Goal: Task Accomplishment & Management: Use online tool/utility

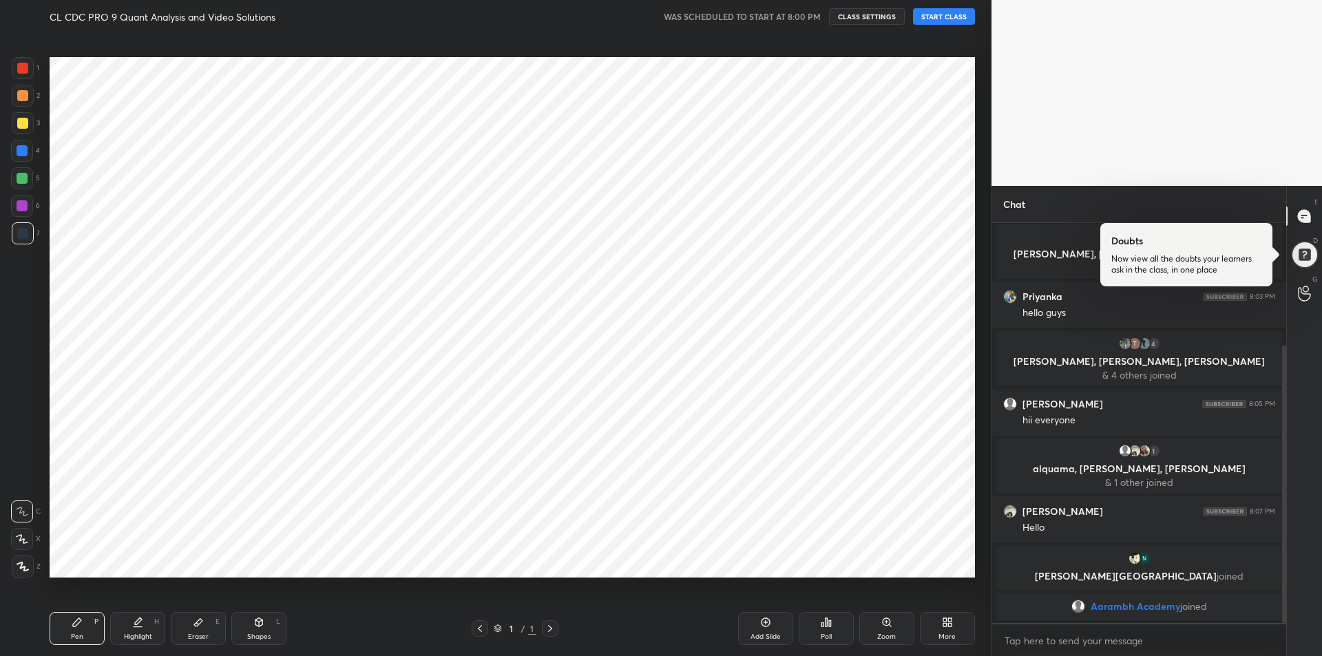
scroll to position [177, 0]
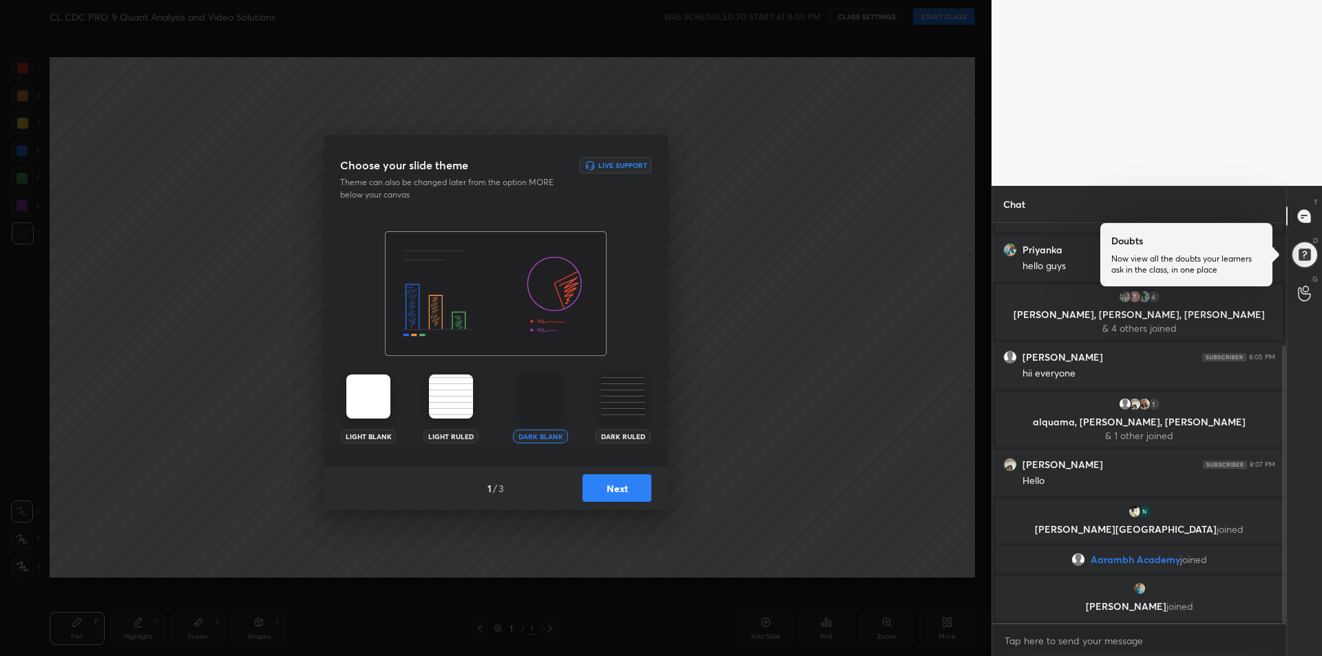
click at [620, 494] on button "Next" at bounding box center [616, 488] width 69 height 28
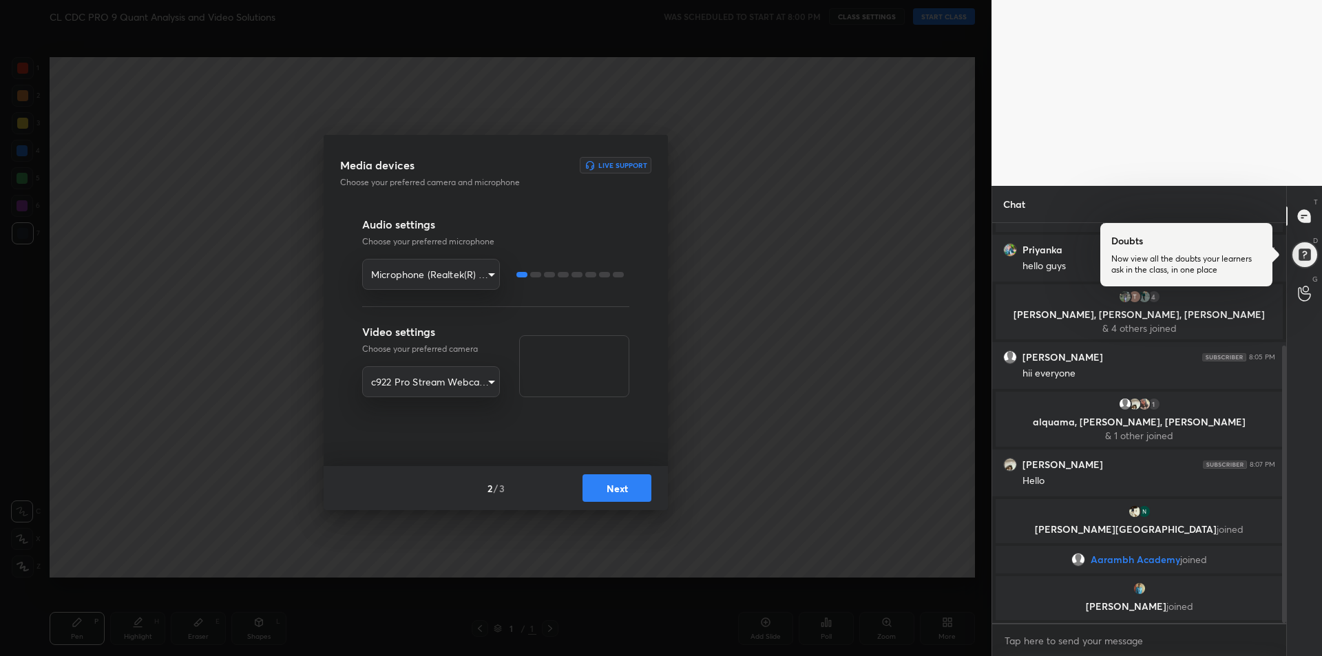
click at [622, 490] on button "Next" at bounding box center [616, 488] width 69 height 28
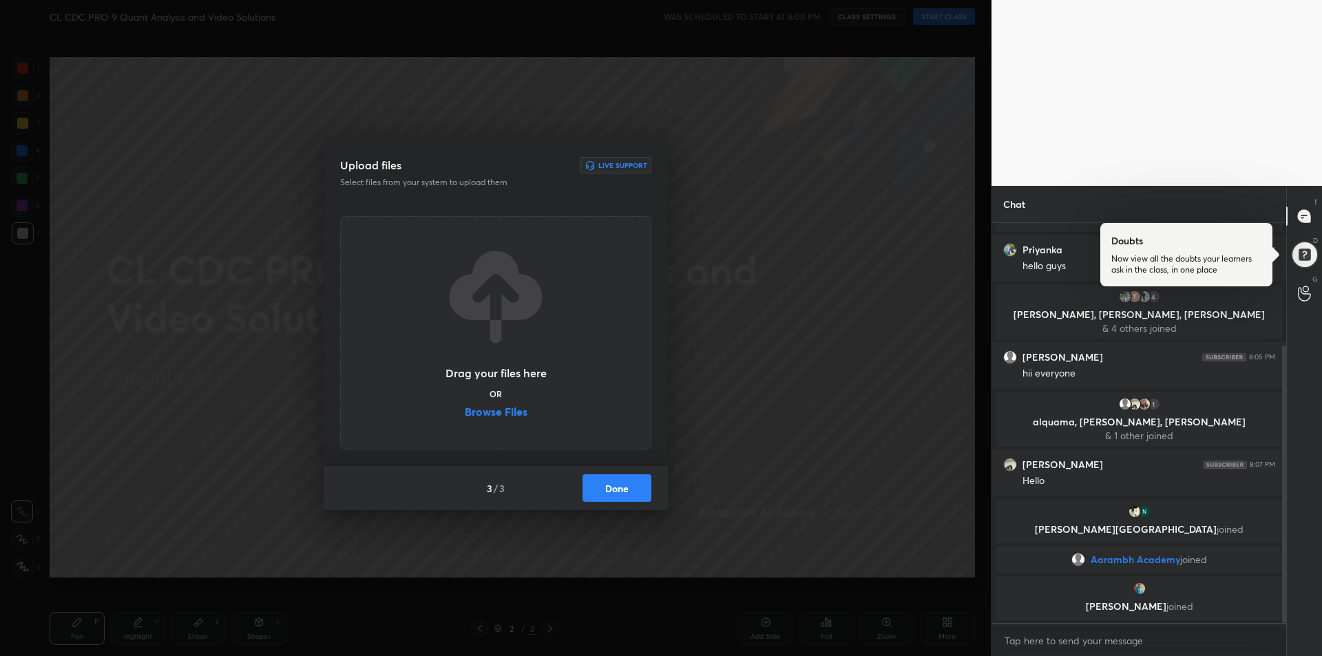
click at [504, 410] on label "Browse Files" at bounding box center [496, 413] width 63 height 14
click at [465, 410] on input "Browse Files" at bounding box center [465, 413] width 0 height 14
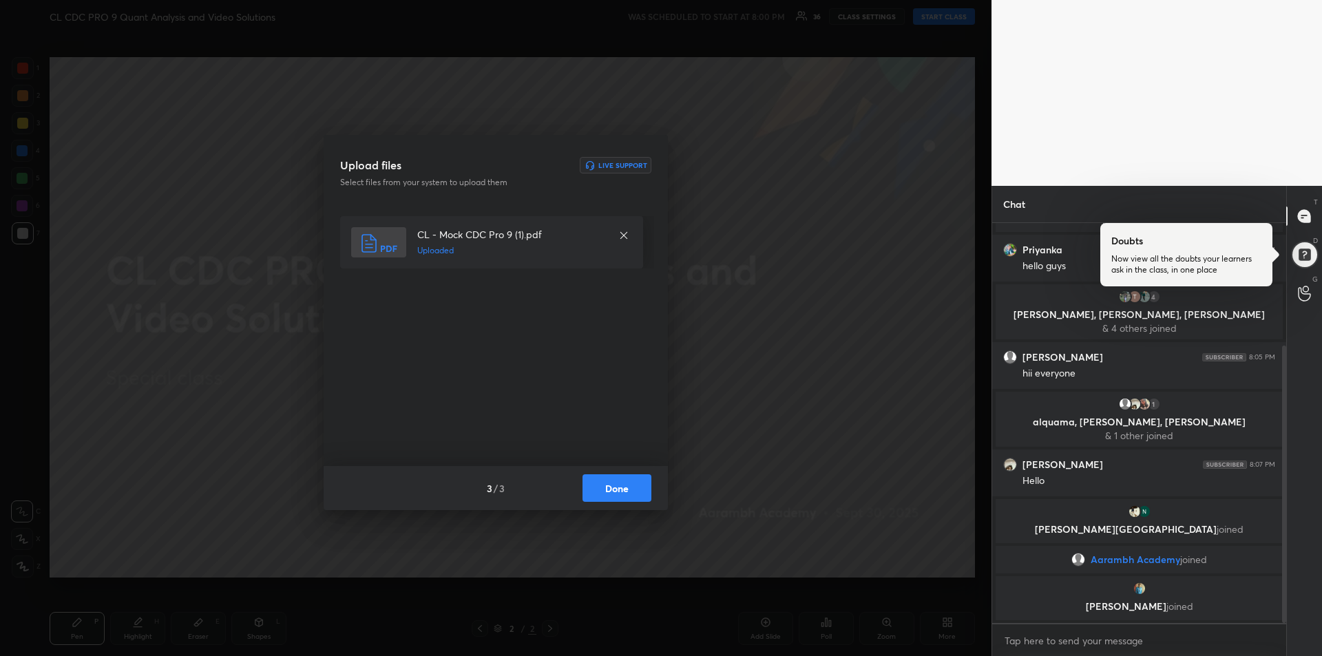
click at [615, 493] on button "Done" at bounding box center [616, 488] width 69 height 28
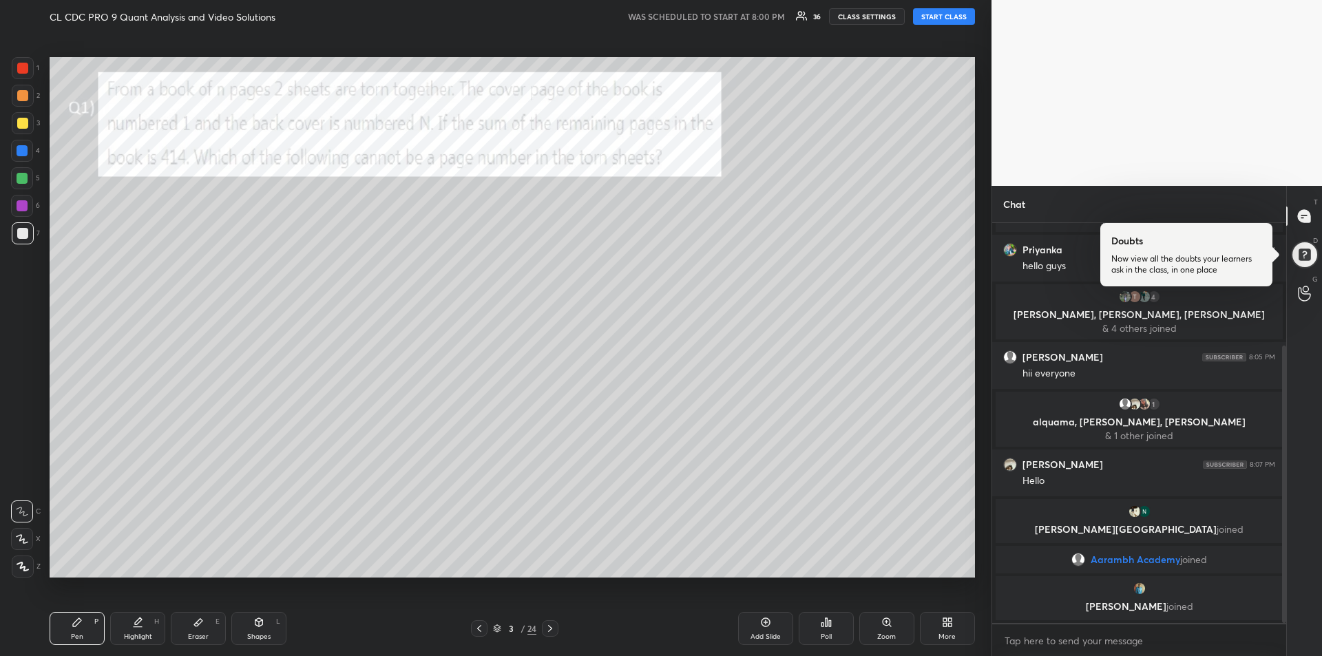
click at [946, 19] on button "START CLASS" at bounding box center [944, 16] width 62 height 17
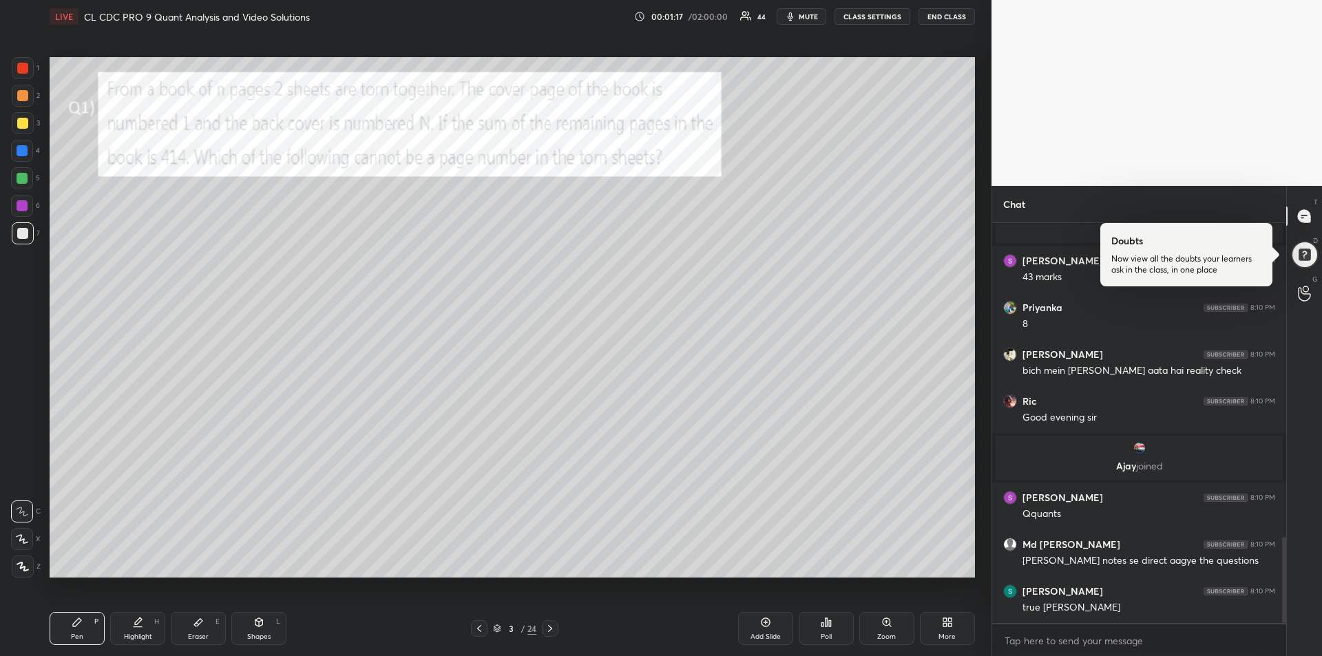
scroll to position [1466, 0]
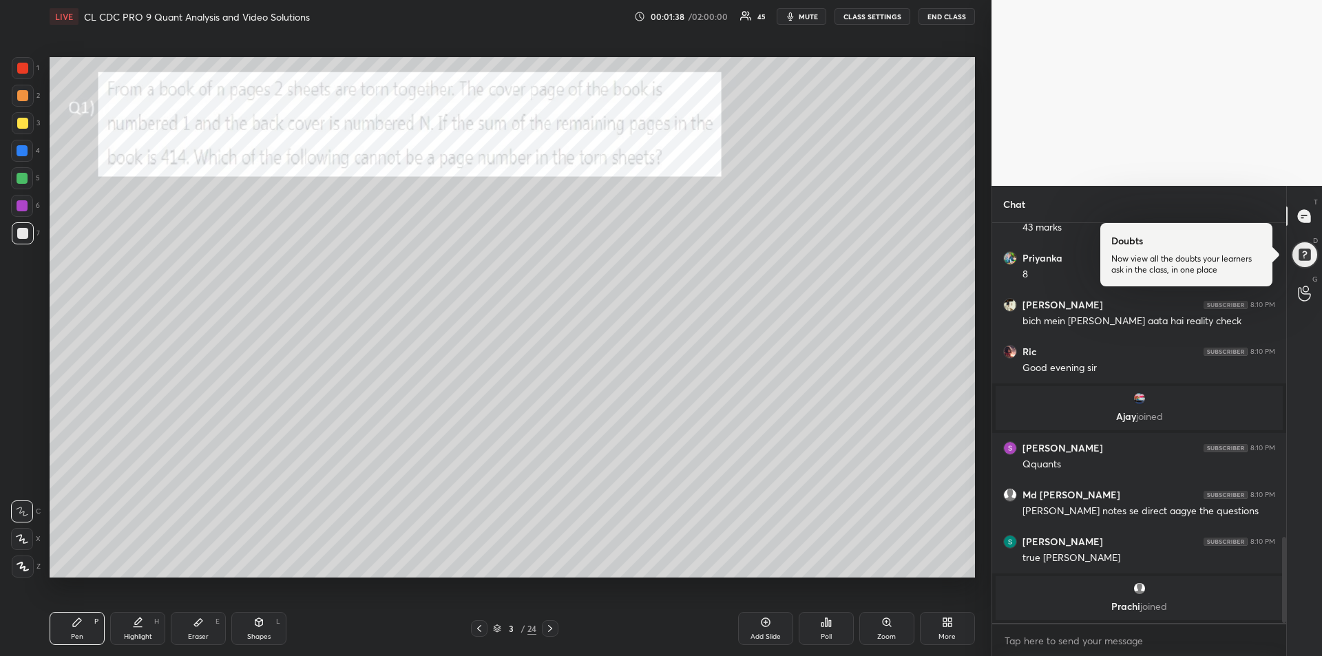
click at [20, 123] on div at bounding box center [22, 123] width 11 height 11
click at [22, 544] on div at bounding box center [22, 539] width 22 height 22
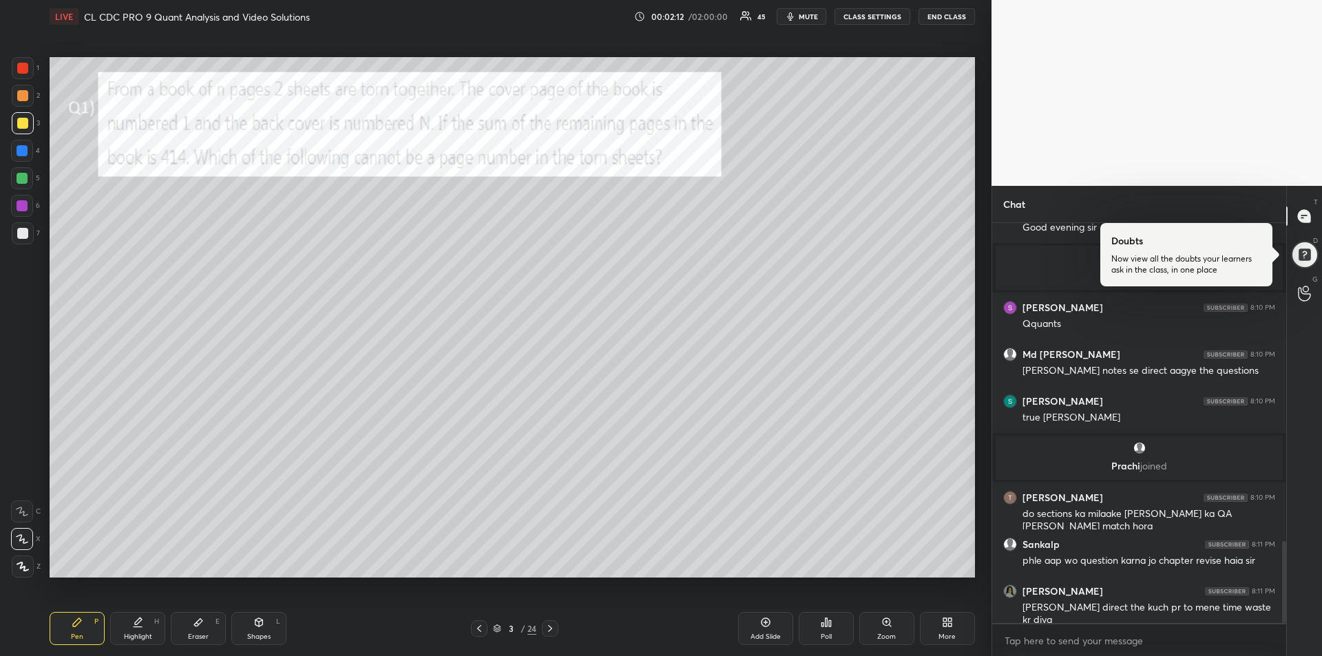
scroll to position [1603, 0]
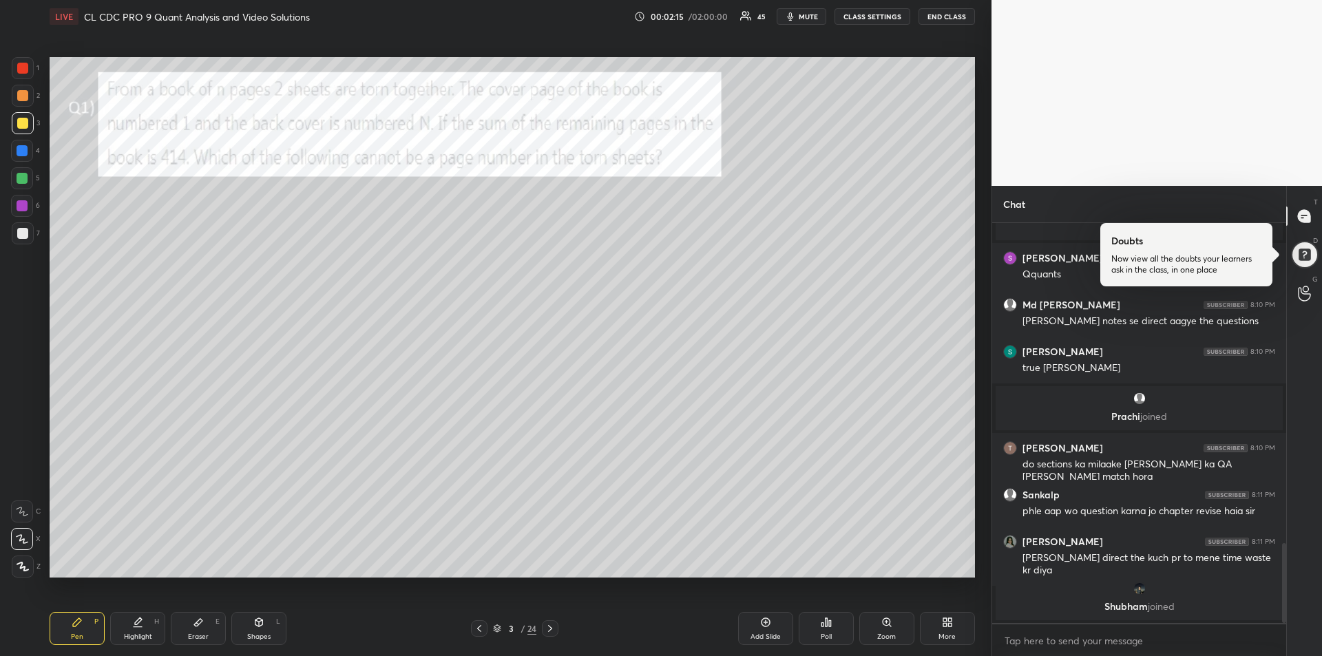
click at [21, 157] on div at bounding box center [22, 151] width 22 height 22
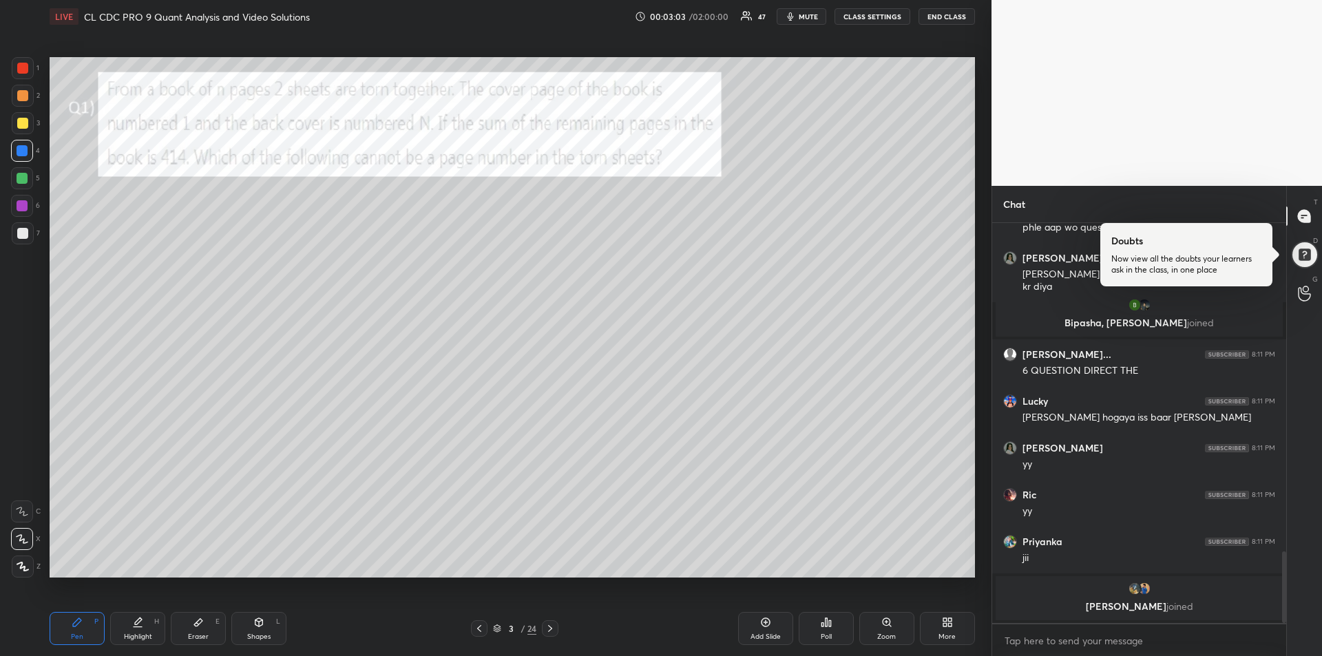
scroll to position [1801, 0]
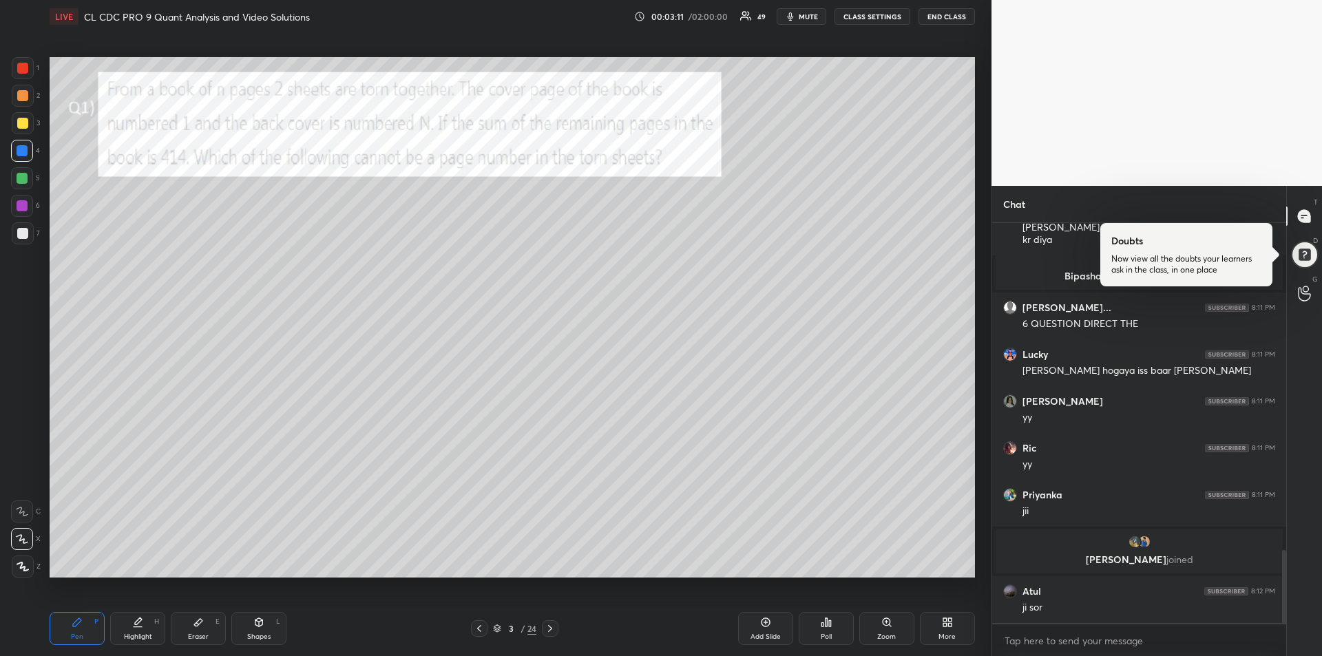
click at [200, 629] on div "Eraser E" at bounding box center [198, 628] width 55 height 33
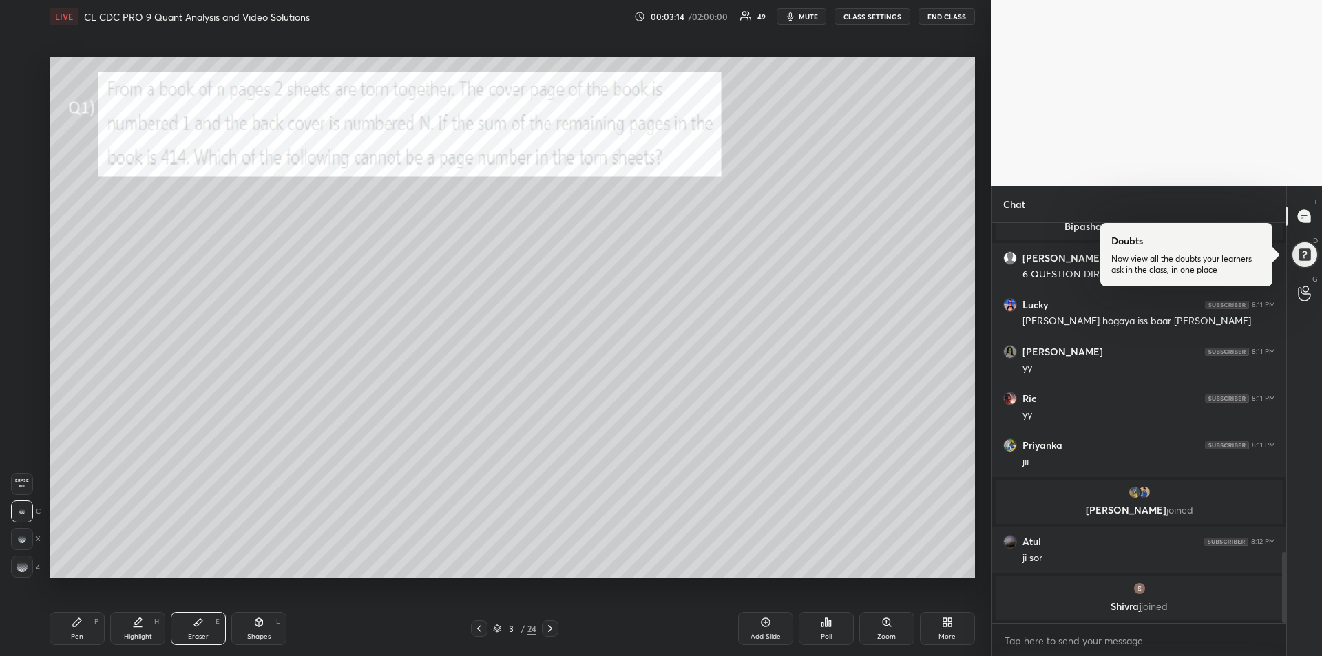
click at [28, 566] on div at bounding box center [22, 567] width 22 height 22
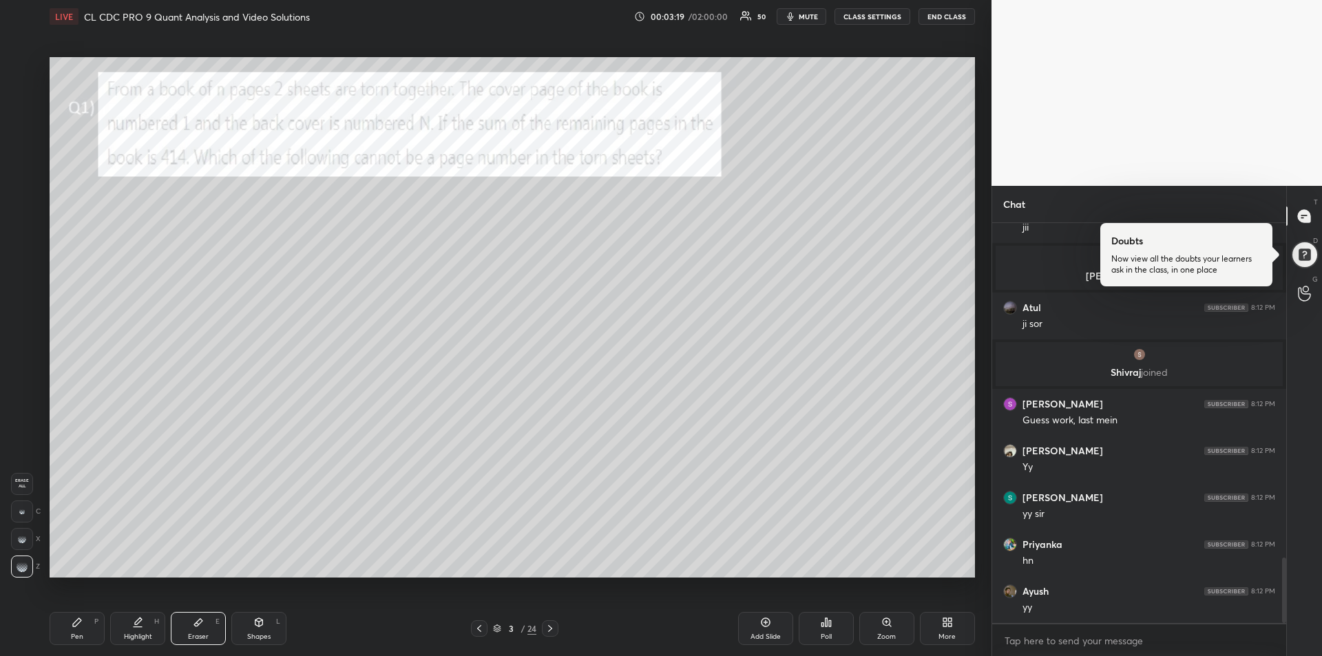
scroll to position [2104, 0]
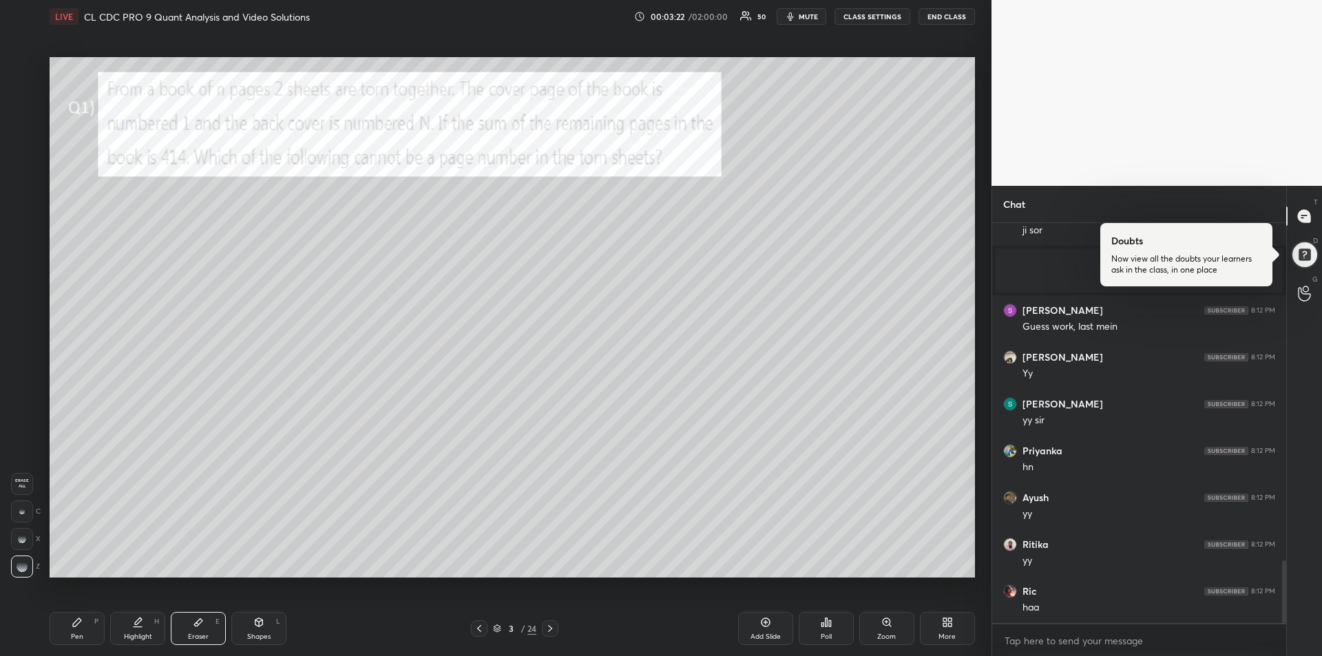
click at [77, 618] on icon at bounding box center [77, 622] width 11 height 11
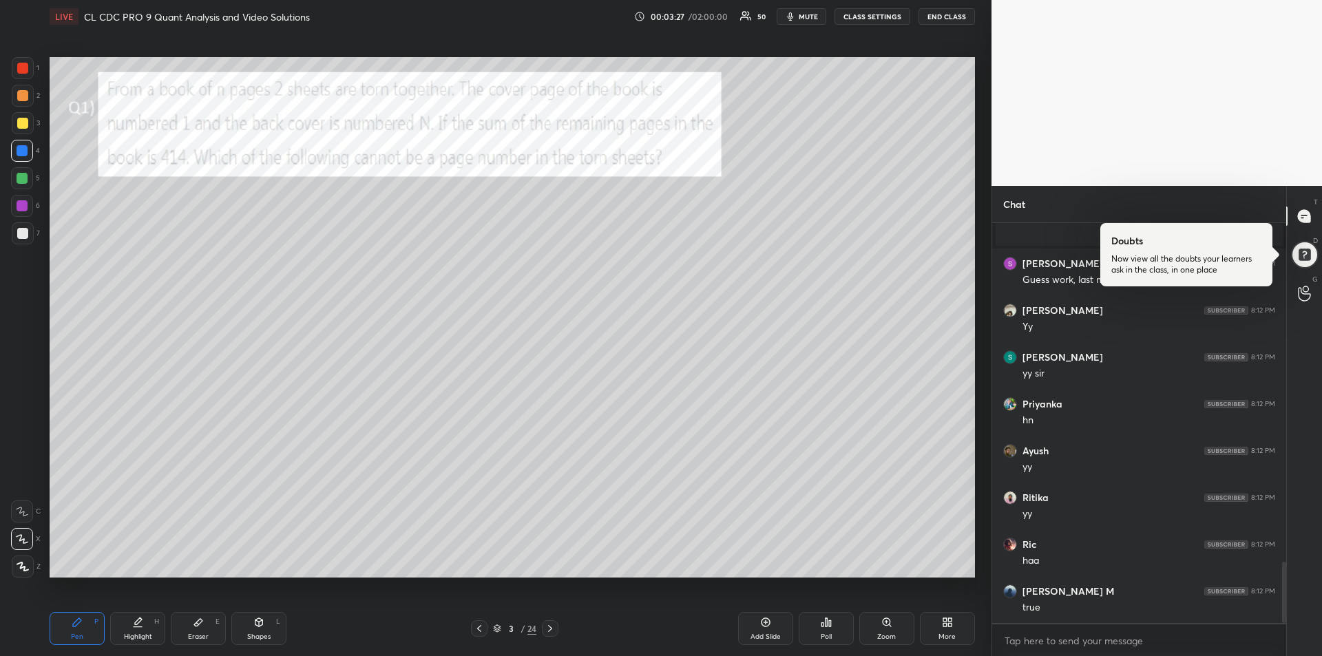
click at [204, 633] on div "Eraser" at bounding box center [198, 636] width 21 height 7
click at [71, 622] on div "Pen P" at bounding box center [77, 628] width 55 height 33
click at [18, 125] on div at bounding box center [22, 123] width 11 height 11
click at [21, 515] on icon at bounding box center [22, 512] width 12 height 10
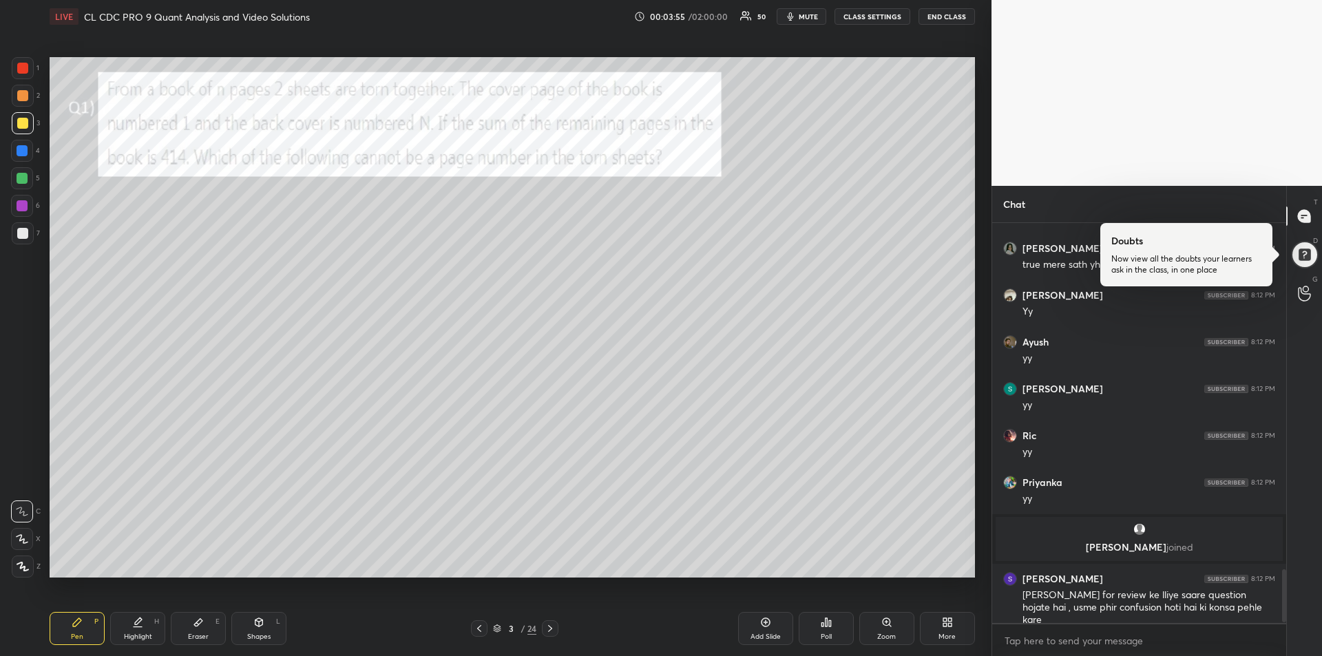
scroll to position [2637, 0]
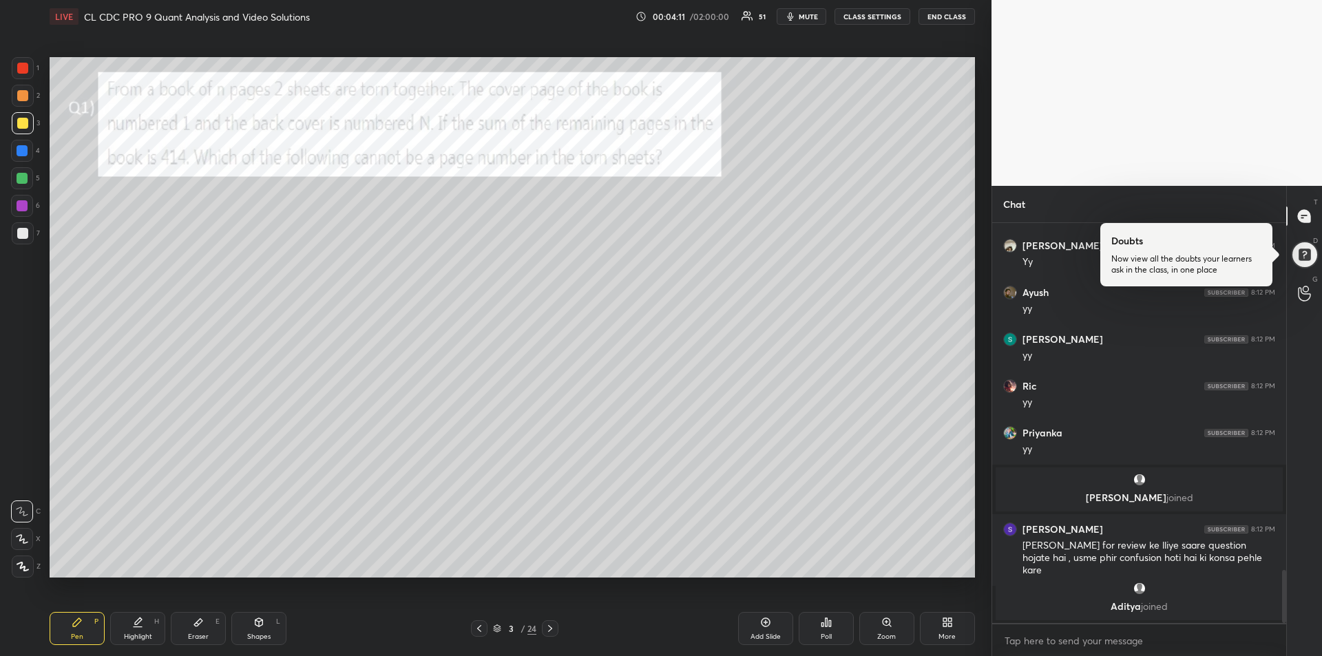
click at [21, 182] on div at bounding box center [22, 178] width 11 height 11
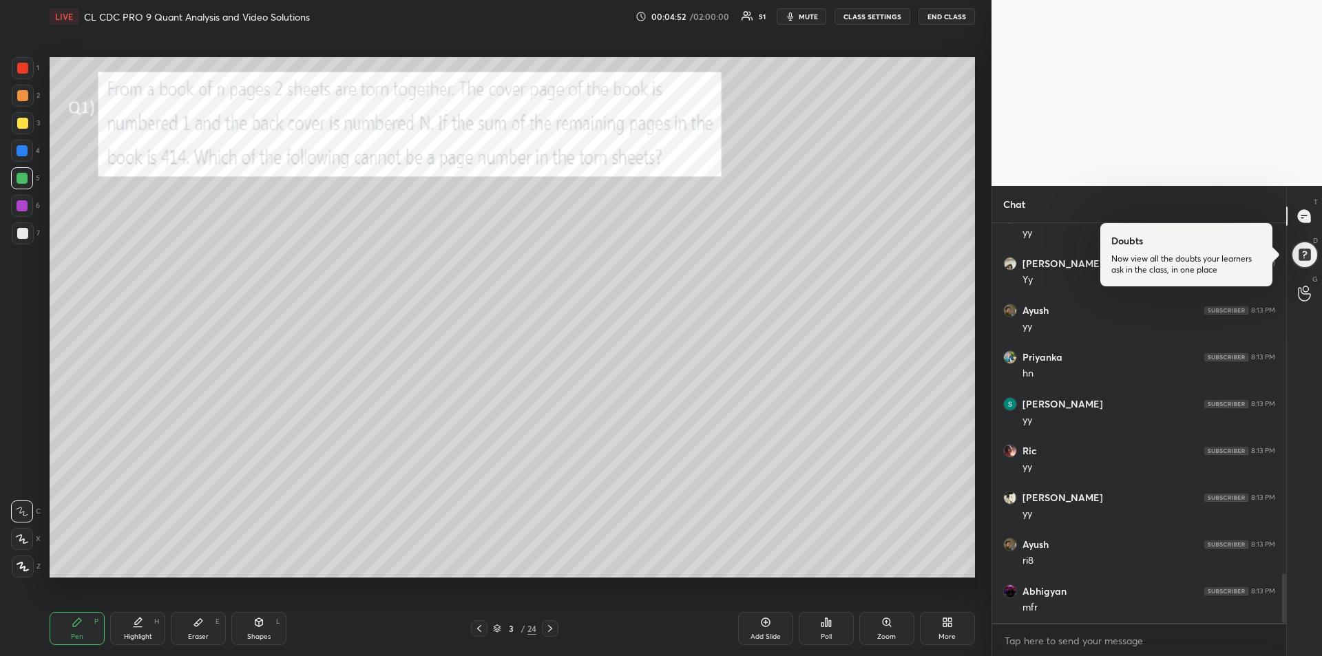
scroll to position [2886, 0]
click at [556, 633] on icon at bounding box center [550, 628] width 11 height 11
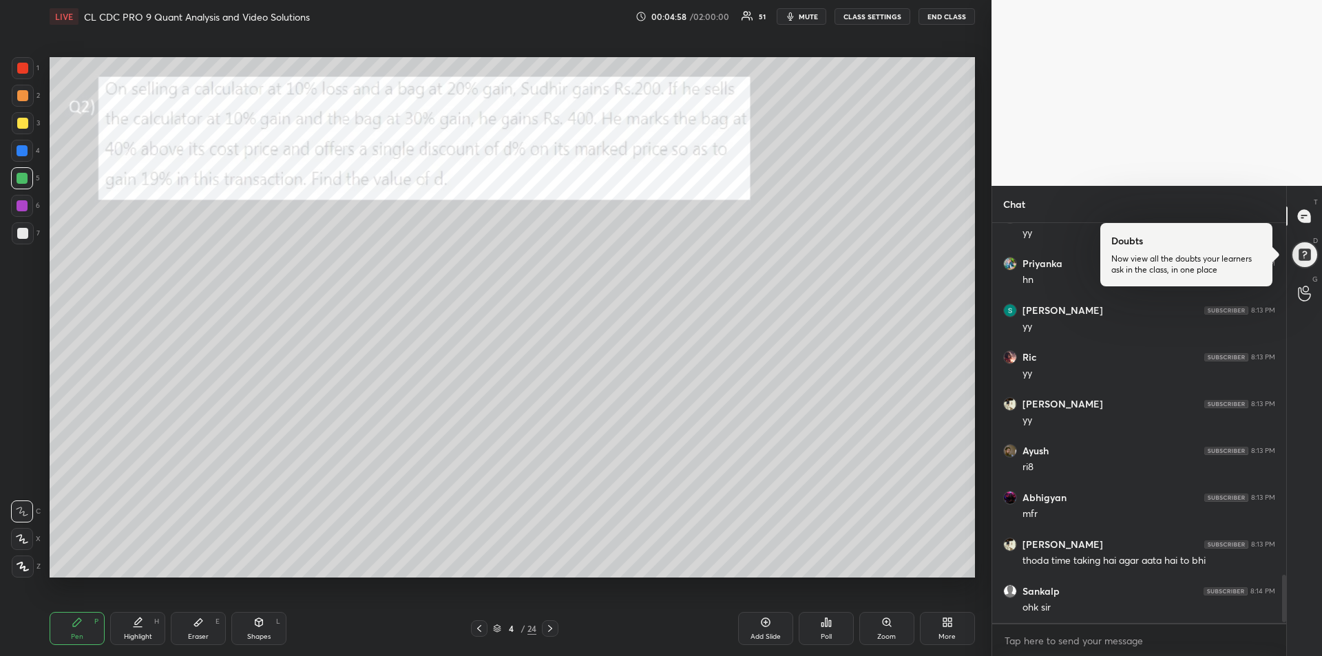
scroll to position [2980, 0]
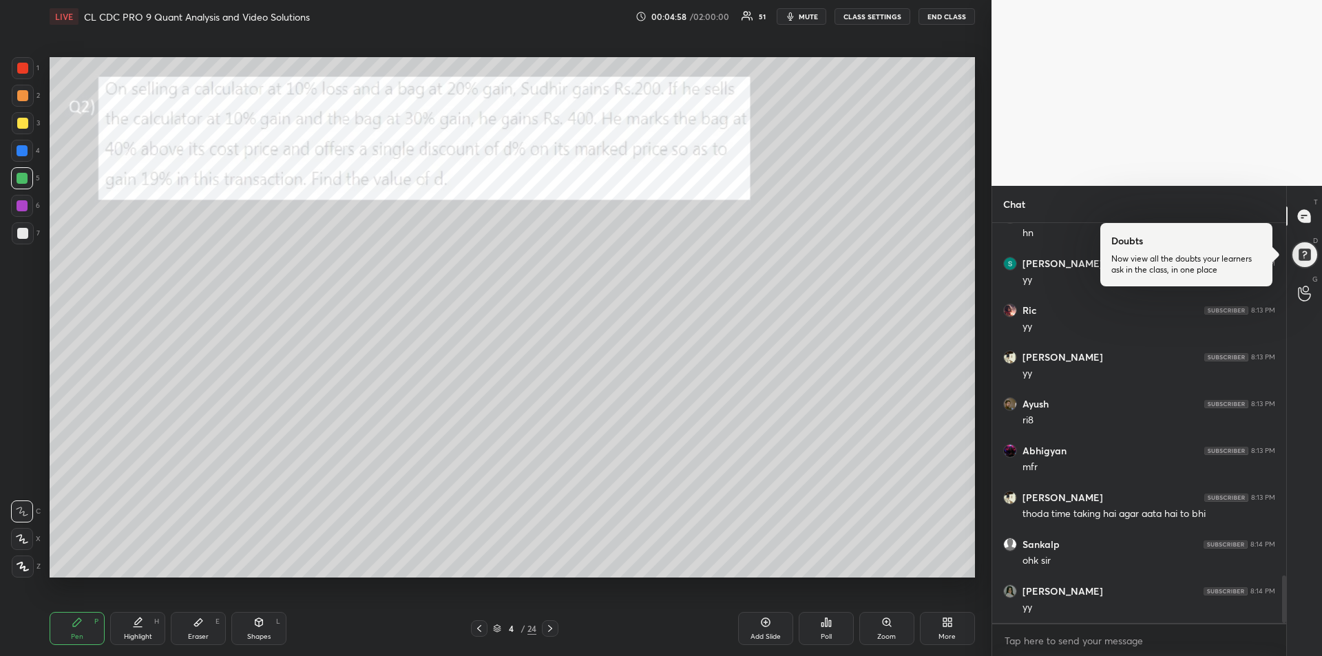
click at [479, 633] on icon at bounding box center [479, 628] width 11 height 11
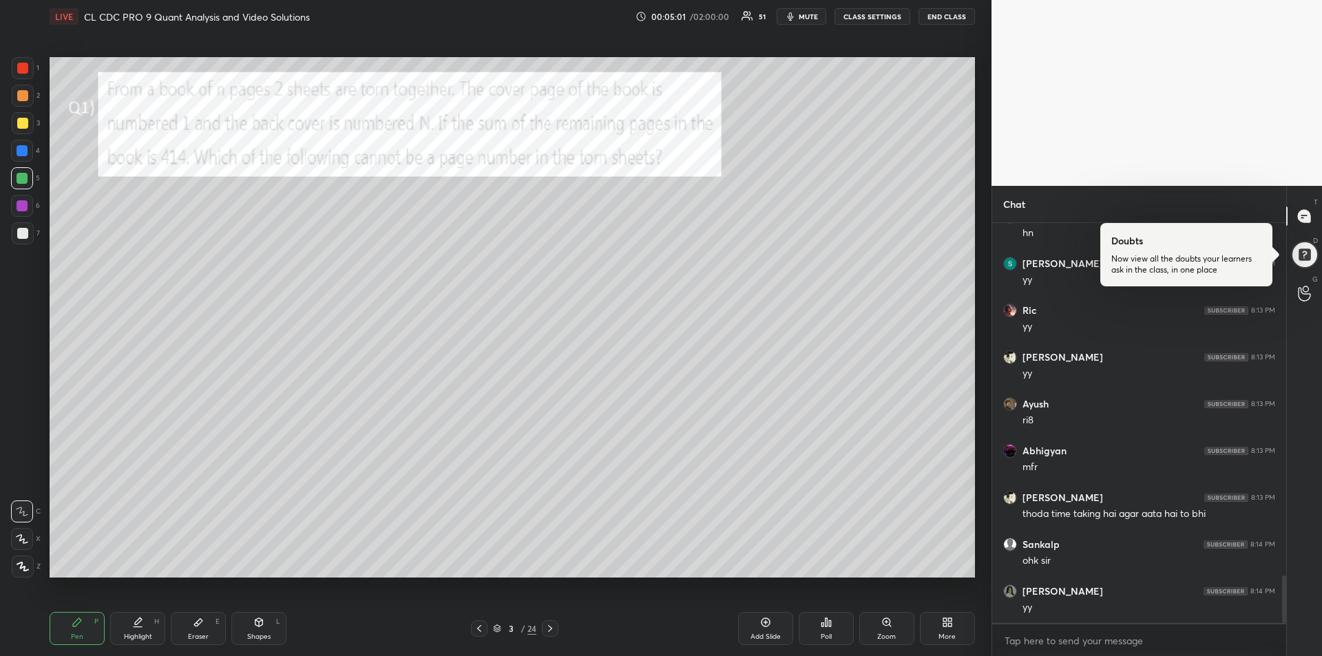
click at [549, 626] on icon at bounding box center [550, 628] width 4 height 7
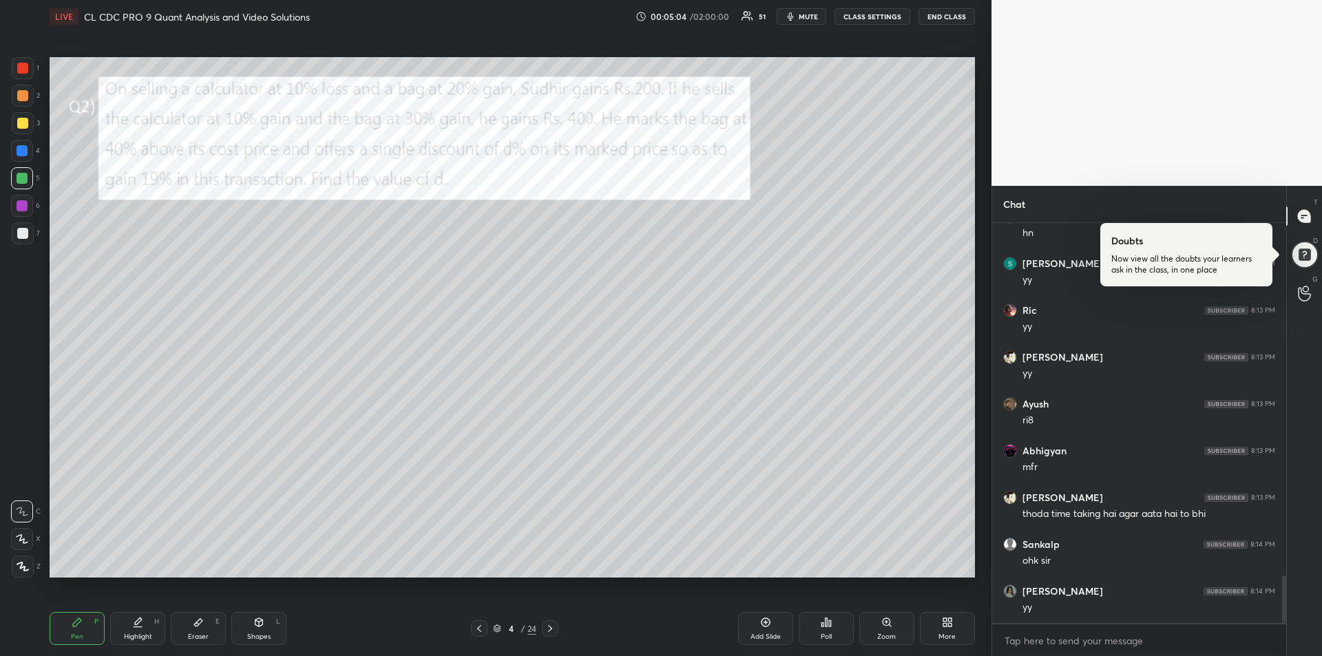
click at [17, 72] on div at bounding box center [23, 68] width 22 height 22
click at [142, 633] on div "Highlight" at bounding box center [138, 636] width 28 height 7
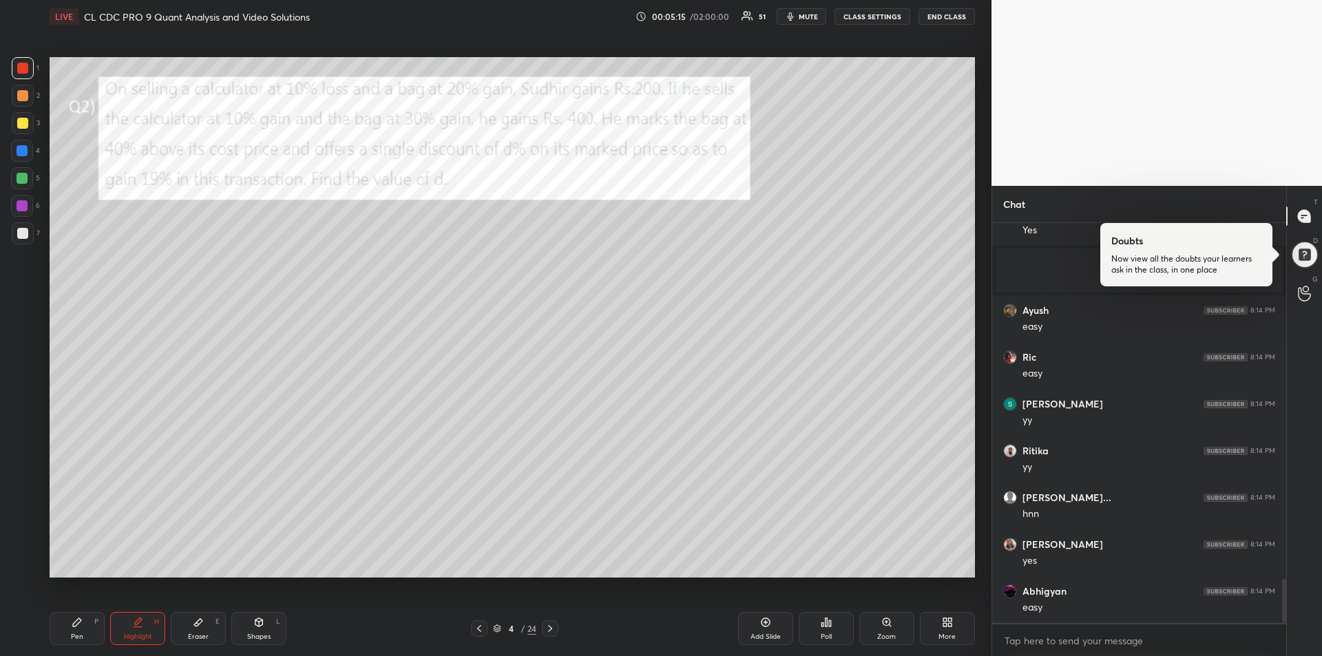
scroll to position [3284, 0]
click at [20, 71] on div at bounding box center [22, 68] width 11 height 11
click at [74, 626] on icon at bounding box center [77, 622] width 8 height 8
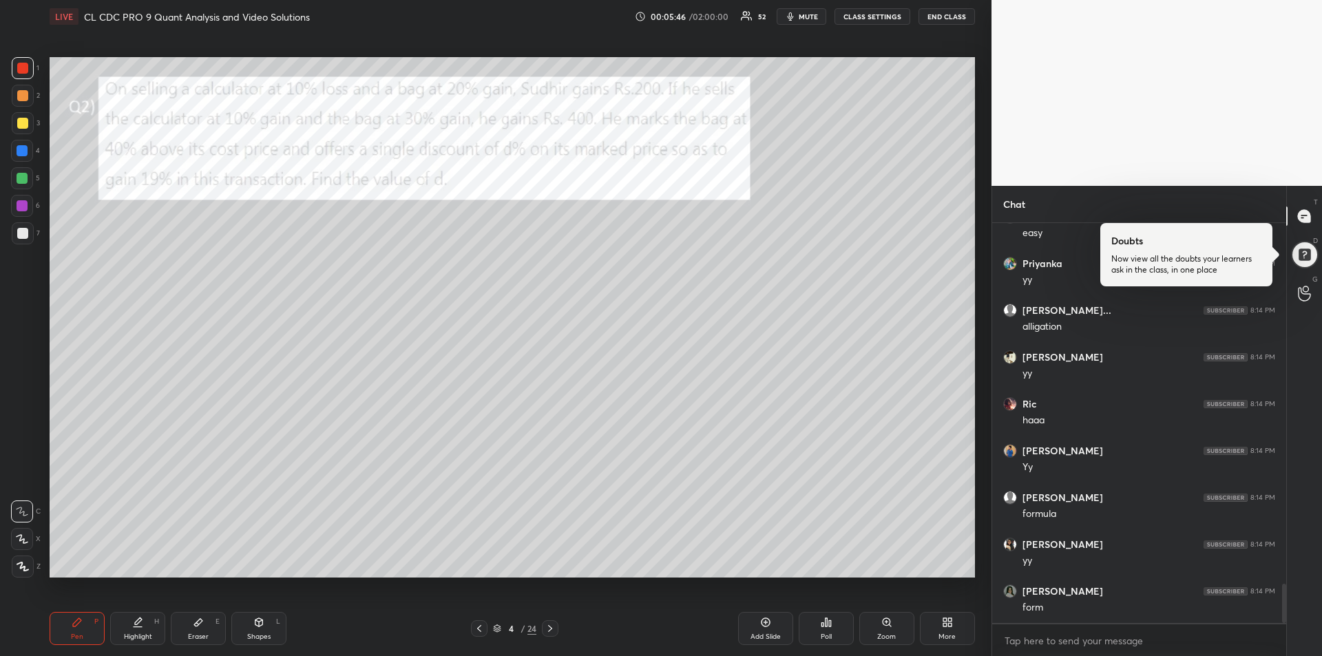
scroll to position [3659, 0]
click at [23, 152] on div at bounding box center [22, 150] width 11 height 11
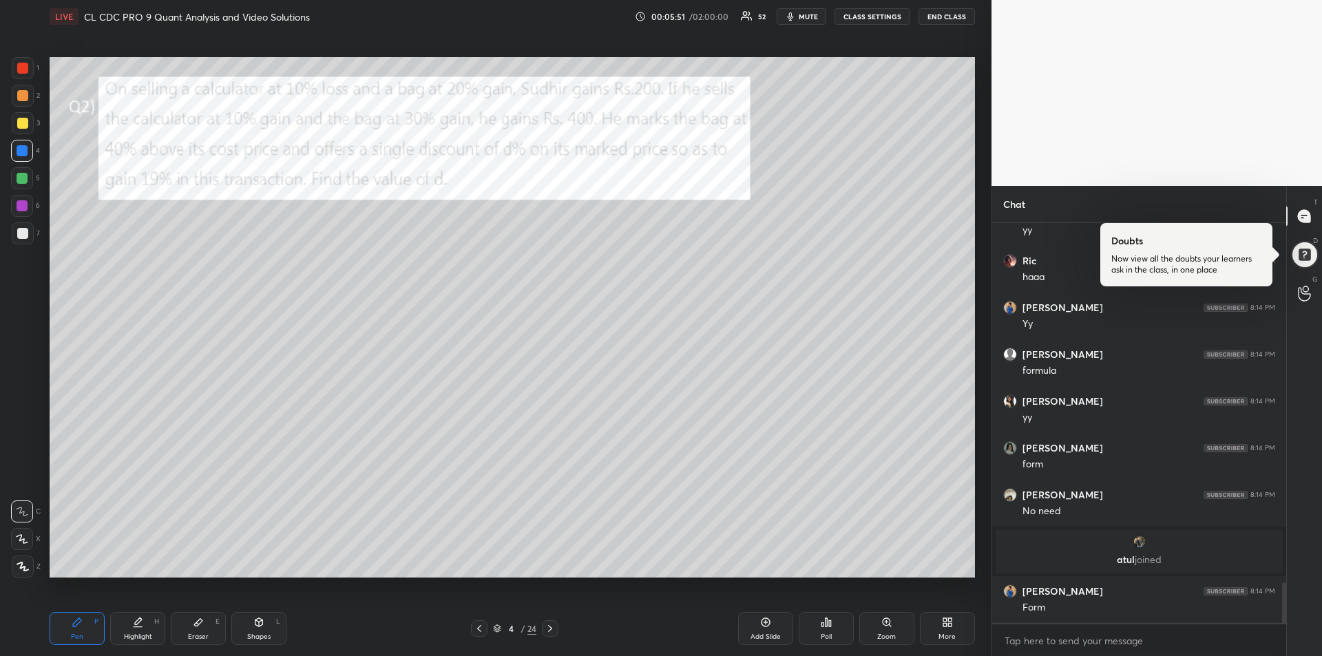
scroll to position [3514, 0]
click at [201, 624] on icon at bounding box center [198, 622] width 11 height 11
click at [81, 618] on icon at bounding box center [77, 622] width 11 height 11
click at [24, 207] on div at bounding box center [22, 205] width 11 height 11
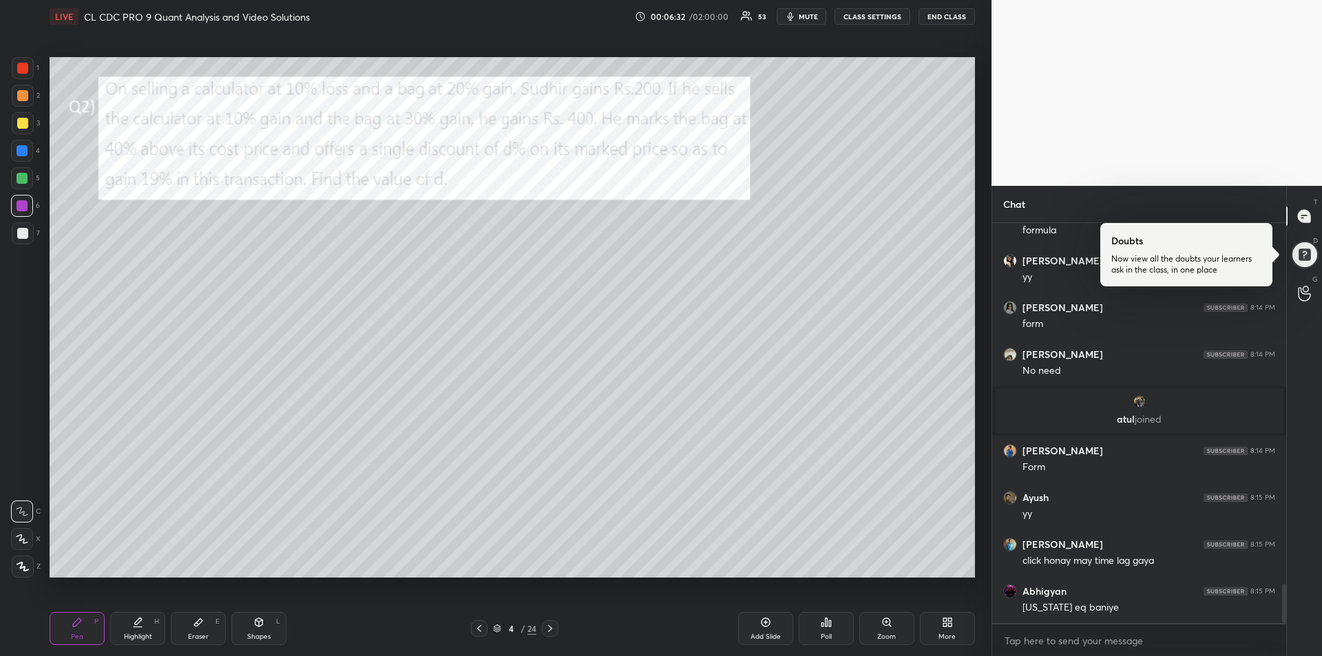
scroll to position [3701, 0]
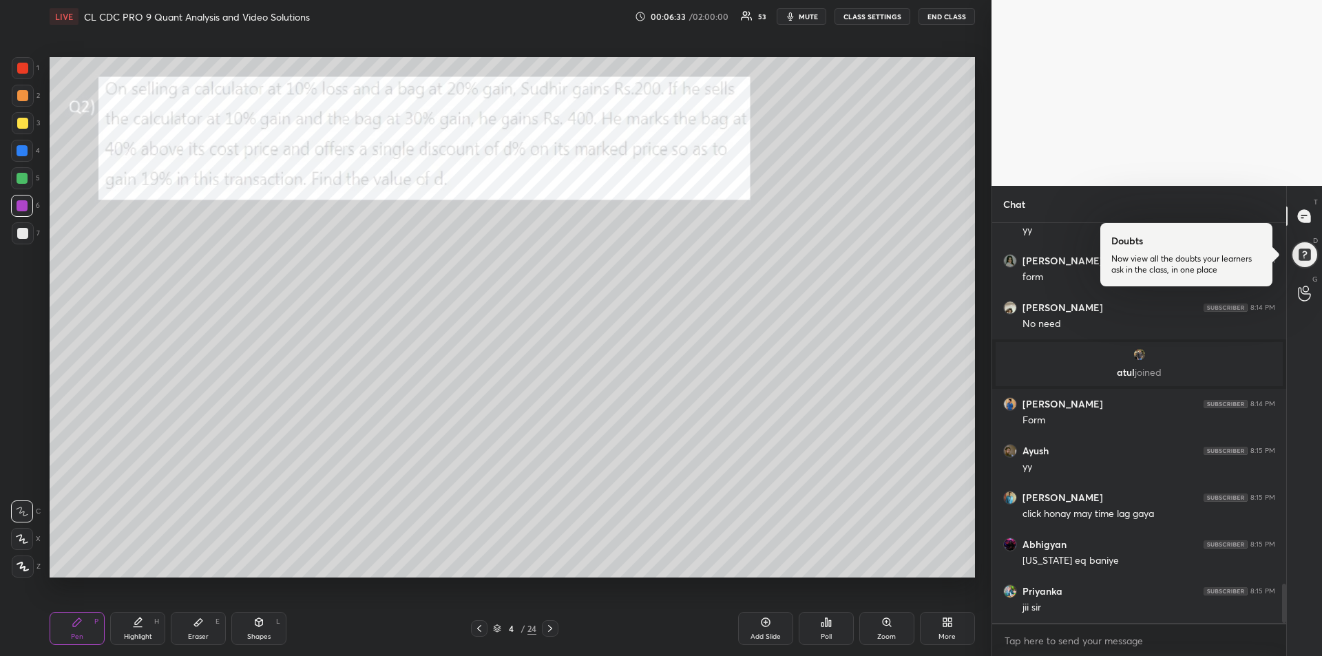
click at [25, 128] on div at bounding box center [22, 123] width 11 height 11
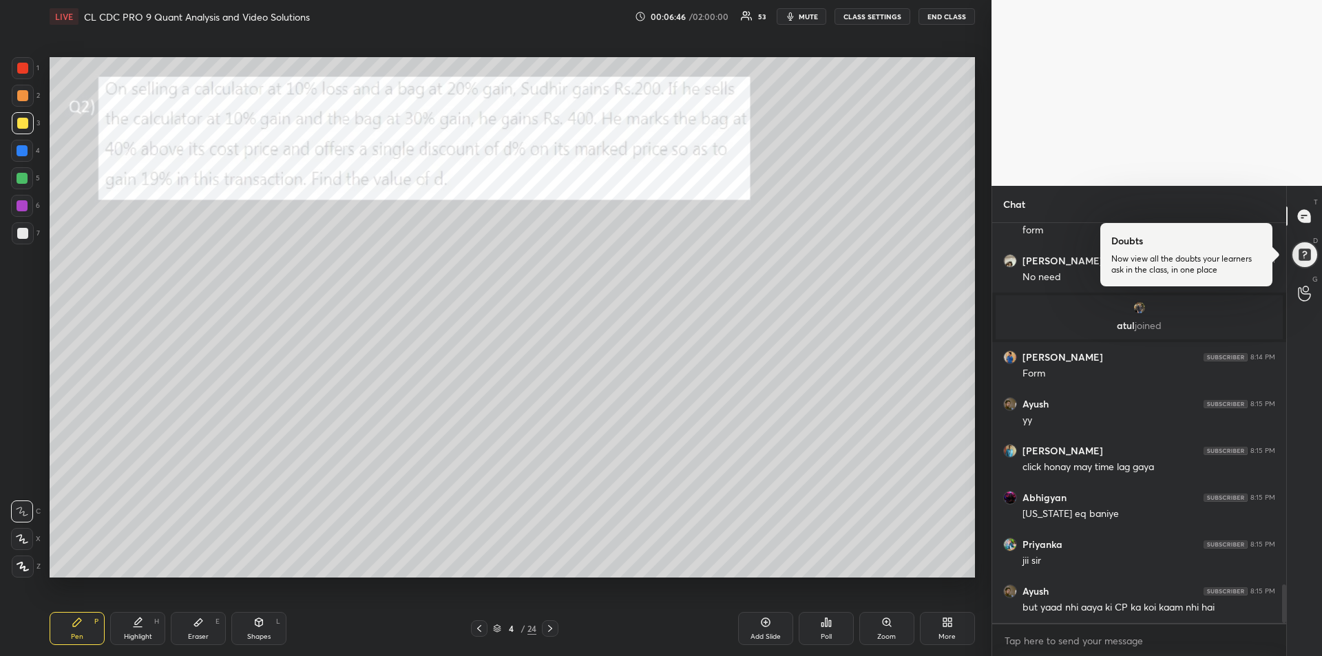
click at [198, 631] on div "Eraser E" at bounding box center [198, 628] width 55 height 33
click at [82, 621] on icon at bounding box center [77, 622] width 11 height 11
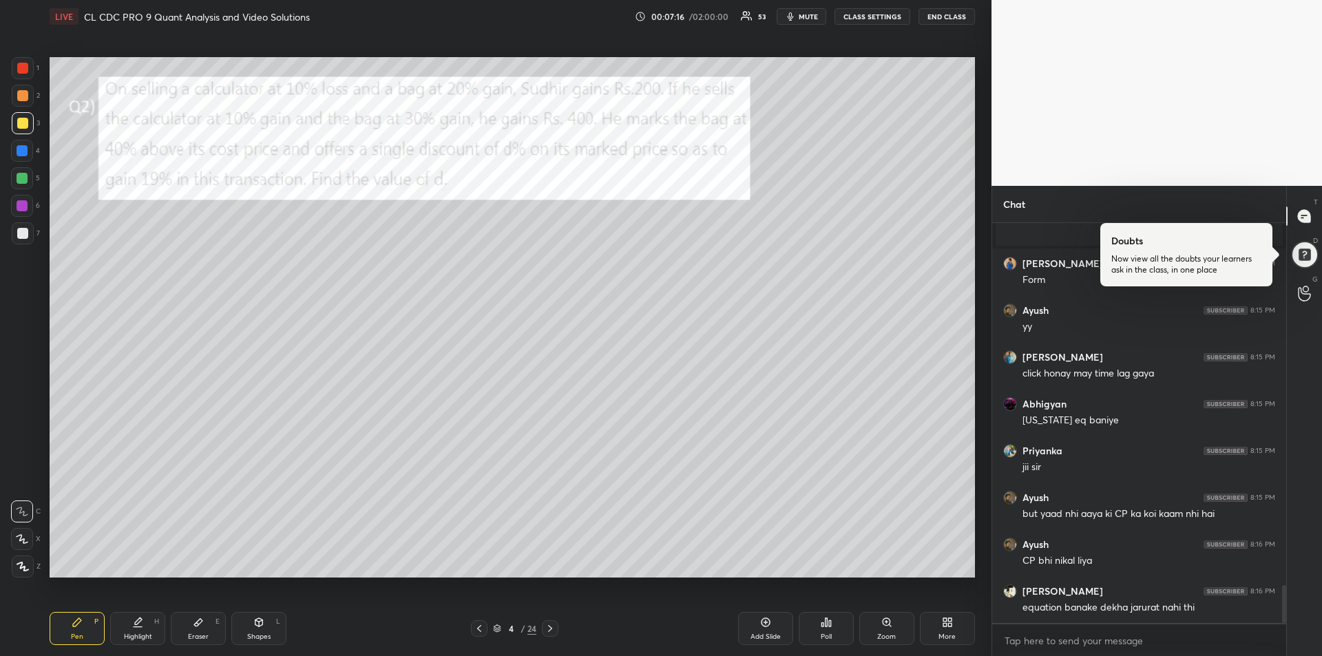
scroll to position [3889, 0]
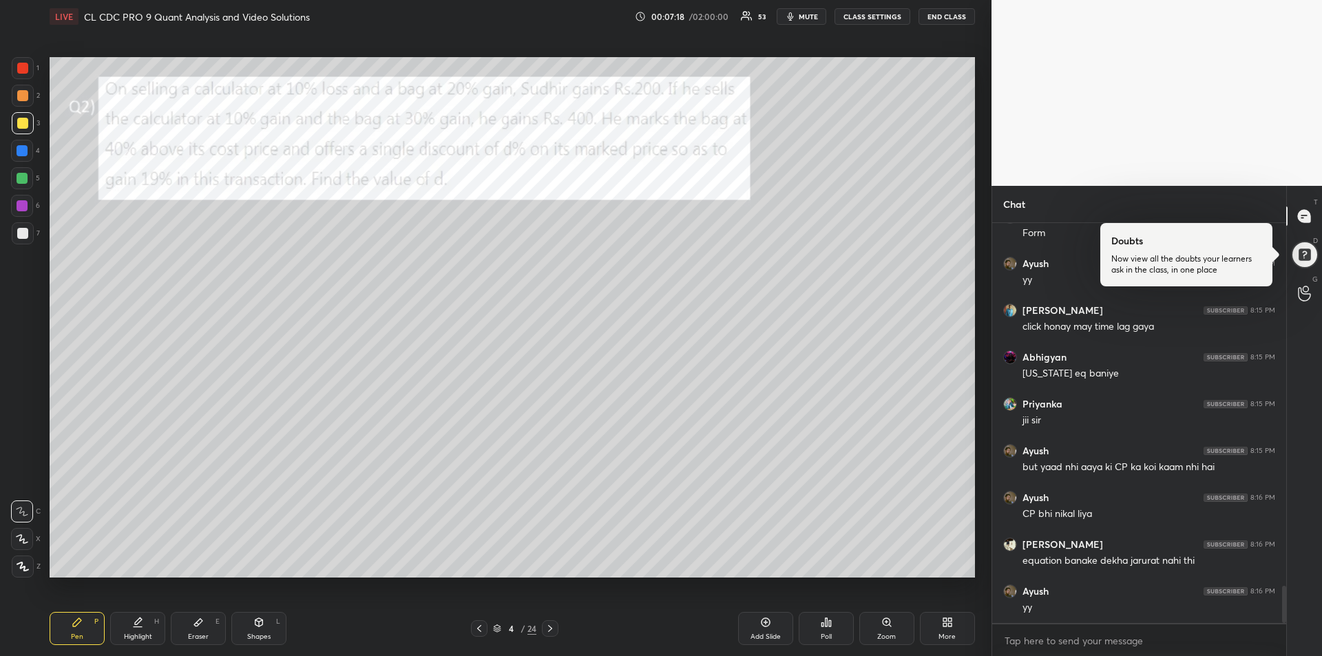
click at [136, 634] on div "Highlight" at bounding box center [138, 636] width 28 height 7
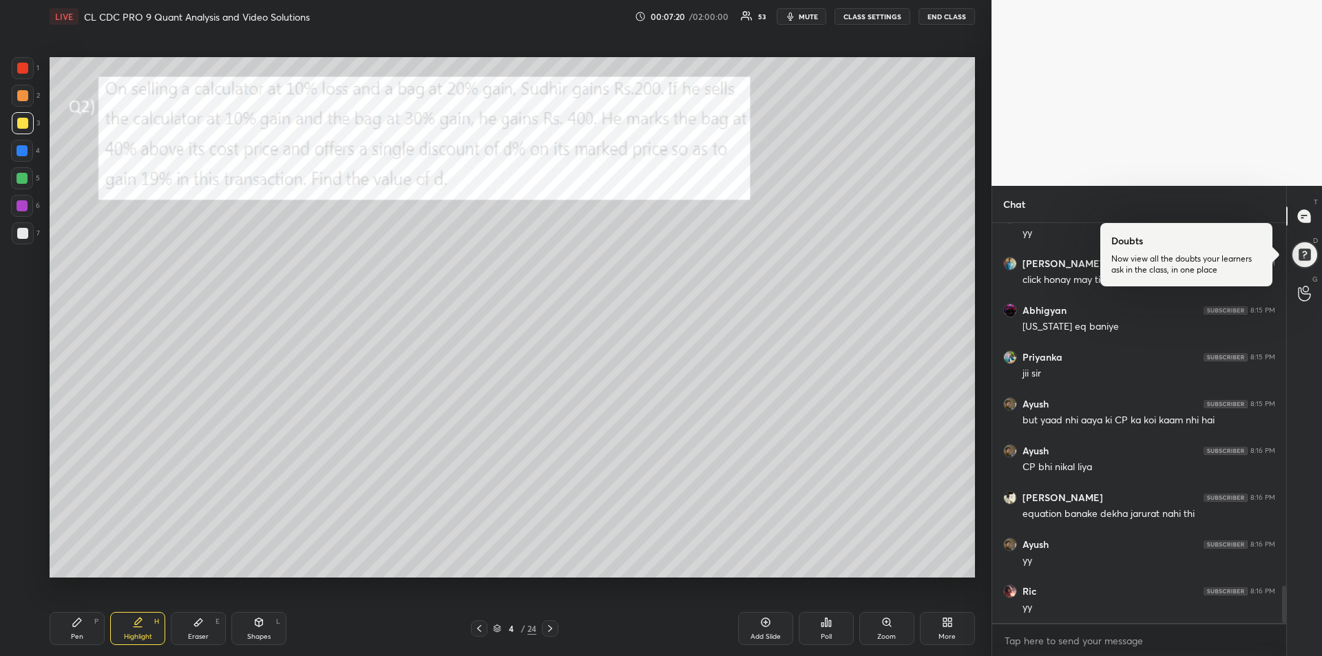
click at [90, 635] on div "Pen P" at bounding box center [77, 628] width 55 height 33
click at [77, 628] on div "Pen P" at bounding box center [77, 628] width 55 height 33
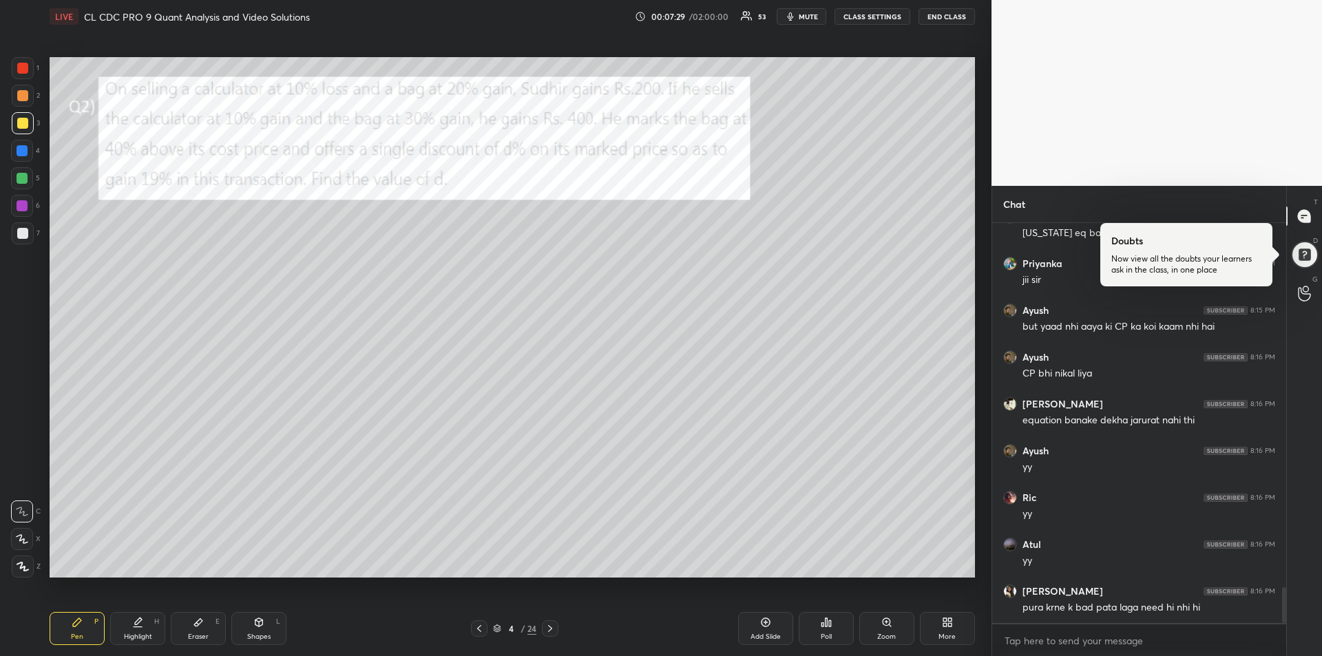
scroll to position [4076, 0]
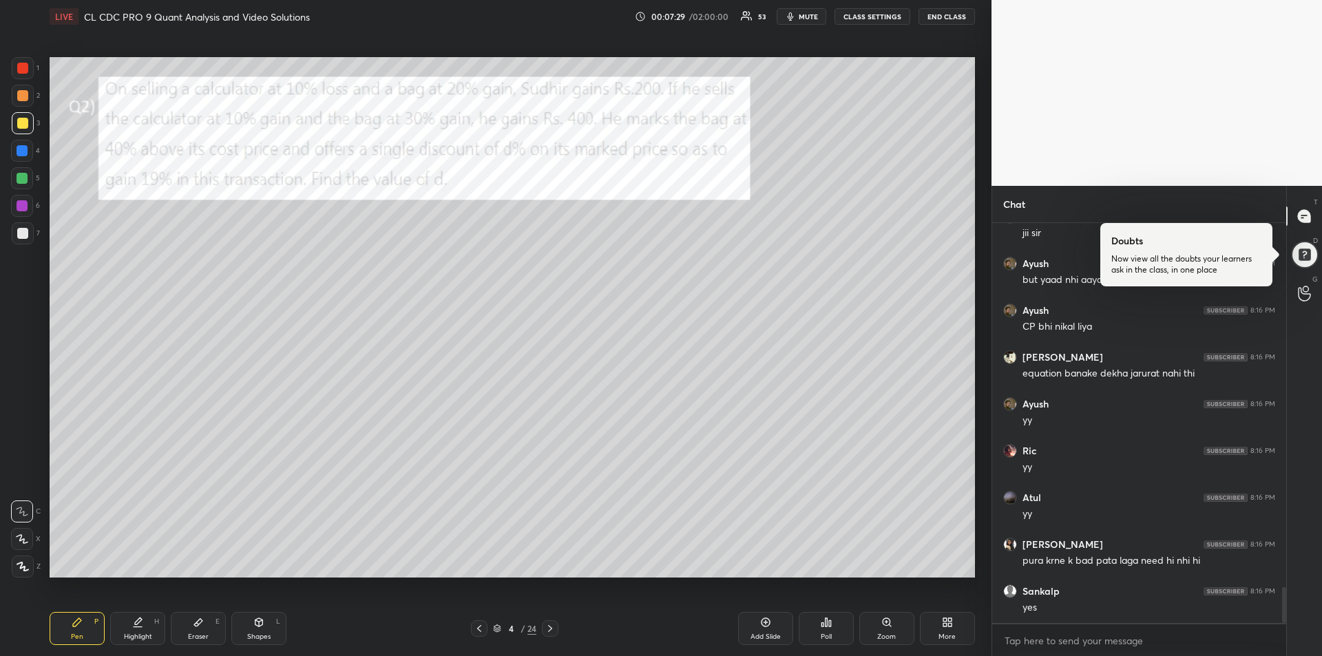
click at [803, 17] on span "mute" at bounding box center [808, 17] width 19 height 10
click at [801, 19] on span "unmute" at bounding box center [807, 17] width 30 height 10
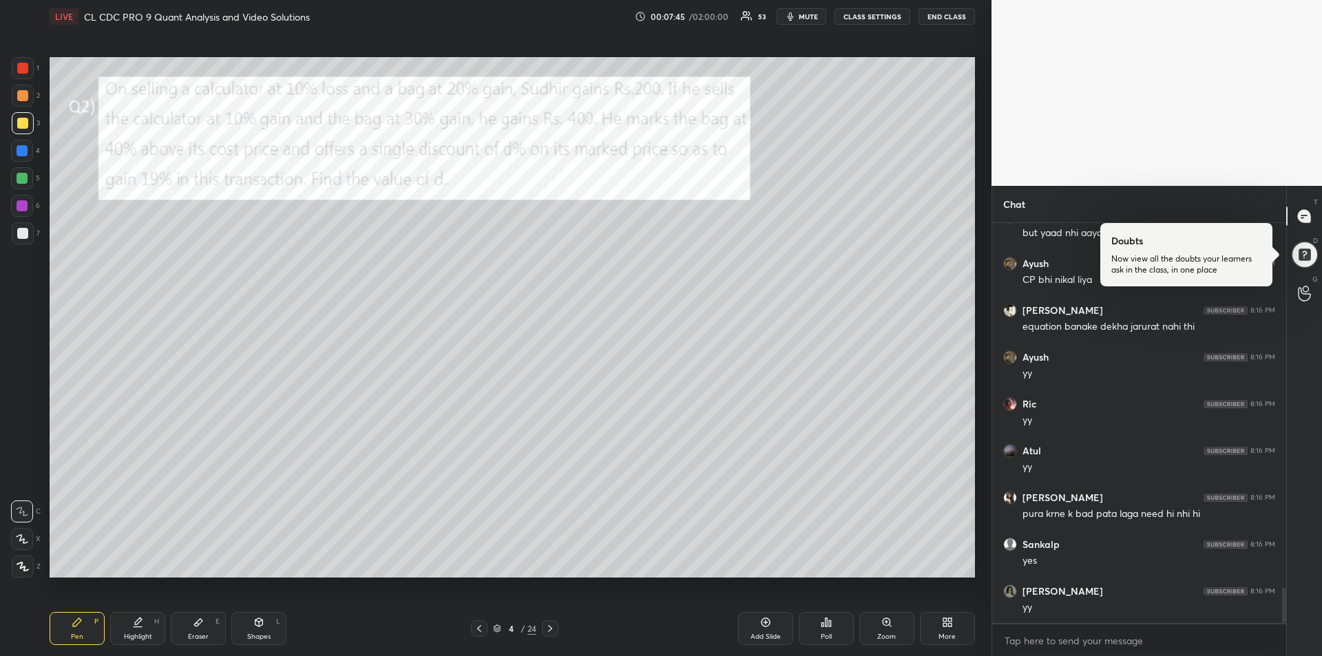
click at [547, 631] on icon at bounding box center [550, 628] width 11 height 11
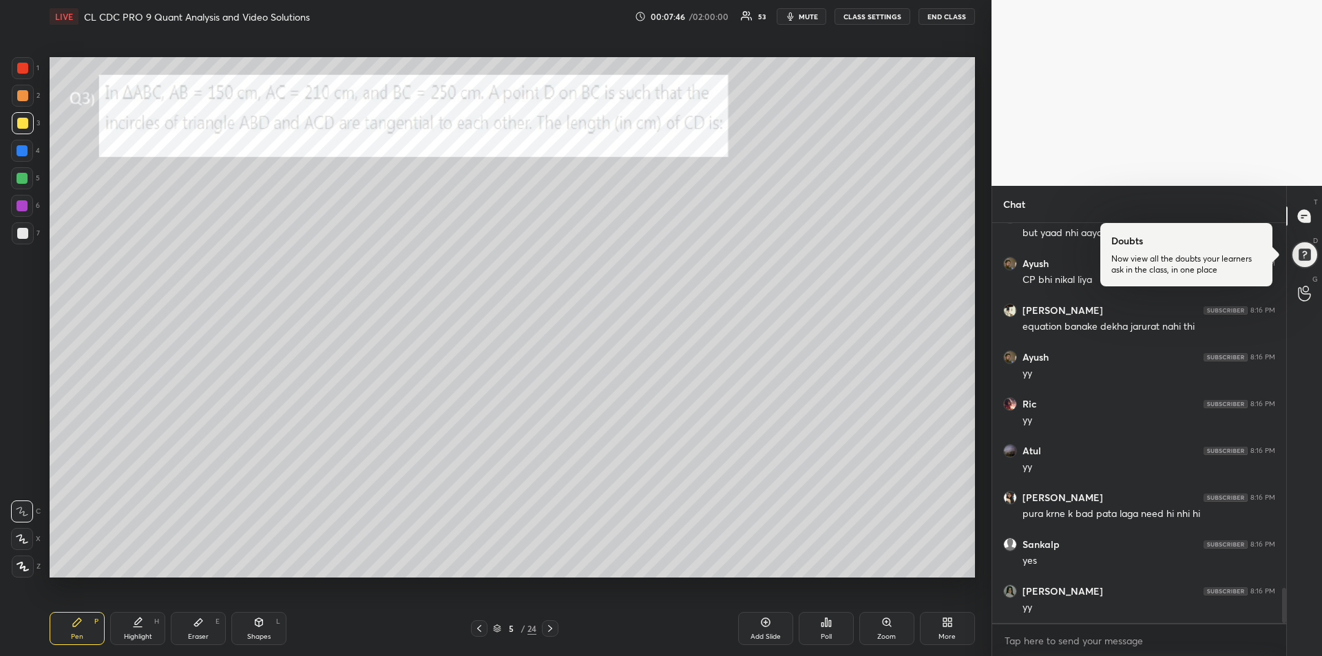
click at [138, 628] on div "Highlight H" at bounding box center [137, 628] width 55 height 33
click at [76, 636] on div "Pen" at bounding box center [77, 636] width 12 height 7
click at [23, 156] on div at bounding box center [22, 151] width 22 height 22
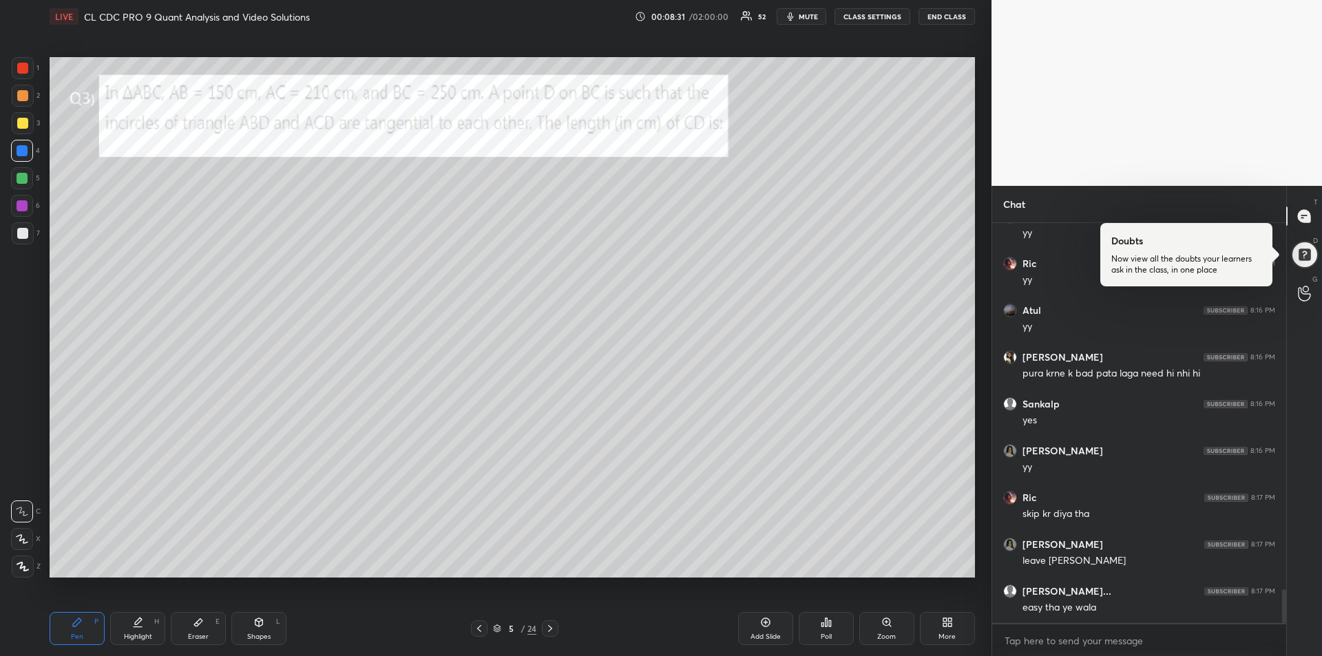
scroll to position [4310, 0]
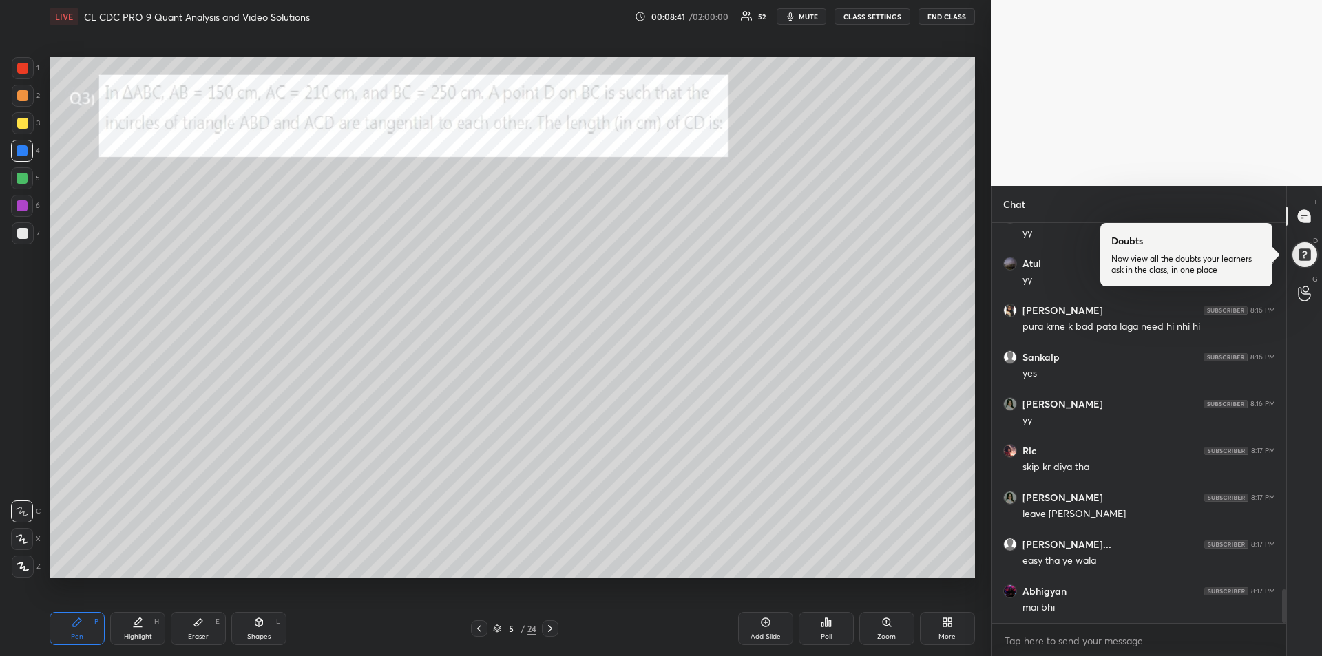
click at [21, 234] on div at bounding box center [22, 233] width 11 height 11
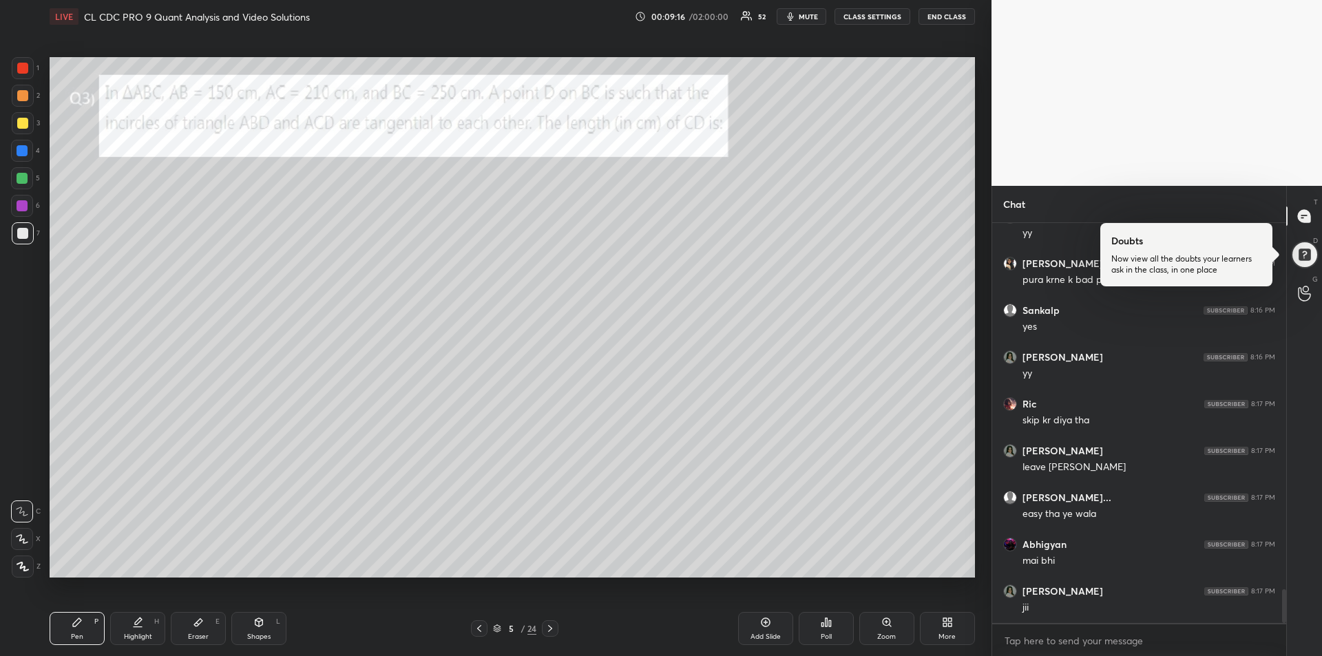
click at [21, 178] on div at bounding box center [22, 178] width 11 height 11
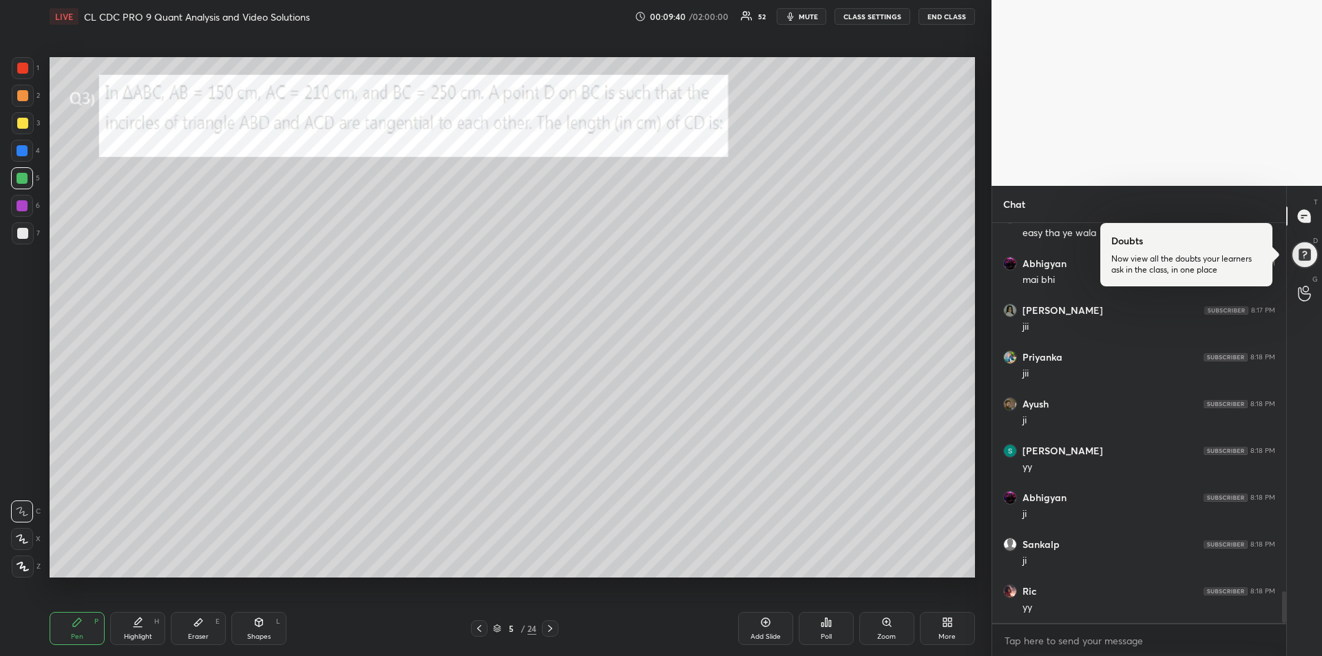
scroll to position [4684, 0]
click at [21, 70] on div at bounding box center [22, 68] width 11 height 11
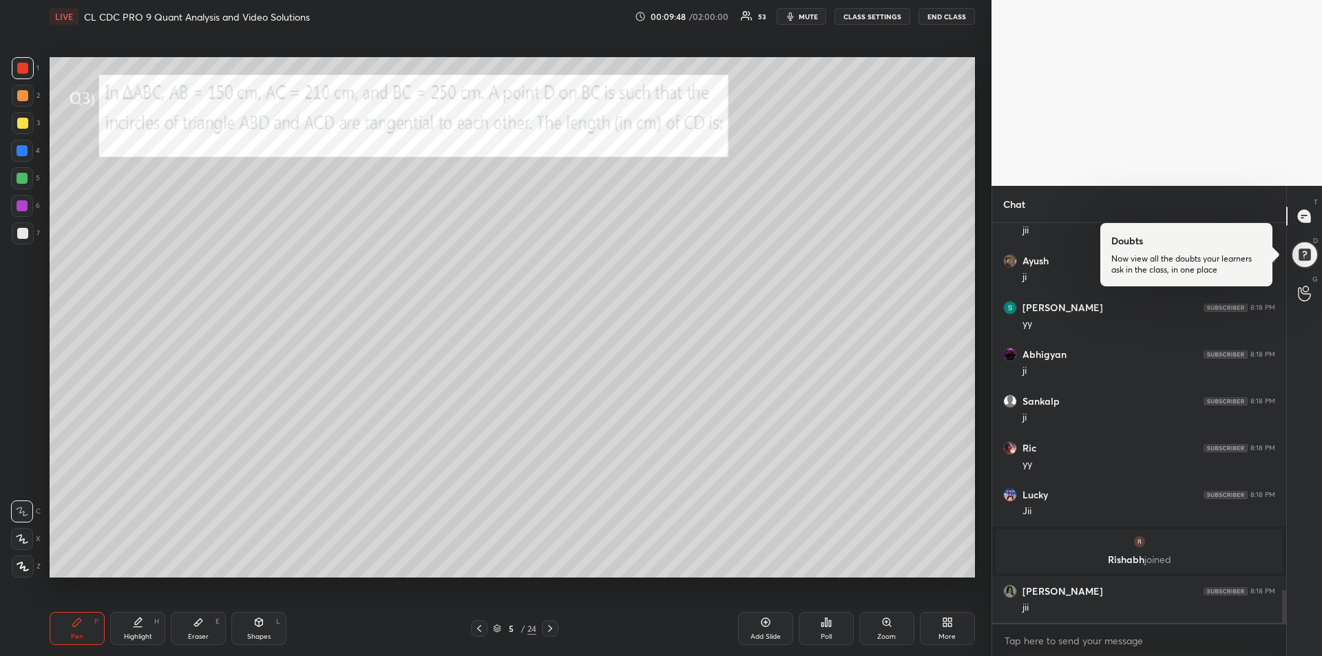
scroll to position [4441, 0]
click at [23, 234] on div at bounding box center [22, 233] width 11 height 11
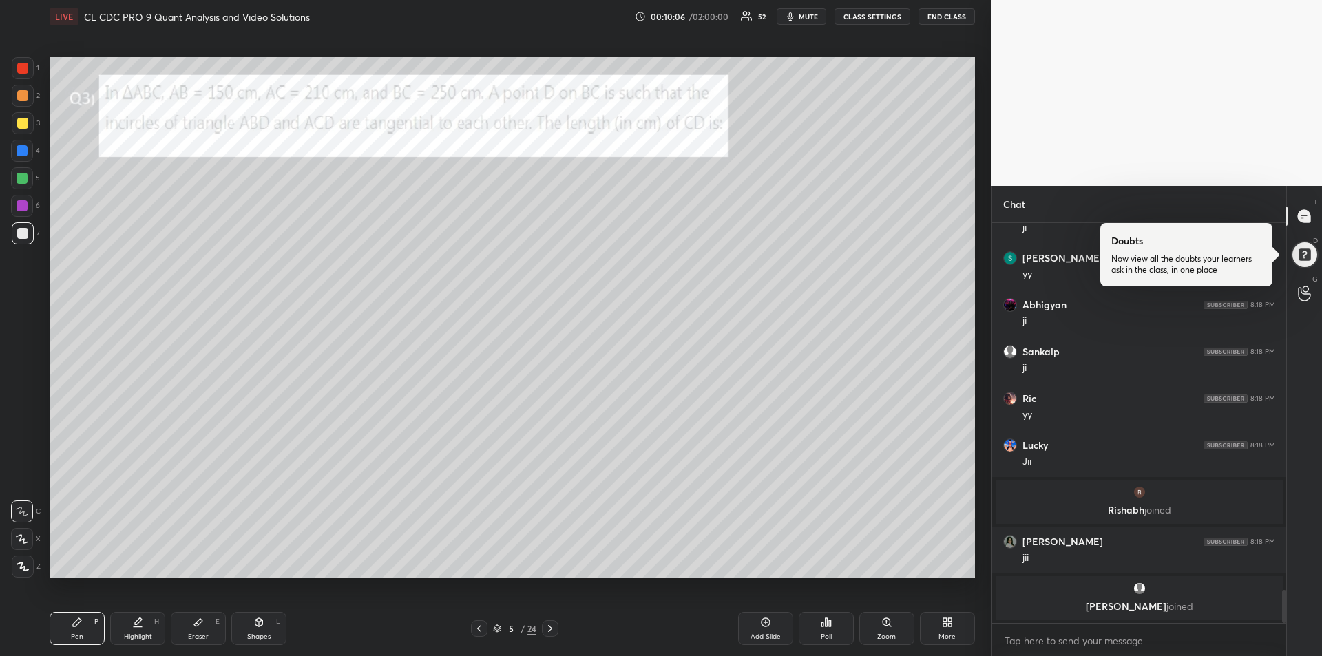
click at [20, 97] on div at bounding box center [22, 95] width 11 height 11
click at [20, 70] on div at bounding box center [22, 68] width 11 height 11
click at [194, 628] on div "Eraser E" at bounding box center [198, 628] width 55 height 33
click at [83, 626] on div "Pen P" at bounding box center [77, 628] width 55 height 33
click at [19, 235] on div at bounding box center [22, 233] width 11 height 11
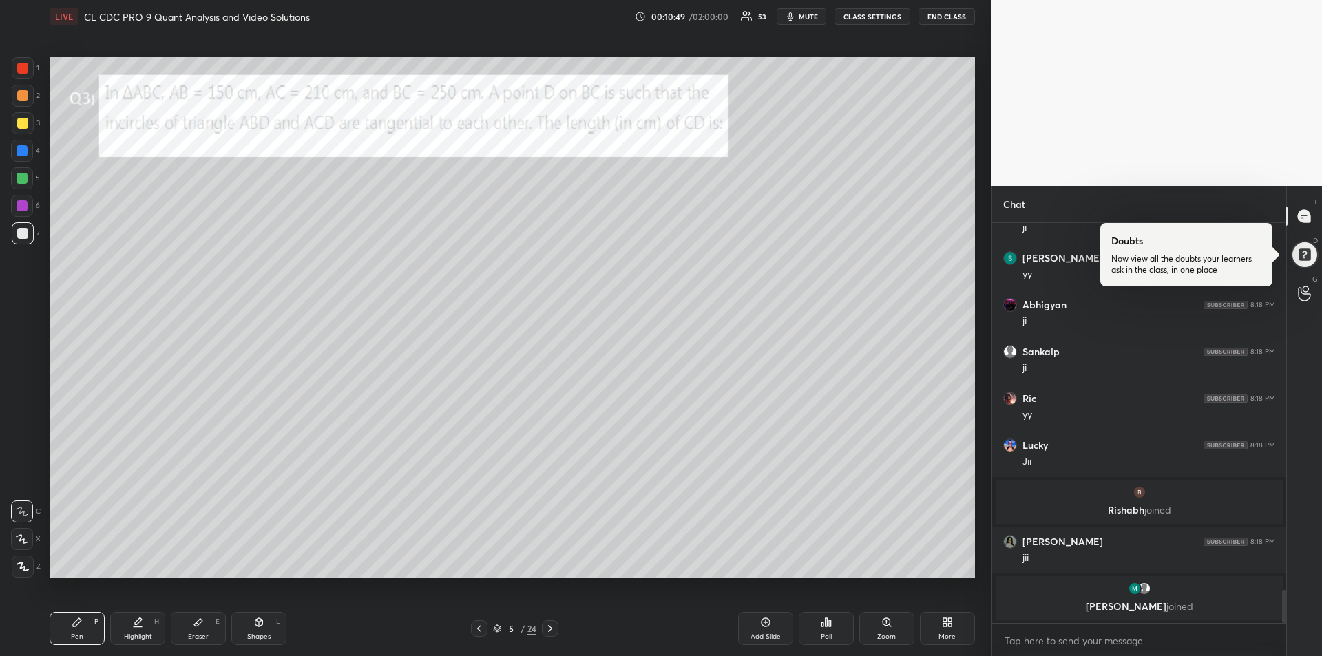
click at [193, 628] on div "Eraser E" at bounding box center [198, 628] width 55 height 33
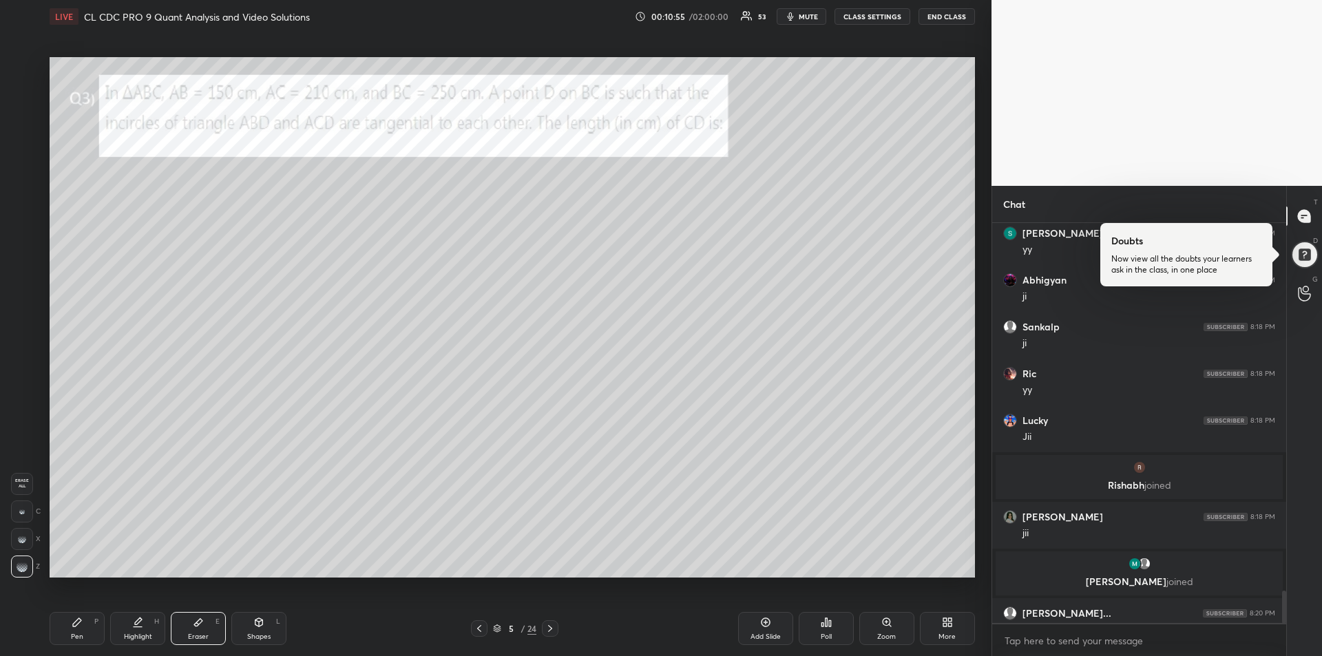
scroll to position [4512, 0]
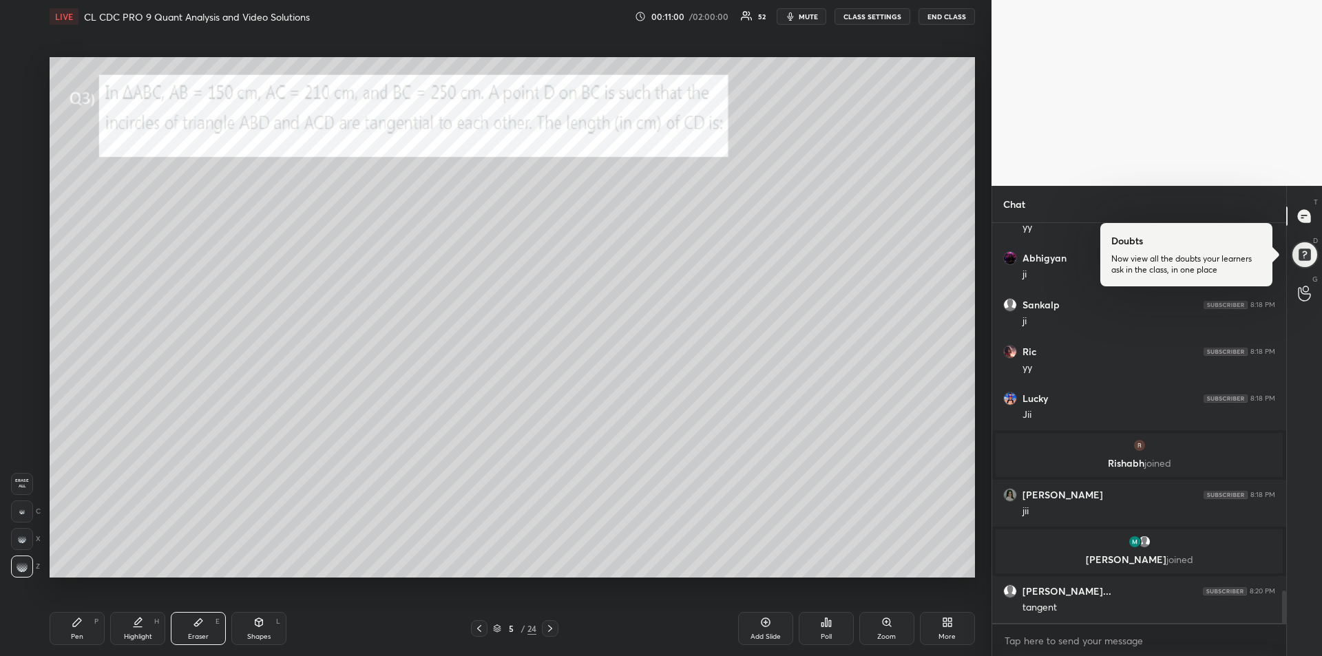
click at [76, 628] on div "Pen P" at bounding box center [77, 628] width 55 height 33
click at [758, 626] on div "Add Slide" at bounding box center [765, 628] width 55 height 33
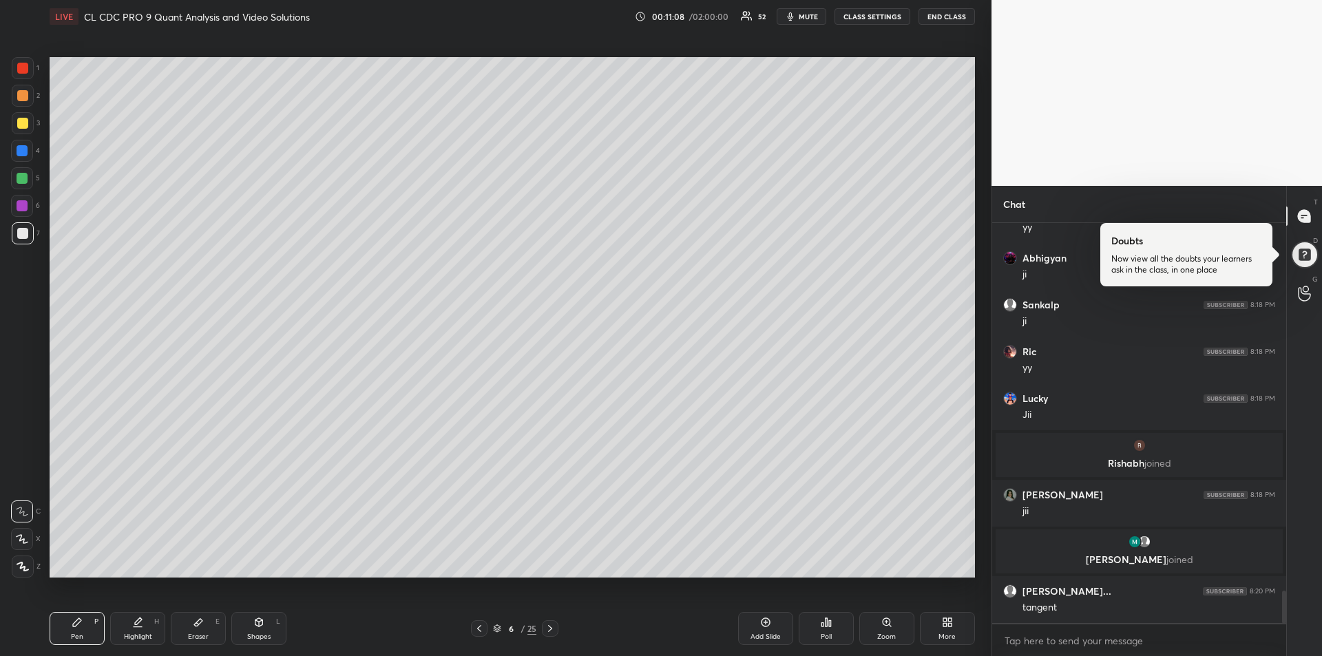
click at [481, 628] on icon at bounding box center [479, 628] width 11 height 11
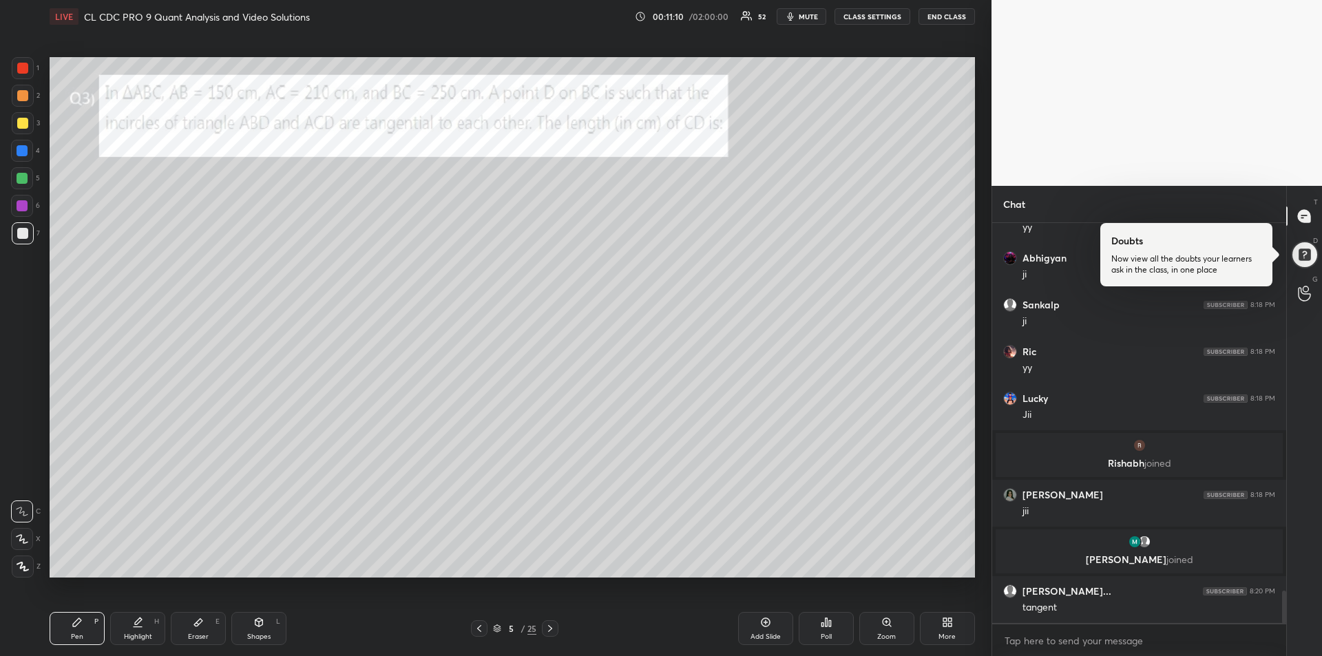
click at [18, 123] on div at bounding box center [22, 123] width 11 height 11
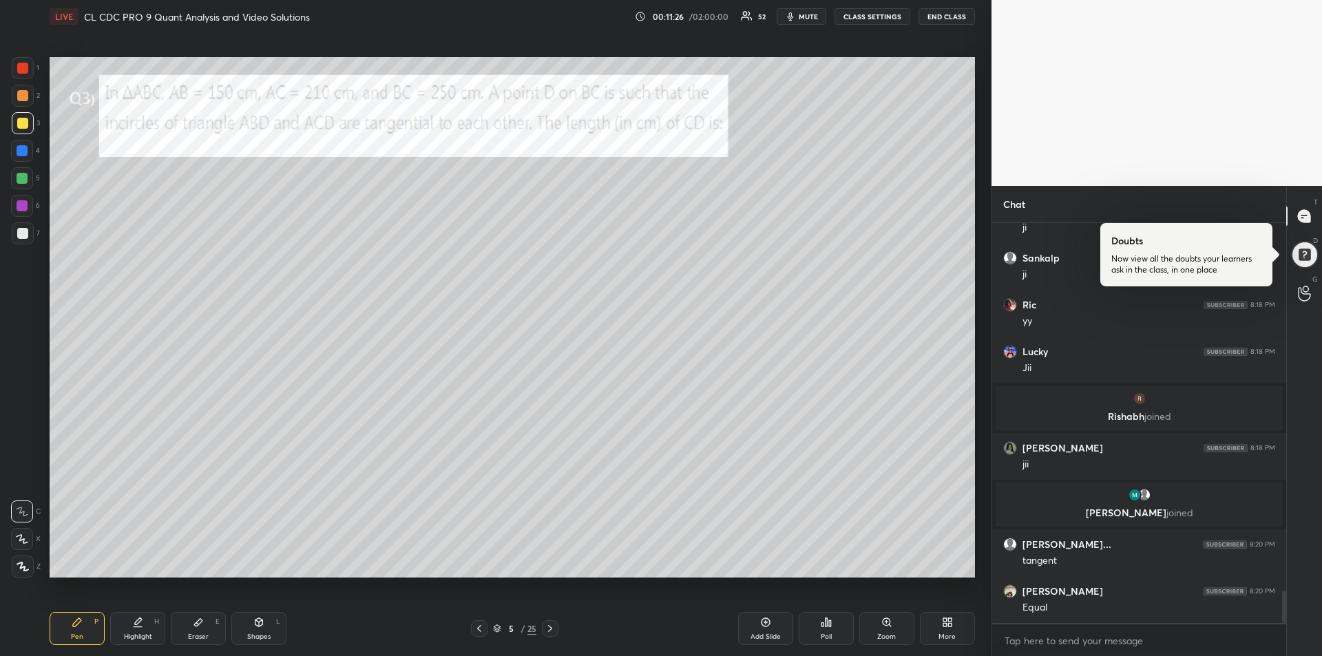
click at [19, 207] on div at bounding box center [22, 205] width 11 height 11
click at [21, 177] on div at bounding box center [22, 178] width 11 height 11
click at [23, 233] on div at bounding box center [22, 233] width 11 height 11
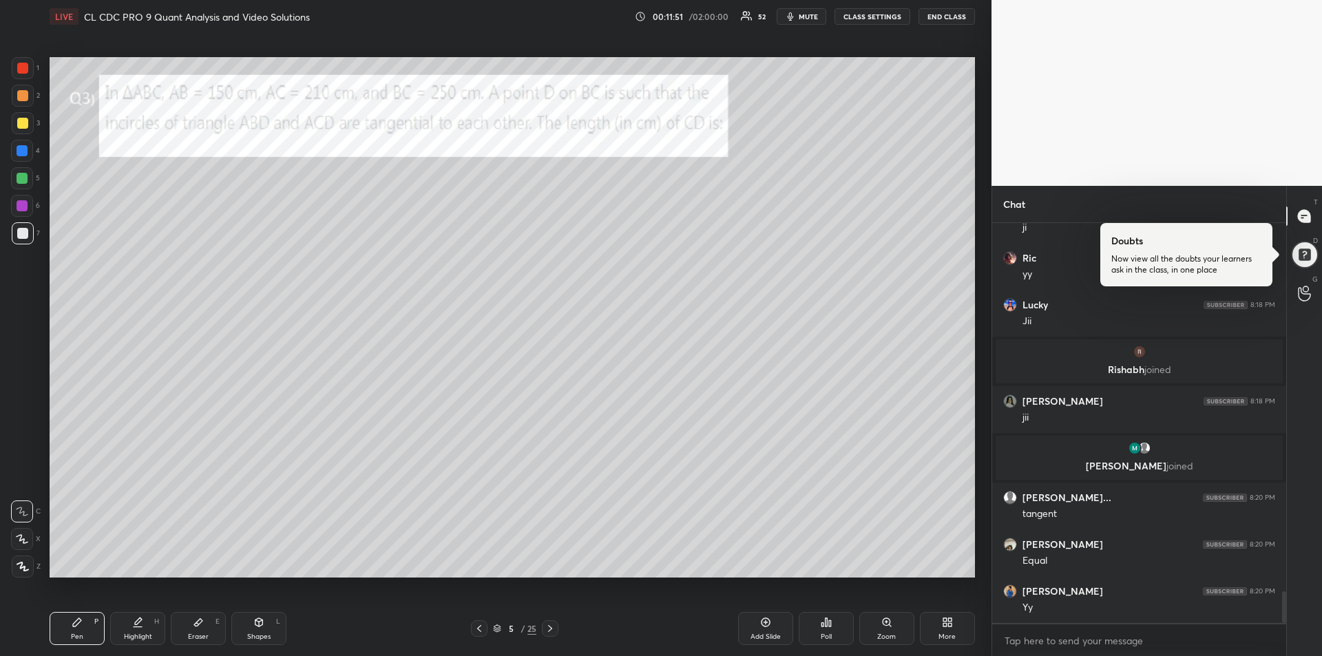
click at [23, 123] on div at bounding box center [22, 123] width 11 height 11
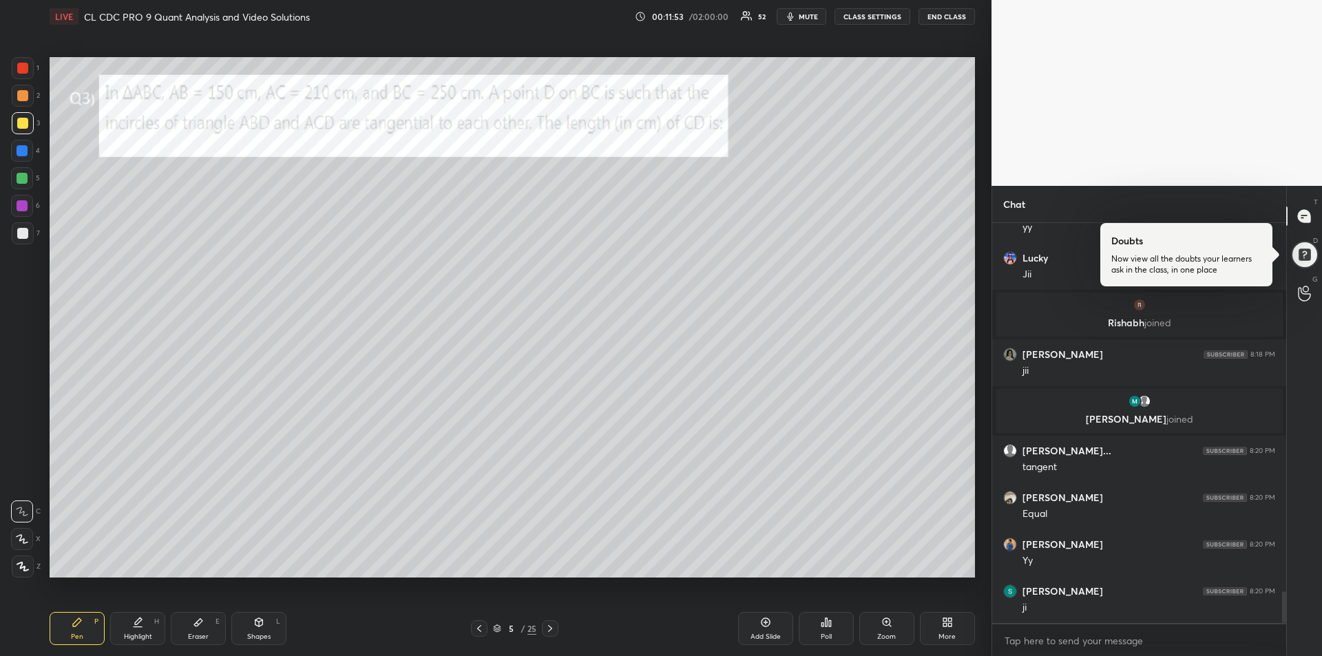
scroll to position [4700, 0]
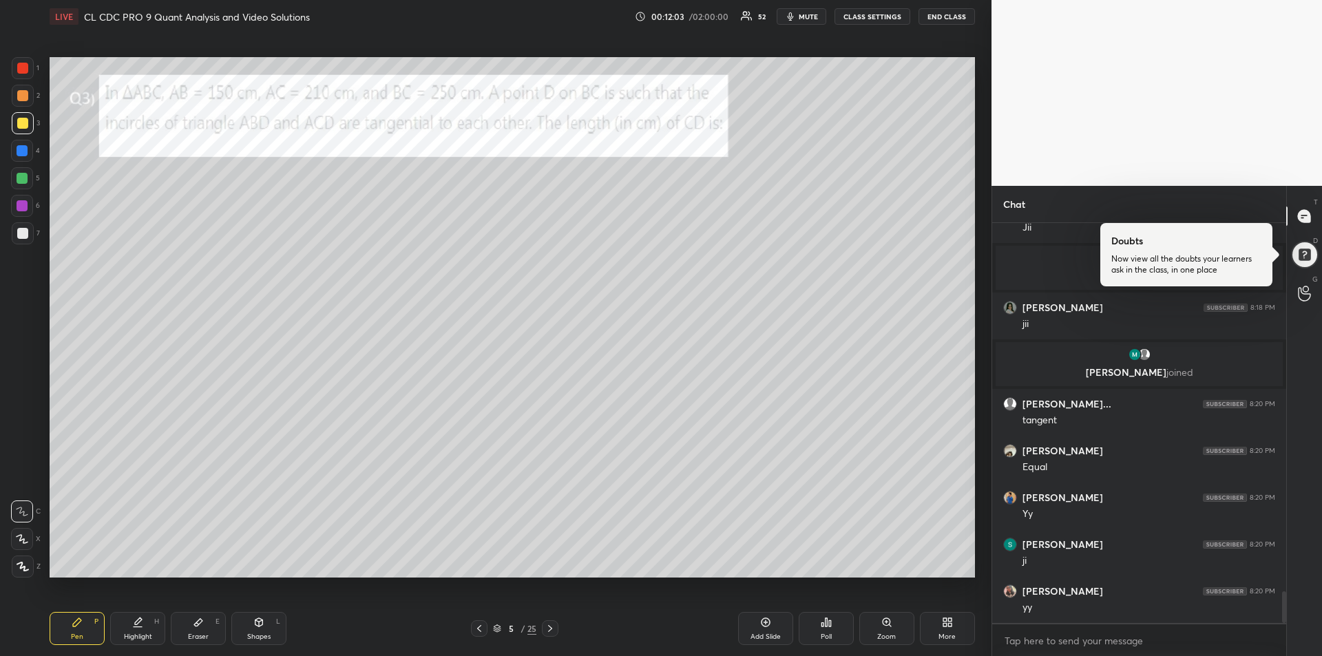
click at [20, 207] on div at bounding box center [22, 205] width 11 height 11
click at [19, 180] on div at bounding box center [22, 178] width 11 height 11
click at [21, 235] on div at bounding box center [22, 233] width 11 height 11
click at [19, 96] on div at bounding box center [22, 95] width 11 height 11
click at [28, 69] on div at bounding box center [22, 68] width 11 height 11
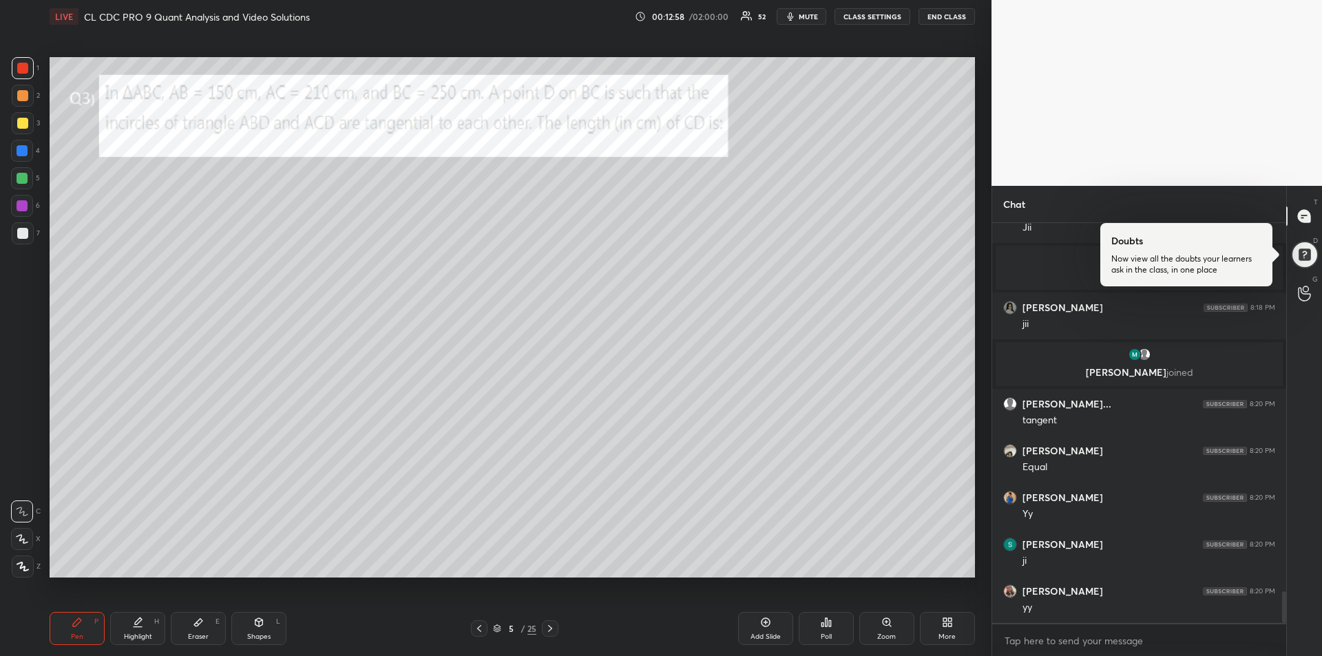
click at [134, 628] on div "Highlight H" at bounding box center [137, 628] width 55 height 33
click at [78, 635] on div "Pen" at bounding box center [77, 636] width 12 height 7
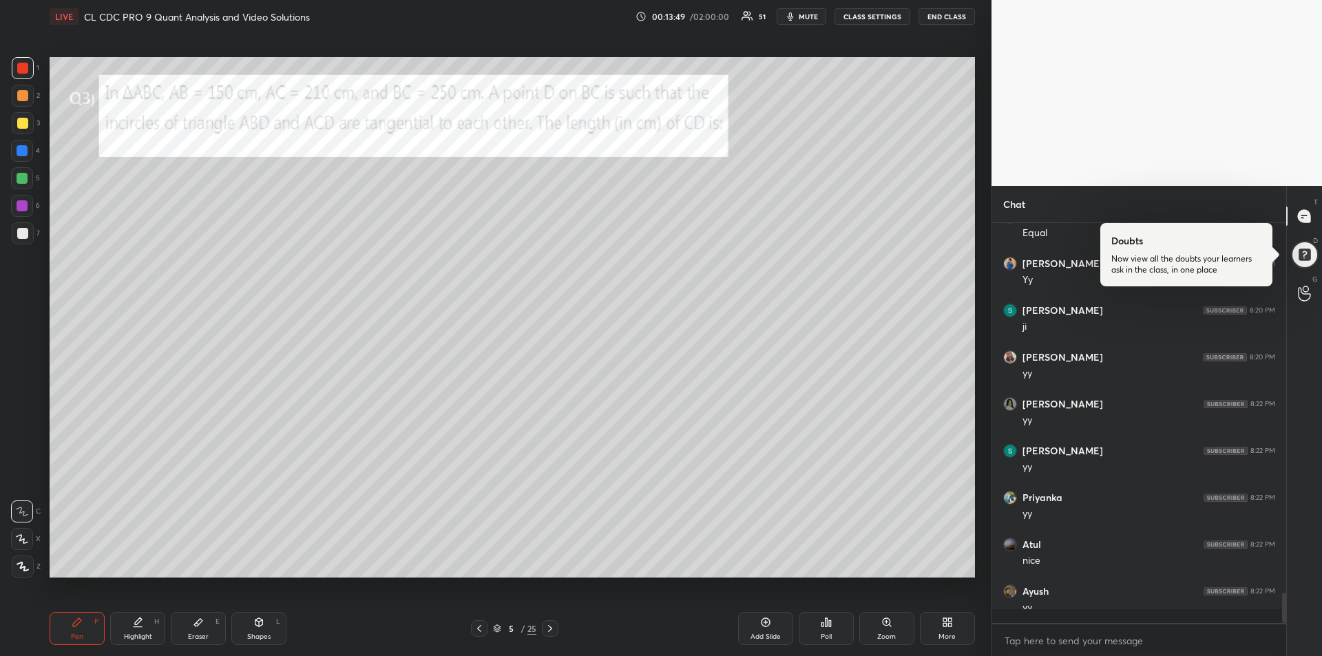
scroll to position [4934, 0]
click at [24, 125] on div at bounding box center [22, 123] width 11 height 11
click at [550, 631] on icon at bounding box center [550, 628] width 4 height 7
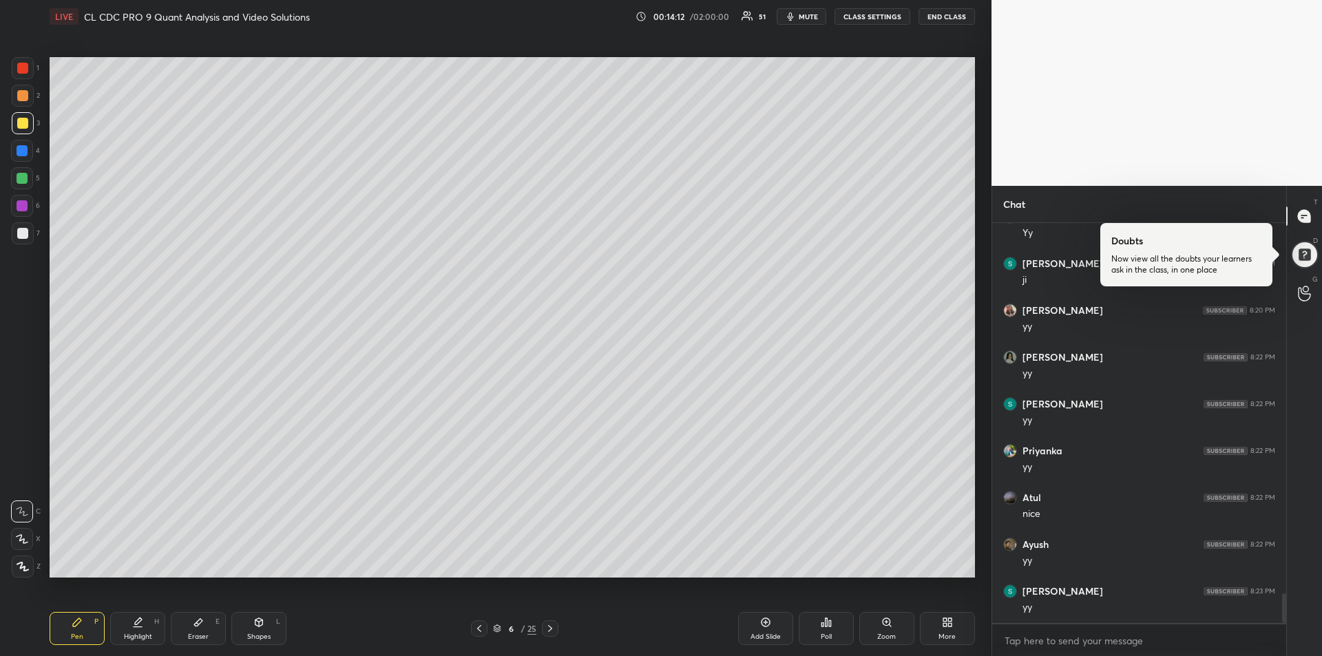
scroll to position [5027, 0]
click at [551, 629] on icon at bounding box center [550, 628] width 11 height 11
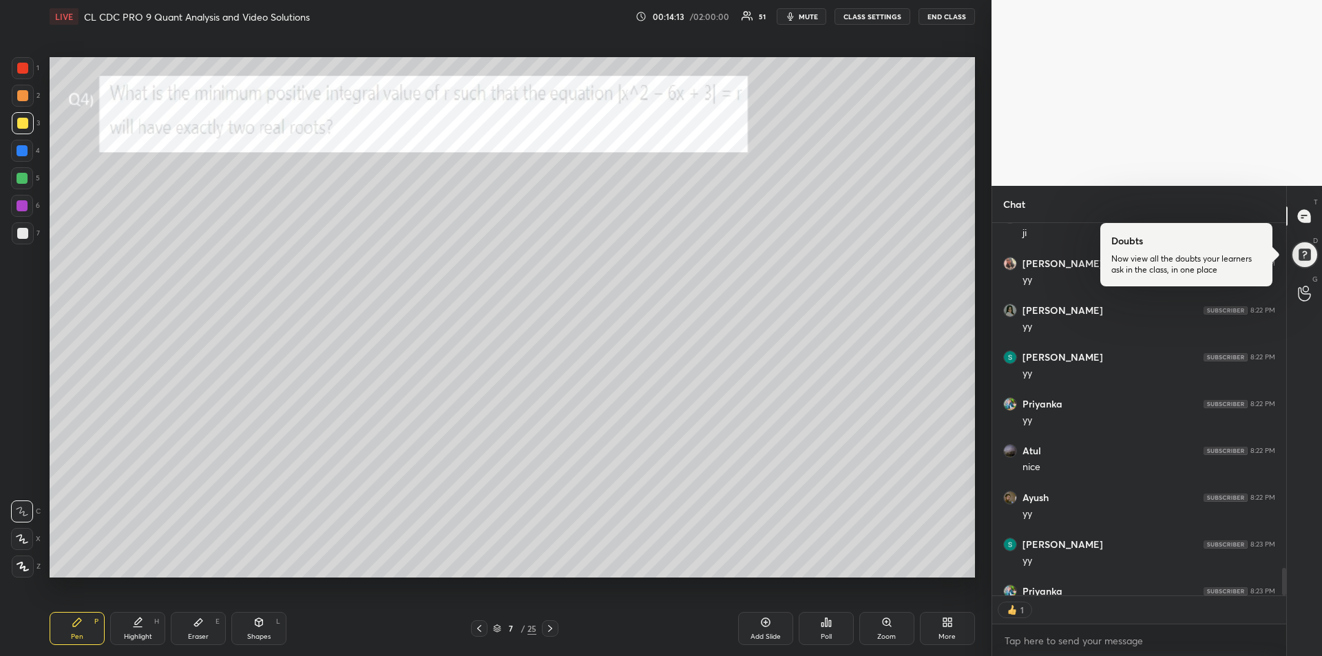
scroll to position [368, 290]
click at [75, 627] on icon at bounding box center [77, 622] width 11 height 11
click at [23, 65] on div at bounding box center [22, 68] width 11 height 11
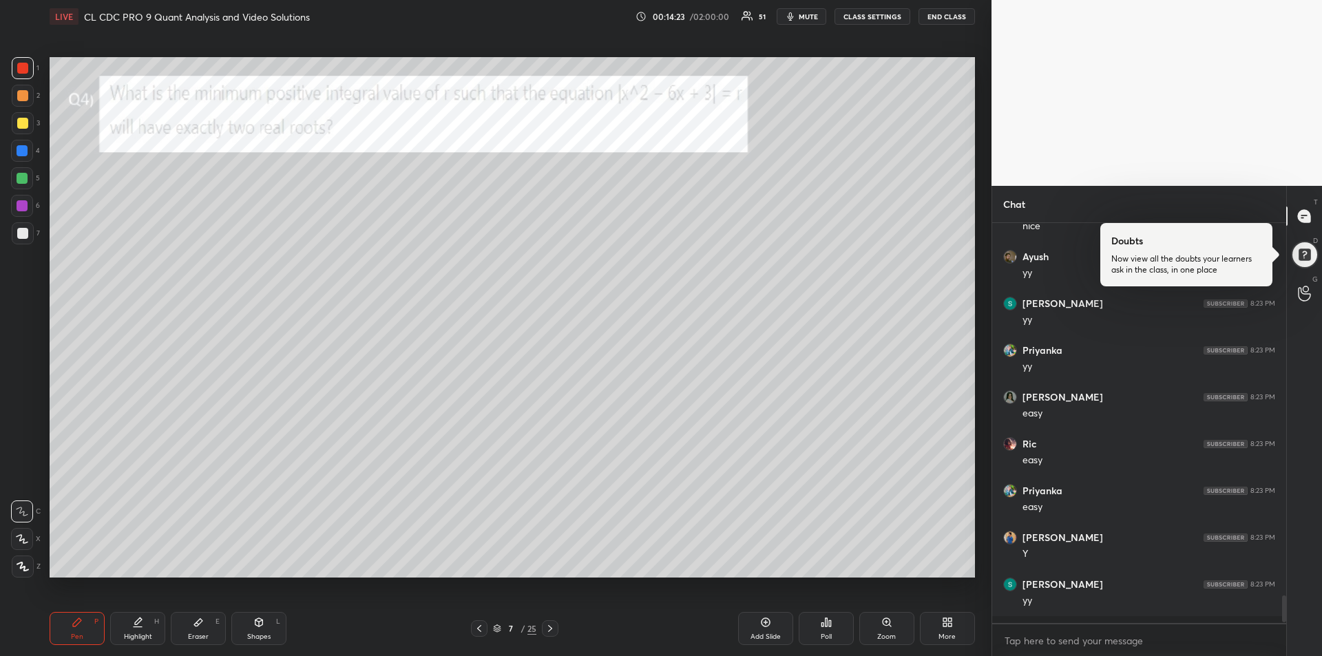
scroll to position [5261, 0]
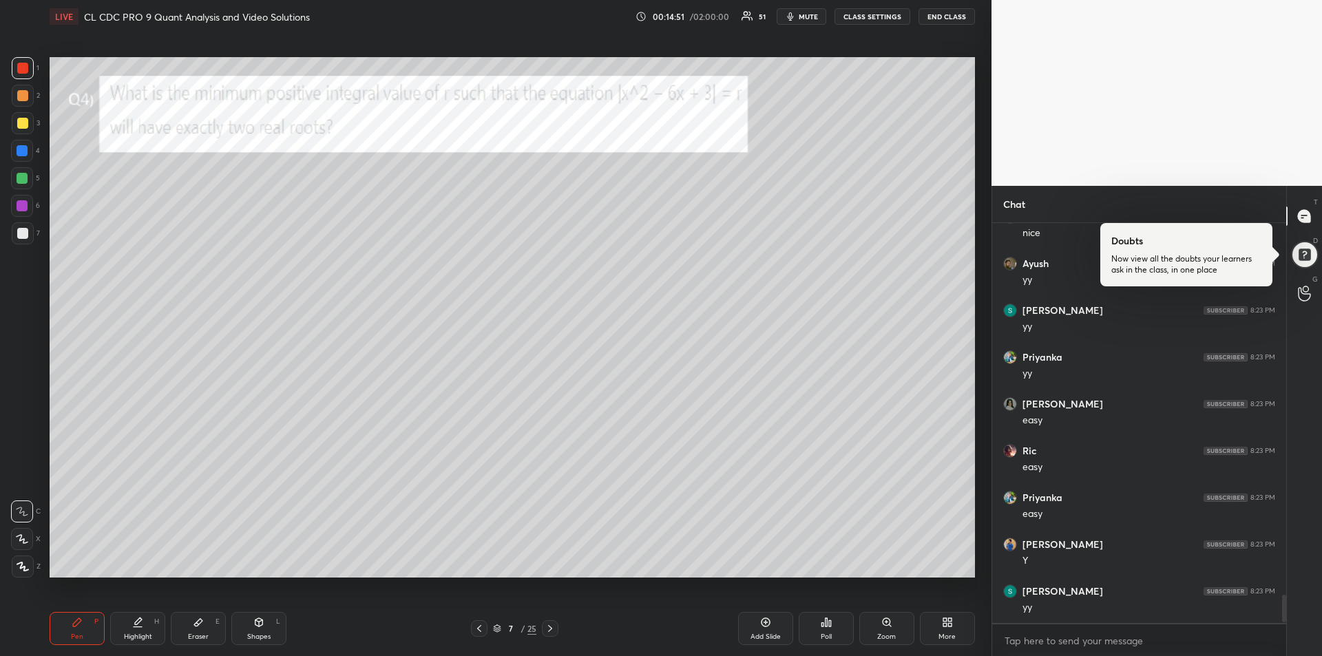
click at [190, 629] on div "Eraser E" at bounding box center [198, 628] width 55 height 33
click at [84, 620] on div "Pen P" at bounding box center [77, 628] width 55 height 33
click at [201, 631] on div "Eraser E" at bounding box center [198, 628] width 55 height 33
click at [81, 627] on icon at bounding box center [77, 622] width 11 height 11
click at [17, 239] on div at bounding box center [23, 233] width 22 height 22
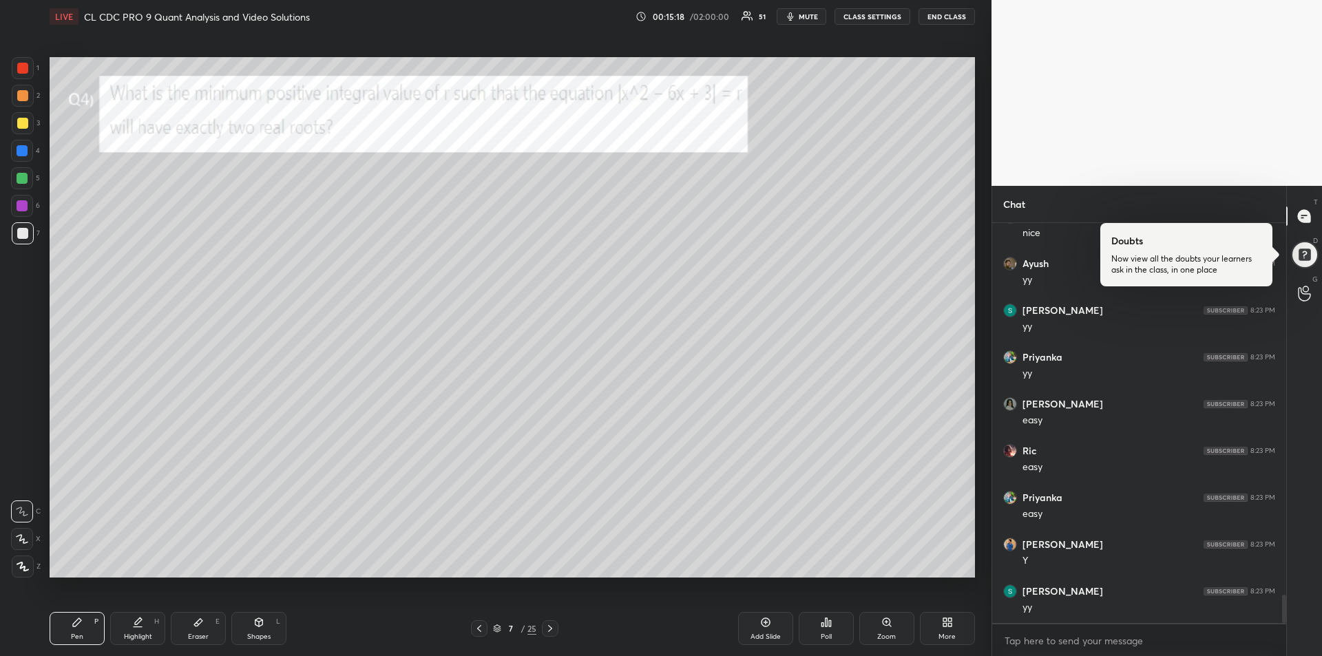
scroll to position [5311, 0]
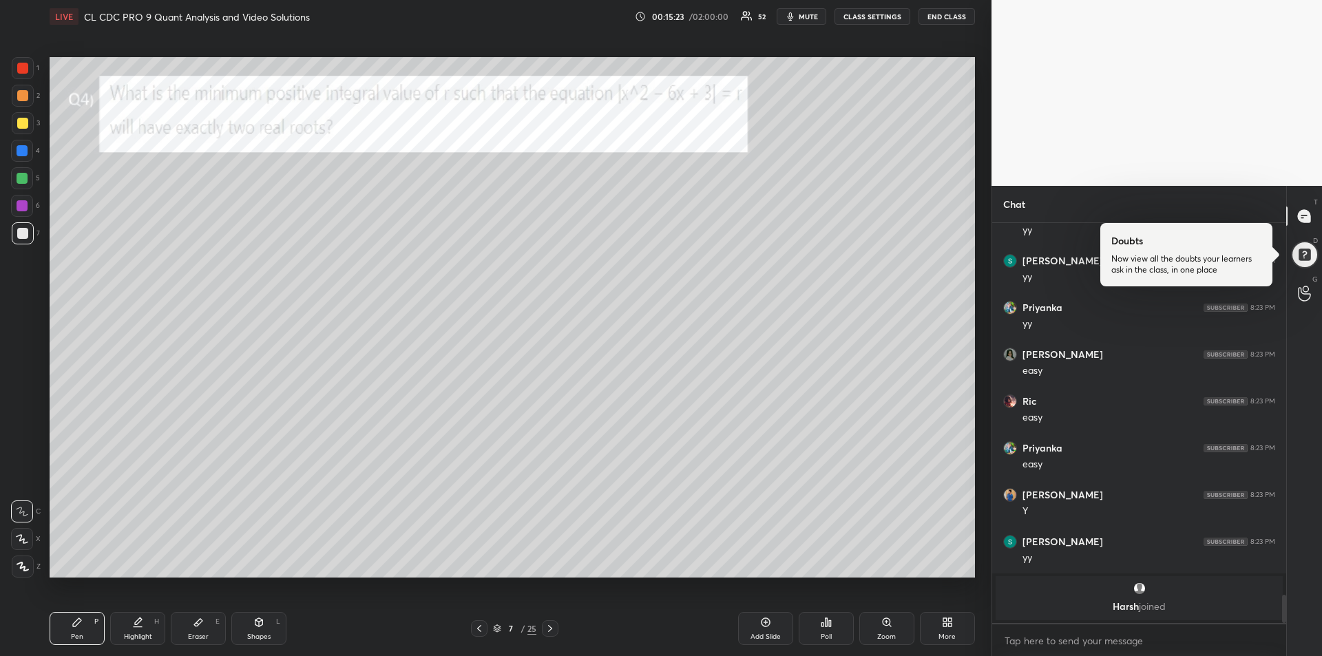
click at [23, 71] on div at bounding box center [22, 68] width 11 height 11
click at [22, 207] on div at bounding box center [22, 205] width 11 height 11
click at [125, 626] on div "Highlight H" at bounding box center [137, 628] width 55 height 33
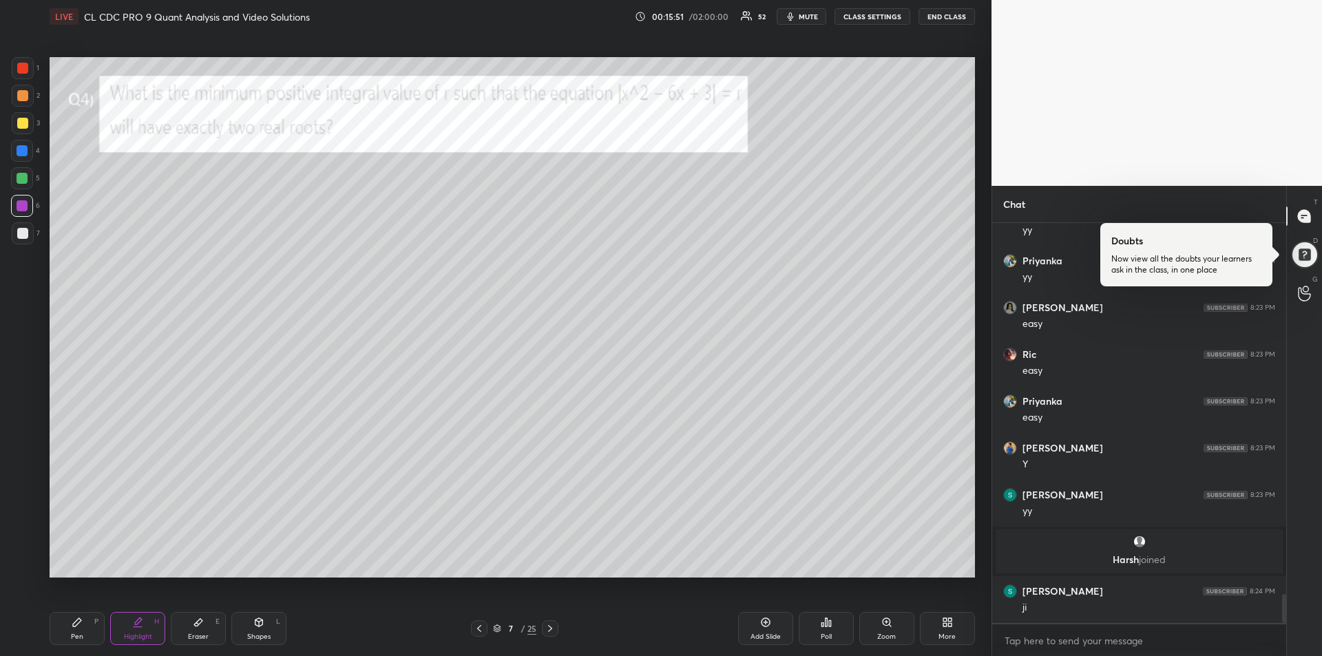
scroll to position [5132, 0]
click at [81, 633] on div "Pen" at bounding box center [77, 636] width 12 height 7
click at [20, 155] on div at bounding box center [22, 150] width 11 height 11
click at [201, 624] on icon at bounding box center [198, 622] width 11 height 11
click at [70, 631] on div "Pen P" at bounding box center [77, 628] width 55 height 33
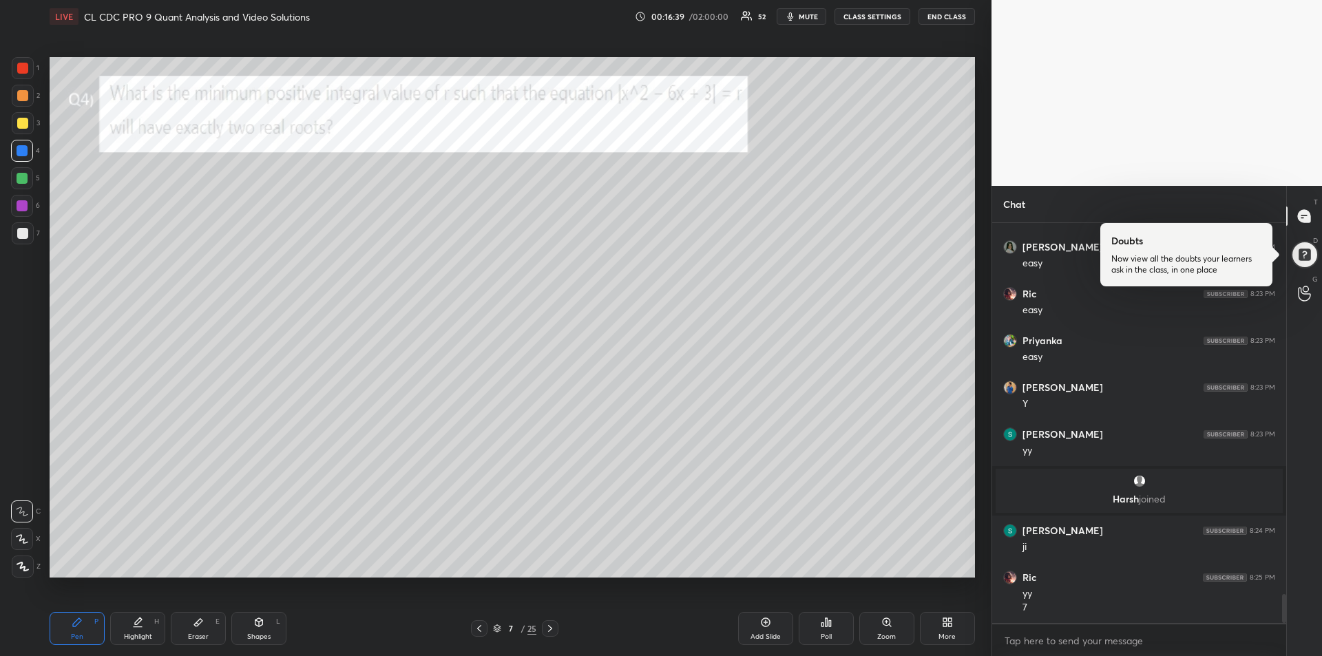
scroll to position [5239, 0]
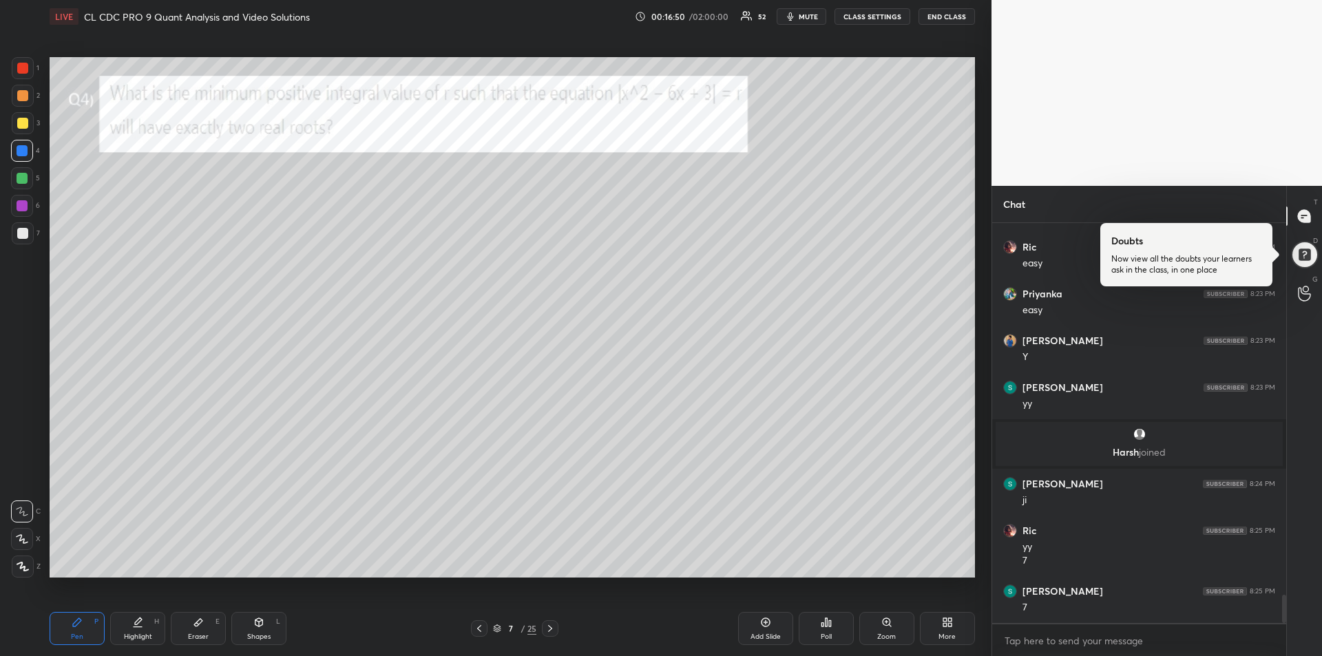
click at [556, 633] on div at bounding box center [550, 628] width 17 height 17
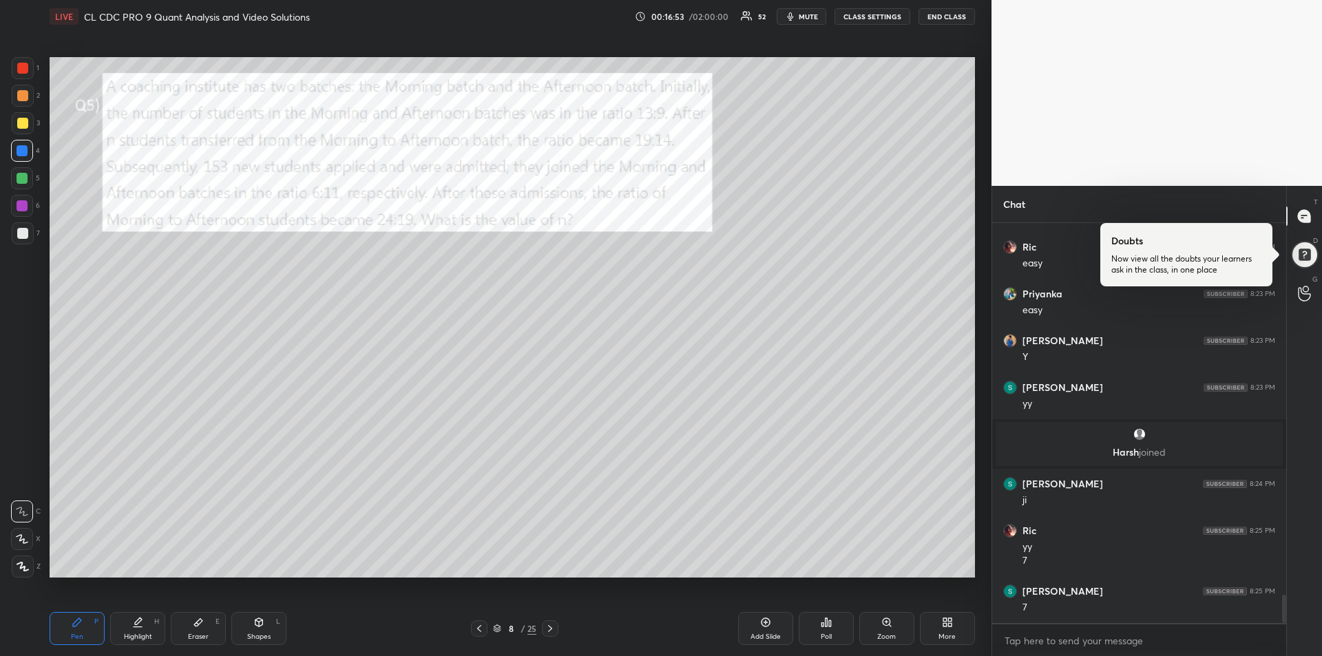
click at [26, 103] on div at bounding box center [23, 96] width 22 height 22
click at [141, 616] on div "Highlight H" at bounding box center [137, 628] width 55 height 33
click at [78, 626] on icon at bounding box center [77, 622] width 11 height 11
click at [23, 75] on div at bounding box center [23, 68] width 22 height 22
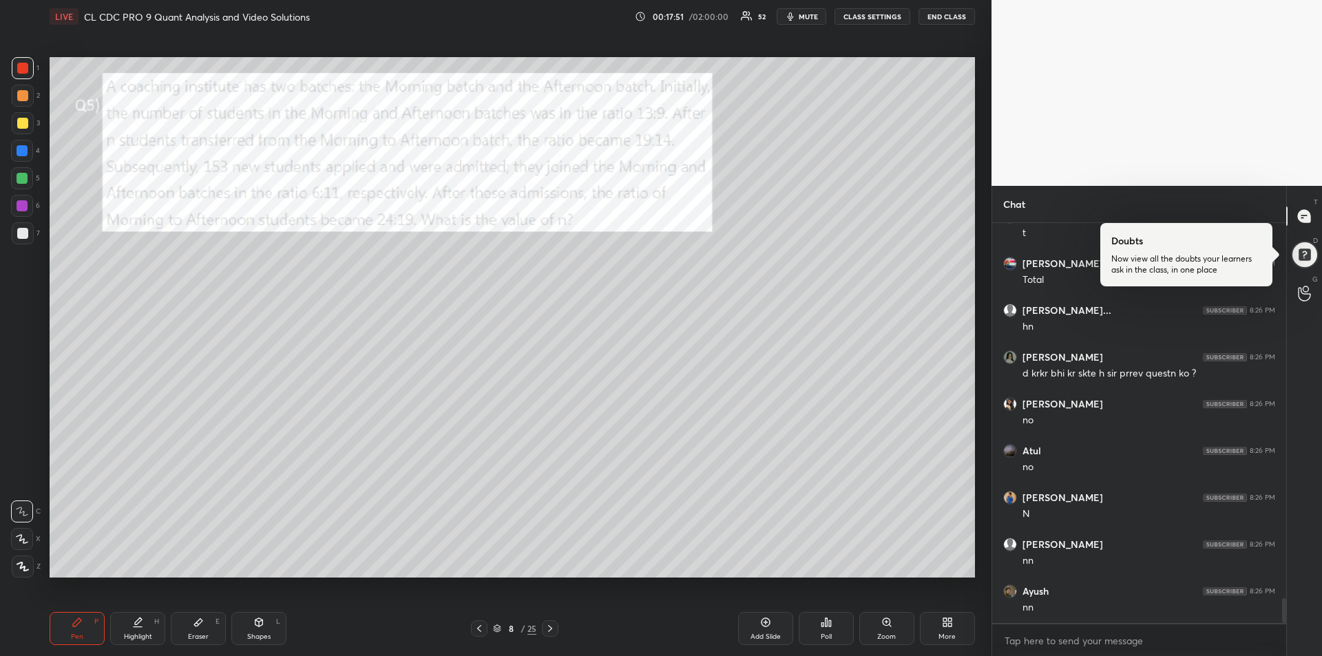
scroll to position [6082, 0]
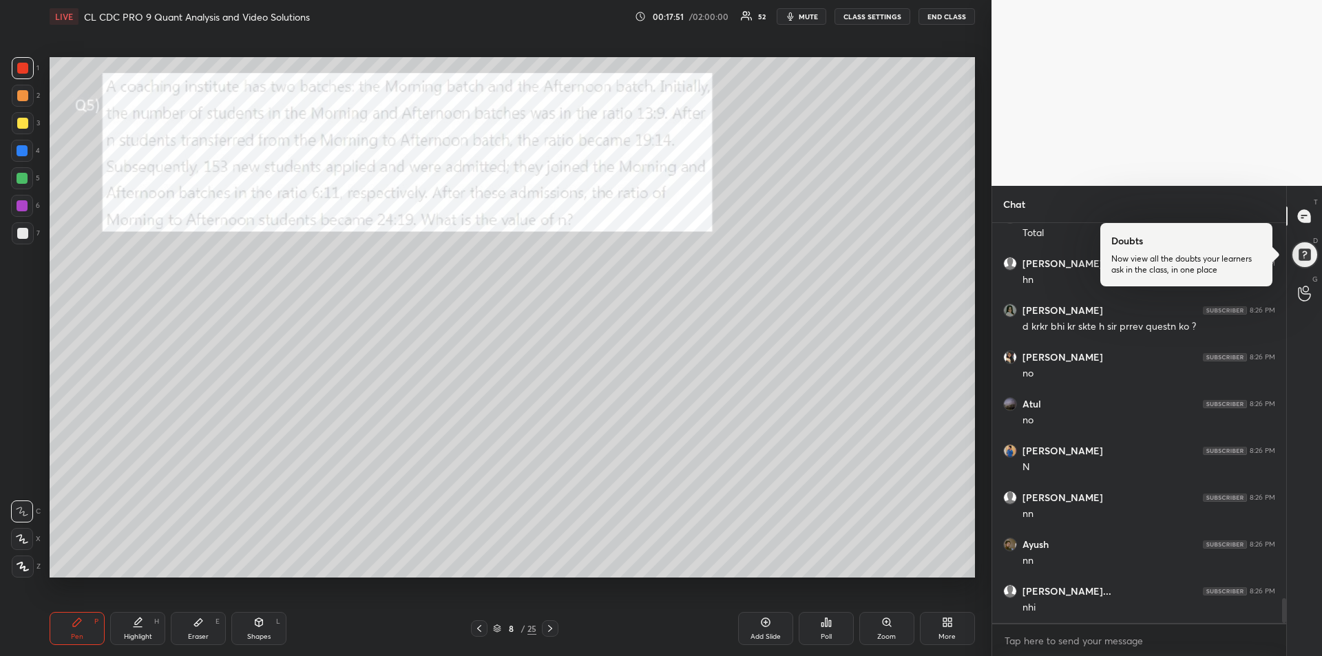
click at [133, 634] on div "Highlight" at bounding box center [138, 636] width 28 height 7
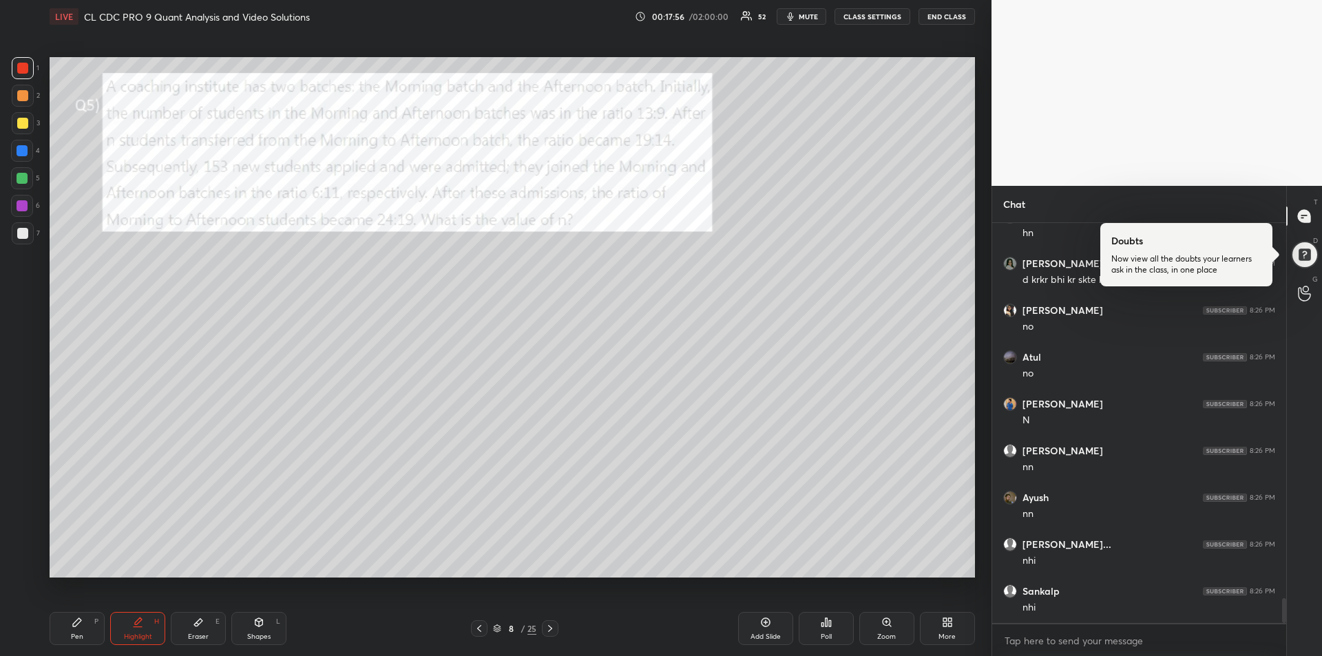
scroll to position [6178, 0]
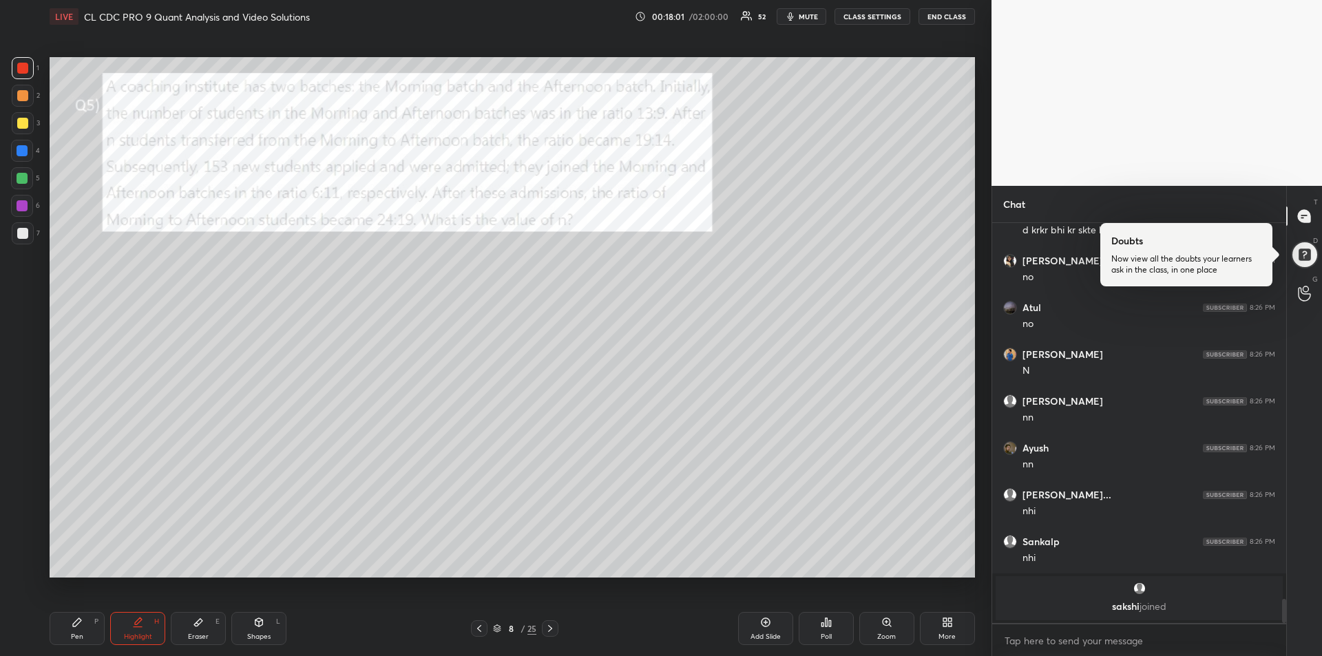
click at [72, 628] on div "Pen P" at bounding box center [77, 628] width 55 height 33
click at [20, 154] on div at bounding box center [22, 150] width 11 height 11
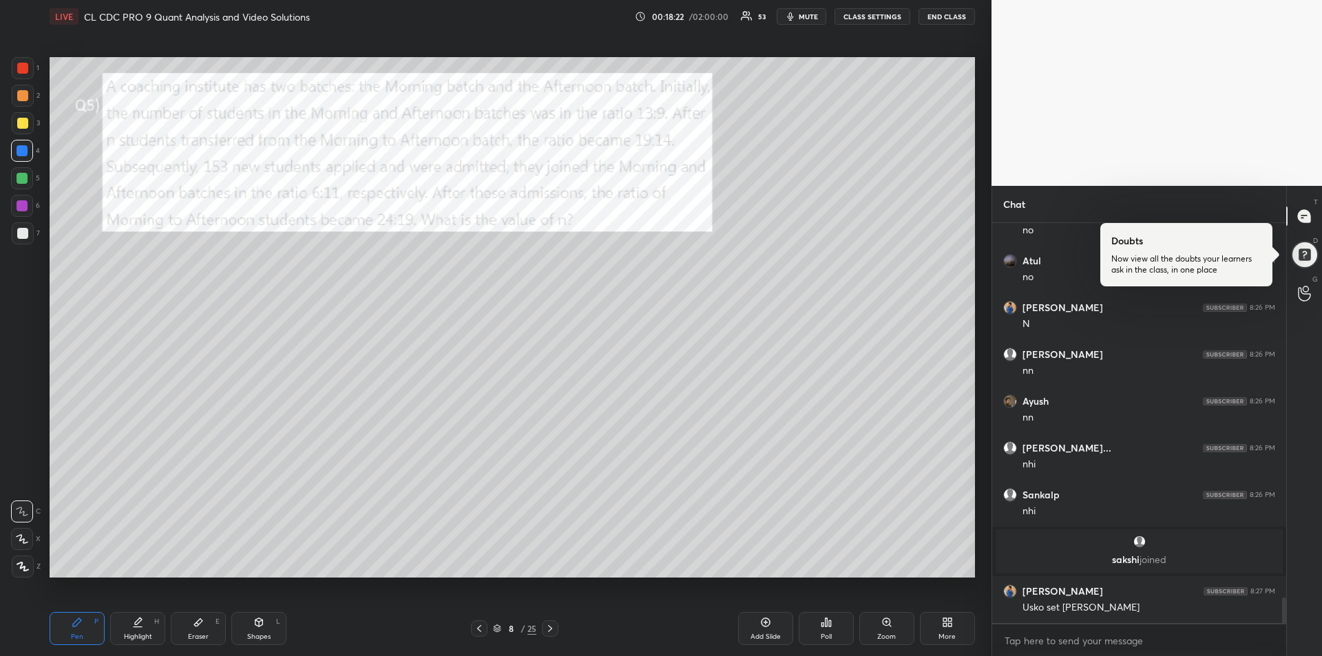
click at [198, 631] on div "Eraser E" at bounding box center [198, 628] width 55 height 33
click at [78, 624] on icon at bounding box center [77, 622] width 11 height 11
click at [134, 637] on div "Highlight" at bounding box center [138, 636] width 28 height 7
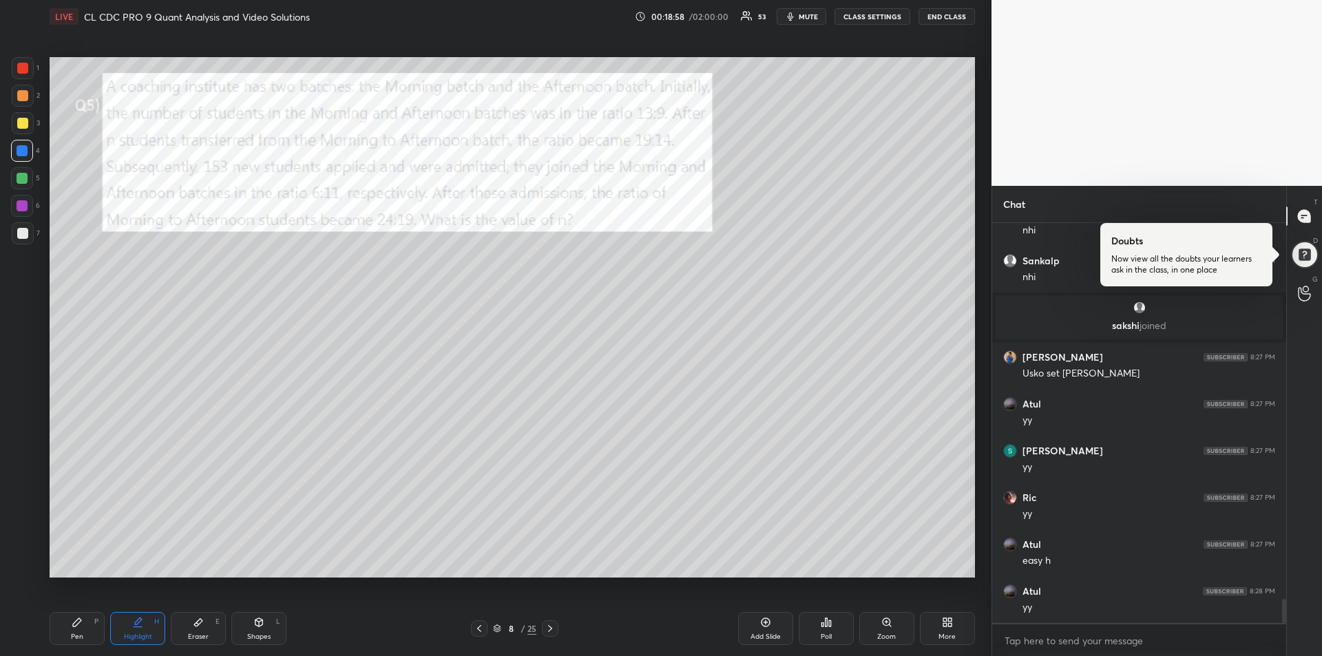
scroll to position [6202, 0]
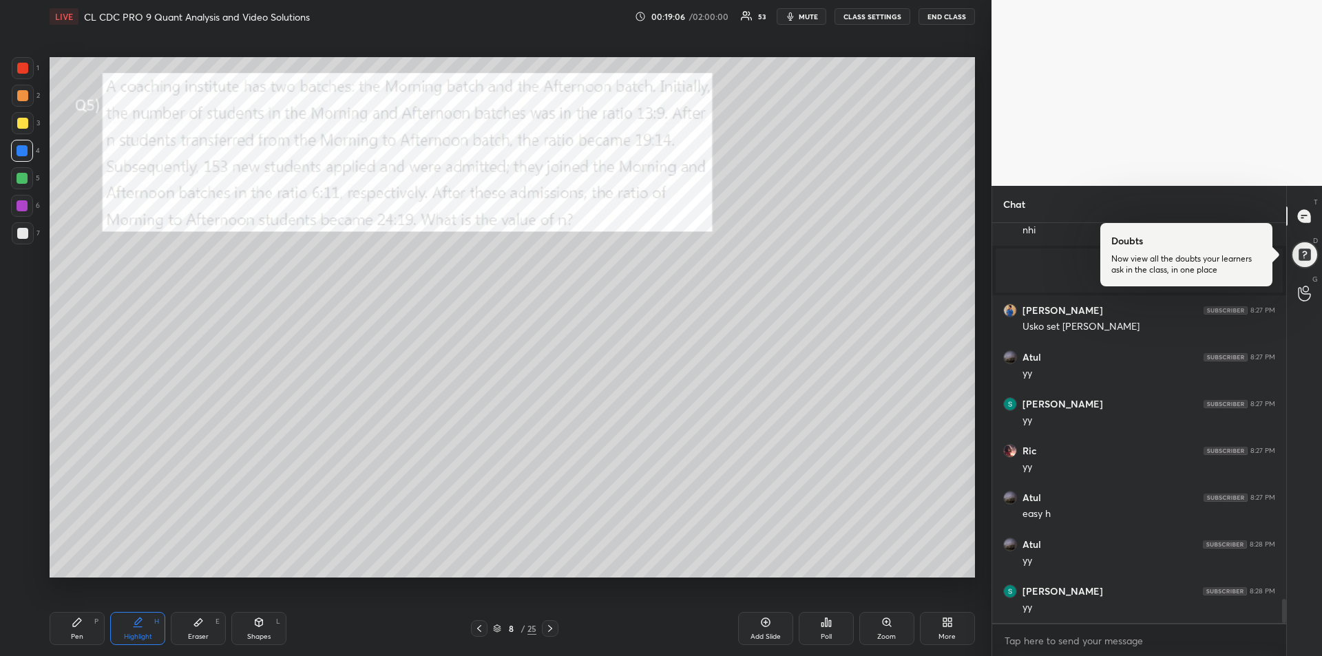
click at [72, 620] on icon at bounding box center [77, 622] width 11 height 11
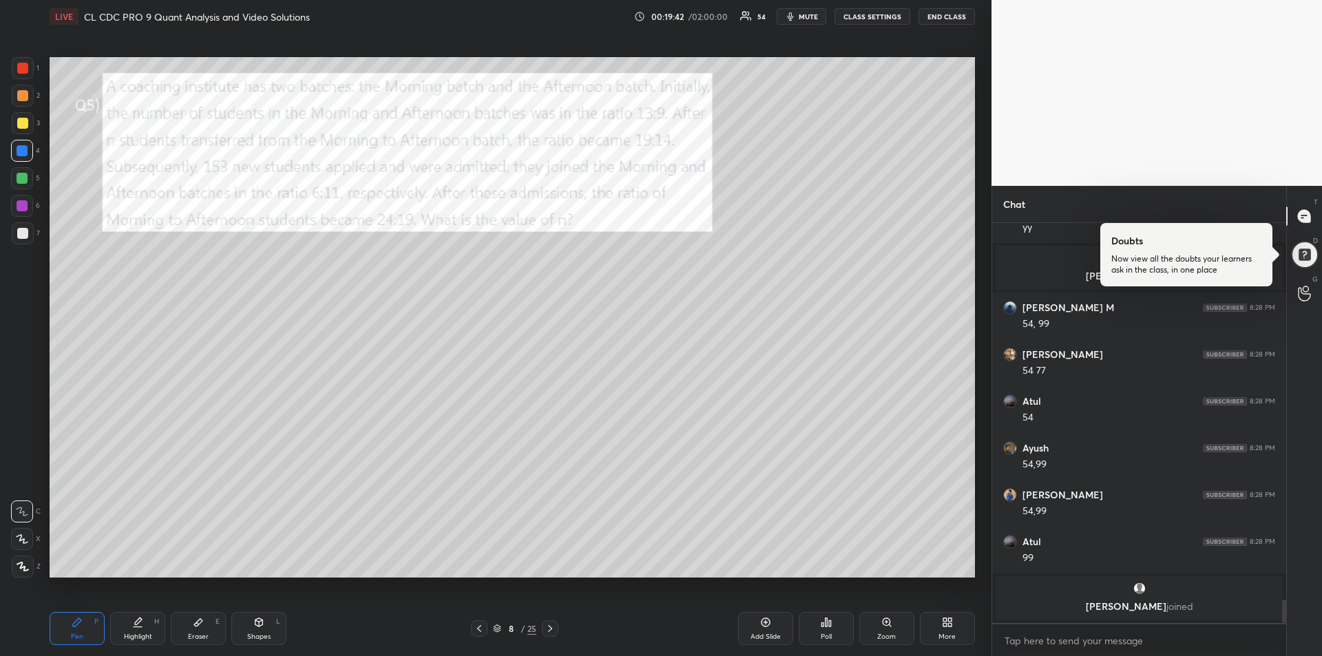
scroll to position [6443, 0]
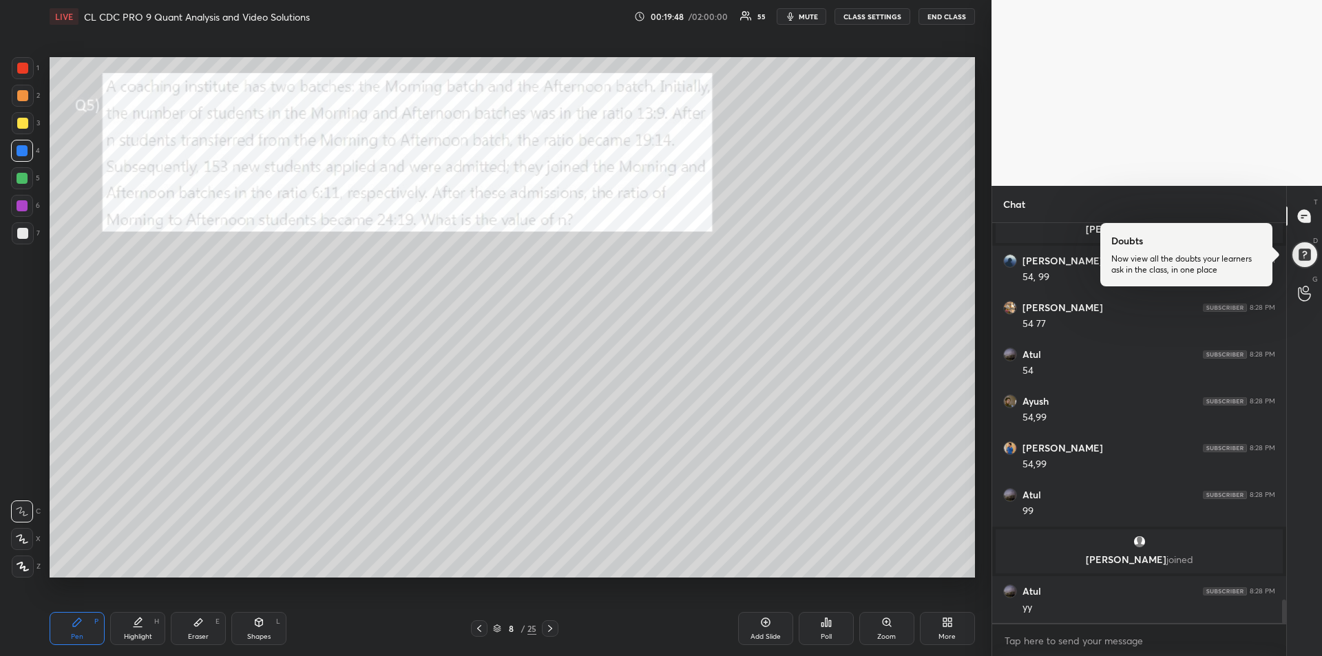
click at [65, 626] on div "Pen P" at bounding box center [77, 628] width 55 height 33
click at [207, 627] on div "Eraser E" at bounding box center [198, 628] width 55 height 33
click at [27, 479] on span "Erase all" at bounding box center [22, 483] width 21 height 10
click at [70, 624] on div "Pen P" at bounding box center [77, 628] width 55 height 33
click at [23, 72] on div at bounding box center [22, 68] width 11 height 11
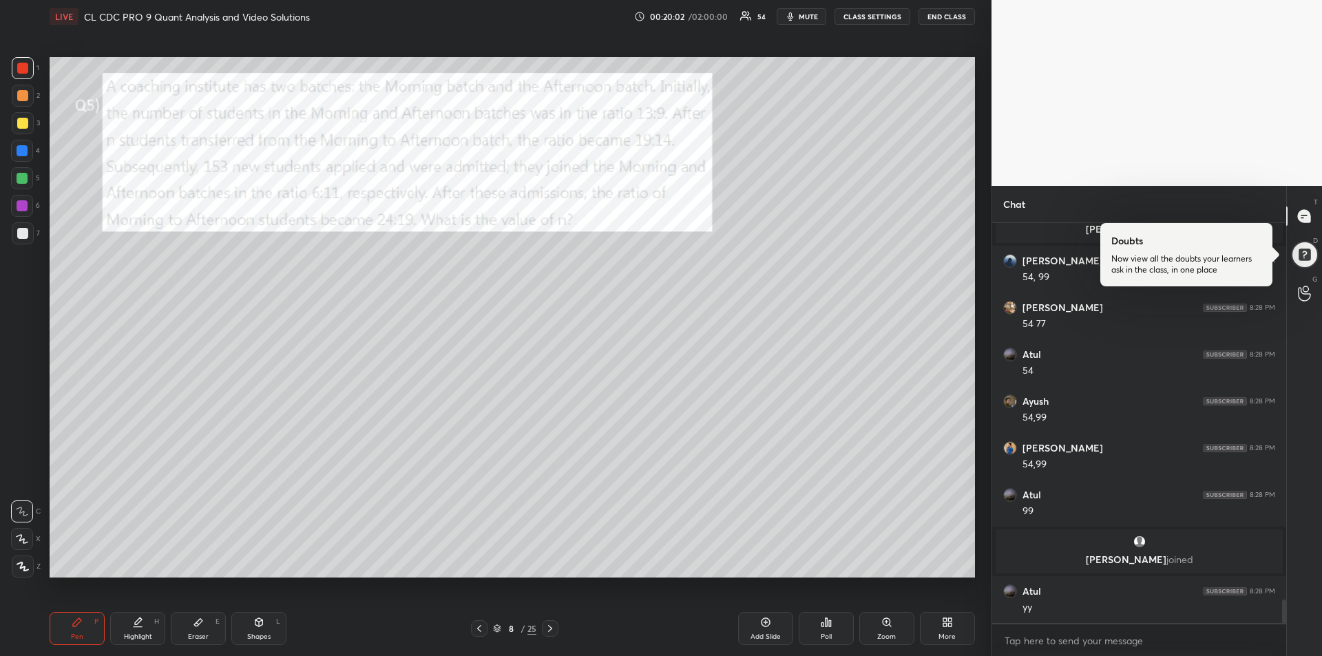
click at [191, 621] on div "Eraser E" at bounding box center [198, 628] width 55 height 33
click at [78, 628] on div "Pen P" at bounding box center [77, 628] width 55 height 33
click at [22, 232] on div at bounding box center [22, 233] width 11 height 11
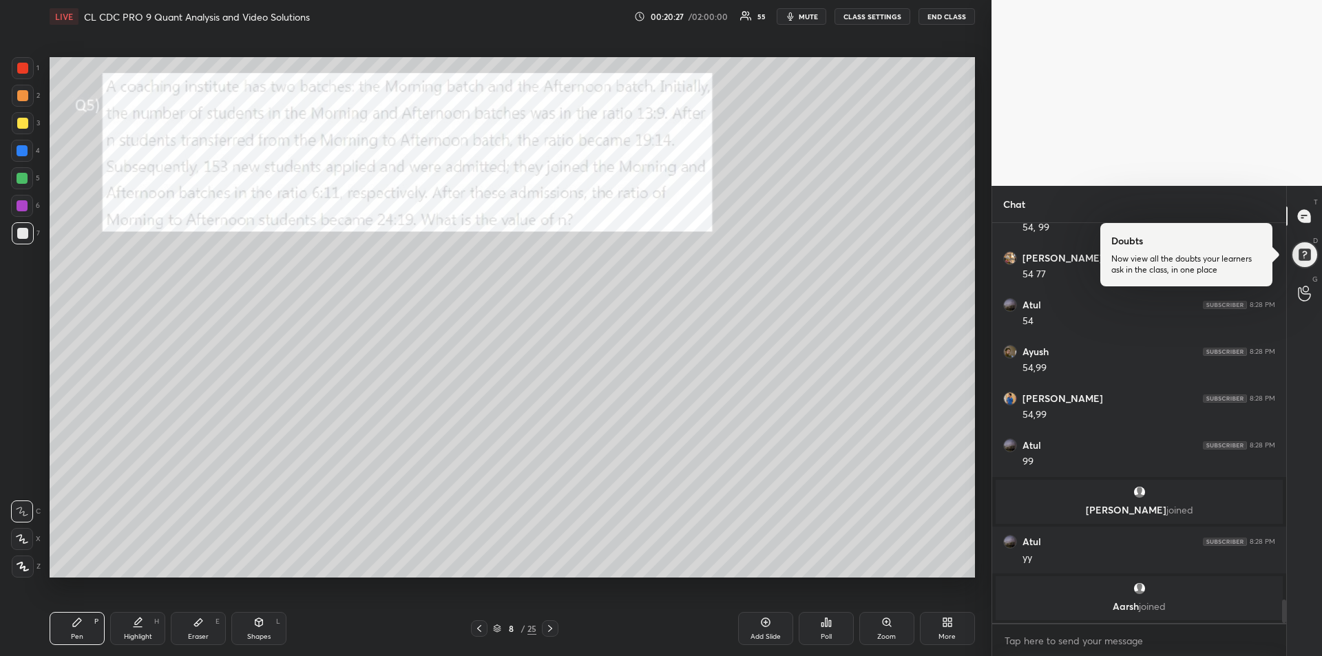
scroll to position [6514, 0]
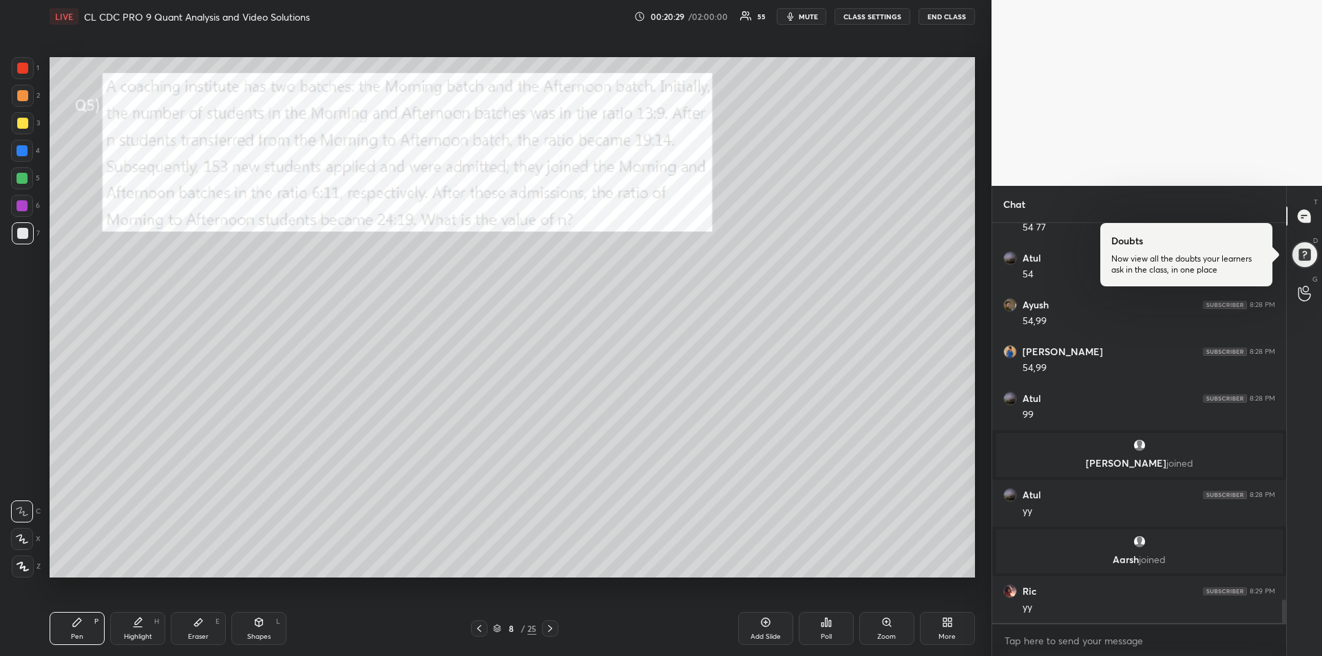
click at [21, 183] on div at bounding box center [22, 178] width 11 height 11
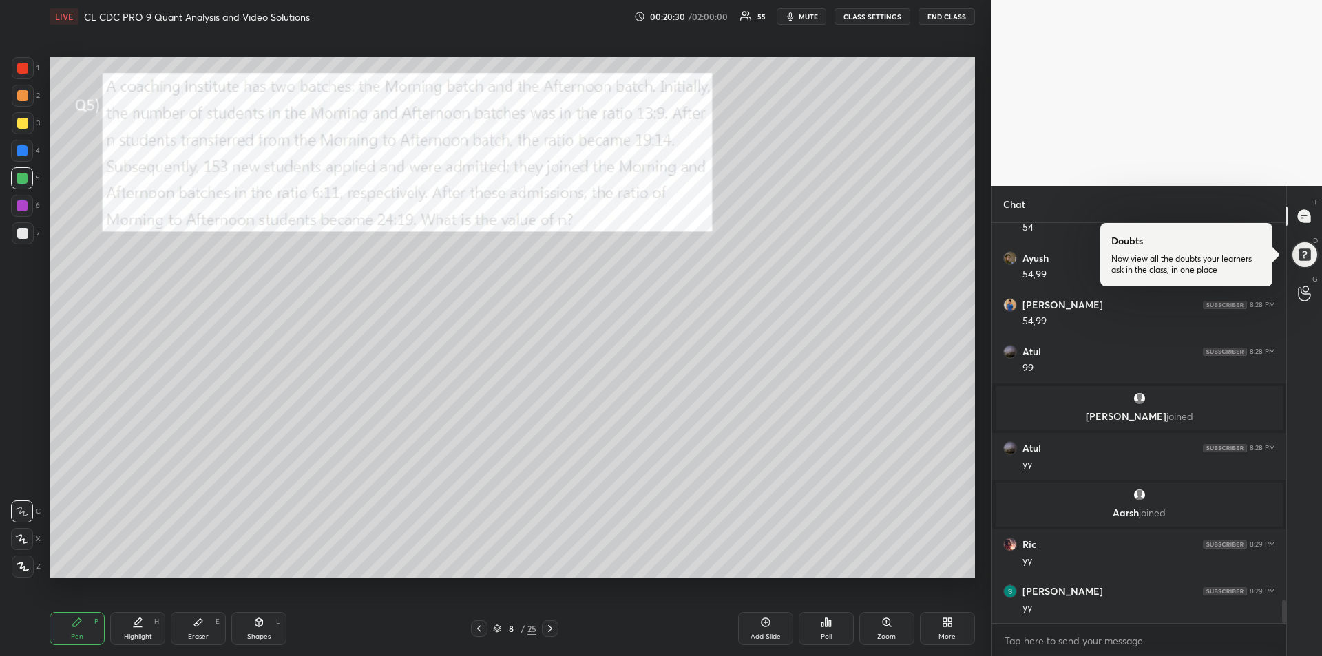
scroll to position [6608, 0]
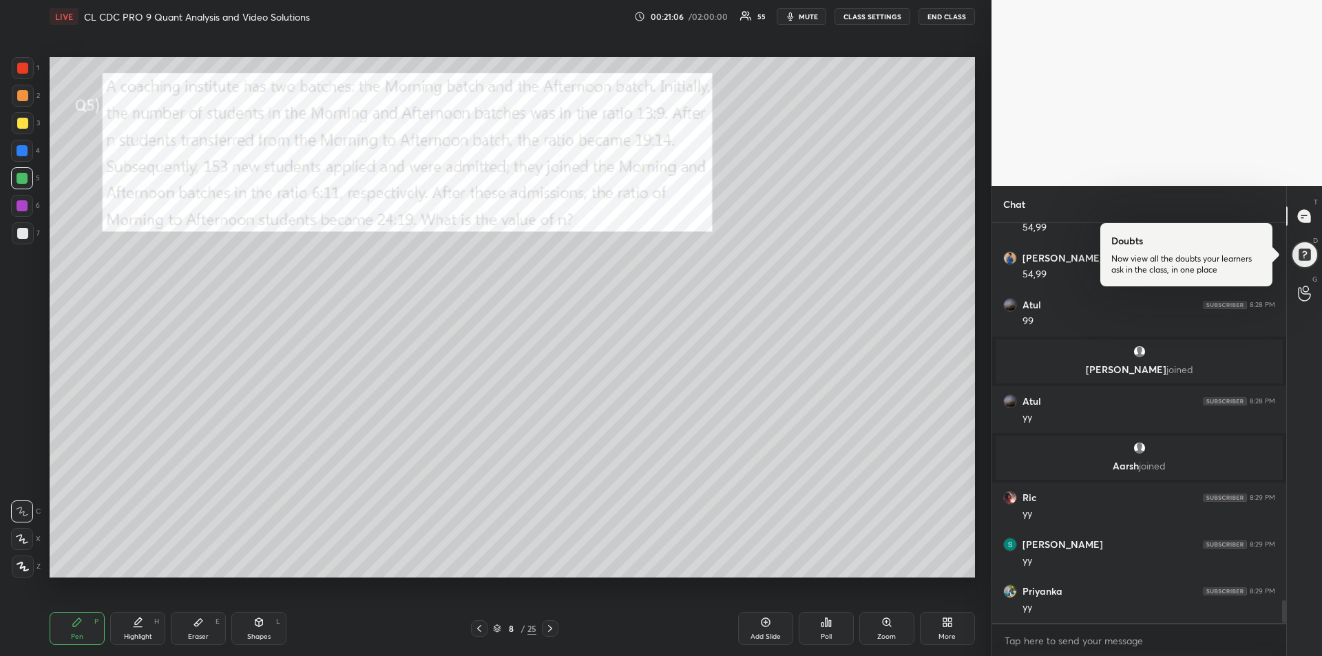
click at [23, 233] on div at bounding box center [22, 233] width 11 height 11
click at [144, 627] on div "Highlight H" at bounding box center [137, 628] width 55 height 33
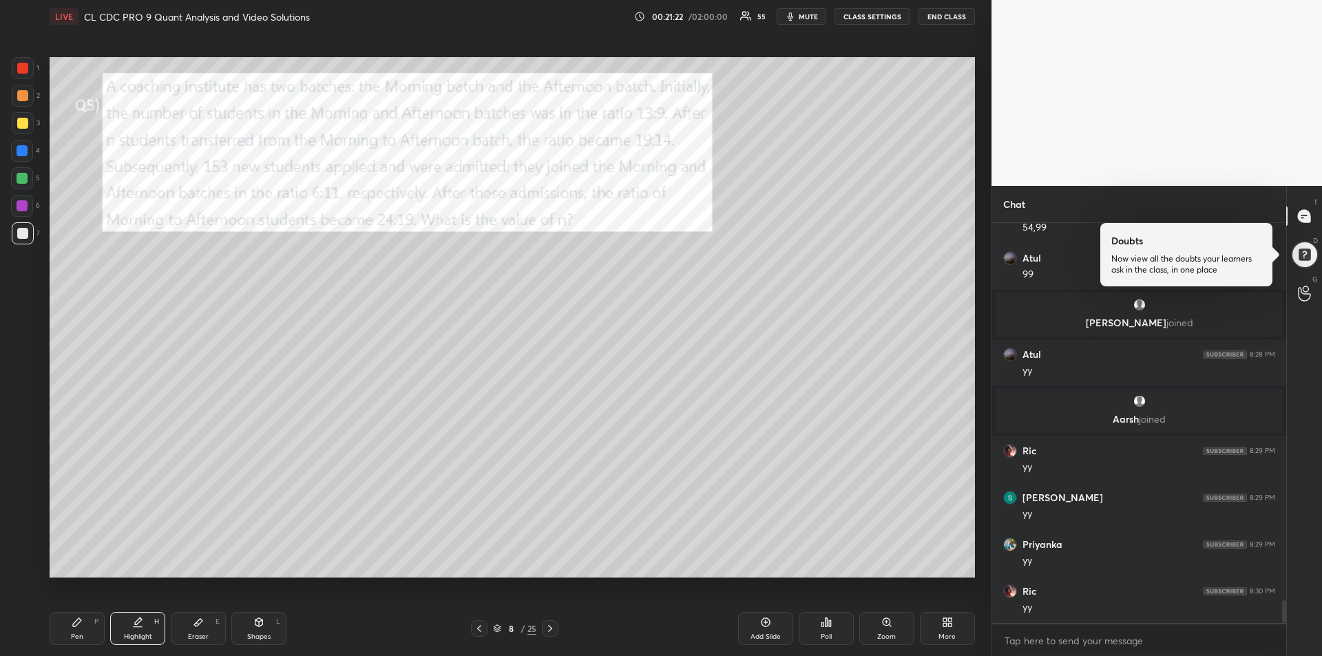
scroll to position [6701, 0]
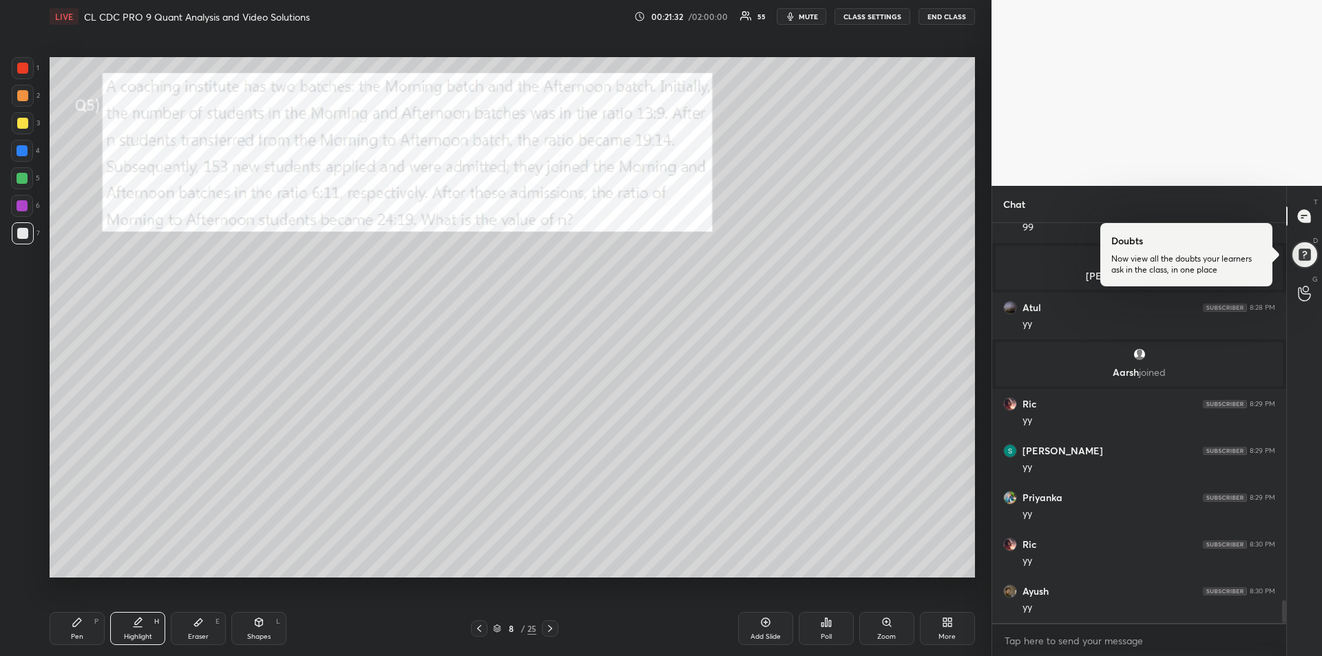
click at [79, 624] on icon at bounding box center [77, 622] width 11 height 11
click at [139, 626] on icon at bounding box center [137, 622] width 11 height 11
click at [74, 631] on div "Pen P" at bounding box center [77, 628] width 55 height 33
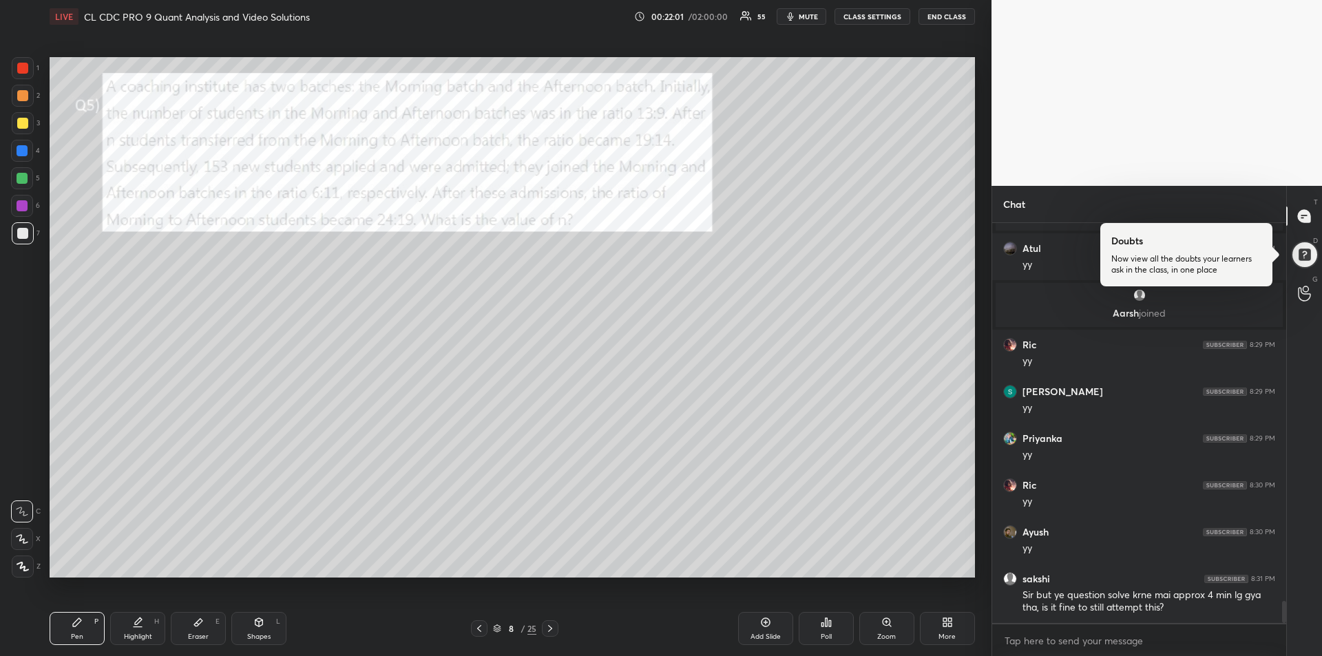
scroll to position [6807, 0]
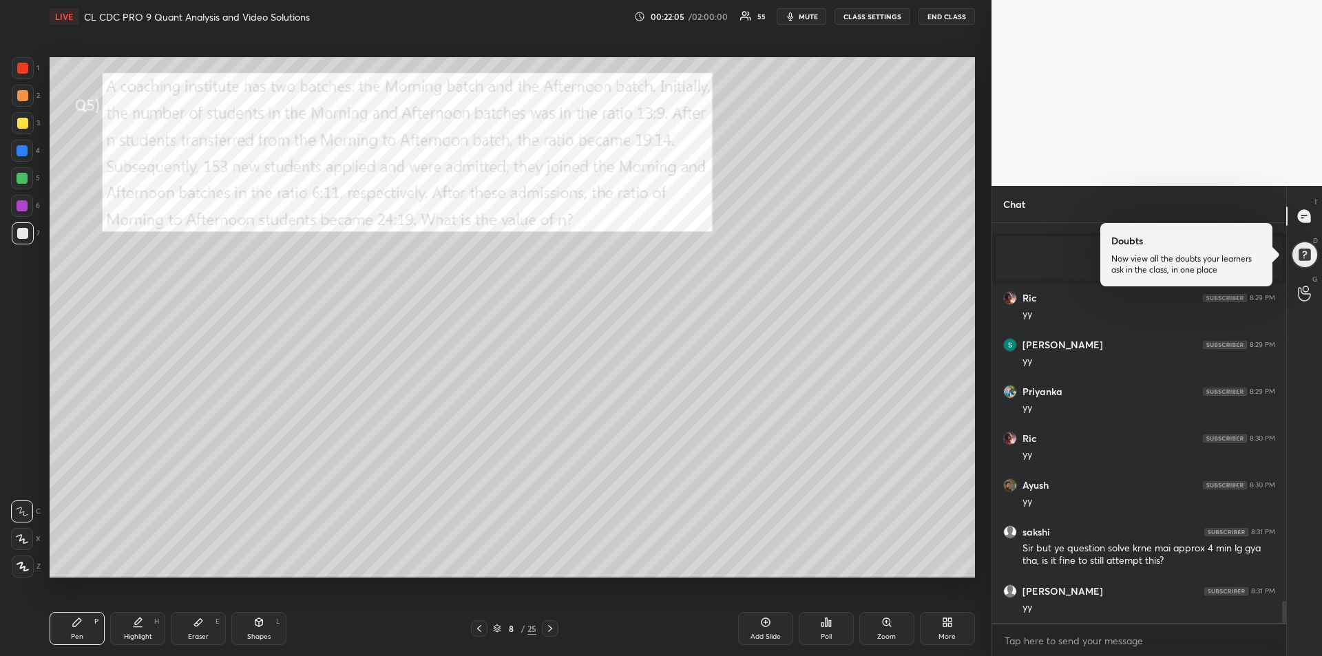
click at [25, 71] on div at bounding box center [22, 68] width 11 height 11
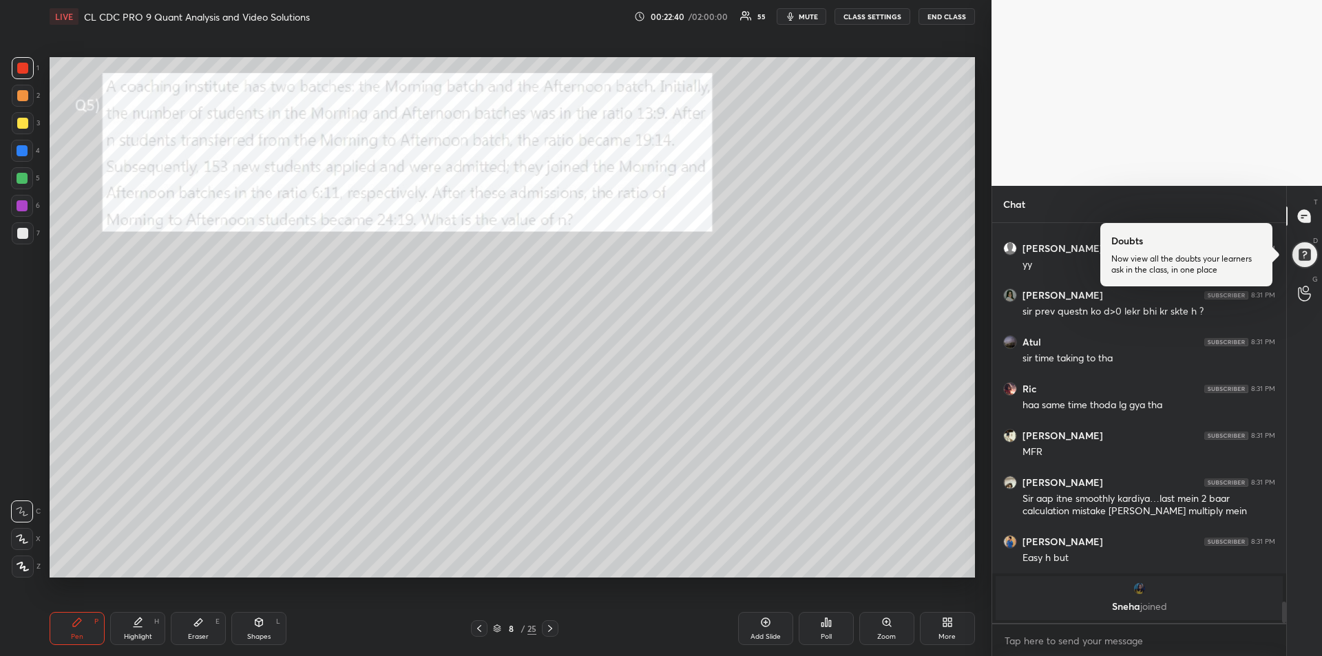
scroll to position [7018, 0]
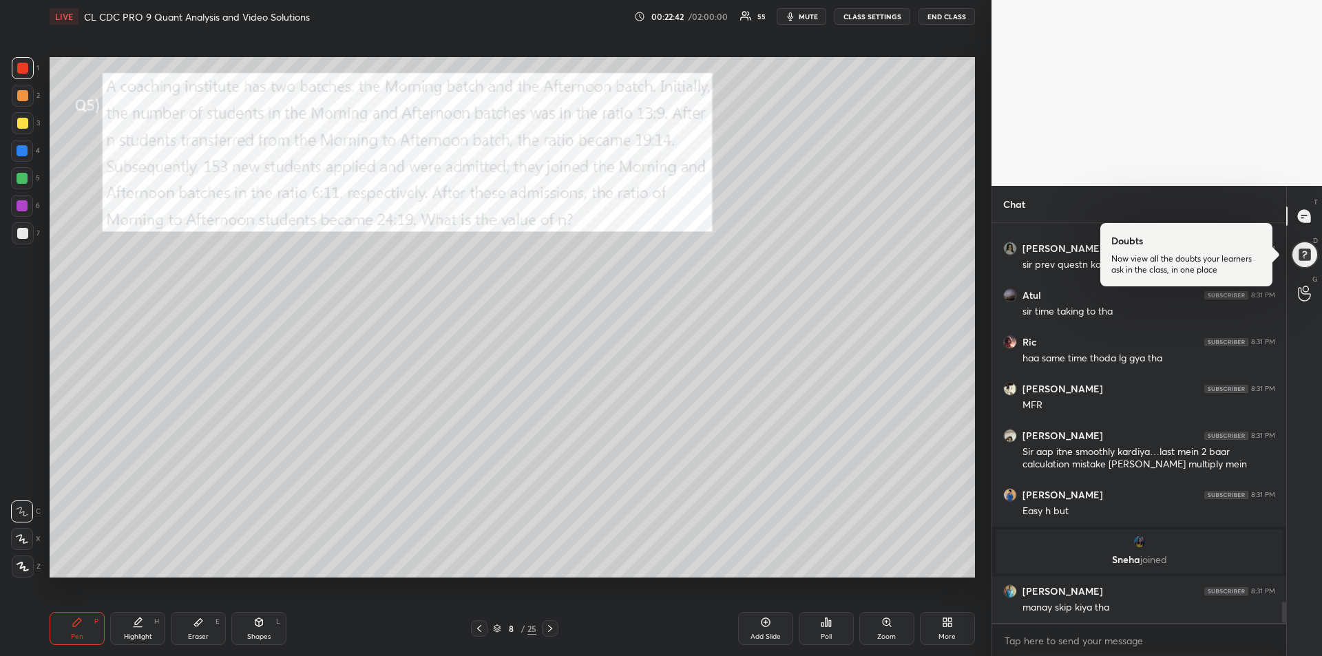
click at [765, 633] on div "Add Slide" at bounding box center [765, 636] width 30 height 7
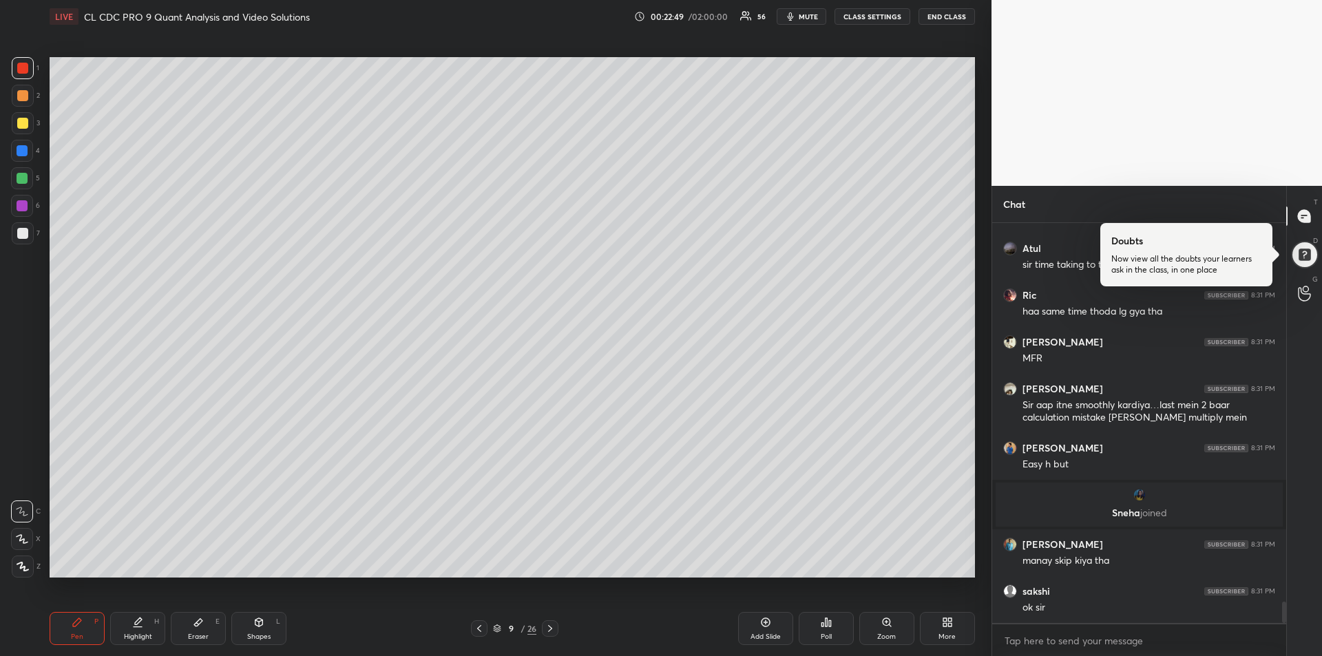
click at [201, 629] on div "Eraser E" at bounding box center [198, 628] width 55 height 33
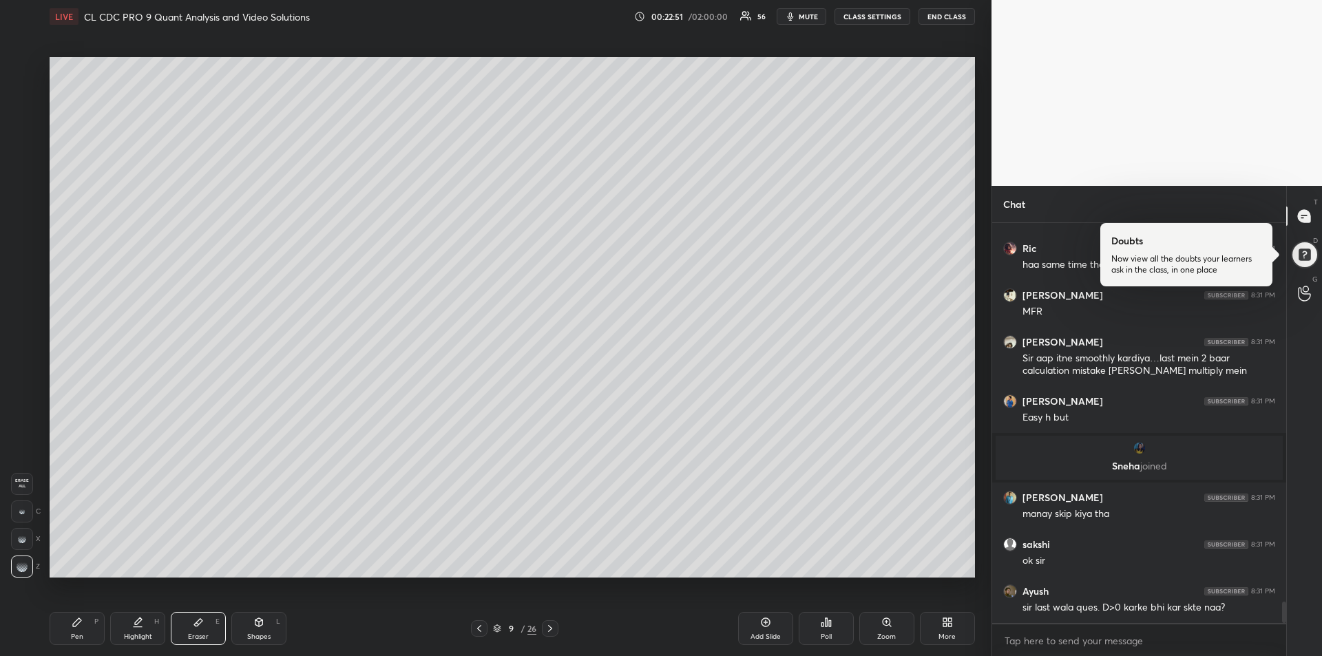
click at [79, 625] on icon at bounding box center [77, 622] width 11 height 11
click at [478, 631] on icon at bounding box center [479, 628] width 11 height 11
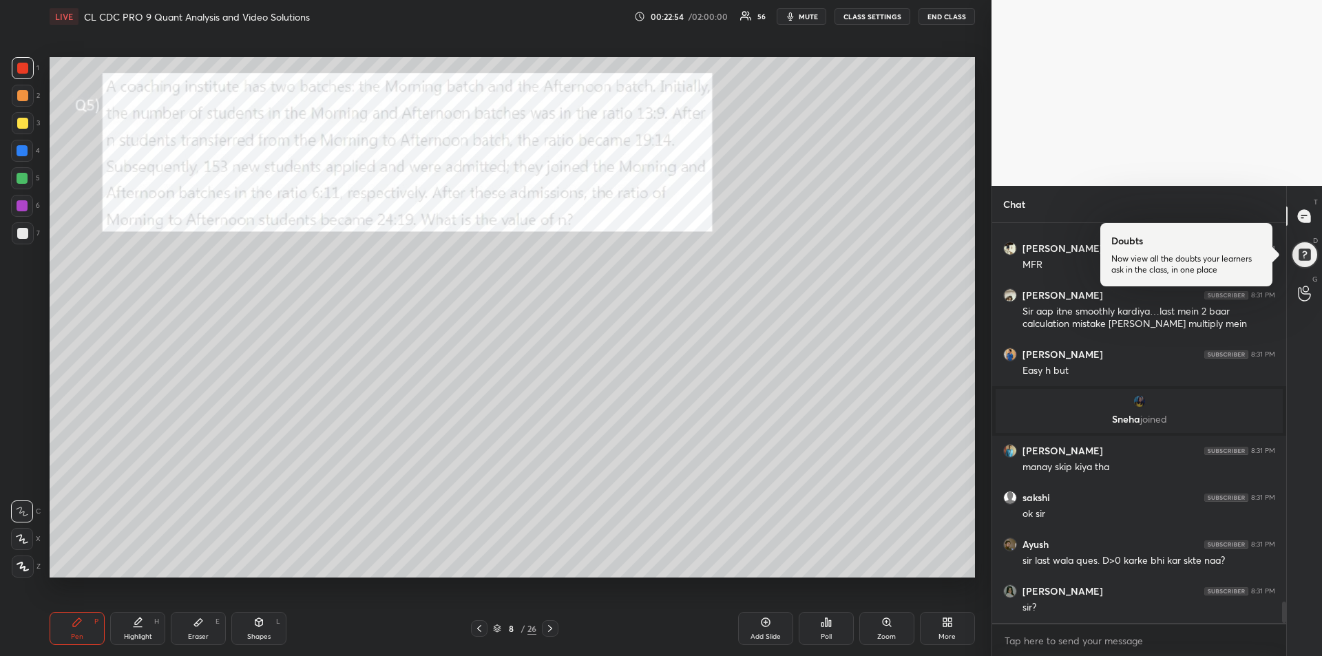
scroll to position [7205, 0]
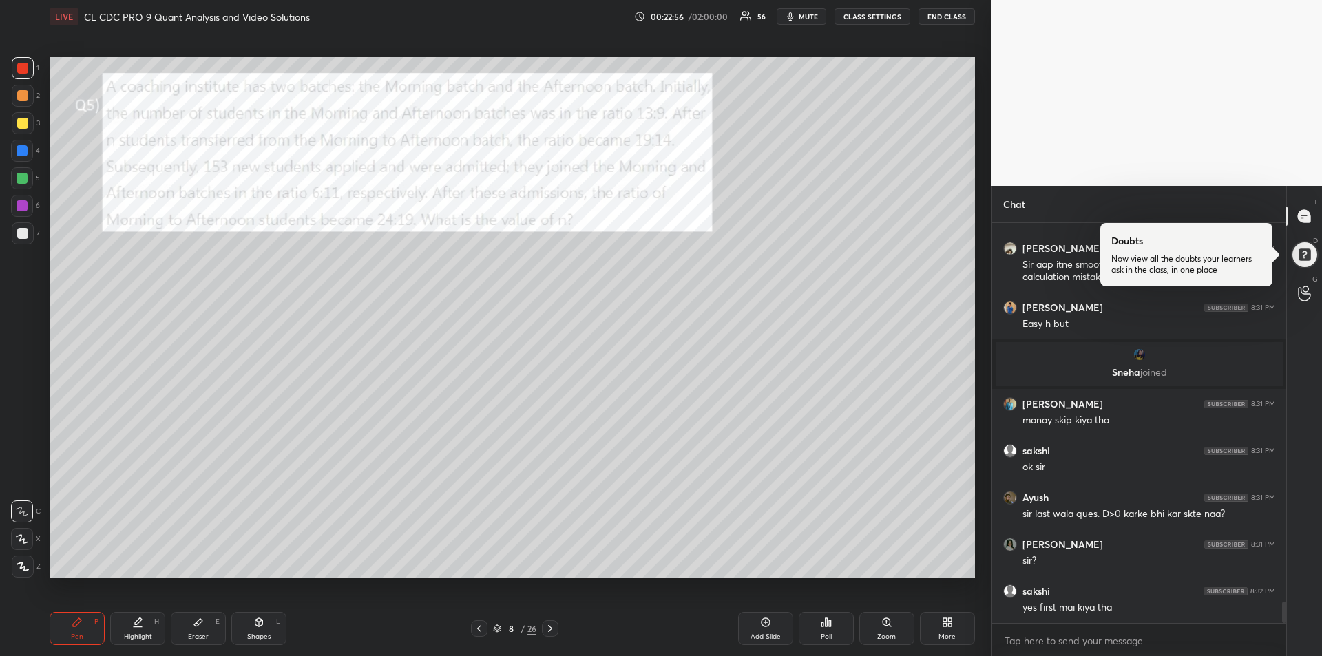
click at [481, 630] on icon at bounding box center [479, 628] width 11 height 11
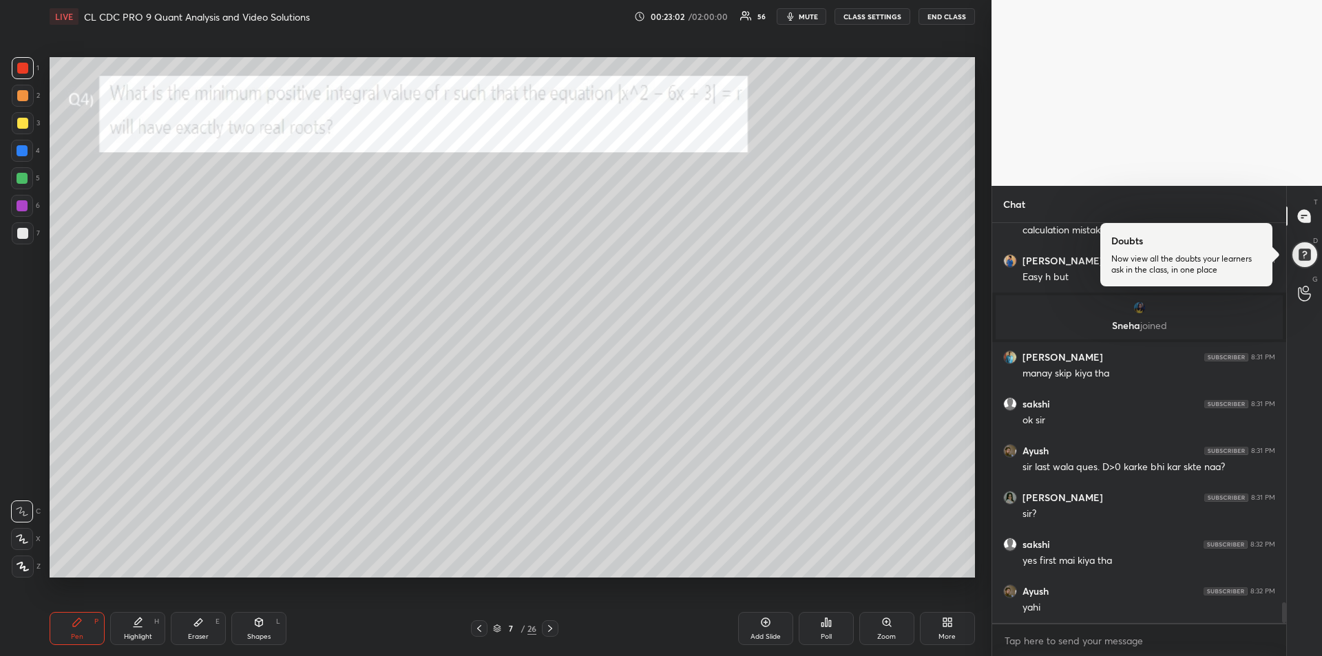
scroll to position [7299, 0]
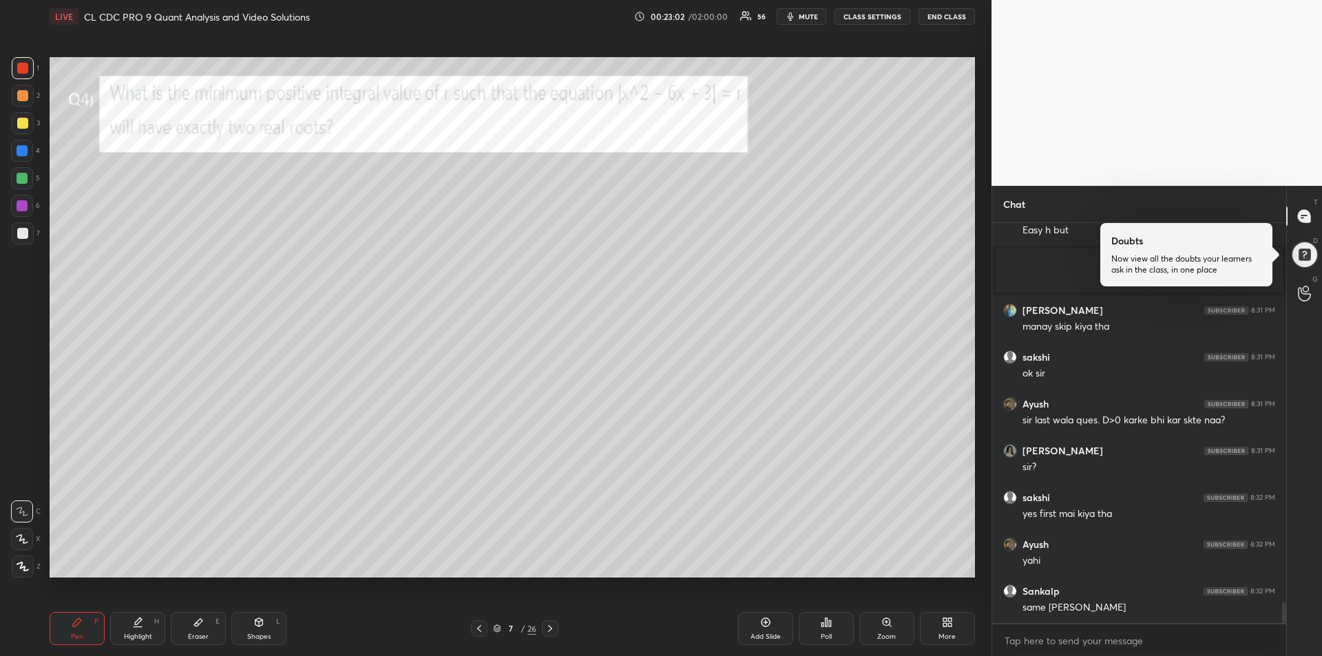
click at [136, 633] on div "Highlight" at bounding box center [138, 636] width 28 height 7
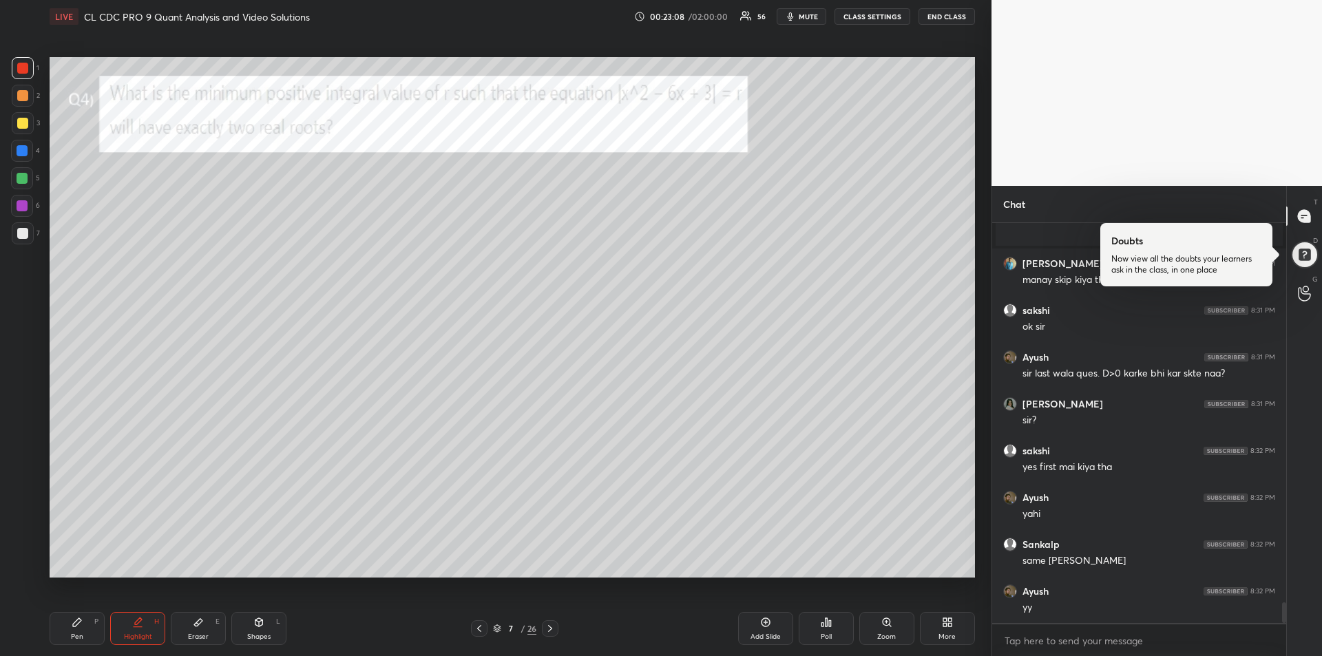
scroll to position [7392, 0]
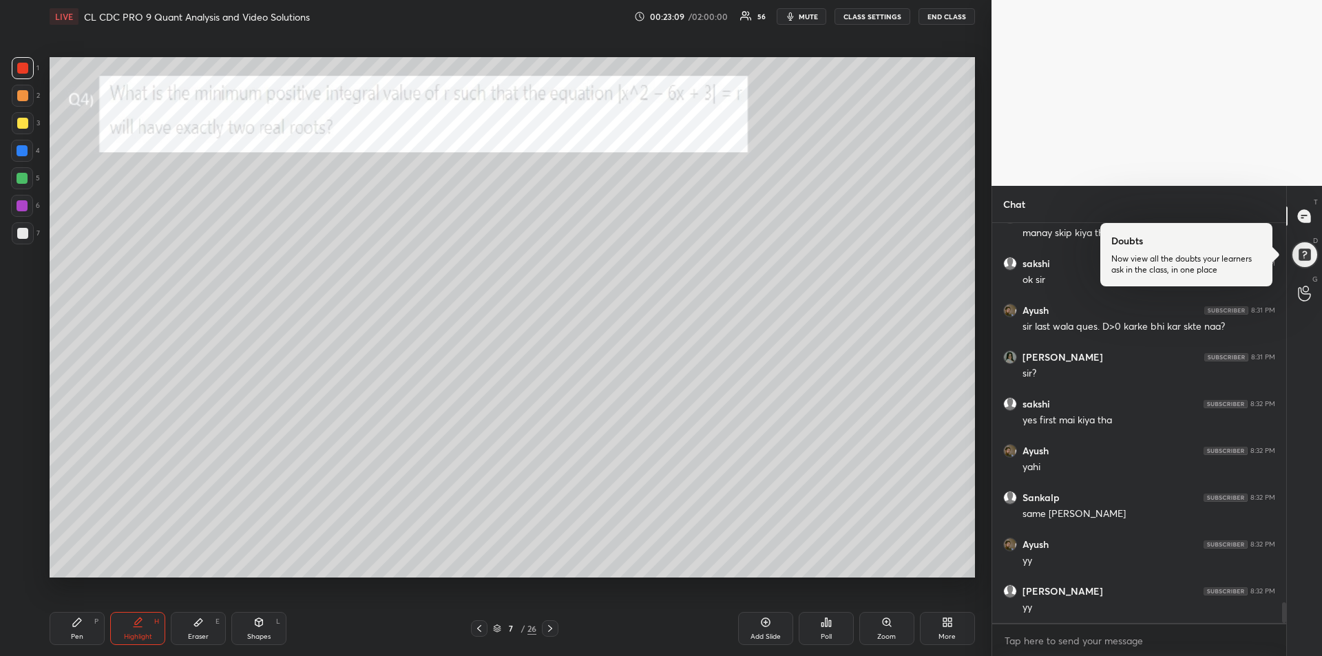
click at [72, 621] on icon at bounding box center [77, 622] width 11 height 11
click at [551, 631] on icon at bounding box center [550, 628] width 11 height 11
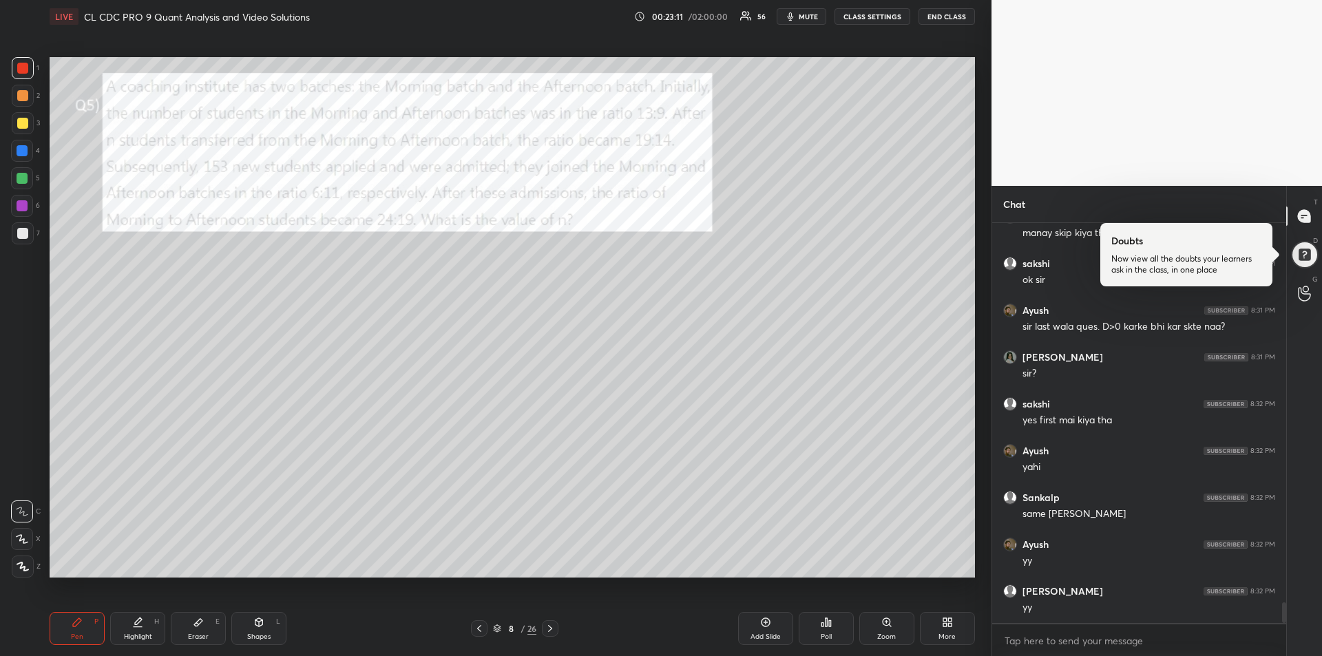
click at [553, 628] on icon at bounding box center [550, 628] width 11 height 11
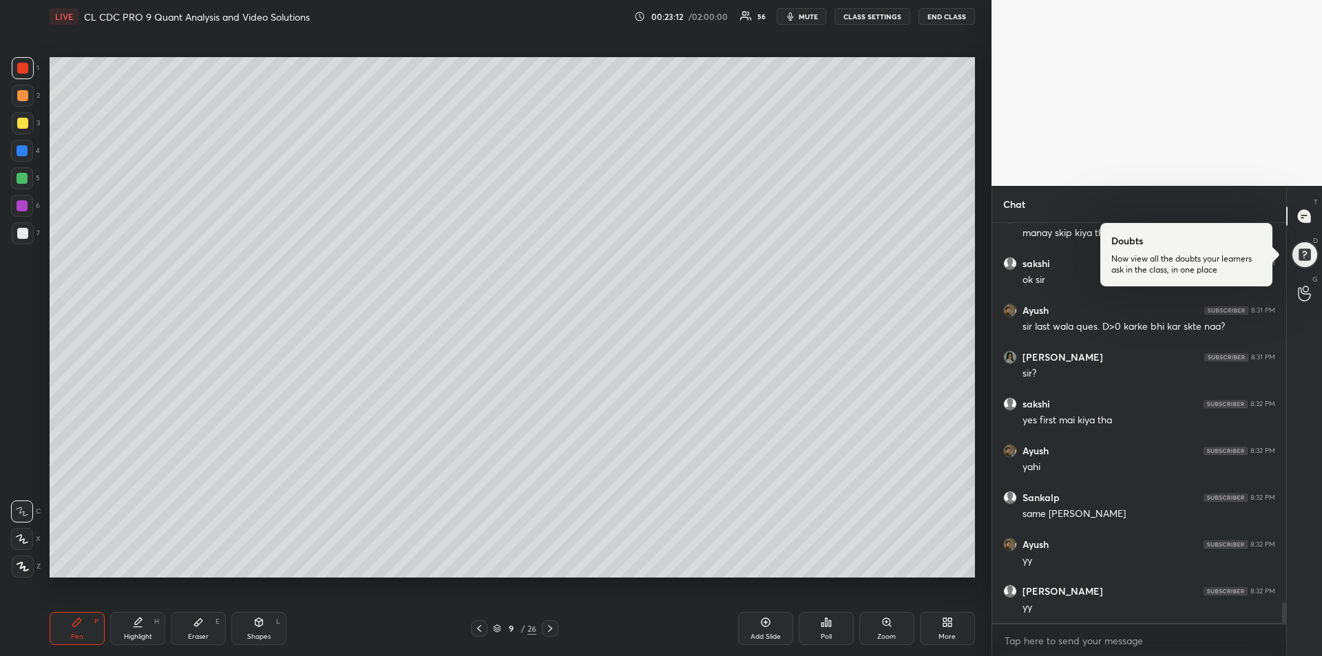
click at [550, 628] on icon at bounding box center [550, 628] width 11 height 11
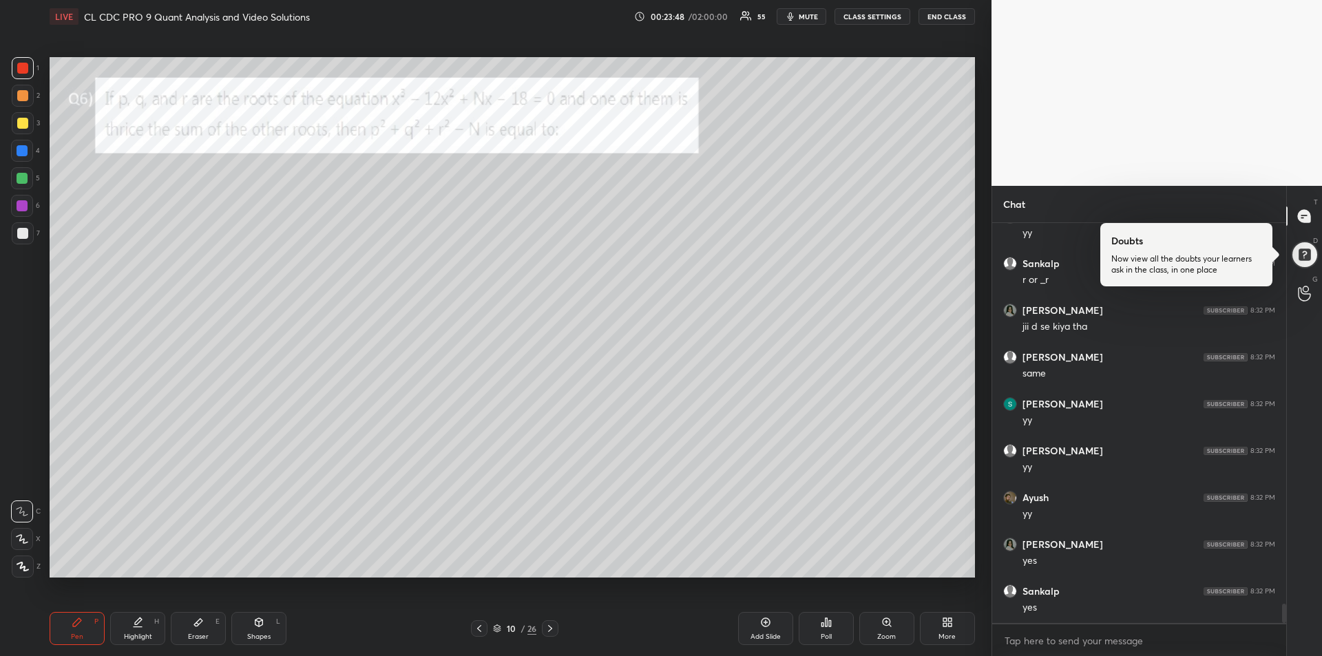
scroll to position [7814, 0]
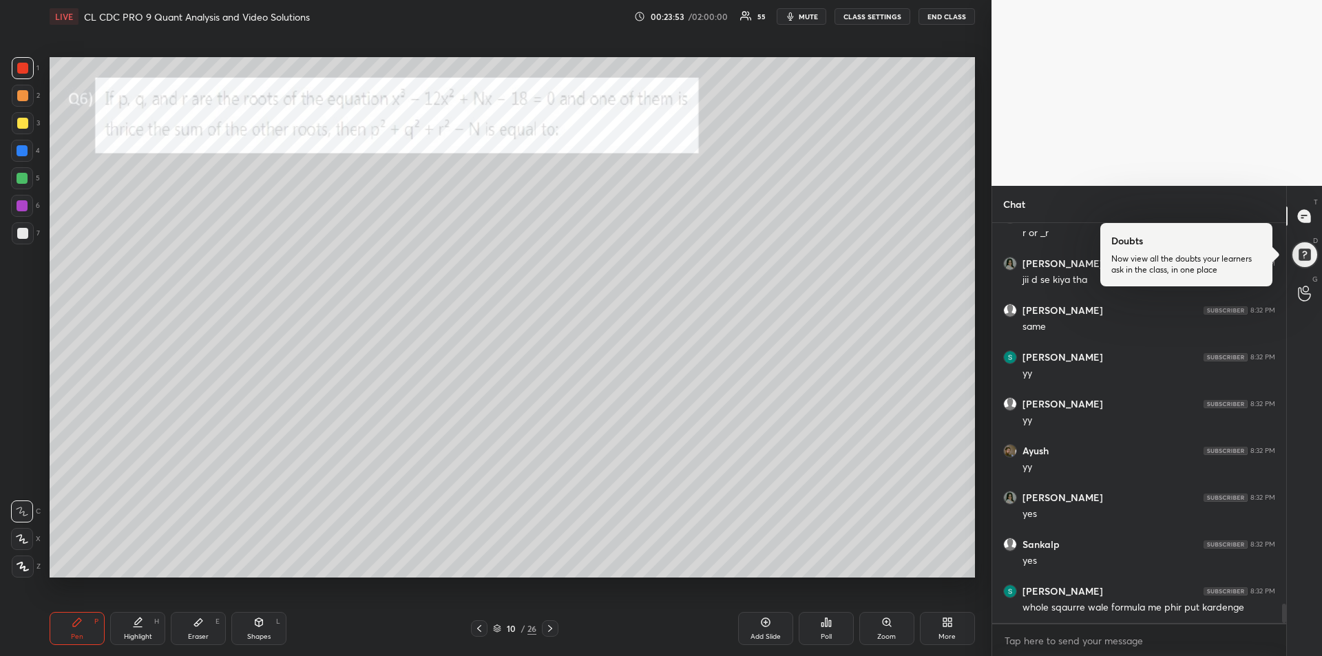
click at [23, 153] on div at bounding box center [22, 150] width 11 height 11
click at [18, 69] on div at bounding box center [22, 68] width 11 height 11
click at [22, 207] on div at bounding box center [22, 205] width 11 height 11
click at [25, 180] on div at bounding box center [22, 178] width 11 height 11
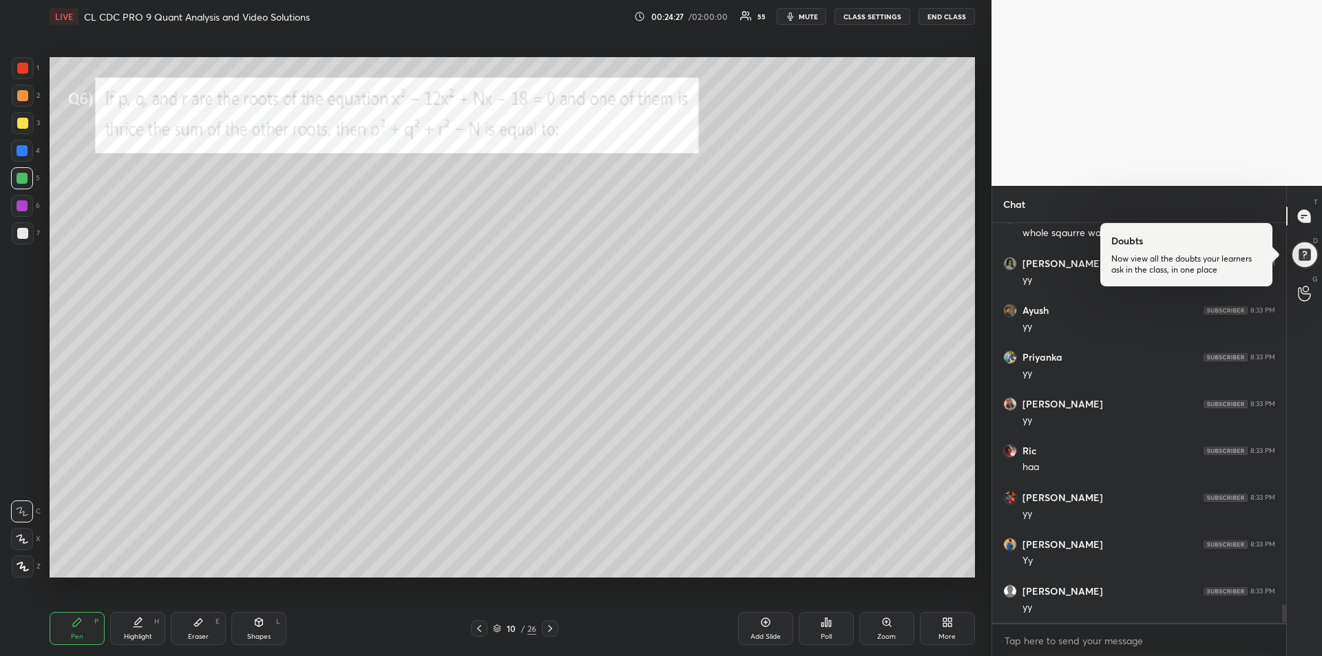
scroll to position [8235, 0]
click at [19, 156] on div at bounding box center [22, 150] width 11 height 11
click at [21, 67] on div at bounding box center [22, 68] width 11 height 11
click at [19, 181] on div at bounding box center [22, 178] width 11 height 11
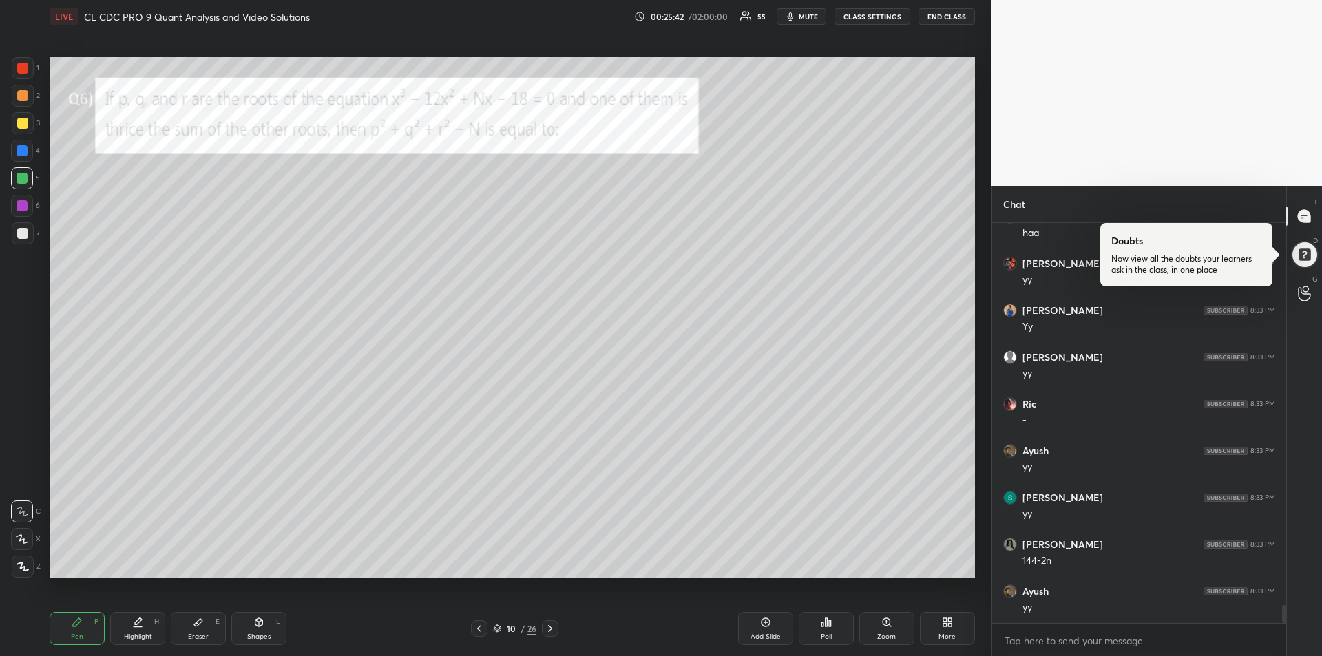
scroll to position [8469, 0]
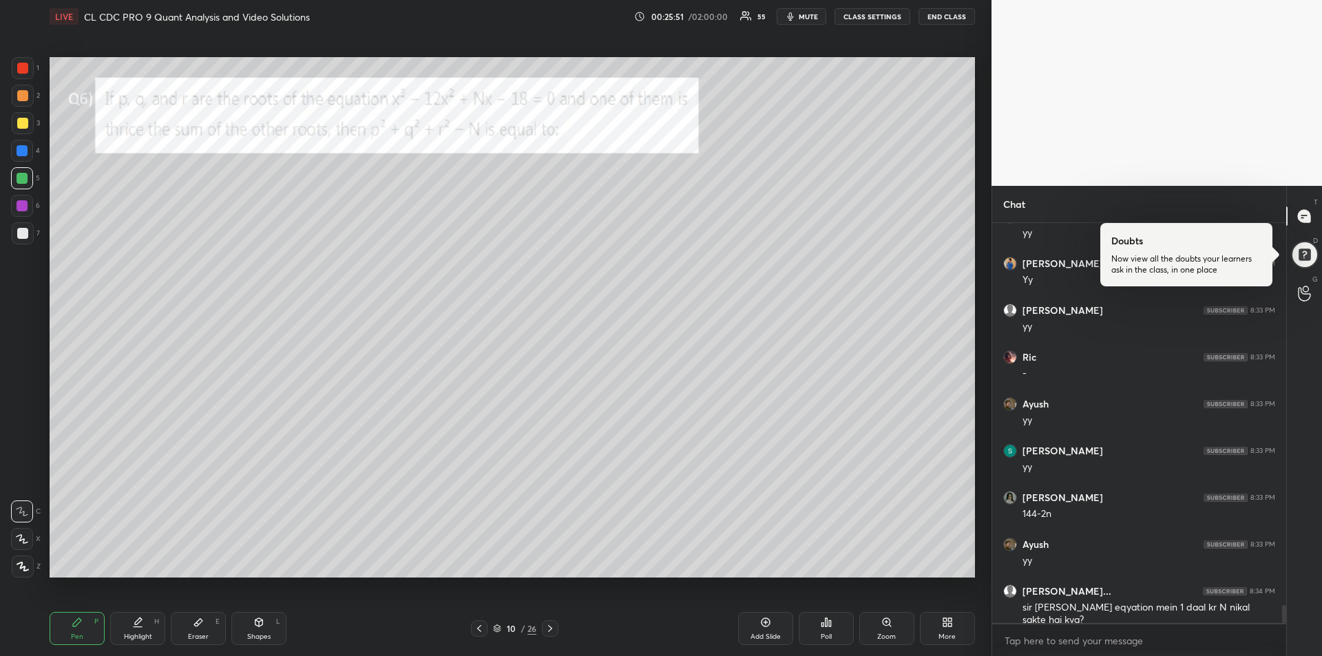
click at [21, 154] on div at bounding box center [22, 150] width 11 height 11
click at [193, 627] on icon at bounding box center [198, 622] width 11 height 11
click at [65, 631] on div "Pen P" at bounding box center [77, 628] width 55 height 33
click at [17, 206] on div at bounding box center [22, 205] width 11 height 11
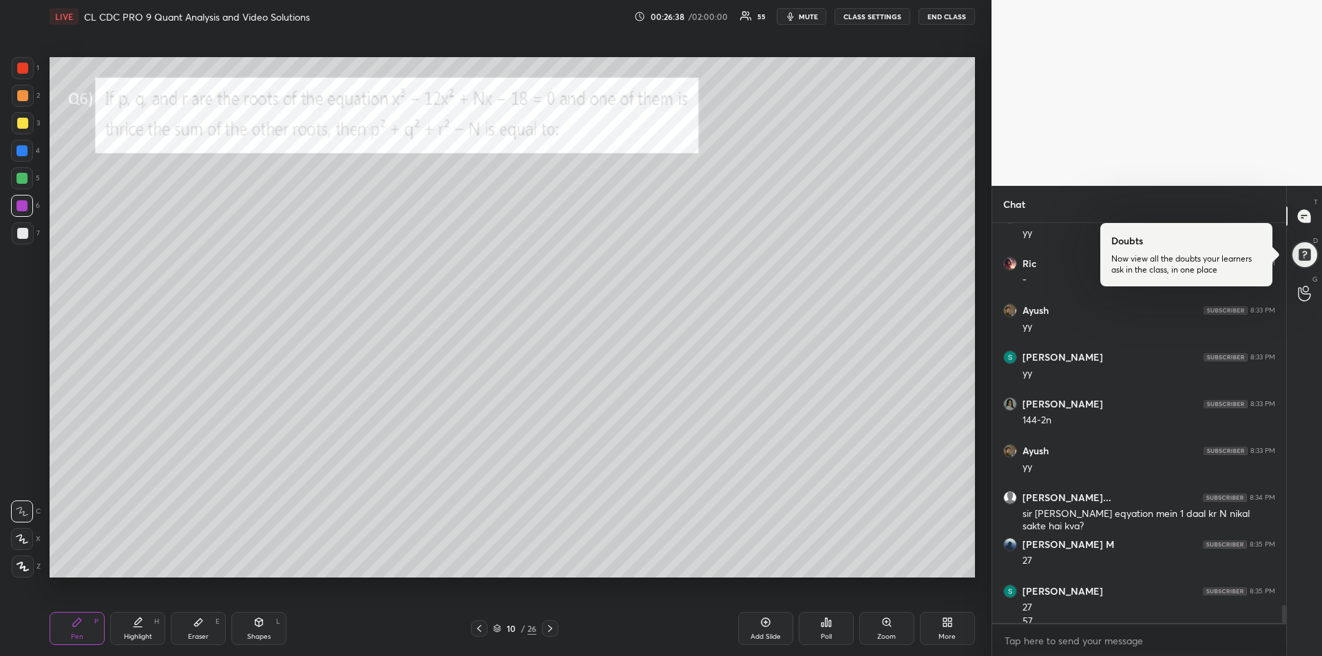
scroll to position [8577, 0]
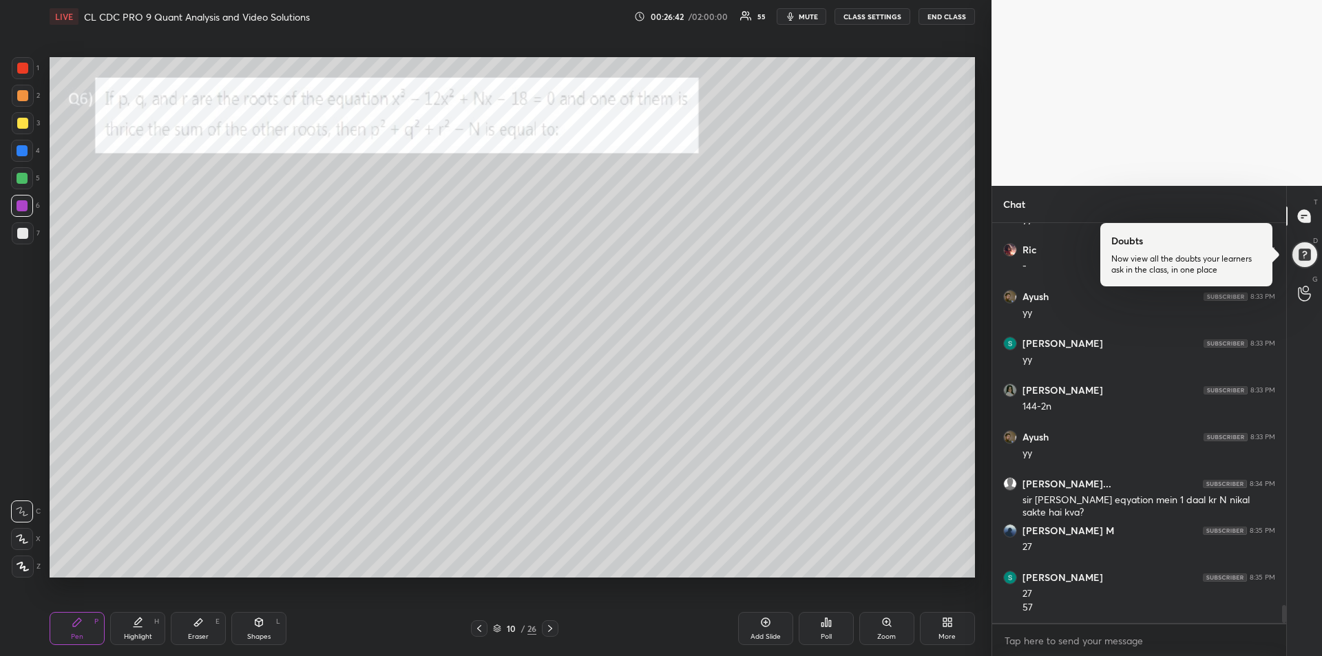
click at [28, 120] on div at bounding box center [22, 123] width 11 height 11
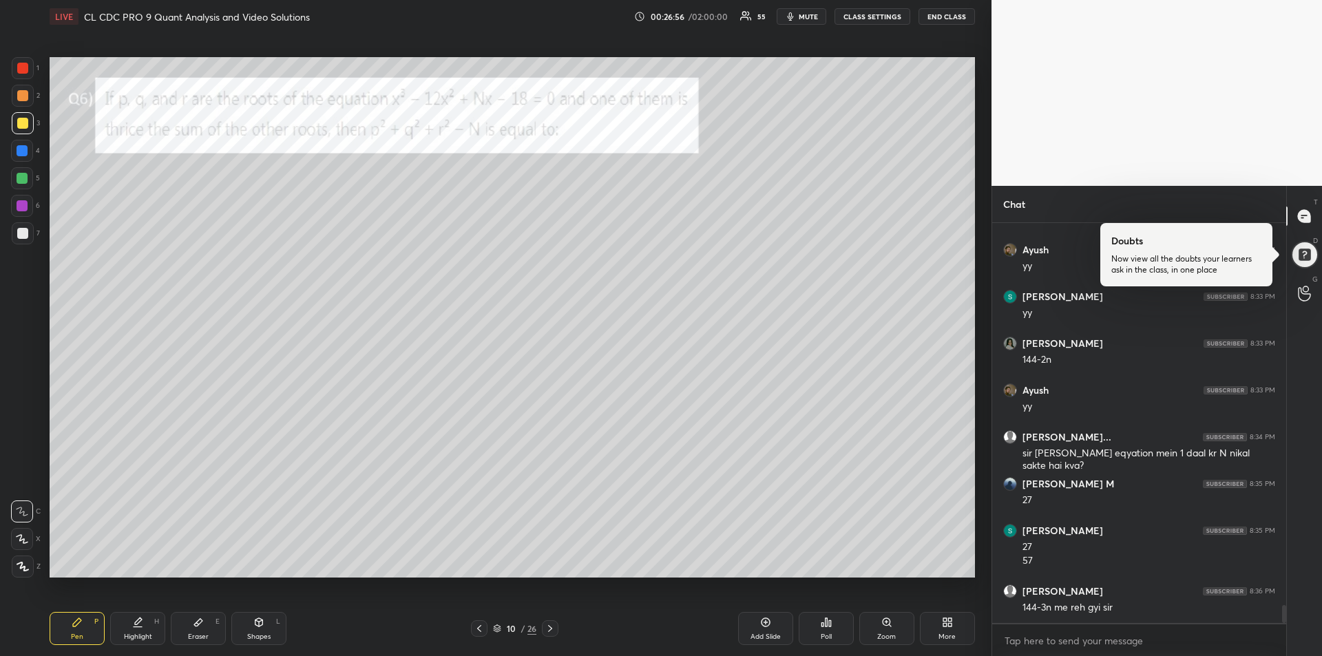
click at [21, 94] on div at bounding box center [22, 95] width 11 height 11
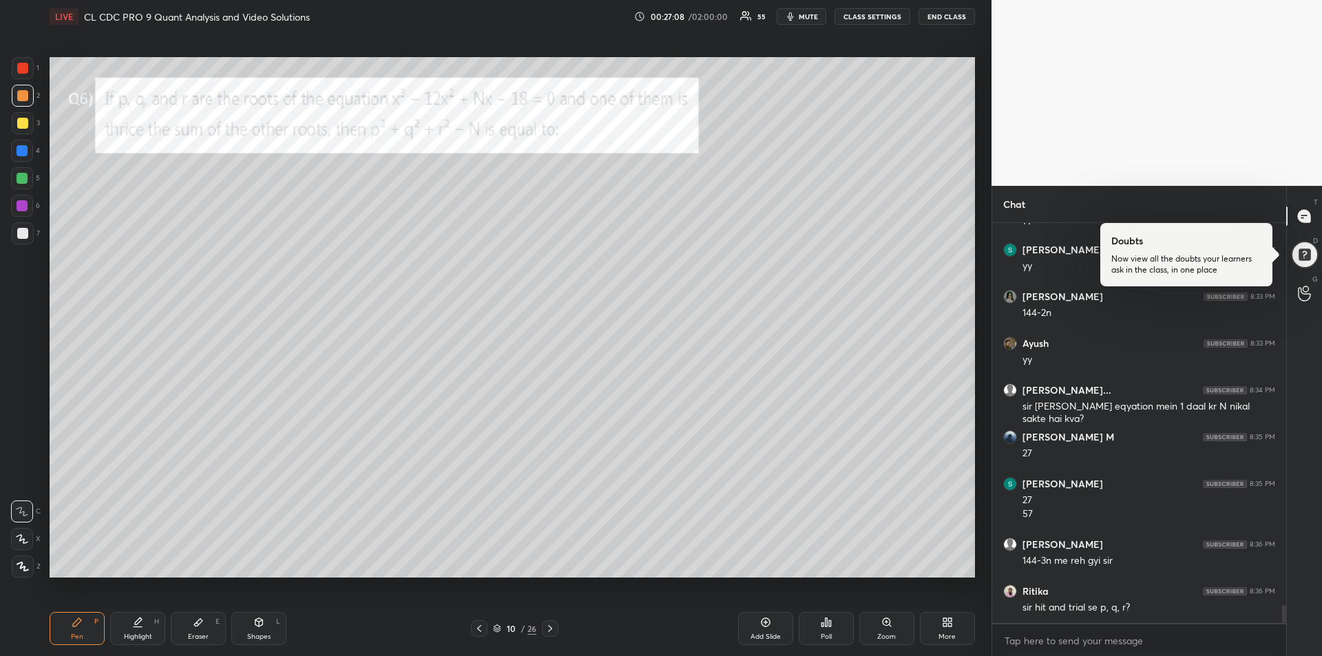
scroll to position [8717, 0]
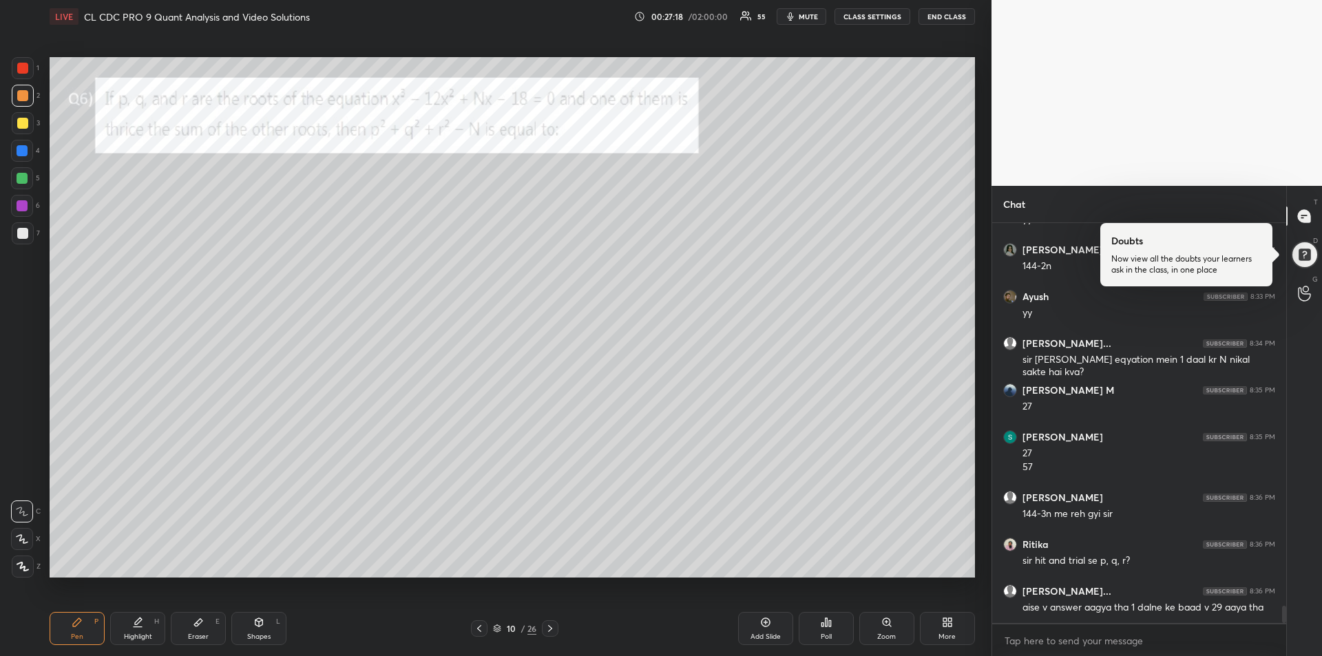
click at [553, 630] on icon at bounding box center [550, 628] width 11 height 11
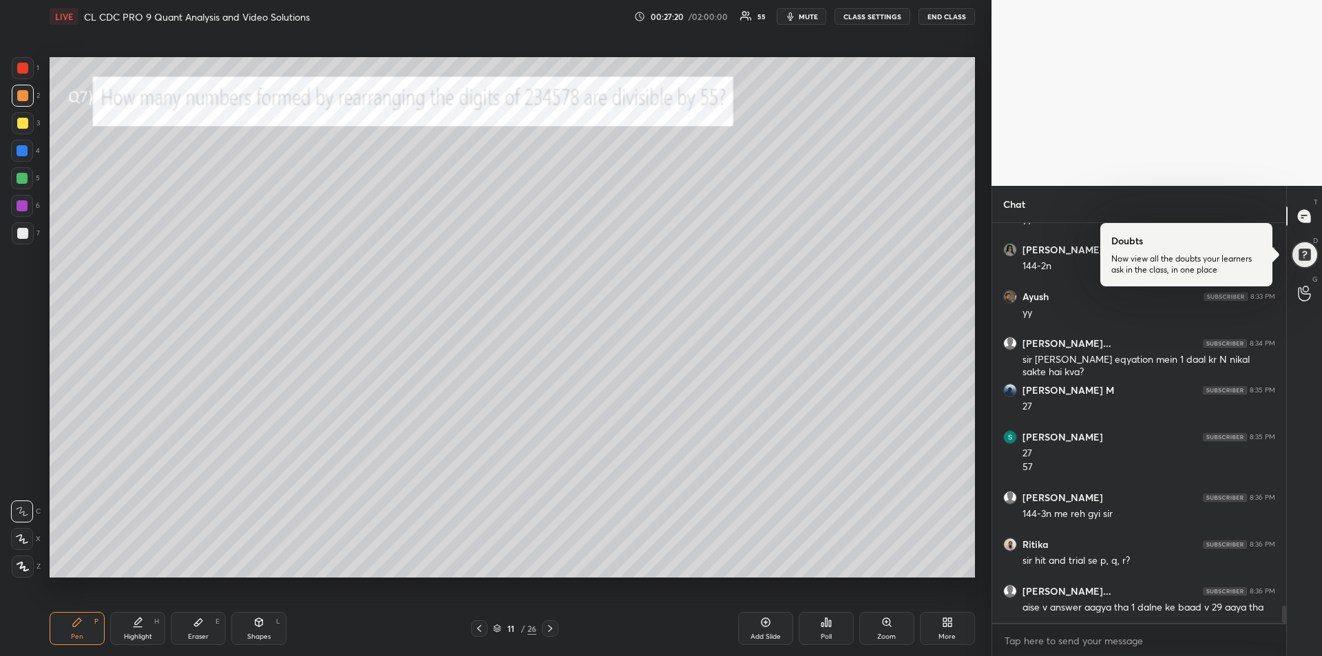
click at [474, 633] on icon at bounding box center [479, 628] width 11 height 11
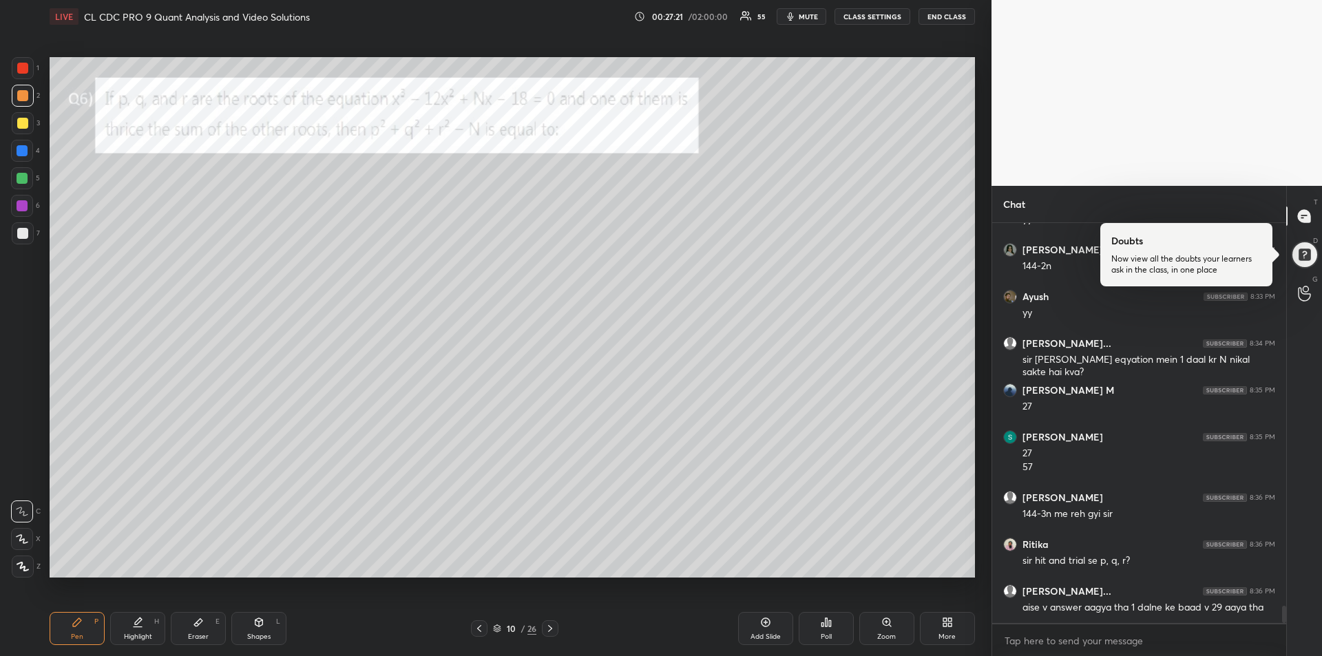
click at [769, 633] on div "Add Slide" at bounding box center [765, 636] width 30 height 7
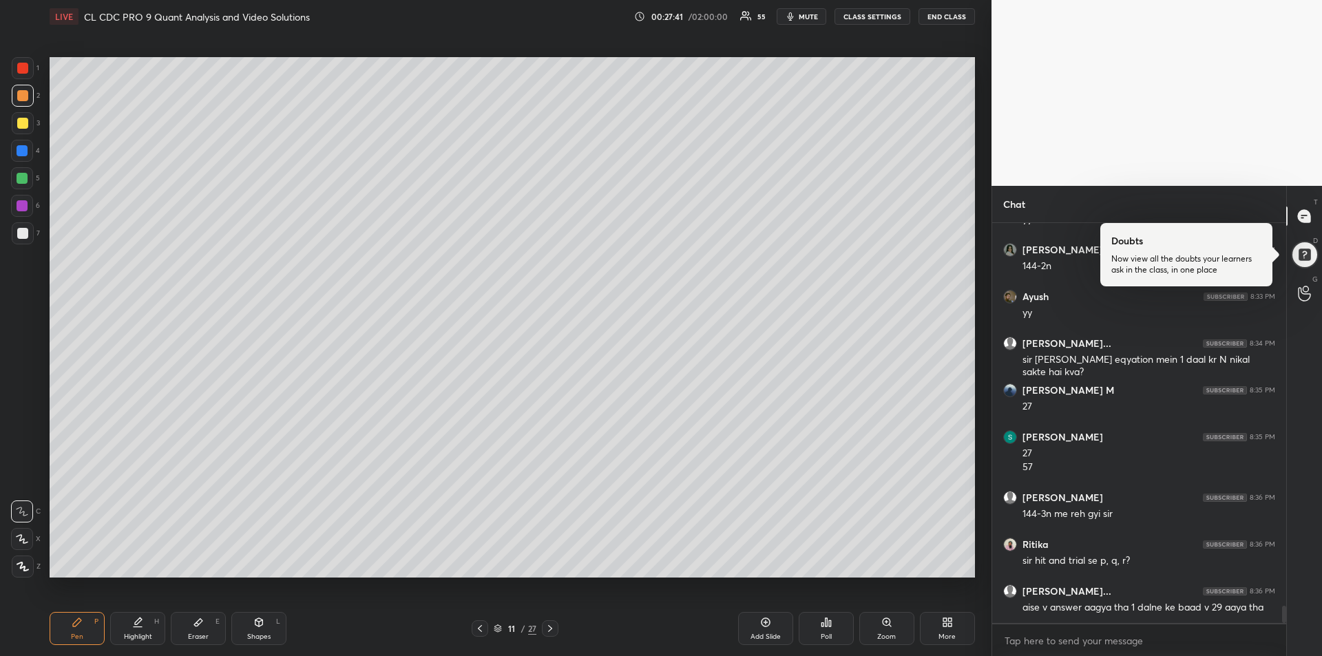
scroll to position [8731, 0]
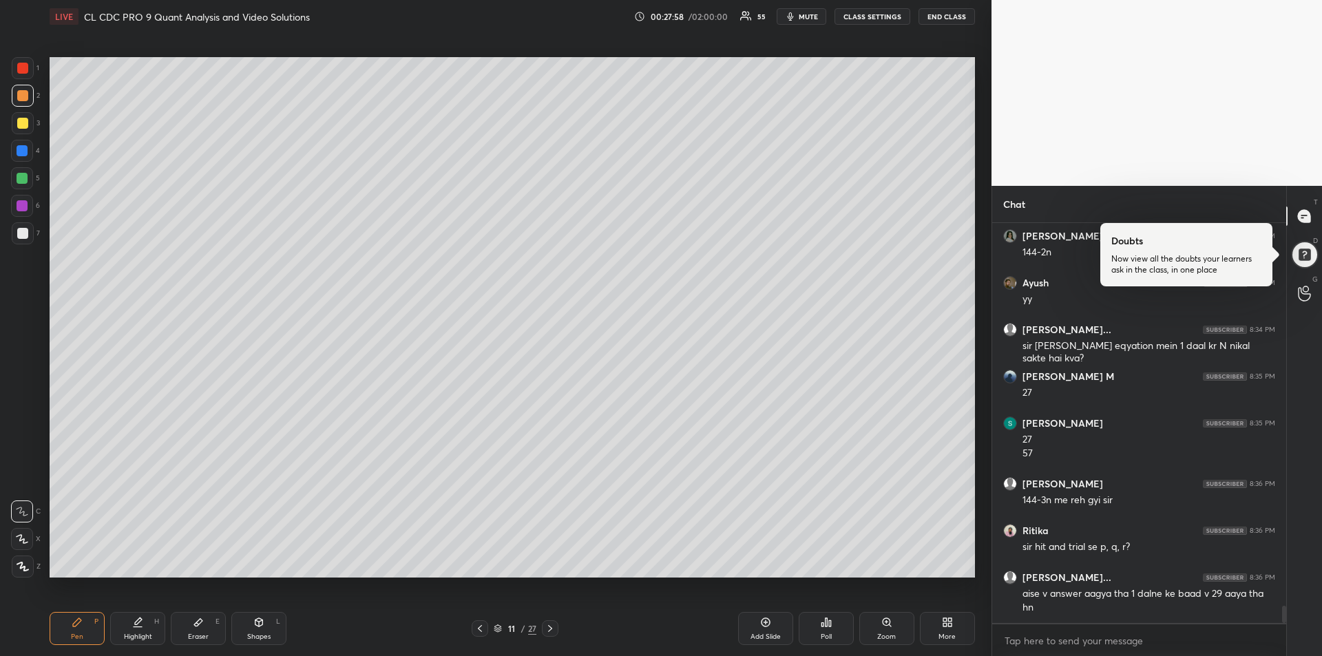
click at [195, 631] on div "Eraser E" at bounding box center [198, 628] width 55 height 33
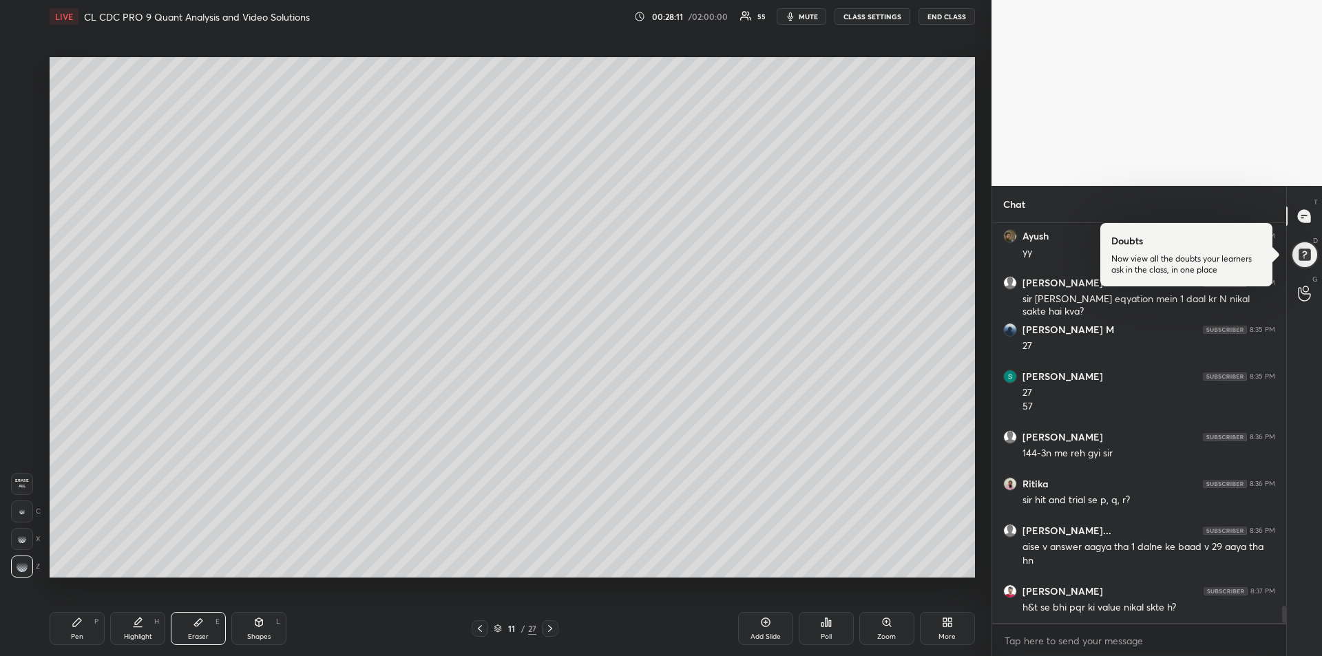
click at [71, 630] on div "Pen P" at bounding box center [77, 628] width 55 height 33
click at [480, 632] on icon at bounding box center [479, 628] width 11 height 11
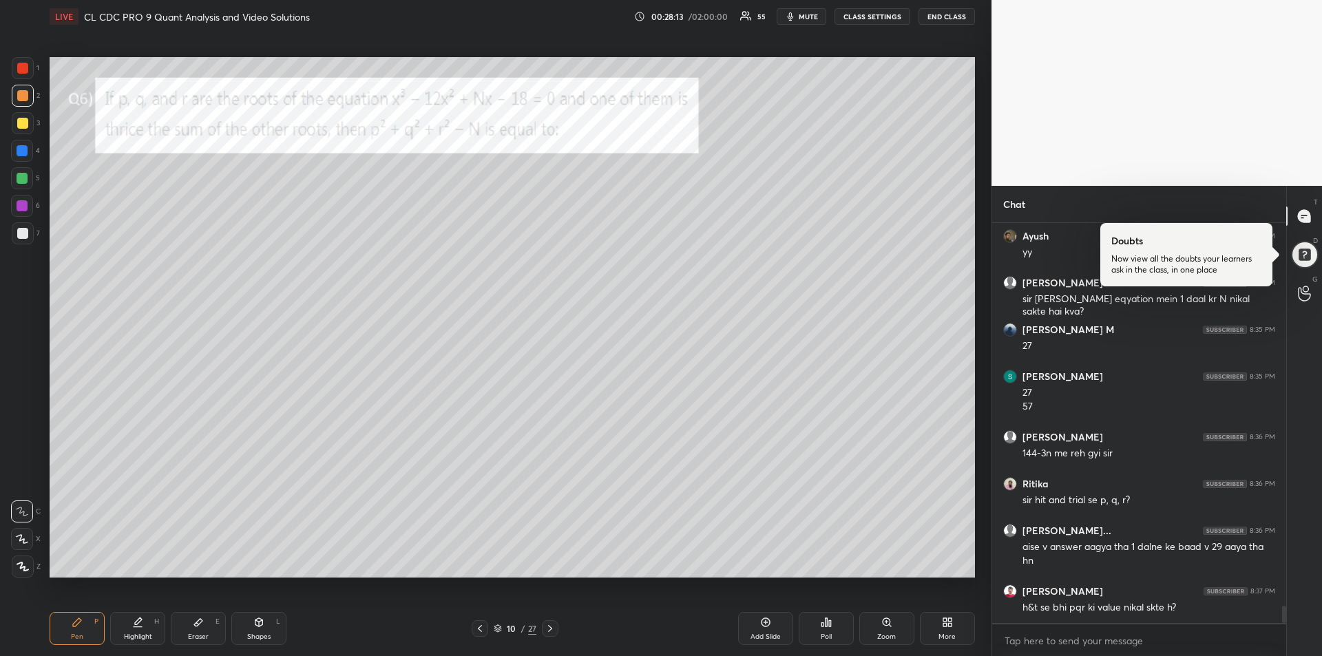
click at [553, 631] on icon at bounding box center [550, 628] width 11 height 11
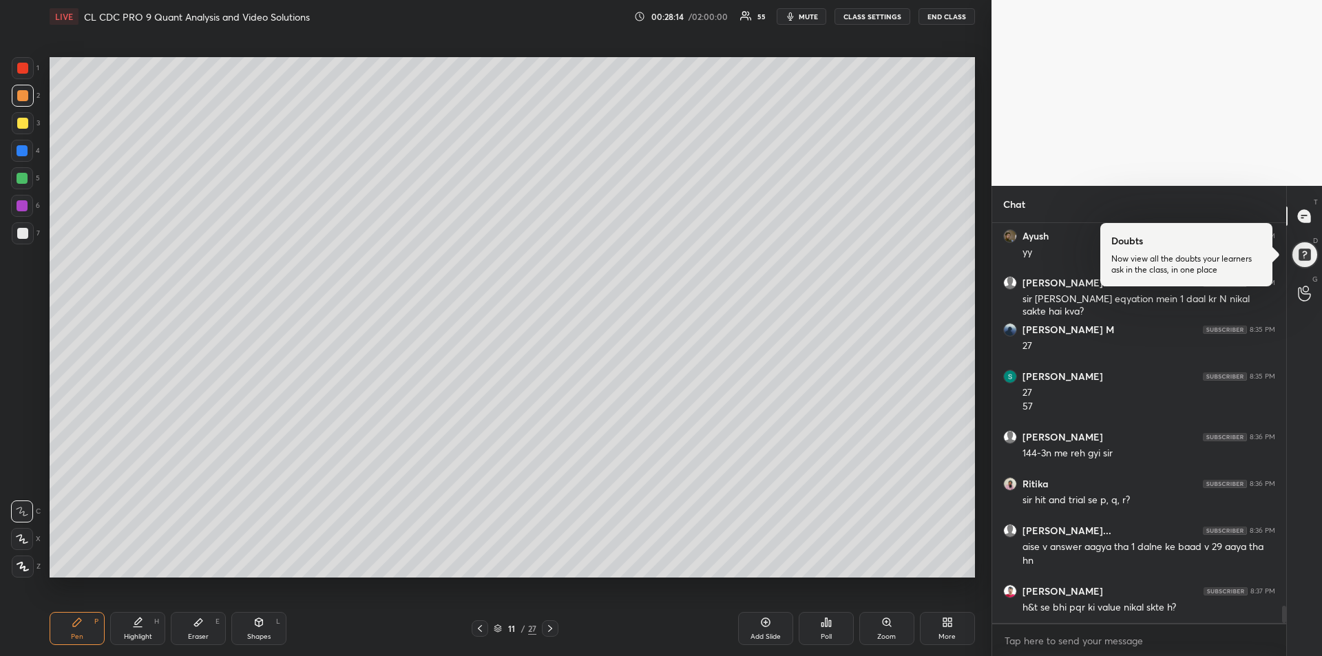
click at [553, 631] on icon at bounding box center [550, 628] width 11 height 11
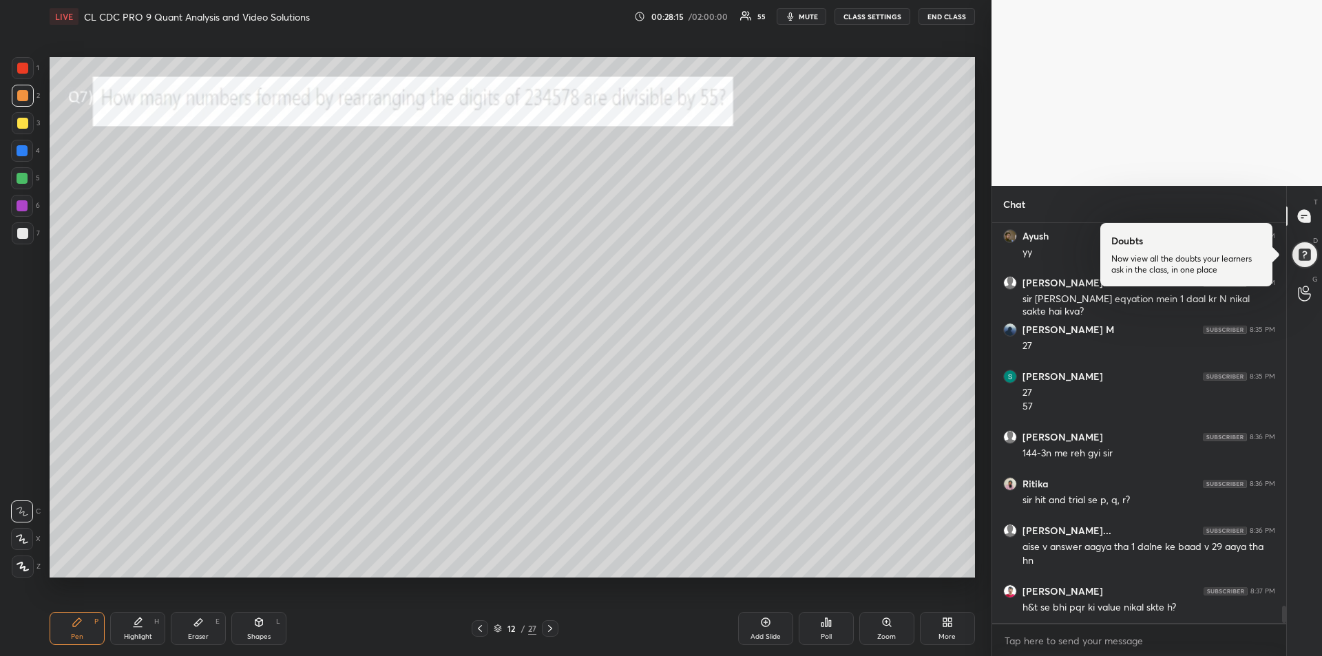
click at [17, 63] on div at bounding box center [23, 68] width 22 height 22
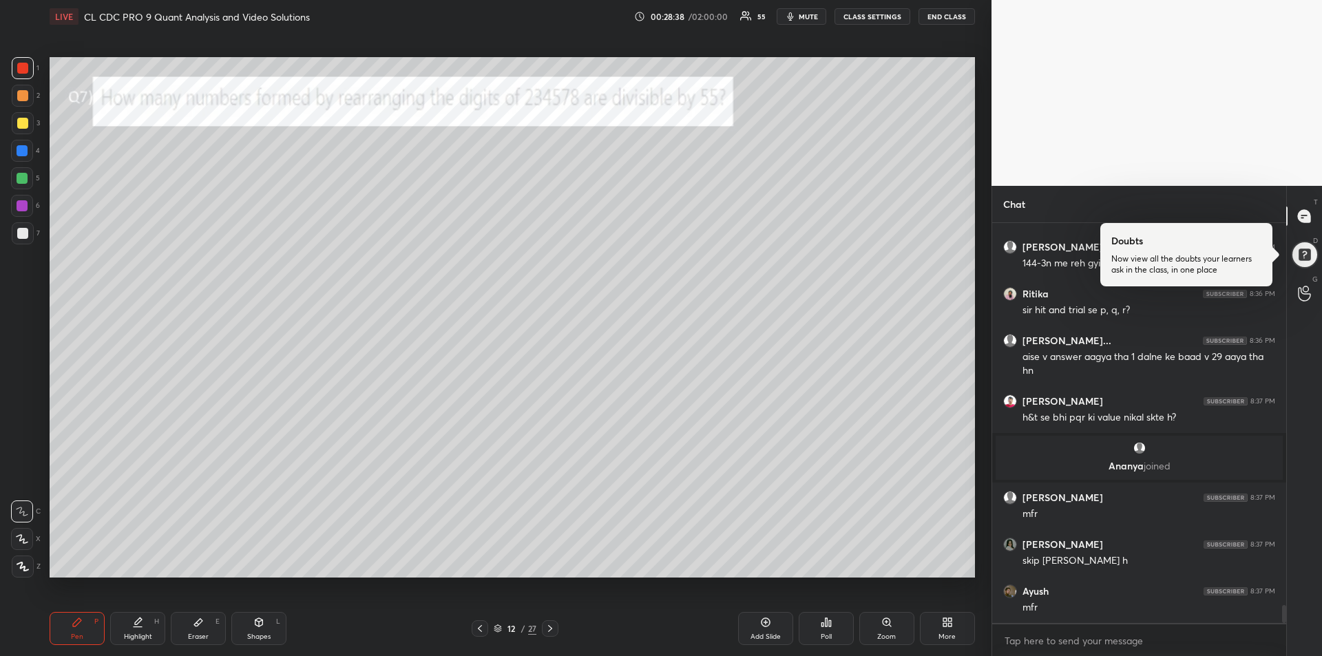
scroll to position [8498, 0]
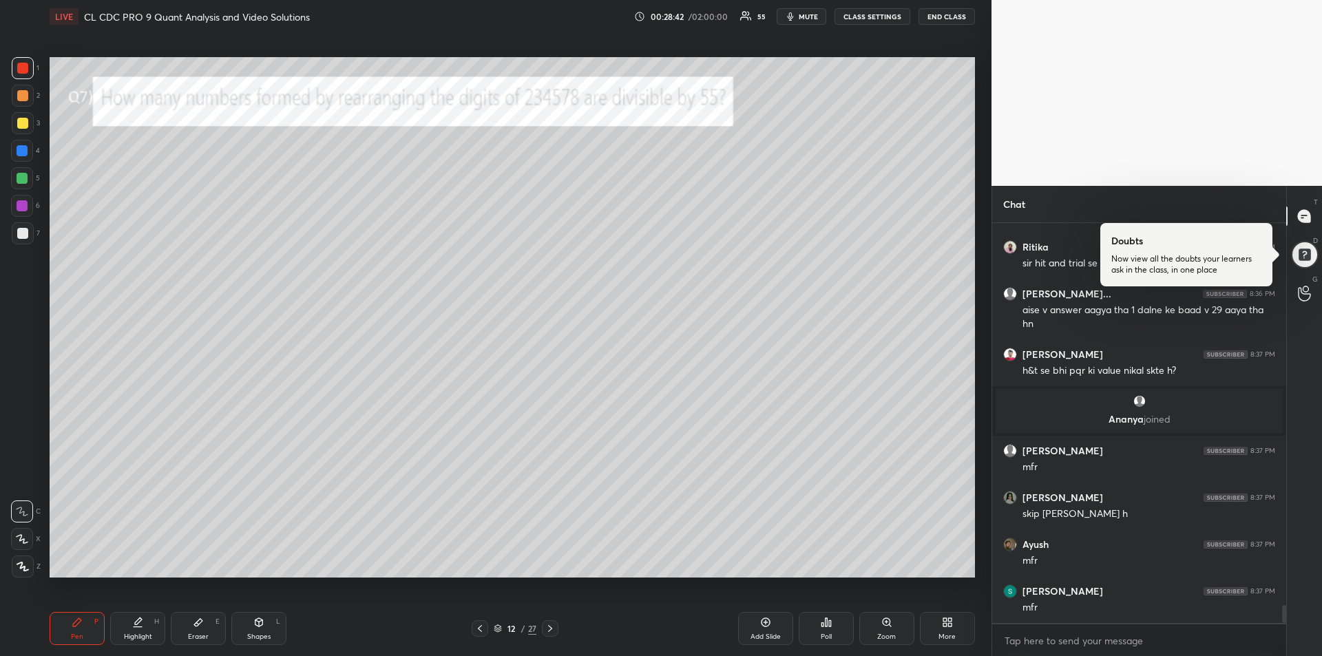
click at [549, 626] on icon at bounding box center [550, 628] width 4 height 7
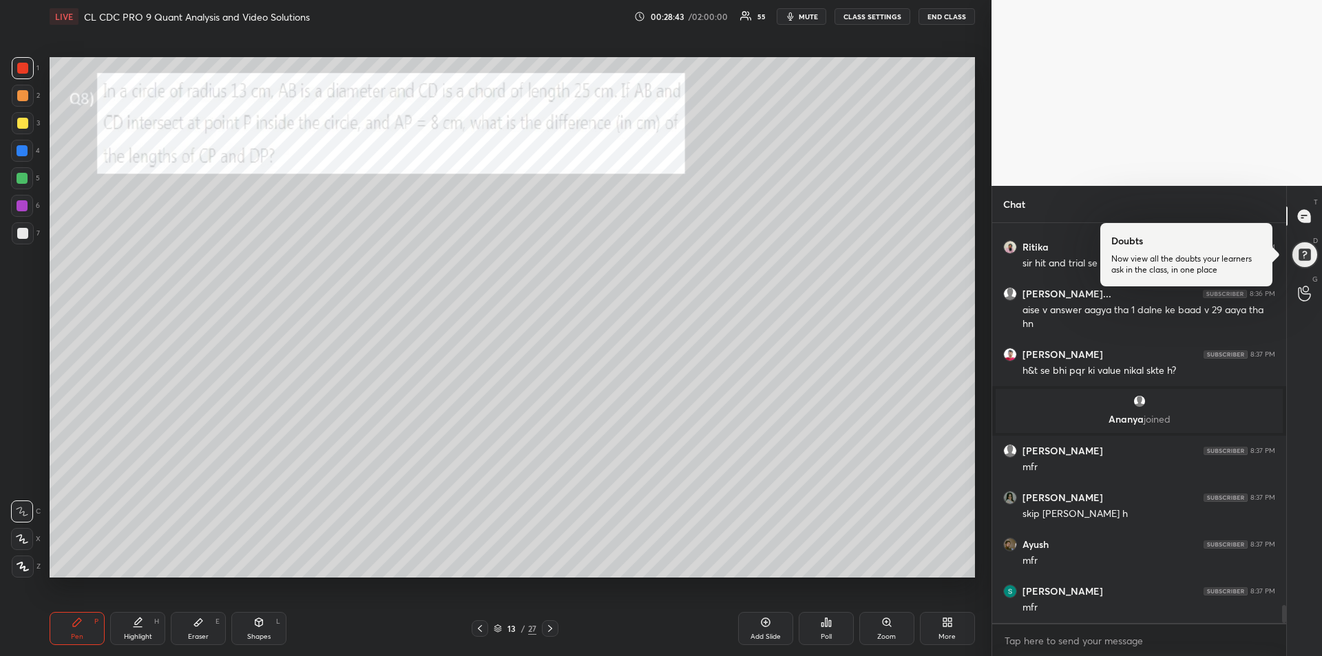
click at [25, 75] on div at bounding box center [23, 68] width 22 height 22
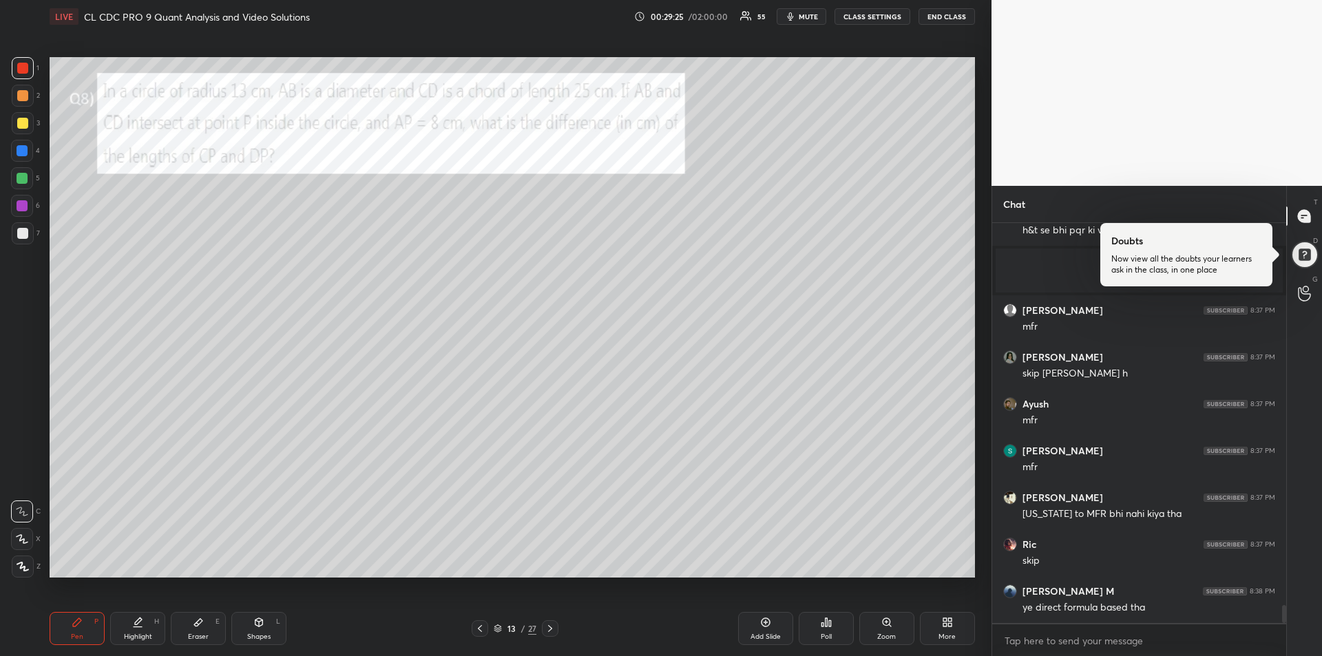
scroll to position [8685, 0]
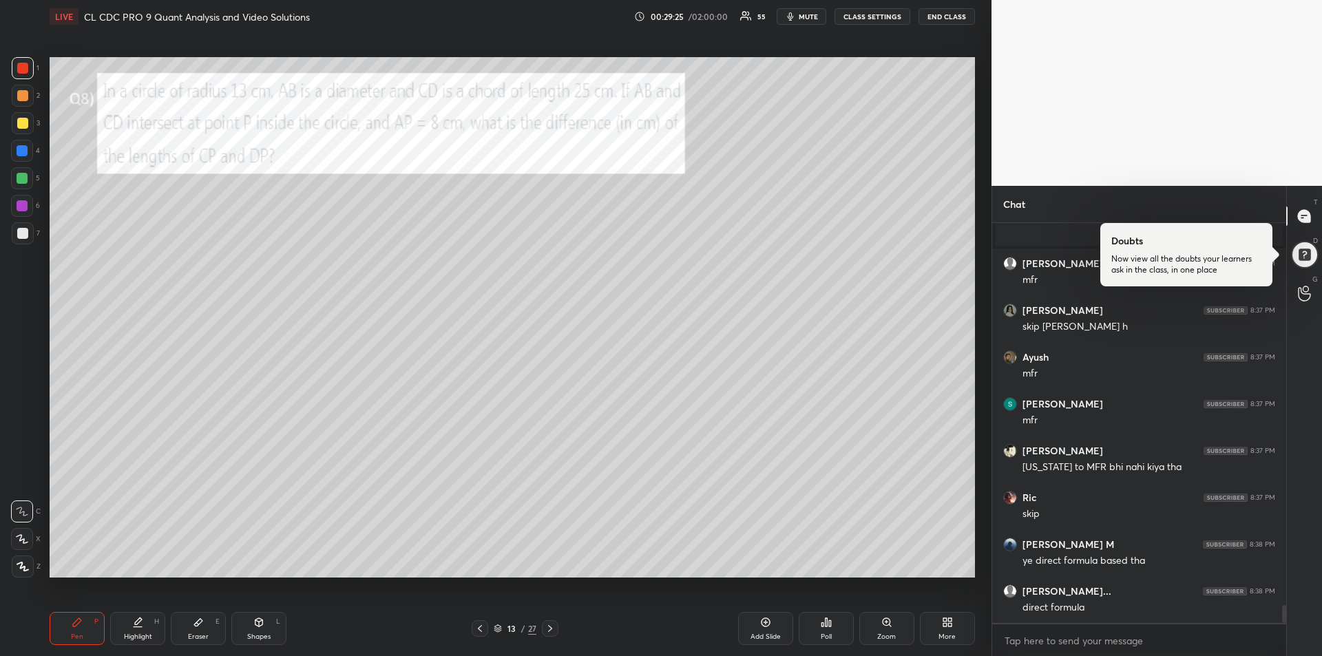
click at [144, 618] on div "Highlight H" at bounding box center [137, 628] width 55 height 33
click at [73, 624] on icon at bounding box center [77, 622] width 8 height 8
click at [22, 235] on div at bounding box center [22, 233] width 11 height 11
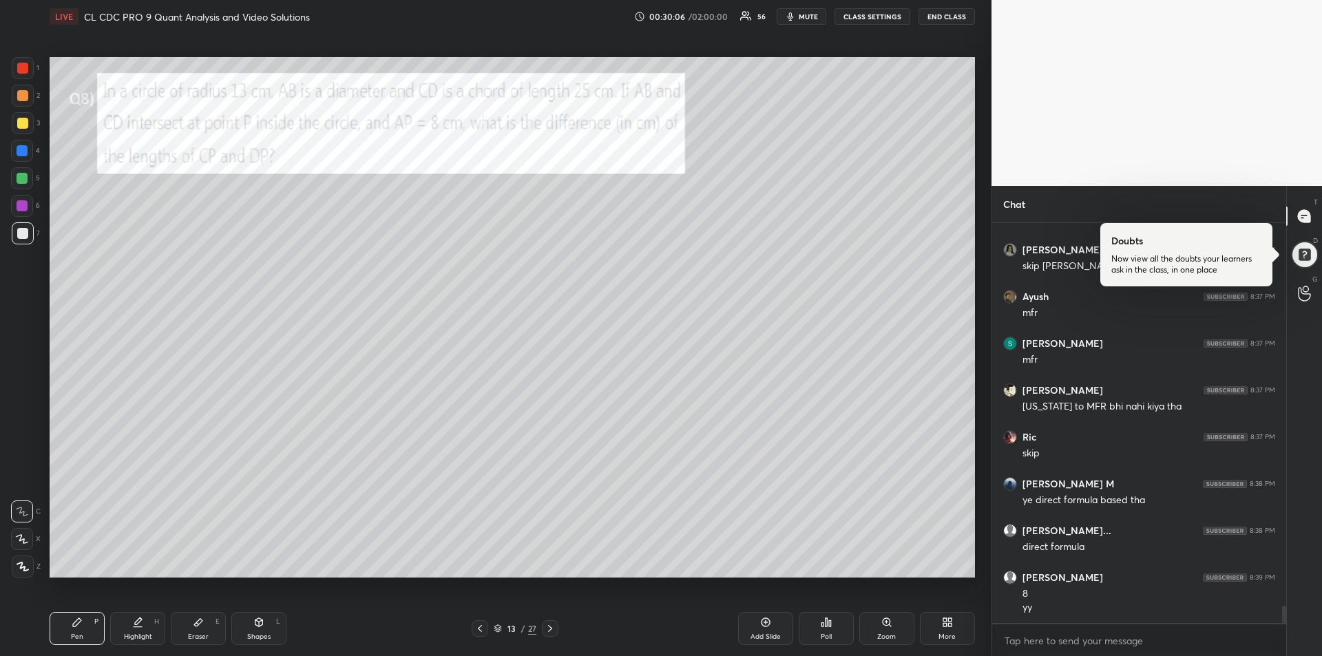
scroll to position [8793, 0]
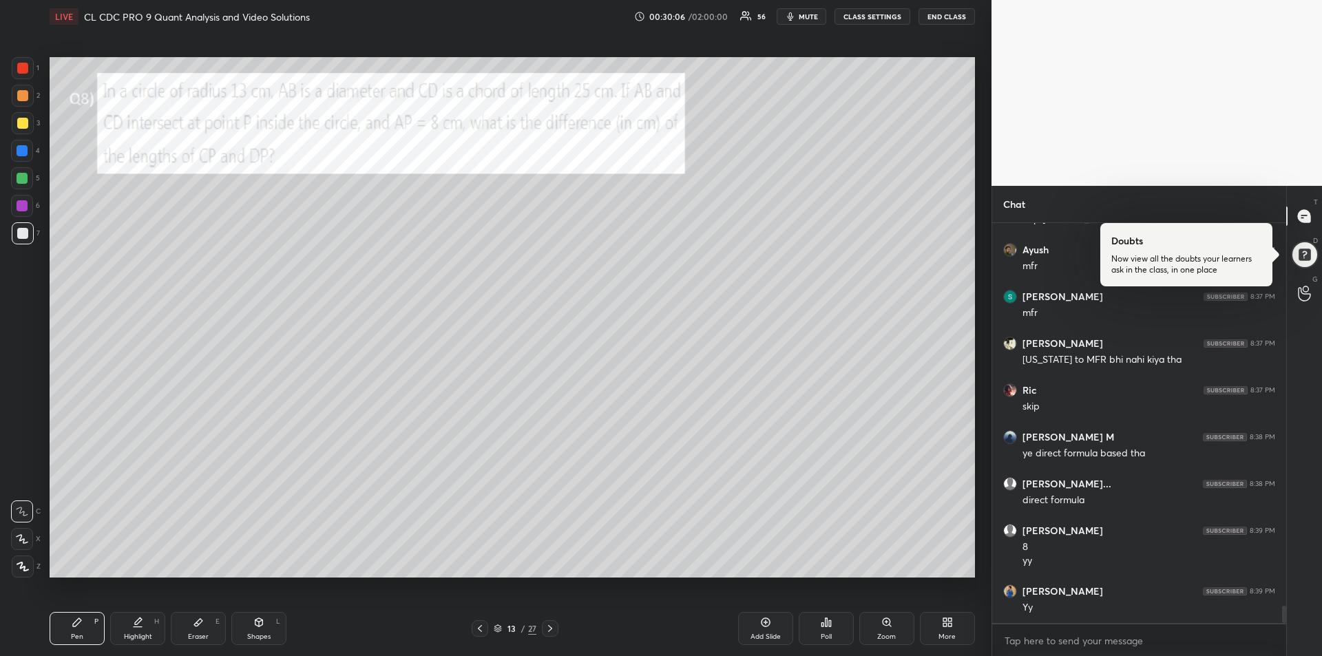
click at [769, 626] on icon at bounding box center [765, 622] width 11 height 11
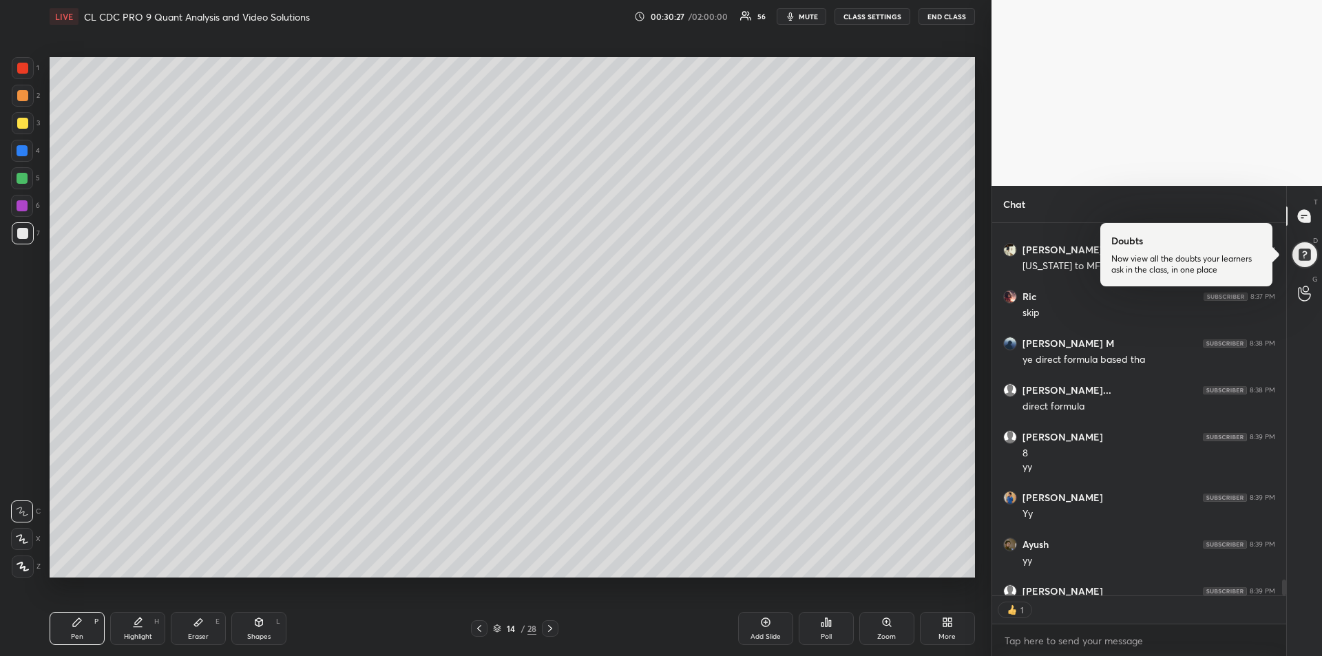
scroll to position [368, 290]
click at [482, 631] on icon at bounding box center [479, 628] width 11 height 11
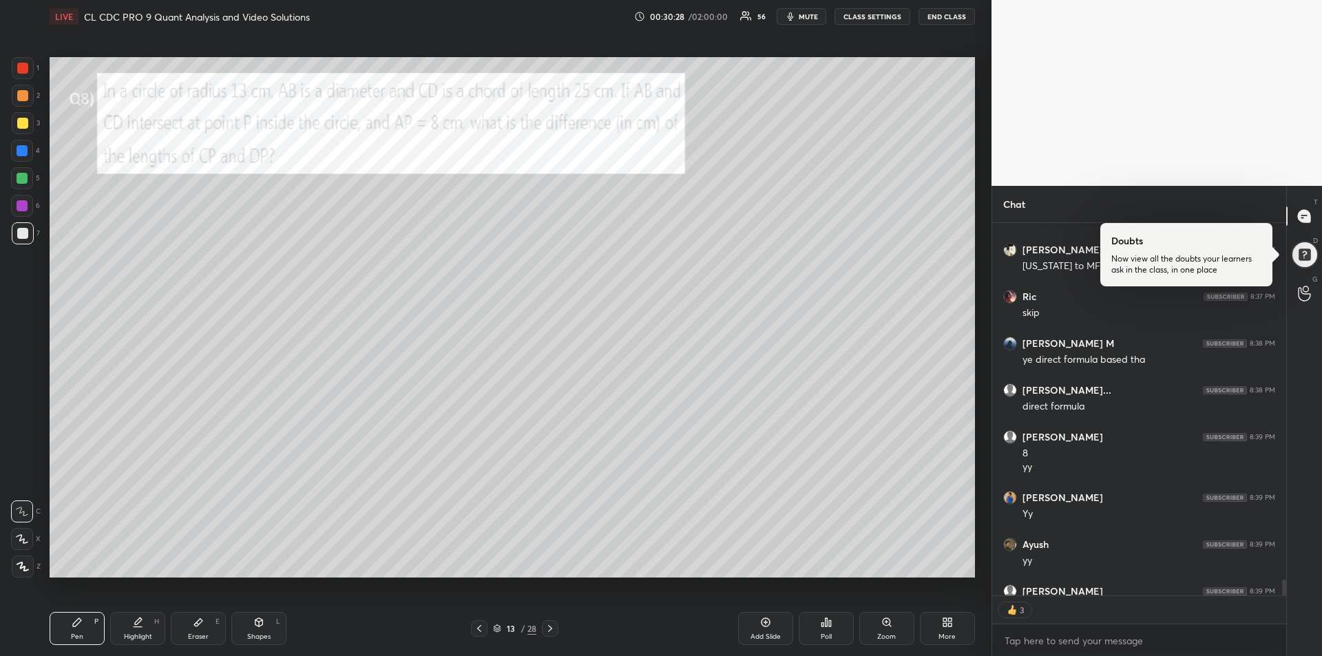
click at [24, 153] on div at bounding box center [22, 150] width 11 height 11
click at [23, 158] on div at bounding box center [22, 151] width 22 height 22
click at [130, 633] on div "Highlight" at bounding box center [138, 636] width 28 height 7
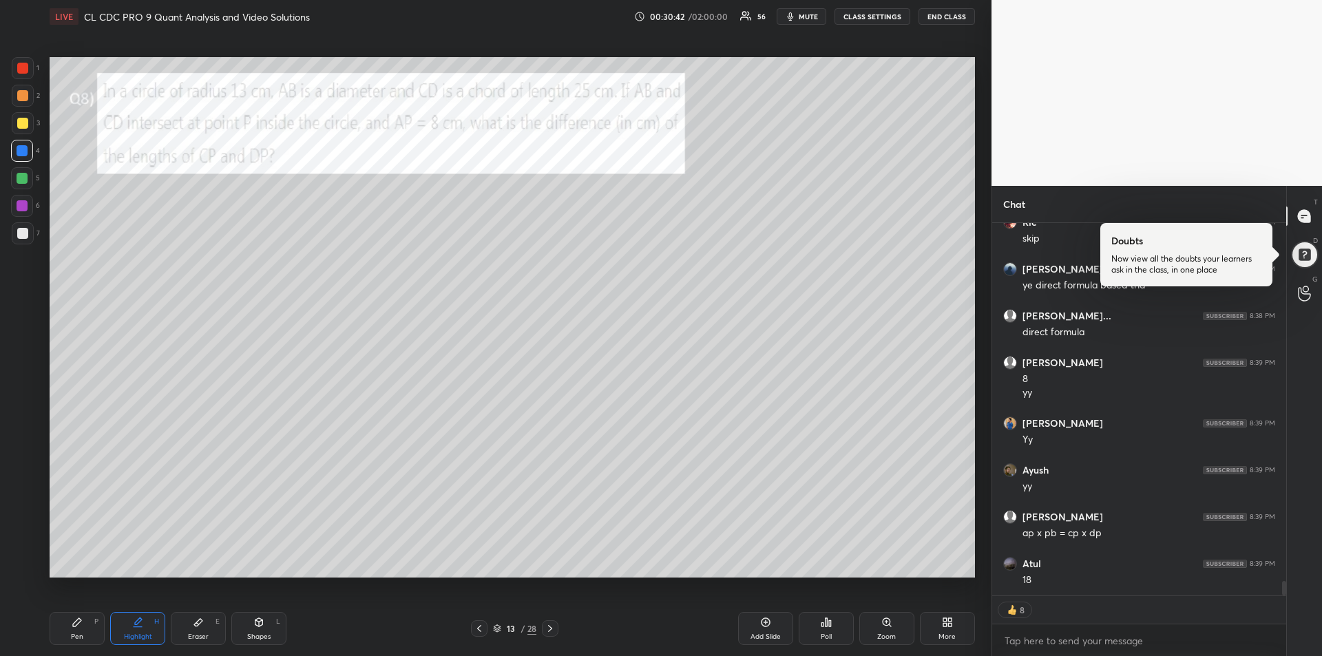
scroll to position [9007, 0]
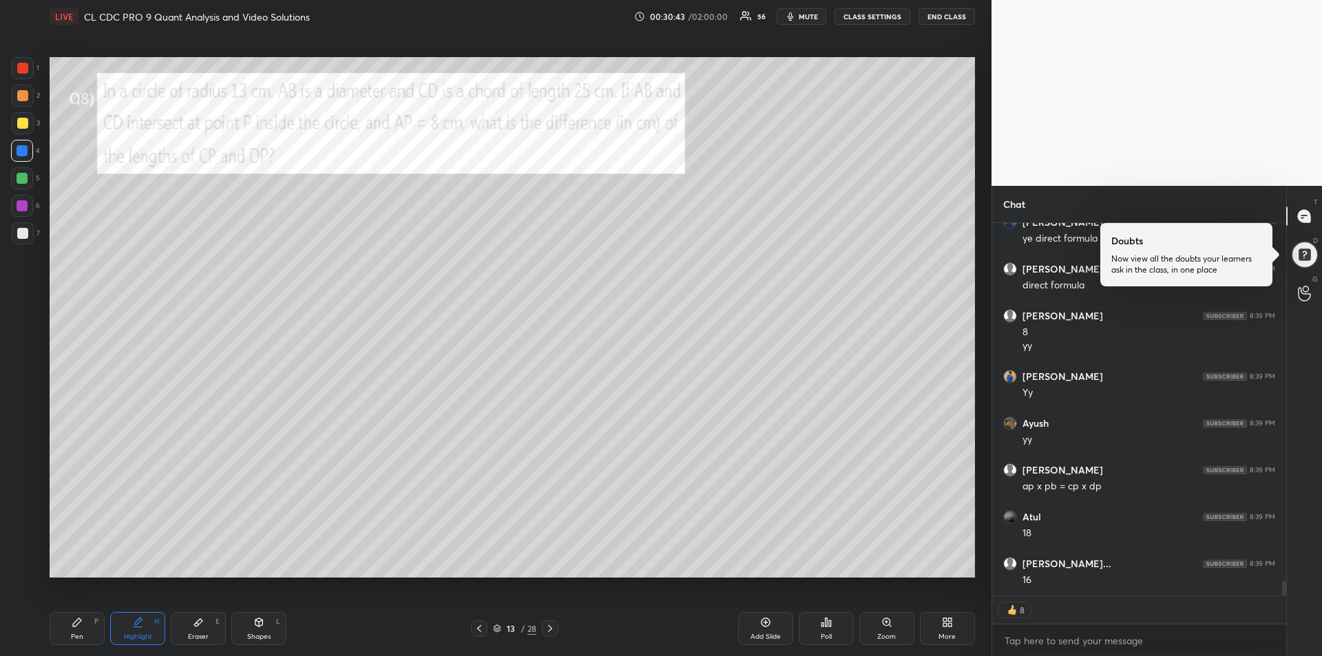
click at [79, 626] on icon at bounding box center [77, 622] width 11 height 11
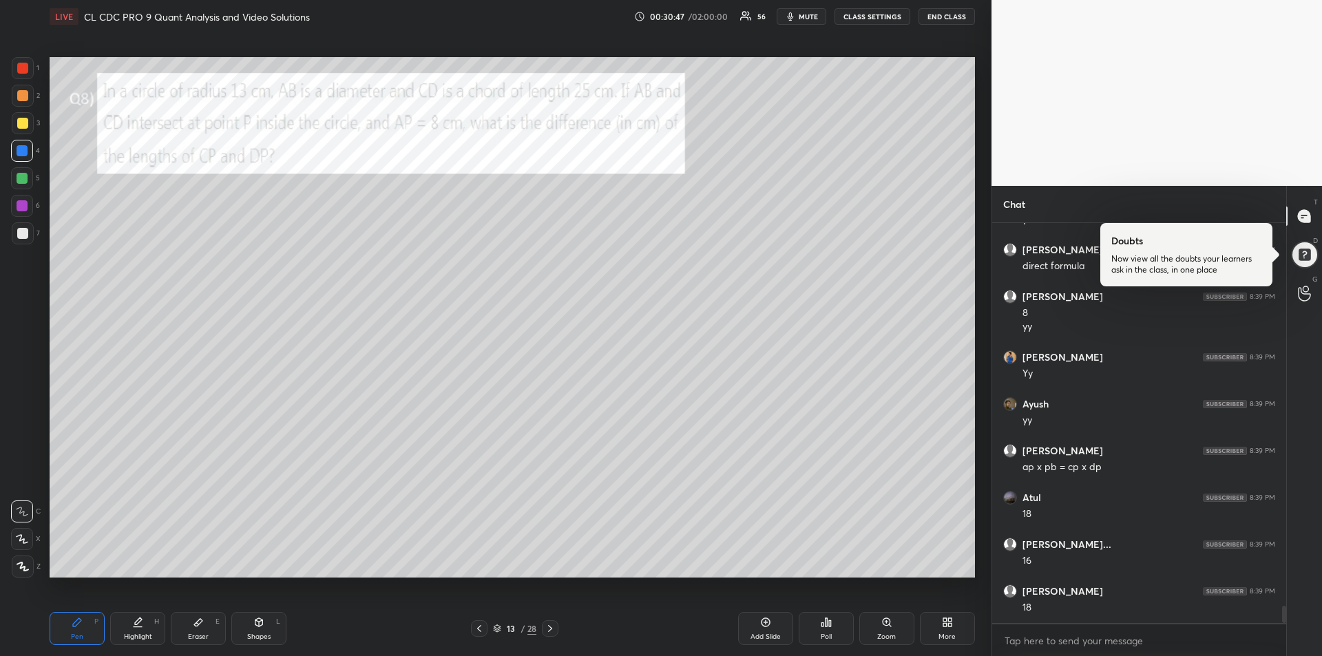
scroll to position [9074, 0]
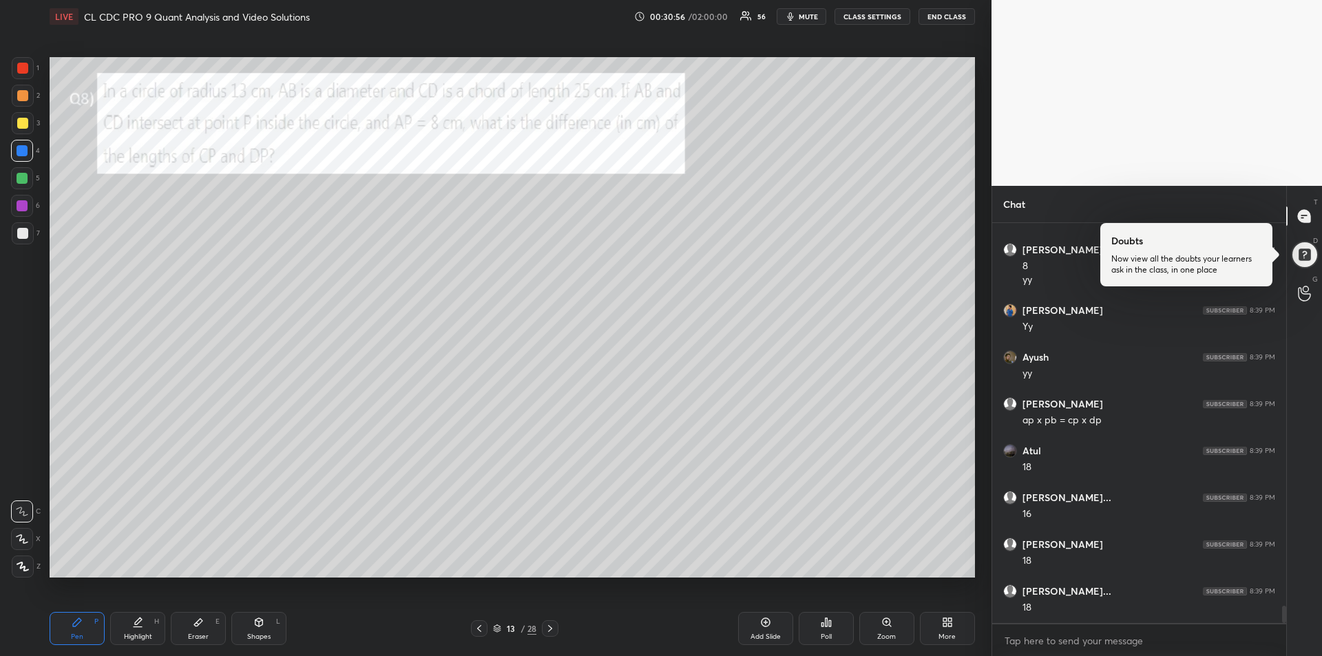
click at [19, 208] on div at bounding box center [22, 205] width 11 height 11
click at [807, 18] on span "mute" at bounding box center [808, 17] width 19 height 10
click at [810, 22] on button "unmute" at bounding box center [801, 16] width 50 height 17
click at [24, 156] on div at bounding box center [22, 151] width 22 height 22
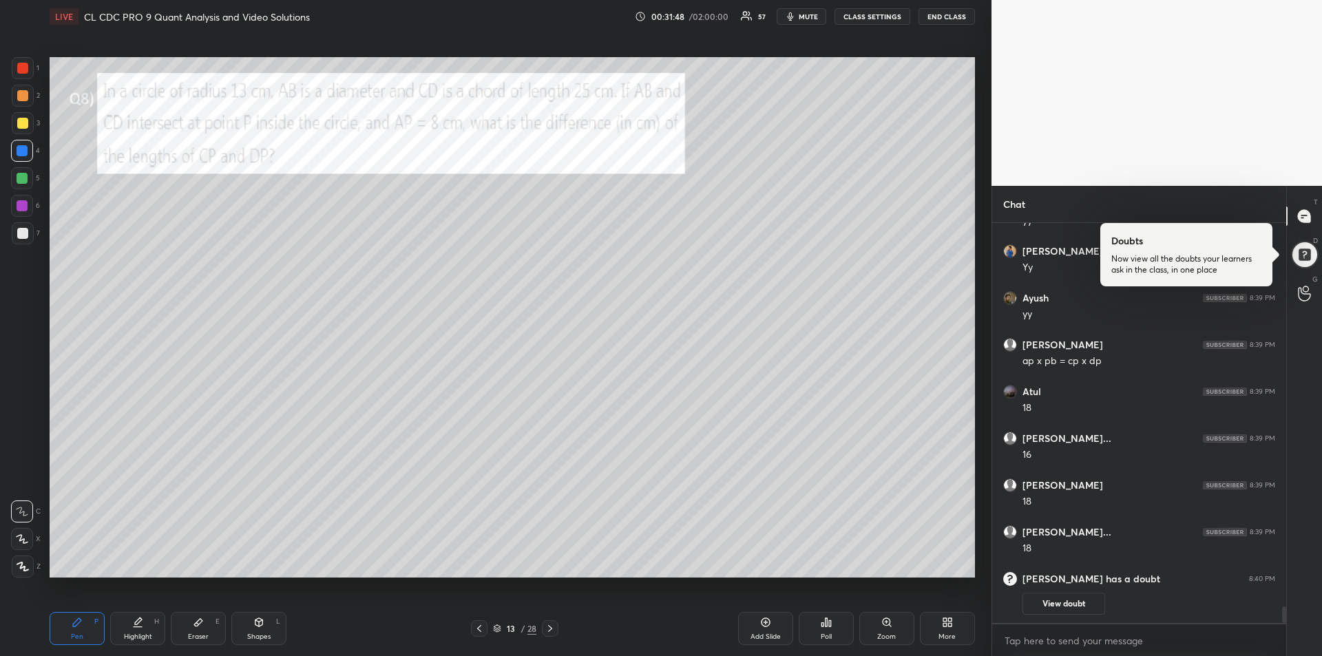
click at [21, 206] on div at bounding box center [22, 205] width 11 height 11
click at [147, 616] on div "Highlight H" at bounding box center [137, 628] width 55 height 33
click at [87, 624] on div "Pen P" at bounding box center [77, 628] width 55 height 33
click at [28, 237] on div at bounding box center [23, 233] width 22 height 22
click at [23, 121] on div at bounding box center [22, 123] width 11 height 11
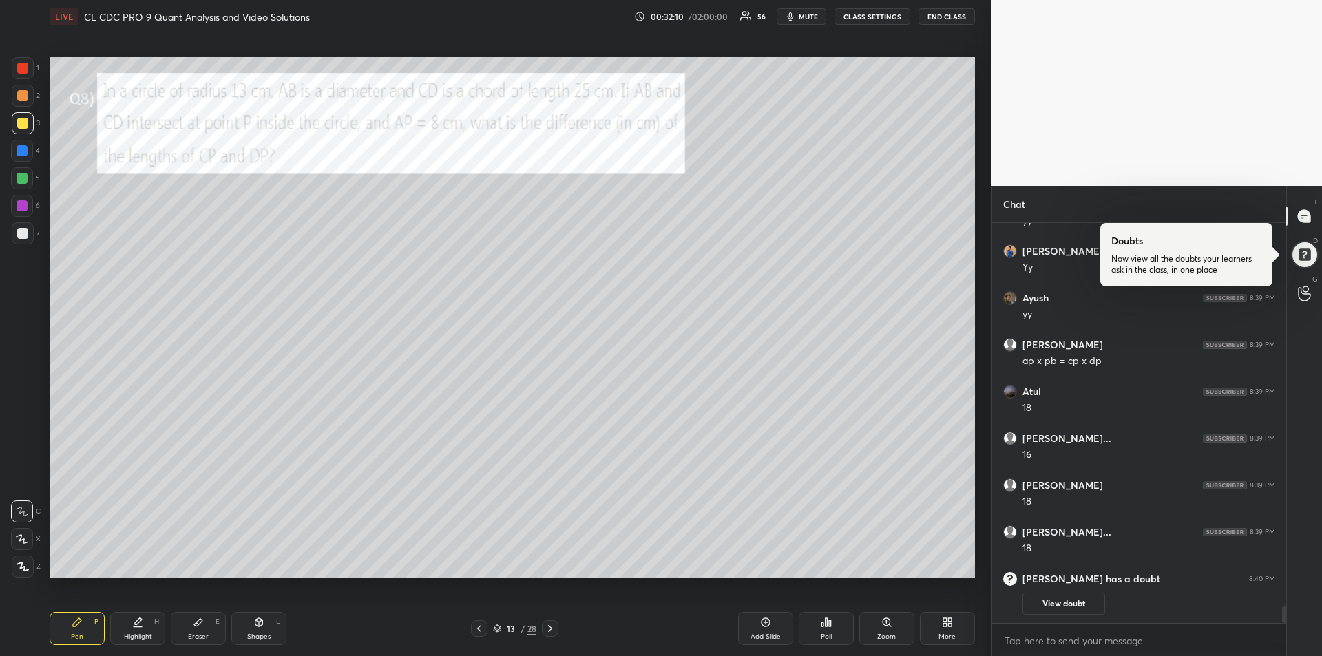
click at [550, 630] on icon at bounding box center [550, 628] width 11 height 11
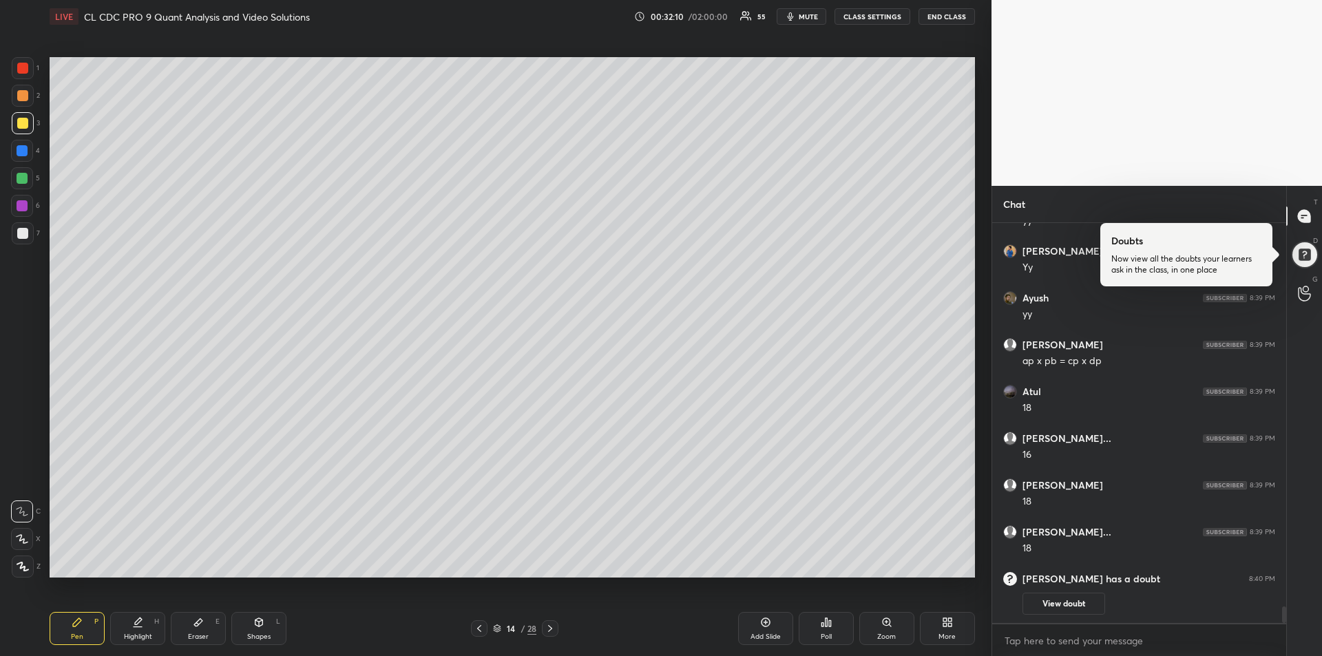
click at [549, 631] on icon at bounding box center [550, 628] width 4 height 7
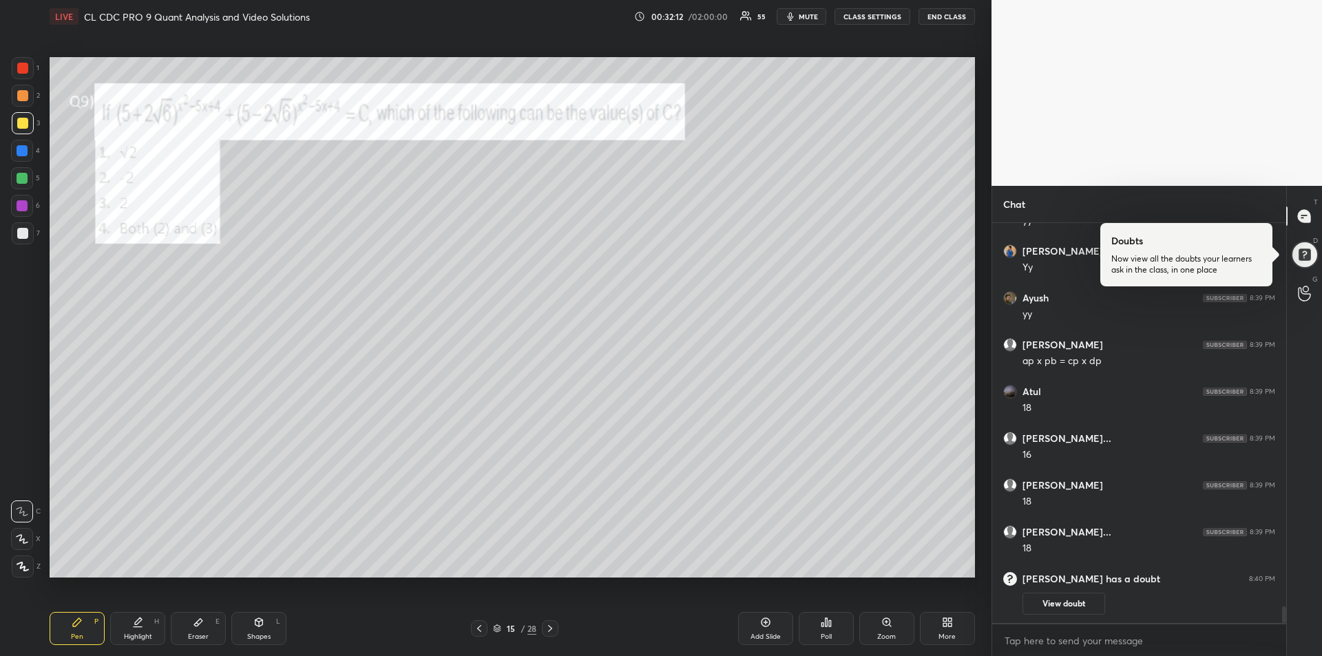
click at [19, 69] on div at bounding box center [22, 68] width 11 height 11
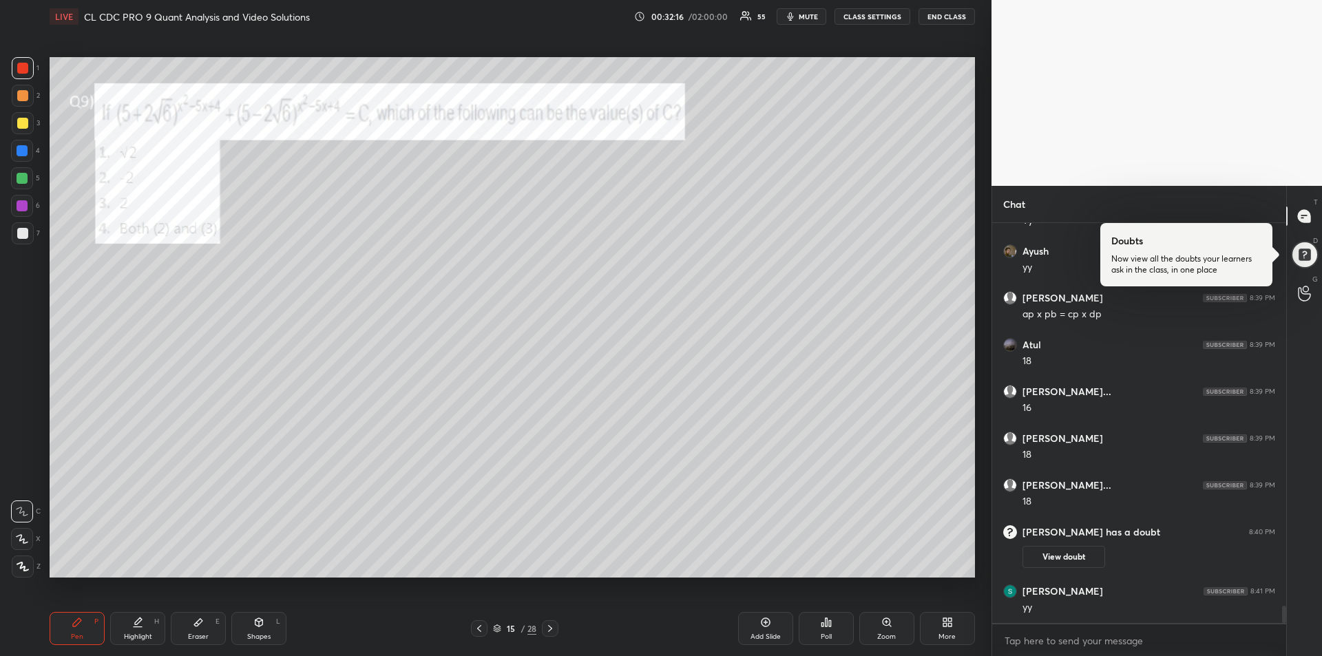
scroll to position [8955, 0]
click at [25, 108] on div "1 2 3 4 5 6 7" at bounding box center [25, 153] width 29 height 193
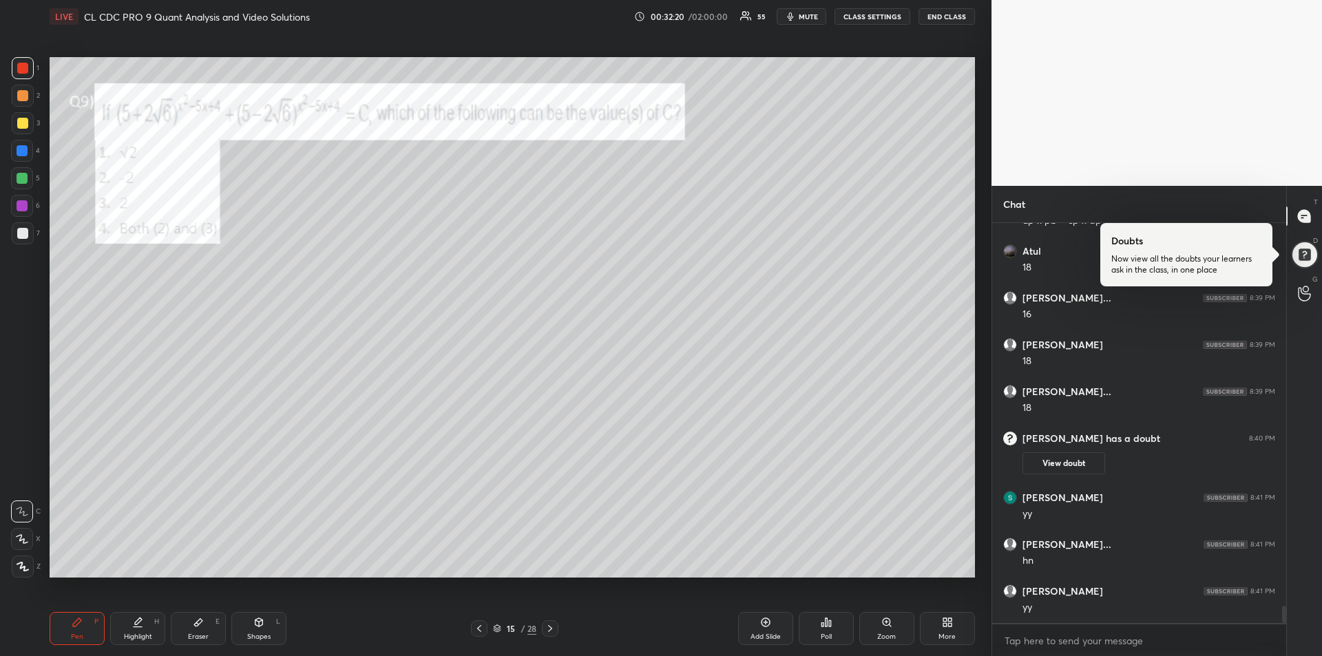
click at [760, 626] on icon at bounding box center [765, 622] width 11 height 11
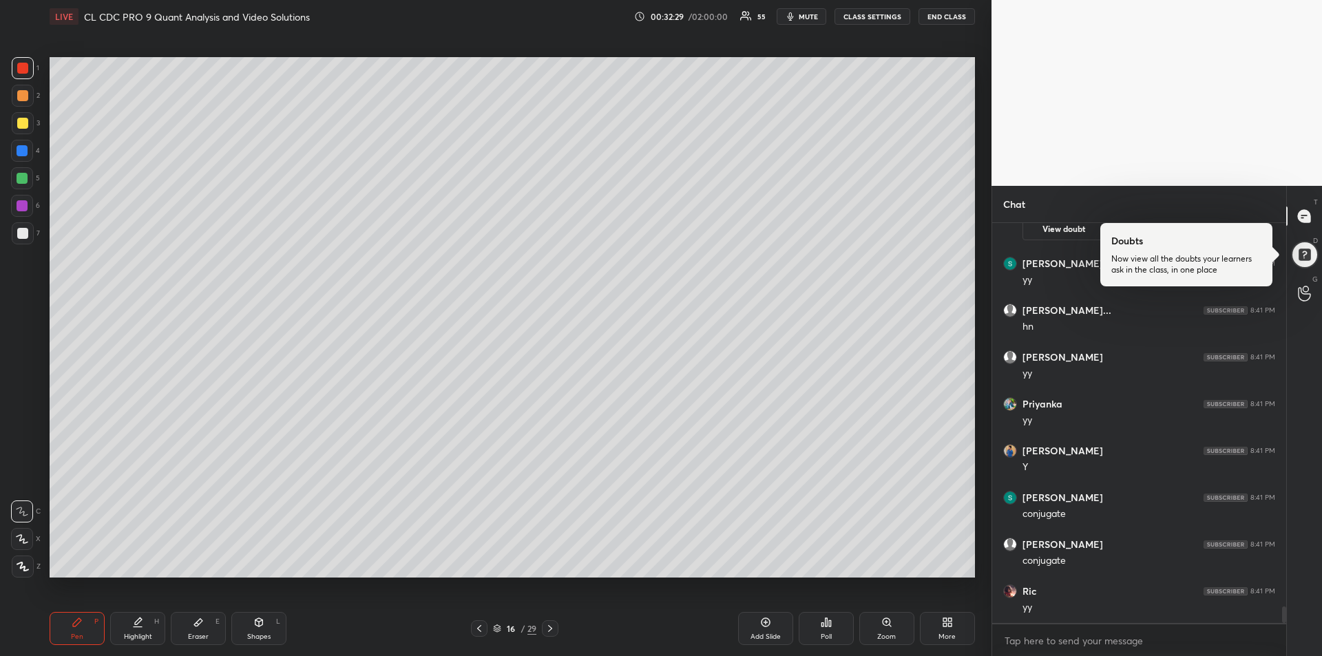
scroll to position [9248, 0]
click at [475, 635] on div at bounding box center [479, 628] width 17 height 17
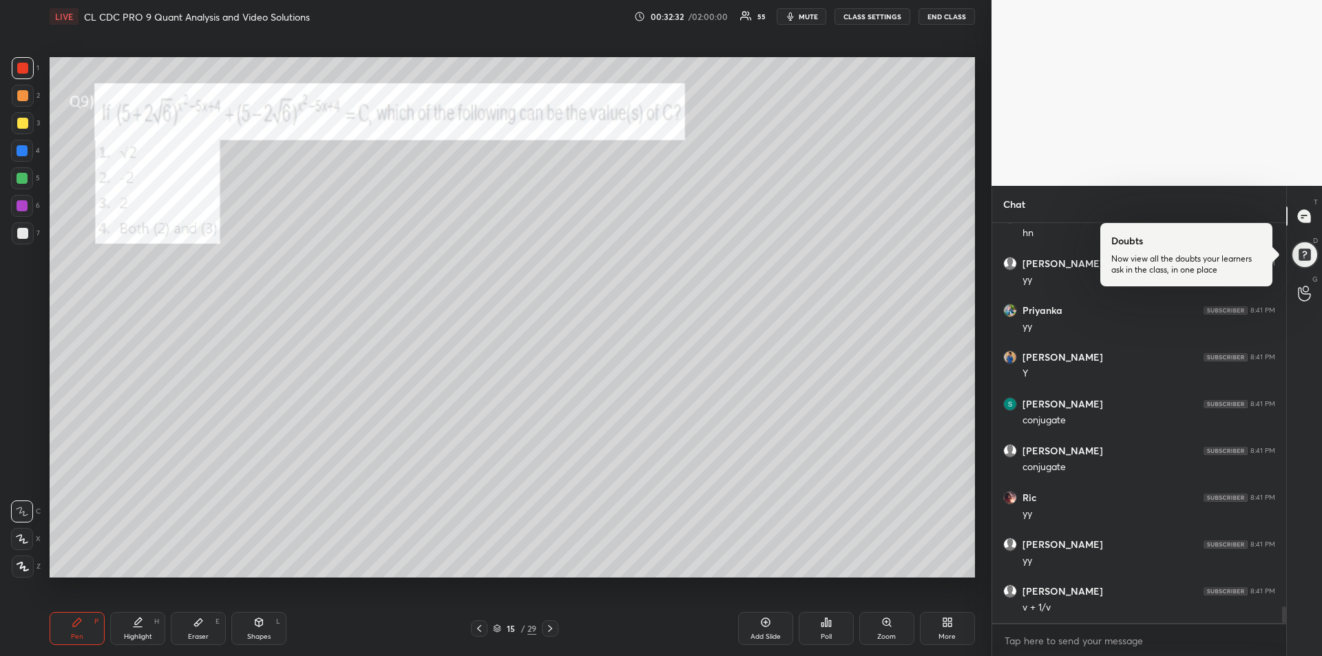
click at [21, 72] on div at bounding box center [22, 68] width 11 height 11
click at [765, 625] on icon at bounding box center [765, 622] width 11 height 11
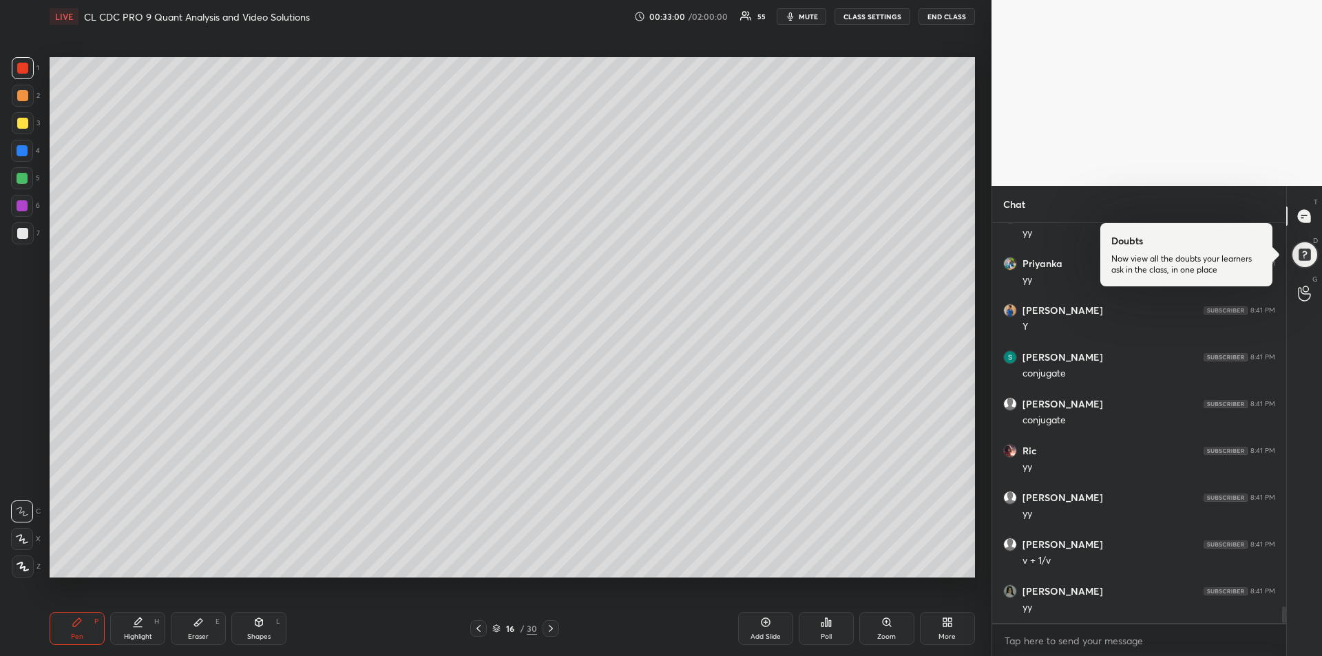
click at [26, 207] on div at bounding box center [22, 205] width 11 height 11
click at [23, 176] on div at bounding box center [22, 178] width 11 height 11
click at [759, 629] on div "Add Slide" at bounding box center [765, 628] width 55 height 33
click at [476, 628] on icon at bounding box center [479, 628] width 11 height 11
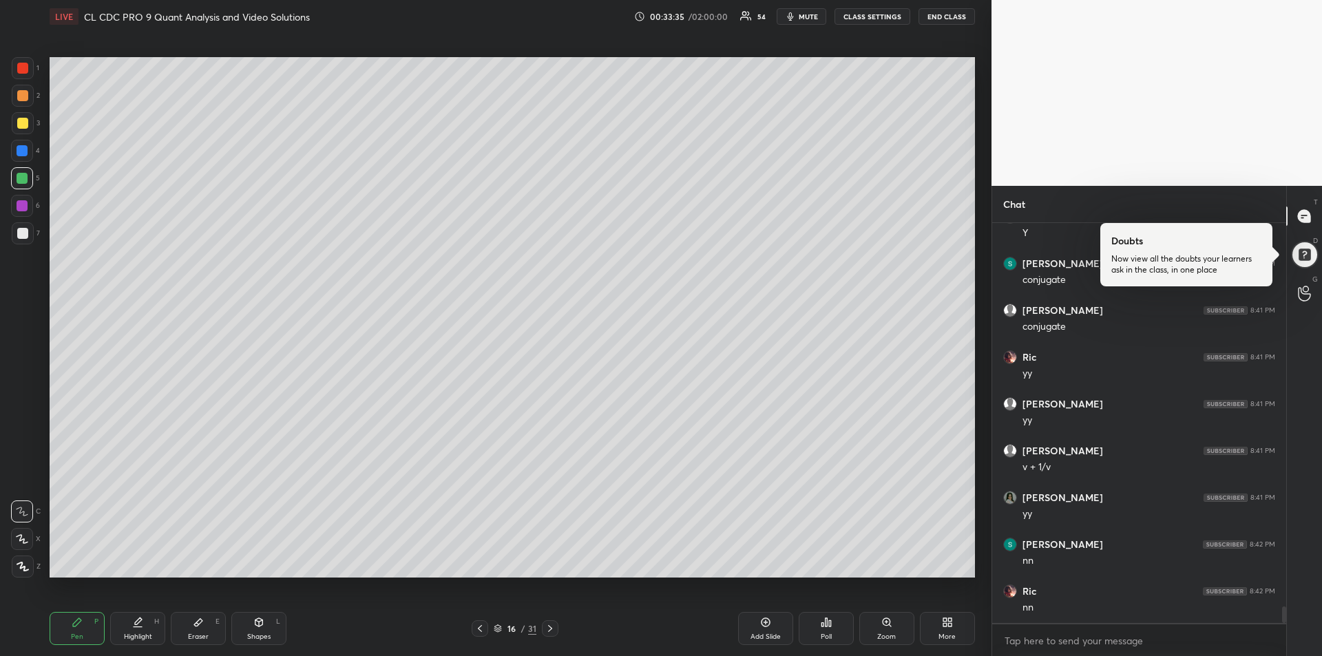
click at [476, 628] on icon at bounding box center [479, 628] width 11 height 11
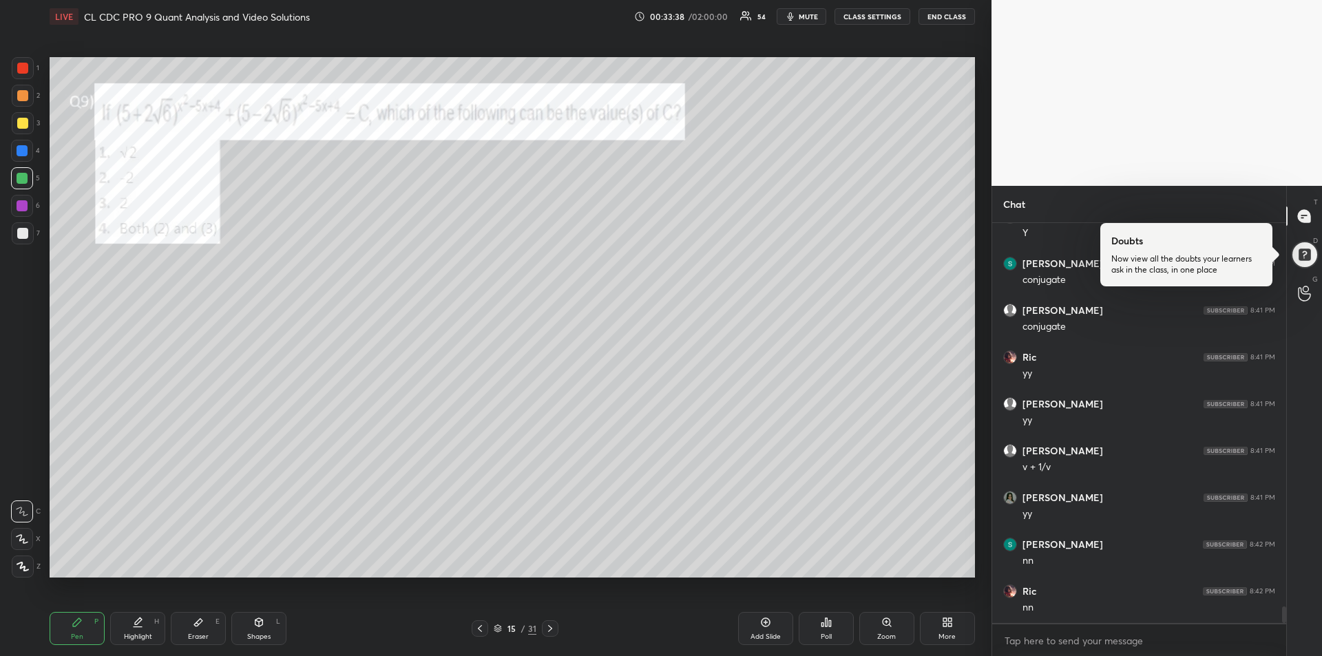
click at [25, 67] on div at bounding box center [22, 68] width 11 height 11
click at [198, 633] on div "Eraser" at bounding box center [198, 636] width 21 height 7
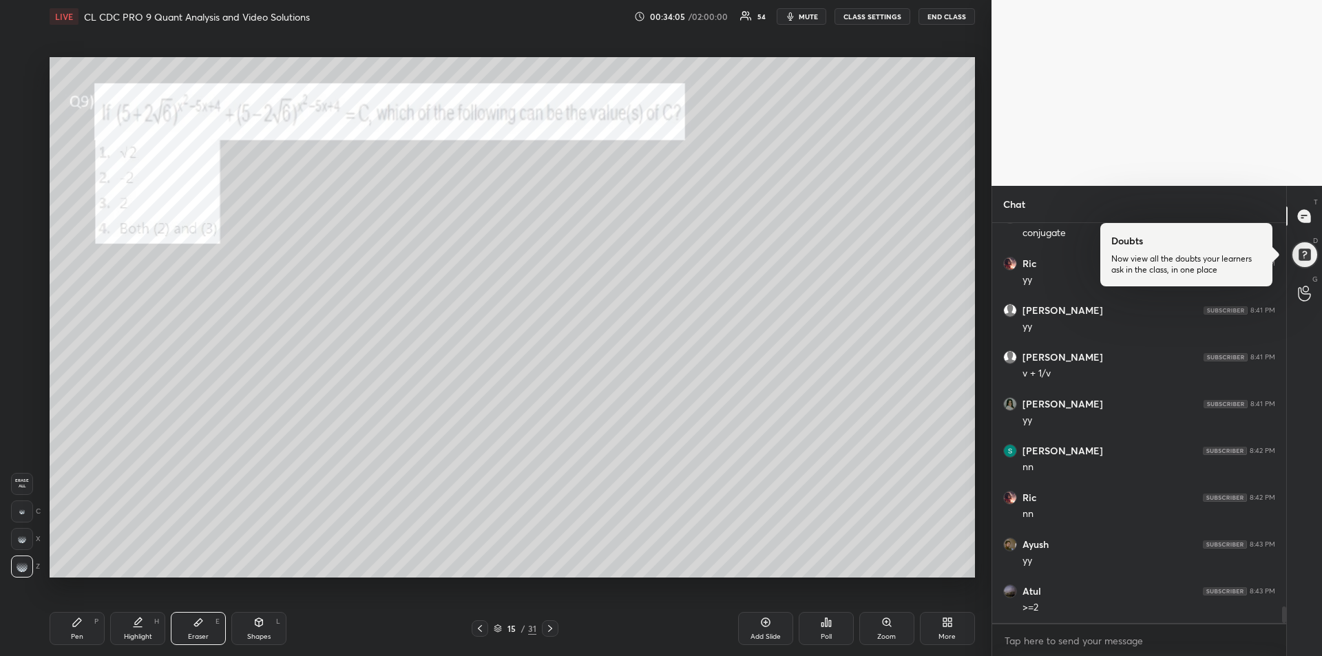
click at [74, 626] on icon at bounding box center [77, 622] width 8 height 8
click at [196, 626] on icon at bounding box center [198, 623] width 8 height 8
click at [73, 615] on div "Pen P" at bounding box center [77, 628] width 55 height 33
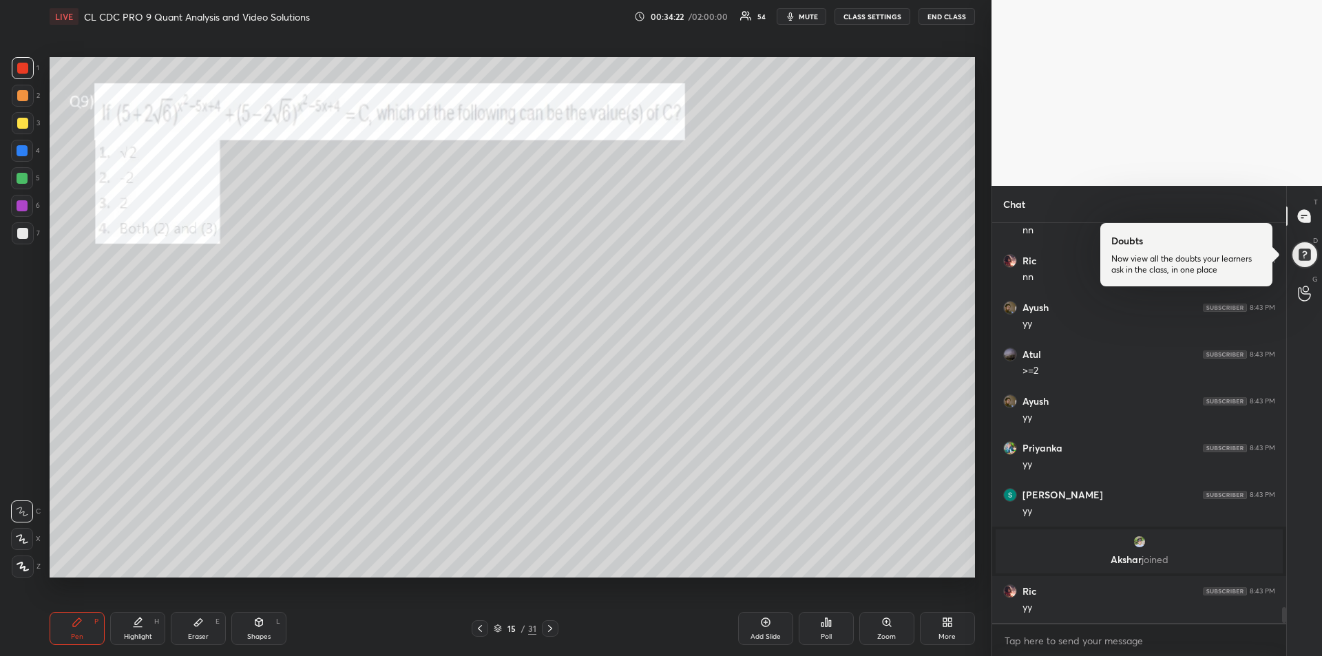
scroll to position [9769, 0]
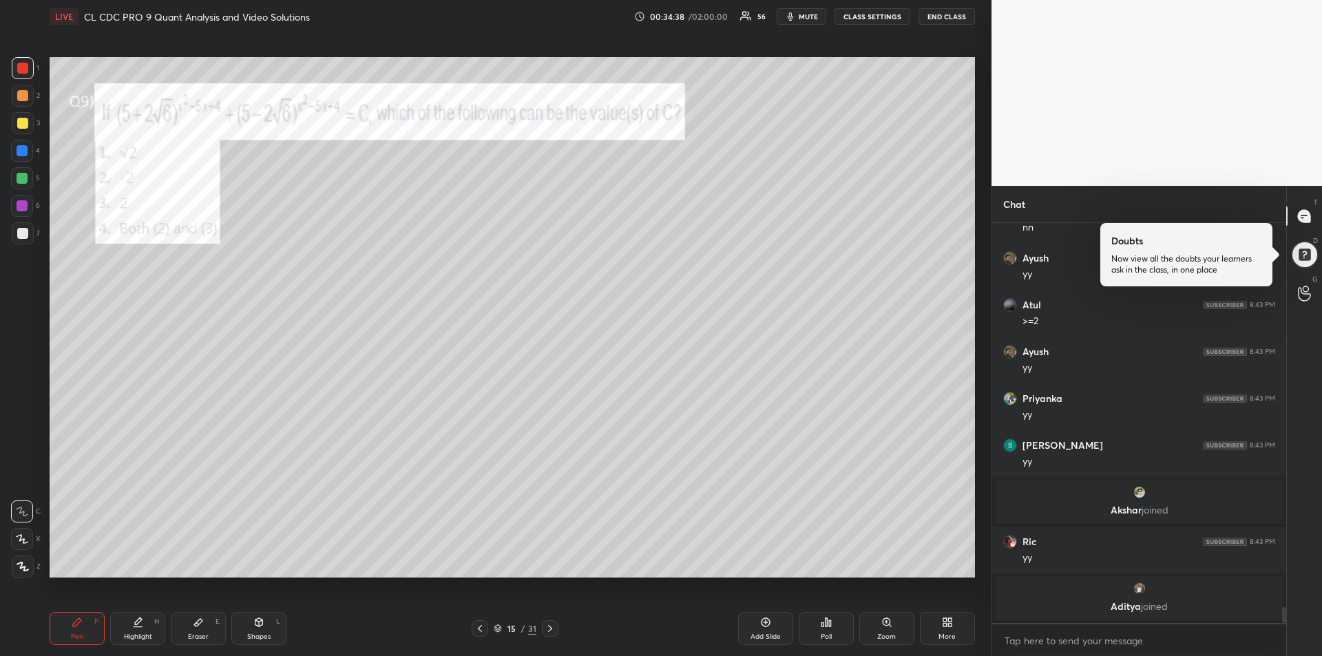
click at [20, 207] on div at bounding box center [22, 205] width 11 height 11
click at [21, 70] on div at bounding box center [22, 68] width 11 height 11
click at [23, 69] on div at bounding box center [22, 68] width 11 height 11
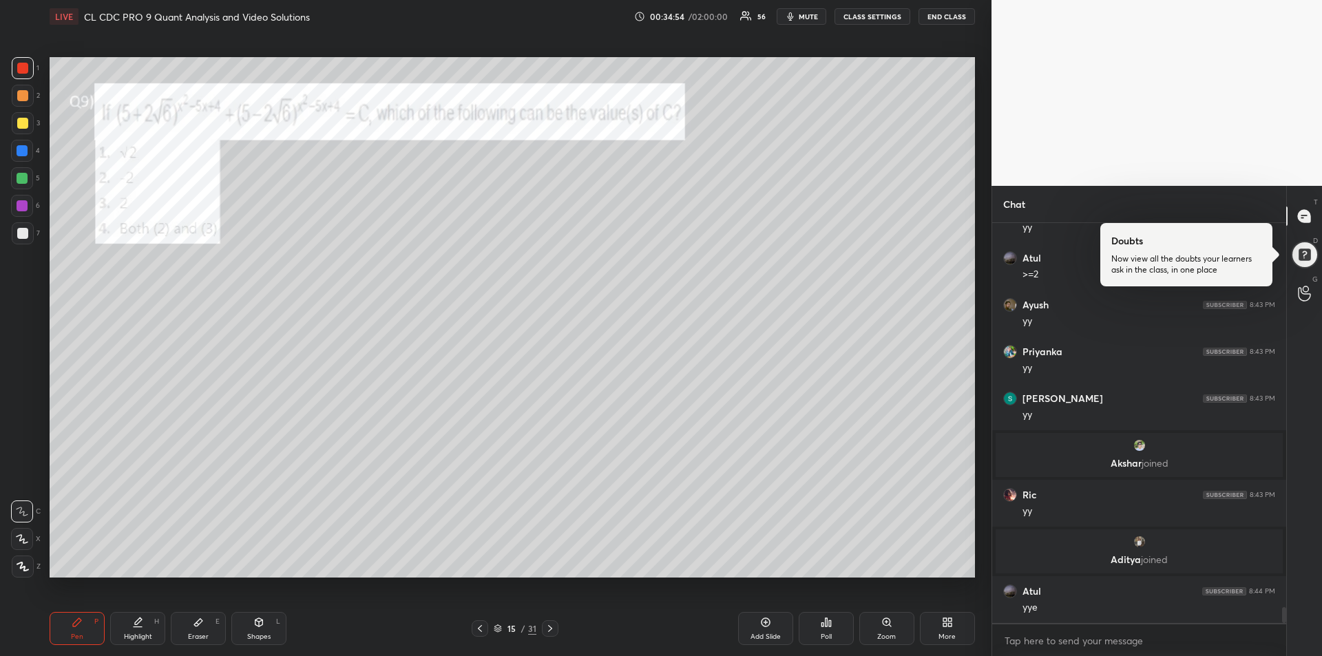
click at [549, 632] on icon at bounding box center [550, 628] width 11 height 11
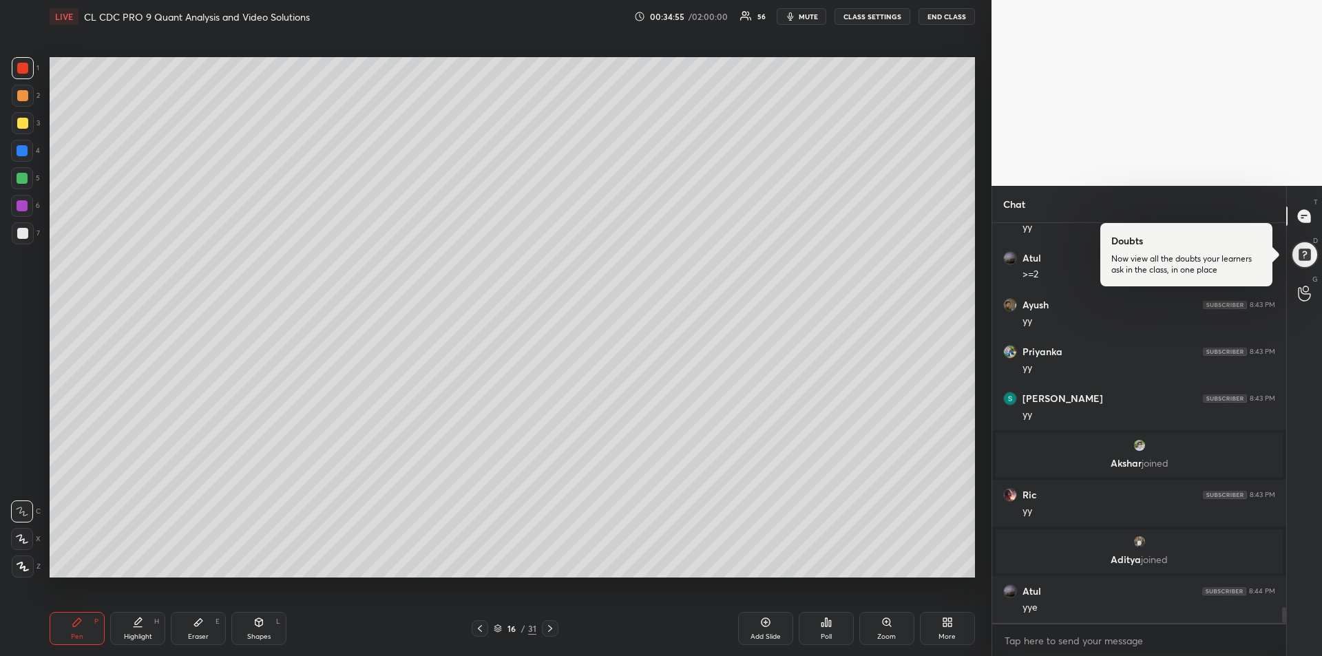
click at [547, 624] on icon at bounding box center [550, 628] width 11 height 11
click at [552, 626] on icon at bounding box center [550, 628] width 11 height 11
click at [551, 627] on icon at bounding box center [550, 628] width 11 height 11
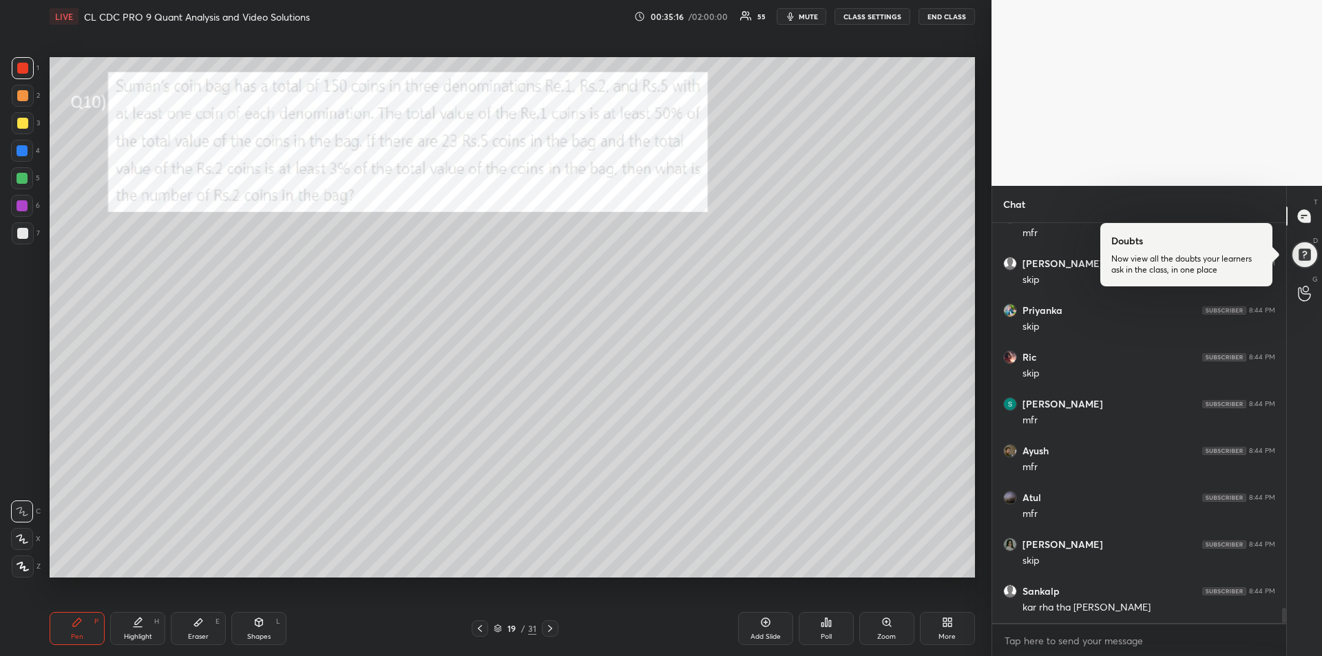
scroll to position [10156, 0]
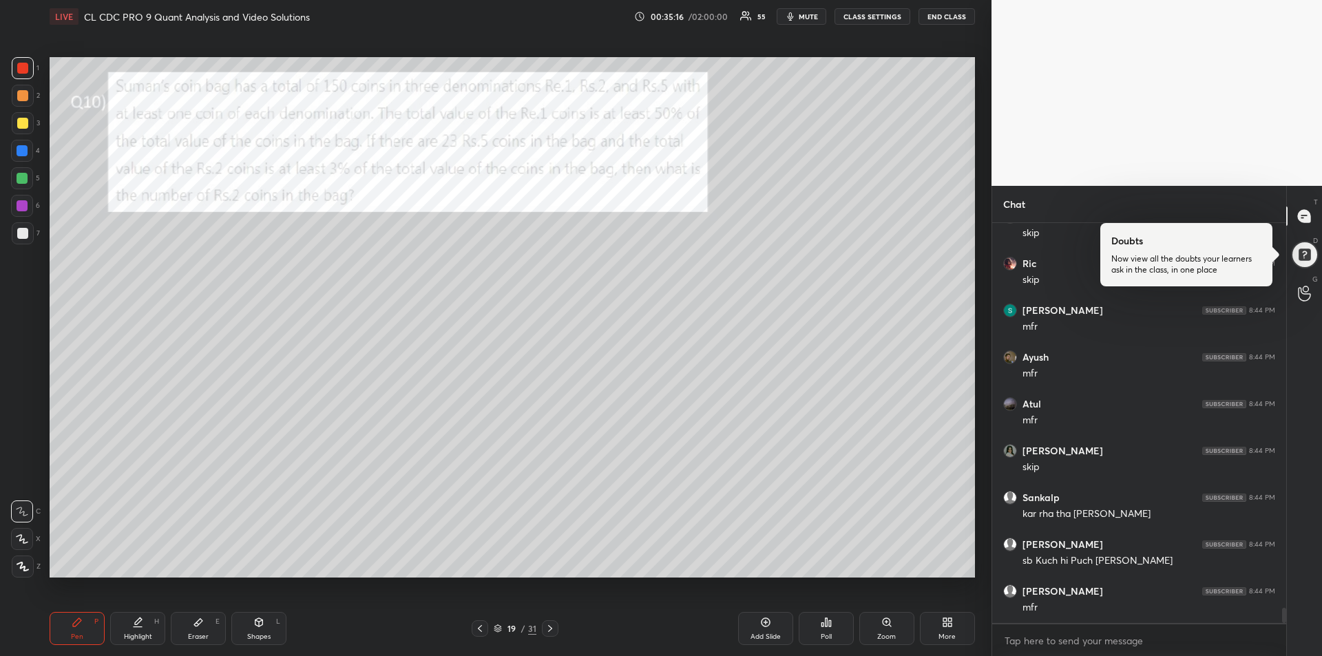
click at [554, 629] on icon at bounding box center [550, 628] width 11 height 11
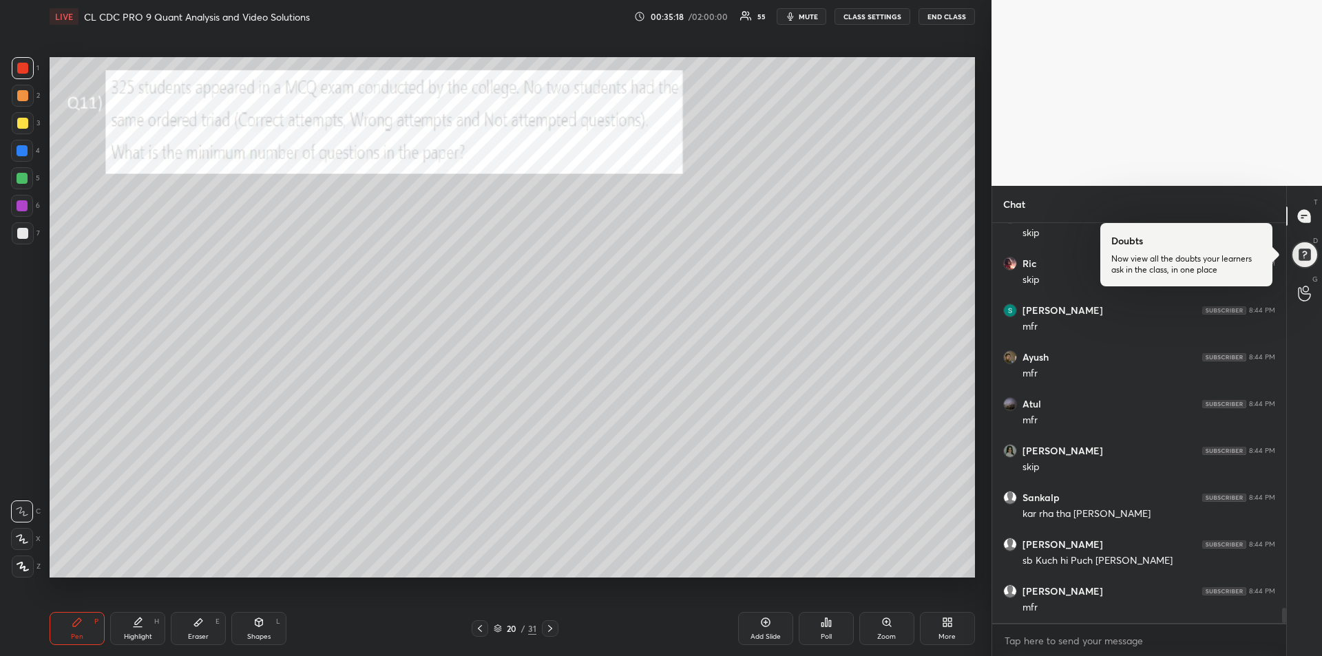
click at [15, 74] on div at bounding box center [23, 68] width 22 height 22
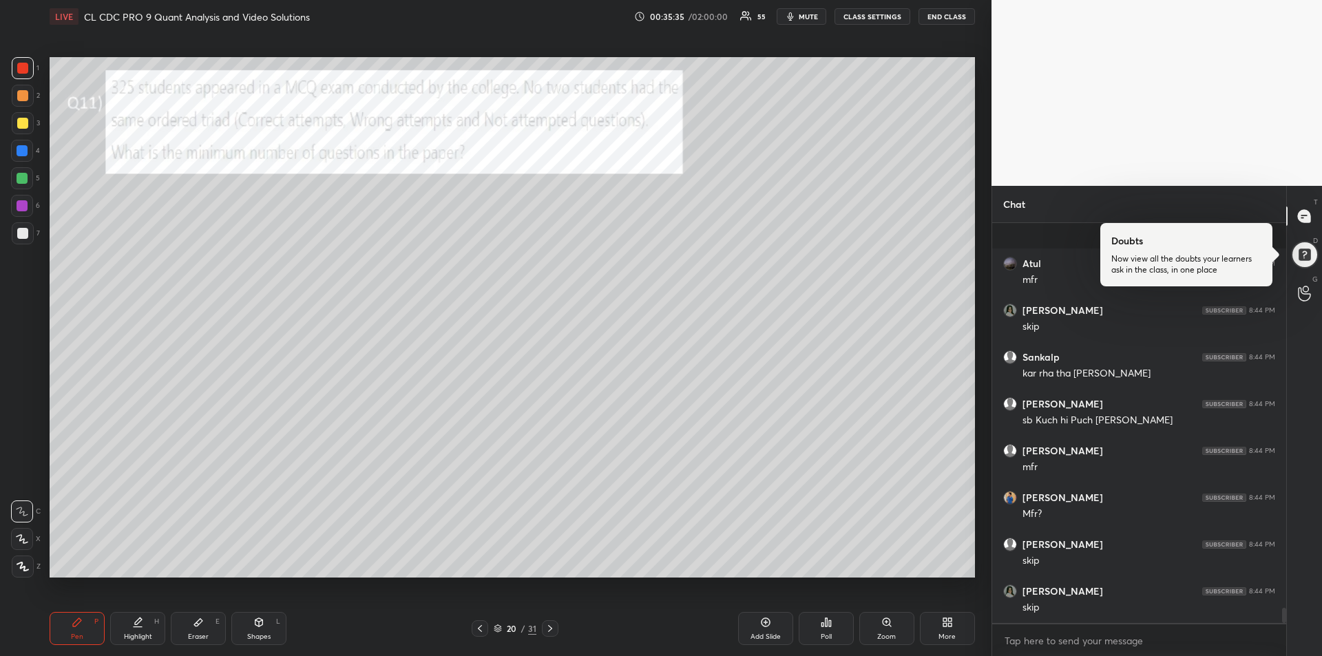
scroll to position [10390, 0]
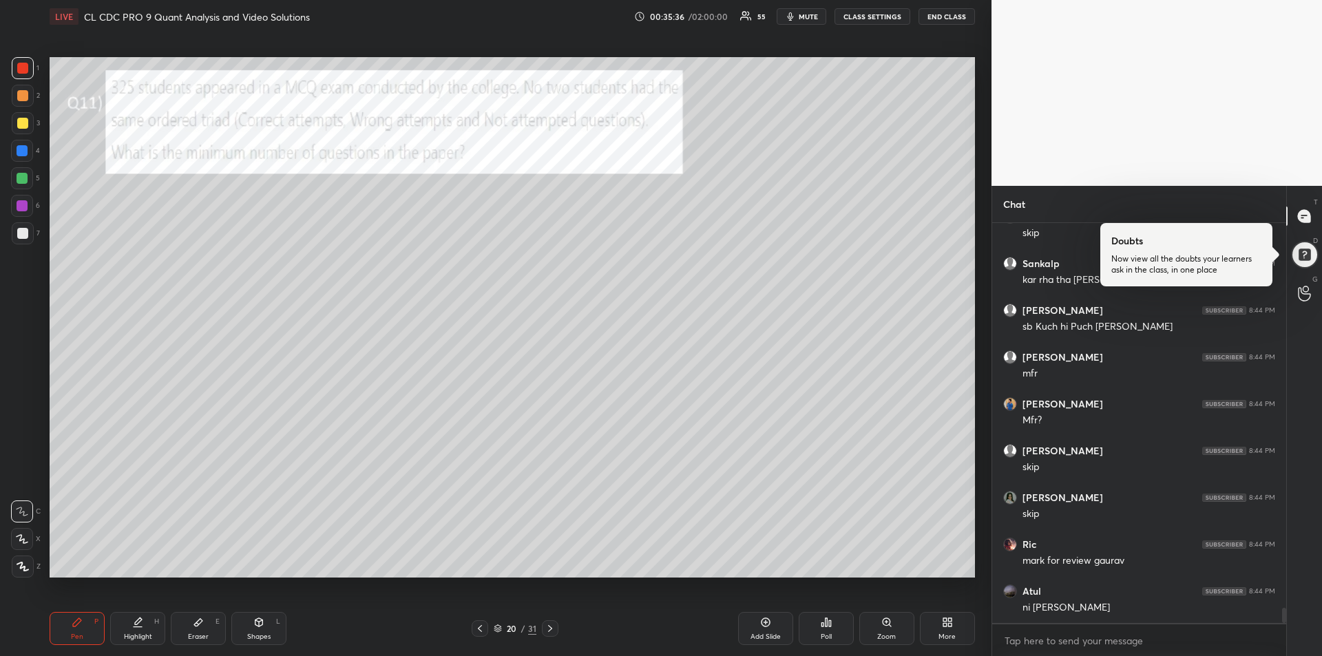
click at [19, 152] on div at bounding box center [22, 150] width 11 height 11
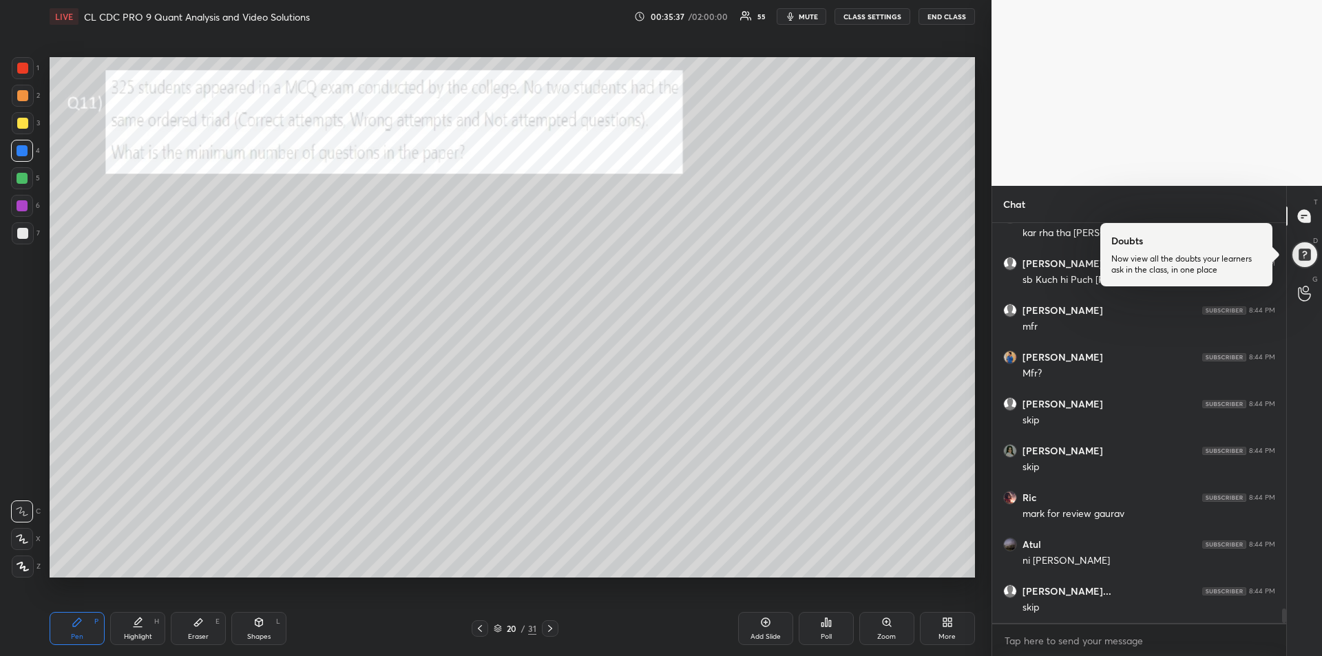
scroll to position [10483, 0]
click at [200, 620] on icon at bounding box center [198, 623] width 8 height 8
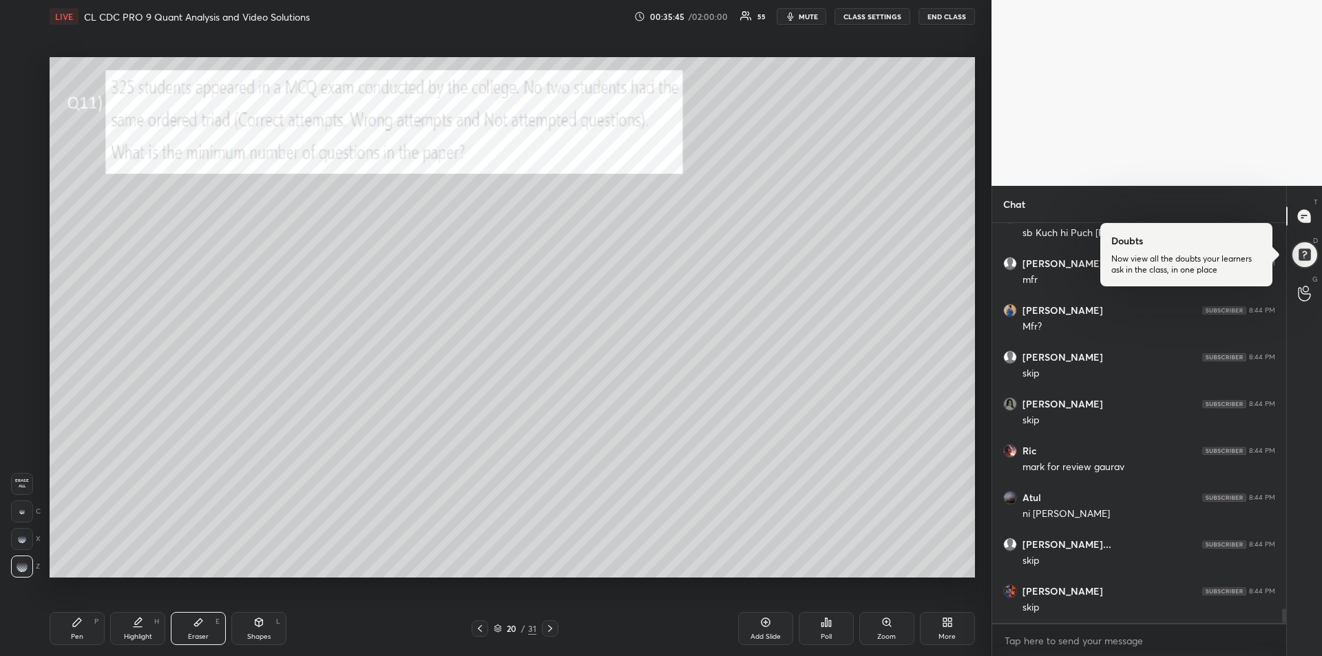
click at [87, 624] on div "Pen P" at bounding box center [77, 628] width 55 height 33
click at [552, 628] on icon at bounding box center [550, 628] width 11 height 11
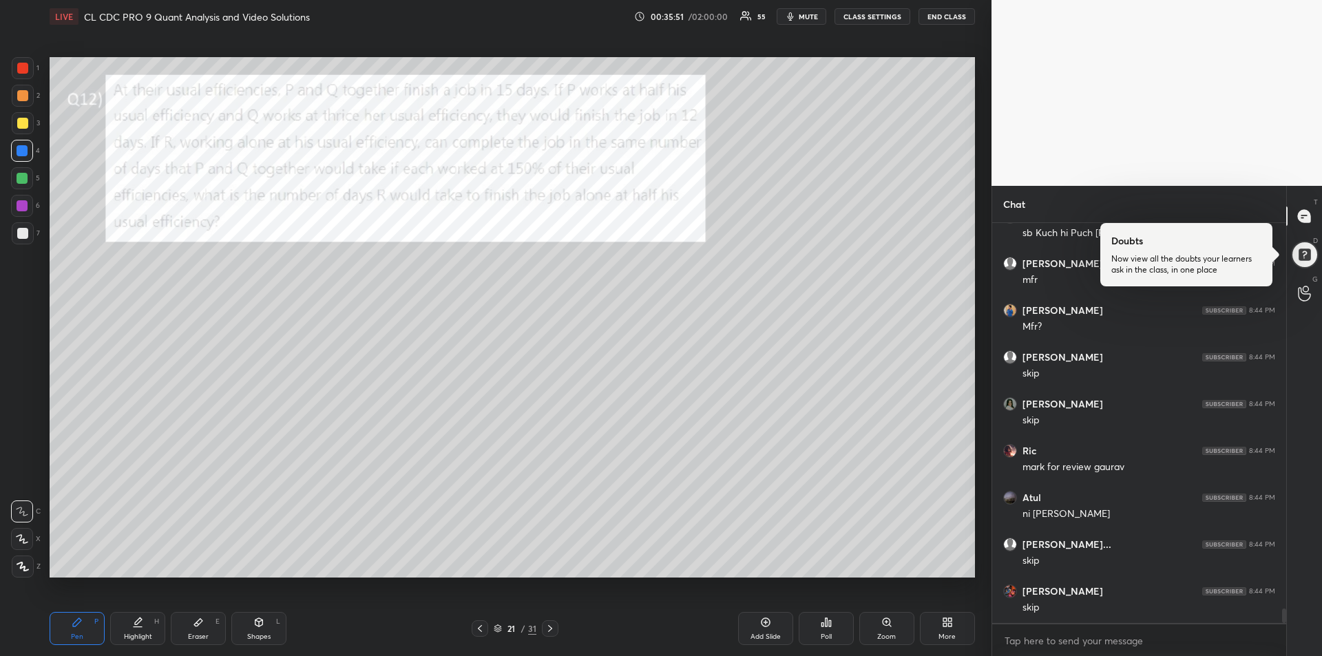
click at [136, 619] on icon at bounding box center [137, 622] width 11 height 11
click at [72, 628] on div "Pen P" at bounding box center [77, 628] width 55 height 33
click at [25, 69] on div at bounding box center [22, 68] width 11 height 11
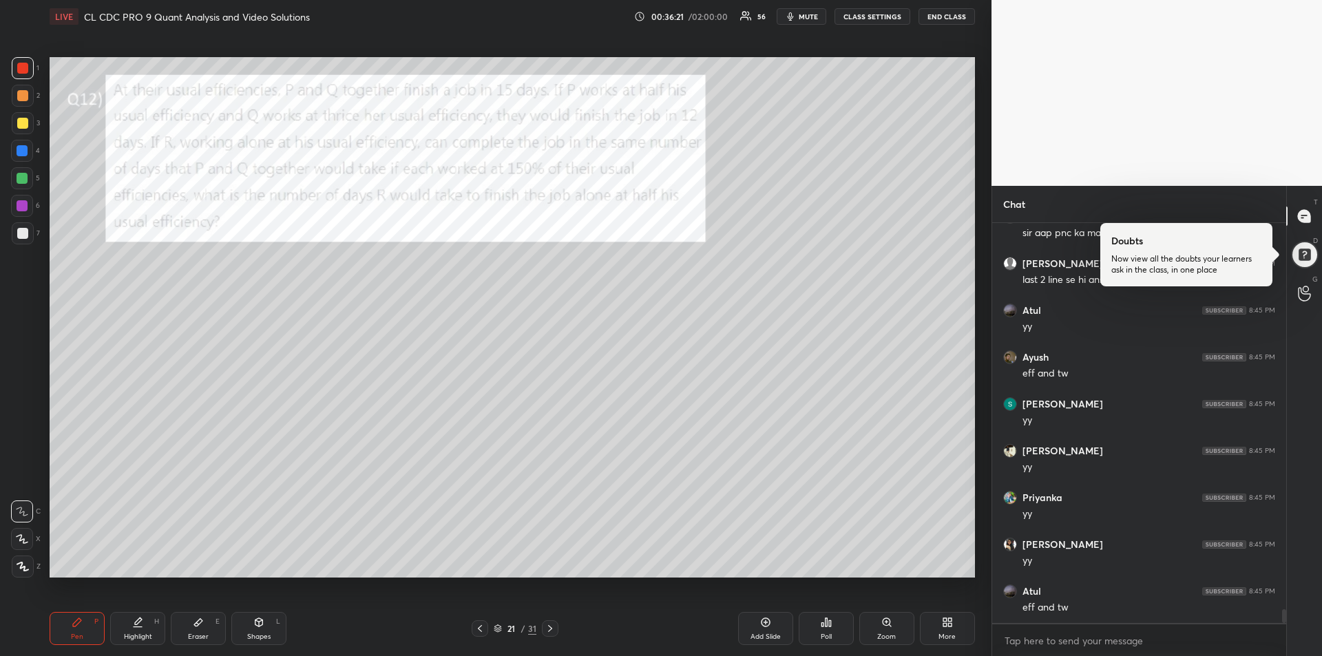
scroll to position [11045, 0]
click at [140, 637] on div "Highlight" at bounding box center [138, 636] width 28 height 7
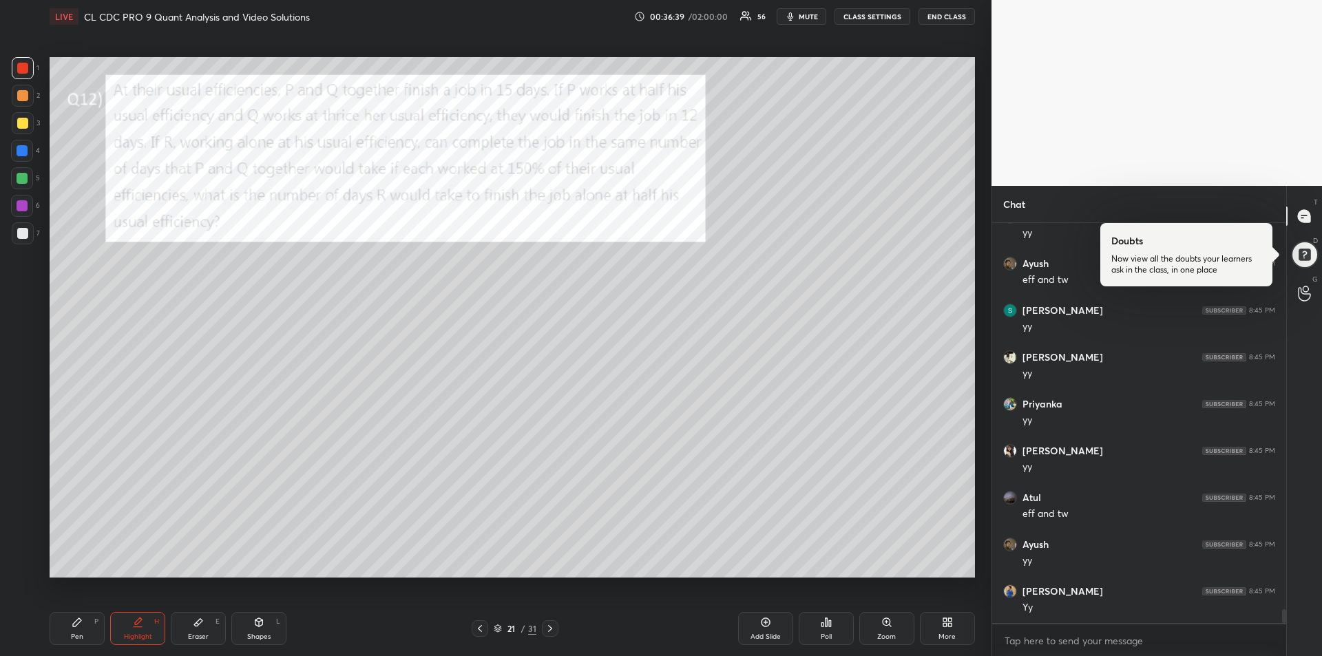
scroll to position [11139, 0]
click at [70, 624] on div "Pen P" at bounding box center [77, 628] width 55 height 33
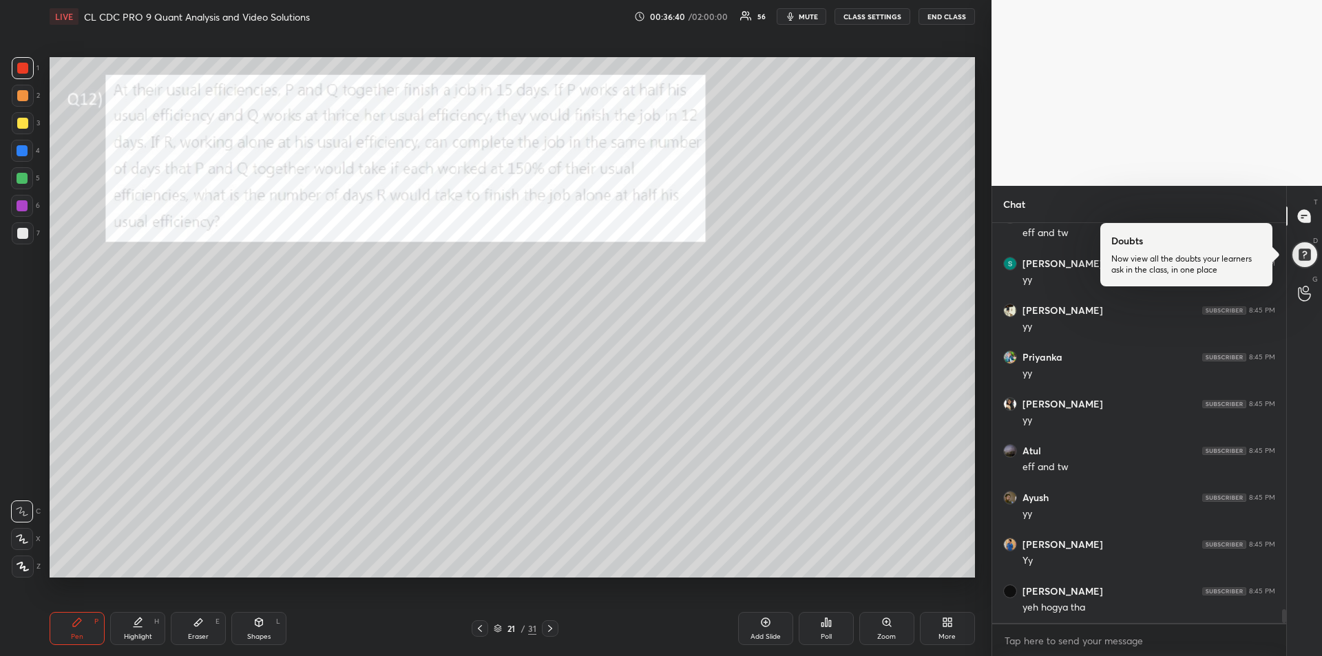
click at [22, 123] on div at bounding box center [22, 123] width 11 height 11
click at [21, 233] on div at bounding box center [22, 233] width 11 height 11
click at [15, 175] on div at bounding box center [22, 178] width 22 height 22
click at [23, 209] on div at bounding box center [22, 205] width 11 height 11
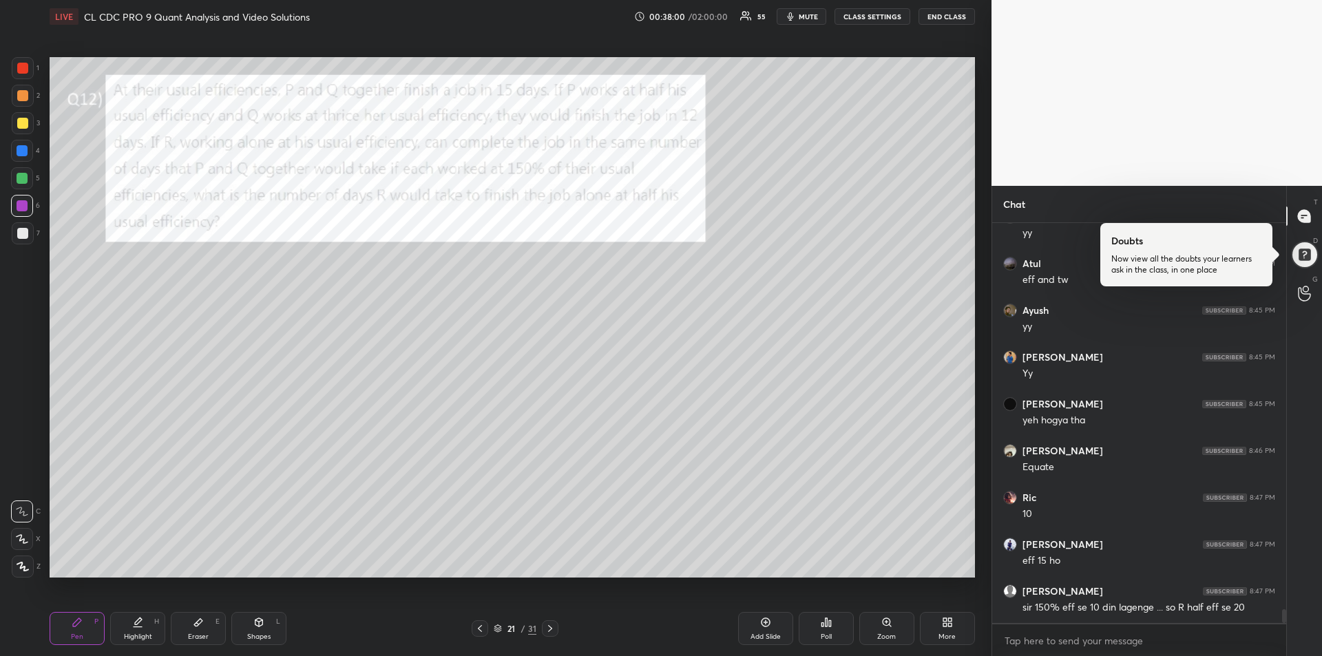
scroll to position [11373, 0]
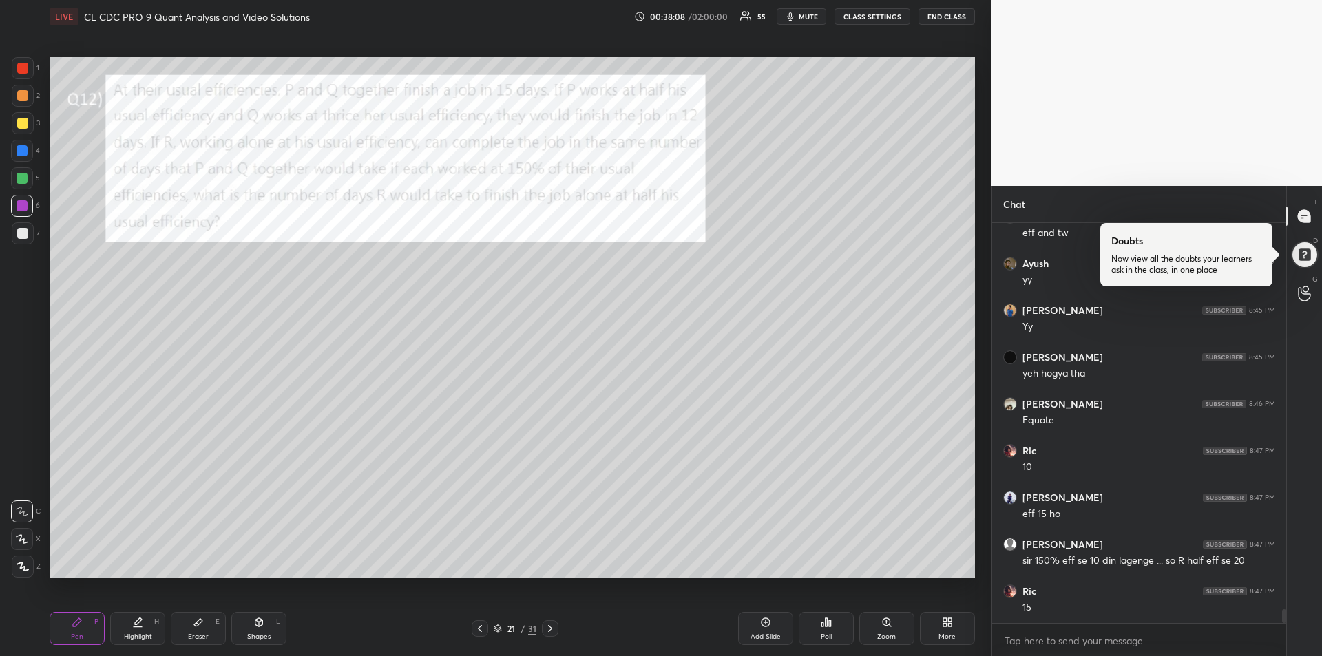
click at [19, 178] on div at bounding box center [22, 178] width 11 height 11
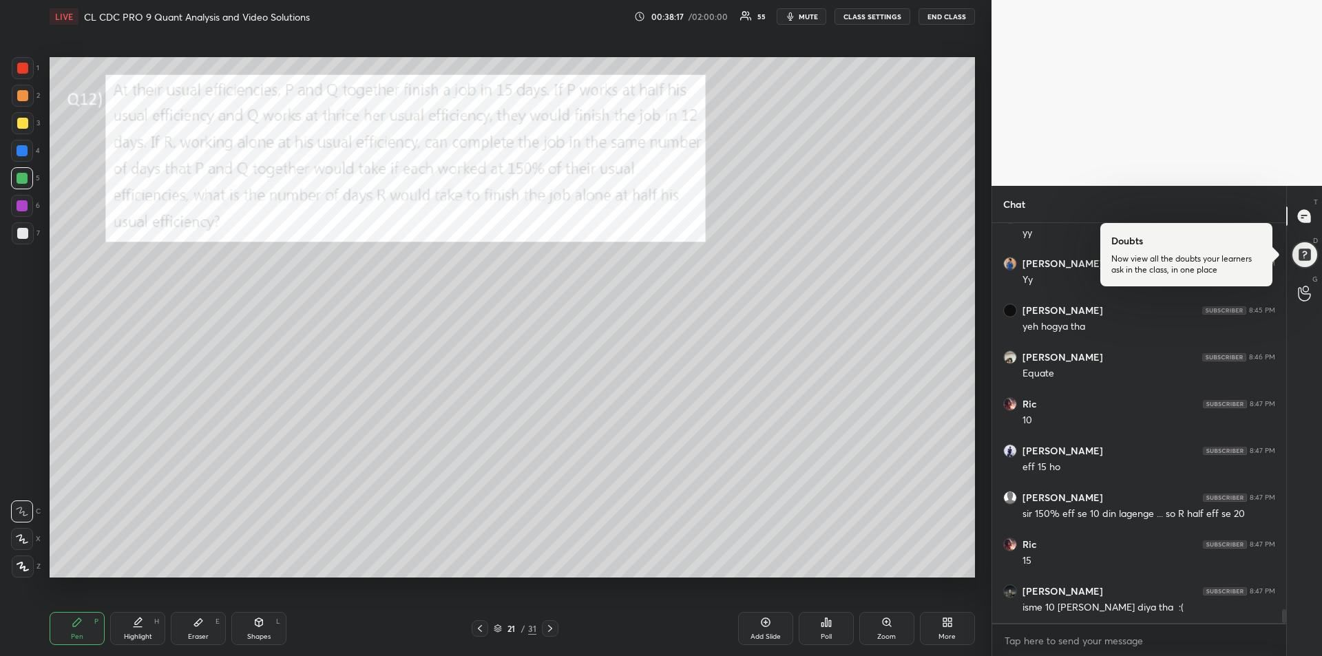
click at [140, 631] on div "Highlight H" at bounding box center [137, 628] width 55 height 33
click at [78, 620] on icon at bounding box center [77, 622] width 8 height 8
click at [15, 75] on div at bounding box center [23, 68] width 22 height 22
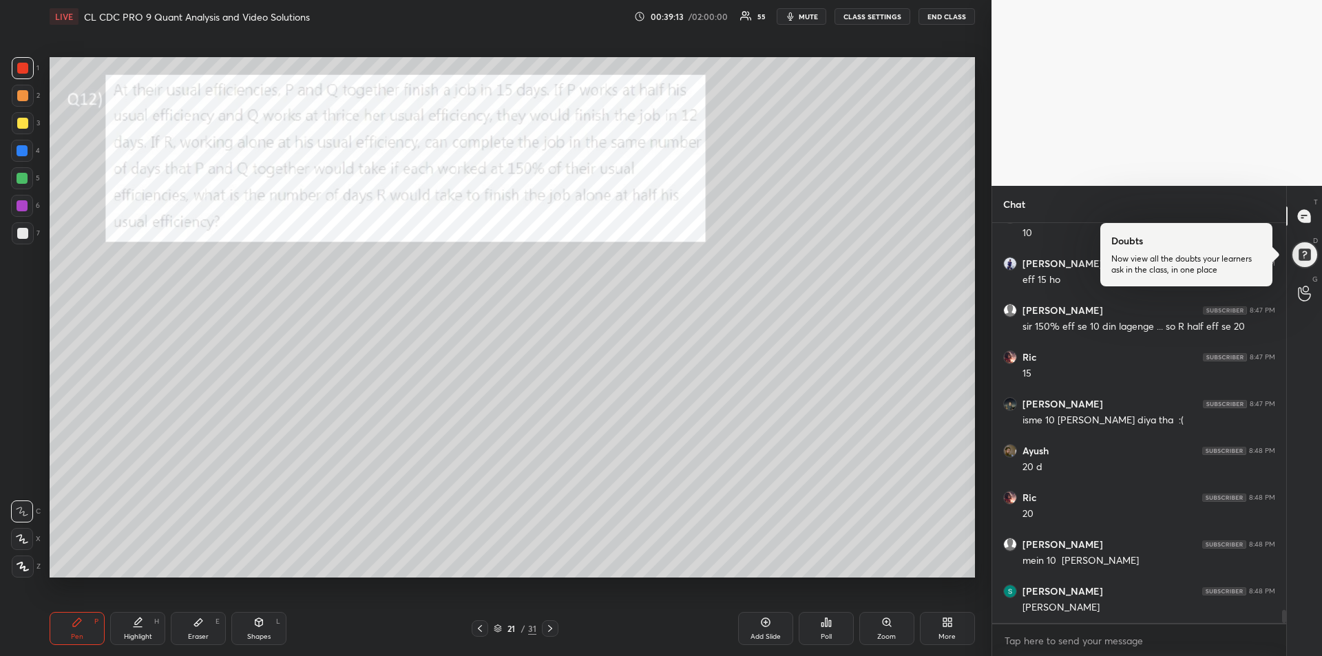
scroll to position [11654, 0]
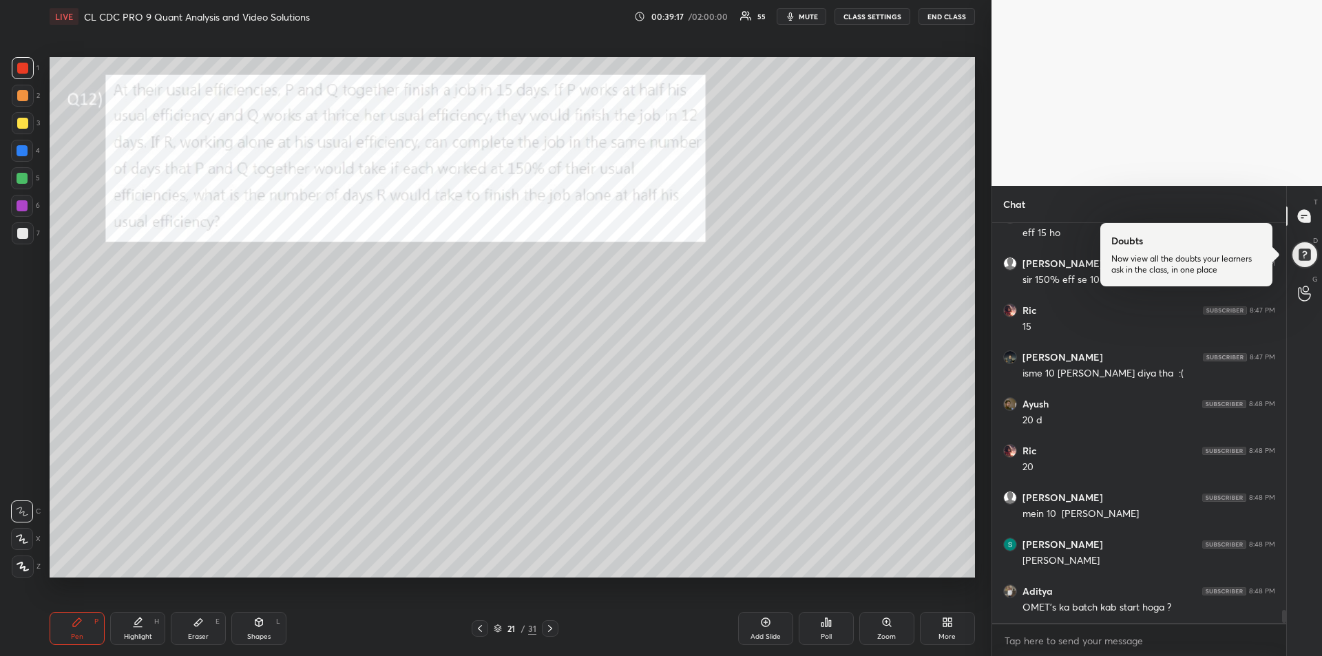
click at [25, 125] on div at bounding box center [22, 123] width 11 height 11
click at [24, 540] on icon at bounding box center [22, 539] width 11 height 8
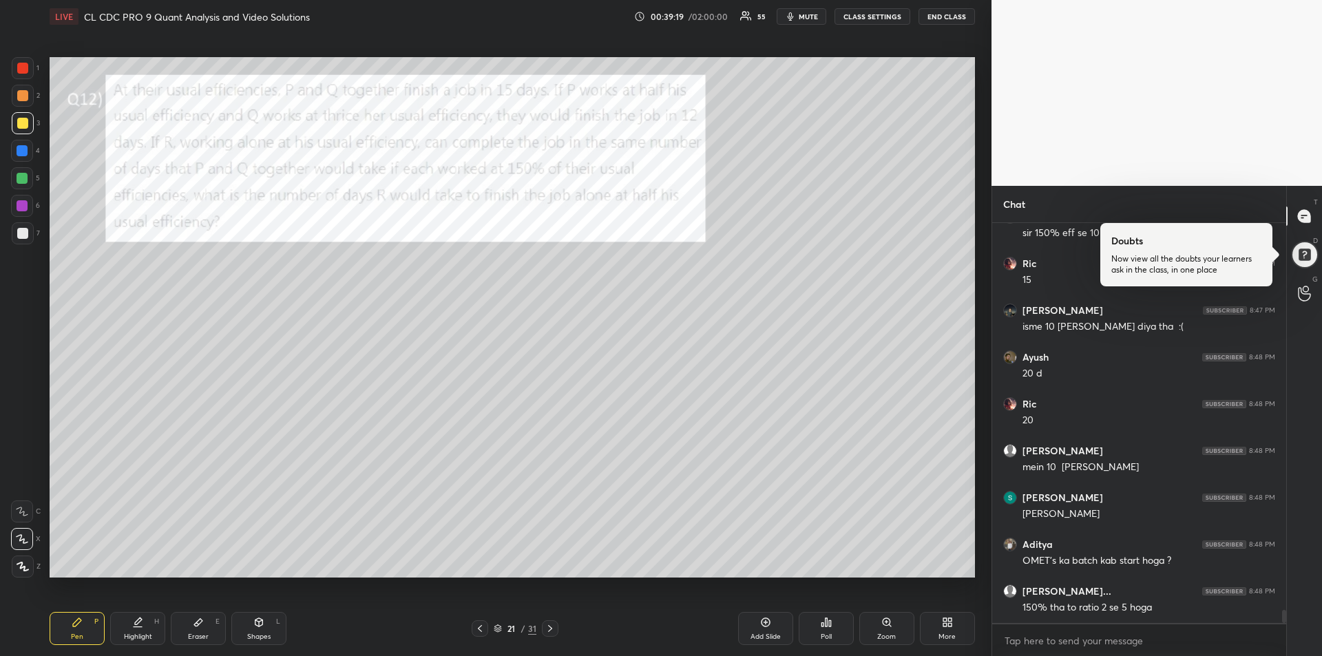
click at [19, 509] on icon at bounding box center [22, 512] width 12 height 10
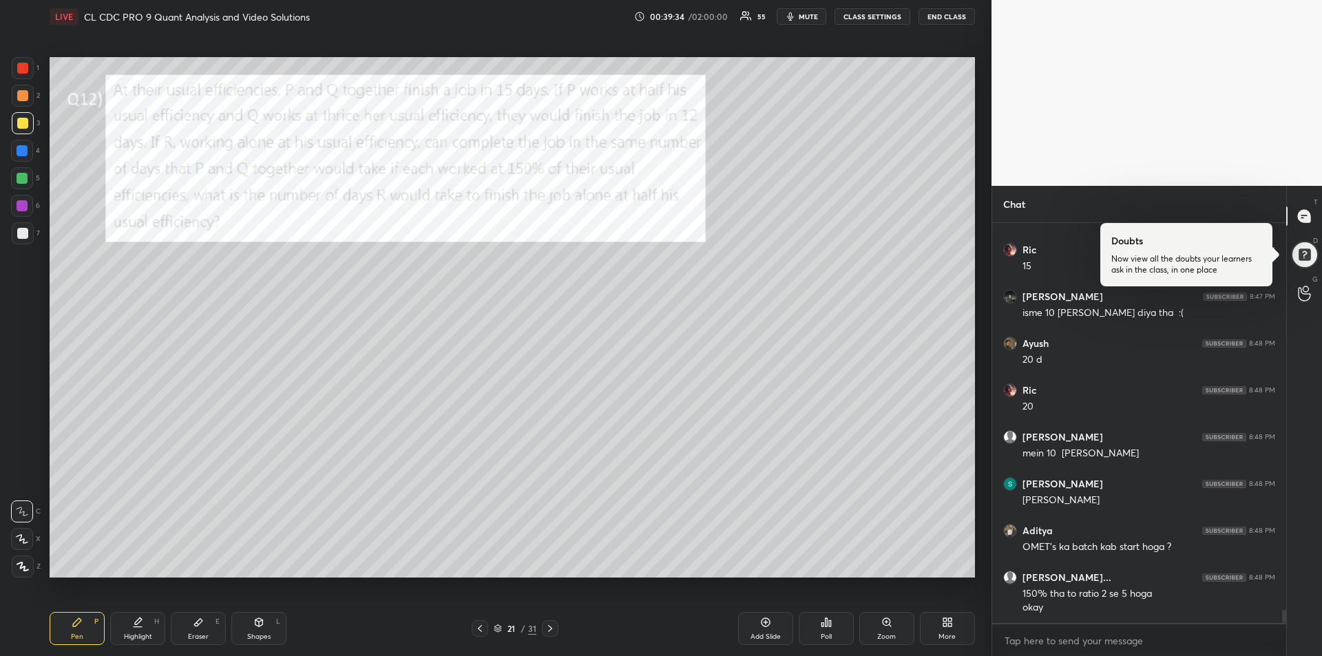
click at [551, 631] on icon at bounding box center [550, 628] width 11 height 11
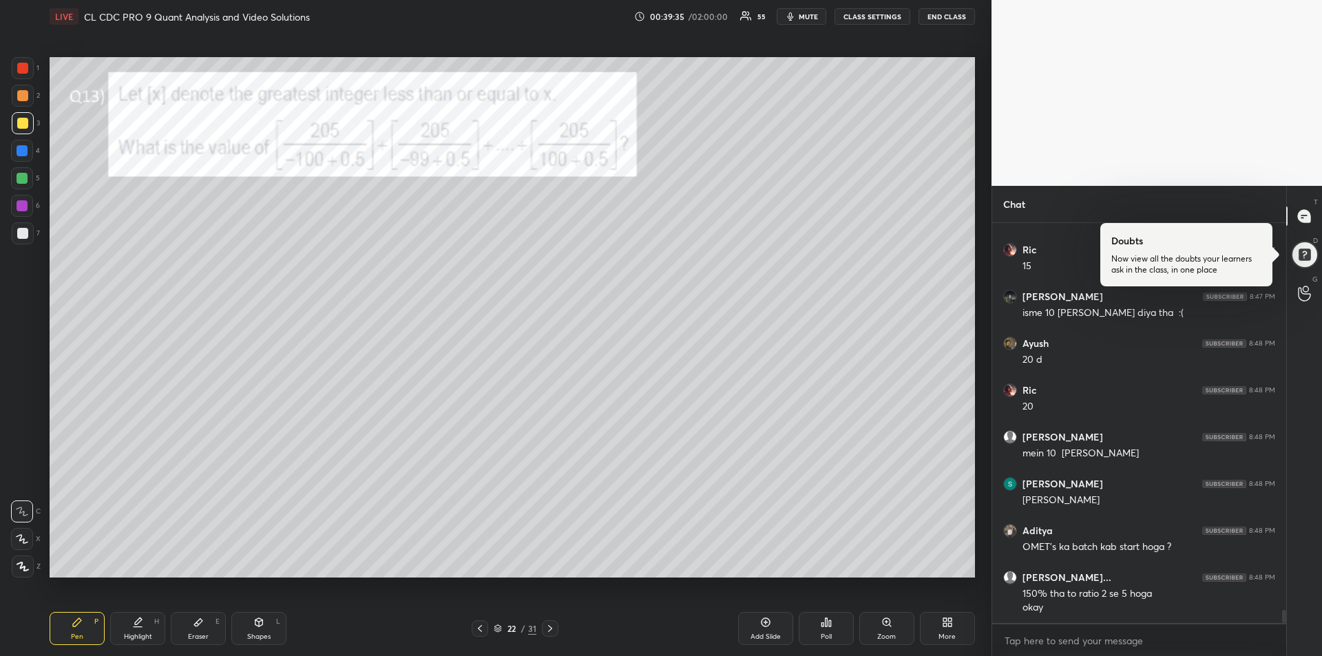
click at [25, 68] on div at bounding box center [22, 68] width 11 height 11
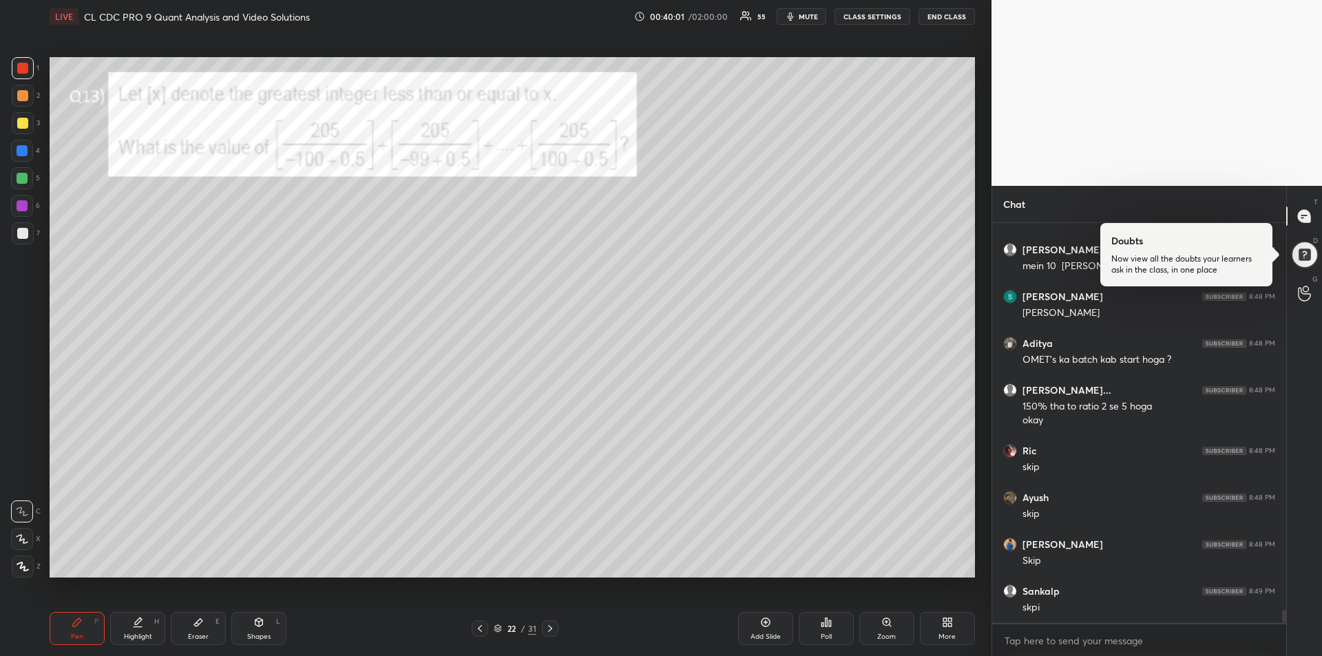
scroll to position [11948, 0]
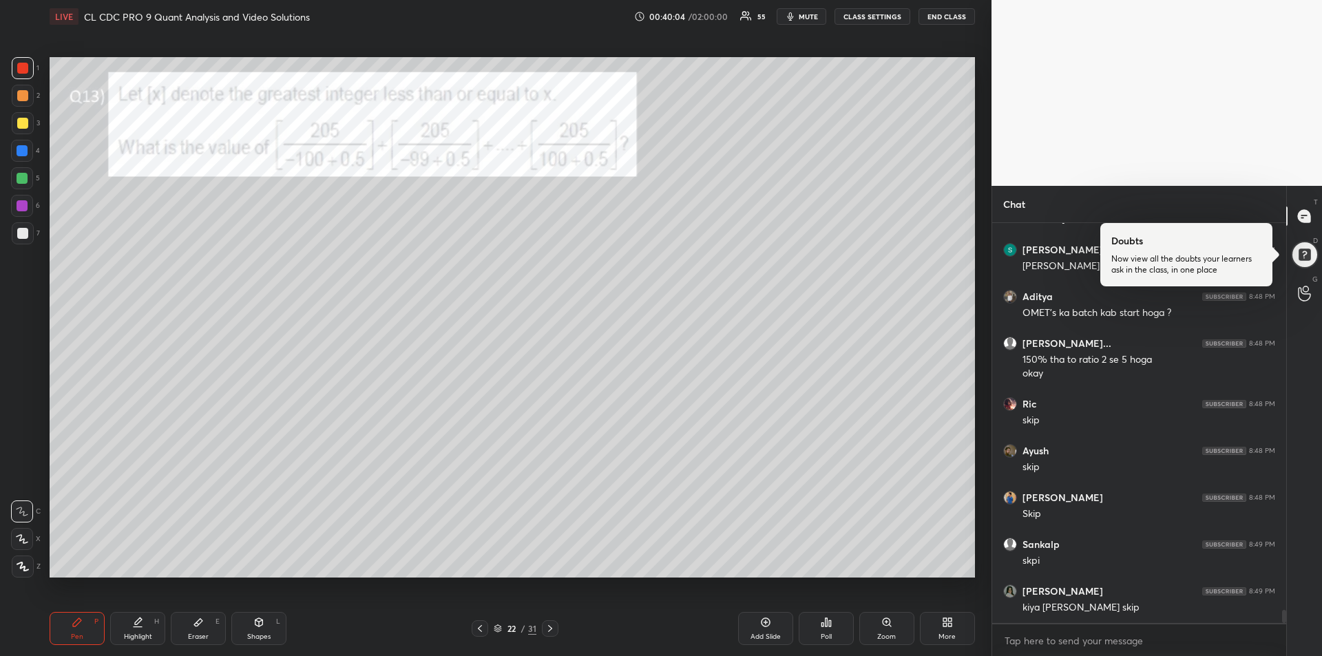
click at [554, 630] on icon at bounding box center [550, 628] width 11 height 11
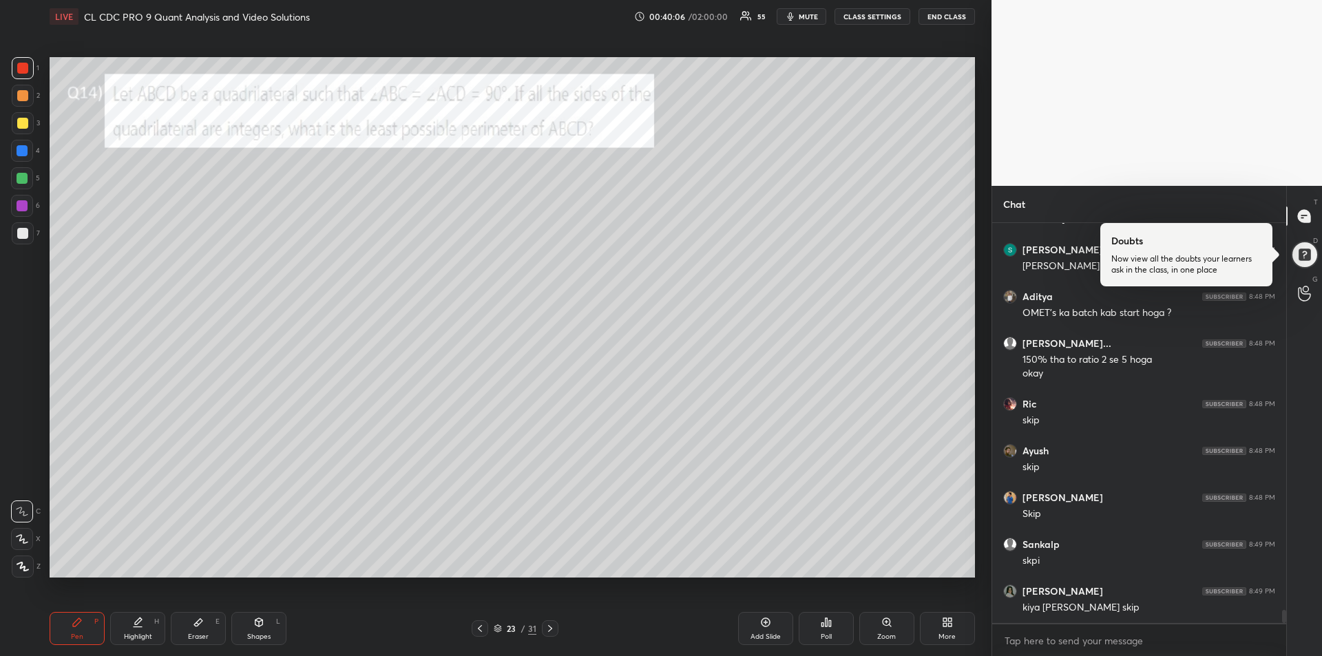
scroll to position [11995, 0]
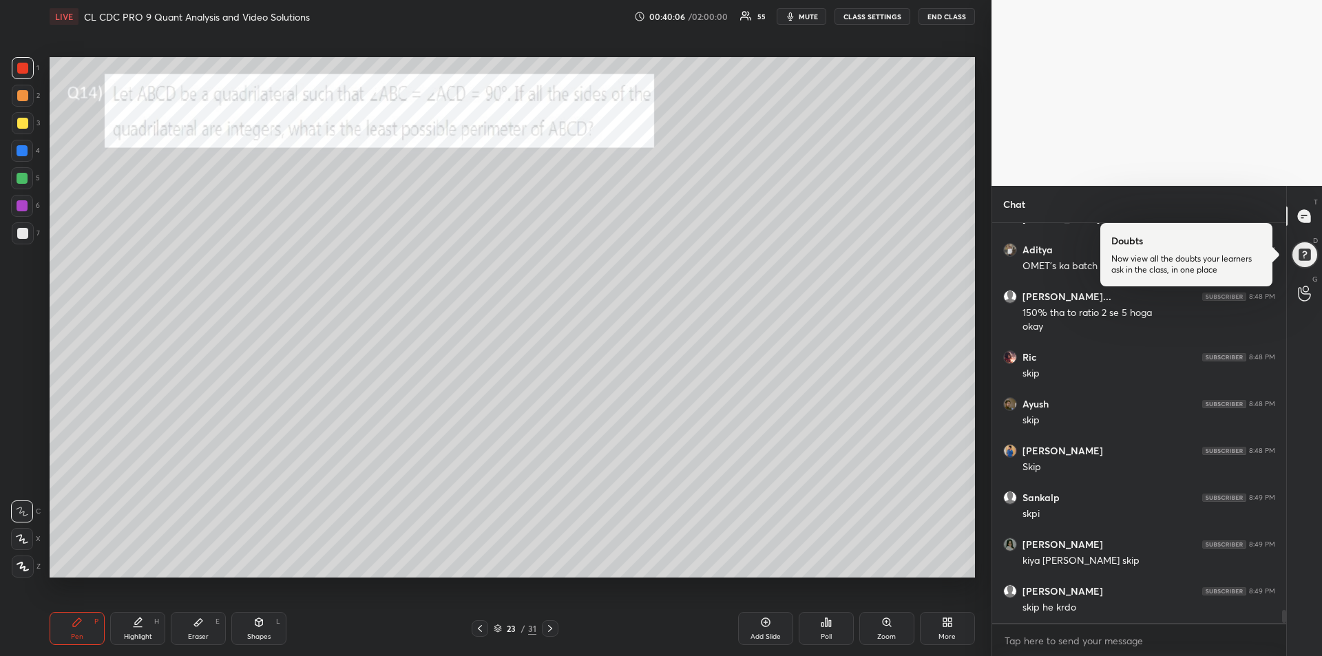
click at [21, 67] on div at bounding box center [22, 68] width 11 height 11
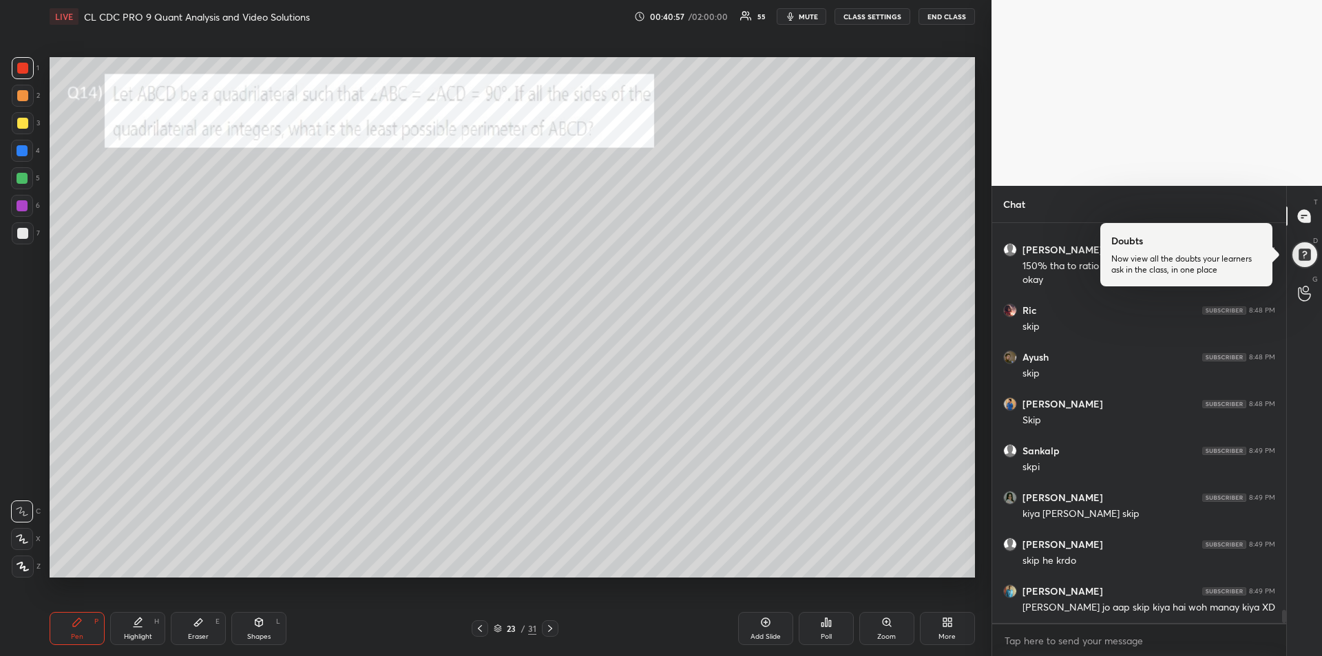
click at [205, 625] on div "Eraser E" at bounding box center [198, 628] width 55 height 33
click at [70, 631] on div "Pen P" at bounding box center [77, 628] width 55 height 33
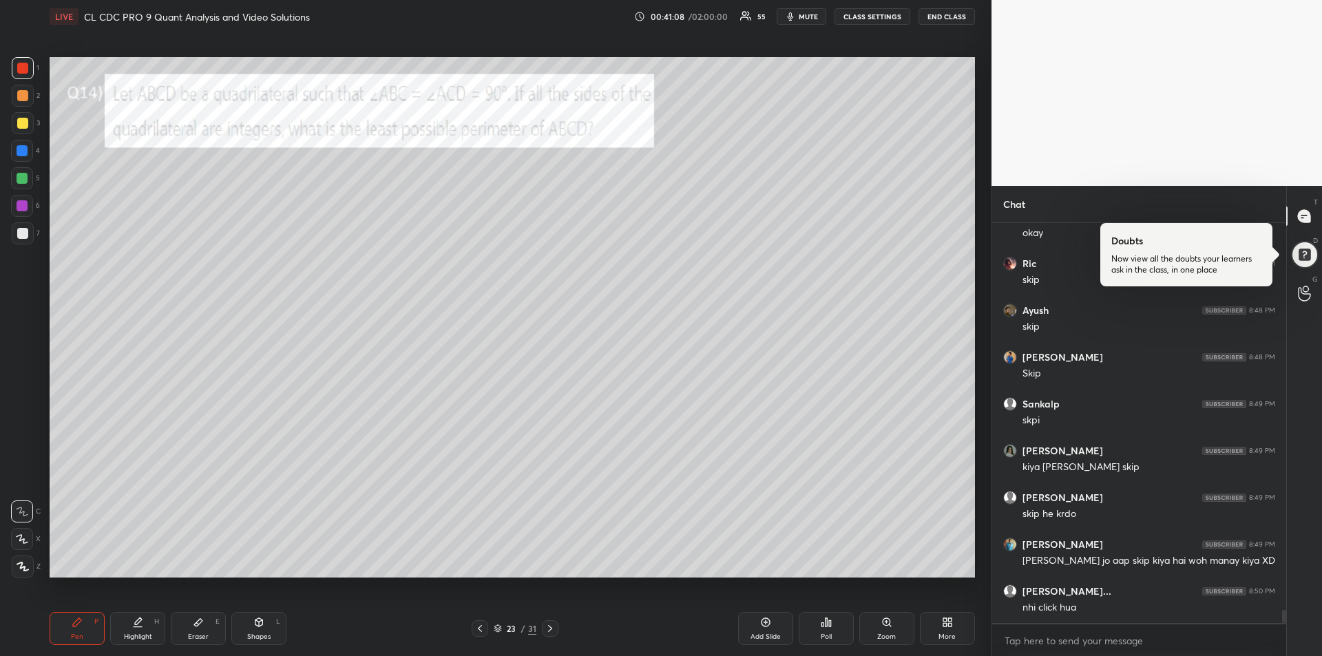
scroll to position [12135, 0]
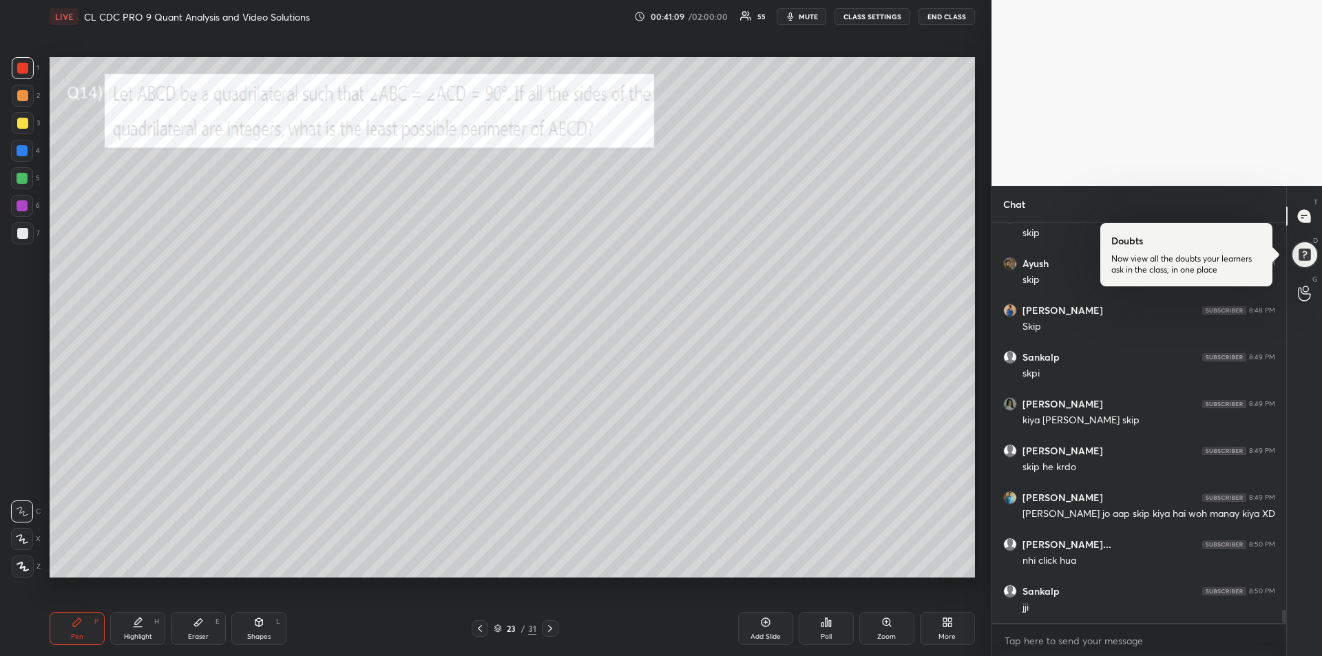
click at [26, 176] on div at bounding box center [22, 178] width 11 height 11
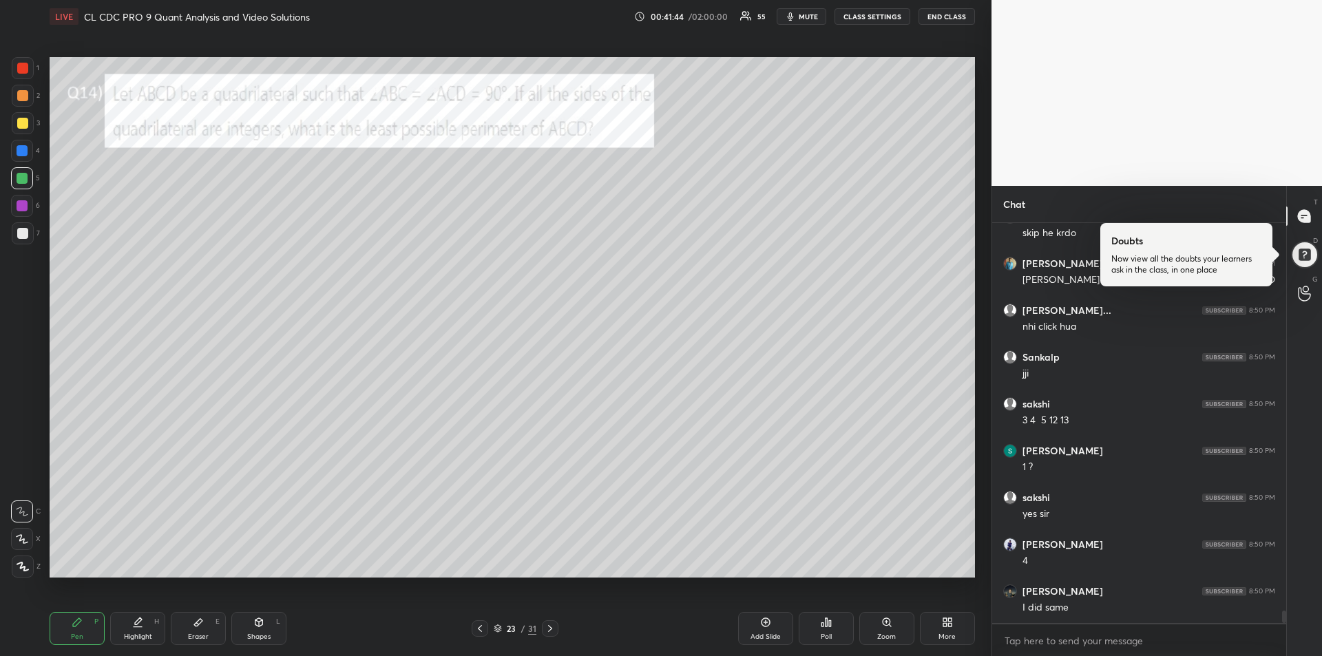
scroll to position [12416, 0]
click at [78, 628] on div "Pen P" at bounding box center [77, 628] width 55 height 33
click at [25, 235] on div at bounding box center [22, 233] width 11 height 11
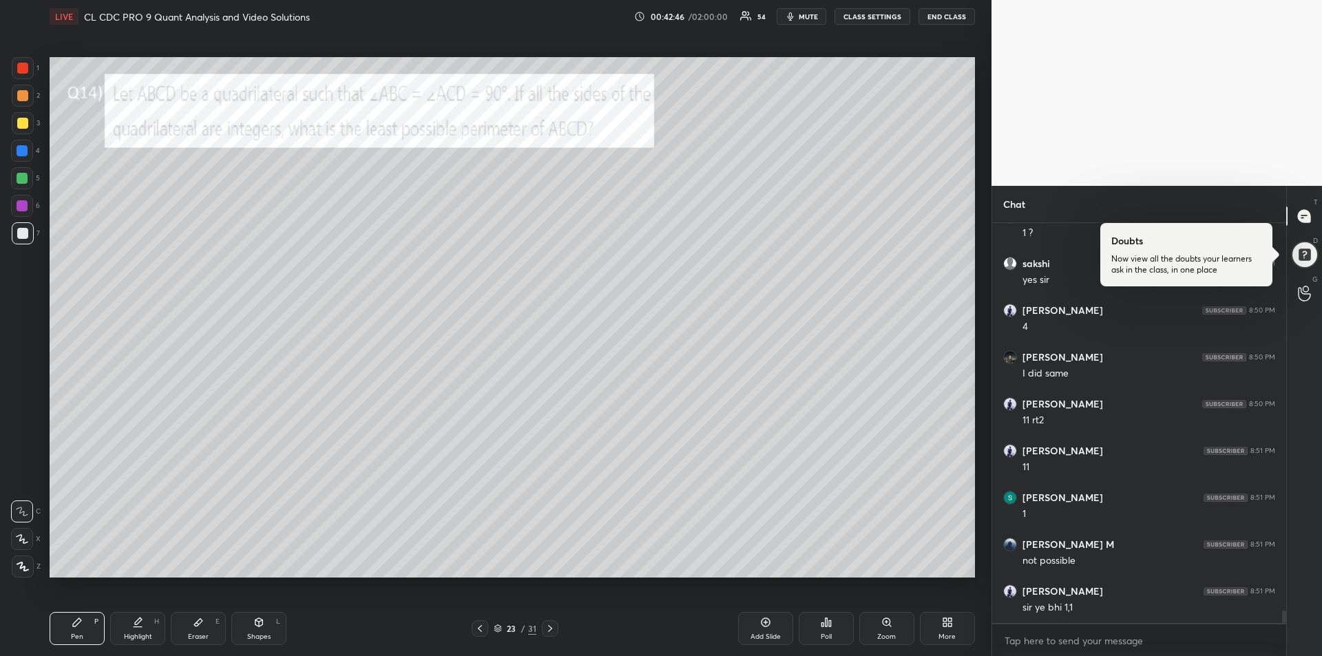
click at [209, 625] on div "Eraser E" at bounding box center [198, 628] width 55 height 33
click at [60, 631] on div "Pen P" at bounding box center [77, 628] width 55 height 33
click at [25, 209] on div at bounding box center [22, 205] width 11 height 11
click at [17, 156] on div at bounding box center [22, 150] width 11 height 11
click at [19, 123] on div at bounding box center [22, 123] width 11 height 11
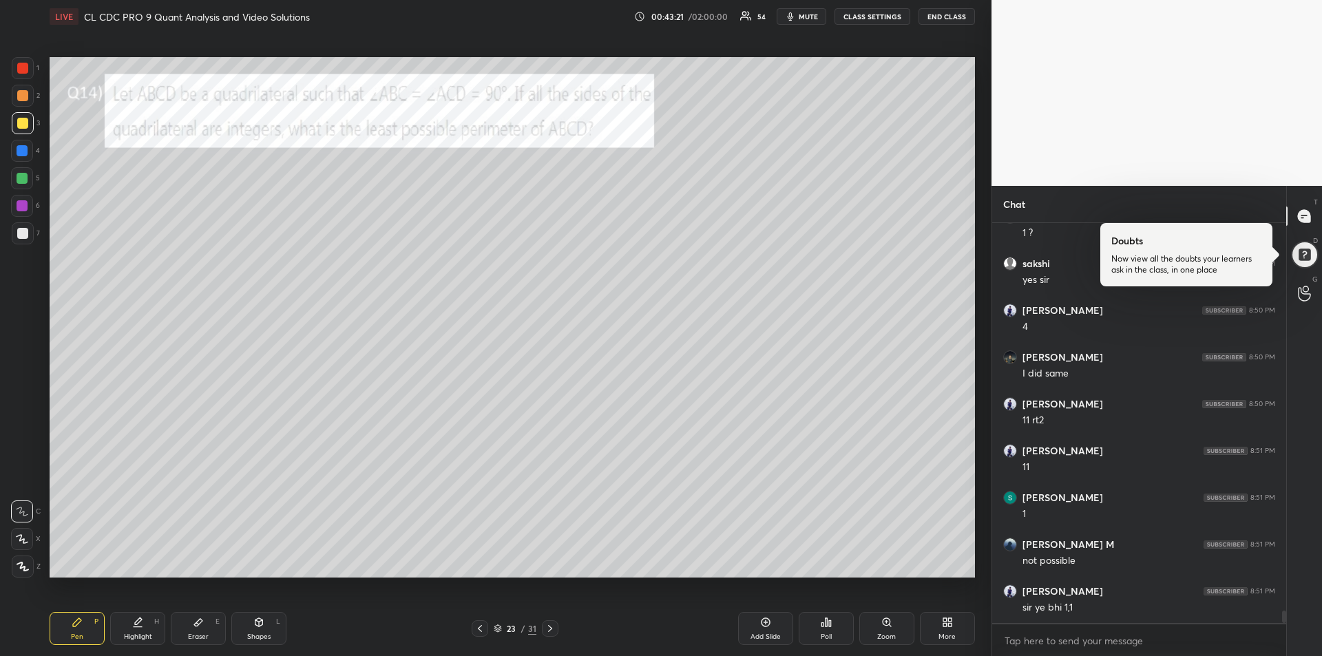
scroll to position [12650, 0]
click at [23, 181] on div at bounding box center [22, 178] width 11 height 11
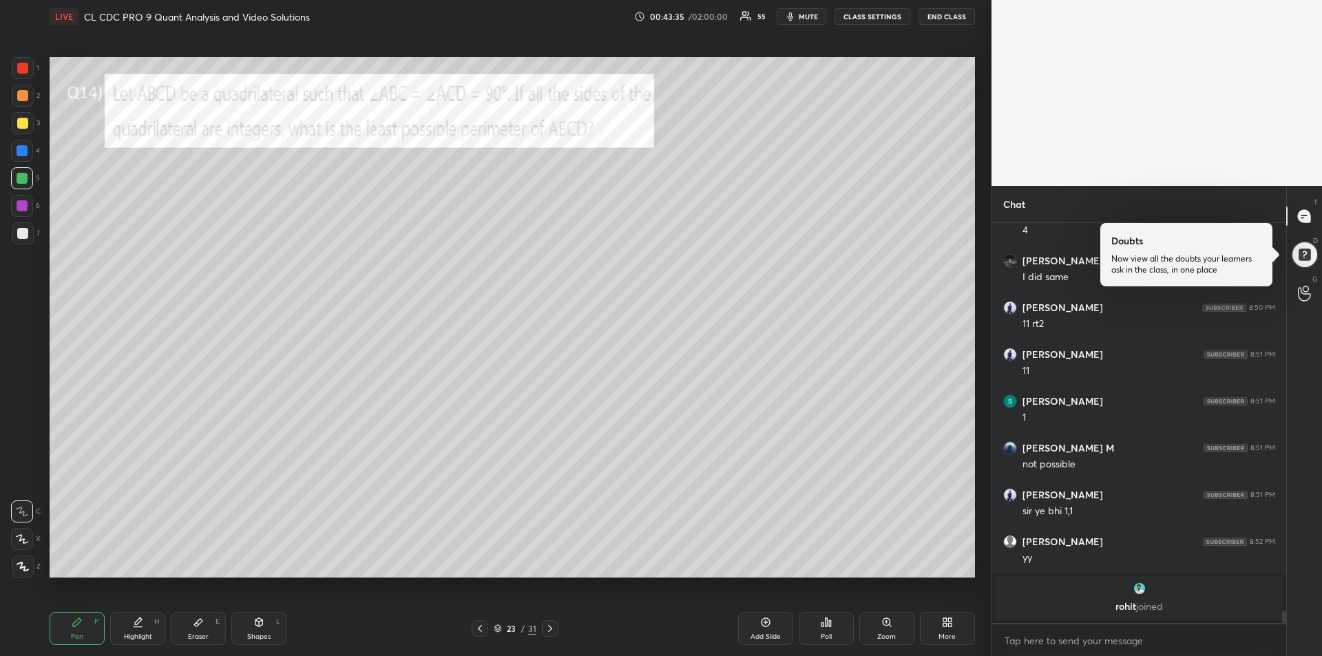
click at [23, 207] on div at bounding box center [22, 205] width 11 height 11
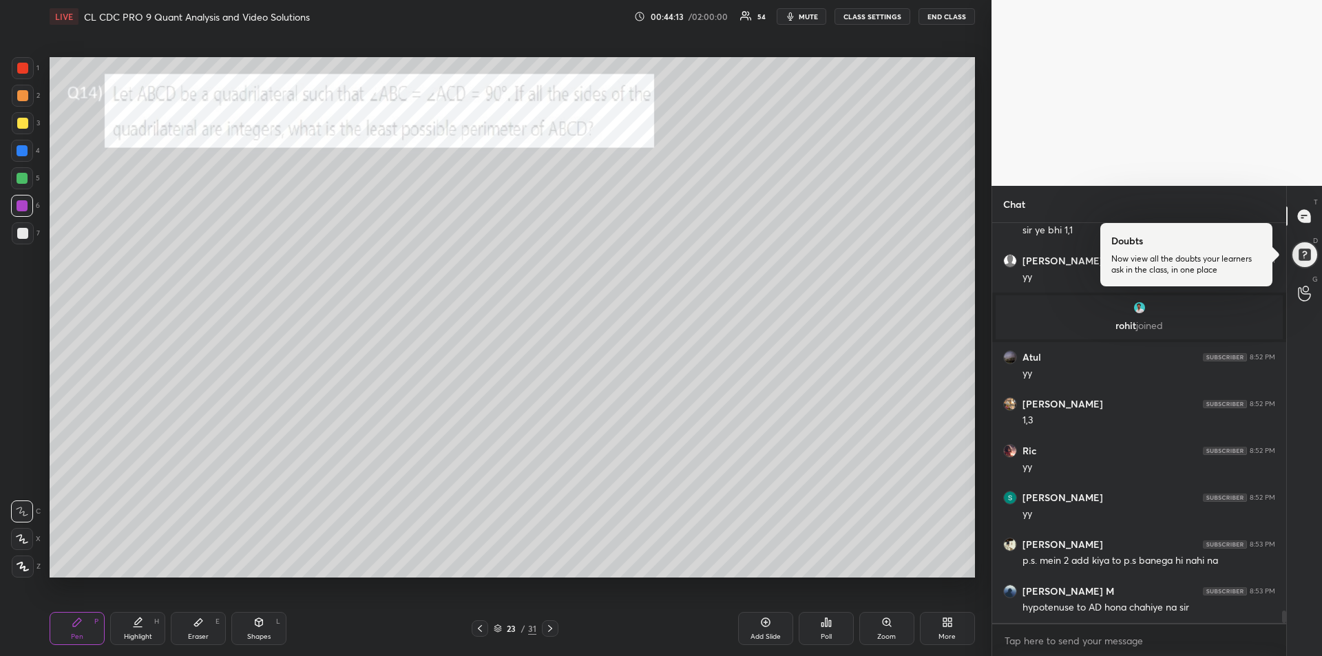
scroll to position [12190, 0]
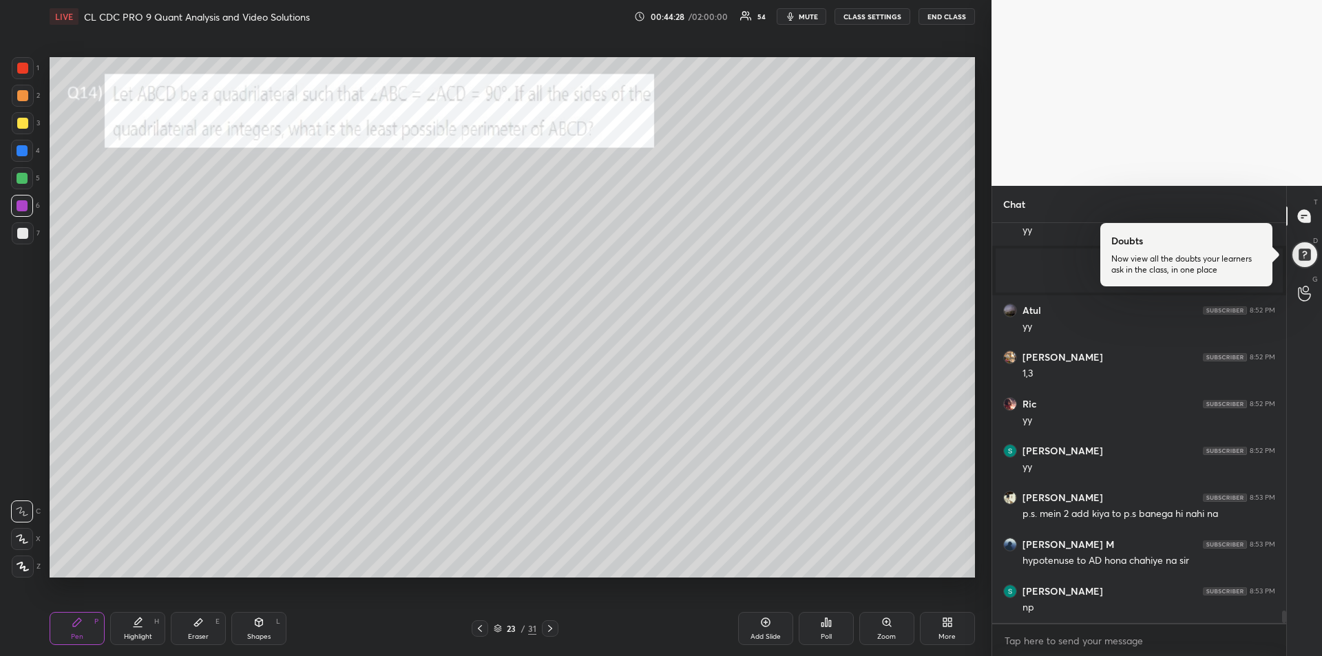
click at [198, 628] on div "Eraser E" at bounding box center [198, 628] width 55 height 33
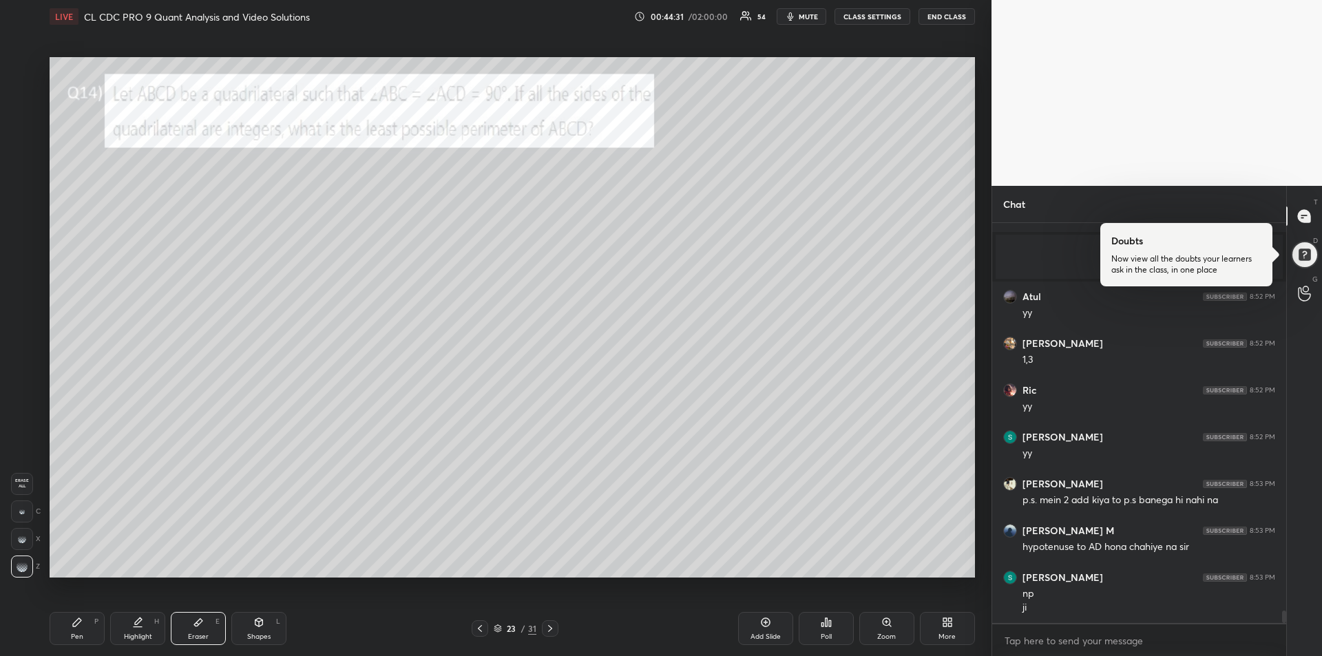
scroll to position [12251, 0]
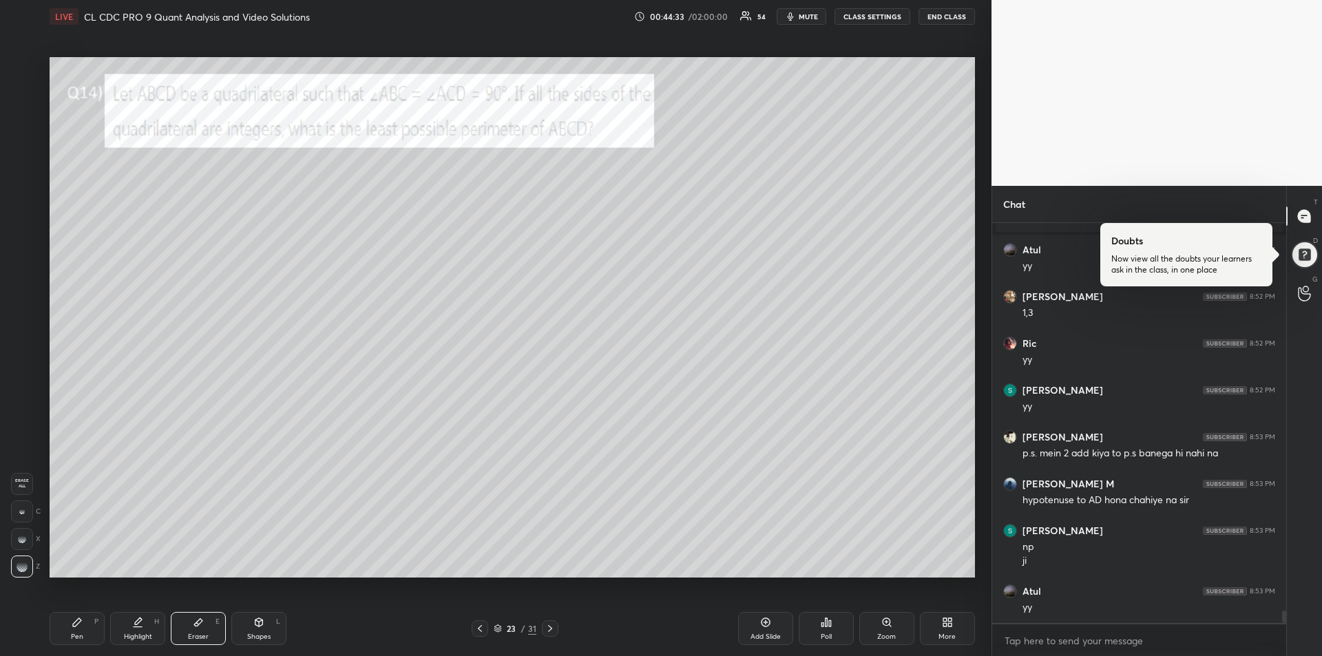
click at [67, 626] on div "Pen P" at bounding box center [77, 628] width 55 height 33
click at [200, 630] on div "Eraser E" at bounding box center [198, 628] width 55 height 33
click at [74, 620] on icon at bounding box center [77, 622] width 11 height 11
click at [17, 175] on div at bounding box center [22, 178] width 11 height 11
click at [23, 118] on div at bounding box center [22, 123] width 11 height 11
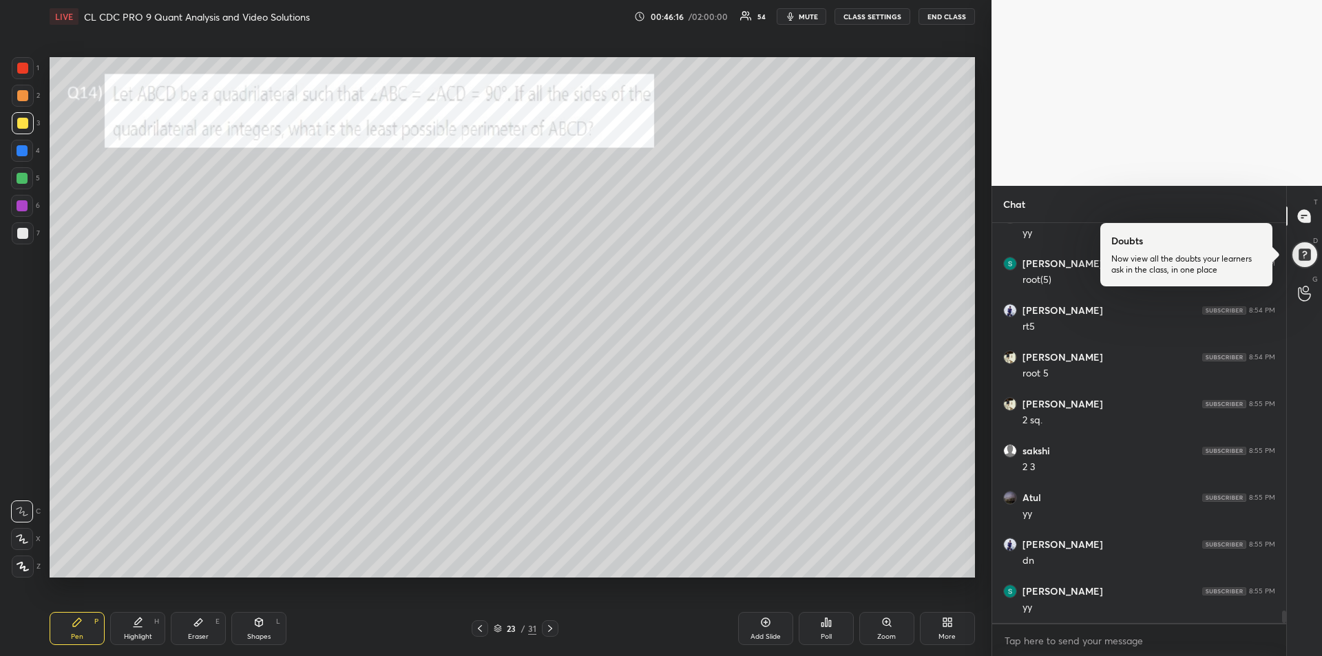
scroll to position [12672, 0]
click at [24, 151] on div at bounding box center [22, 150] width 11 height 11
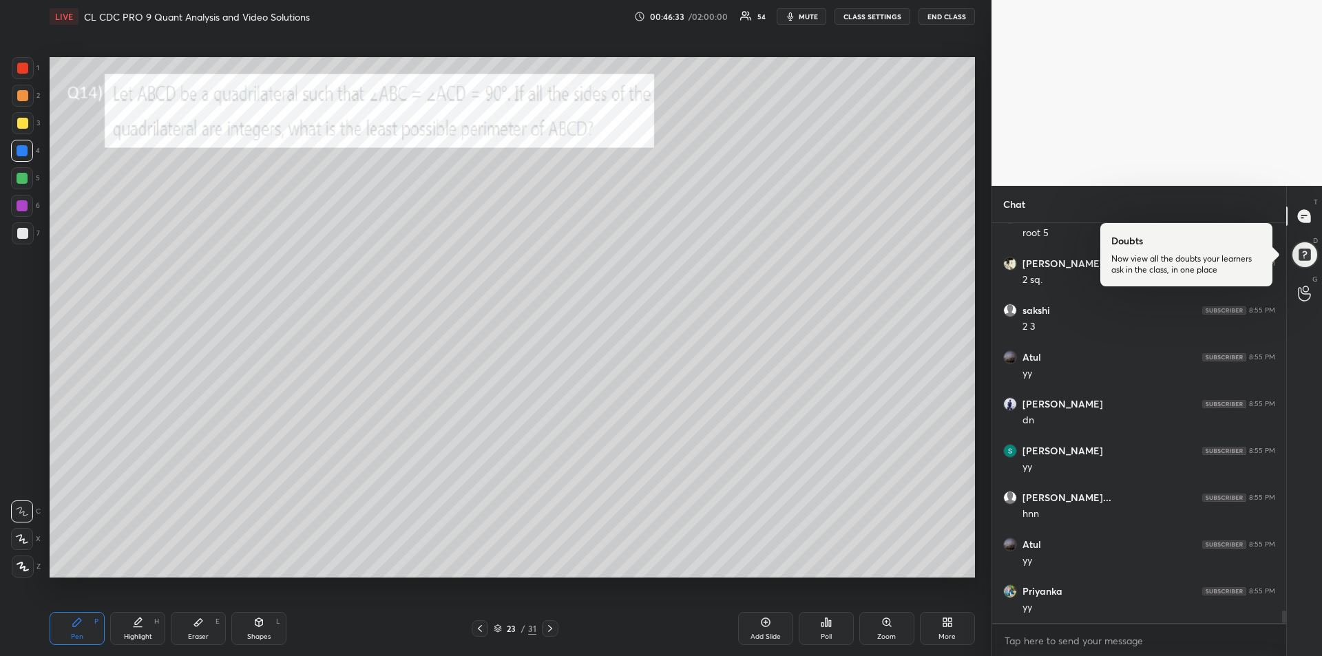
click at [23, 100] on div at bounding box center [22, 95] width 11 height 11
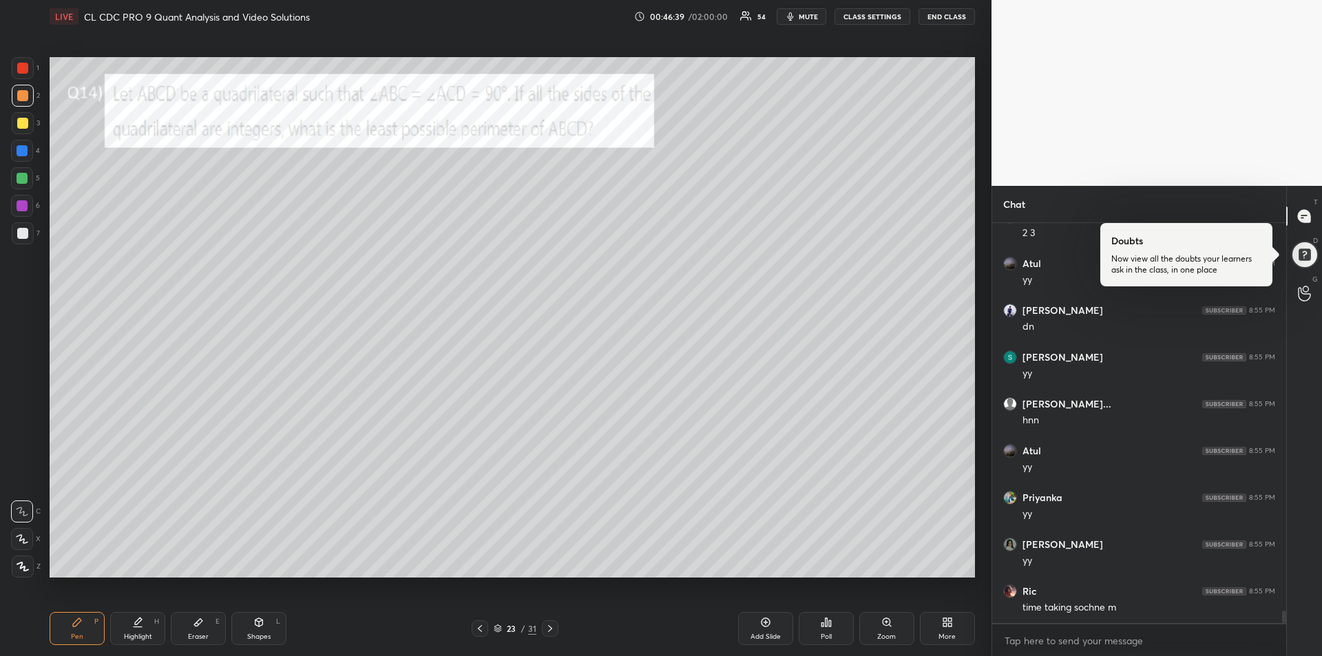
click at [551, 625] on icon at bounding box center [550, 628] width 11 height 11
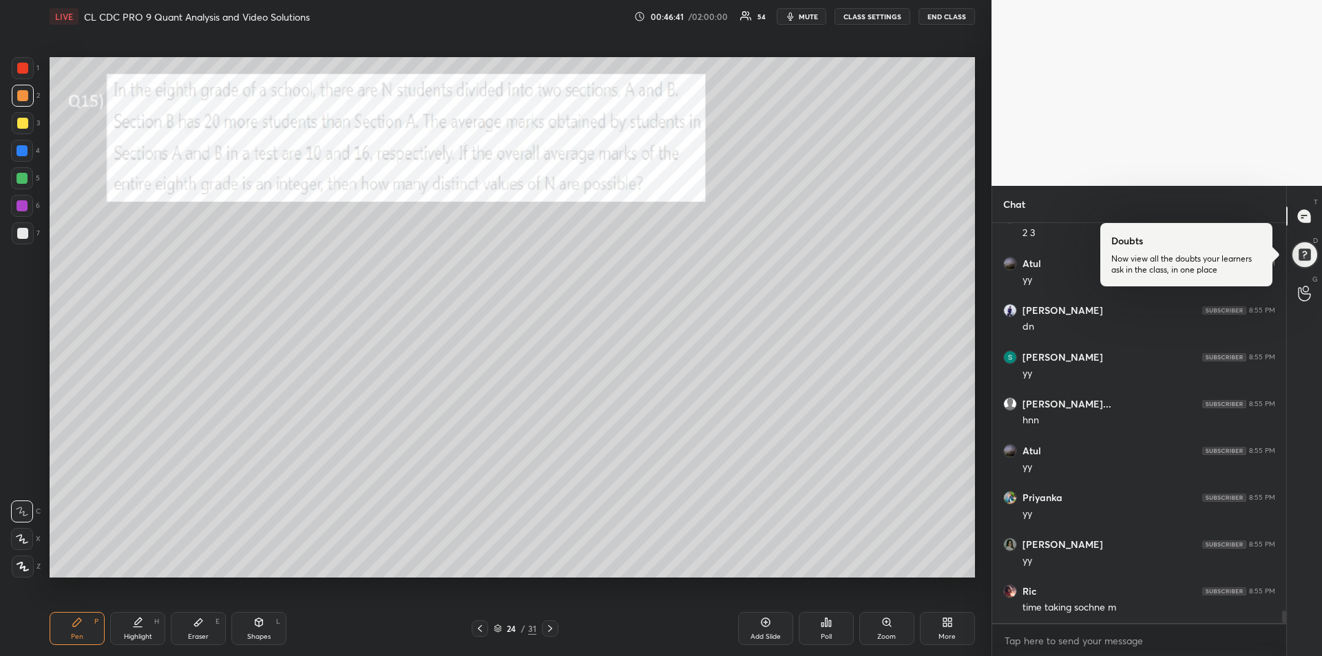
click at [26, 71] on div at bounding box center [22, 68] width 11 height 11
click at [127, 613] on div "Highlight H" at bounding box center [137, 628] width 55 height 33
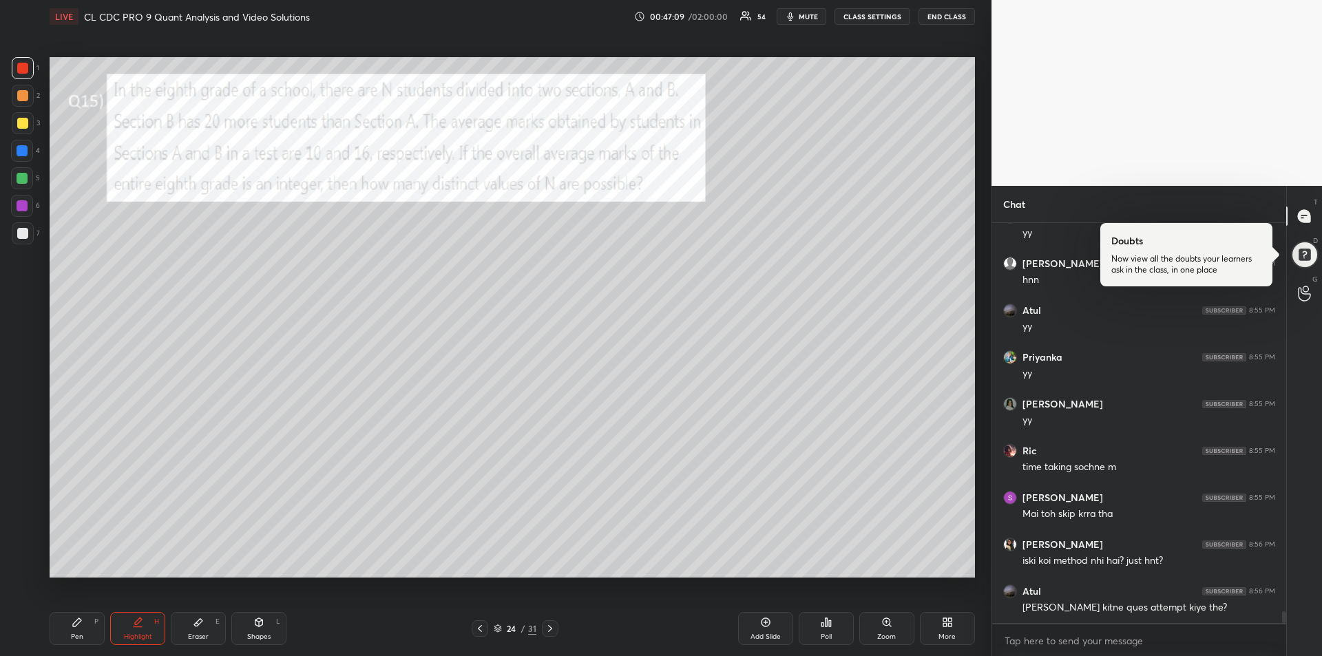
scroll to position [13047, 0]
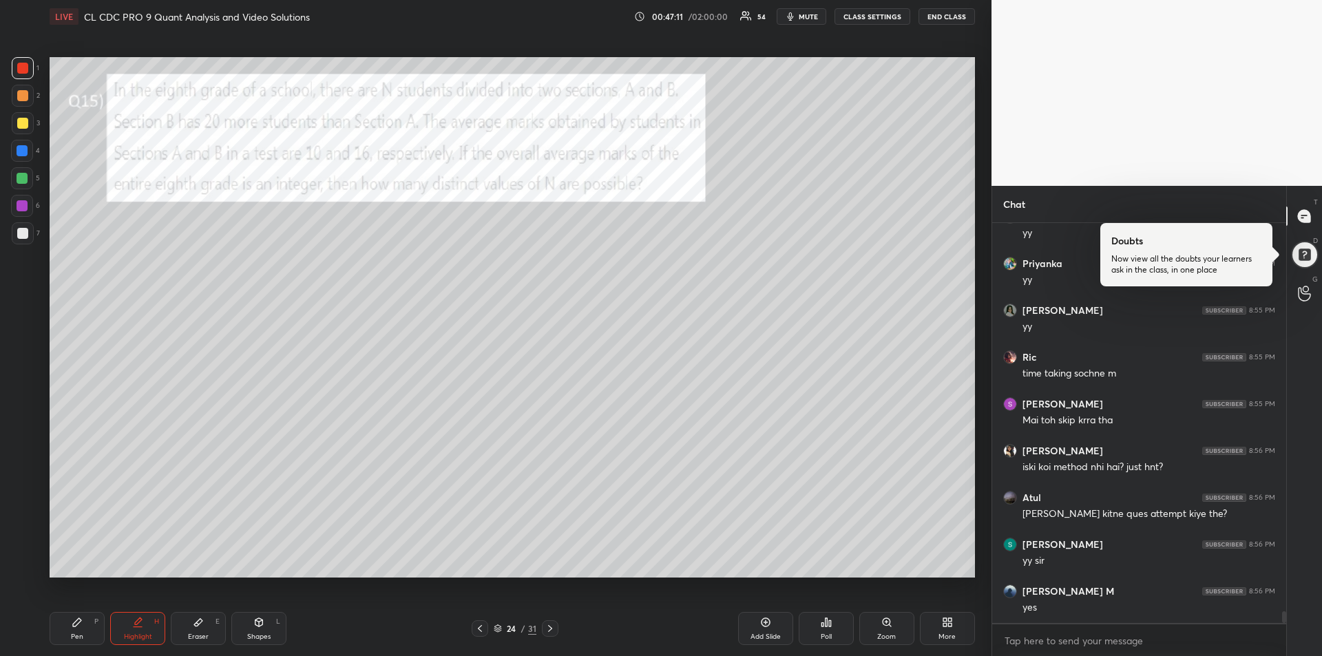
click at [84, 624] on div "Pen P" at bounding box center [77, 628] width 55 height 33
click at [24, 147] on div at bounding box center [22, 150] width 11 height 11
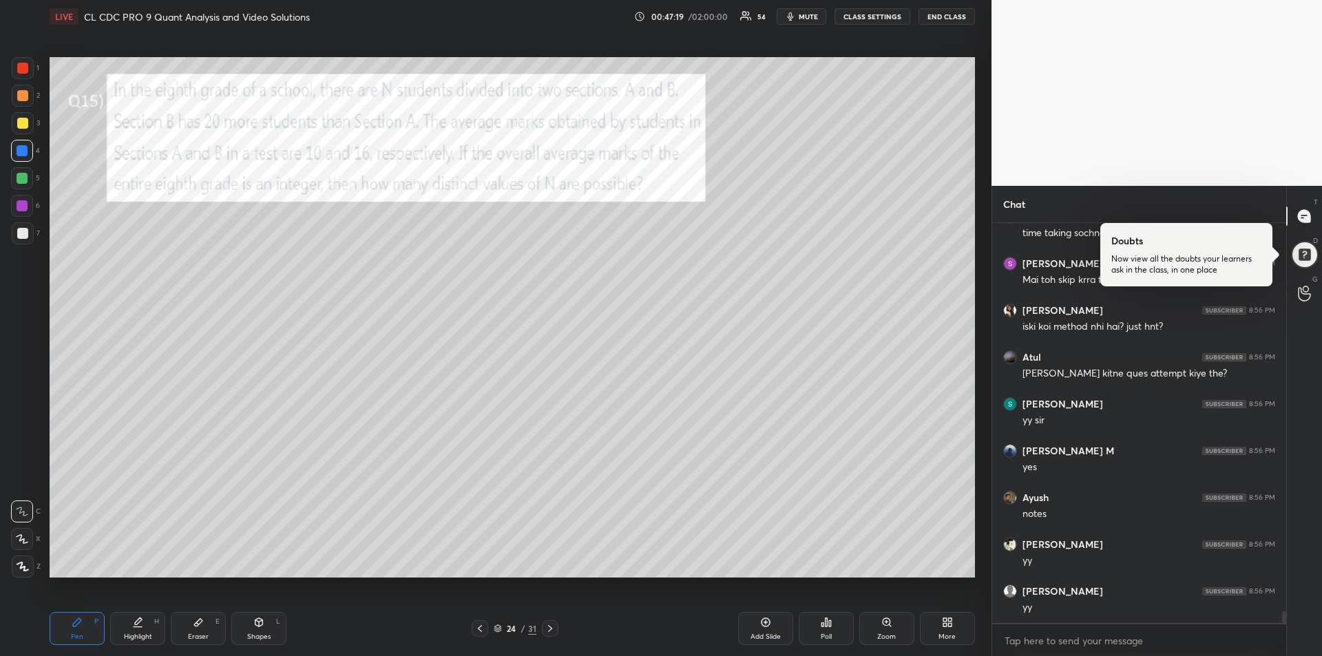
scroll to position [13281, 0]
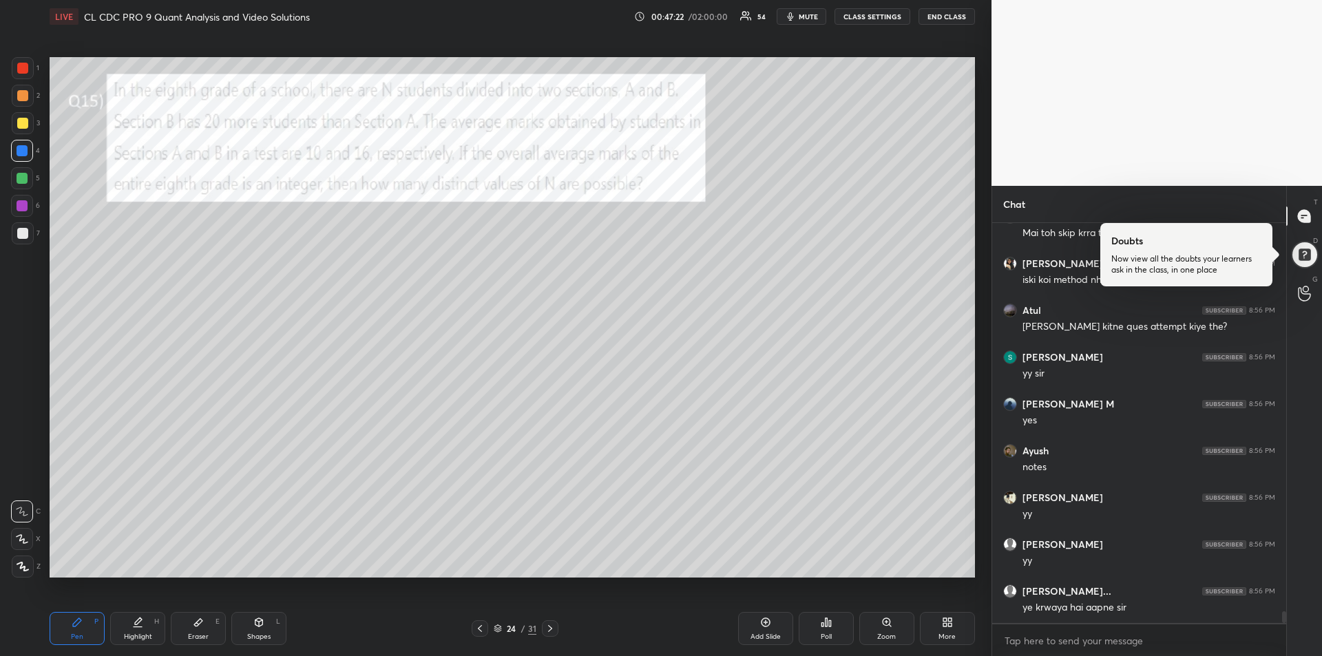
click at [195, 622] on icon at bounding box center [198, 622] width 11 height 11
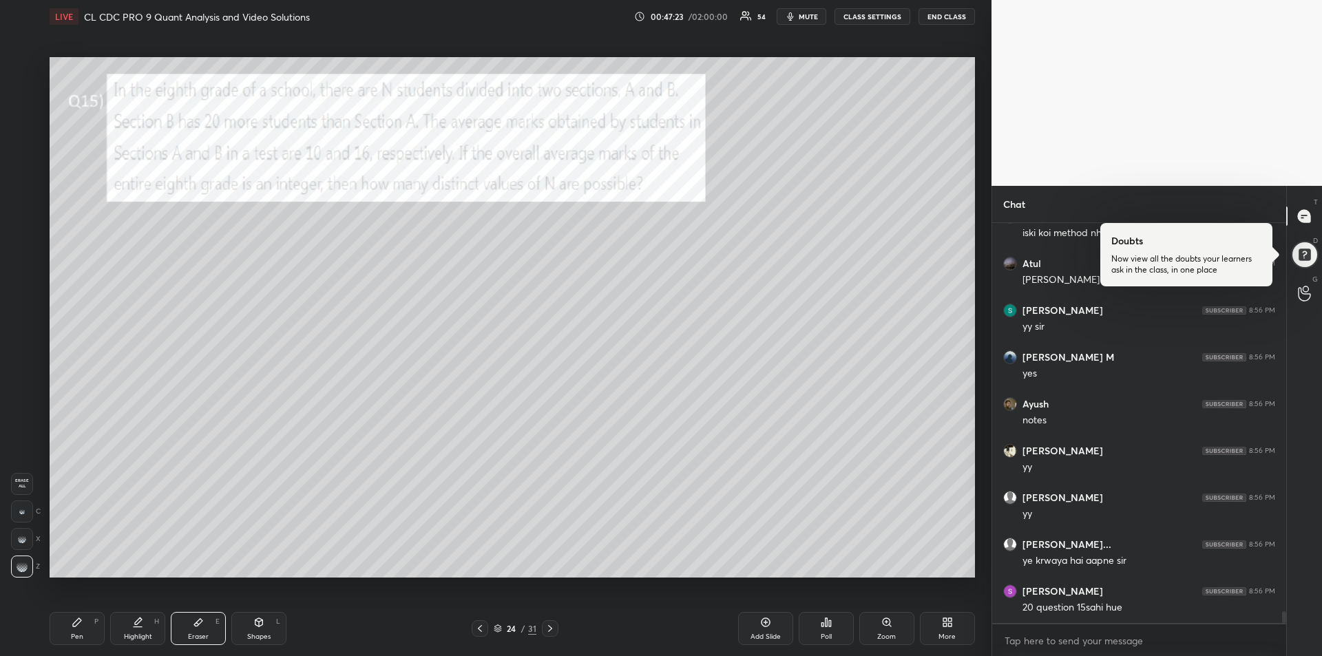
click at [82, 622] on icon at bounding box center [77, 622] width 11 height 11
click at [25, 178] on div at bounding box center [22, 178] width 11 height 11
click at [24, 202] on div at bounding box center [22, 205] width 11 height 11
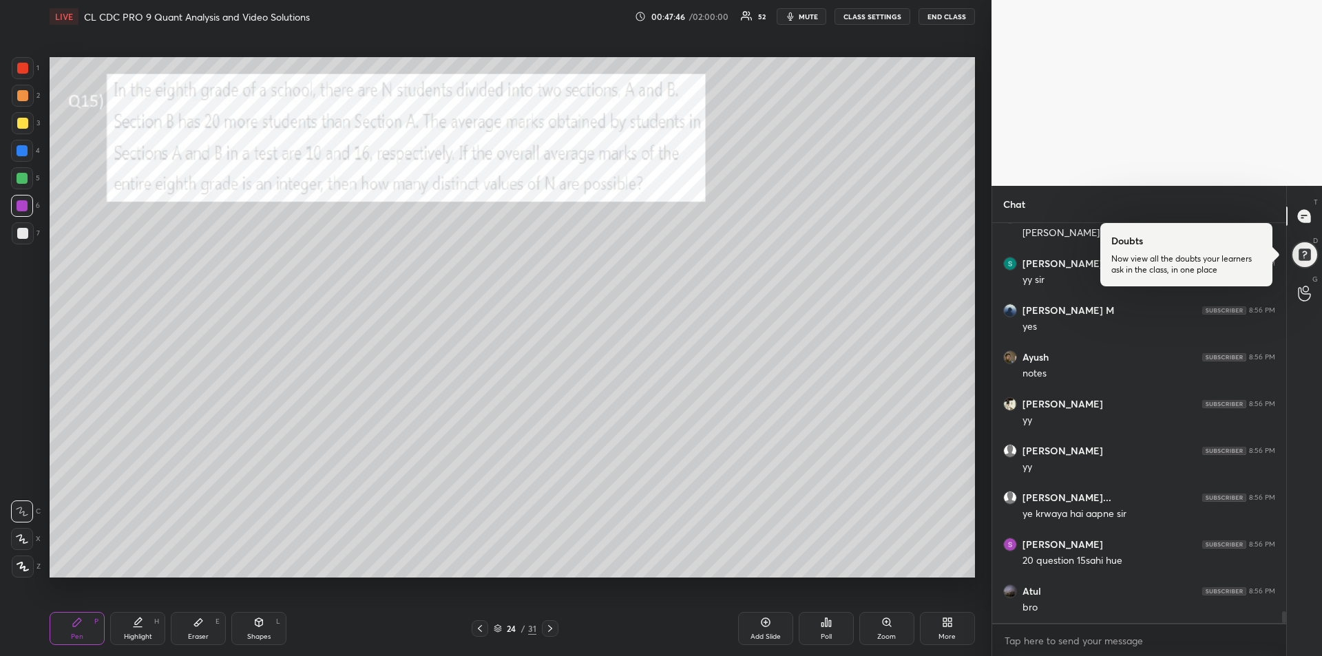
click at [25, 207] on div at bounding box center [22, 205] width 11 height 11
click at [22, 237] on div at bounding box center [22, 233] width 11 height 11
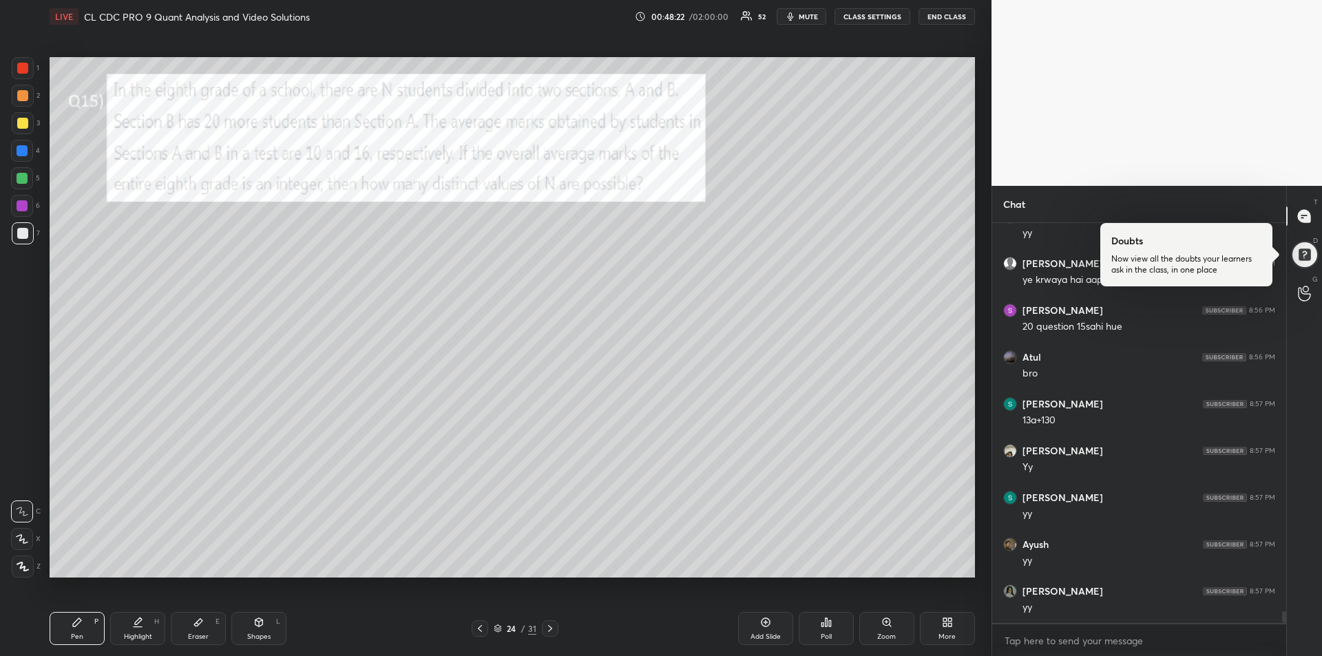
scroll to position [13655, 0]
click at [25, 207] on div at bounding box center [22, 205] width 11 height 11
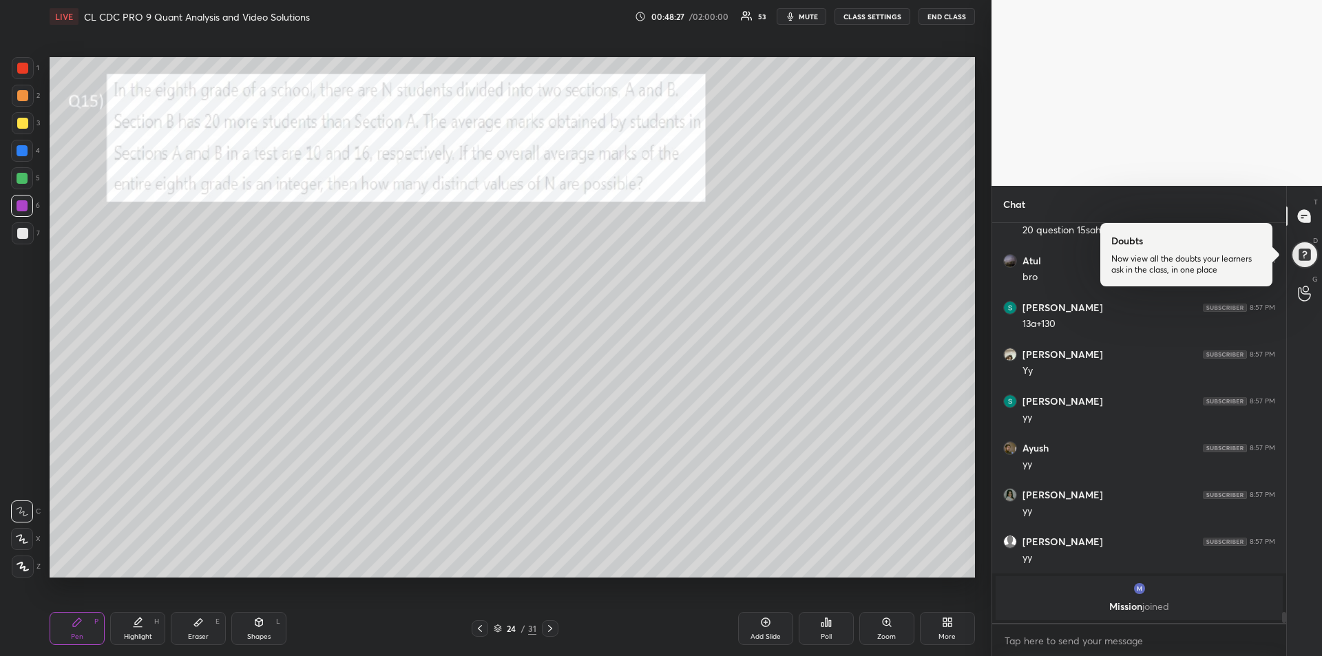
scroll to position [13252, 0]
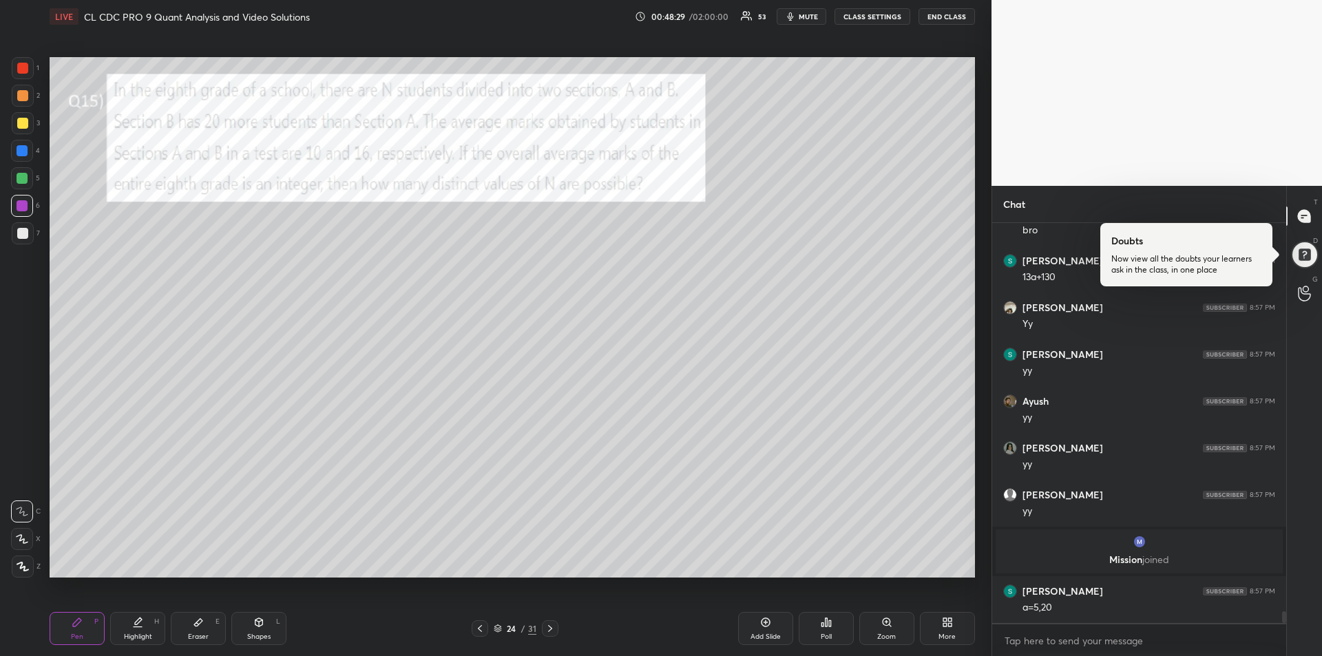
click at [207, 625] on div "Eraser E" at bounding box center [198, 628] width 55 height 33
click at [72, 627] on icon at bounding box center [77, 622] width 11 height 11
click at [149, 627] on div "Highlight H" at bounding box center [137, 628] width 55 height 33
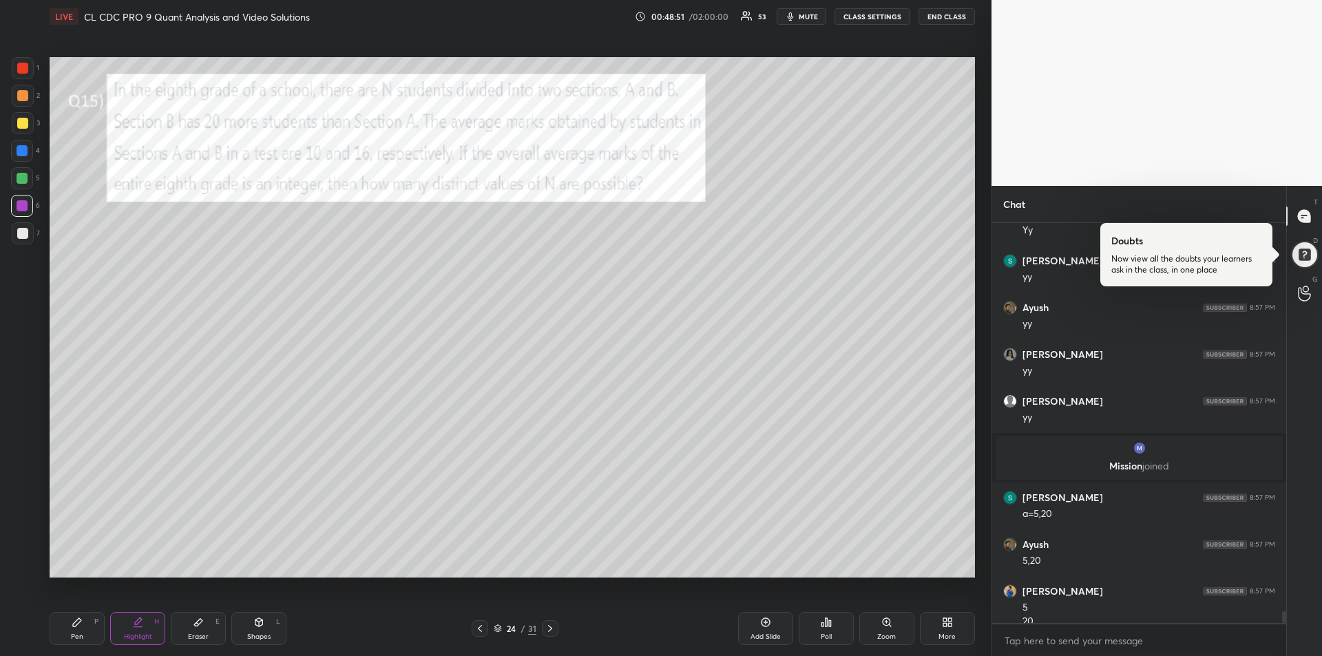
scroll to position [13359, 0]
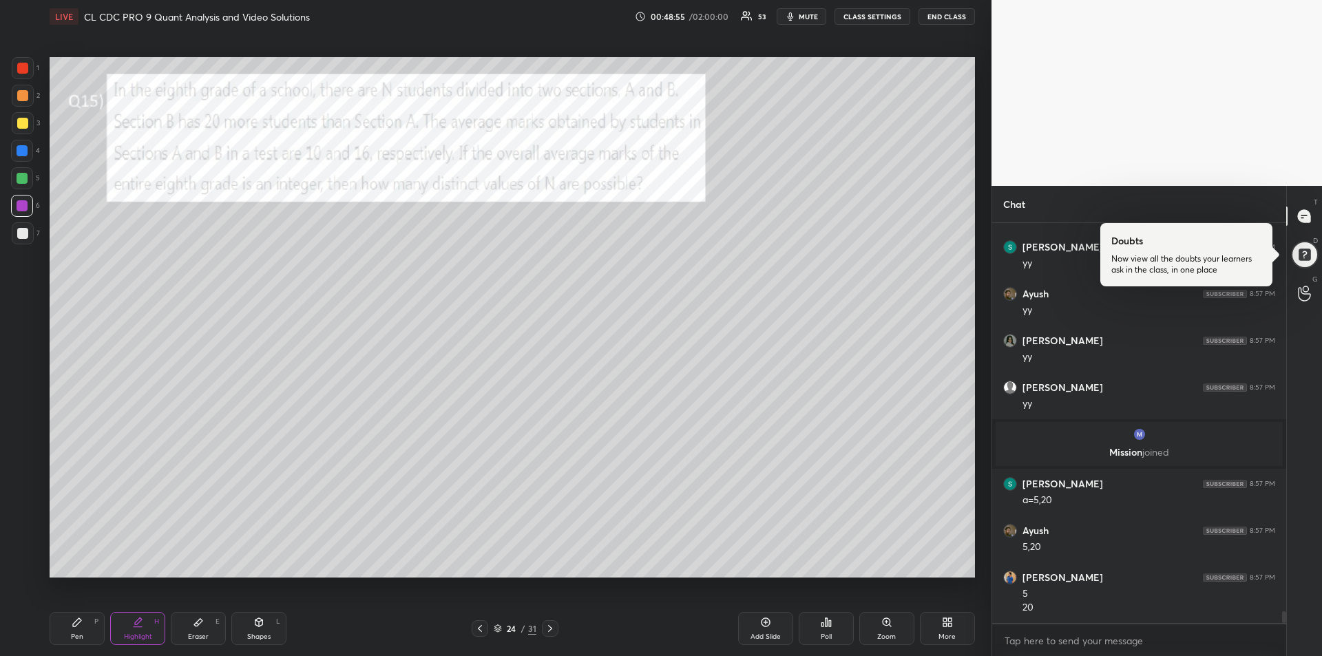
click at [81, 630] on div "Pen P" at bounding box center [77, 628] width 55 height 33
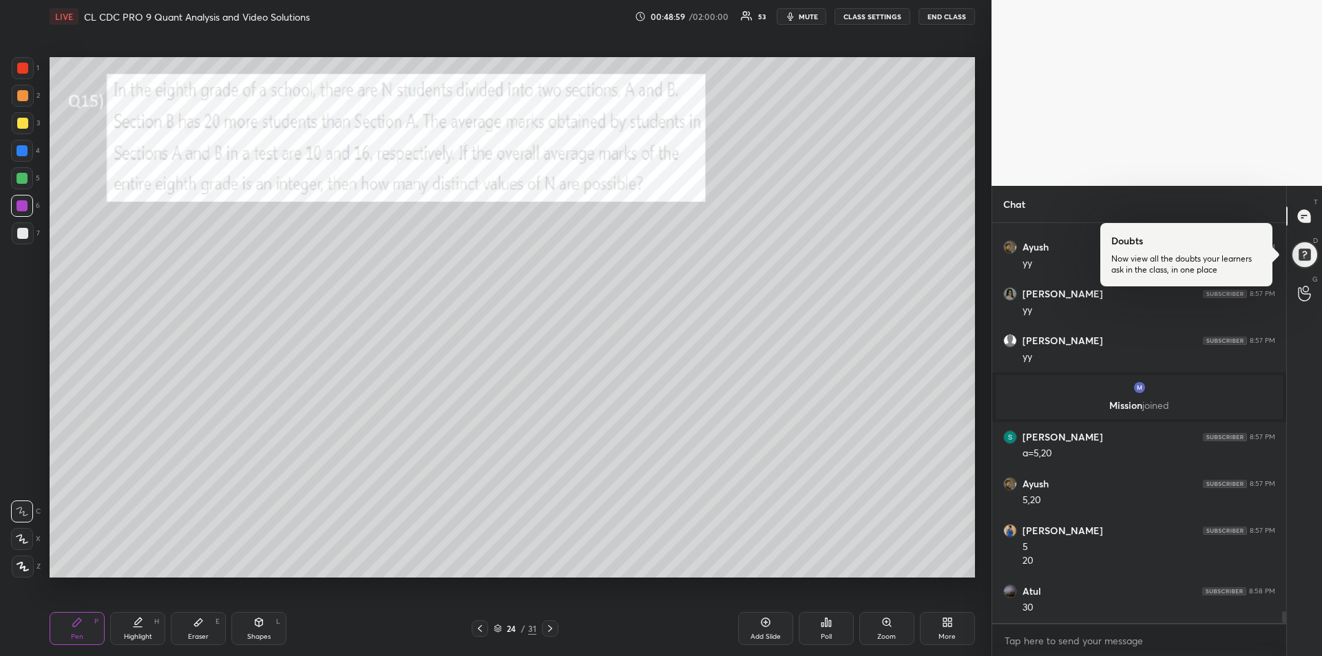
click at [23, 72] on div at bounding box center [22, 68] width 11 height 11
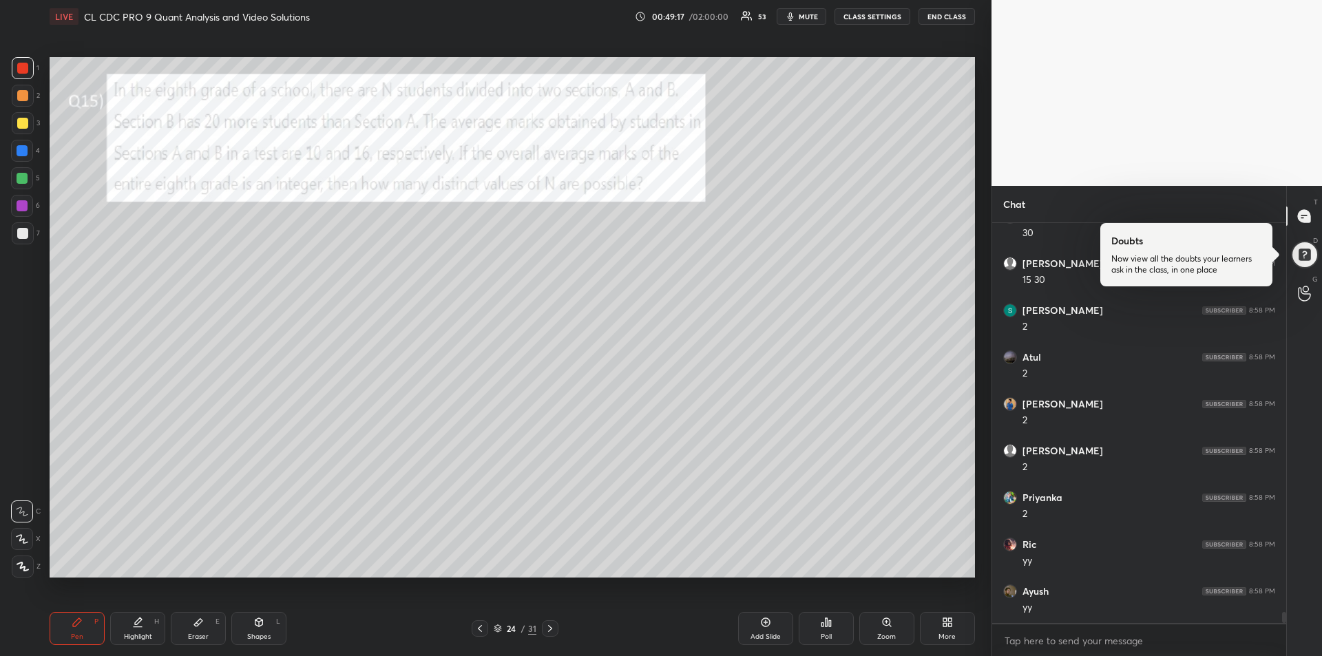
scroll to position [13827, 0]
click at [19, 123] on div at bounding box center [22, 123] width 11 height 11
click at [547, 627] on icon at bounding box center [550, 628] width 11 height 11
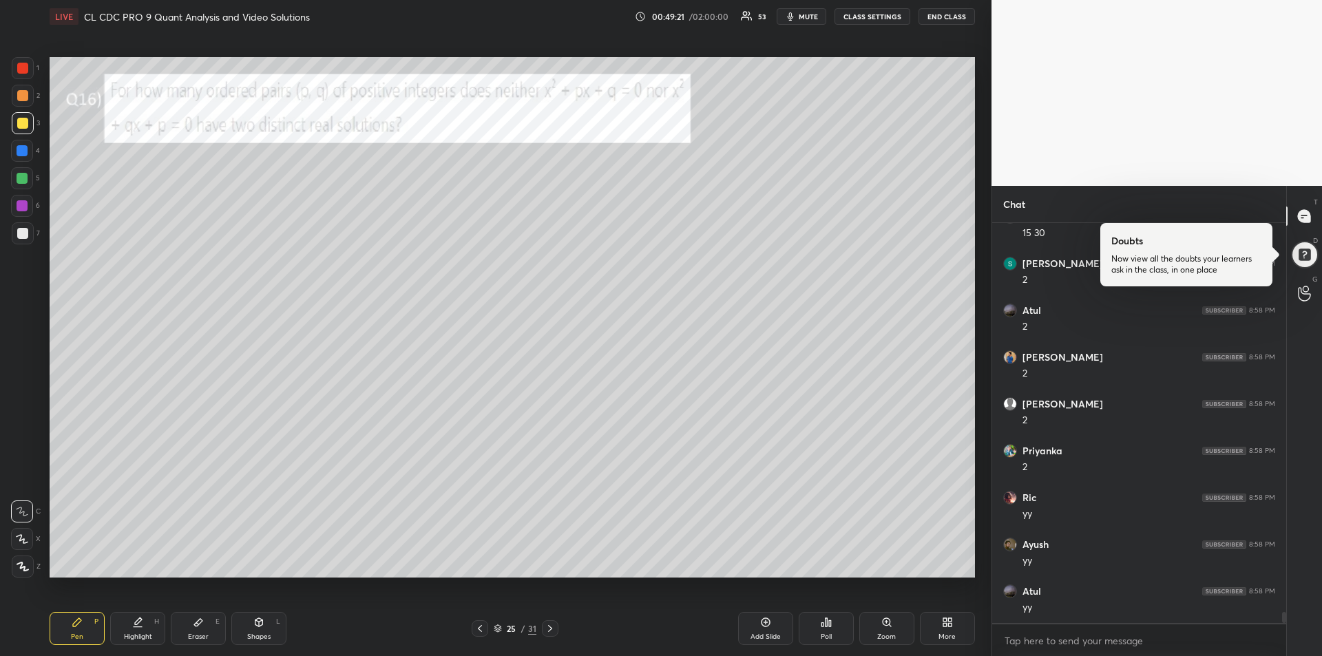
click at [30, 72] on div at bounding box center [23, 68] width 22 height 22
click at [196, 629] on div "Eraser E" at bounding box center [198, 628] width 55 height 33
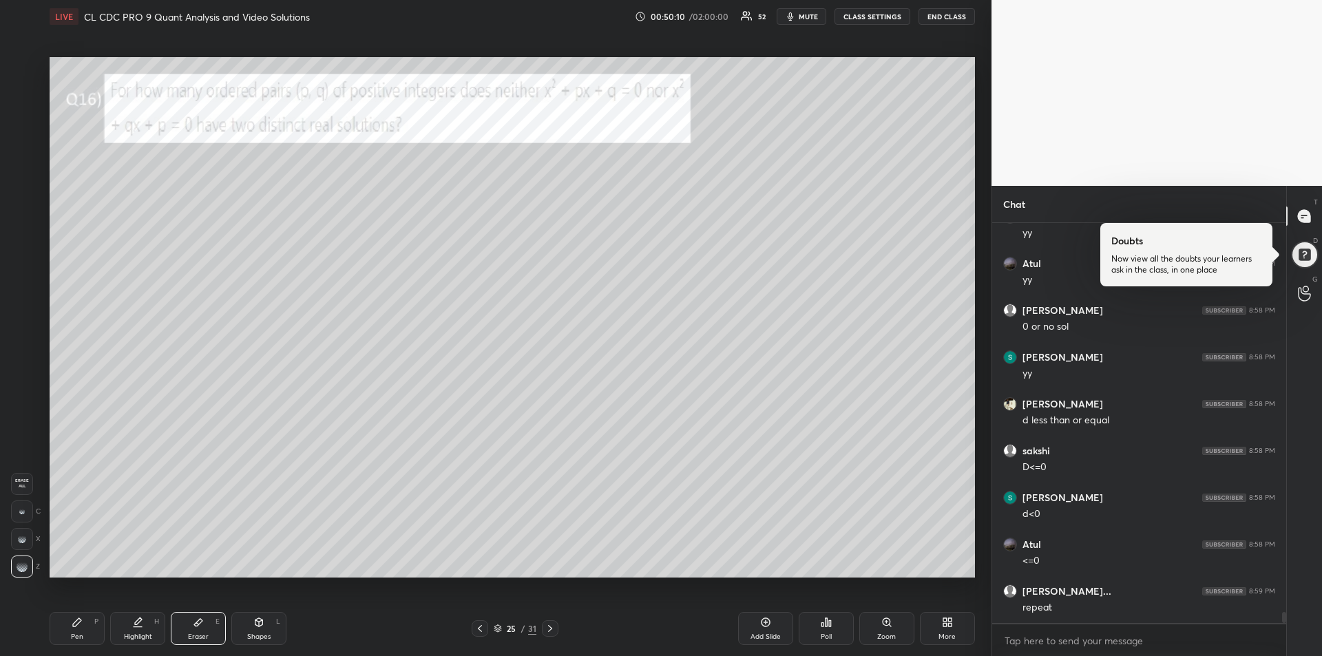
click at [78, 623] on icon at bounding box center [77, 622] width 8 height 8
click at [17, 149] on div at bounding box center [22, 150] width 11 height 11
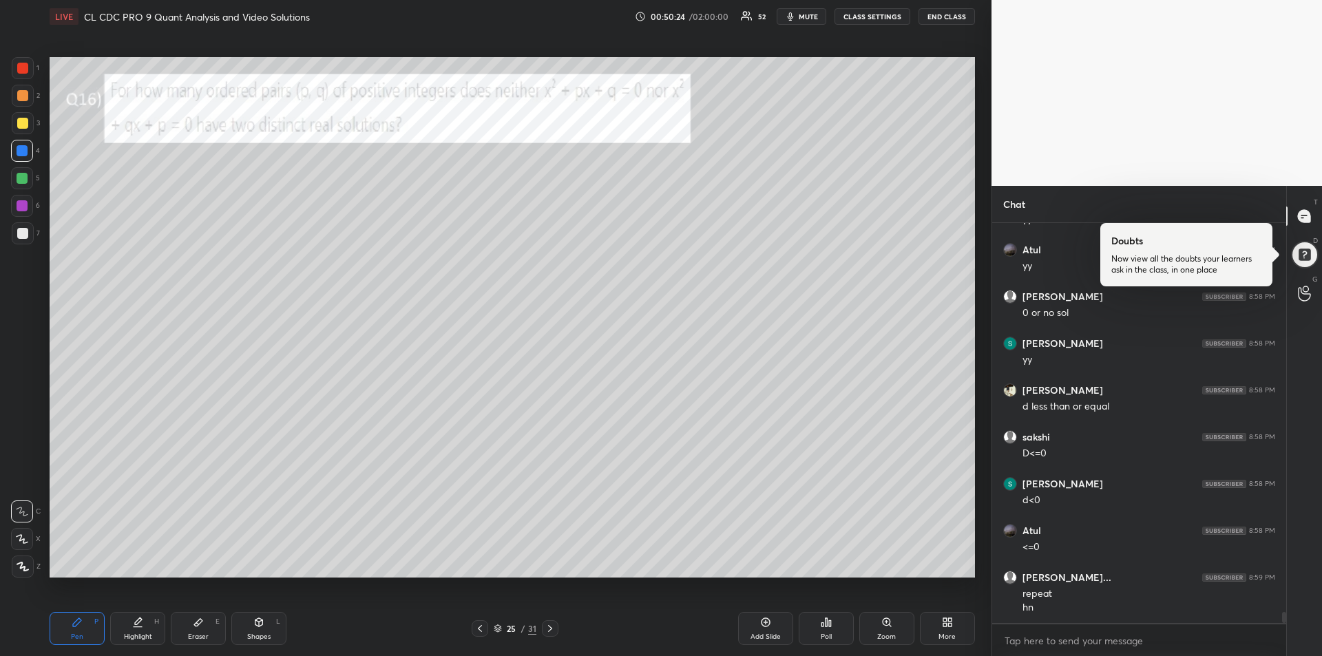
click at [196, 633] on div "Eraser" at bounding box center [198, 636] width 21 height 7
click at [73, 615] on div "Pen P" at bounding box center [77, 628] width 55 height 33
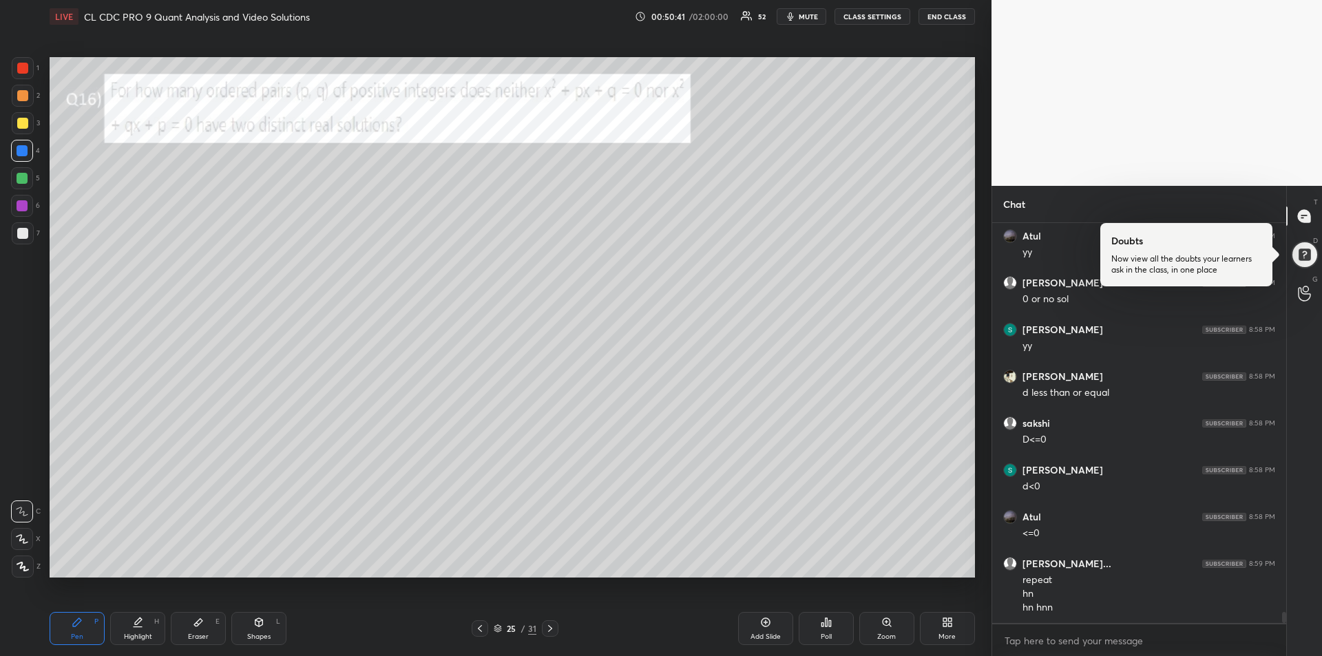
click at [193, 627] on icon at bounding box center [198, 622] width 11 height 11
click at [15, 480] on span "Erase all" at bounding box center [22, 483] width 21 height 10
click at [80, 631] on div "Pen P" at bounding box center [77, 628] width 55 height 33
click at [140, 624] on icon at bounding box center [137, 622] width 11 height 11
click at [25, 178] on div at bounding box center [22, 178] width 11 height 11
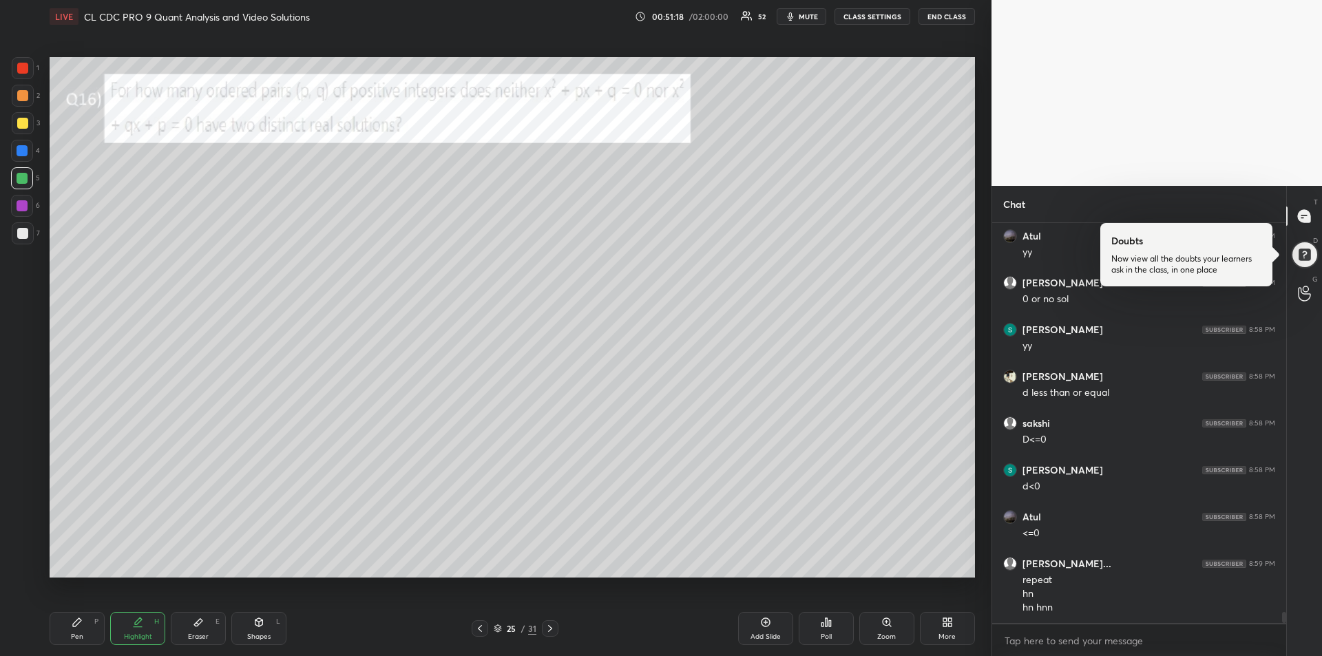
click at [67, 609] on div "Pen P Highlight H Eraser E Shapes L 25 / 31 Add Slide Poll Zoom More" at bounding box center [512, 628] width 925 height 55
click at [75, 620] on icon at bounding box center [77, 622] width 11 height 11
click at [198, 633] on div "Eraser" at bounding box center [198, 636] width 21 height 7
click at [21, 509] on icon at bounding box center [22, 512] width 6 height 6
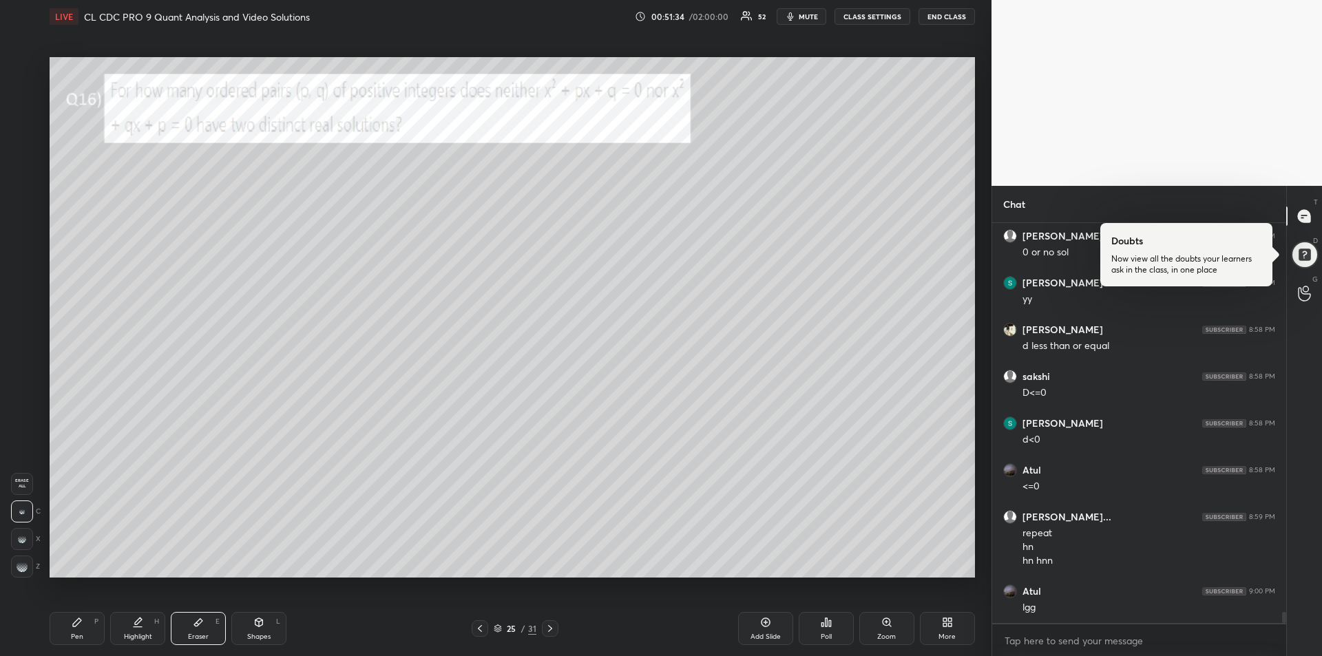
click at [68, 626] on div "Pen P" at bounding box center [77, 628] width 55 height 33
click at [194, 625] on icon at bounding box center [198, 623] width 8 height 8
click at [60, 626] on div "Pen P" at bounding box center [77, 628] width 55 height 33
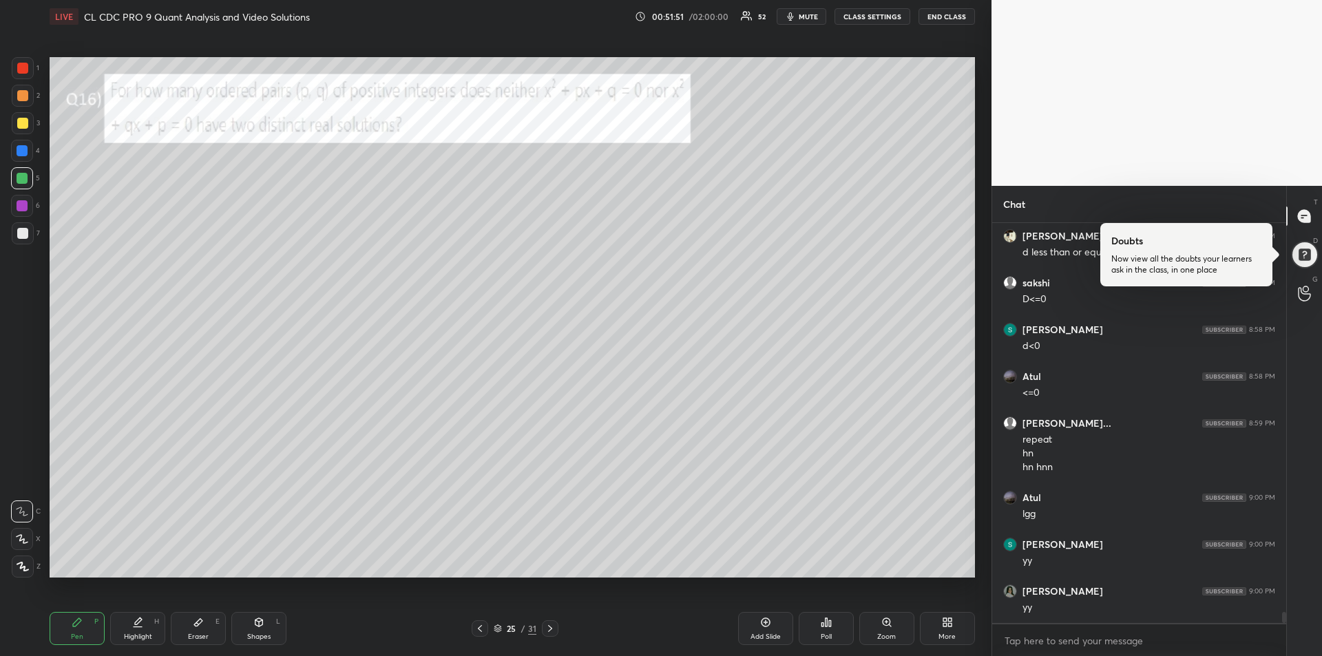
scroll to position [14370, 0]
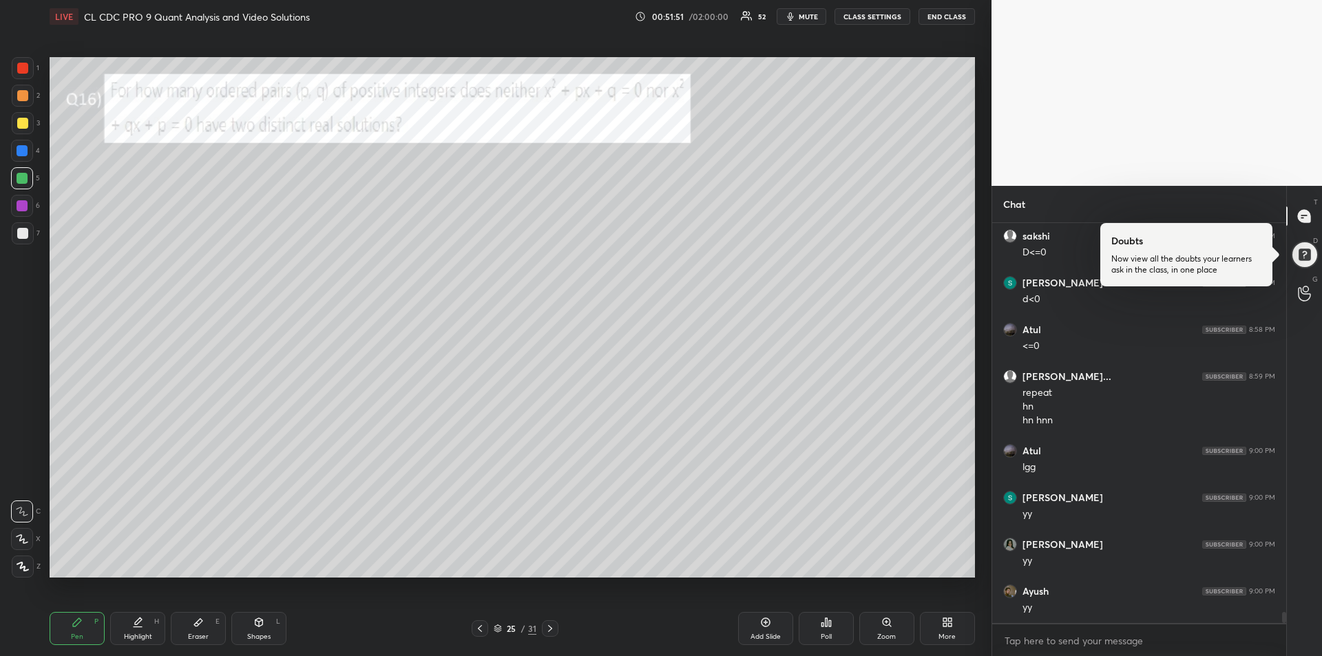
click at [23, 119] on div at bounding box center [22, 123] width 11 height 11
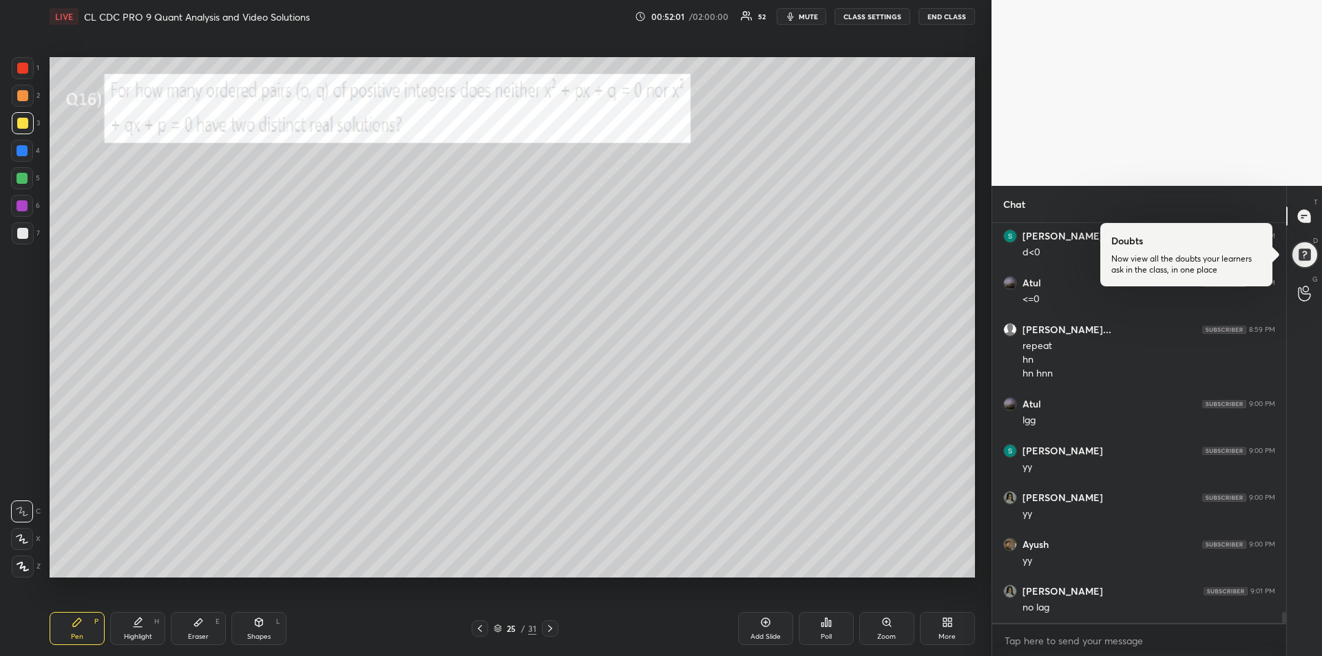
click at [20, 173] on div at bounding box center [22, 178] width 11 height 11
click at [21, 156] on div at bounding box center [22, 150] width 11 height 11
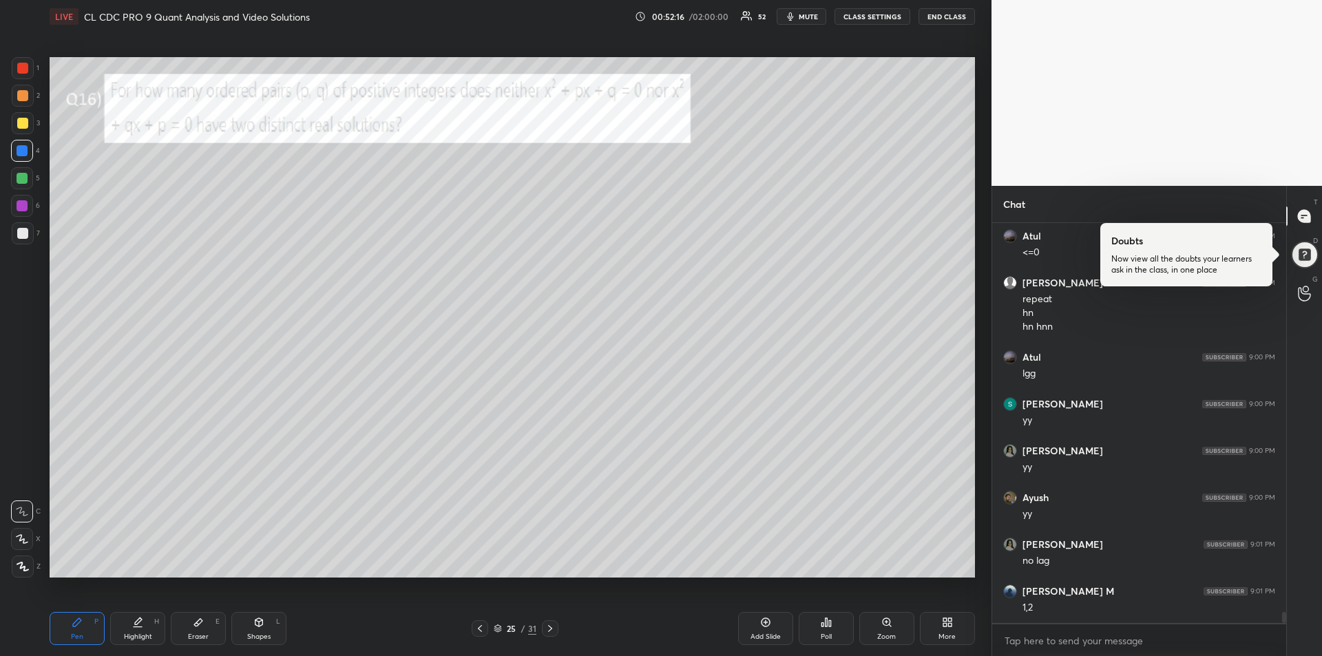
click at [204, 633] on div "Eraser" at bounding box center [198, 636] width 21 height 7
click at [78, 627] on icon at bounding box center [77, 622] width 11 height 11
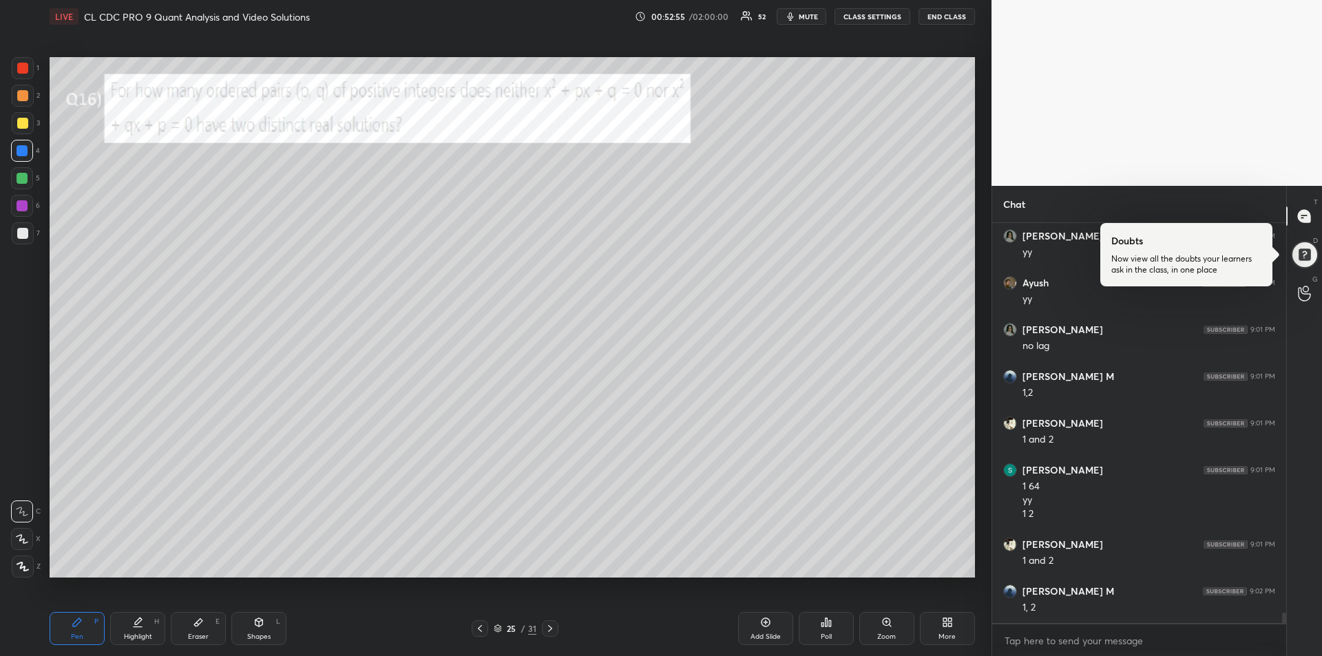
scroll to position [14725, 0]
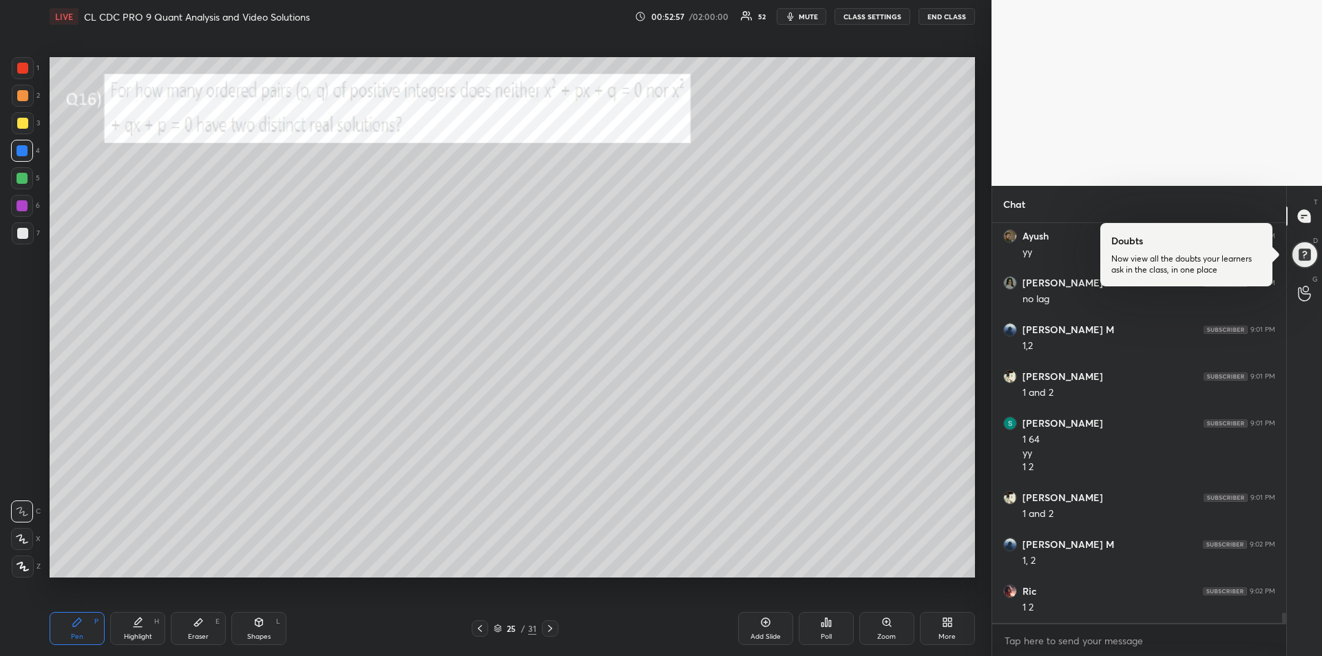
click at [23, 235] on div at bounding box center [22, 233] width 11 height 11
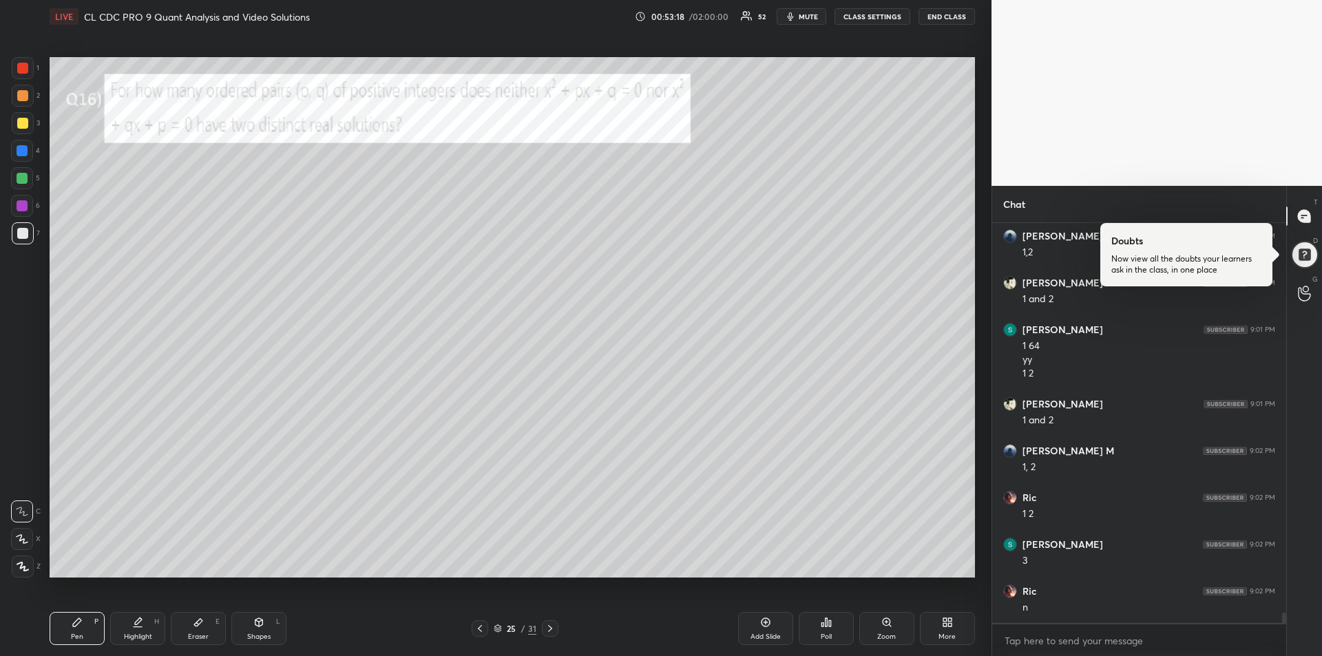
scroll to position [14866, 0]
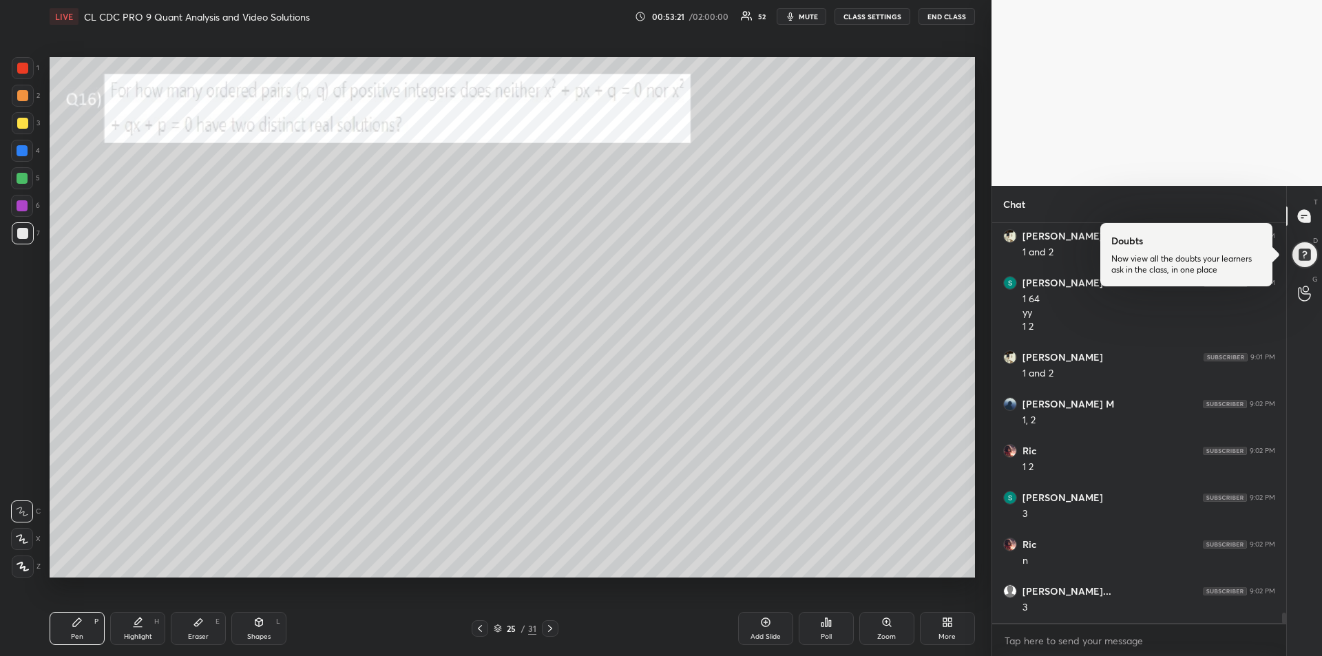
click at [19, 203] on div at bounding box center [22, 205] width 11 height 11
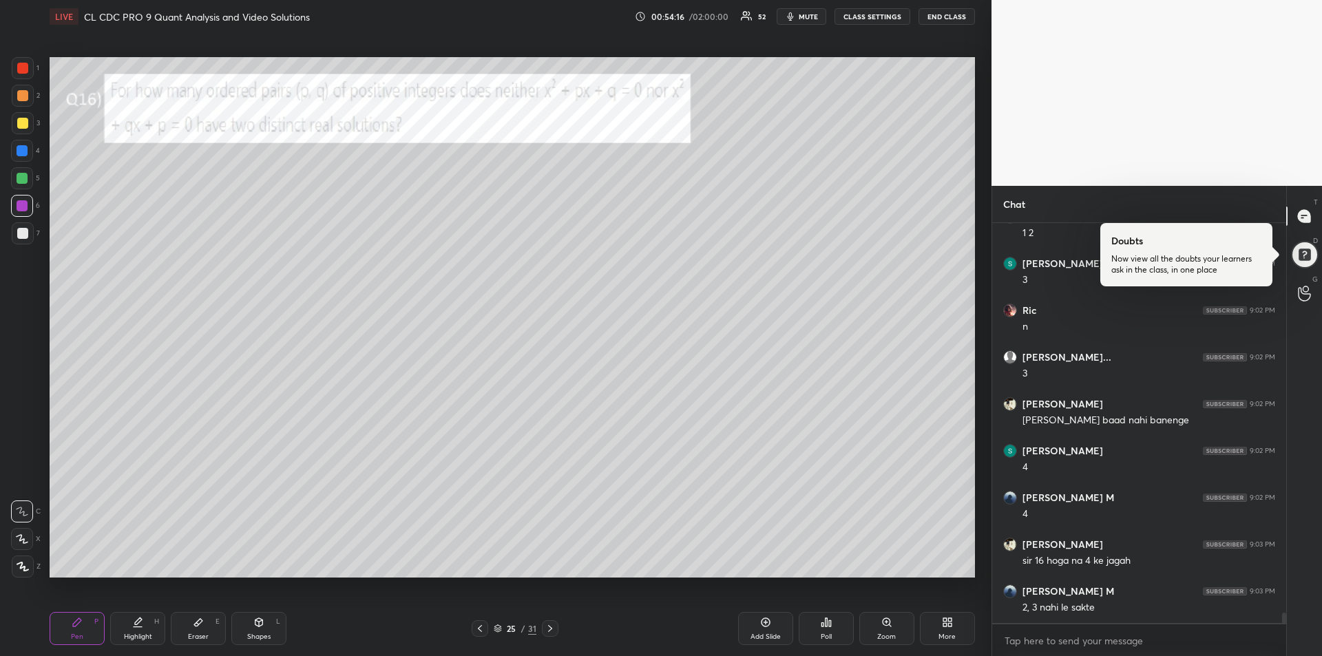
scroll to position [15146, 0]
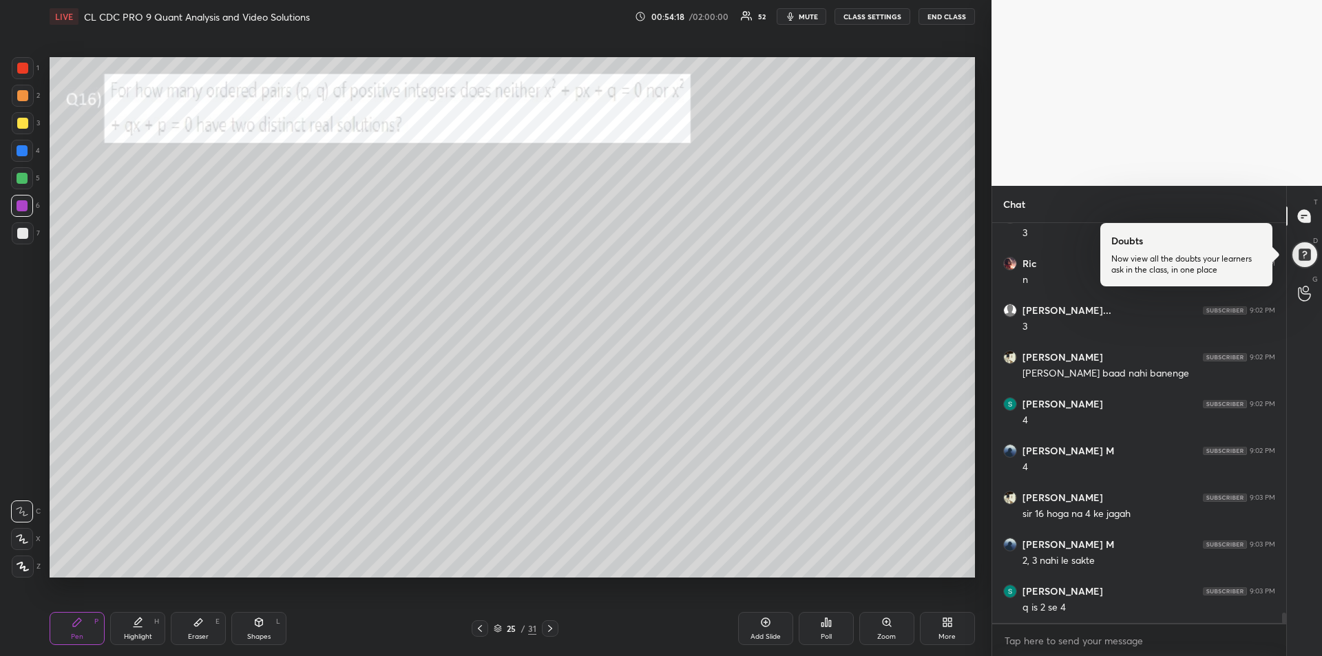
click at [23, 156] on div at bounding box center [22, 150] width 11 height 11
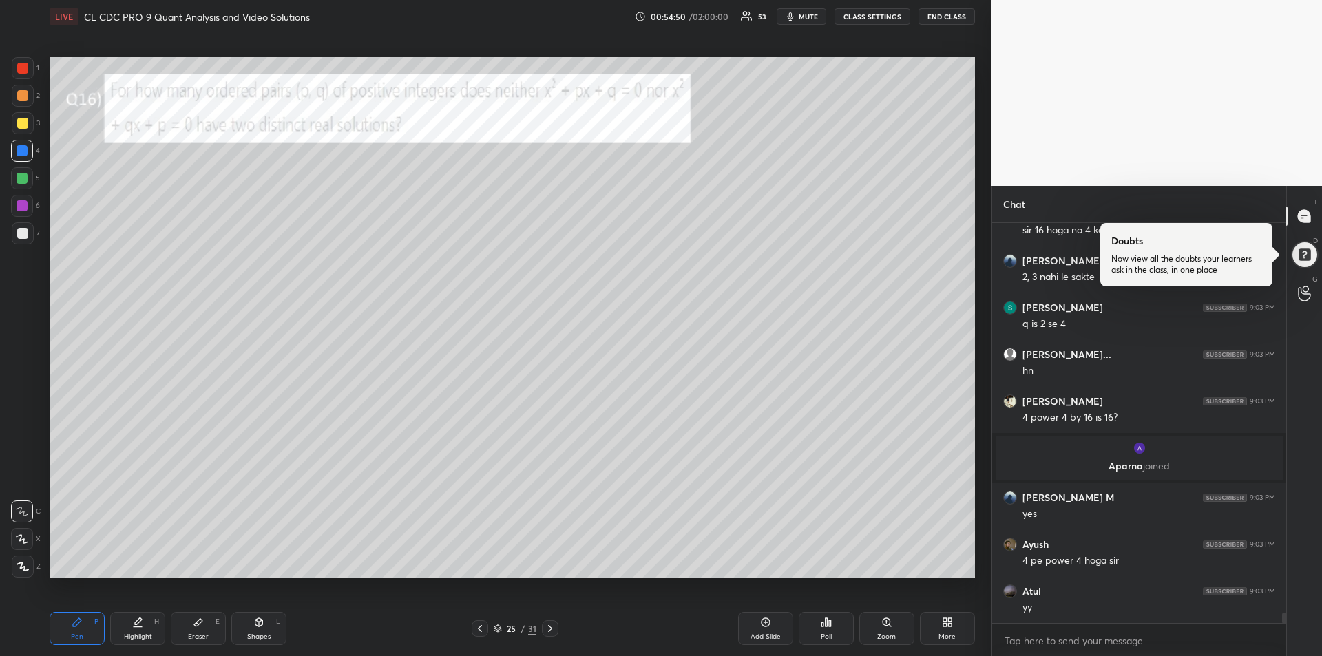
scroll to position [14915, 0]
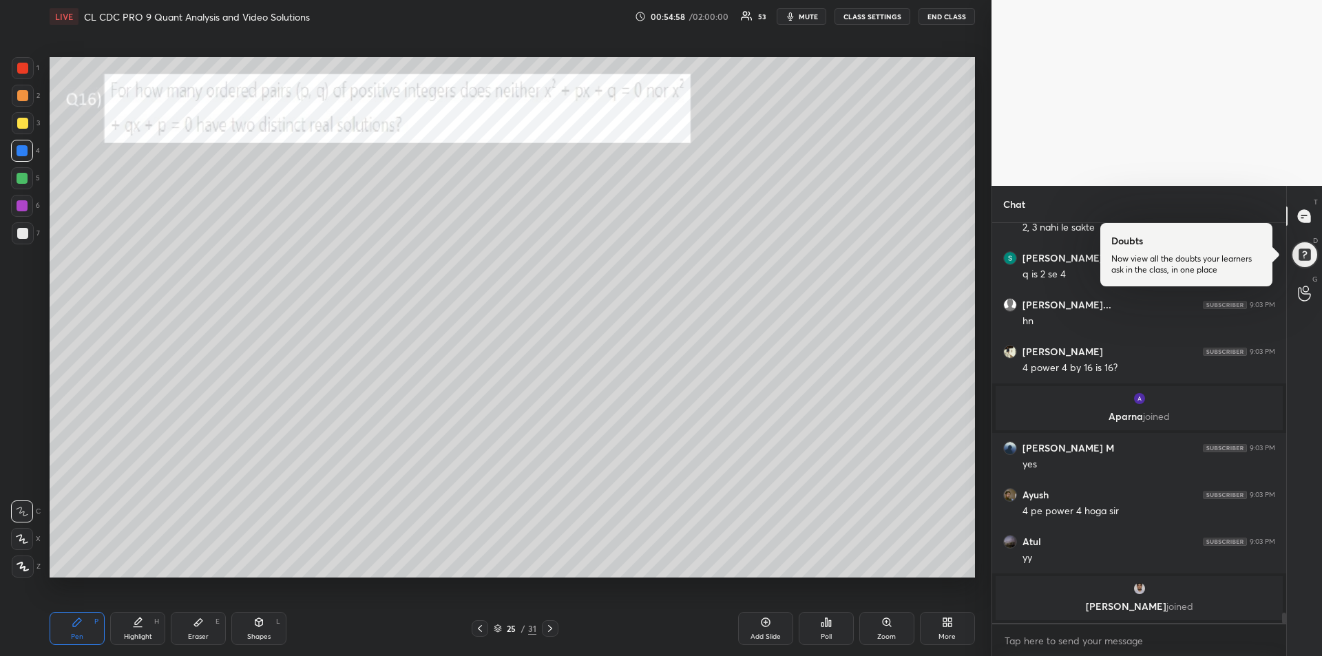
click at [28, 78] on div at bounding box center [23, 68] width 22 height 22
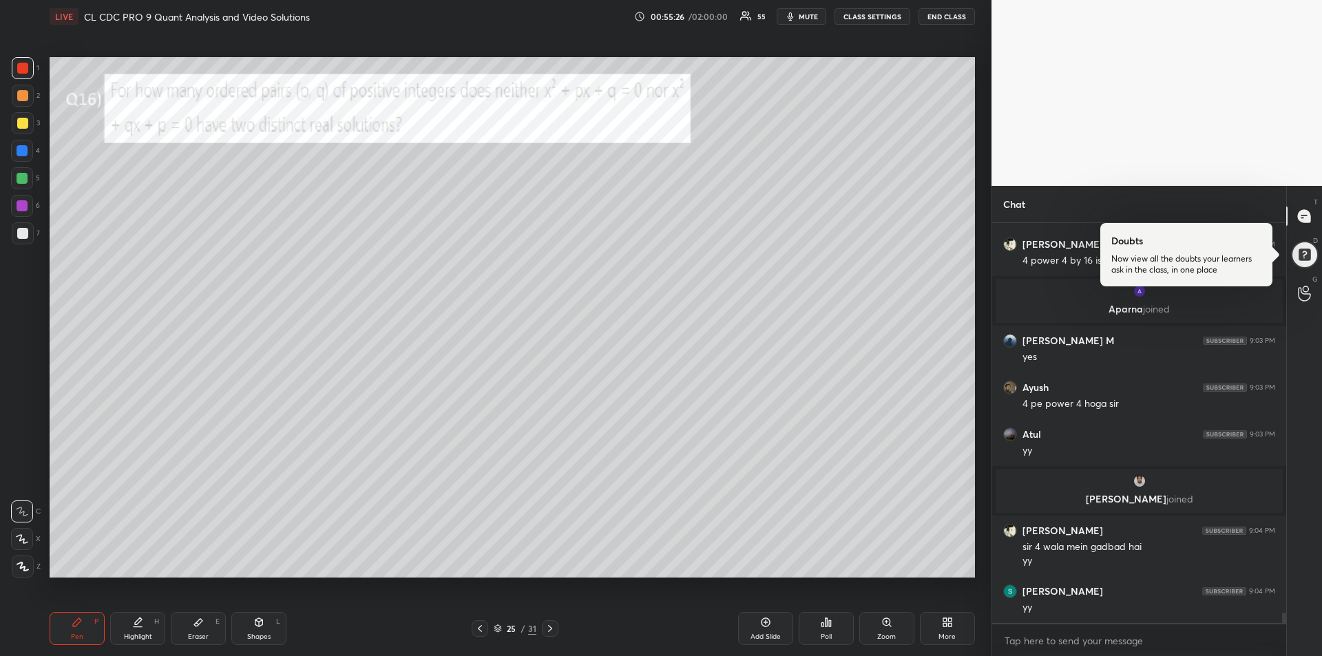
scroll to position [15020, 0]
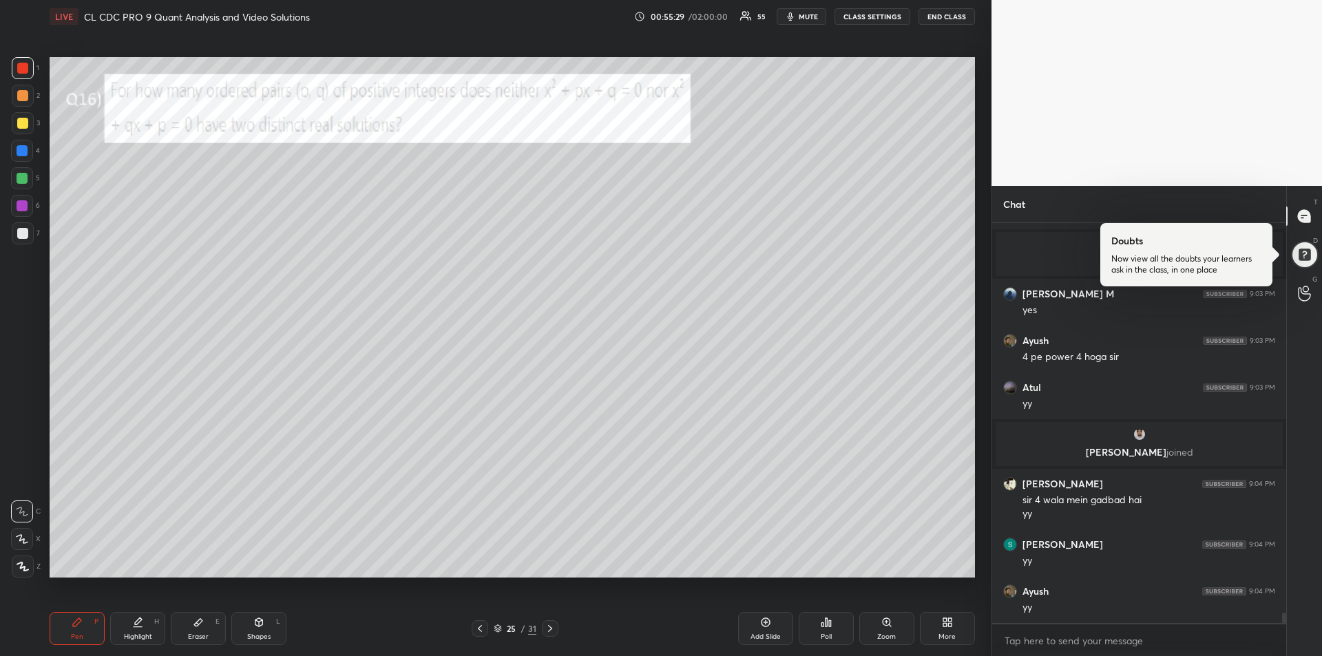
click at [21, 153] on div at bounding box center [22, 150] width 11 height 11
click at [22, 72] on div at bounding box center [22, 68] width 11 height 11
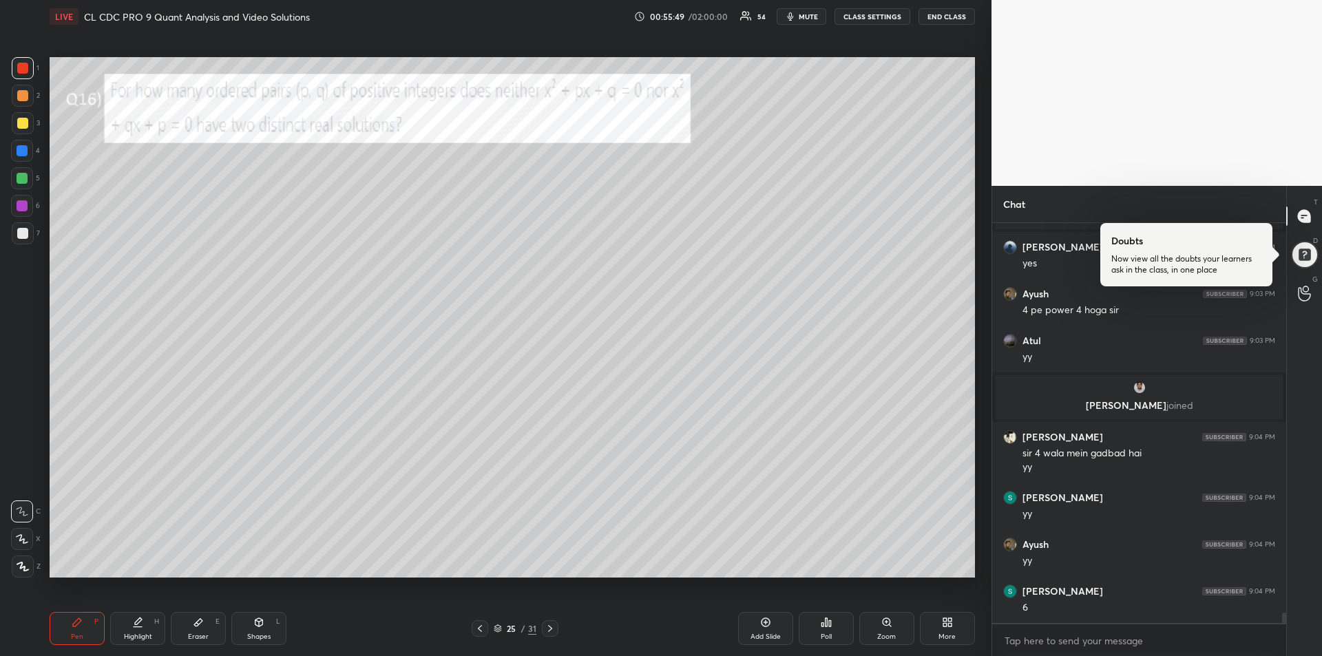
click at [24, 156] on div at bounding box center [22, 150] width 11 height 11
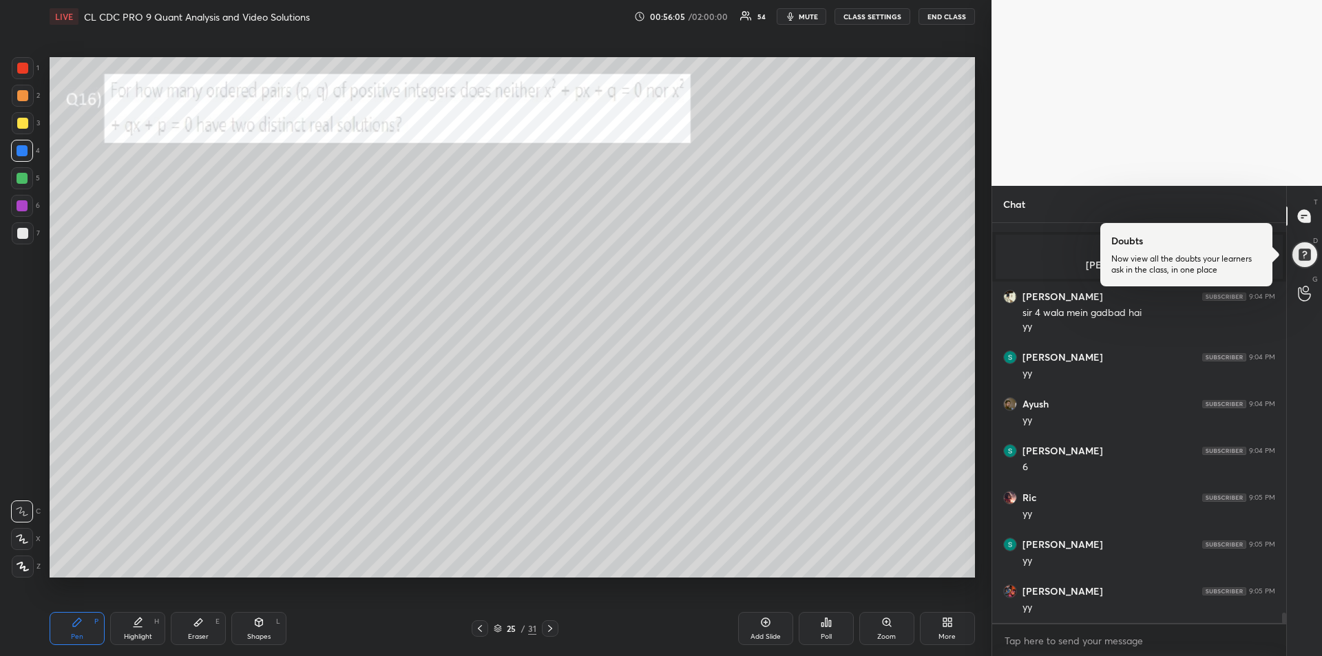
scroll to position [15254, 0]
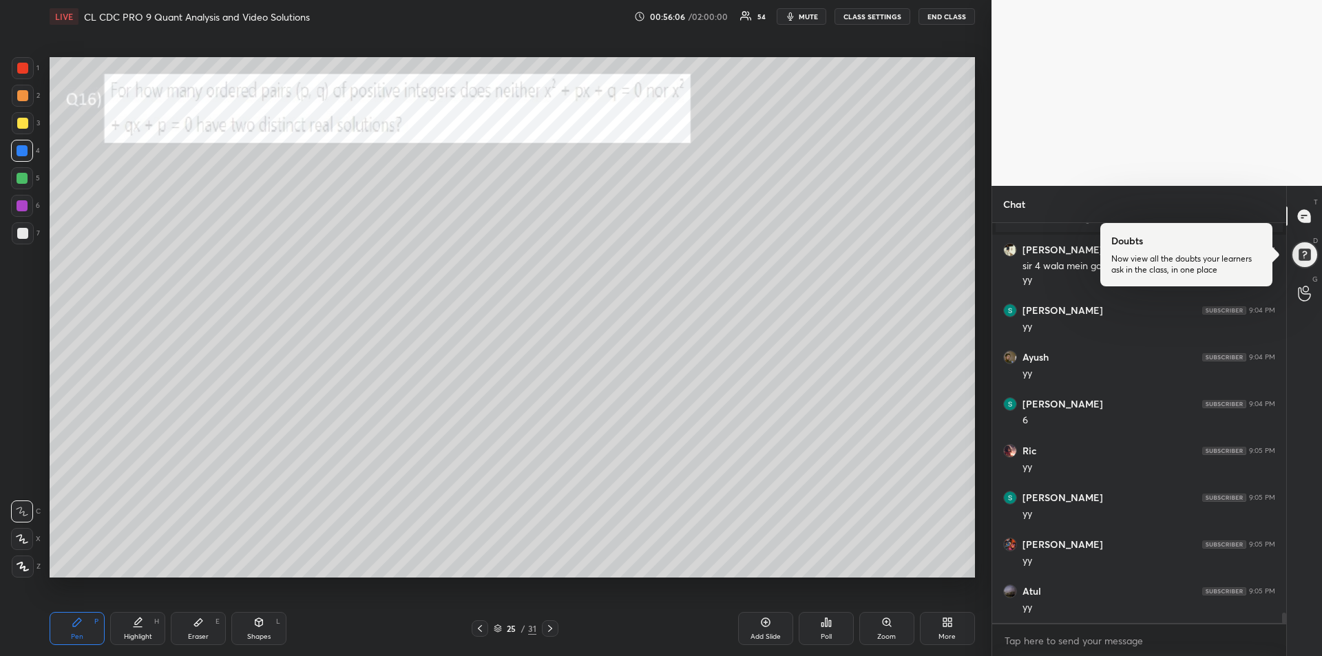
click at [767, 635] on div "Add Slide" at bounding box center [765, 636] width 30 height 7
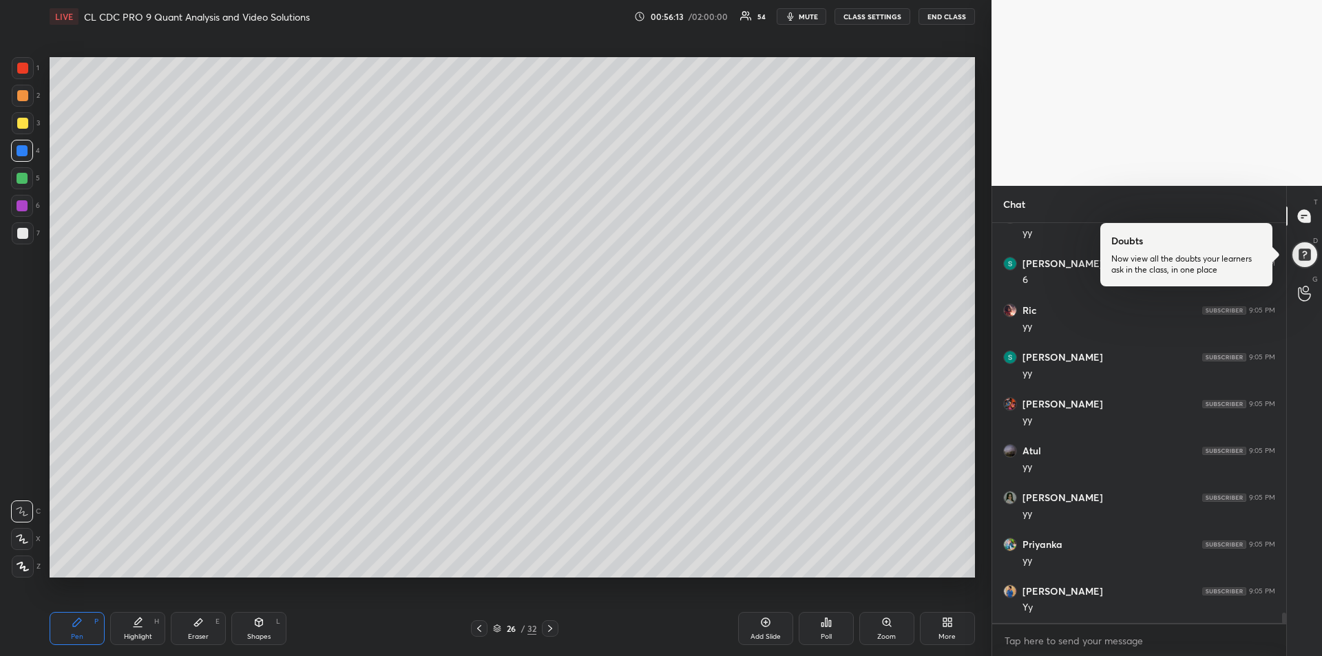
scroll to position [15441, 0]
click at [480, 626] on icon at bounding box center [479, 628] width 4 height 7
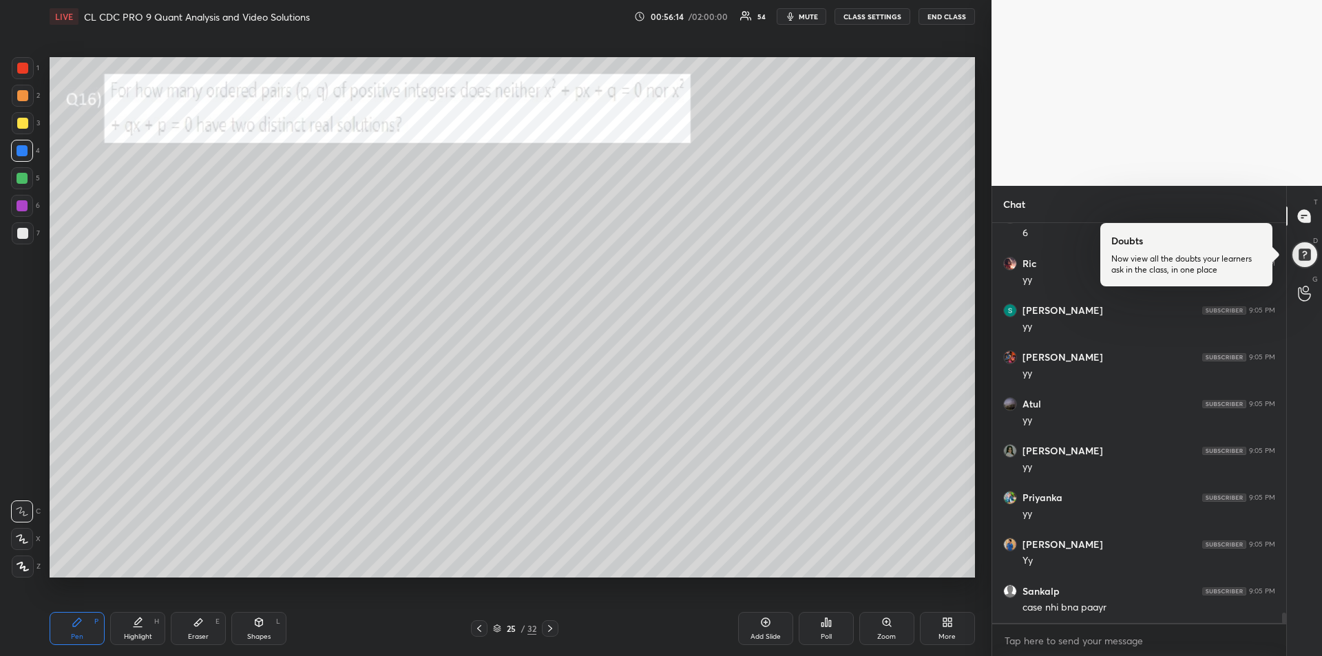
click at [143, 624] on div "Highlight H" at bounding box center [137, 628] width 55 height 33
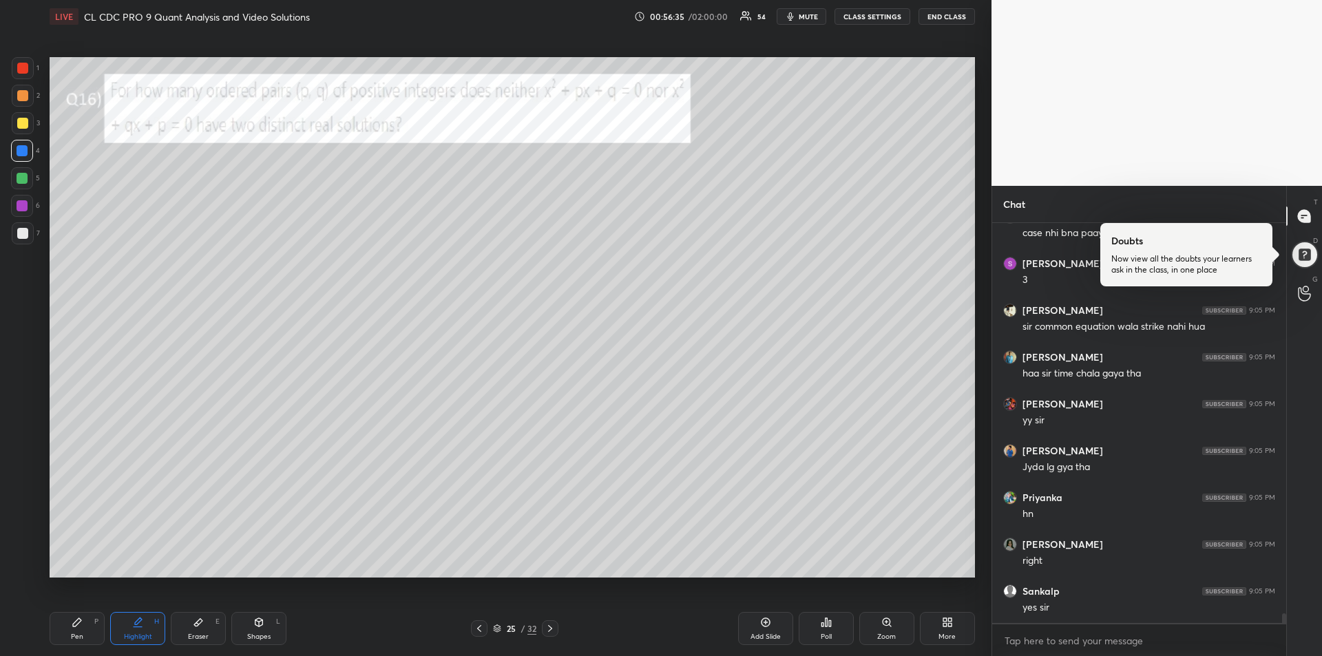
scroll to position [15862, 0]
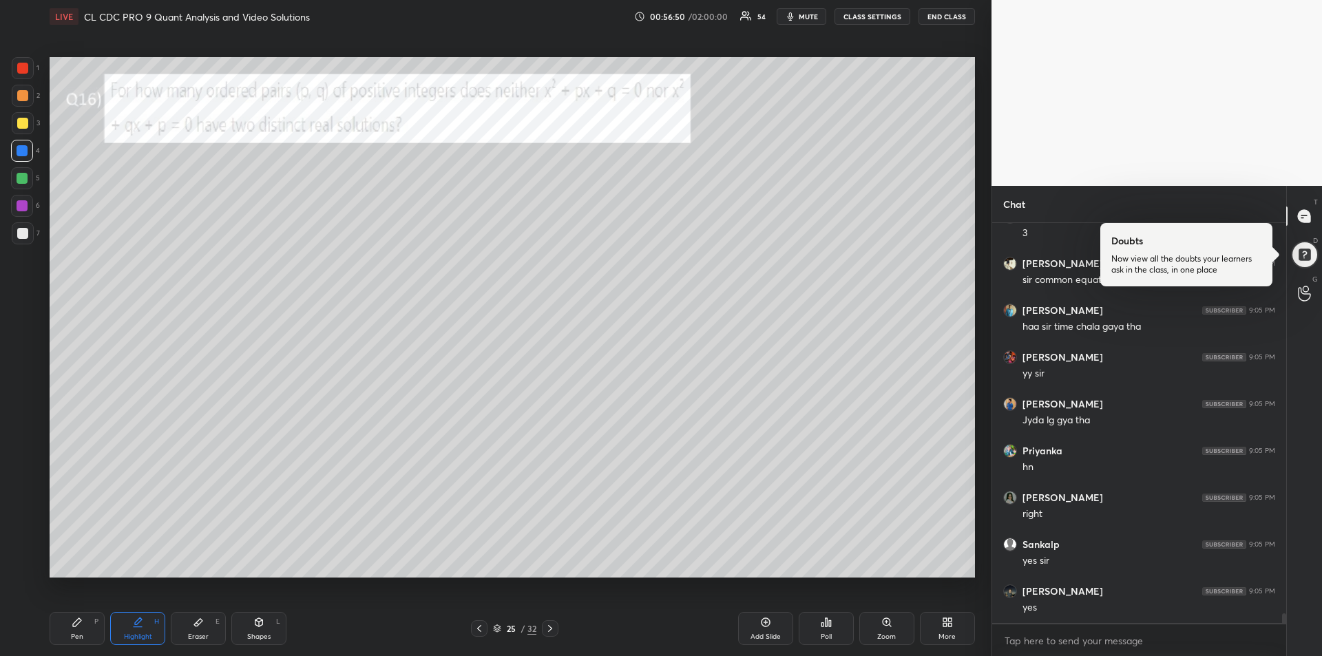
click at [83, 636] on div "Pen P" at bounding box center [77, 628] width 55 height 33
click at [258, 631] on div "Shapes L" at bounding box center [258, 628] width 55 height 33
click at [21, 235] on div at bounding box center [22, 233] width 11 height 11
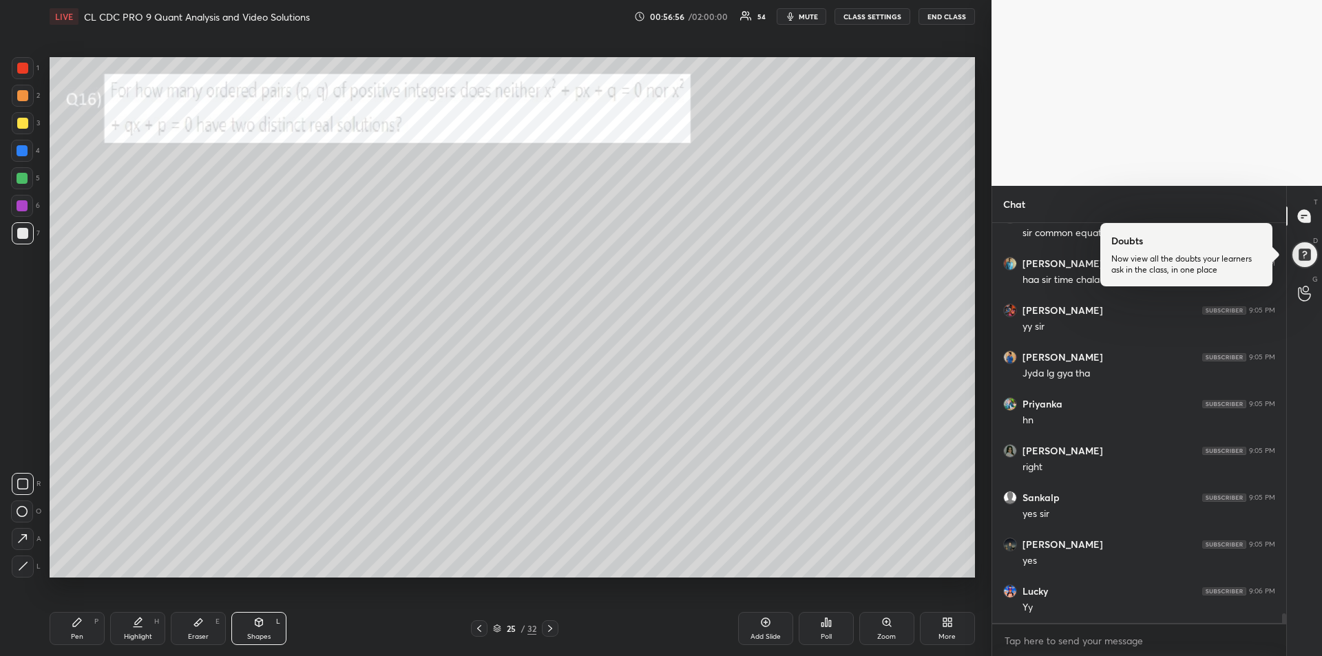
scroll to position [15956, 0]
click at [138, 614] on div "Highlight H" at bounding box center [137, 628] width 55 height 33
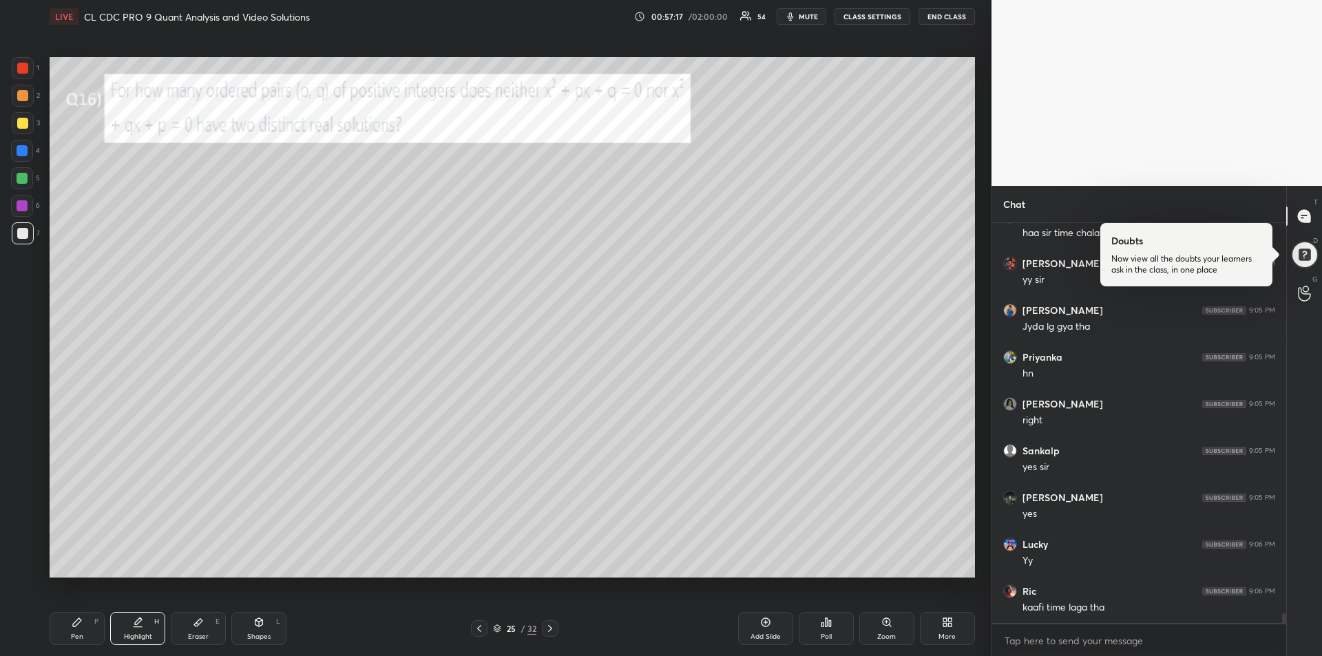
click at [69, 622] on div "Pen P" at bounding box center [77, 628] width 55 height 33
click at [24, 123] on div at bounding box center [22, 123] width 11 height 11
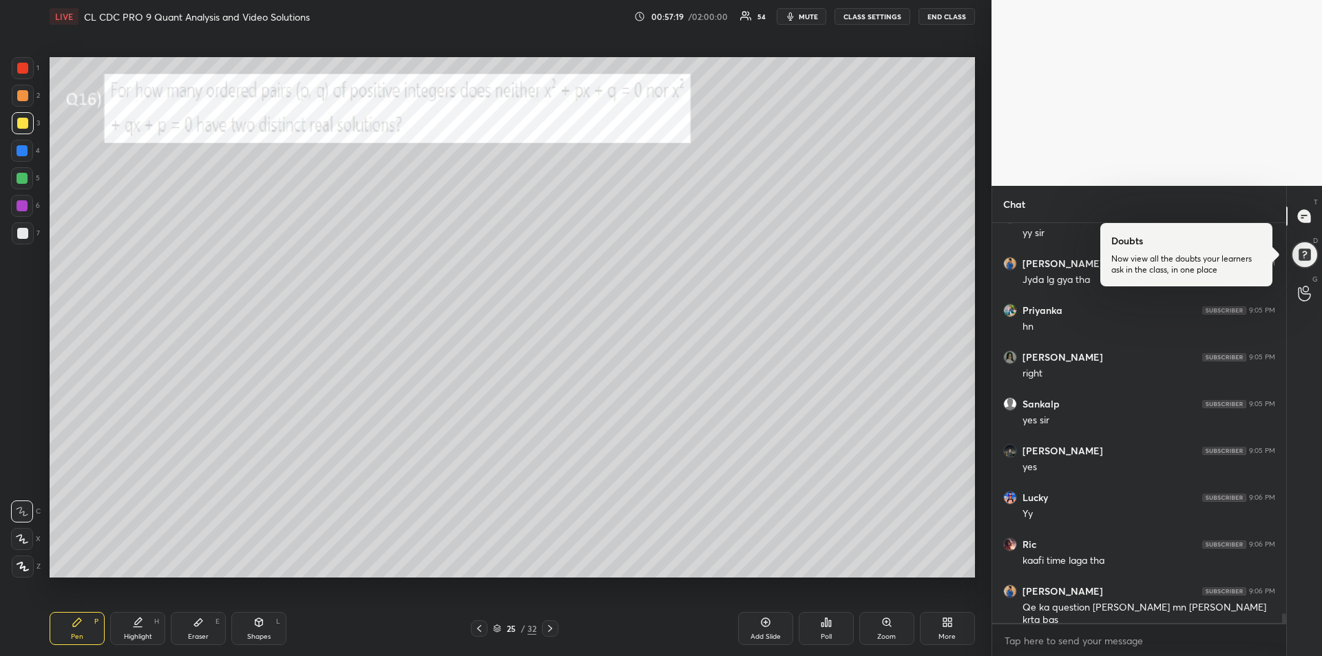
click at [549, 628] on icon at bounding box center [550, 628] width 11 height 11
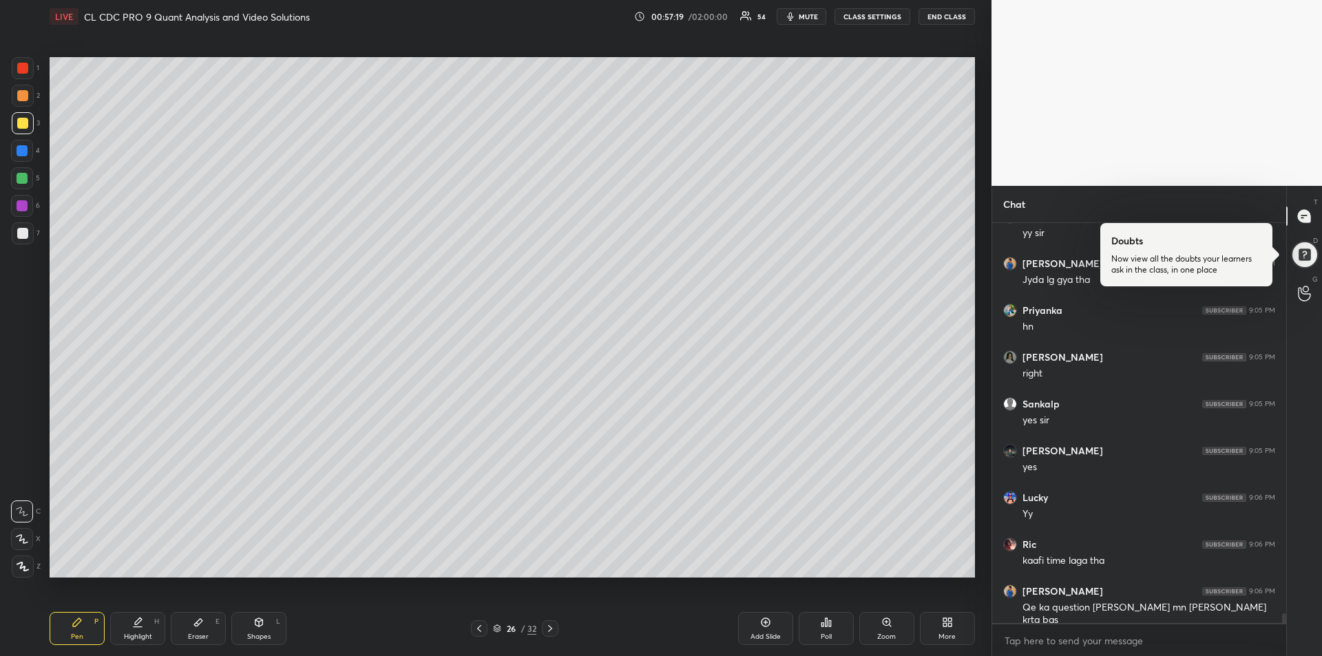
click at [551, 629] on icon at bounding box center [550, 628] width 4 height 7
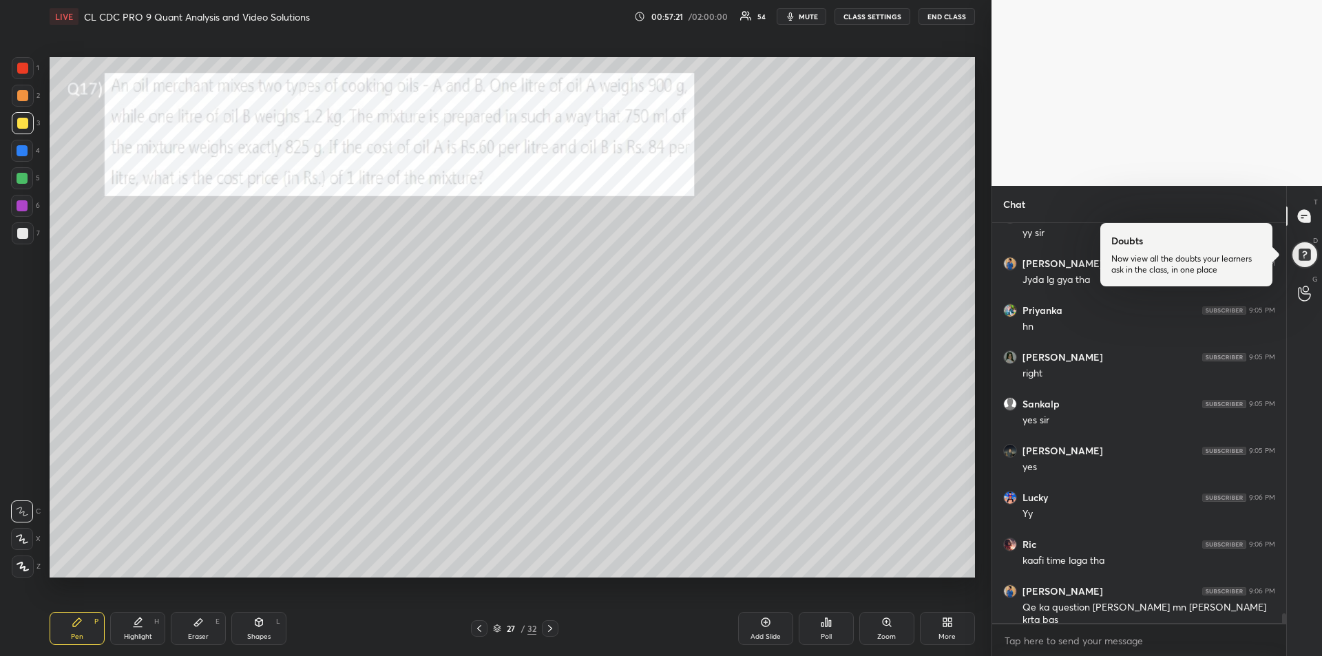
click at [23, 68] on div at bounding box center [22, 68] width 11 height 11
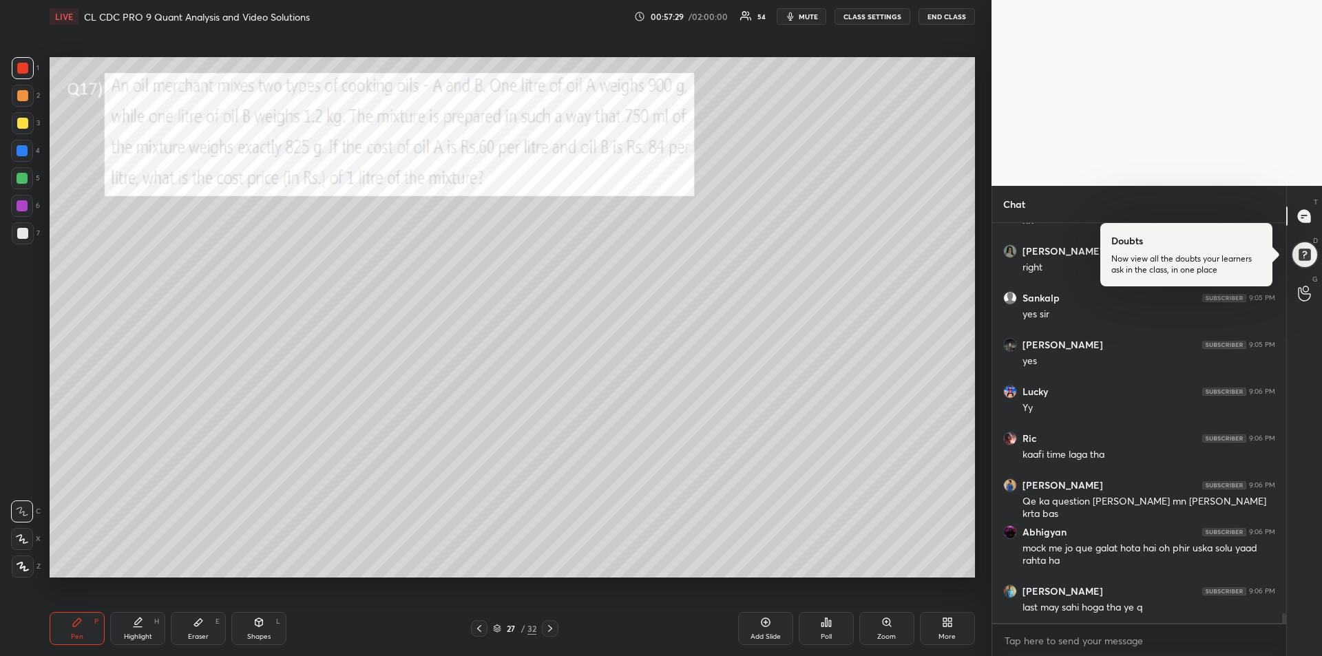
scroll to position [16156, 0]
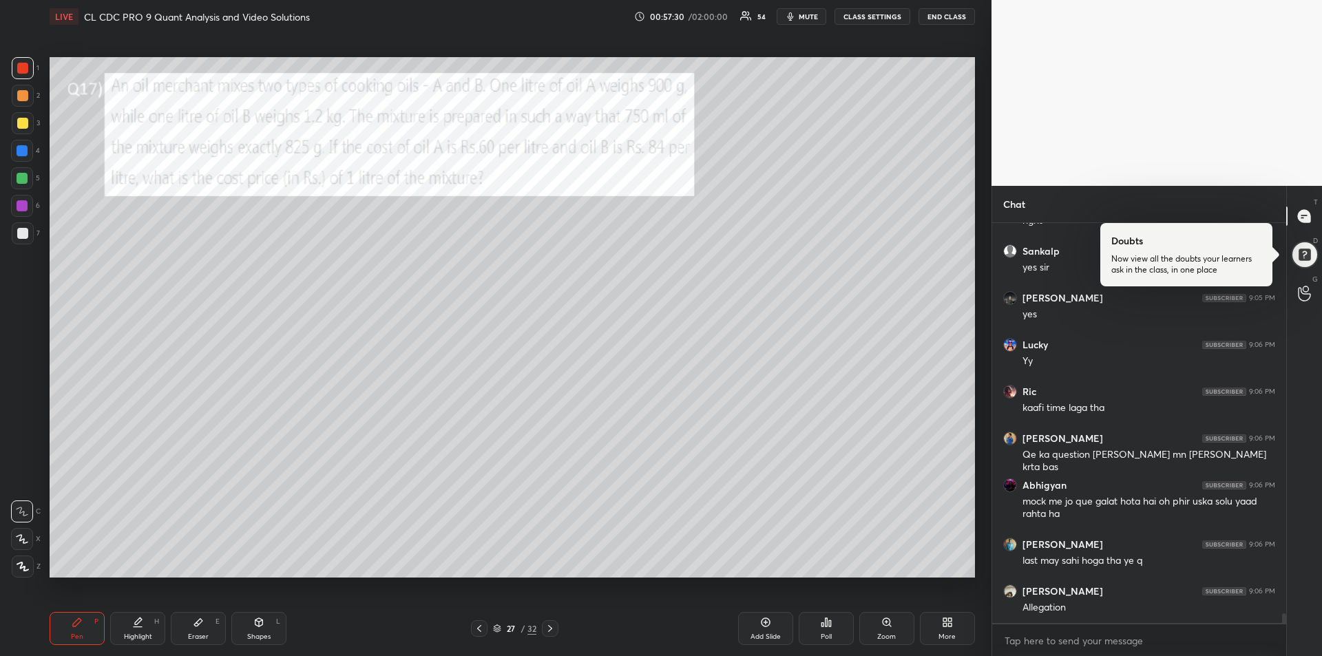
click at [17, 149] on div at bounding box center [22, 150] width 11 height 11
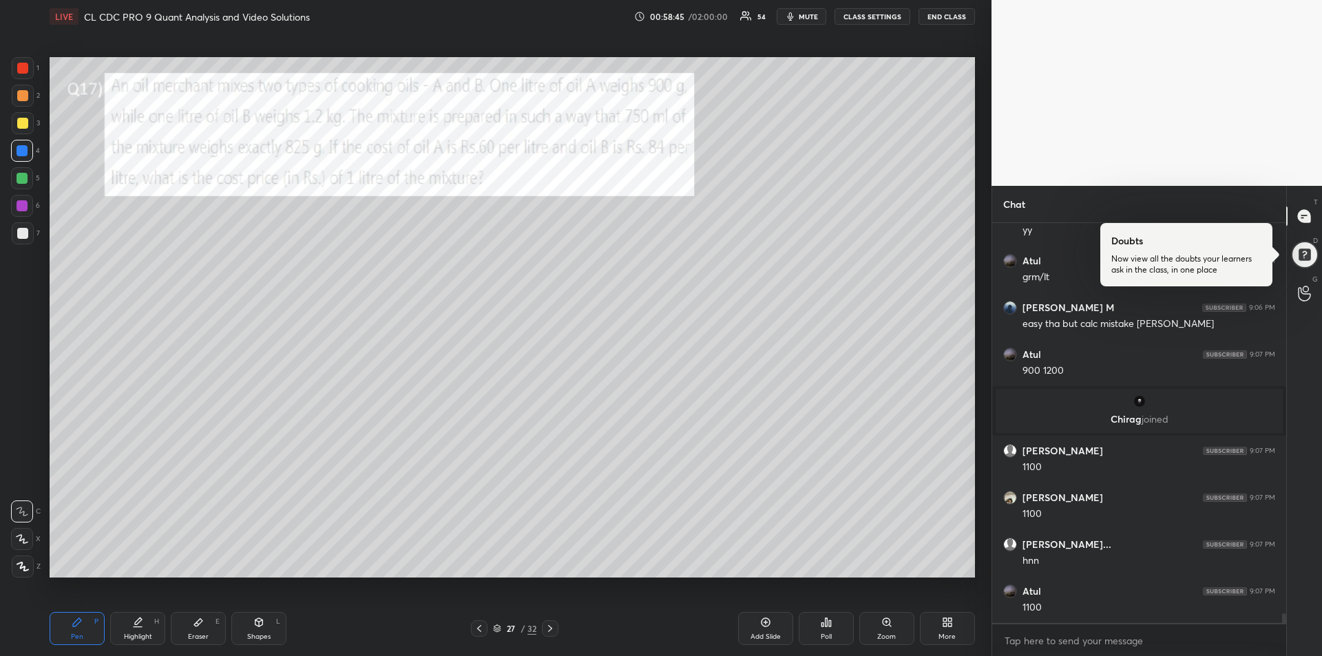
scroll to position [16242, 0]
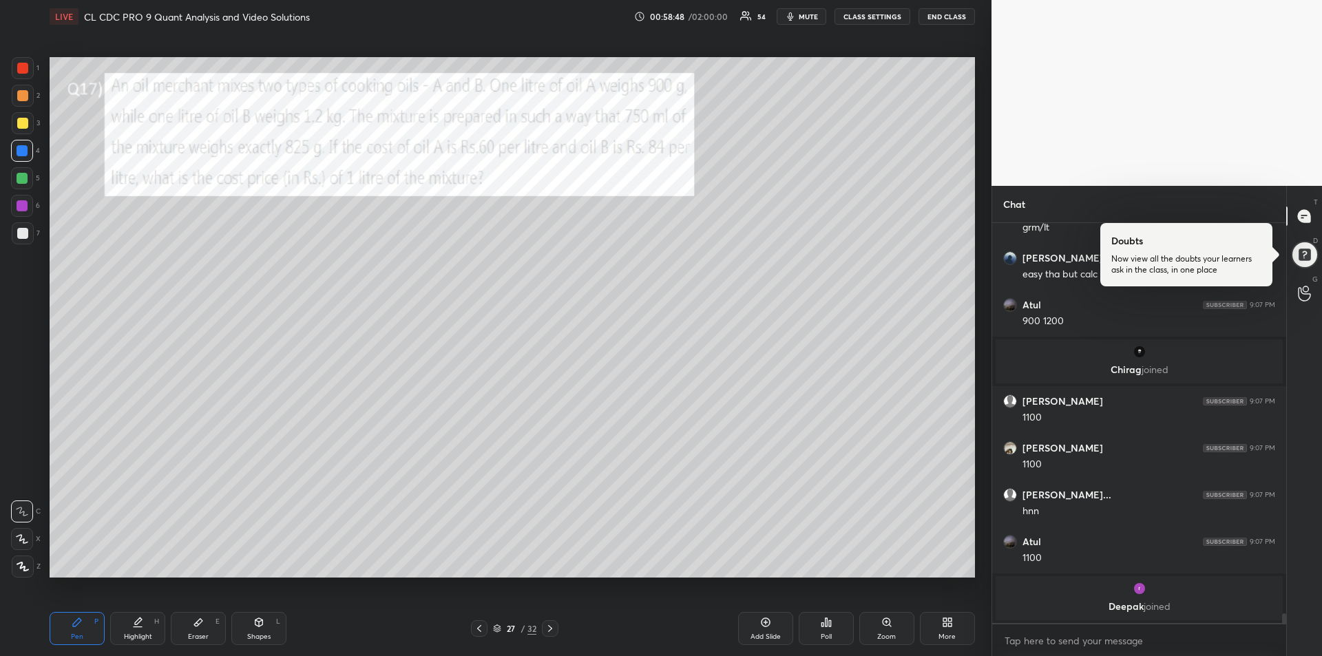
click at [21, 239] on div at bounding box center [23, 233] width 22 height 22
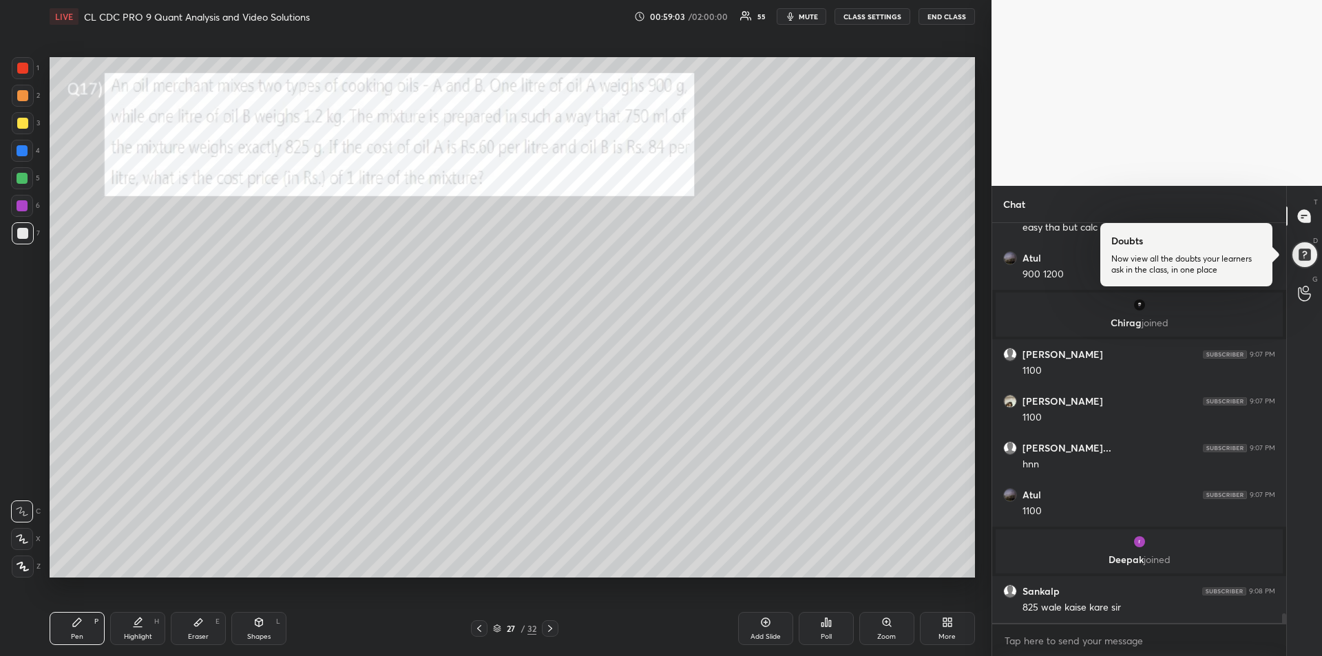
click at [195, 626] on icon at bounding box center [198, 623] width 8 height 8
click at [84, 628] on div "Pen P" at bounding box center [77, 628] width 55 height 33
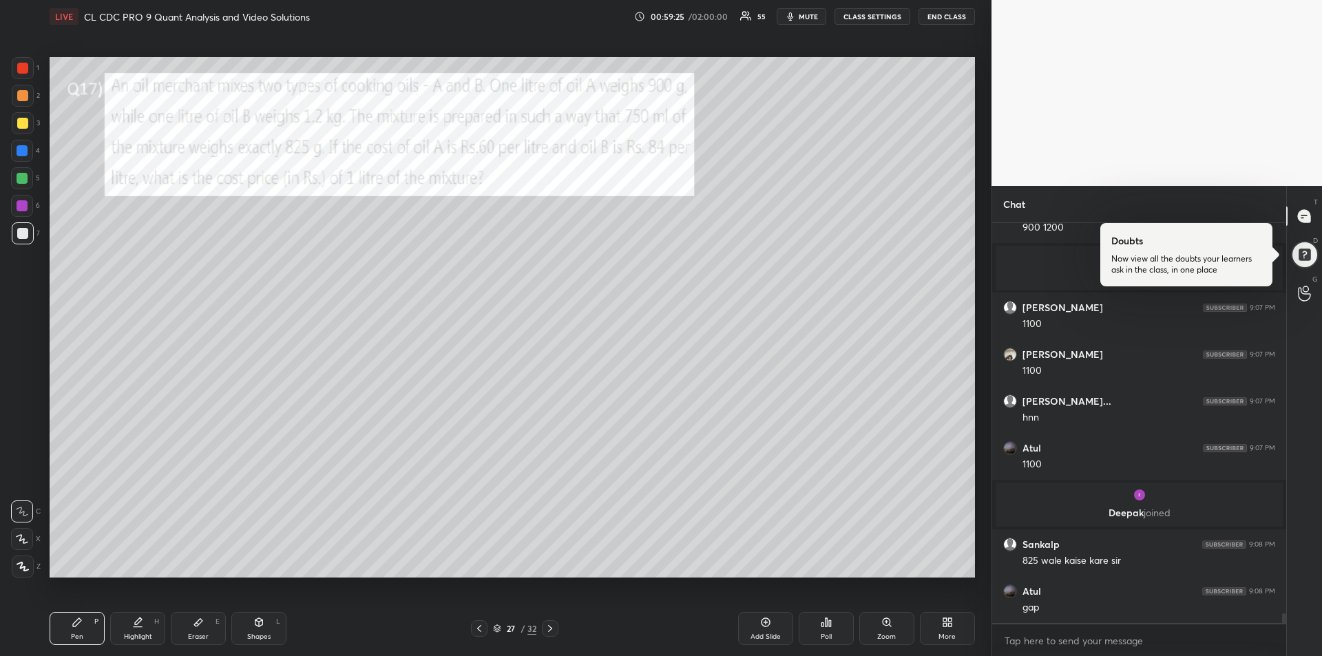
click at [21, 176] on div at bounding box center [22, 178] width 11 height 11
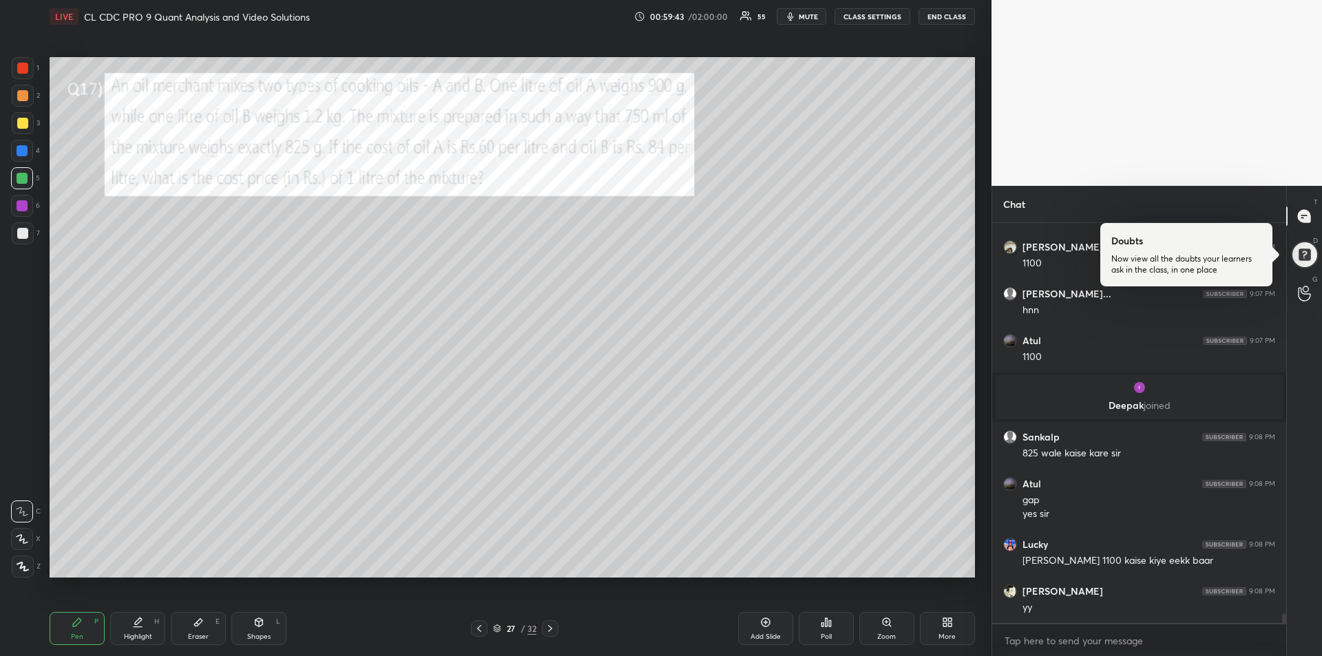
scroll to position [16441, 0]
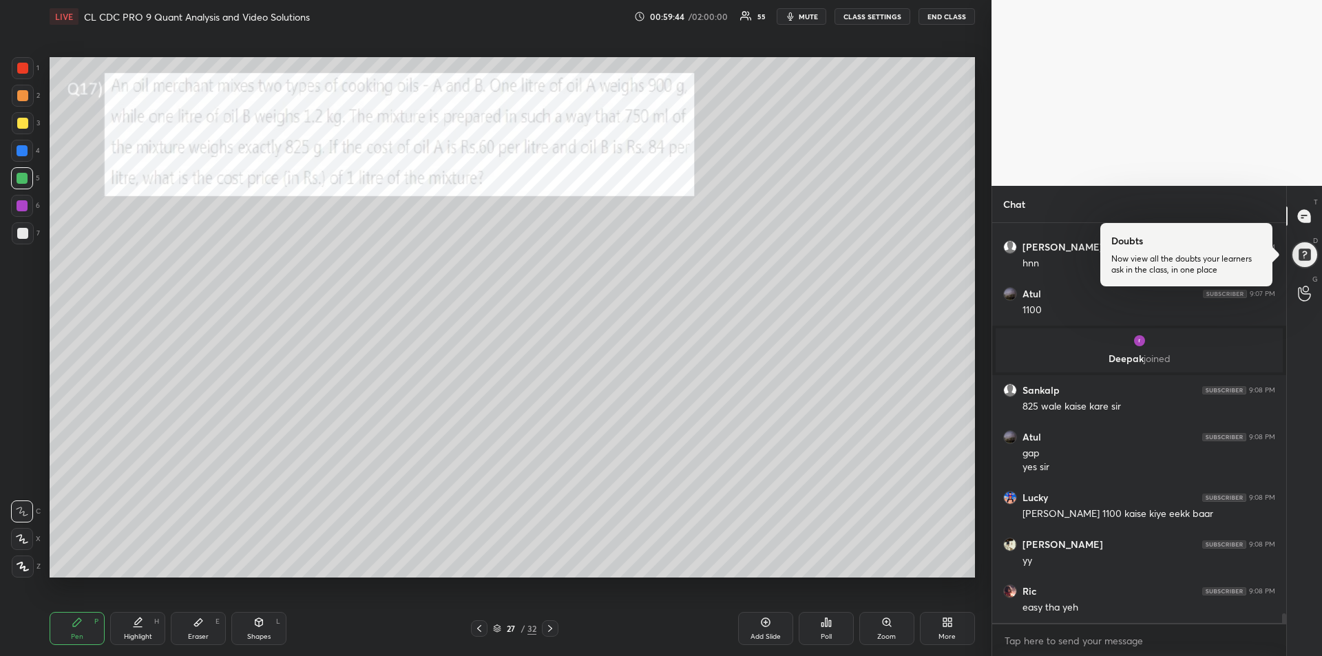
click at [761, 634] on div "Add Slide" at bounding box center [765, 636] width 30 height 7
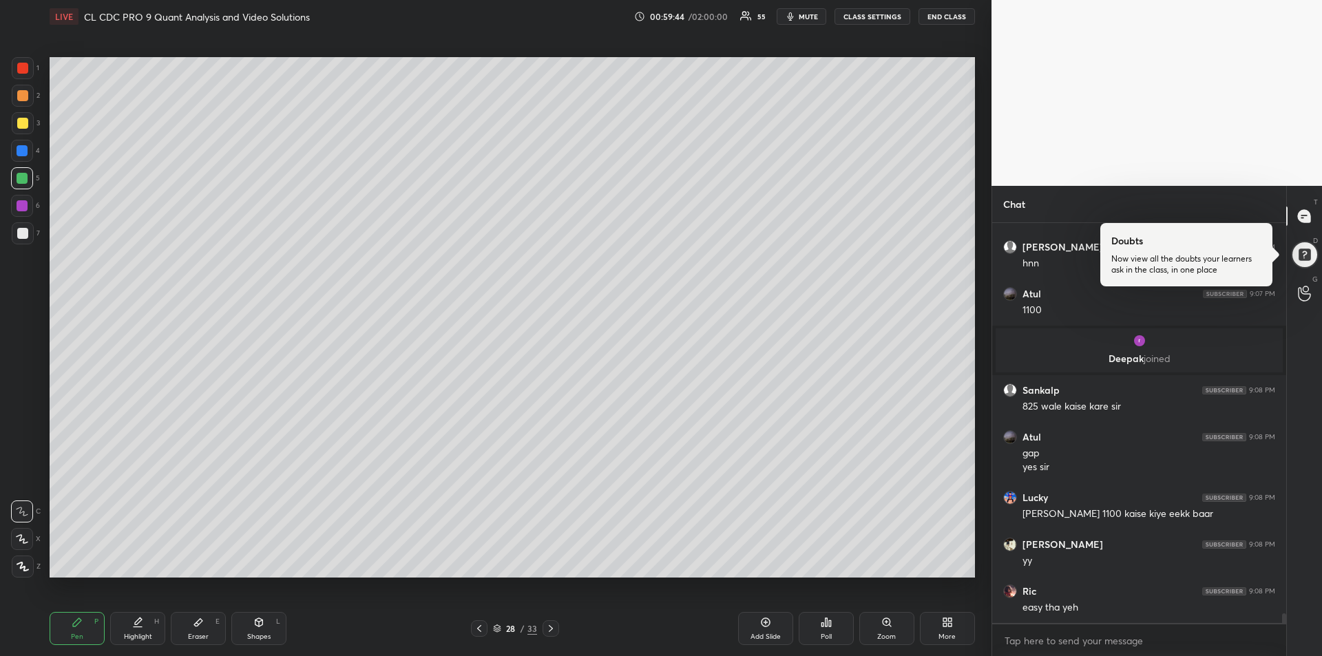
scroll to position [16487, 0]
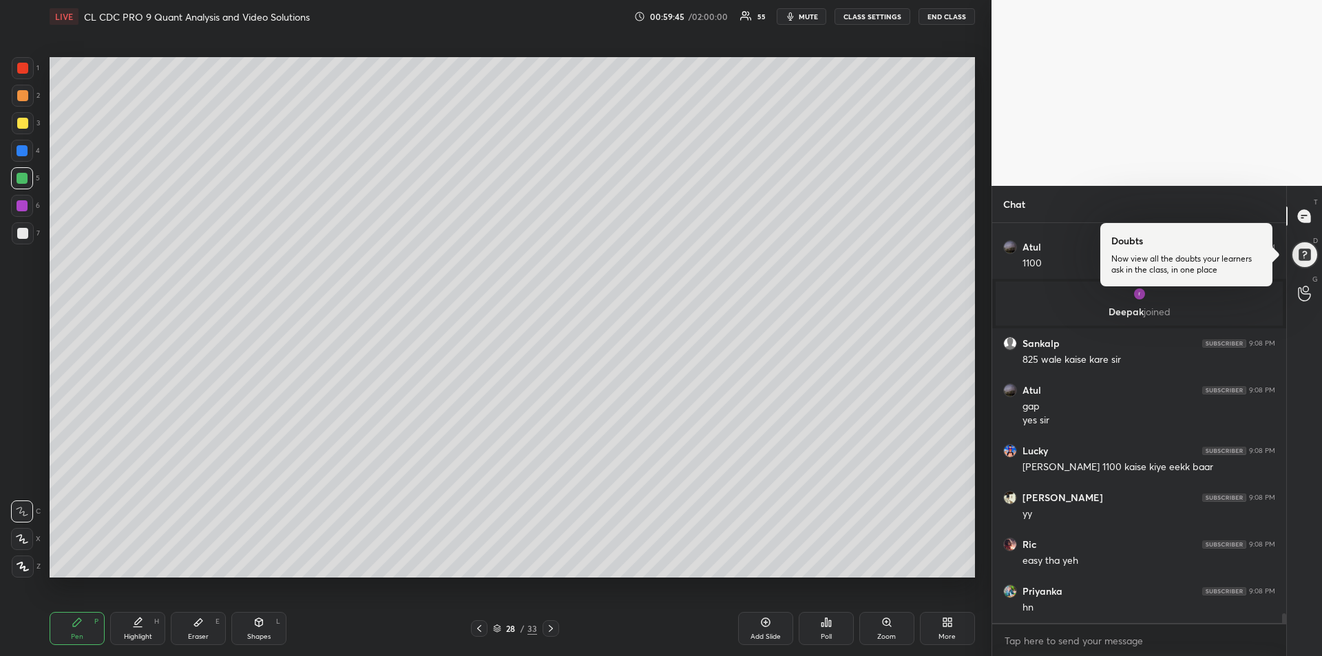
click at [20, 153] on div at bounding box center [22, 150] width 11 height 11
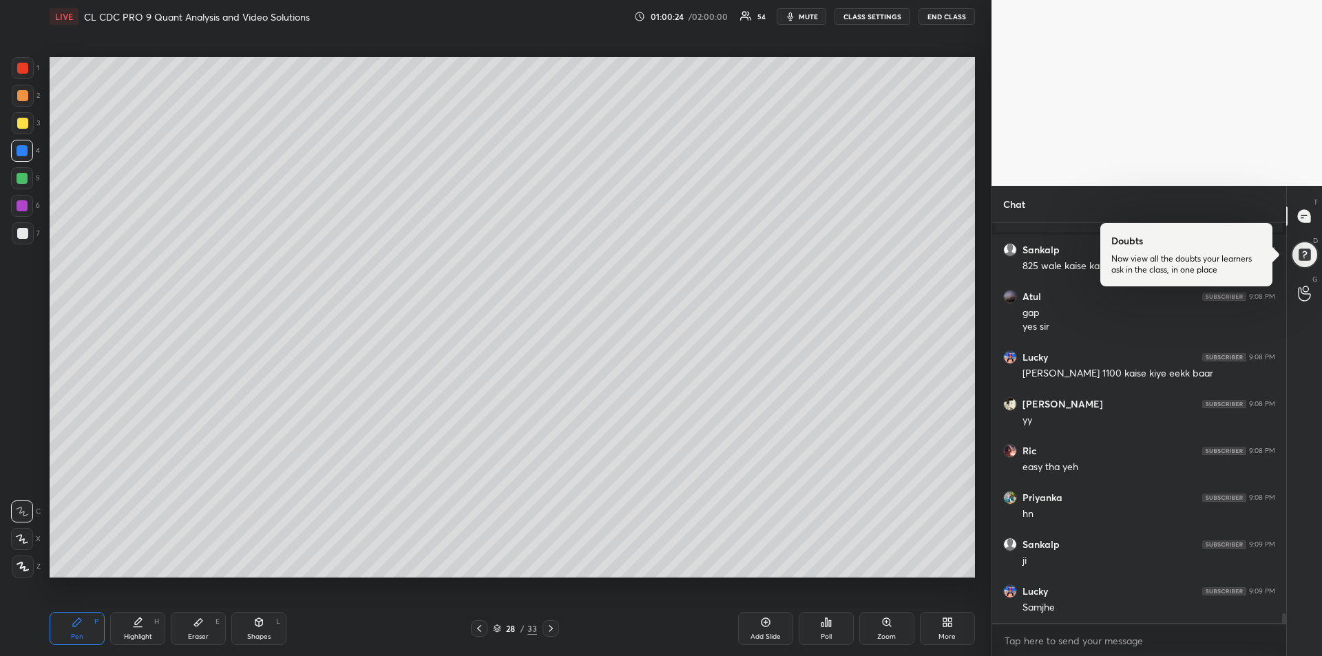
scroll to position [16628, 0]
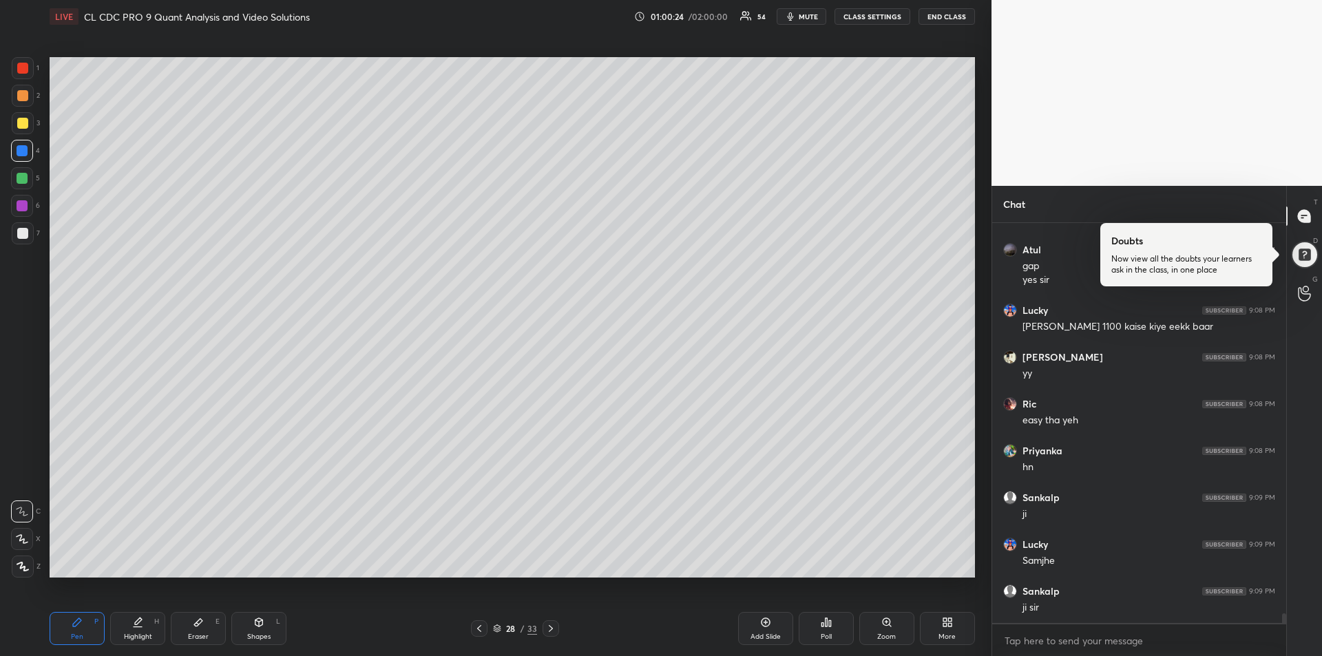
click at [19, 178] on div at bounding box center [22, 178] width 11 height 11
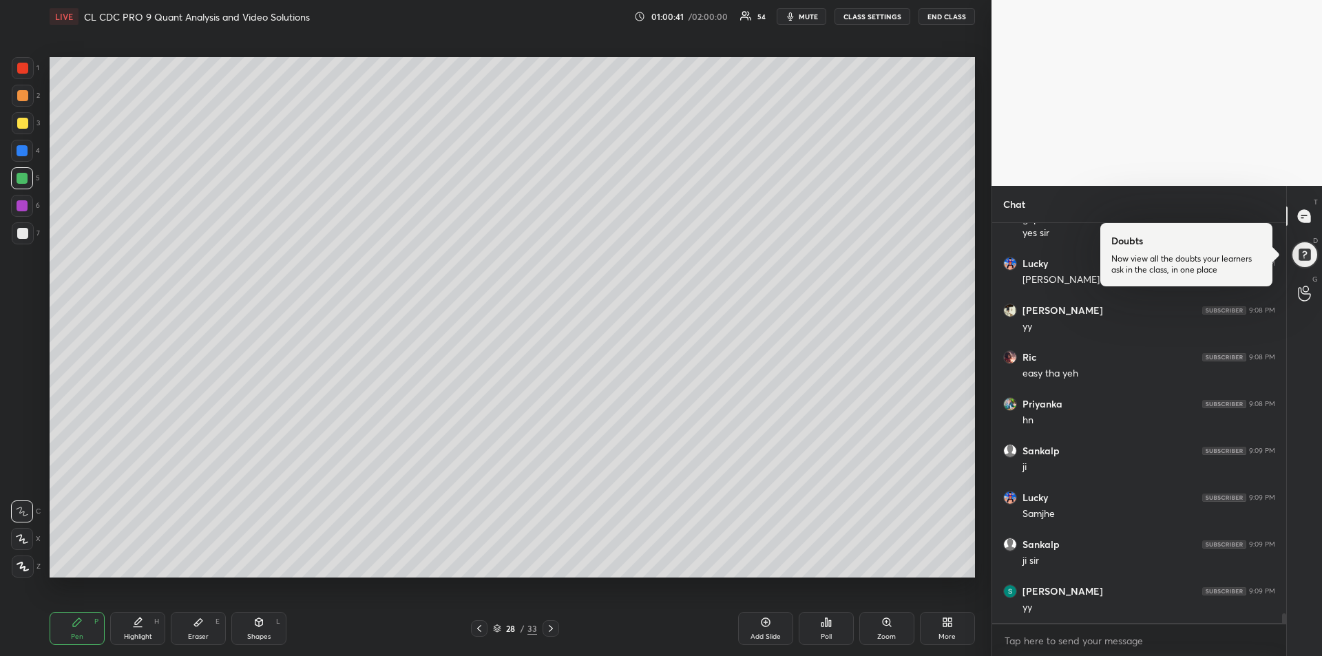
scroll to position [16721, 0]
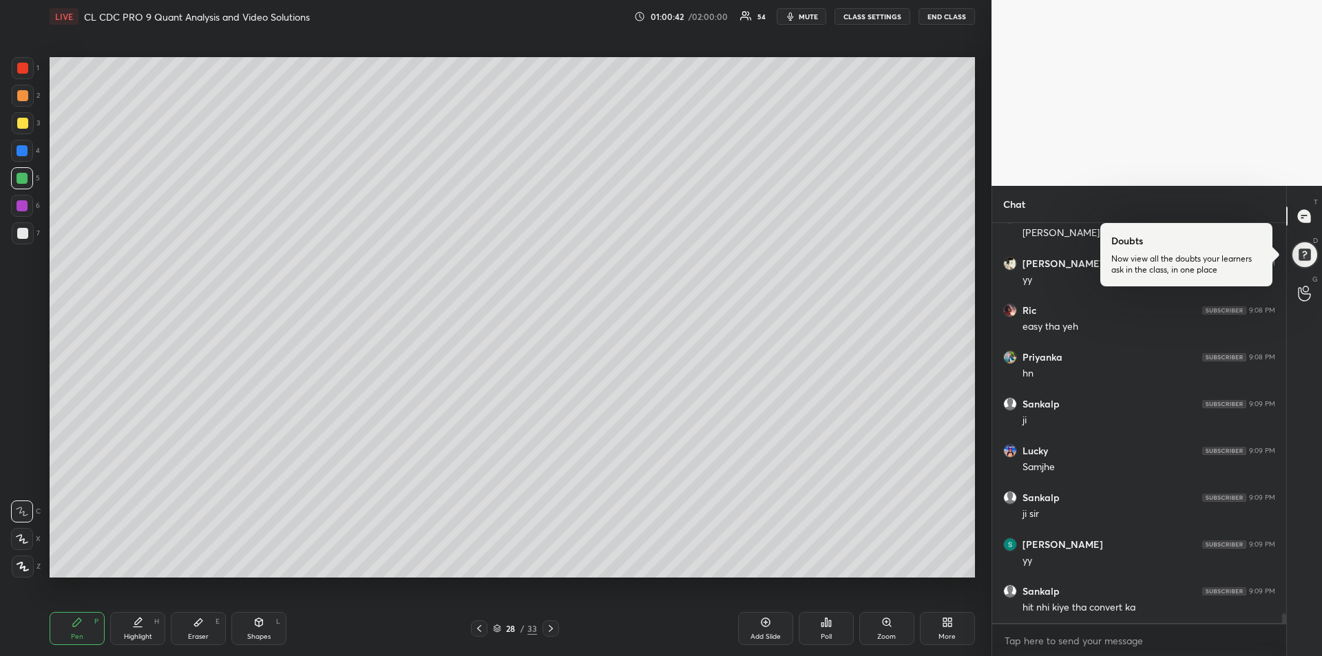
click at [25, 123] on div at bounding box center [22, 123] width 11 height 11
click at [557, 633] on div at bounding box center [550, 628] width 17 height 17
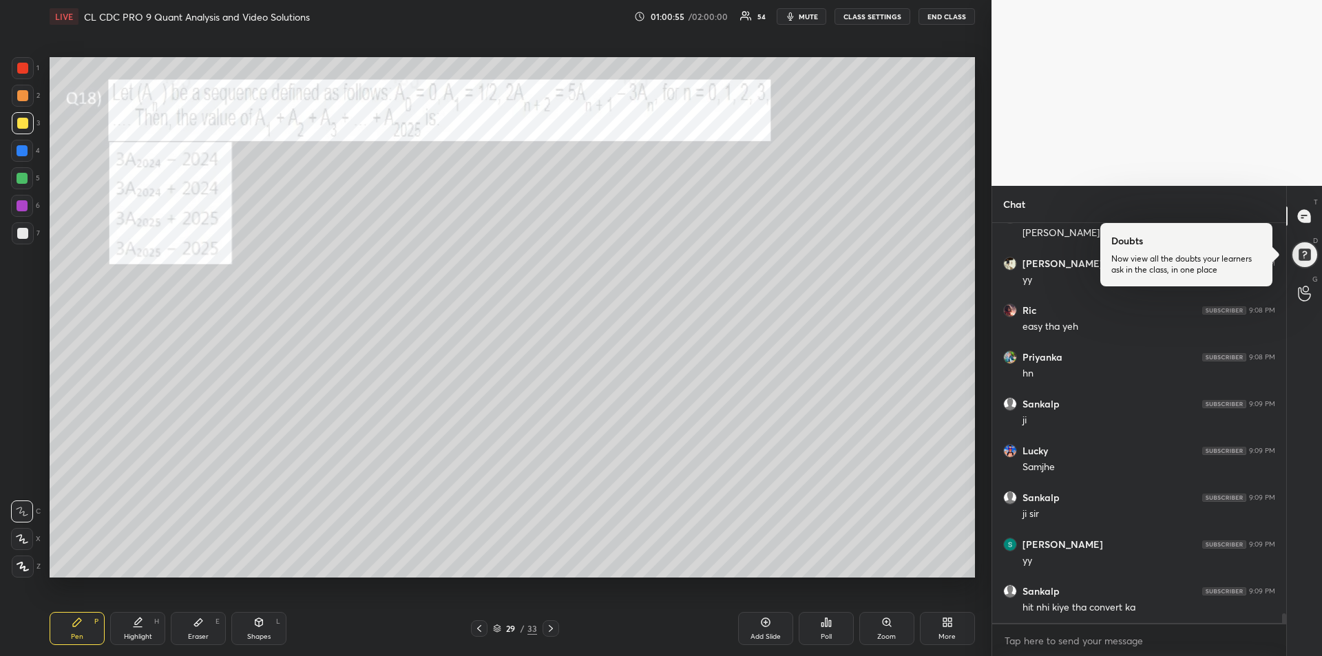
scroll to position [16768, 0]
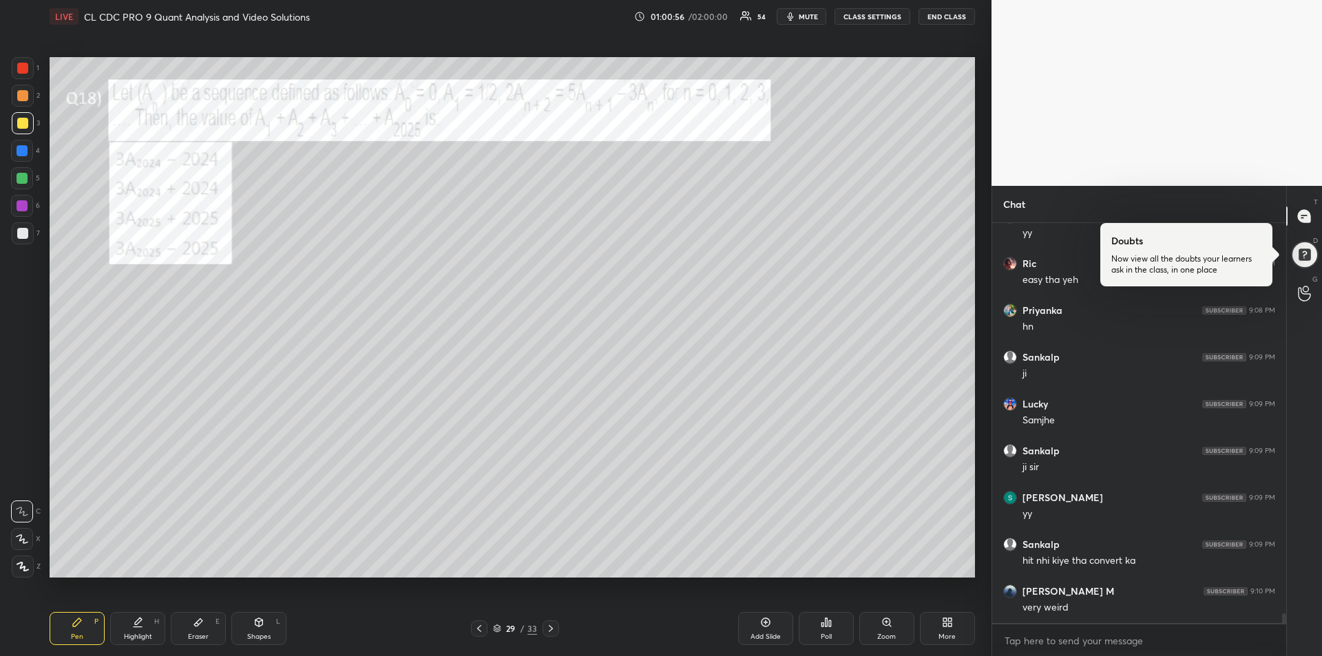
click at [202, 622] on icon at bounding box center [198, 622] width 11 height 11
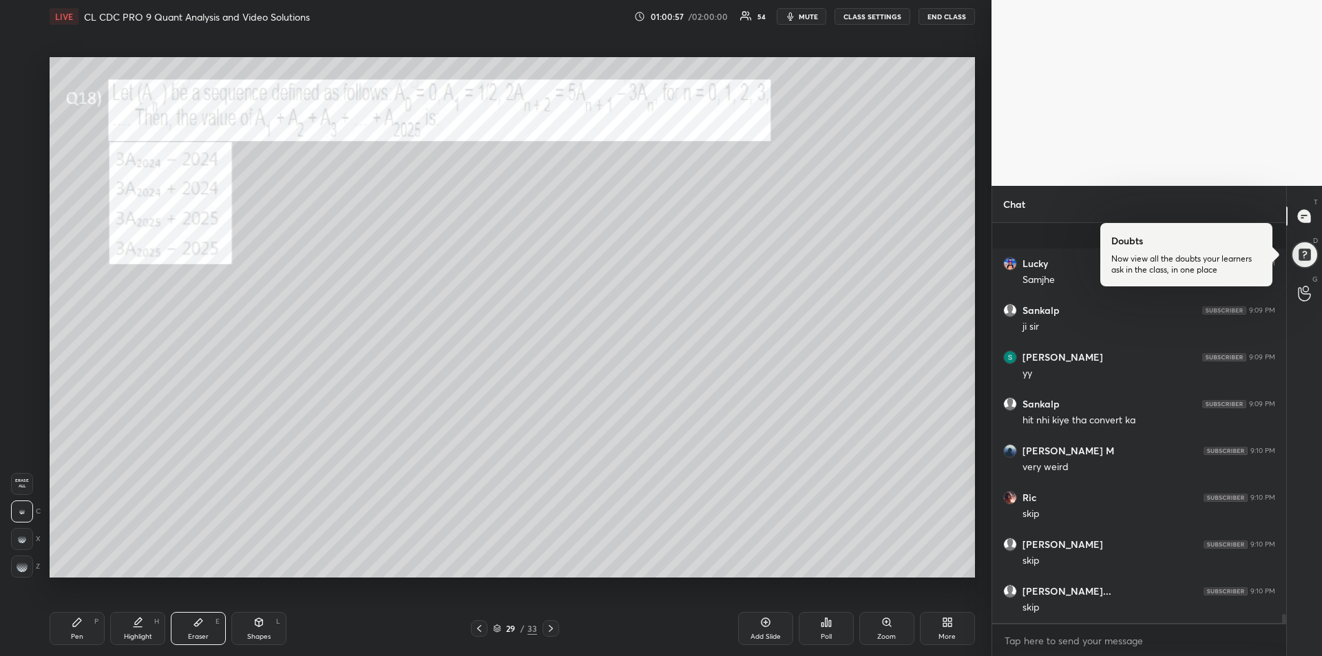
scroll to position [17002, 0]
click at [87, 625] on div "Pen P" at bounding box center [77, 628] width 55 height 33
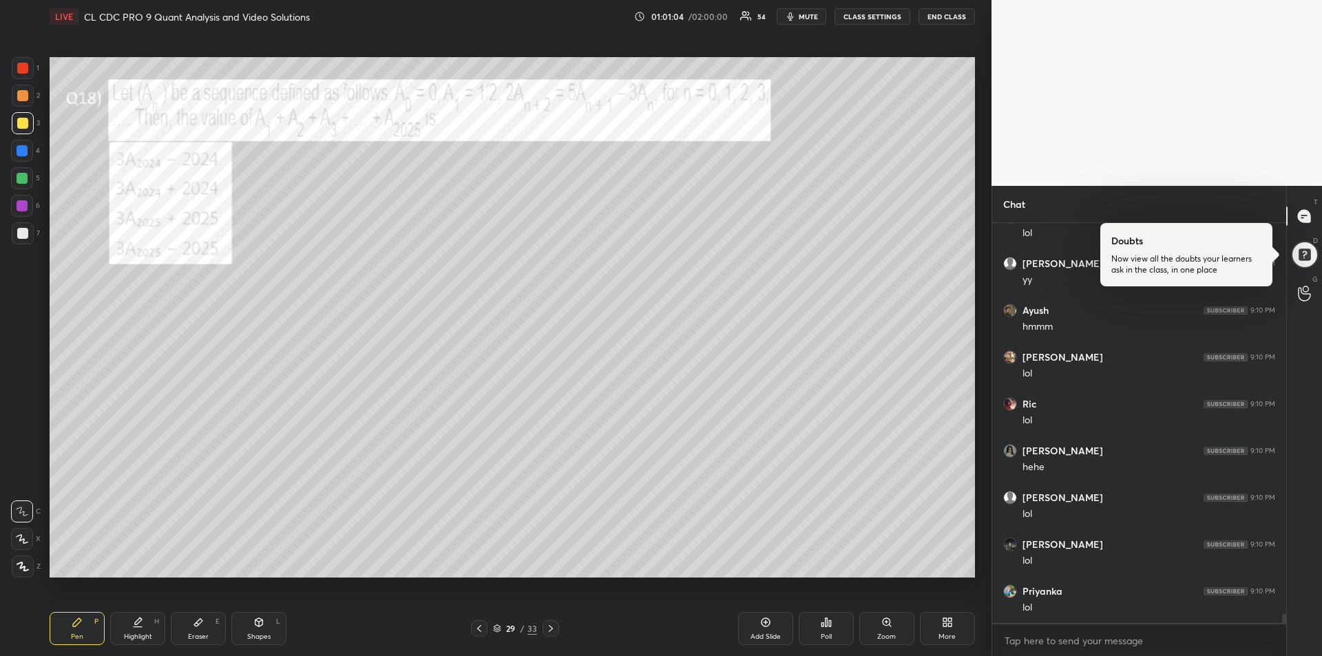
scroll to position [17377, 0]
click at [23, 156] on div at bounding box center [22, 150] width 11 height 11
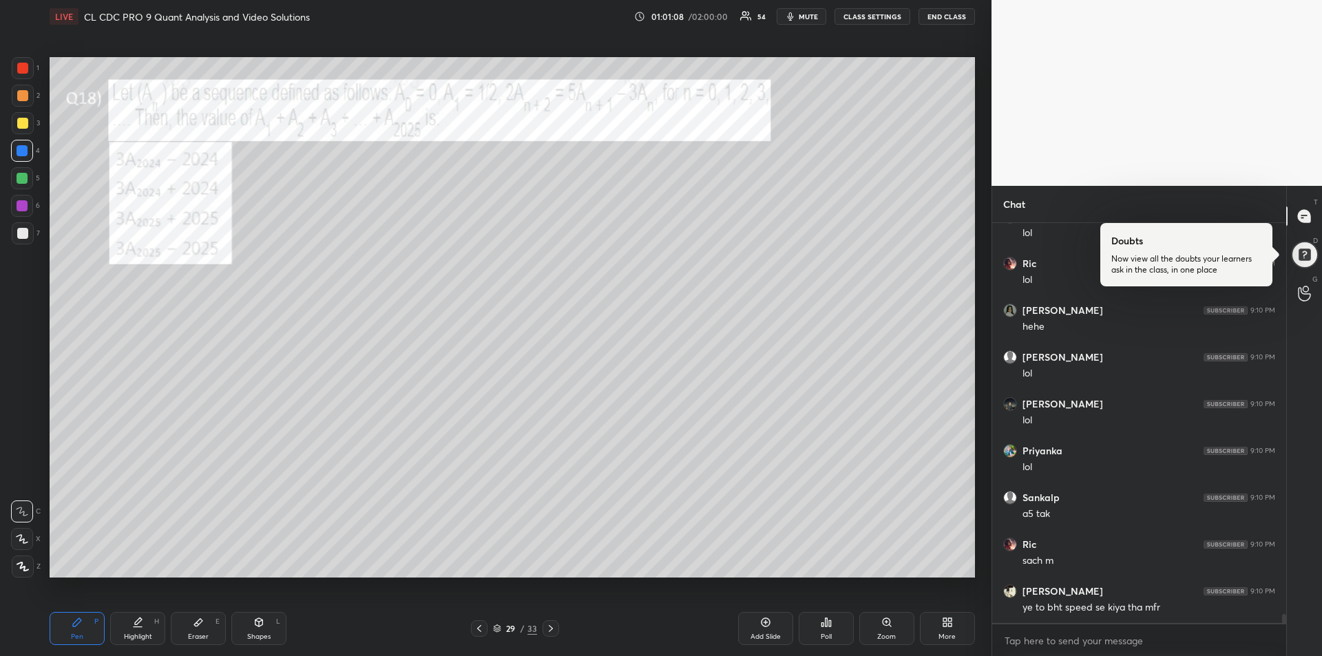
scroll to position [17517, 0]
click at [551, 630] on icon at bounding box center [550, 628] width 11 height 11
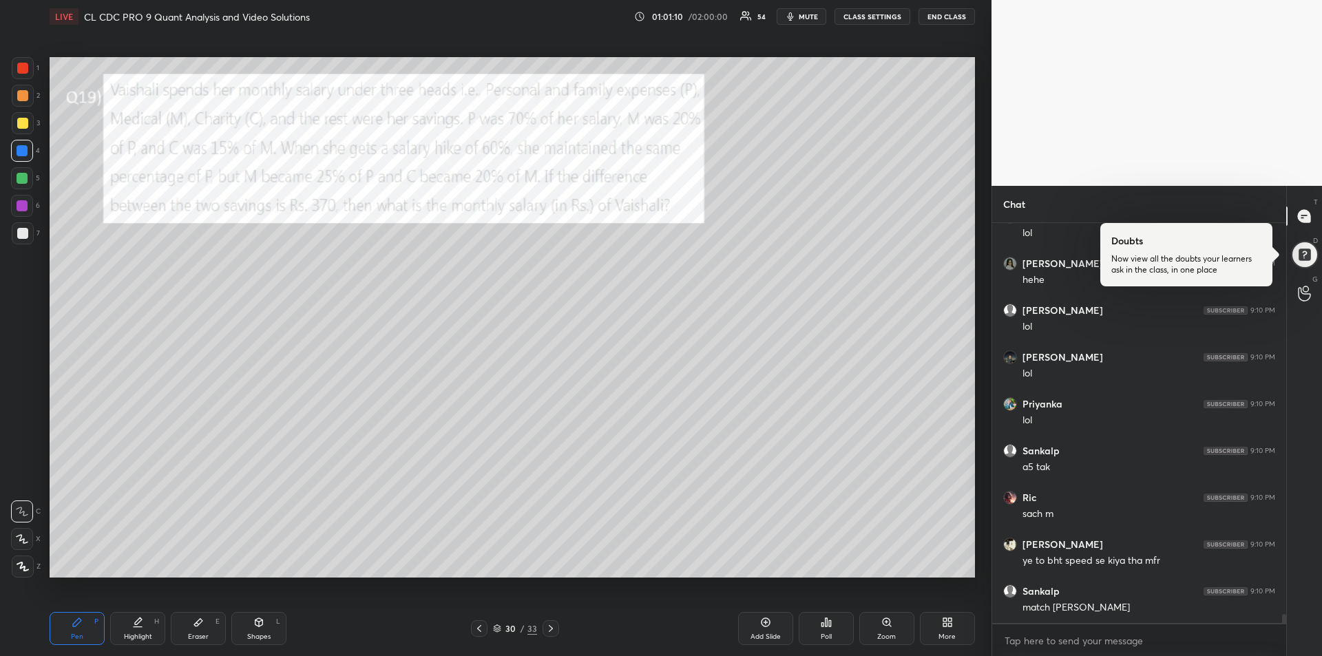
click at [21, 70] on div at bounding box center [22, 68] width 11 height 11
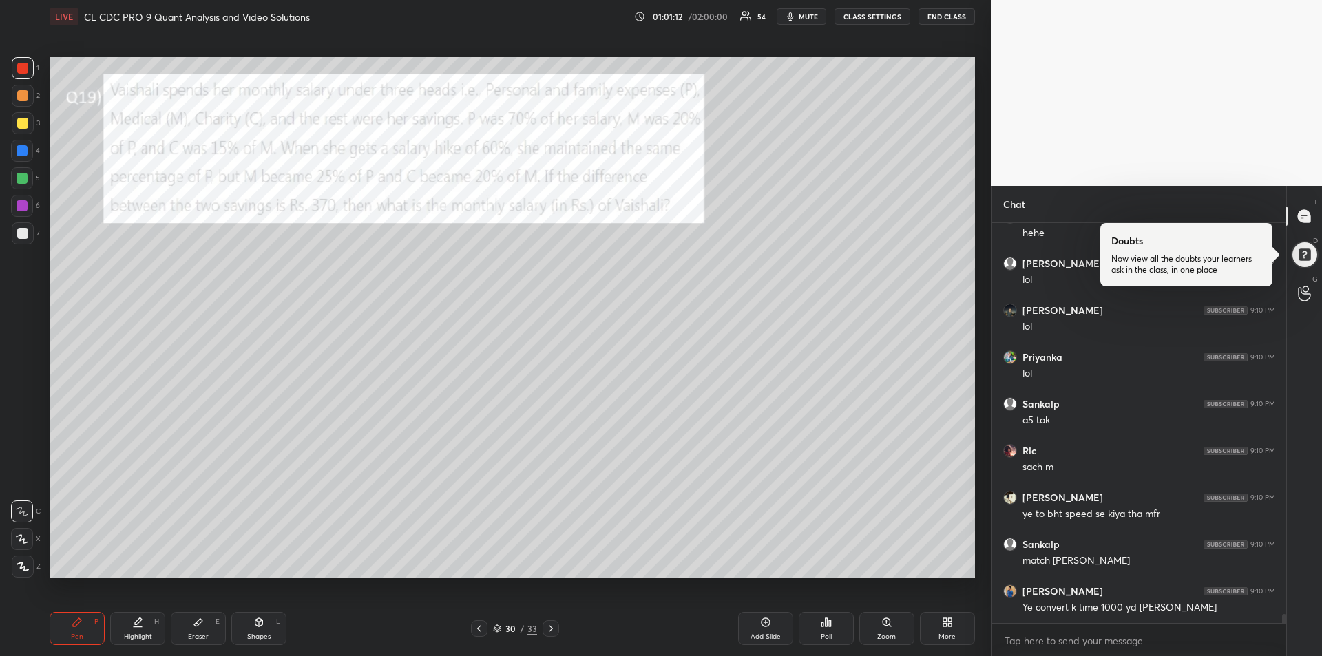
click at [130, 629] on div "Highlight H" at bounding box center [137, 628] width 55 height 33
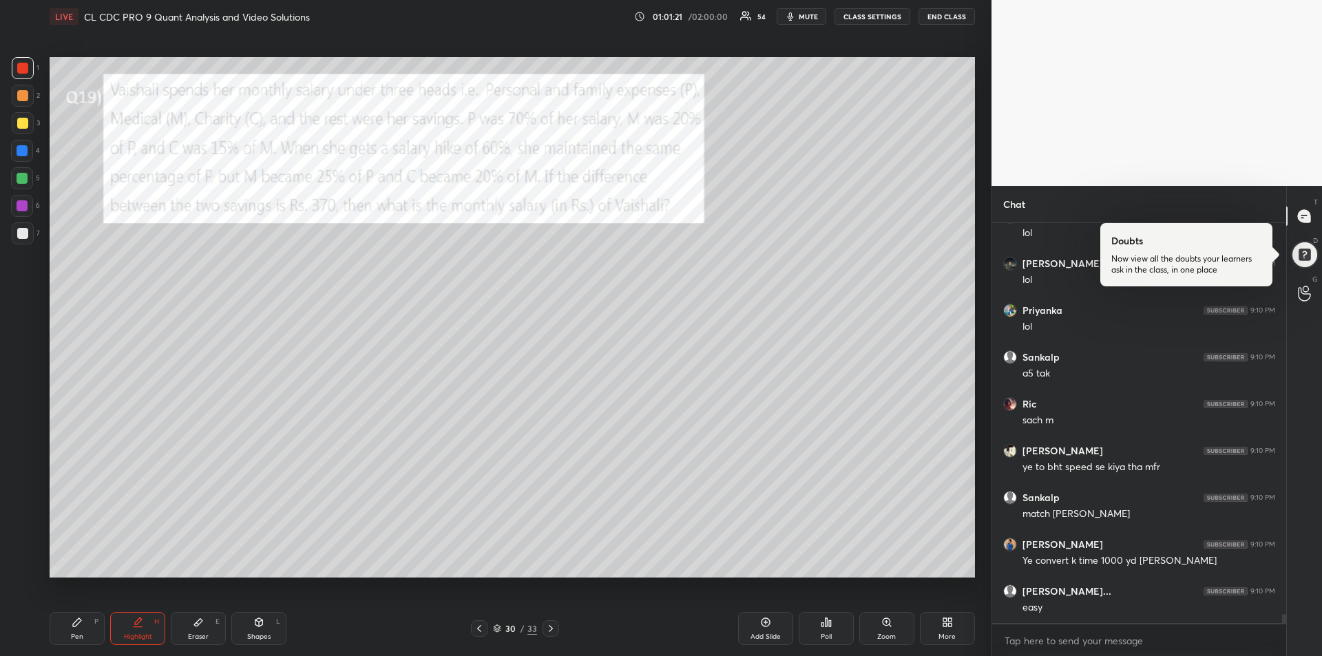
scroll to position [17658, 0]
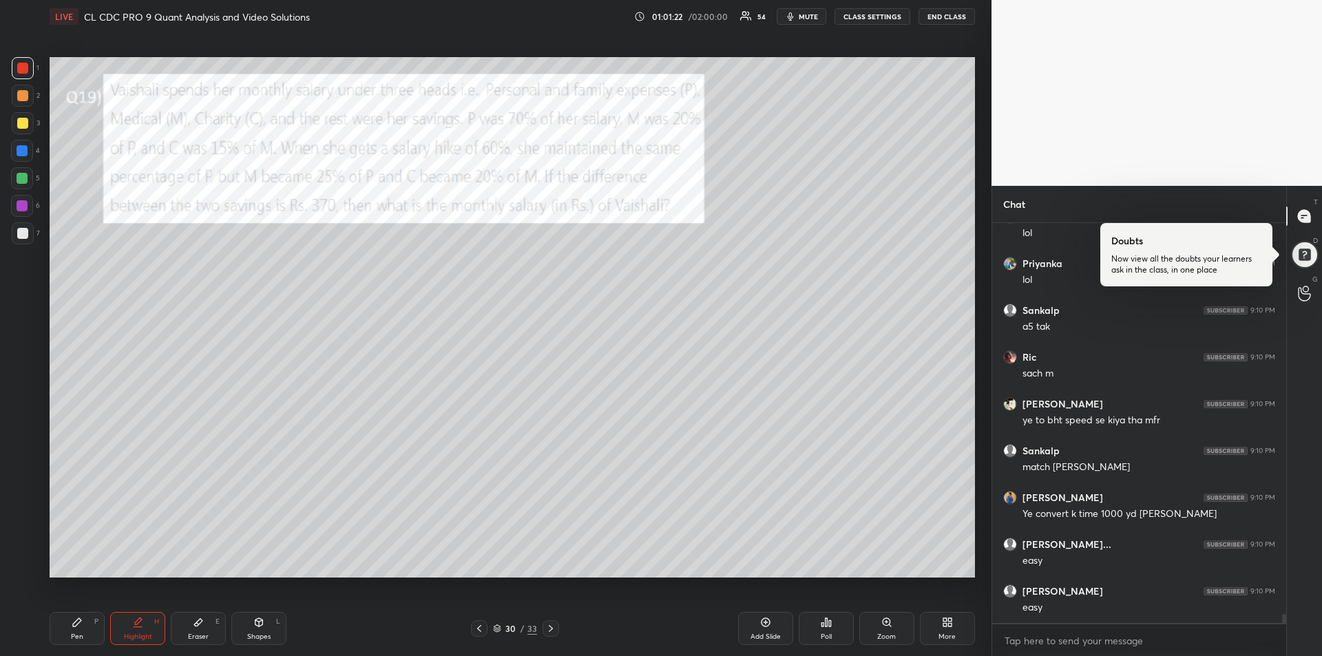
click at [83, 631] on div "Pen P" at bounding box center [77, 628] width 55 height 33
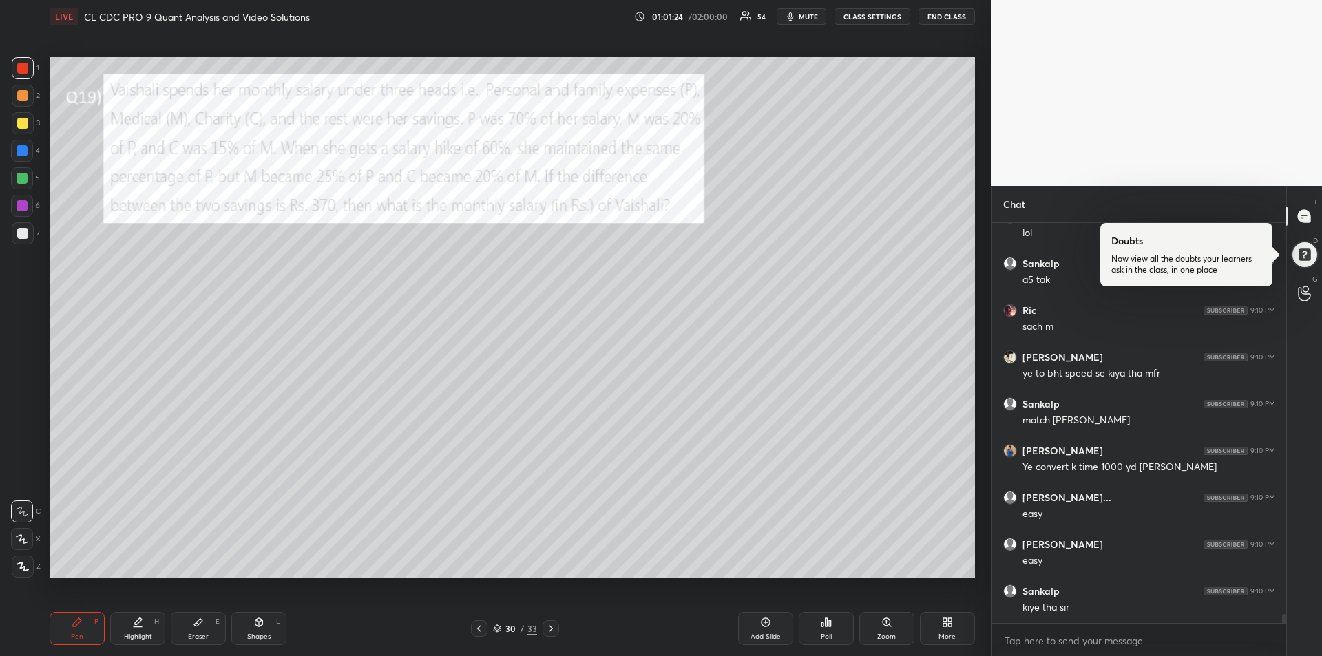
click at [22, 121] on div at bounding box center [22, 123] width 11 height 11
click at [20, 147] on div at bounding box center [22, 150] width 11 height 11
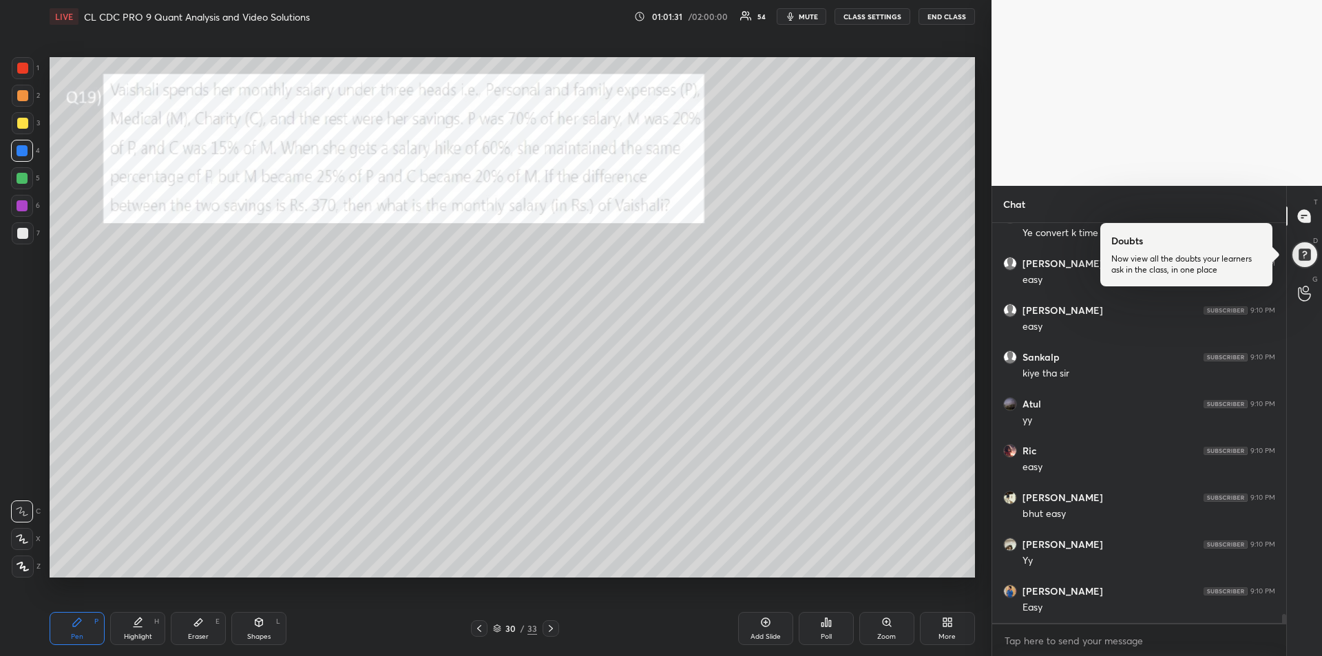
scroll to position [17985, 0]
click at [200, 630] on div "Eraser E" at bounding box center [198, 628] width 55 height 33
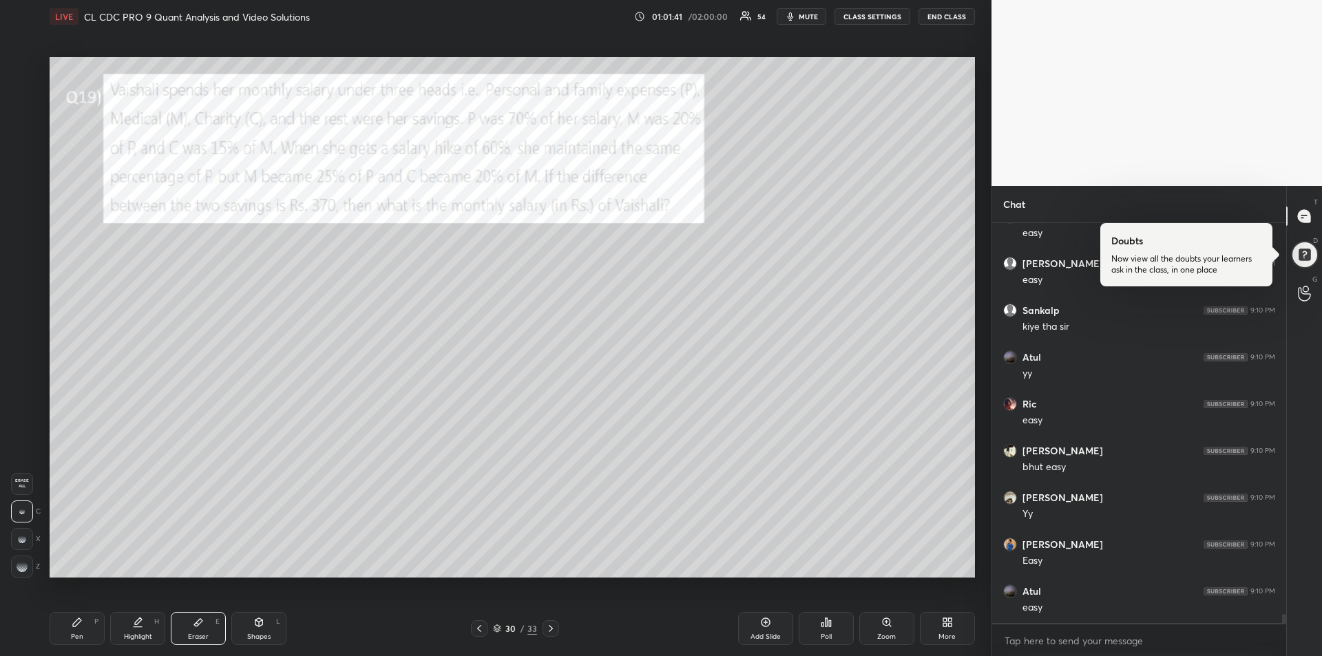
click at [75, 626] on icon at bounding box center [77, 622] width 8 height 8
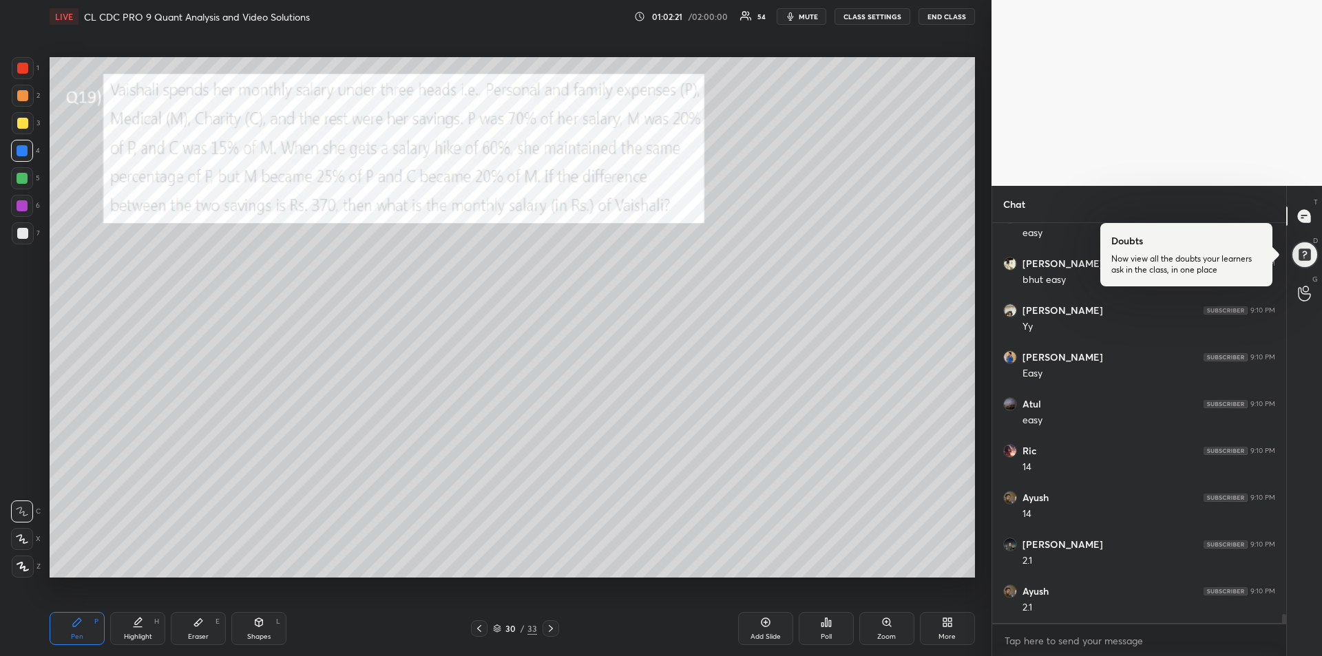
scroll to position [18219, 0]
click at [18, 225] on div at bounding box center [23, 233] width 22 height 22
click at [21, 175] on div at bounding box center [22, 178] width 11 height 11
click at [549, 631] on icon at bounding box center [551, 628] width 4 height 7
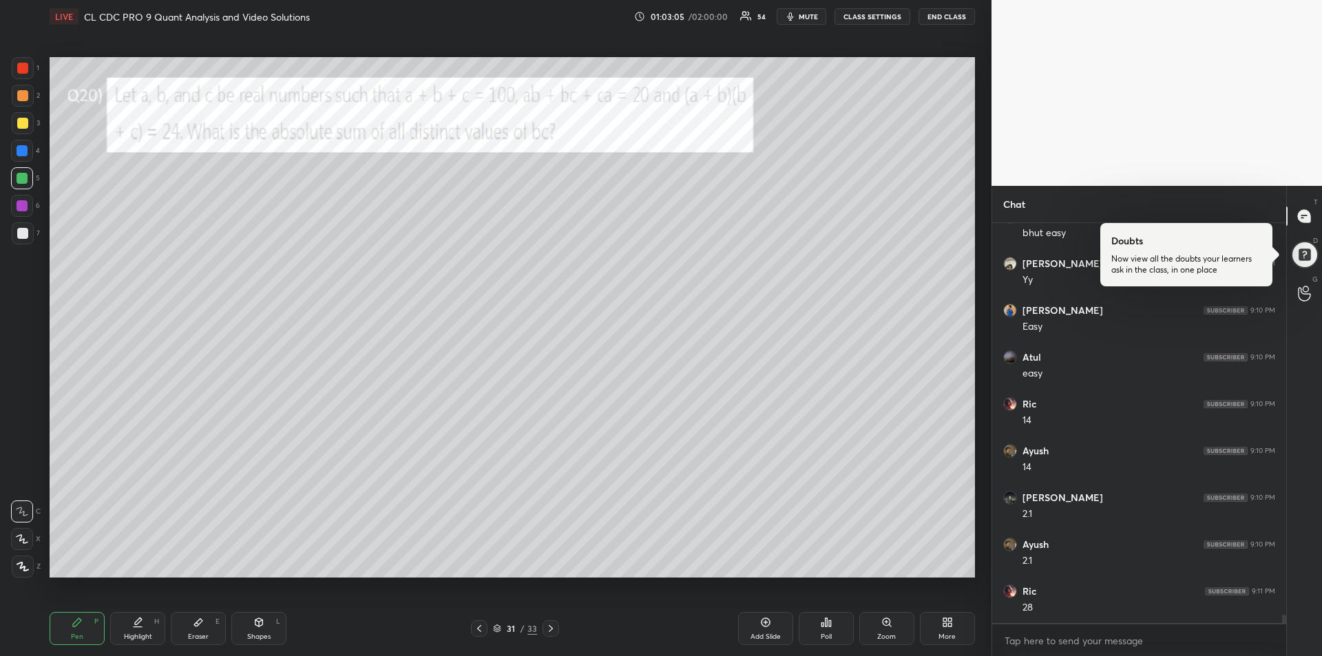
click at [23, 103] on div at bounding box center [23, 96] width 22 height 22
click at [138, 622] on icon at bounding box center [138, 620] width 7 height 7
click at [72, 625] on icon at bounding box center [77, 622] width 11 height 11
click at [552, 626] on icon at bounding box center [550, 628] width 11 height 11
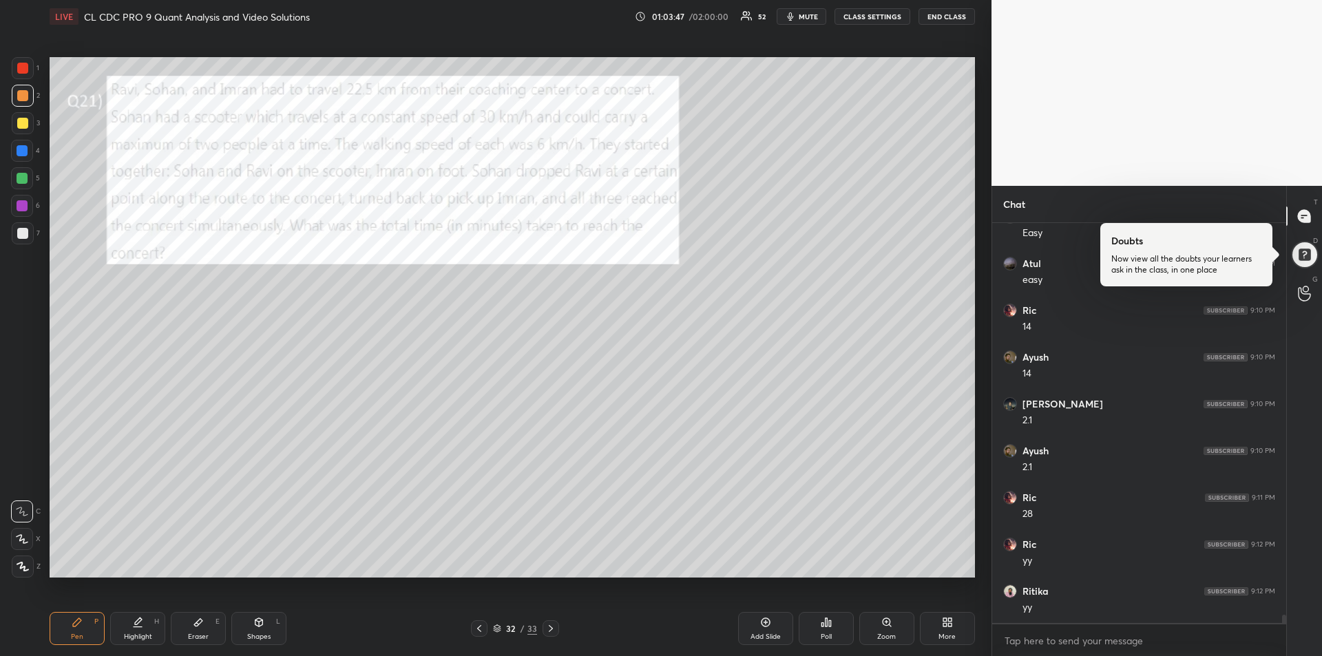
click at [19, 79] on div "1 2 3 4 5 6 7" at bounding box center [25, 153] width 29 height 193
click at [20, 154] on div at bounding box center [22, 150] width 11 height 11
click at [132, 633] on div "Highlight" at bounding box center [138, 636] width 28 height 7
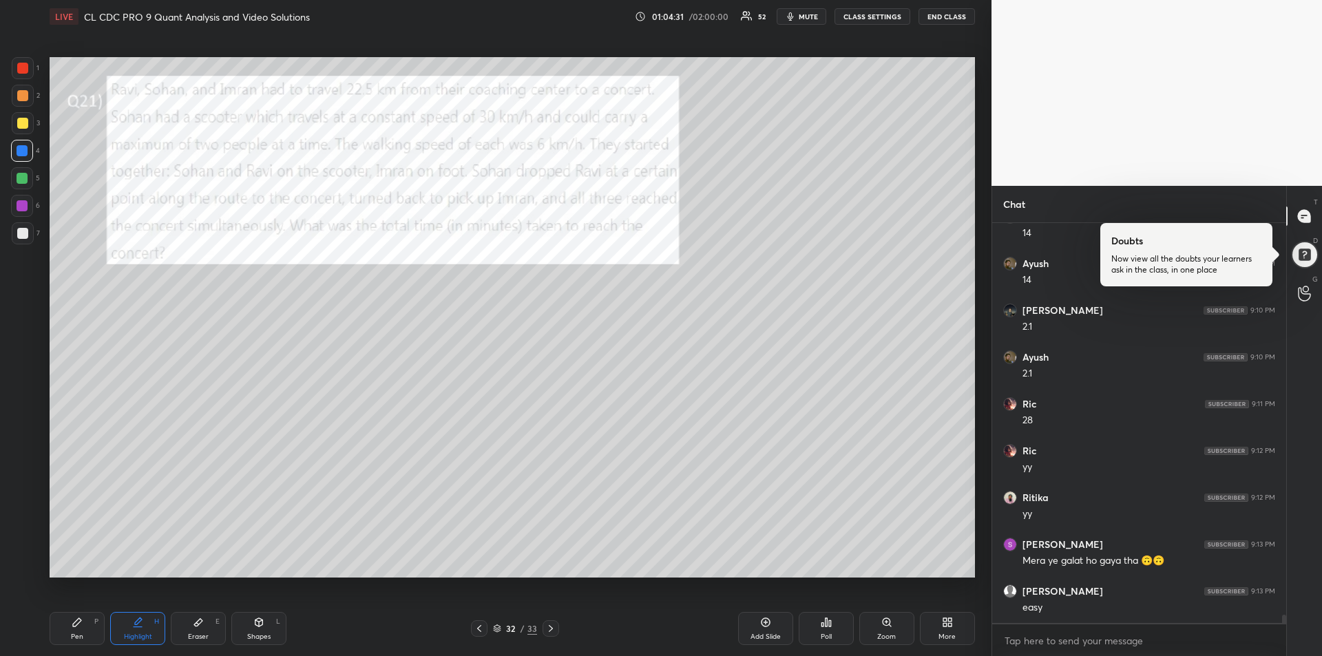
click at [21, 65] on div at bounding box center [22, 68] width 11 height 11
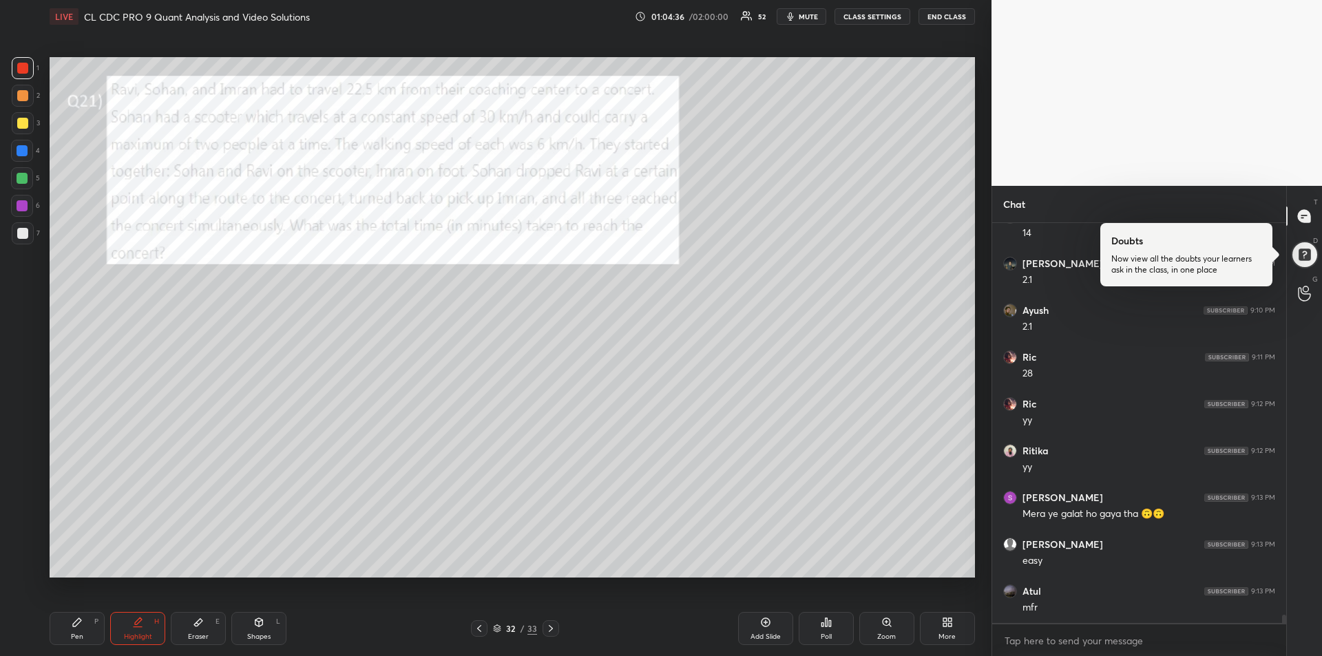
scroll to position [18500, 0]
click at [77, 629] on div "Pen P" at bounding box center [77, 628] width 55 height 33
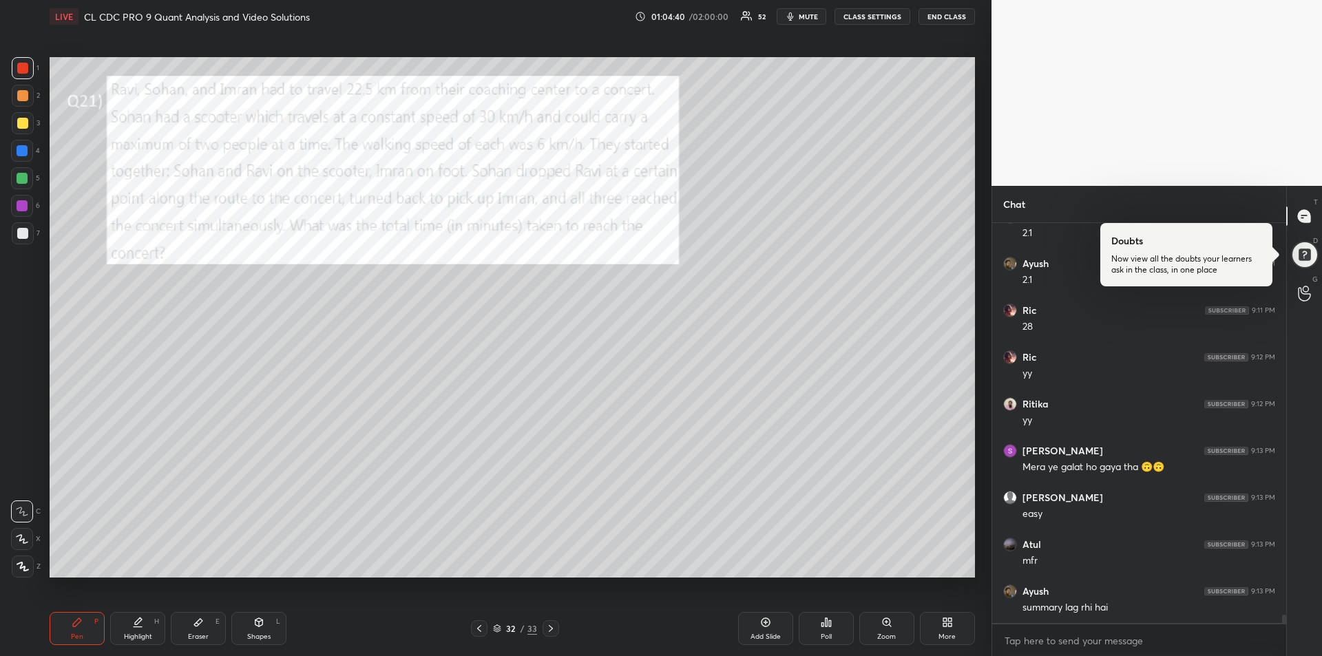
click at [551, 635] on div at bounding box center [550, 628] width 17 height 17
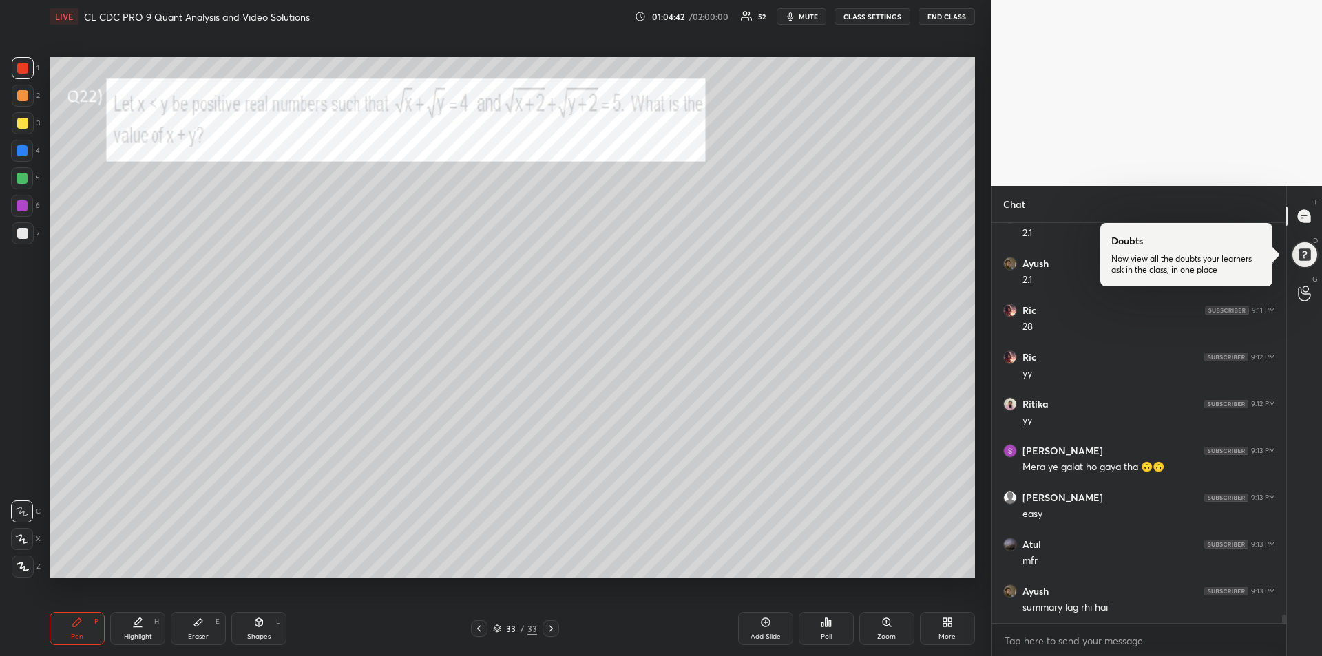
click at [478, 626] on icon at bounding box center [479, 628] width 11 height 11
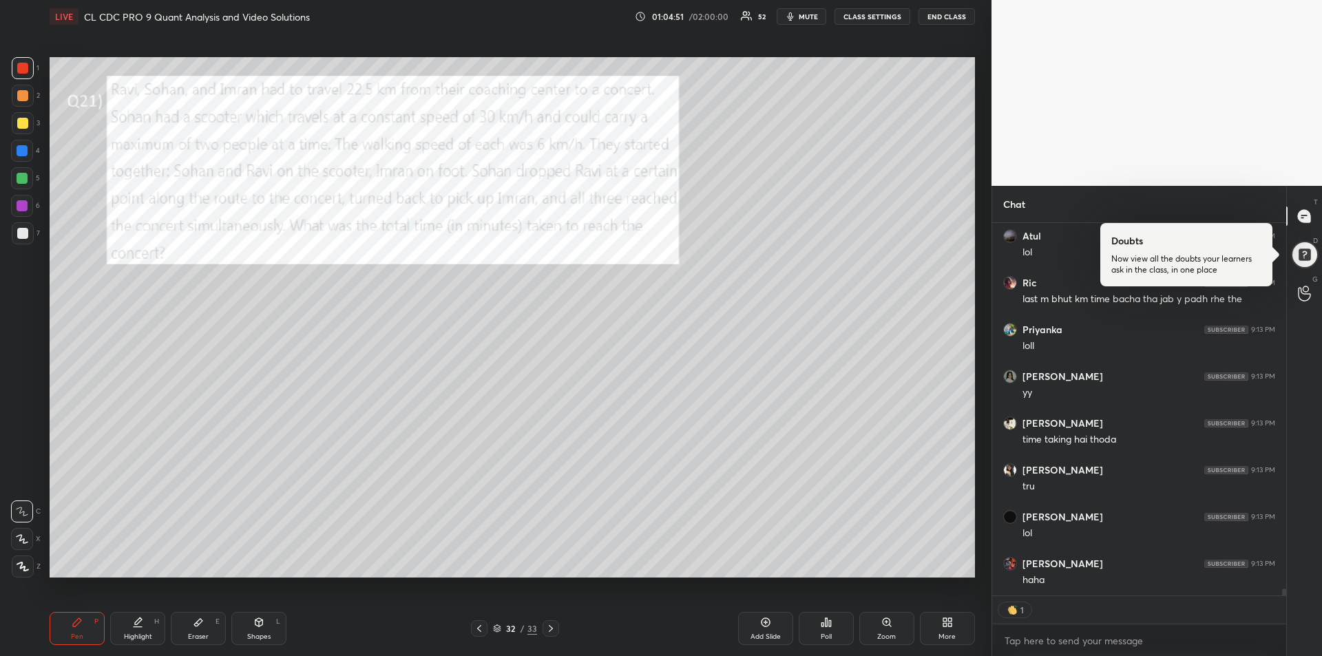
scroll to position [19043, 0]
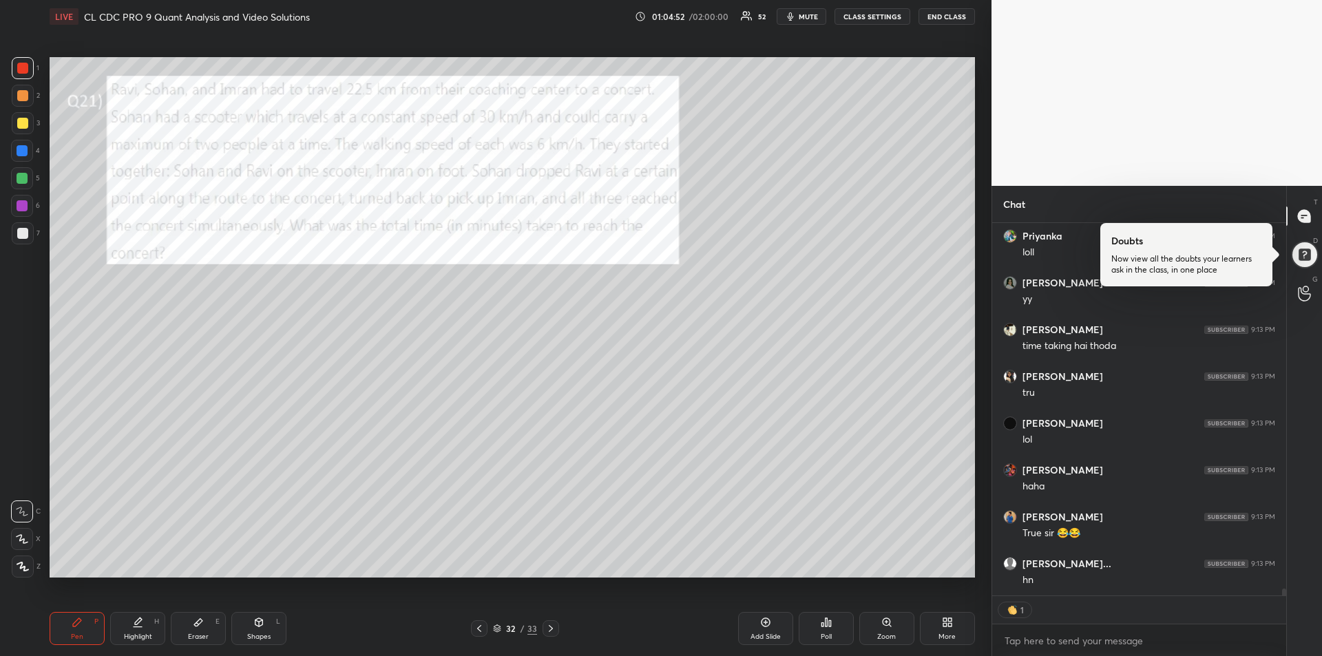
click at [552, 631] on icon at bounding box center [550, 628] width 11 height 11
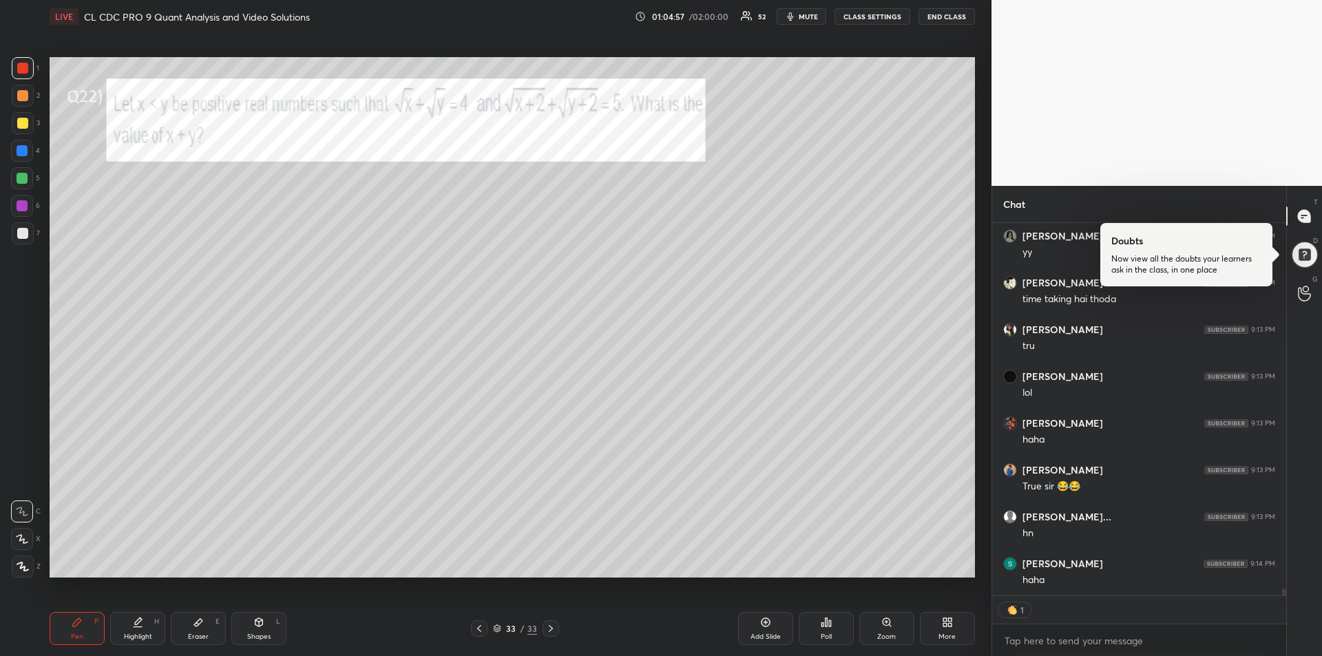
scroll to position [19155, 0]
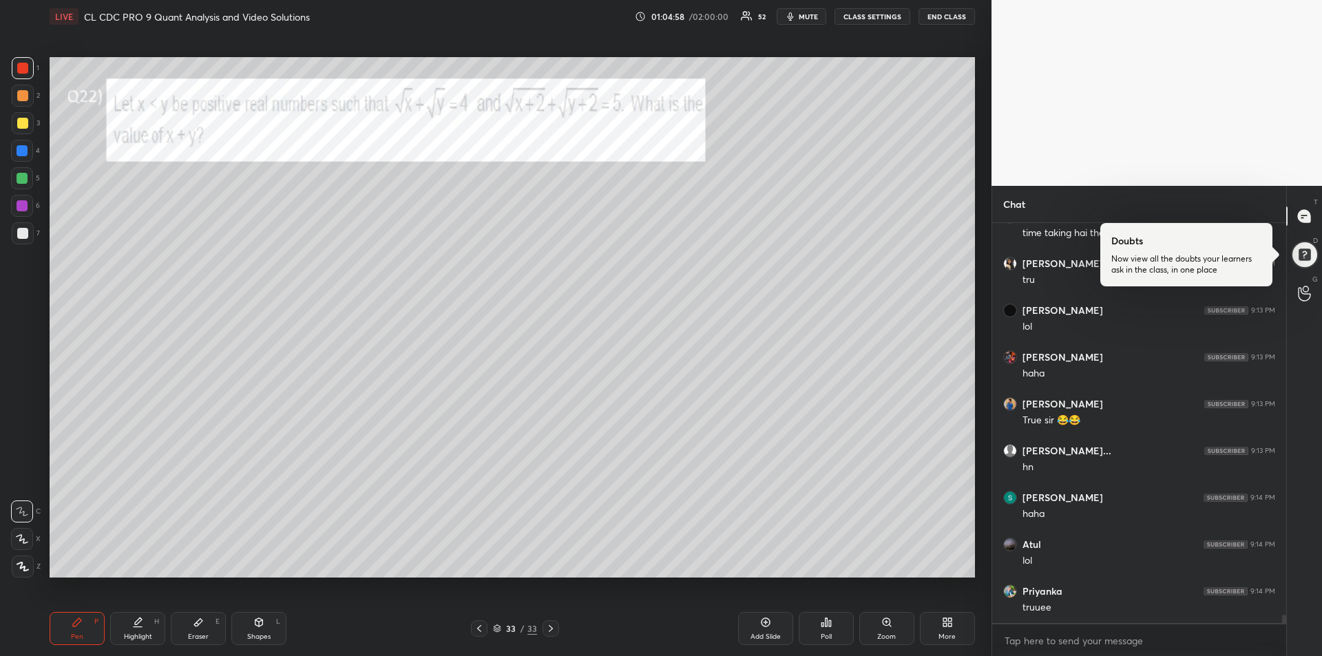
click at [478, 625] on icon at bounding box center [479, 628] width 11 height 11
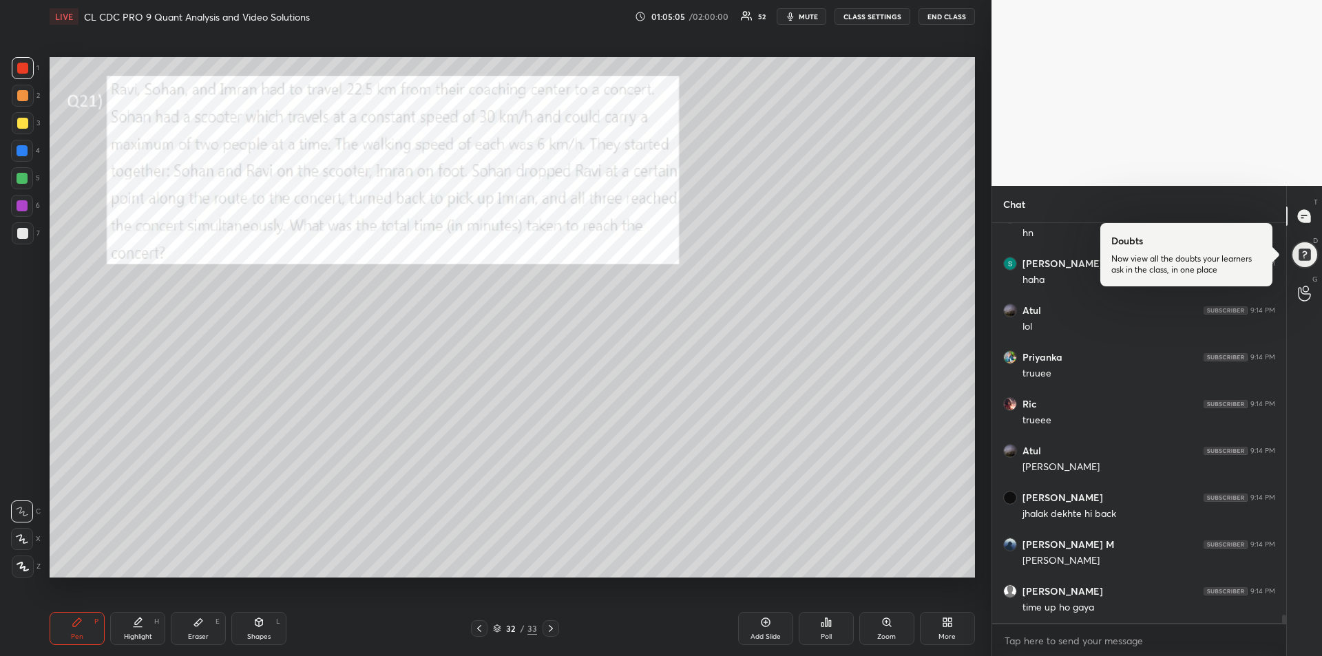
scroll to position [19436, 0]
click at [21, 154] on div at bounding box center [22, 150] width 11 height 11
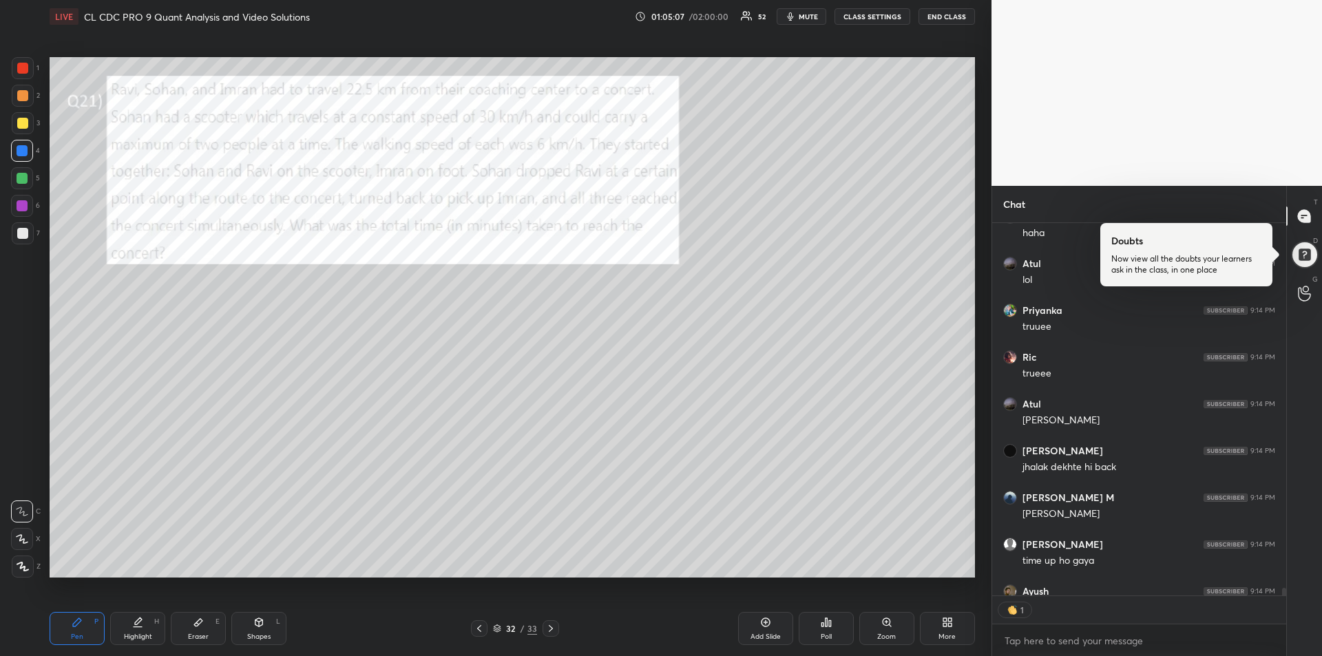
scroll to position [368, 290]
click at [549, 631] on icon at bounding box center [551, 628] width 4 height 7
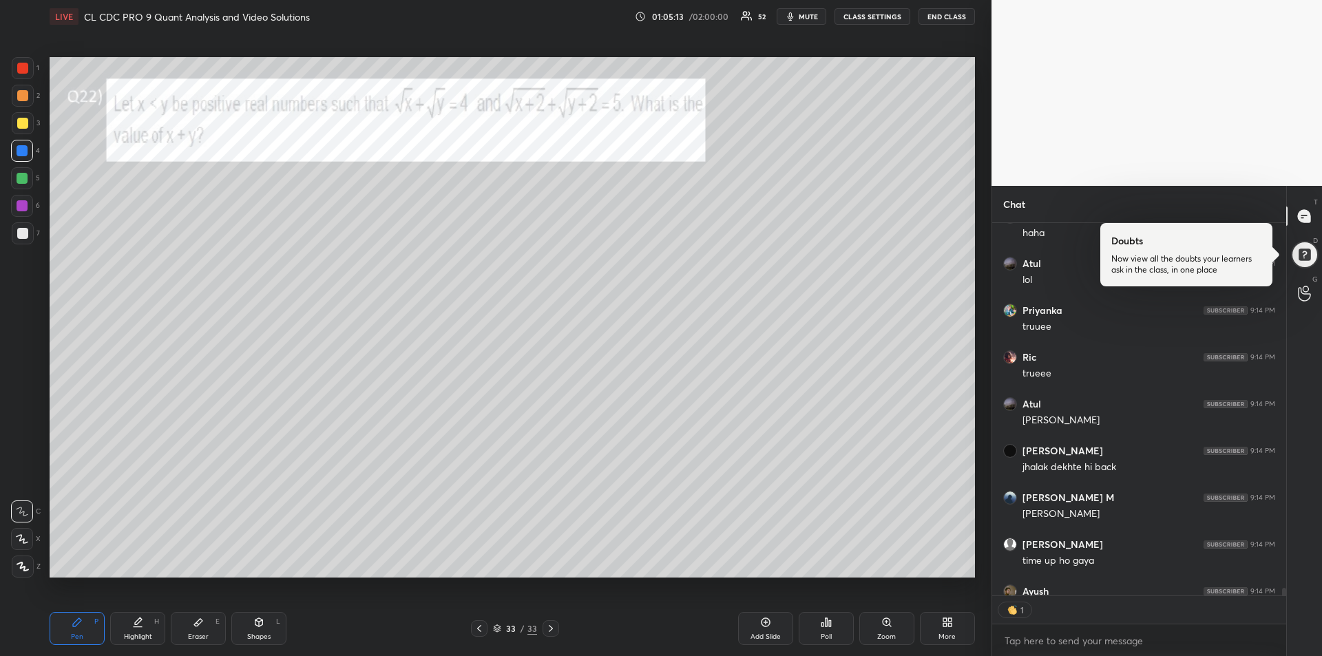
click at [478, 630] on icon at bounding box center [479, 628] width 11 height 11
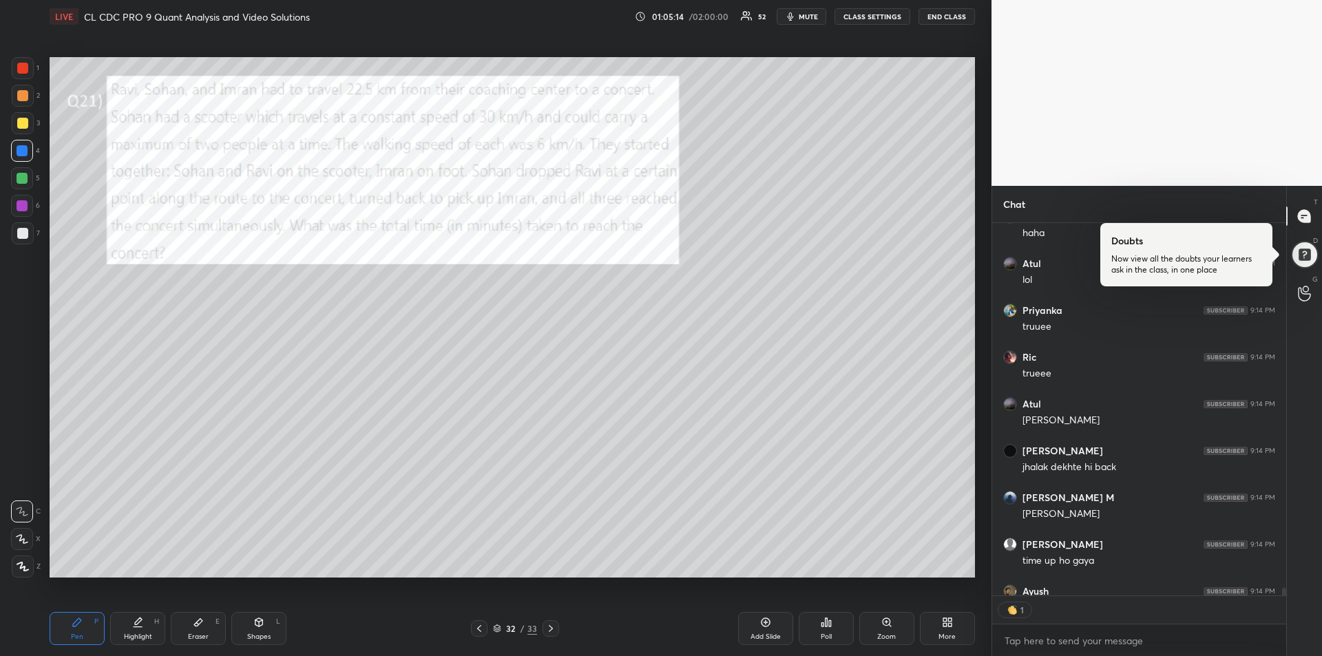
click at [478, 631] on icon at bounding box center [479, 628] width 11 height 11
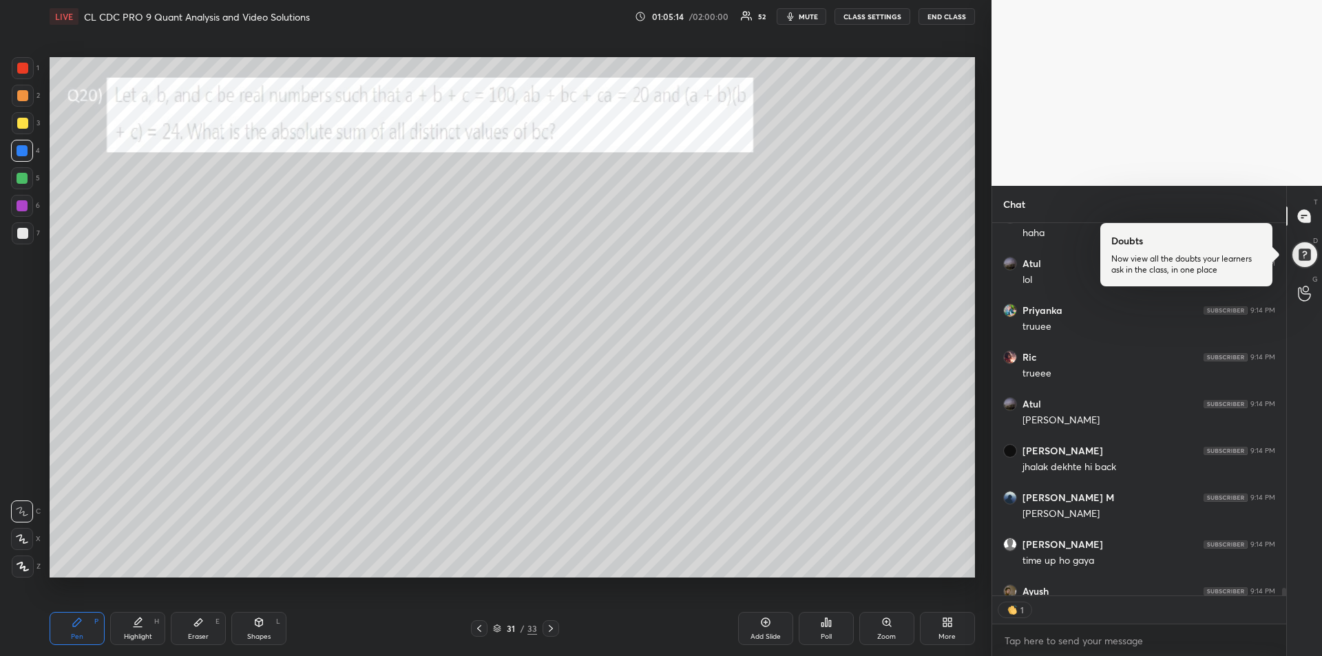
click at [478, 626] on icon at bounding box center [479, 628] width 11 height 11
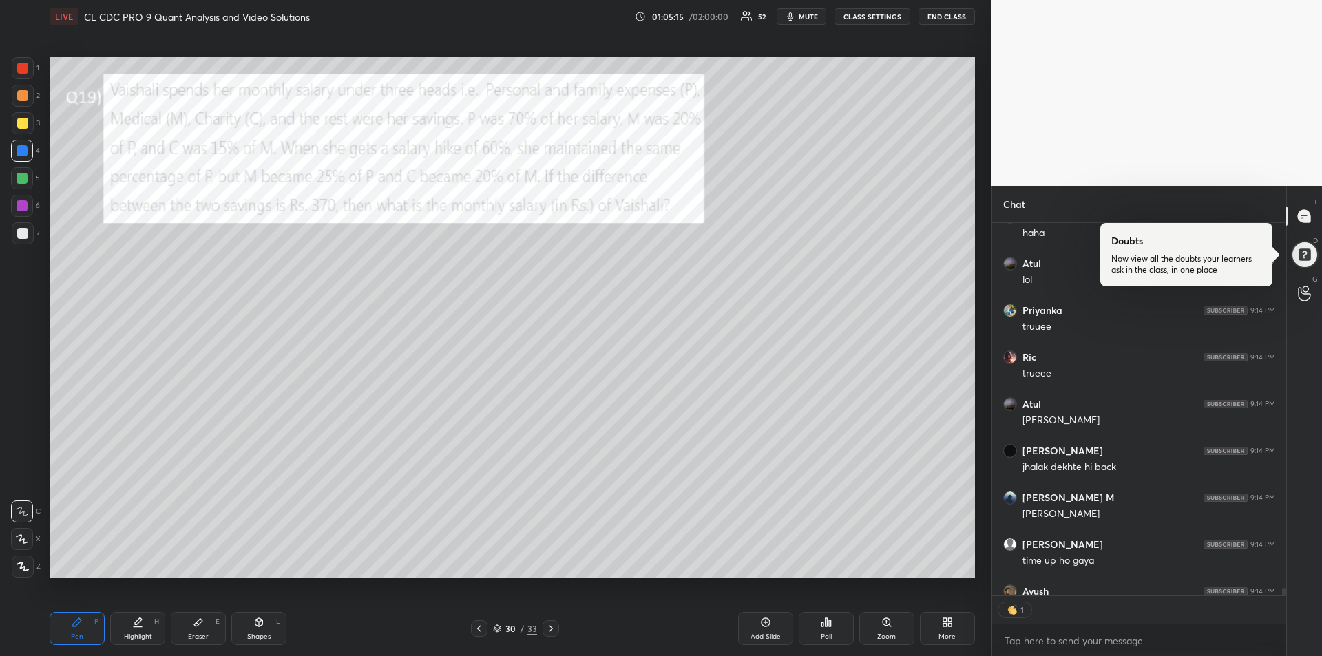
click at [478, 626] on icon at bounding box center [479, 628] width 11 height 11
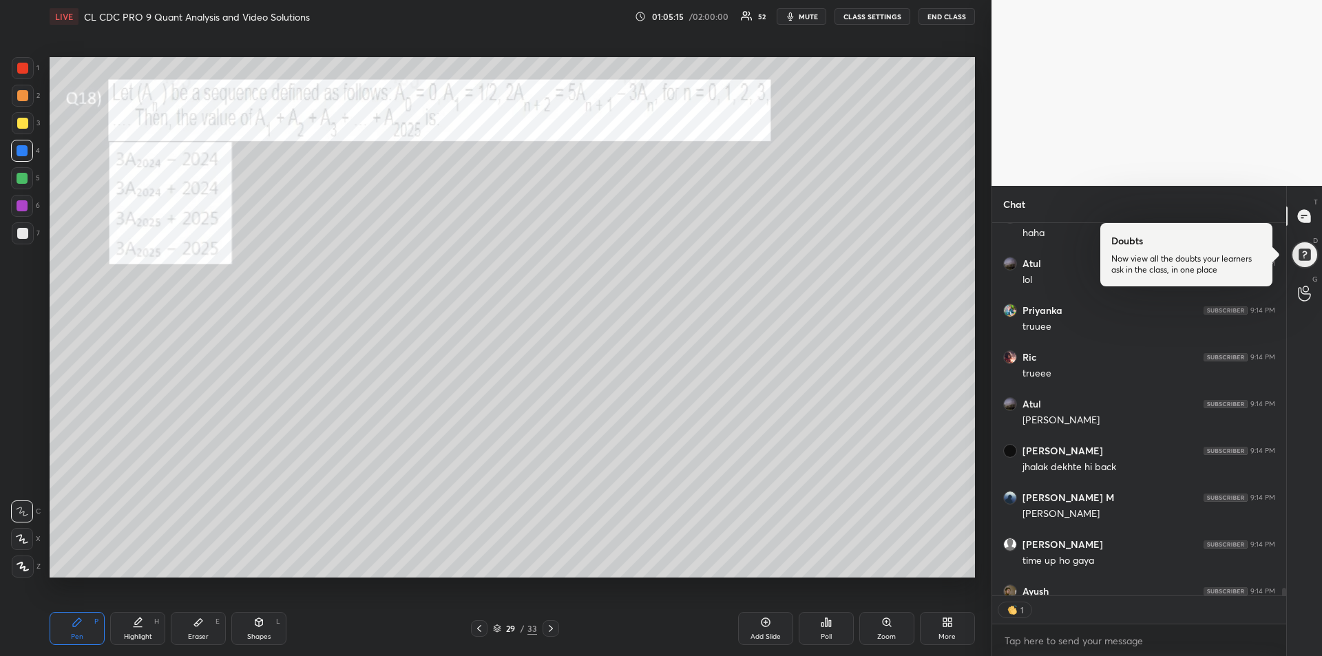
click at [478, 626] on icon at bounding box center [479, 628] width 11 height 11
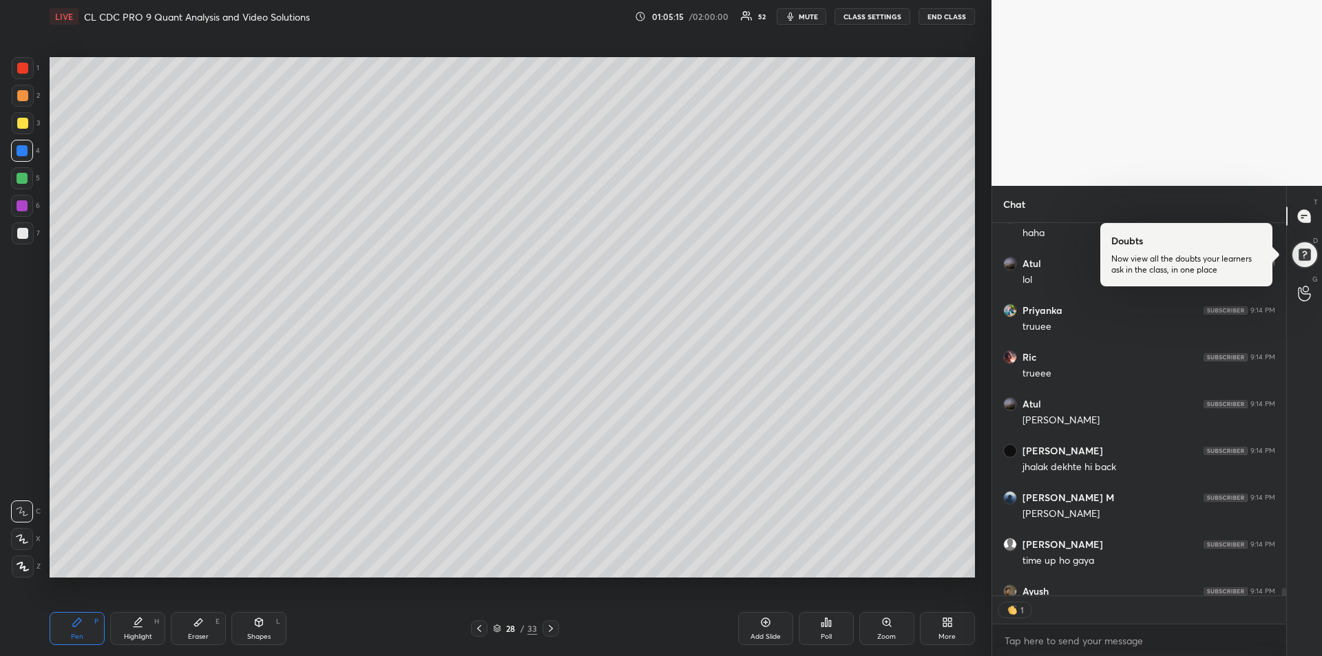
click at [477, 627] on icon at bounding box center [479, 628] width 11 height 11
click at [478, 627] on icon at bounding box center [479, 628] width 4 height 7
click at [477, 626] on icon at bounding box center [479, 628] width 11 height 11
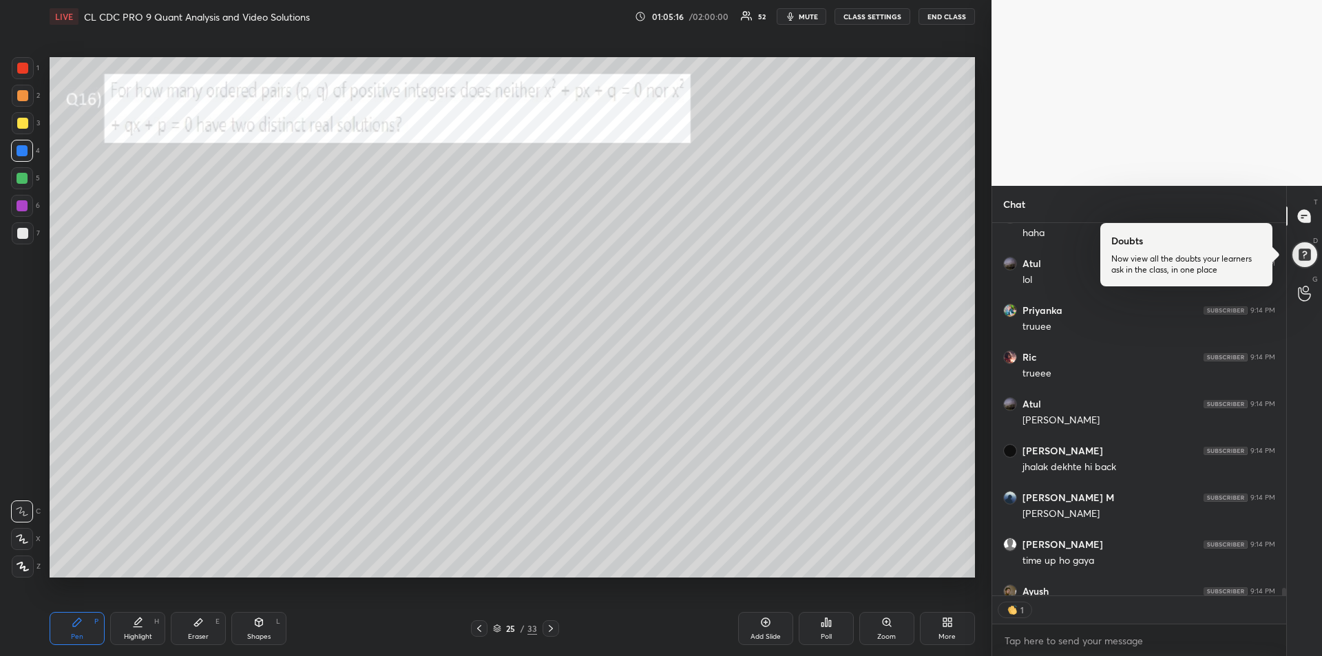
click at [476, 626] on icon at bounding box center [479, 628] width 11 height 11
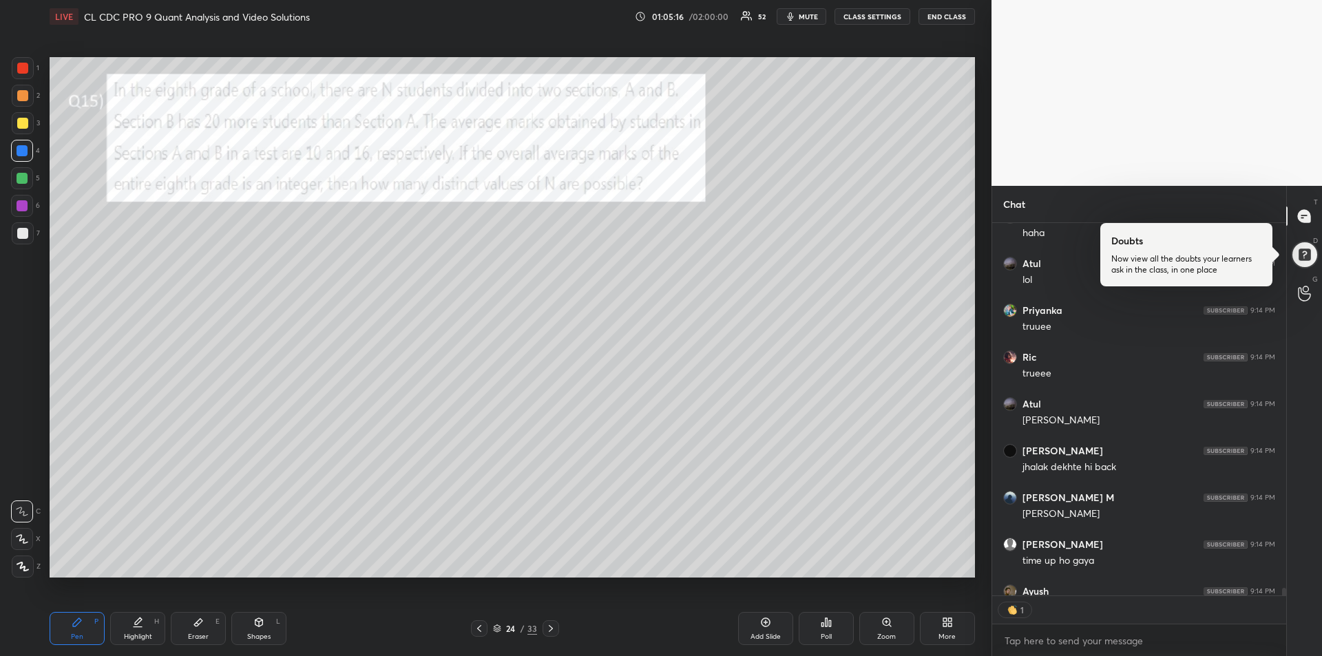
click at [476, 626] on icon at bounding box center [479, 628] width 11 height 11
click at [477, 625] on icon at bounding box center [479, 628] width 11 height 11
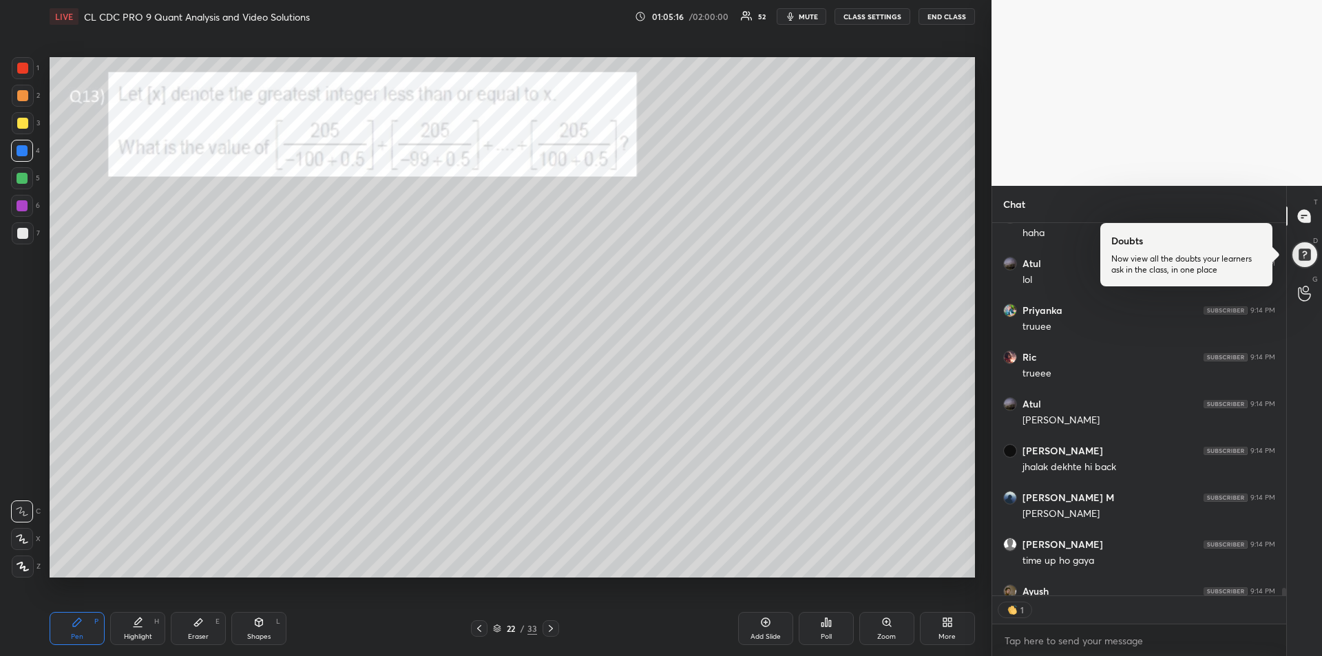
click at [477, 625] on icon at bounding box center [479, 628] width 11 height 11
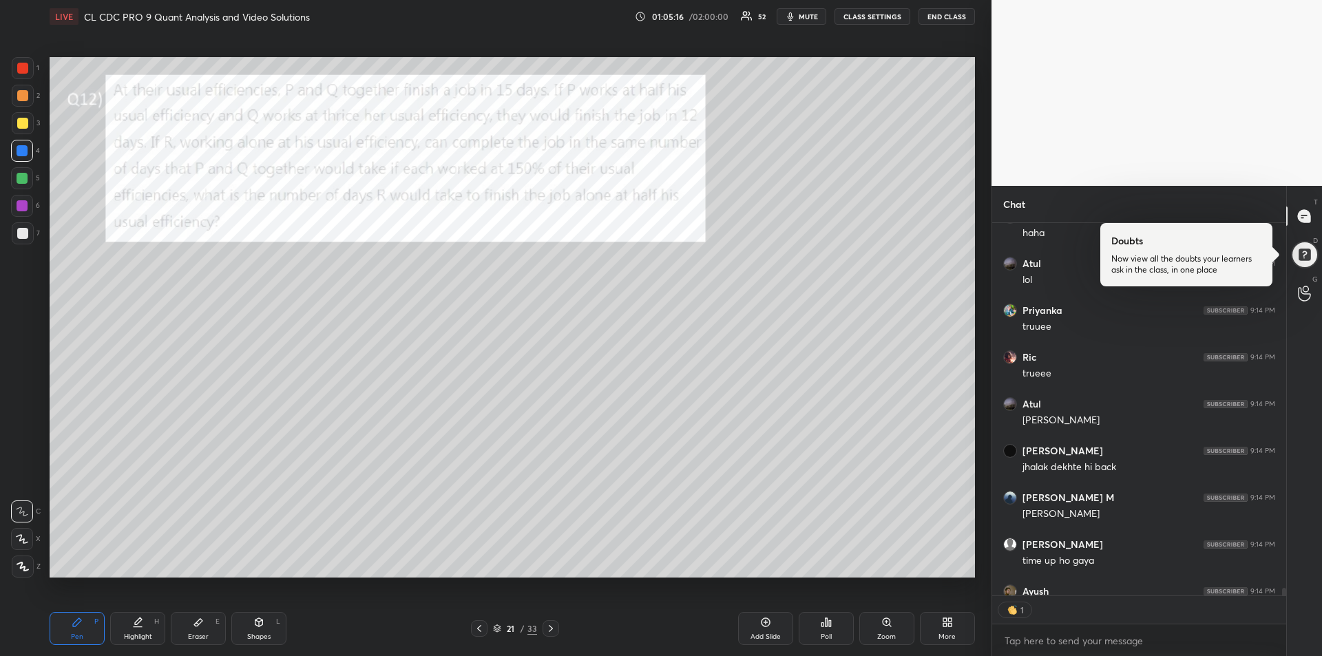
click at [477, 626] on icon at bounding box center [479, 628] width 11 height 11
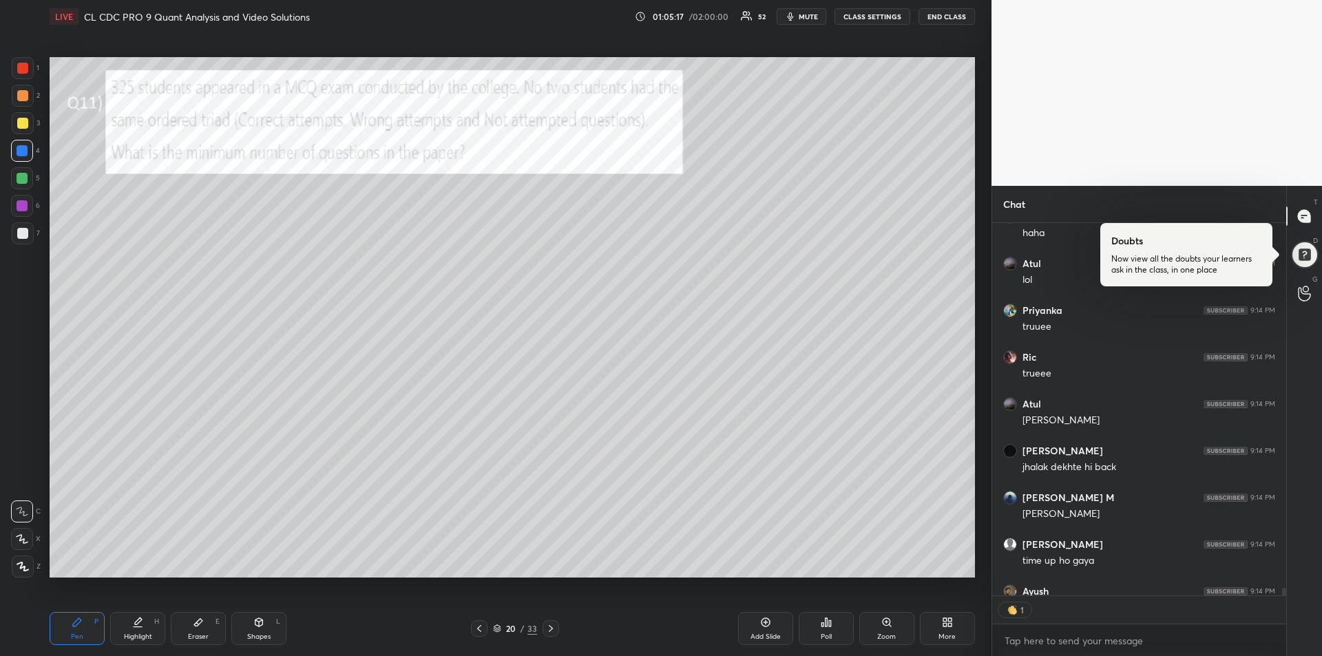
click at [478, 625] on icon at bounding box center [479, 628] width 11 height 11
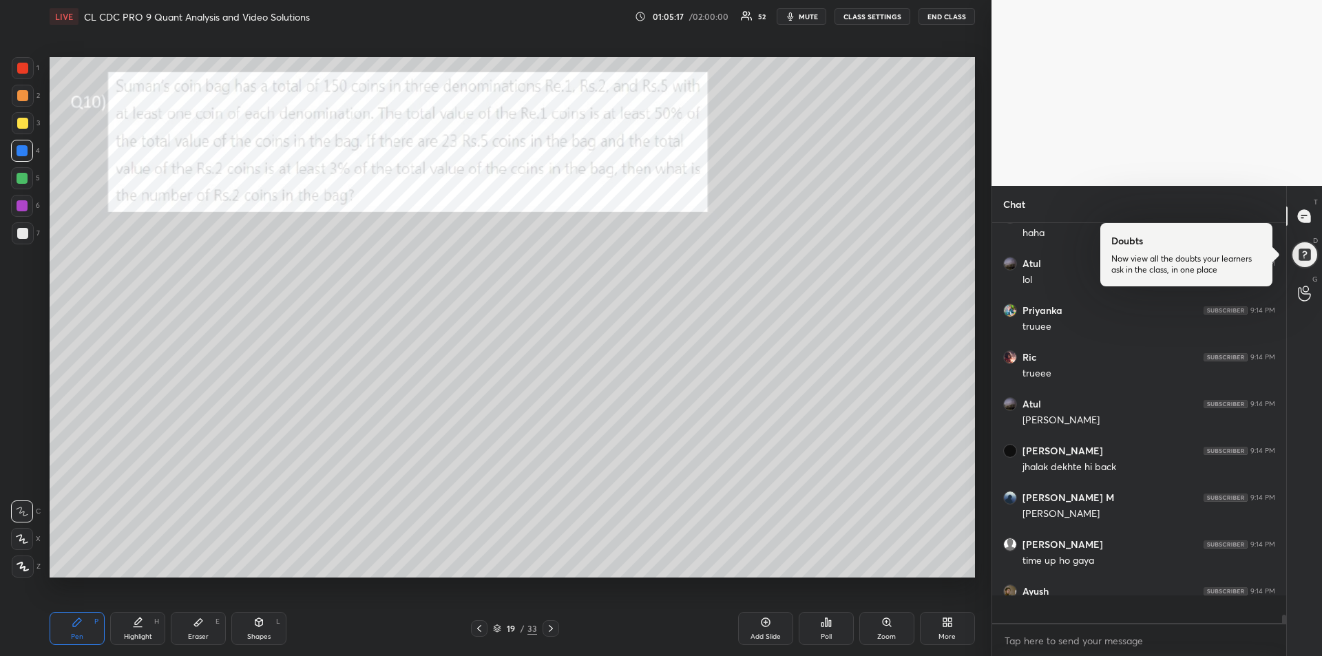
click at [477, 627] on icon at bounding box center [479, 628] width 11 height 11
click at [476, 627] on icon at bounding box center [479, 628] width 11 height 11
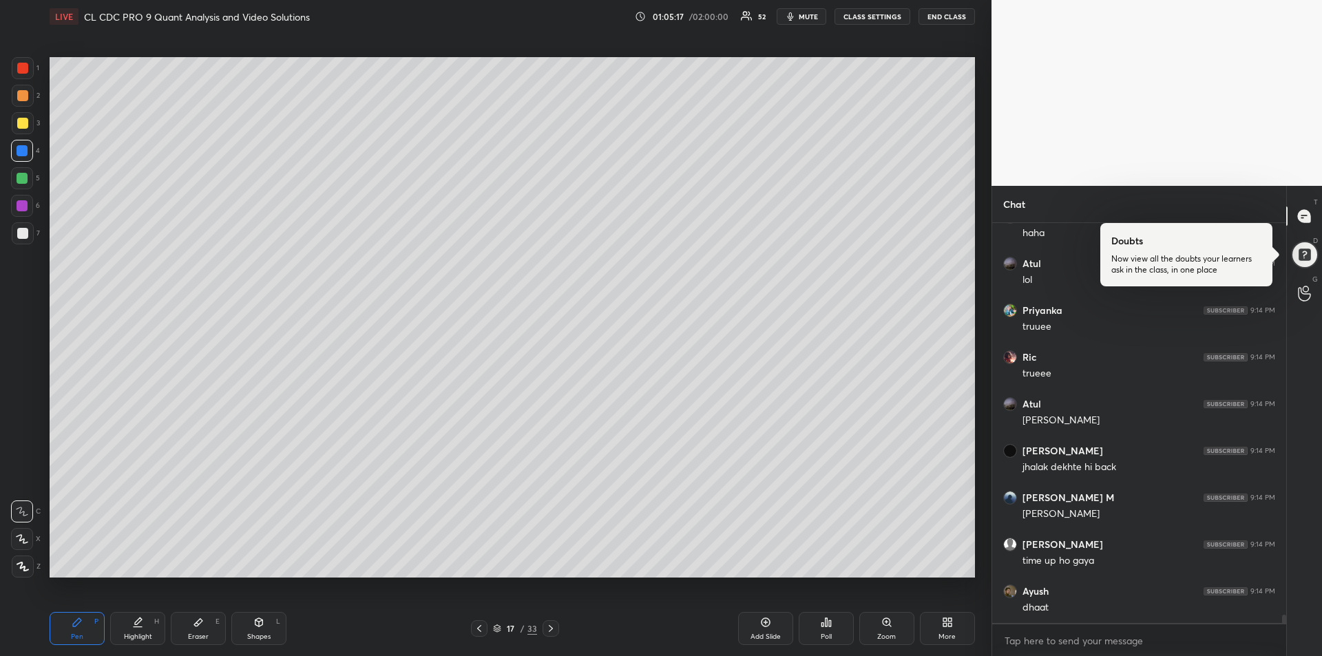
click at [477, 628] on icon at bounding box center [479, 628] width 11 height 11
click at [477, 628] on icon at bounding box center [479, 628] width 4 height 7
click at [477, 627] on icon at bounding box center [479, 628] width 11 height 11
click at [478, 628] on icon at bounding box center [479, 628] width 4 height 7
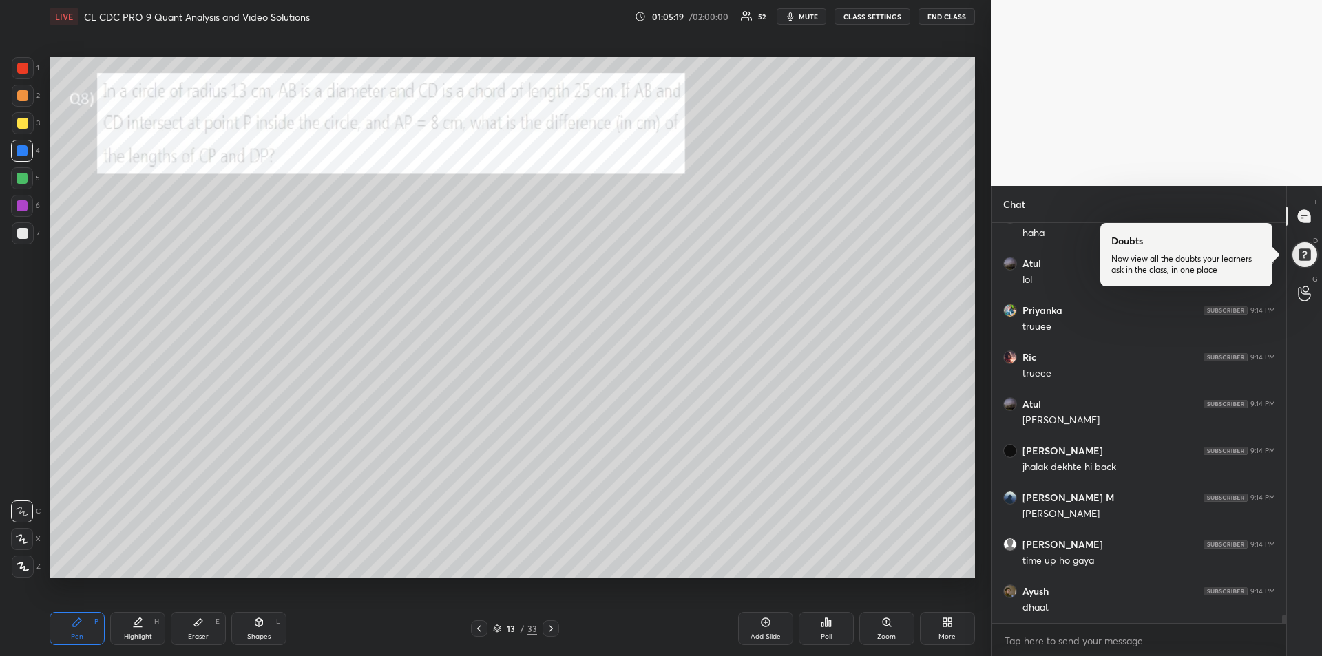
click at [477, 628] on icon at bounding box center [479, 628] width 4 height 7
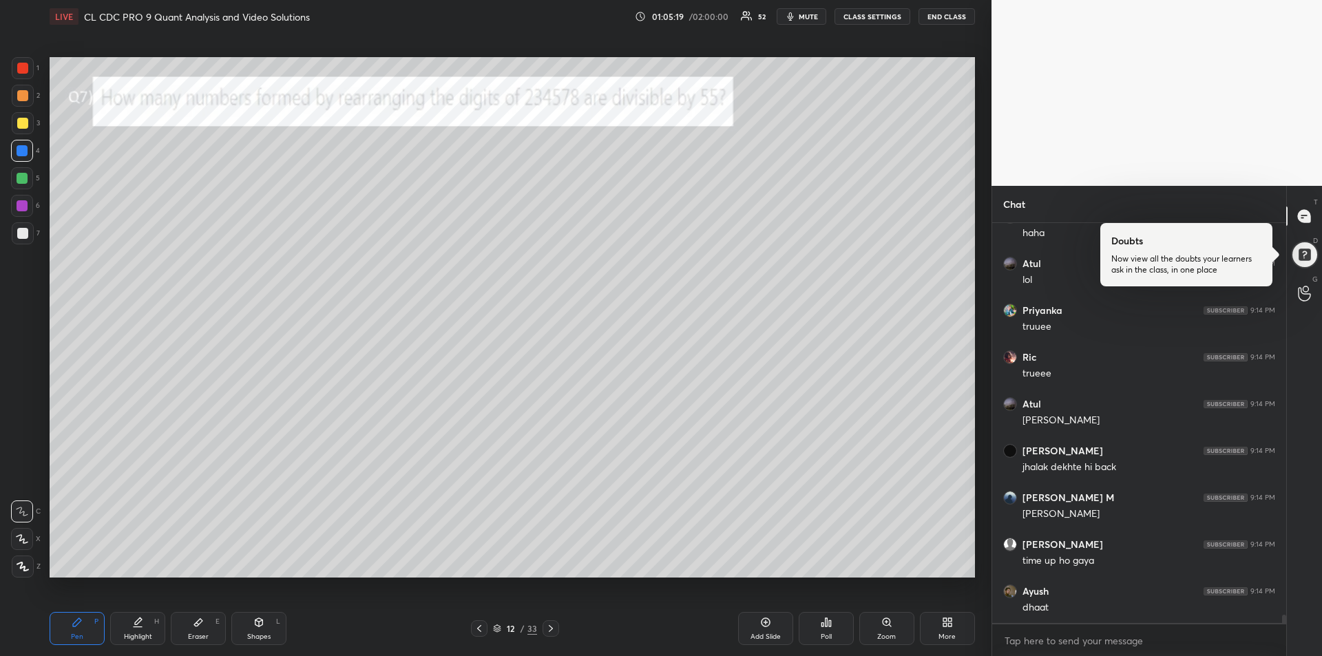
click at [477, 628] on icon at bounding box center [479, 628] width 4 height 7
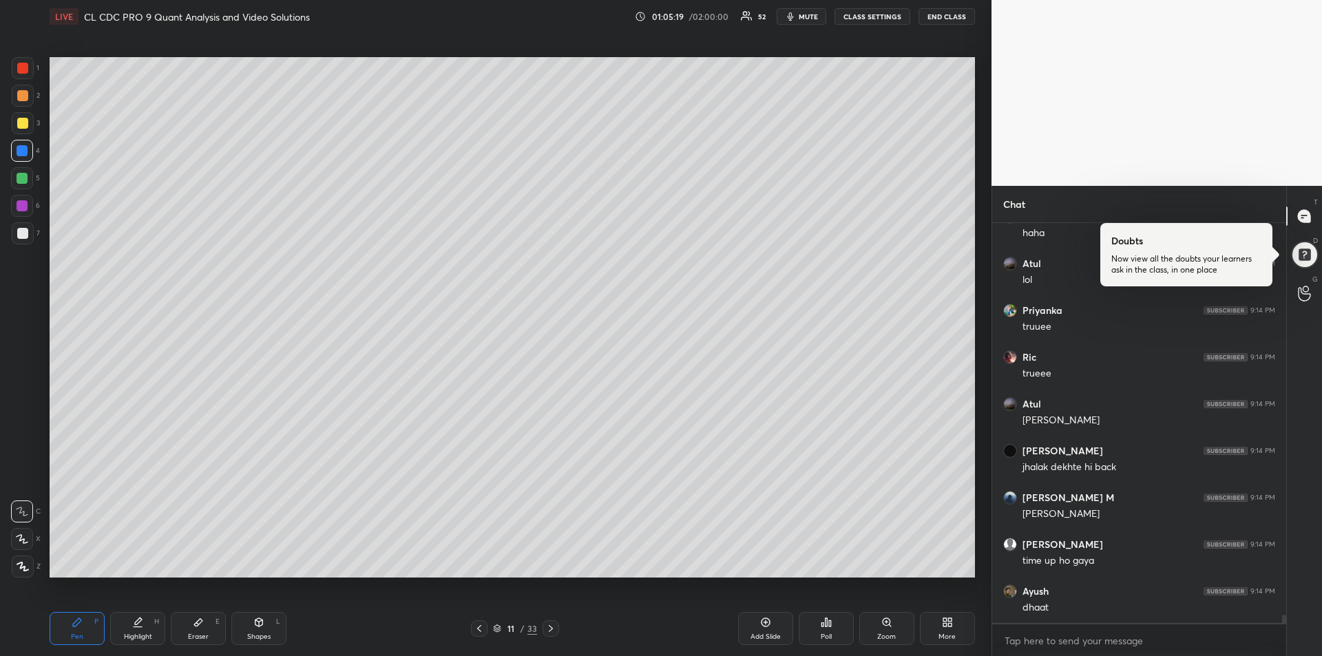
click at [475, 627] on icon at bounding box center [479, 628] width 11 height 11
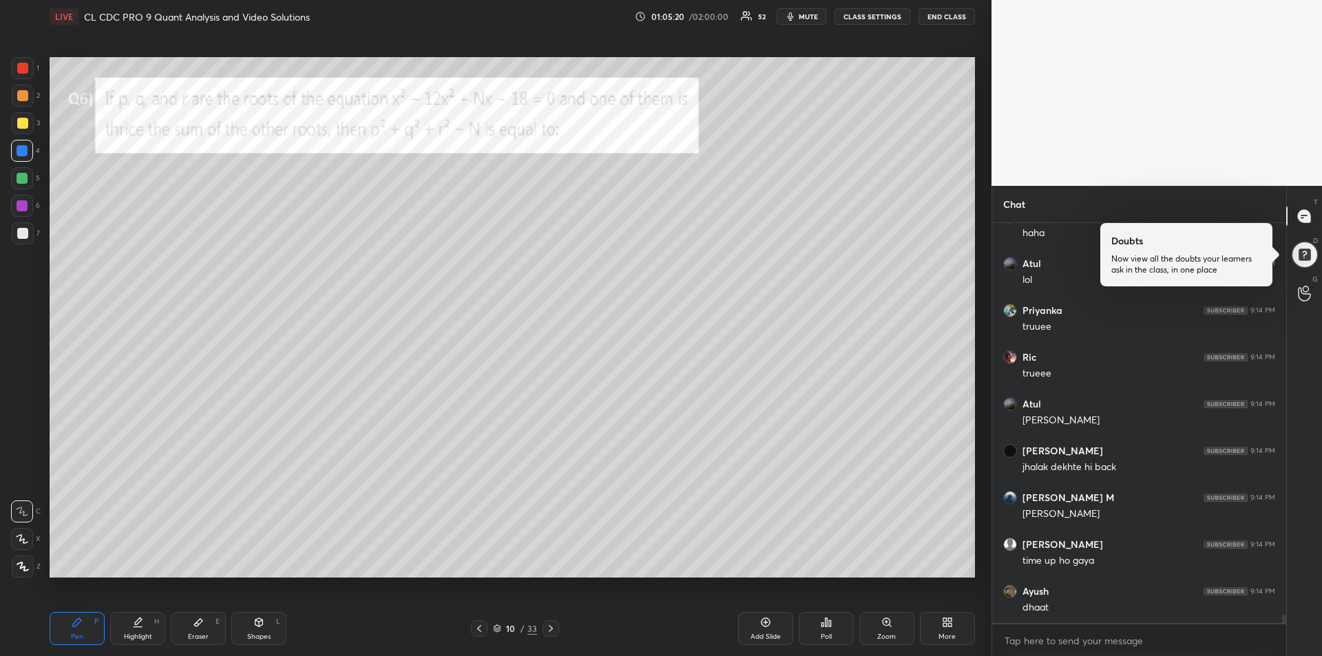
click at [476, 626] on icon at bounding box center [479, 628] width 11 height 11
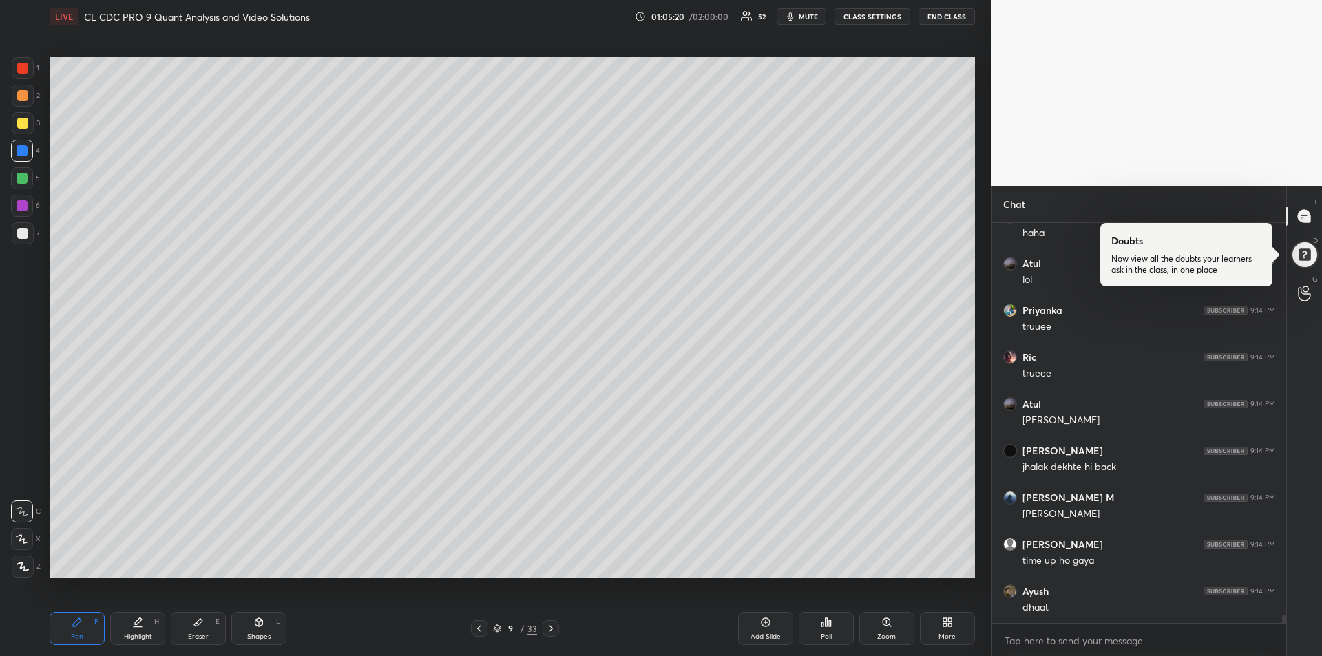
click at [476, 626] on icon at bounding box center [479, 628] width 11 height 11
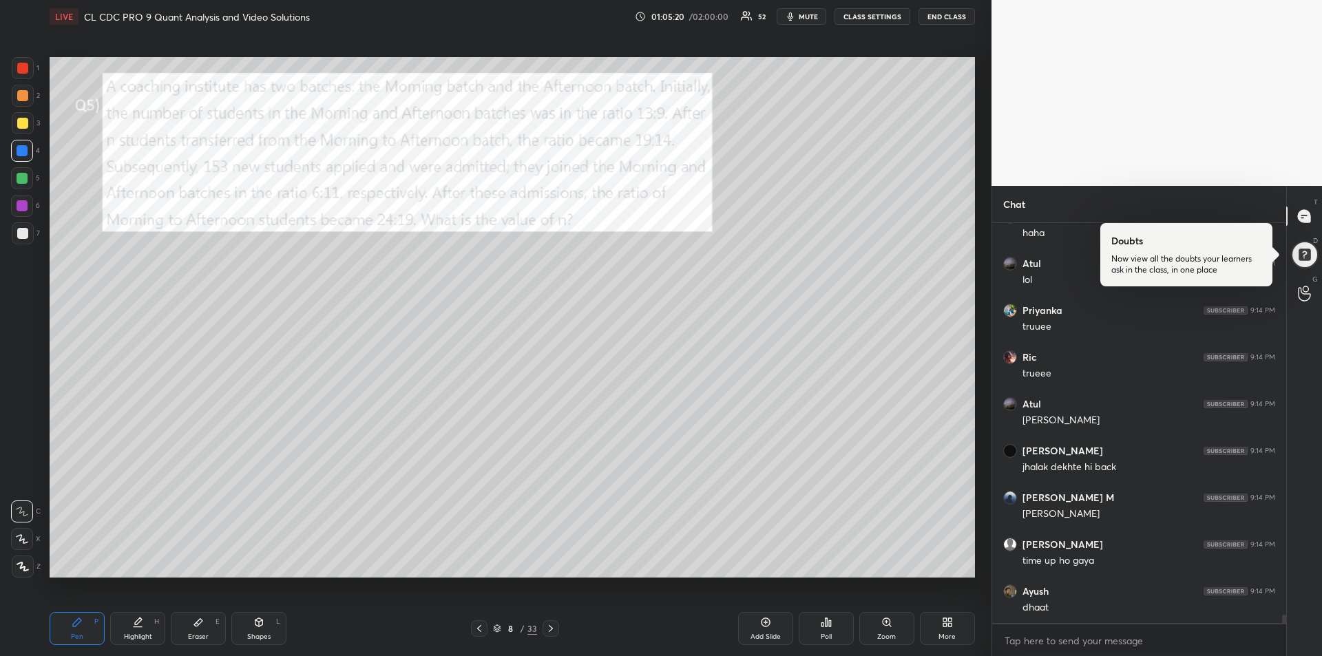
click at [475, 625] on icon at bounding box center [479, 628] width 11 height 11
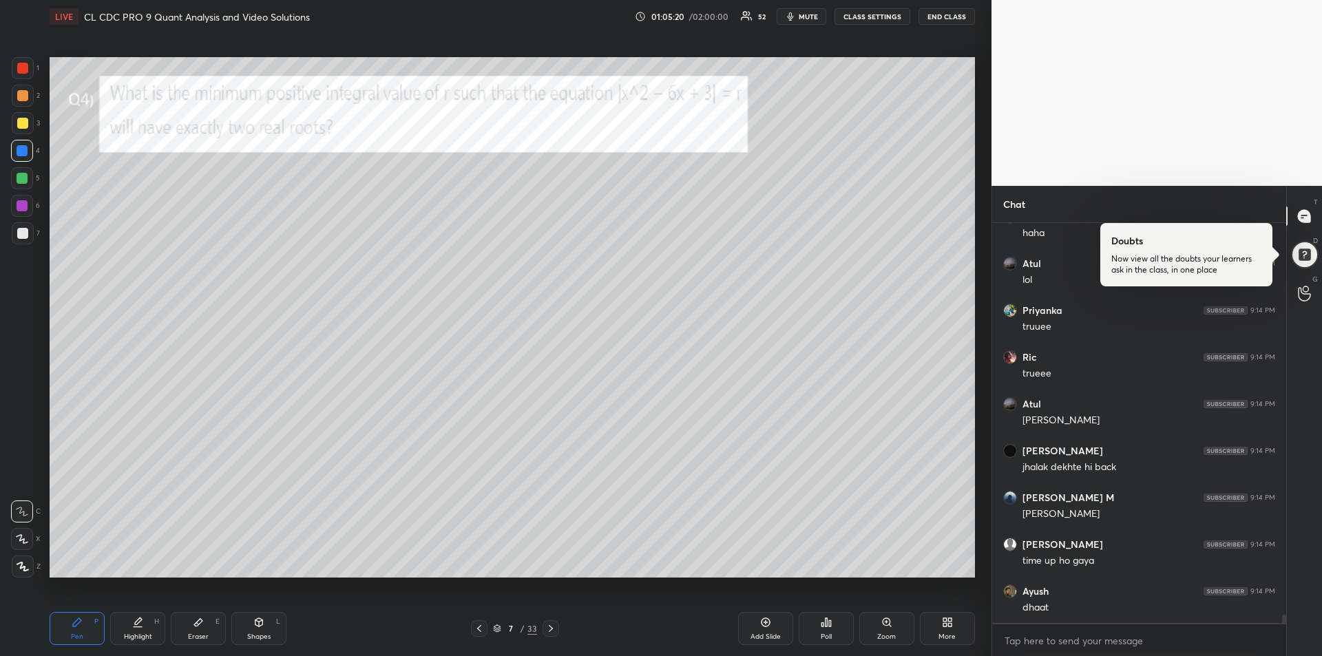
scroll to position [19483, 0]
click at [476, 626] on icon at bounding box center [479, 628] width 11 height 11
click at [475, 627] on icon at bounding box center [479, 628] width 11 height 11
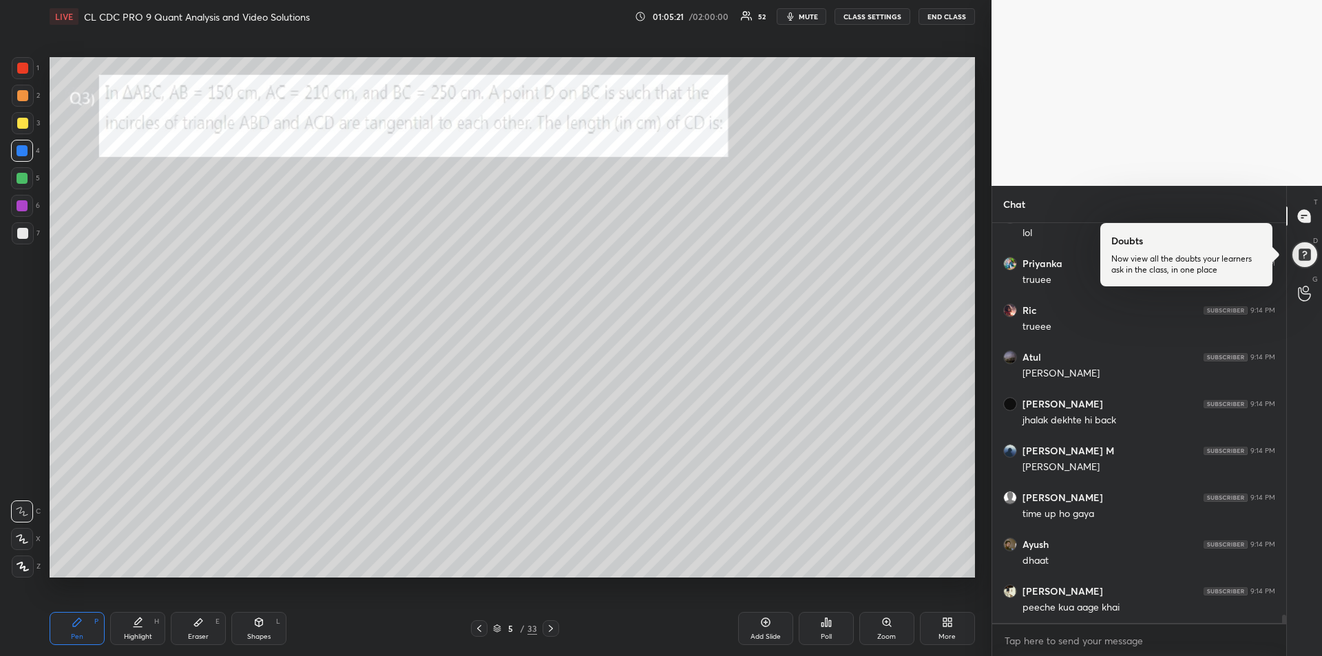
click at [476, 629] on icon at bounding box center [479, 628] width 11 height 11
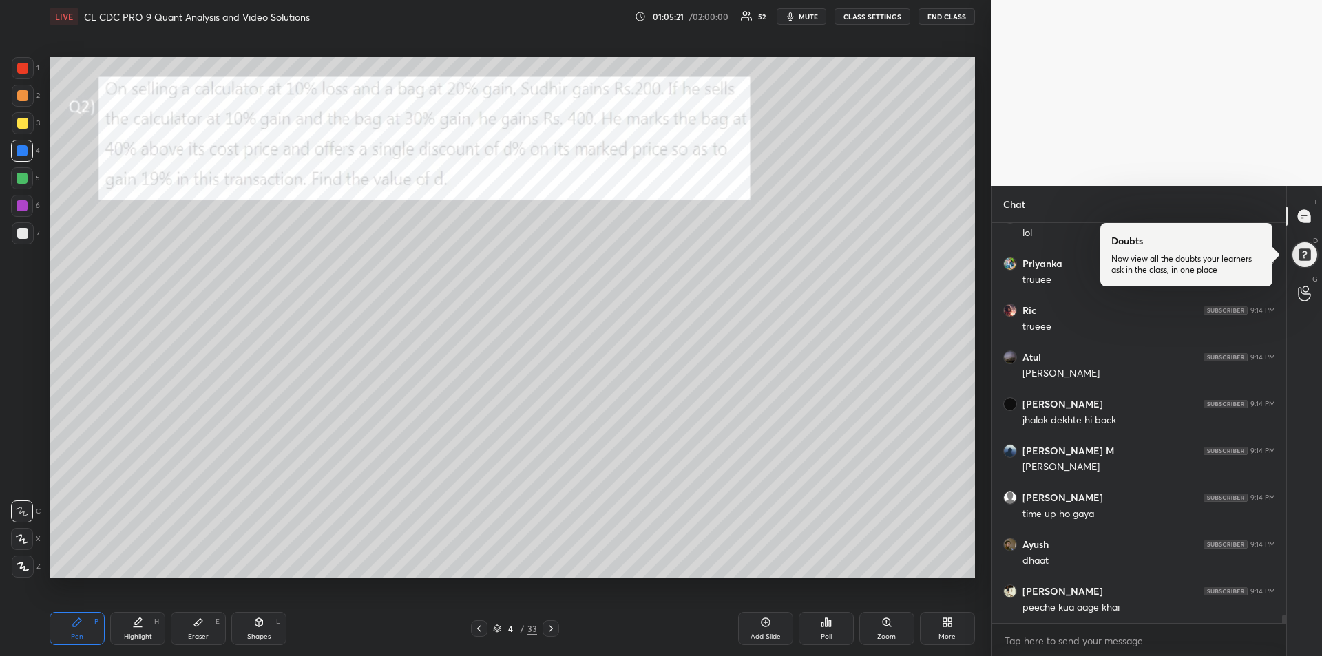
click at [476, 629] on icon at bounding box center [479, 628] width 11 height 11
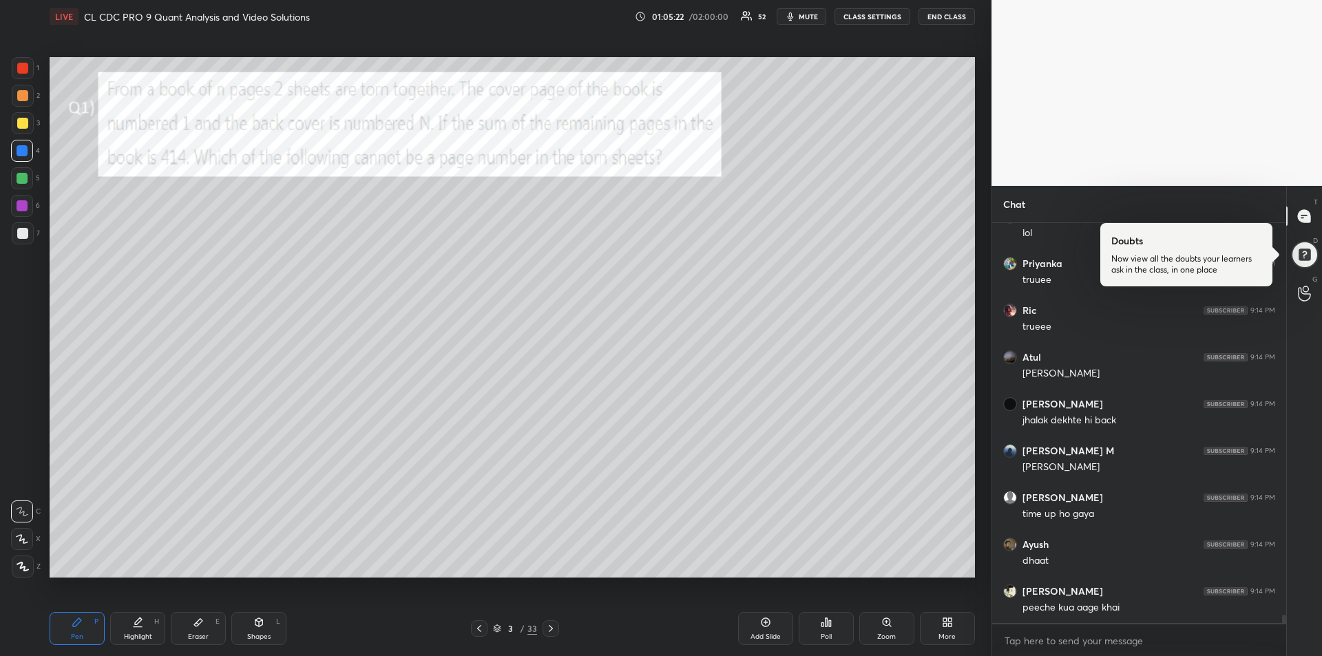
click at [474, 629] on icon at bounding box center [479, 628] width 11 height 11
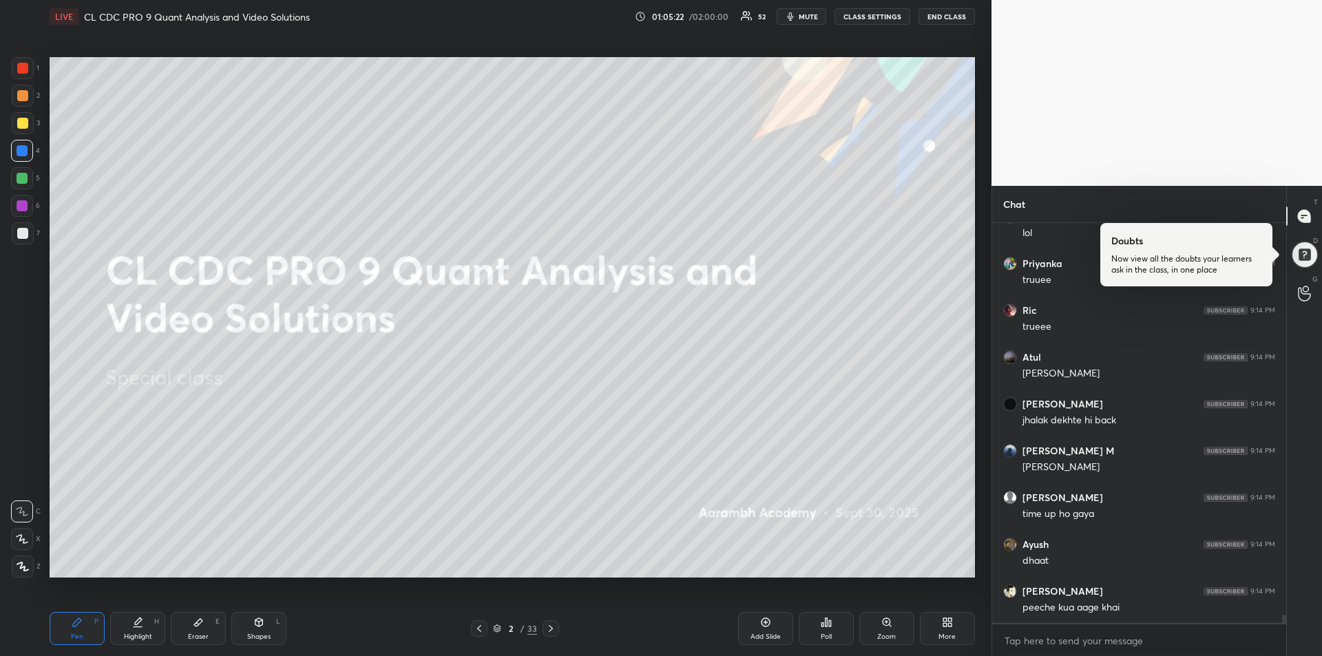
click at [551, 628] on icon at bounding box center [551, 628] width 4 height 7
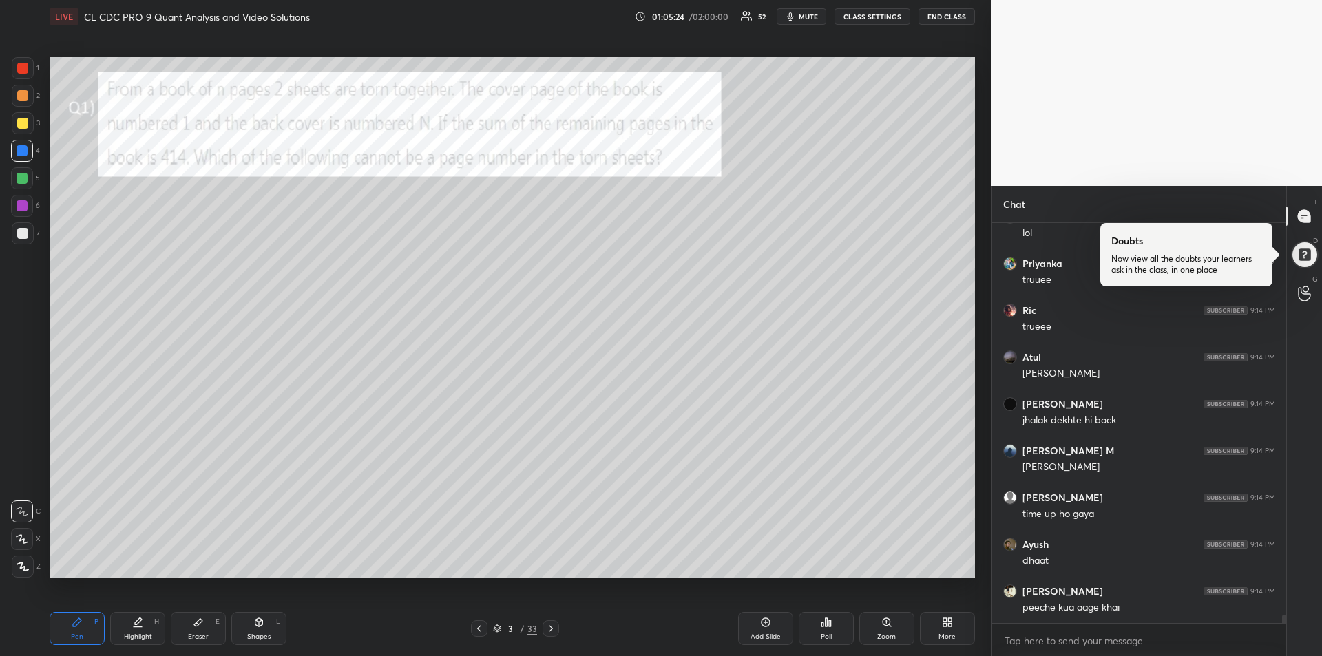
click at [541, 627] on div "3 / 33" at bounding box center [515, 628] width 88 height 17
click at [550, 626] on icon at bounding box center [551, 628] width 4 height 7
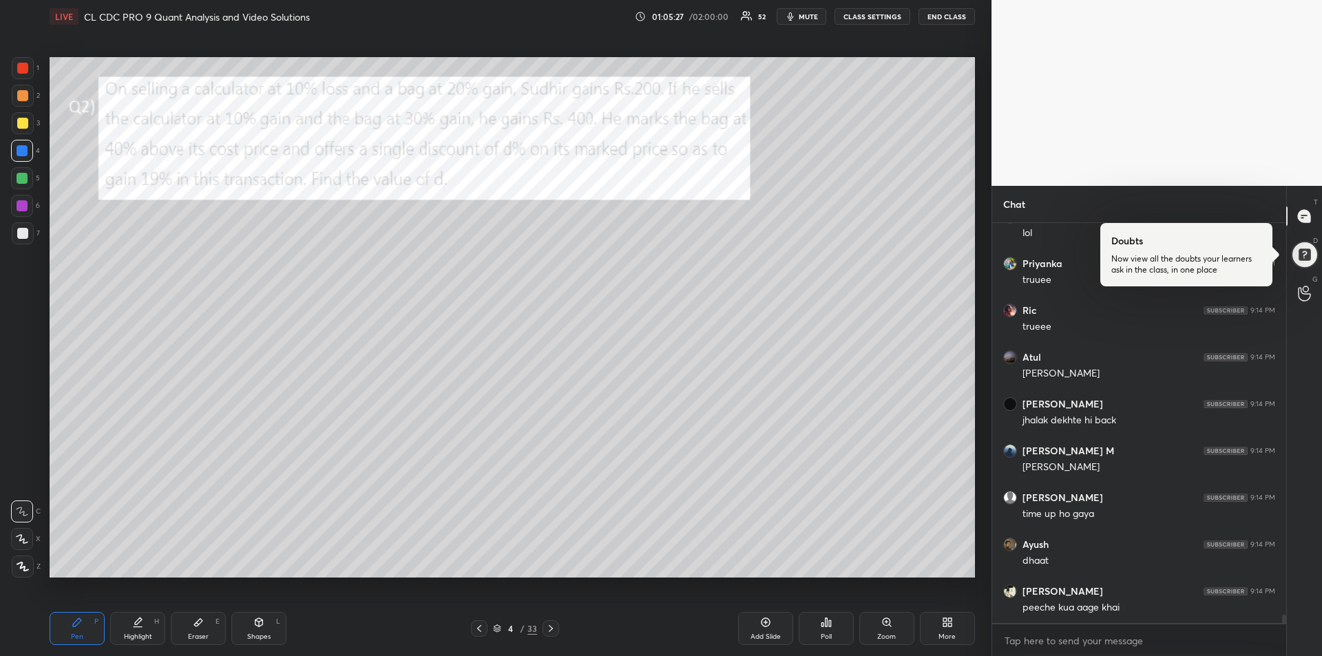
click at [551, 626] on icon at bounding box center [550, 628] width 11 height 11
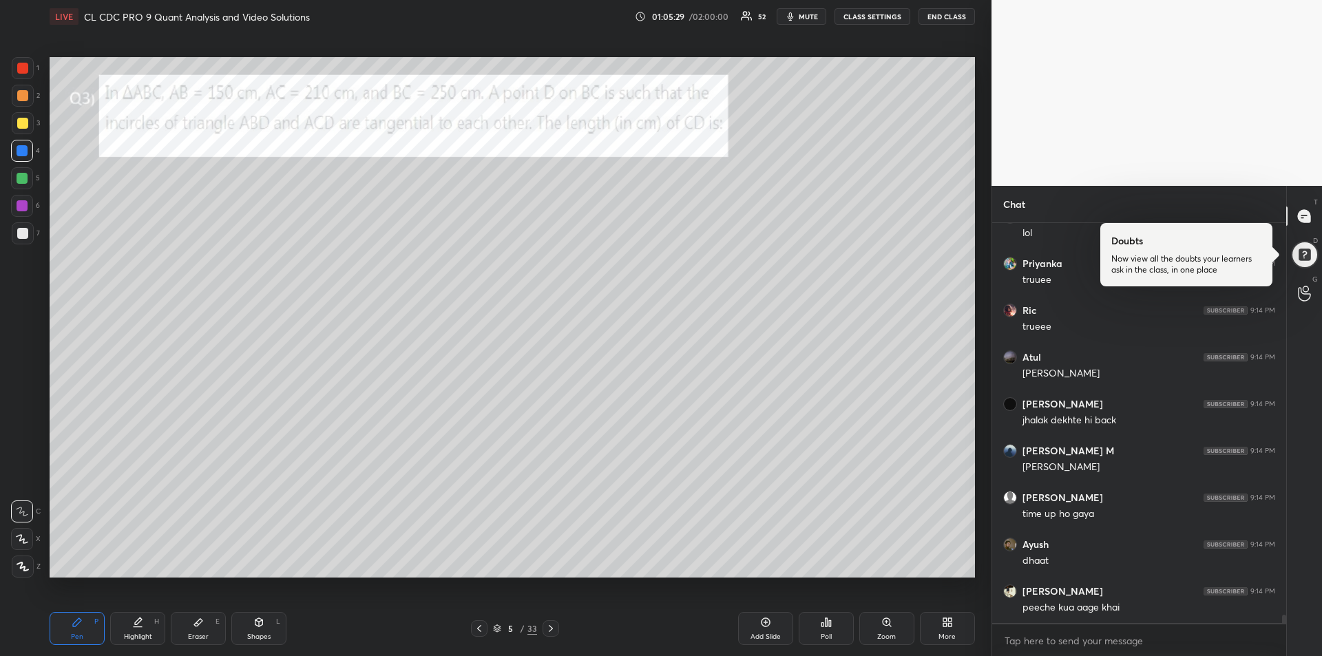
scroll to position [19530, 0]
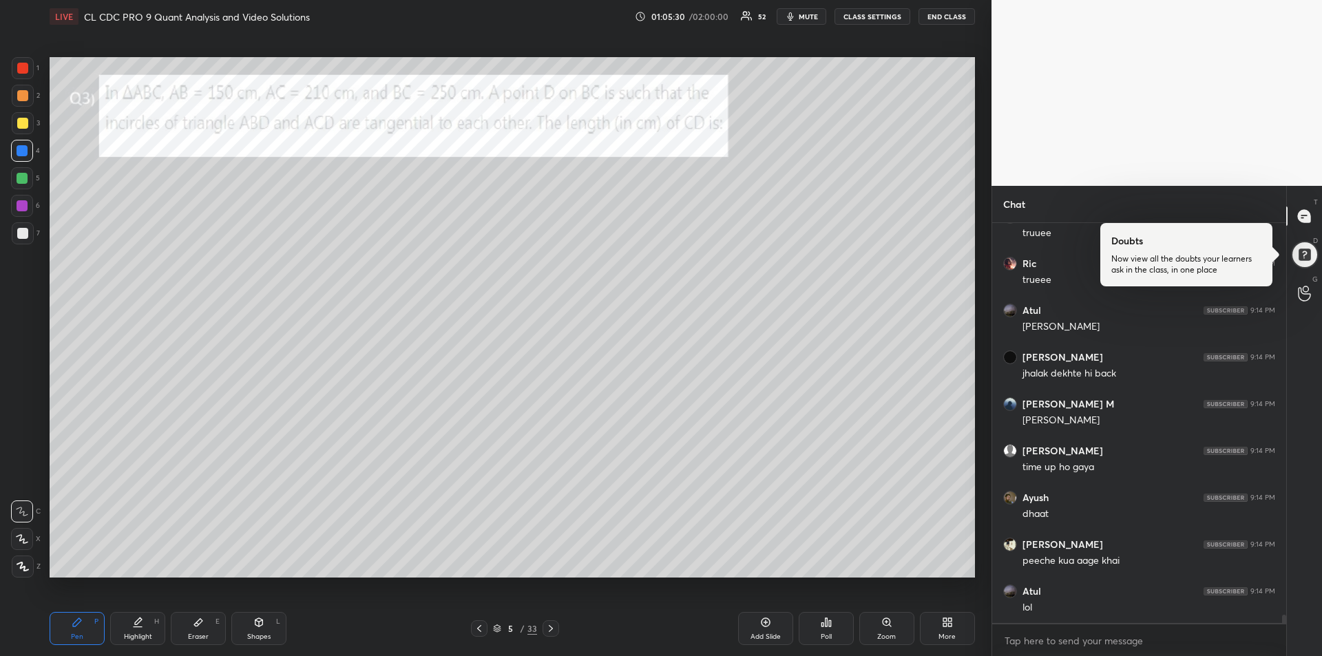
click at [549, 633] on icon at bounding box center [550, 628] width 11 height 11
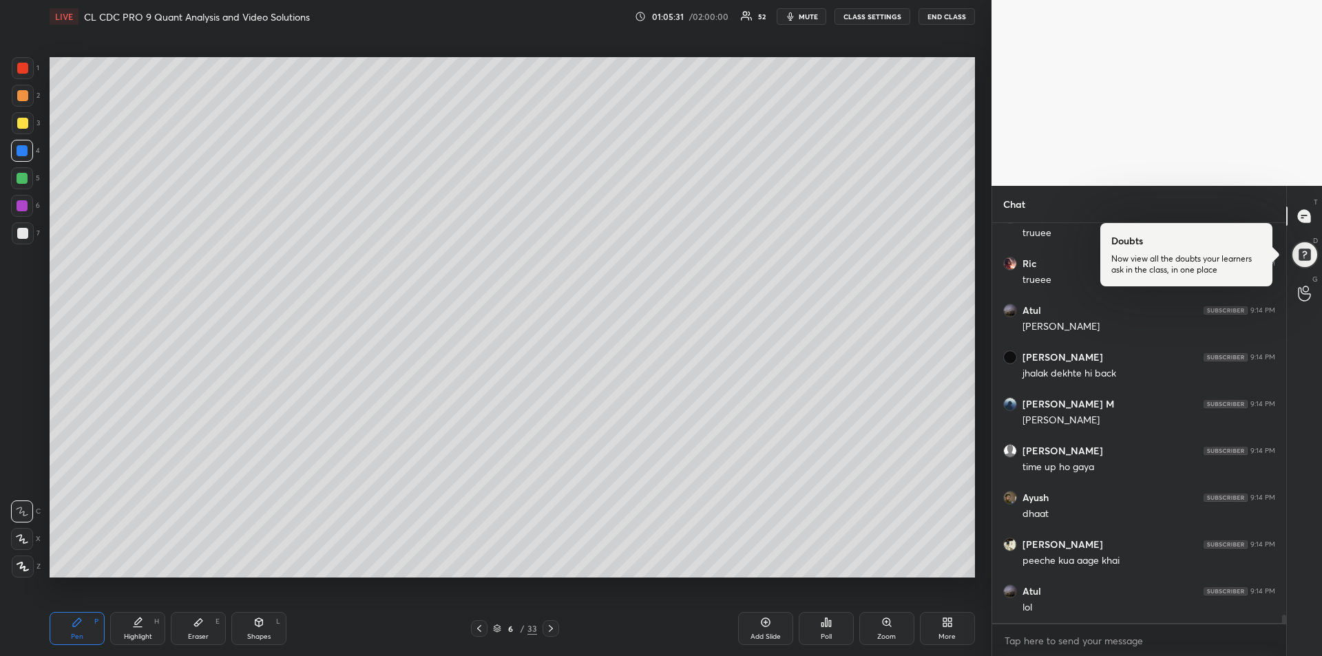
click at [550, 630] on icon at bounding box center [551, 628] width 4 height 7
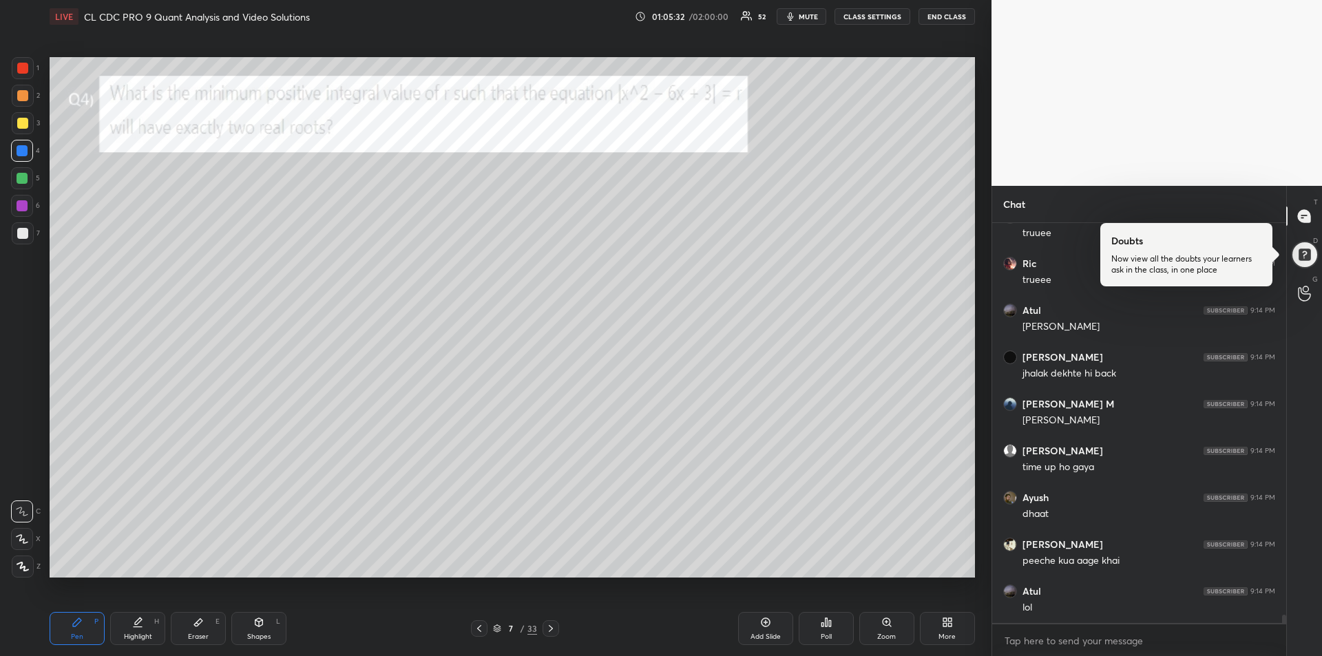
click at [551, 631] on icon at bounding box center [550, 628] width 11 height 11
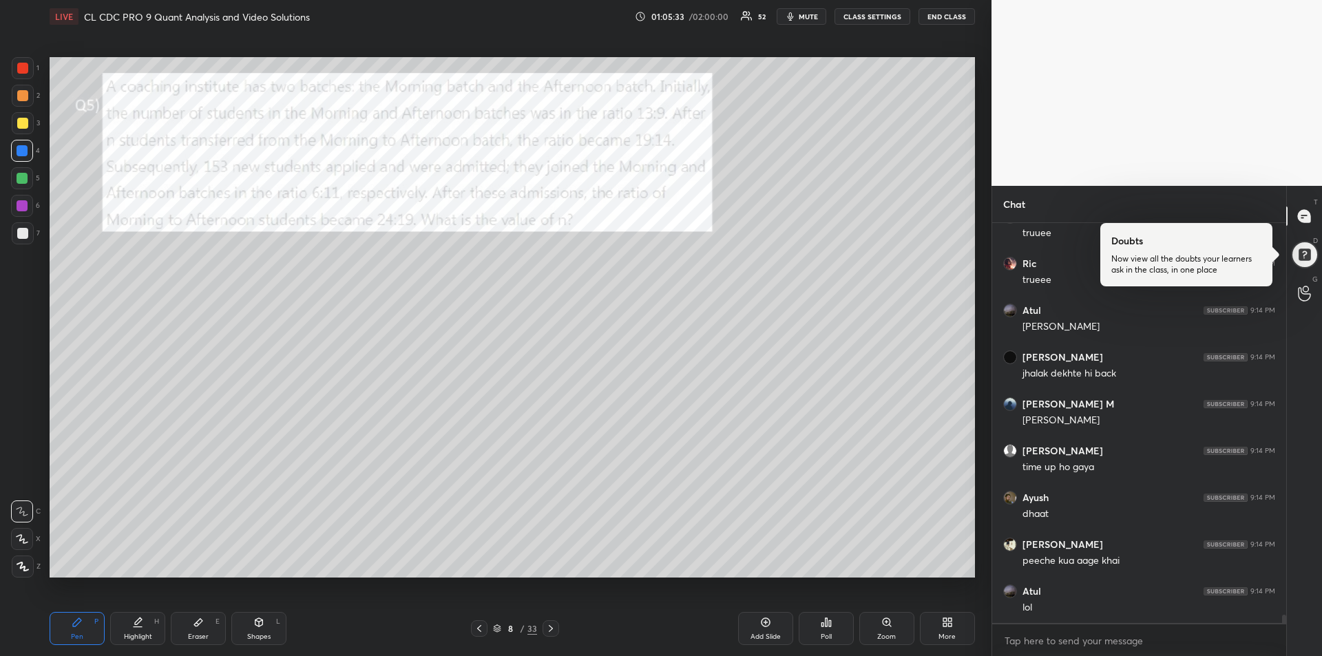
click at [551, 628] on icon at bounding box center [550, 628] width 11 height 11
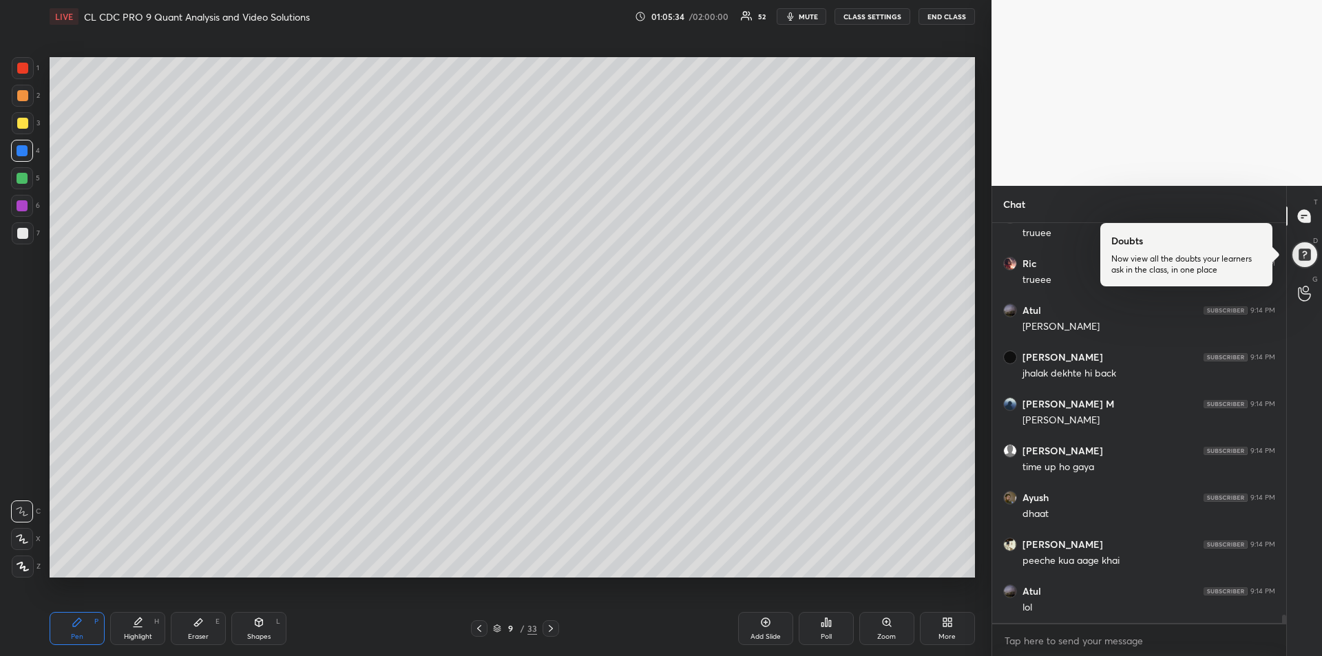
click at [551, 628] on icon at bounding box center [551, 628] width 4 height 7
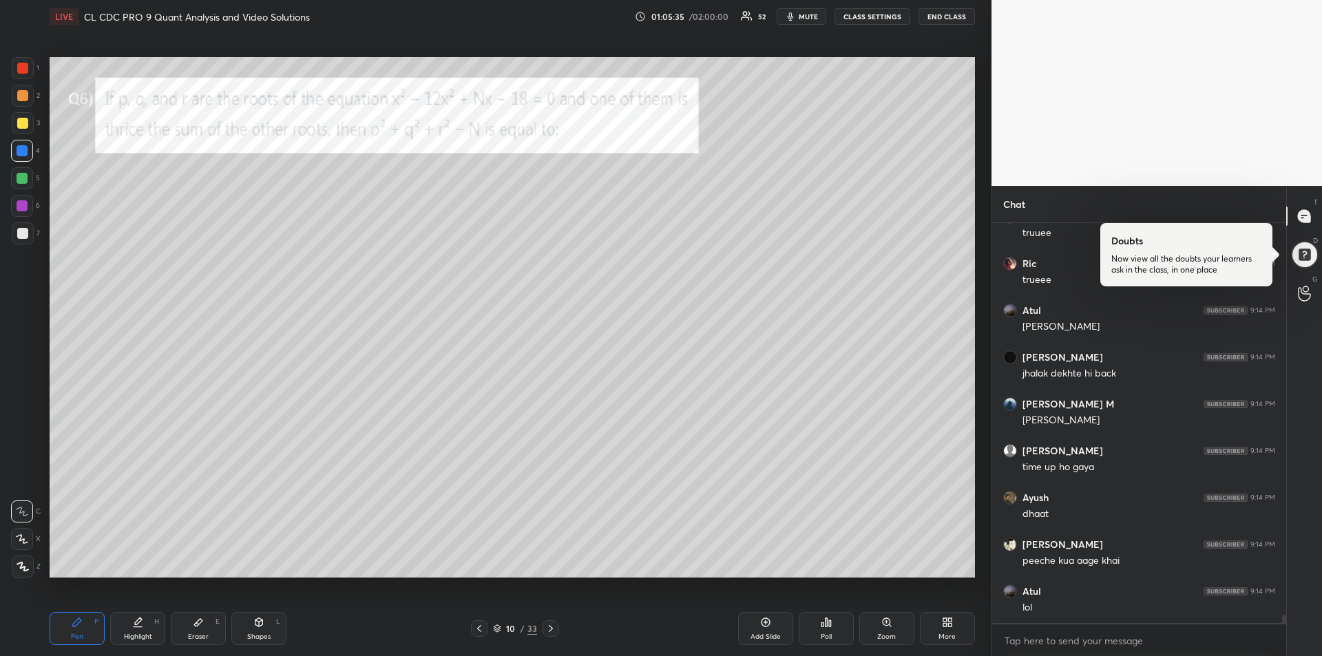
scroll to position [19577, 0]
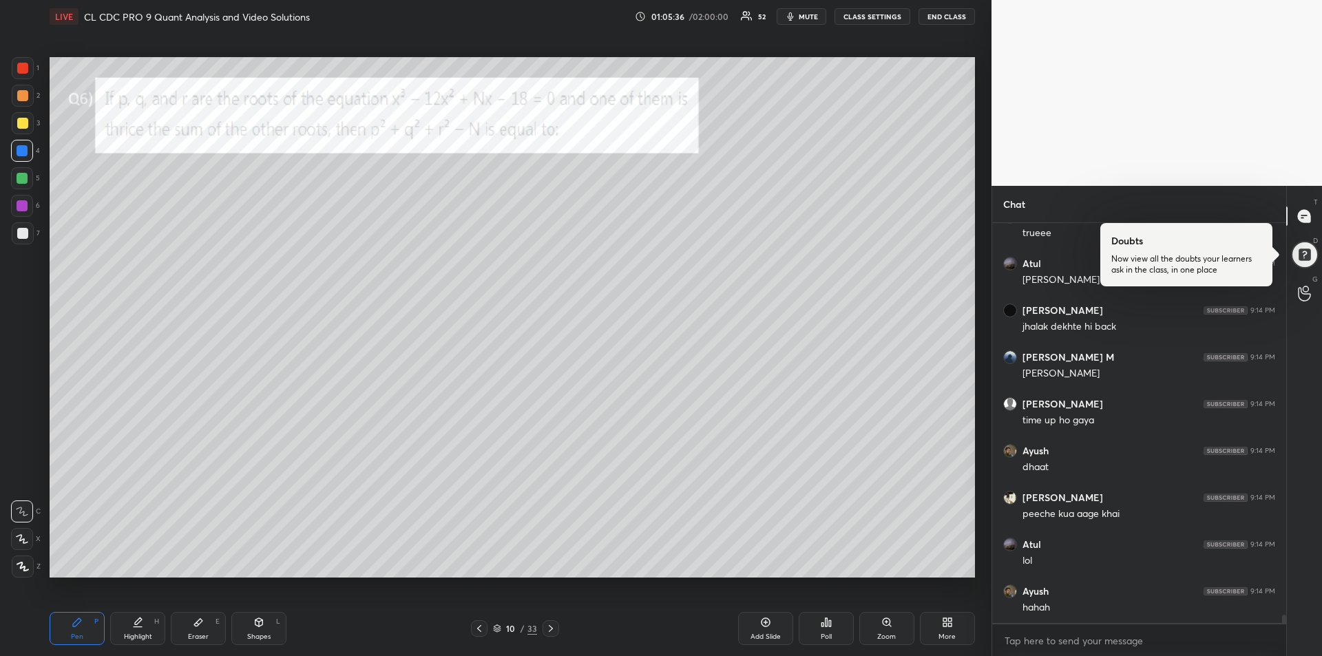
click at [551, 626] on icon at bounding box center [550, 628] width 11 height 11
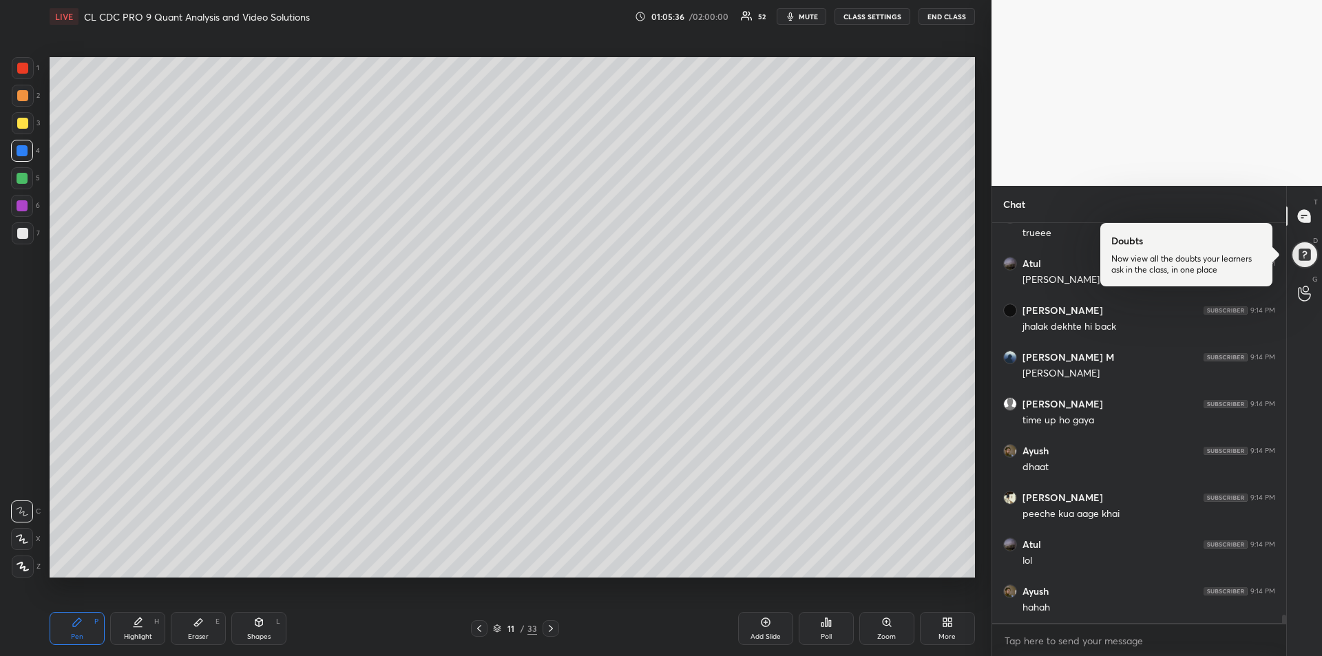
click at [552, 629] on icon at bounding box center [550, 628] width 11 height 11
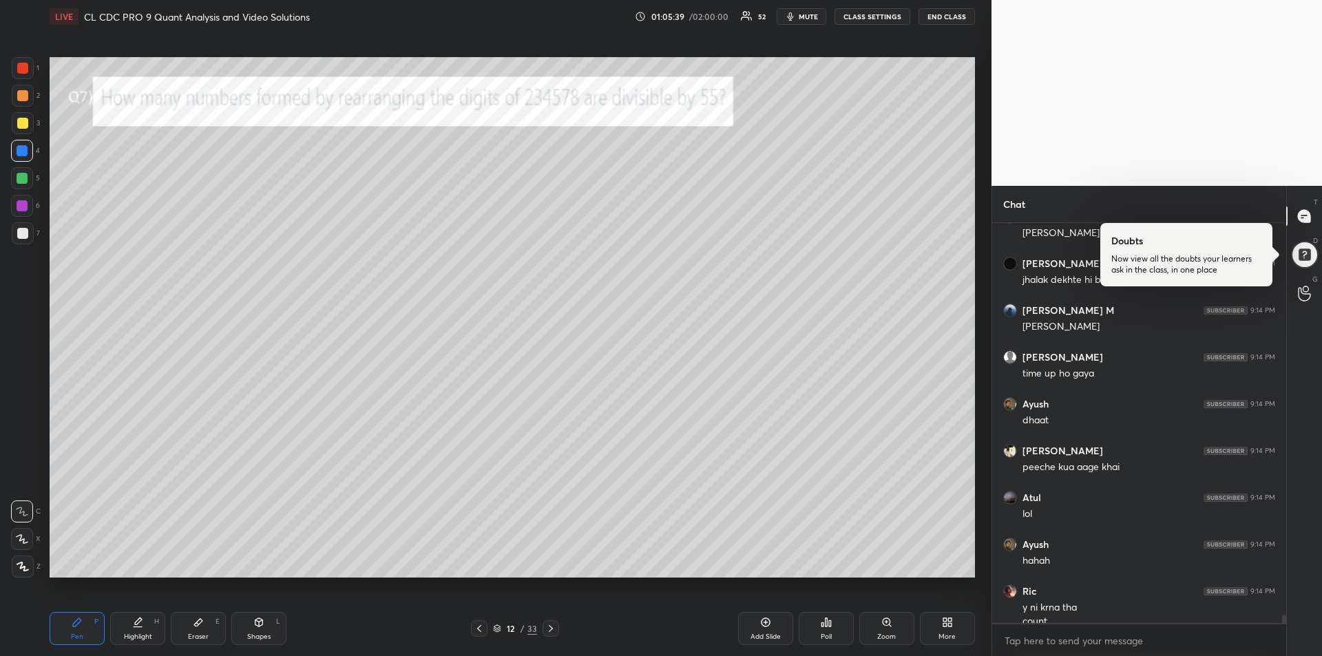
scroll to position [19637, 0]
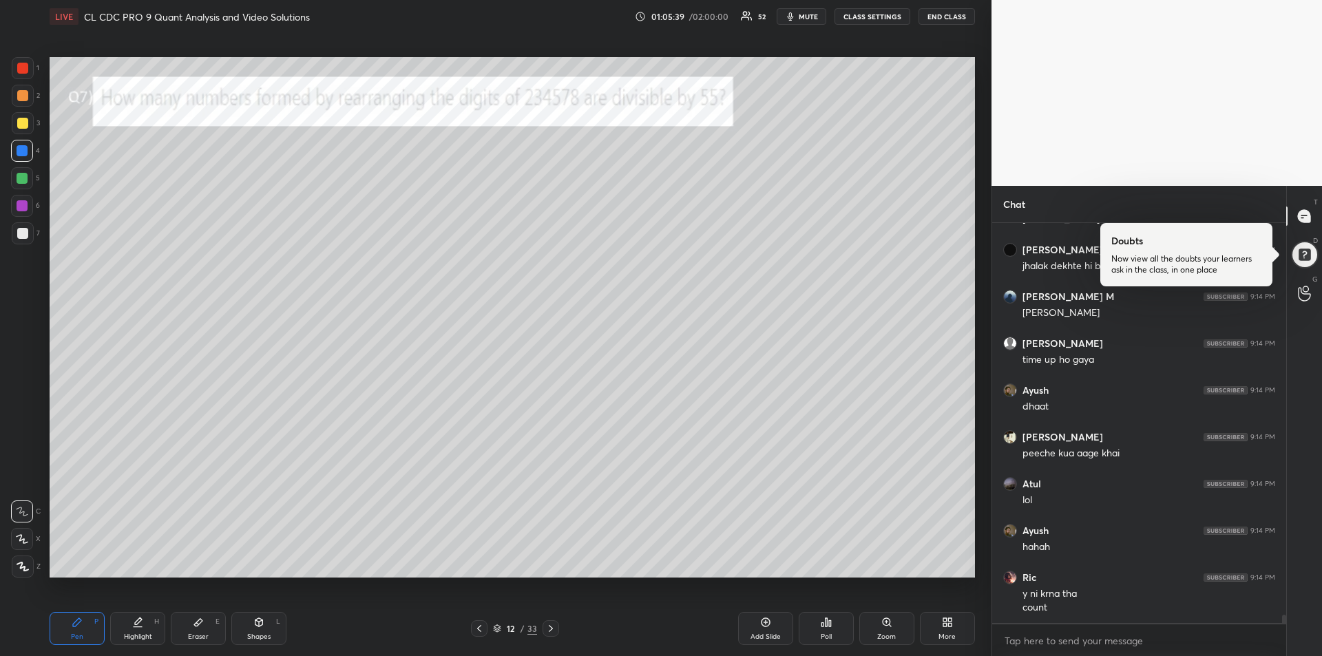
click at [548, 627] on icon at bounding box center [550, 628] width 11 height 11
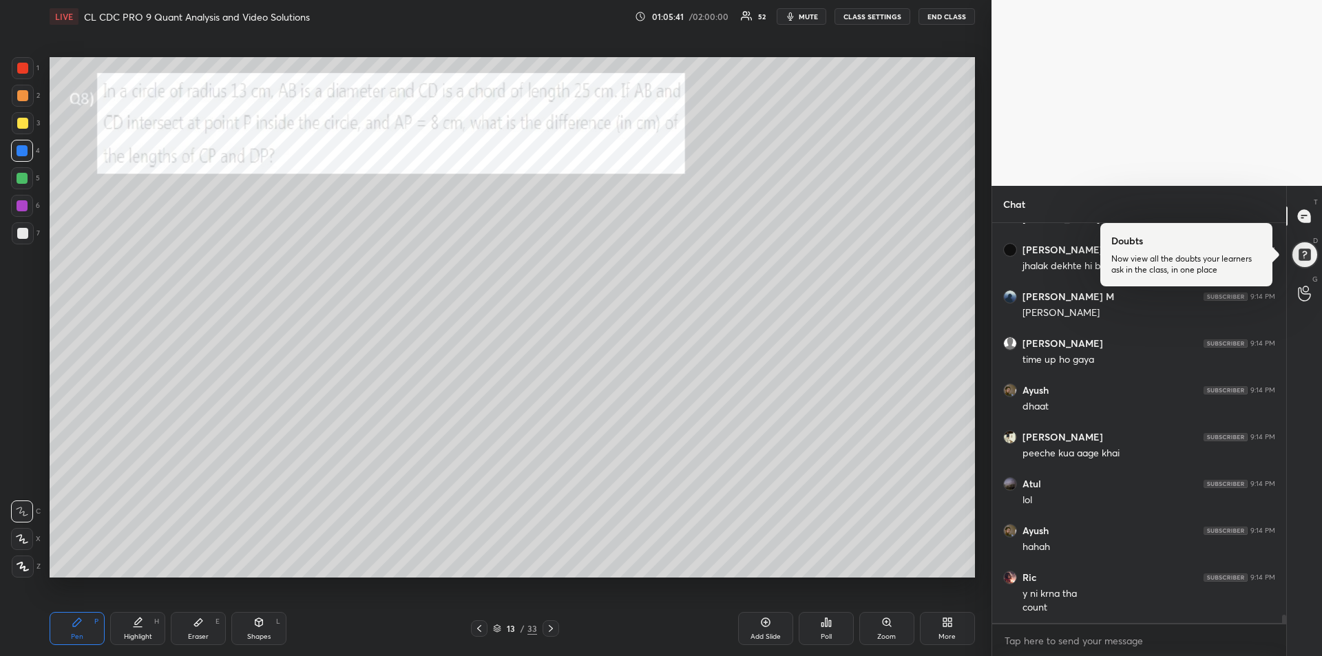
click at [549, 628] on icon at bounding box center [550, 628] width 11 height 11
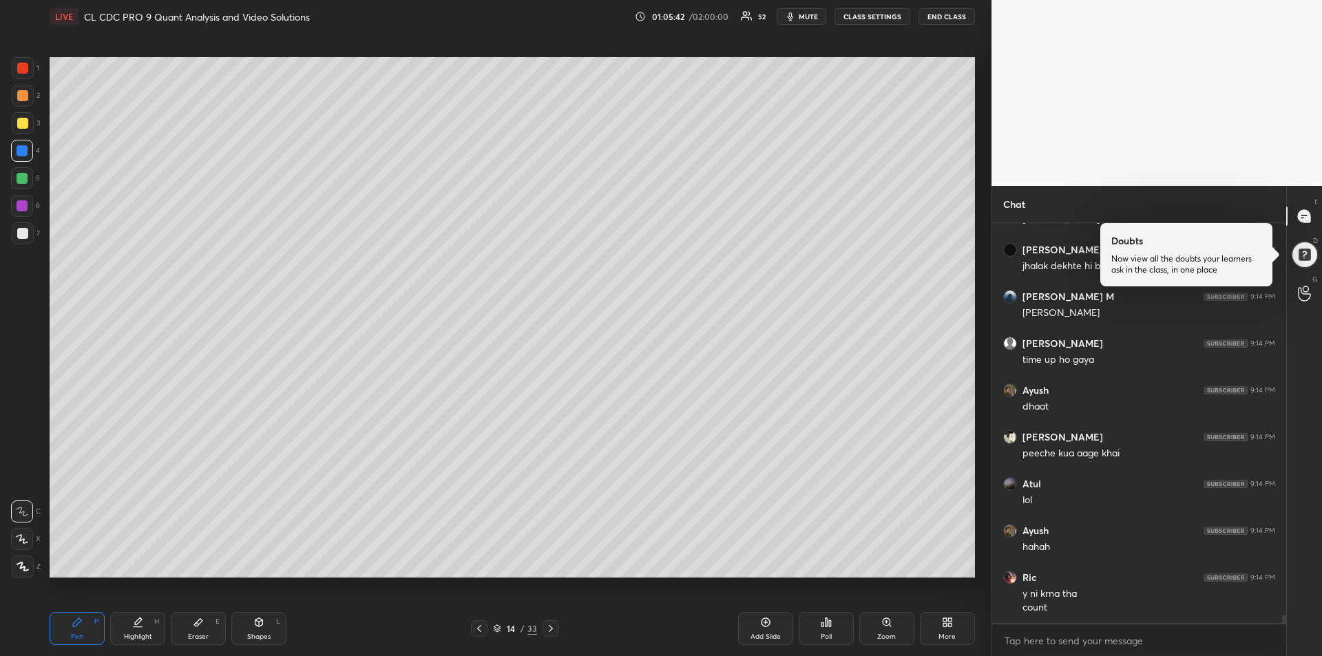
click at [550, 628] on icon at bounding box center [550, 628] width 11 height 11
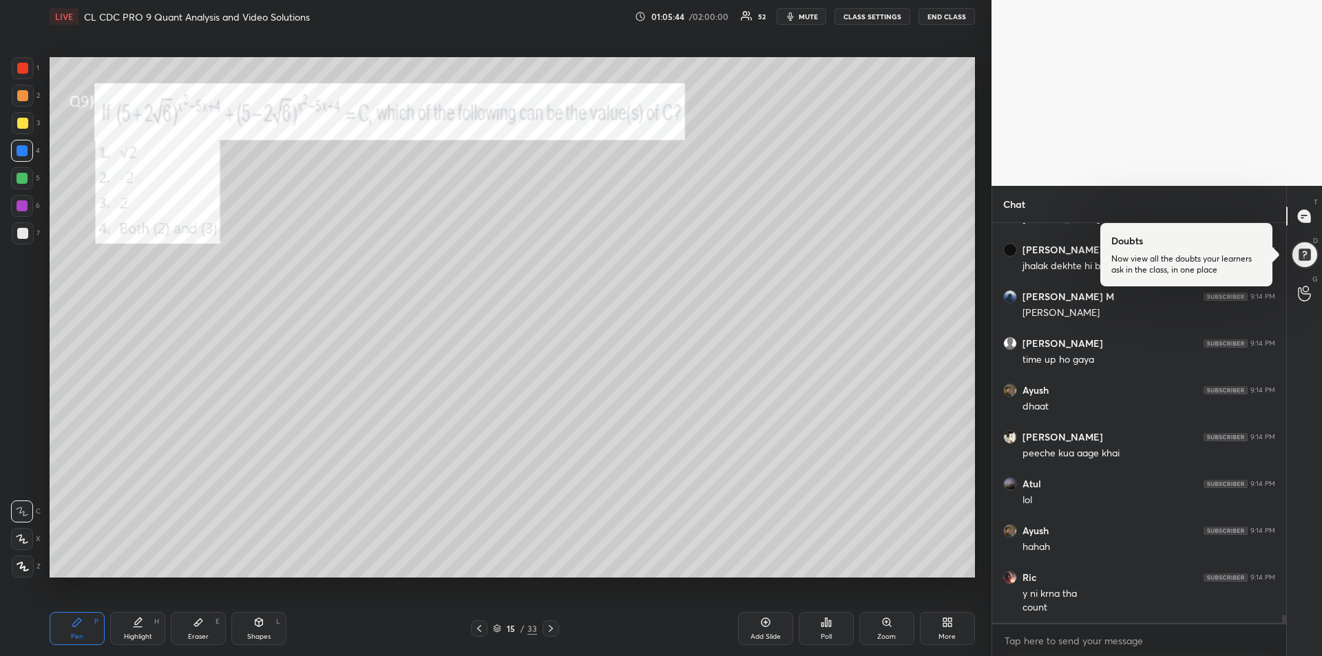
click at [549, 628] on icon at bounding box center [550, 628] width 11 height 11
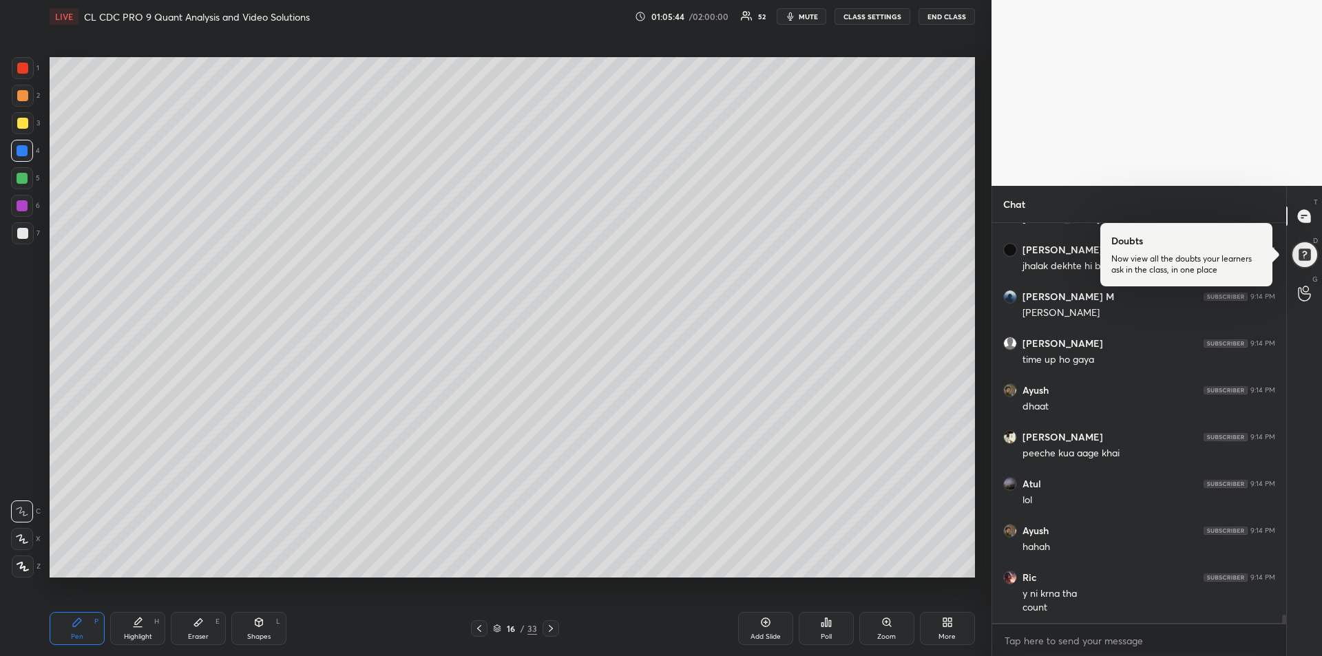
click at [551, 627] on icon at bounding box center [550, 628] width 11 height 11
click at [551, 627] on icon at bounding box center [551, 628] width 4 height 7
click at [549, 627] on icon at bounding box center [550, 628] width 11 height 11
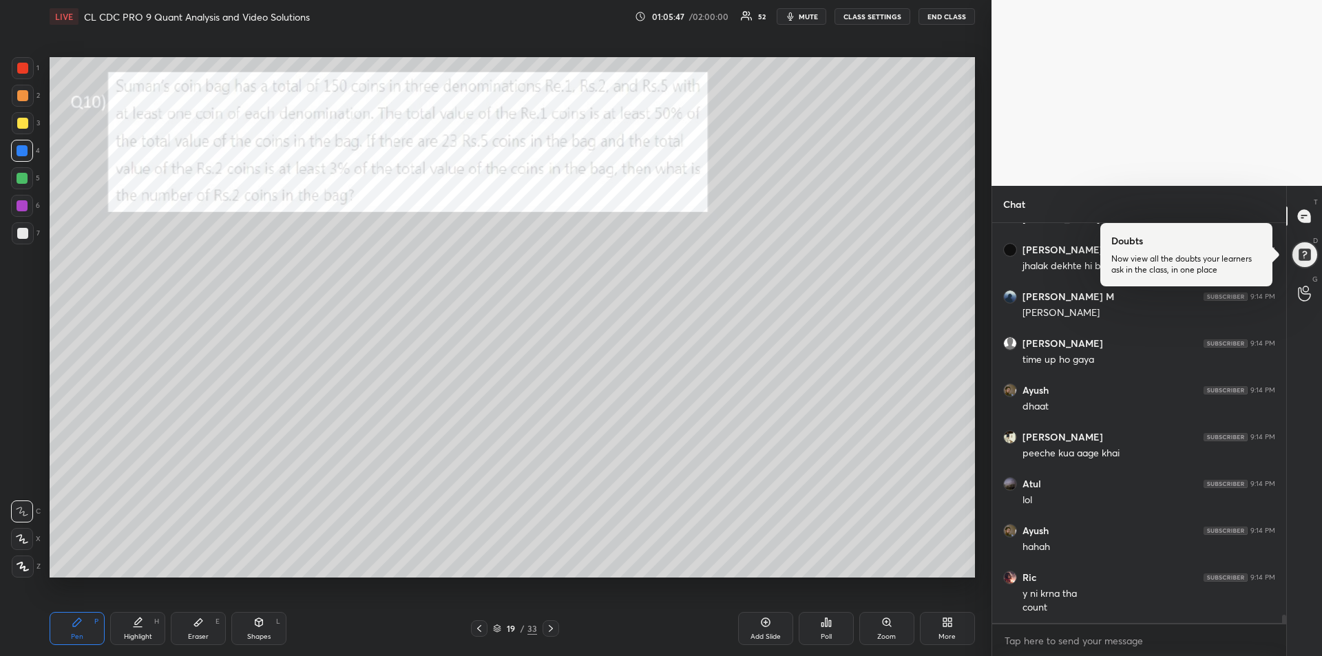
click at [549, 627] on icon at bounding box center [550, 628] width 11 height 11
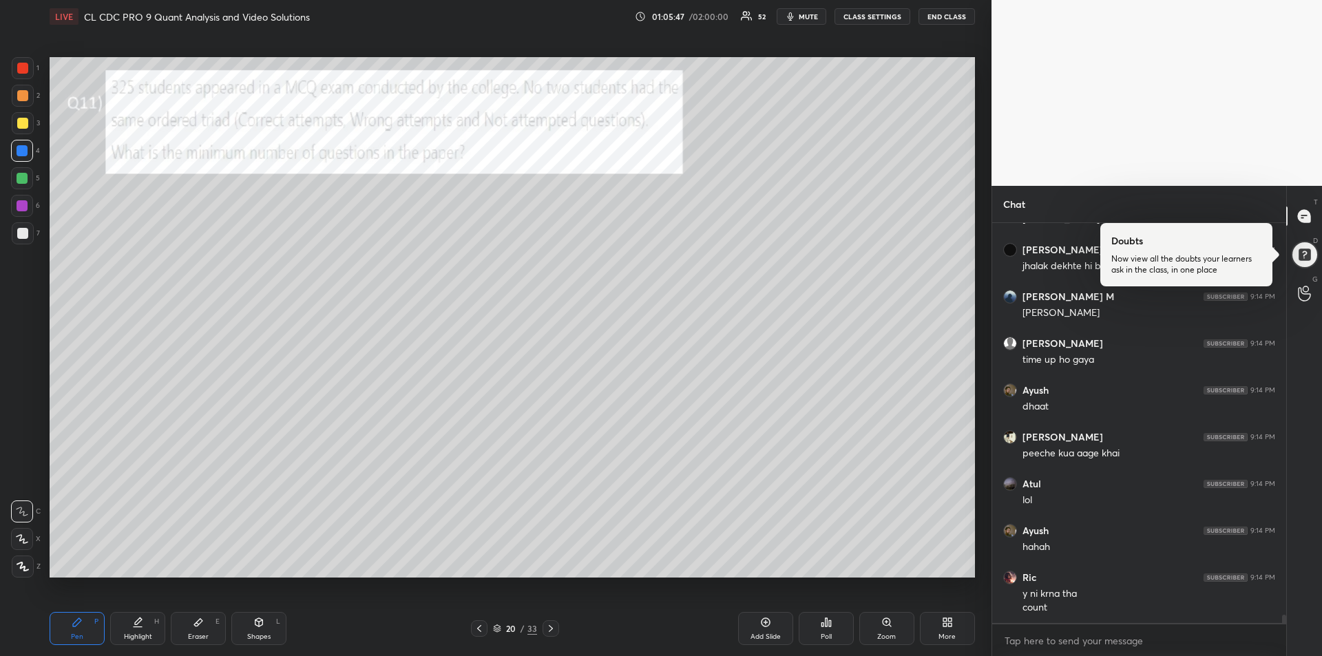
click at [550, 628] on icon at bounding box center [550, 628] width 11 height 11
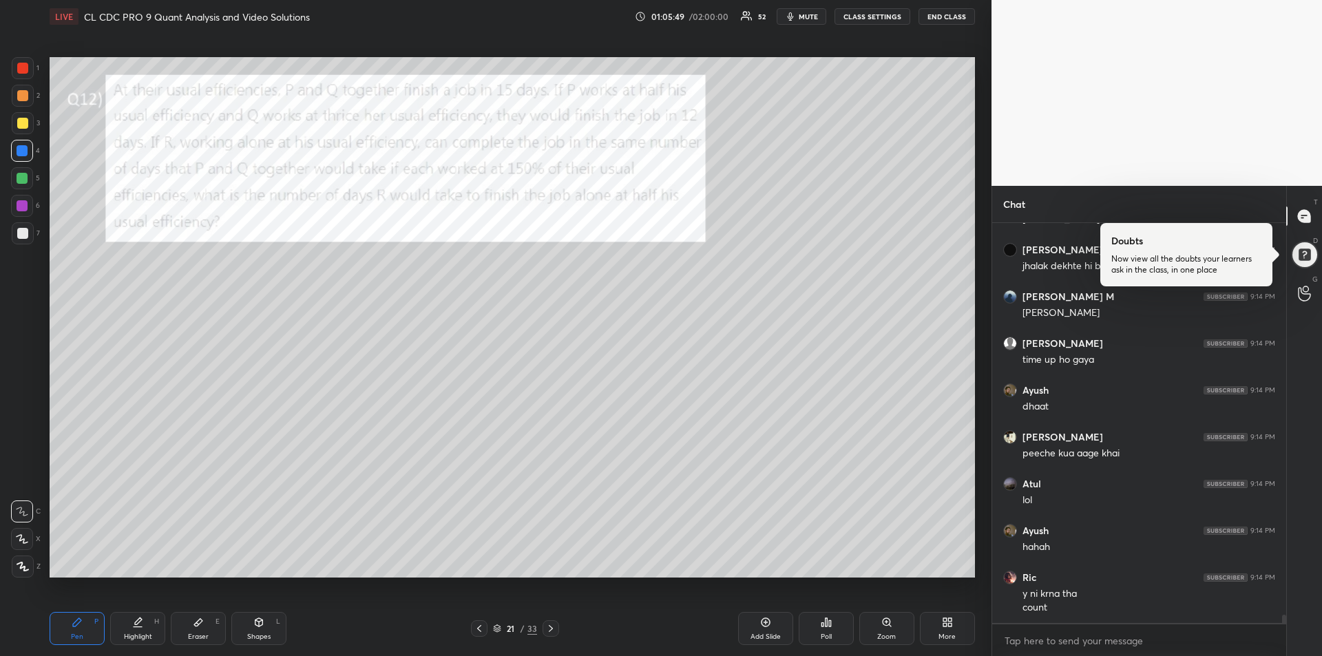
click at [551, 628] on icon at bounding box center [551, 628] width 4 height 7
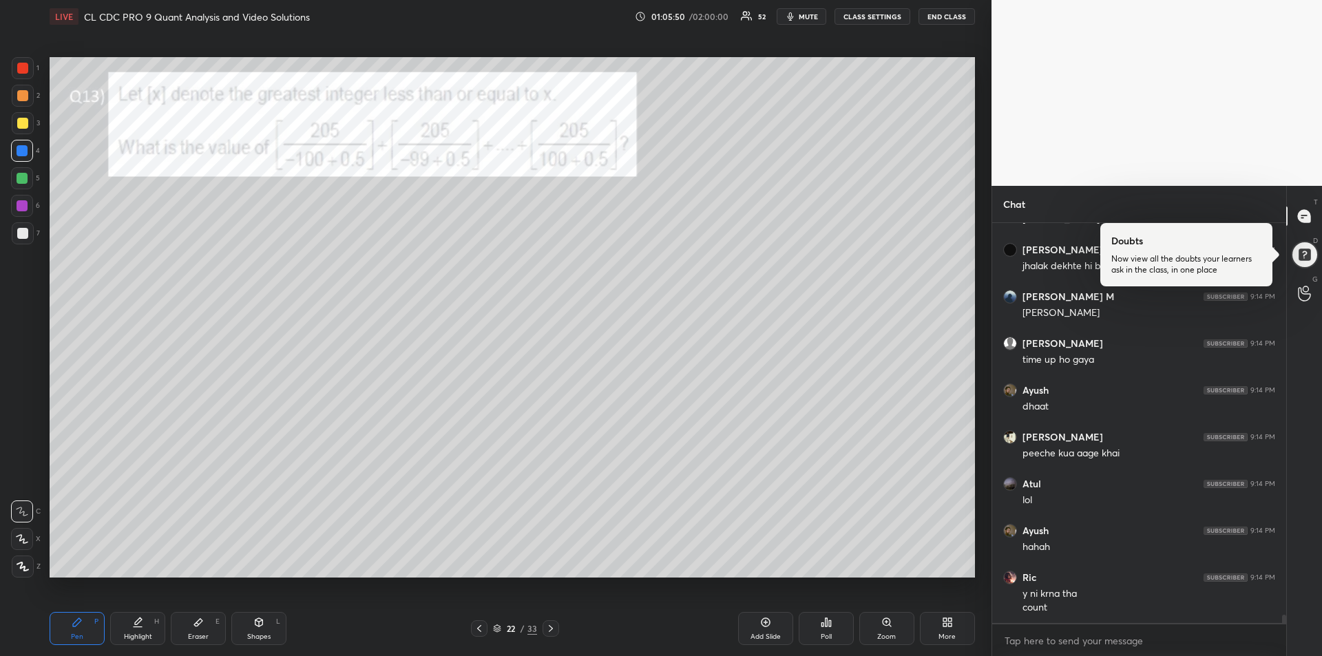
click at [550, 627] on icon at bounding box center [551, 628] width 4 height 7
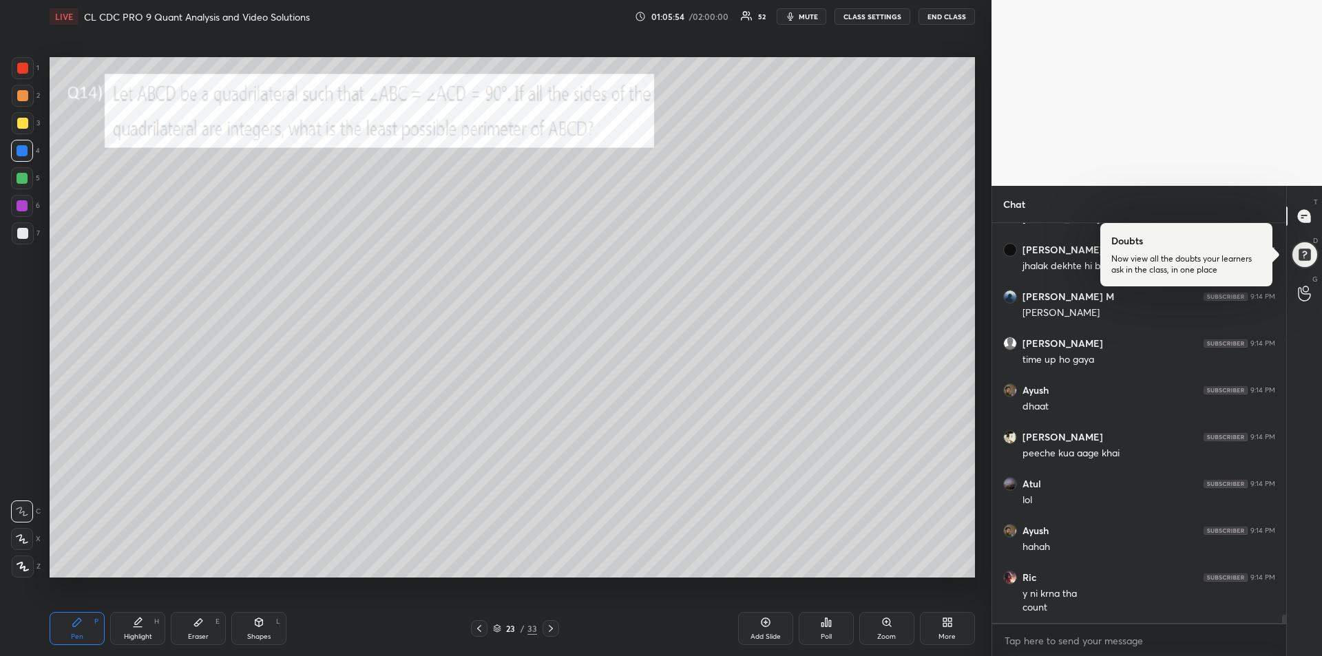
click at [549, 628] on icon at bounding box center [550, 628] width 11 height 11
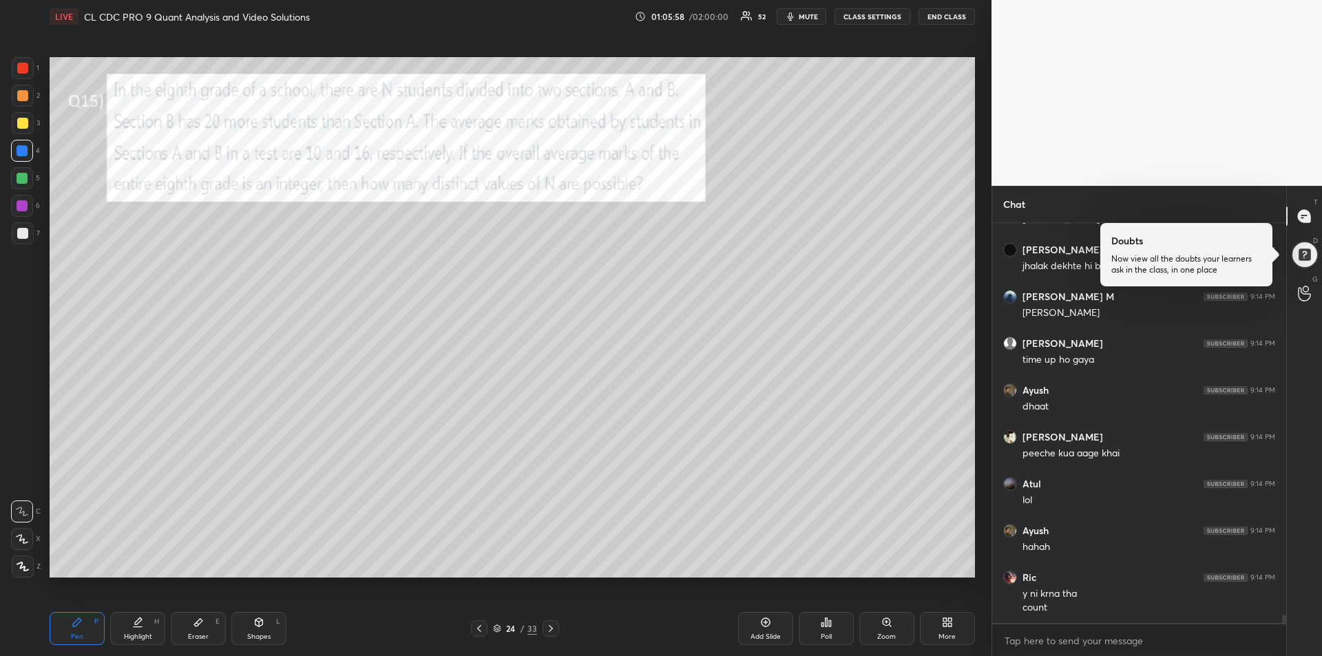
click at [551, 628] on icon at bounding box center [550, 628] width 11 height 11
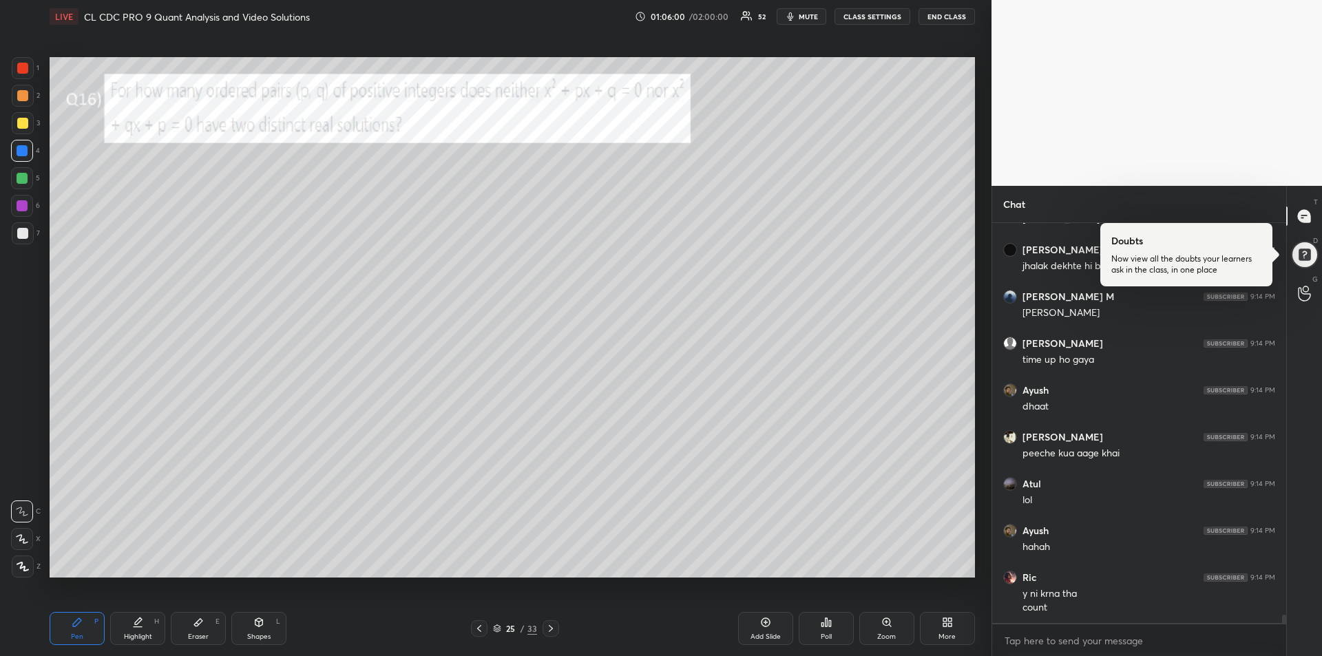
click at [549, 628] on icon at bounding box center [550, 628] width 11 height 11
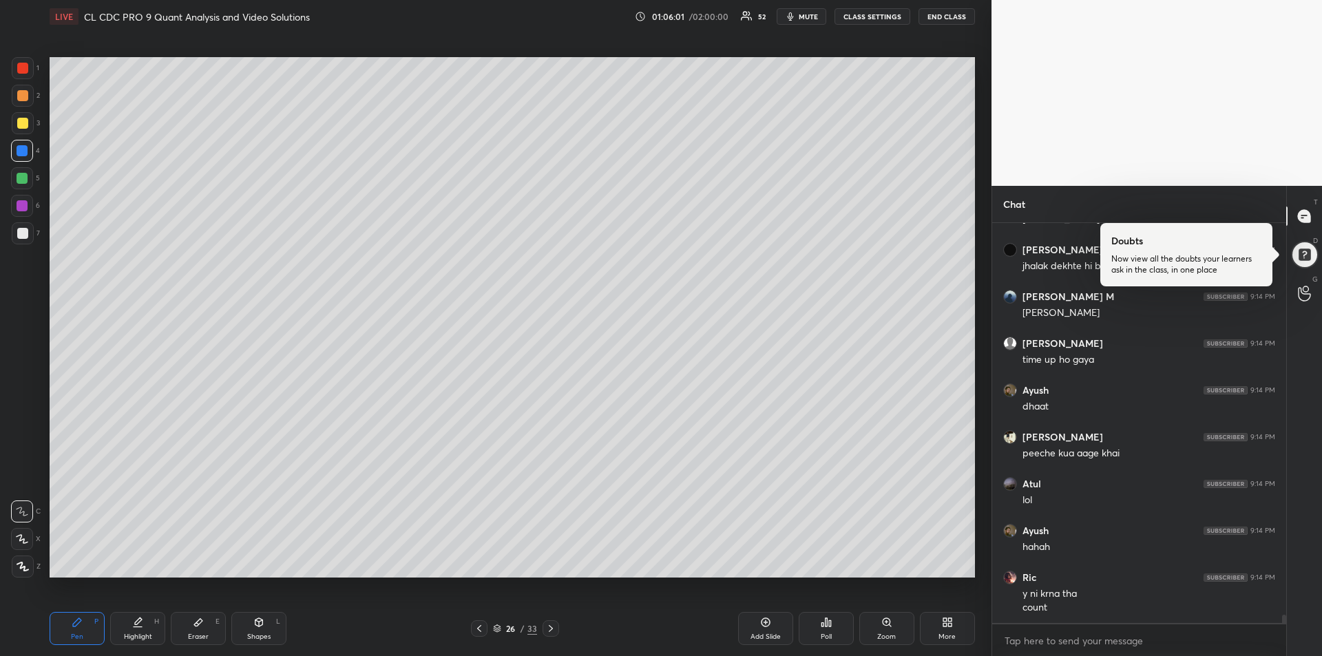
click at [552, 629] on icon at bounding box center [550, 628] width 11 height 11
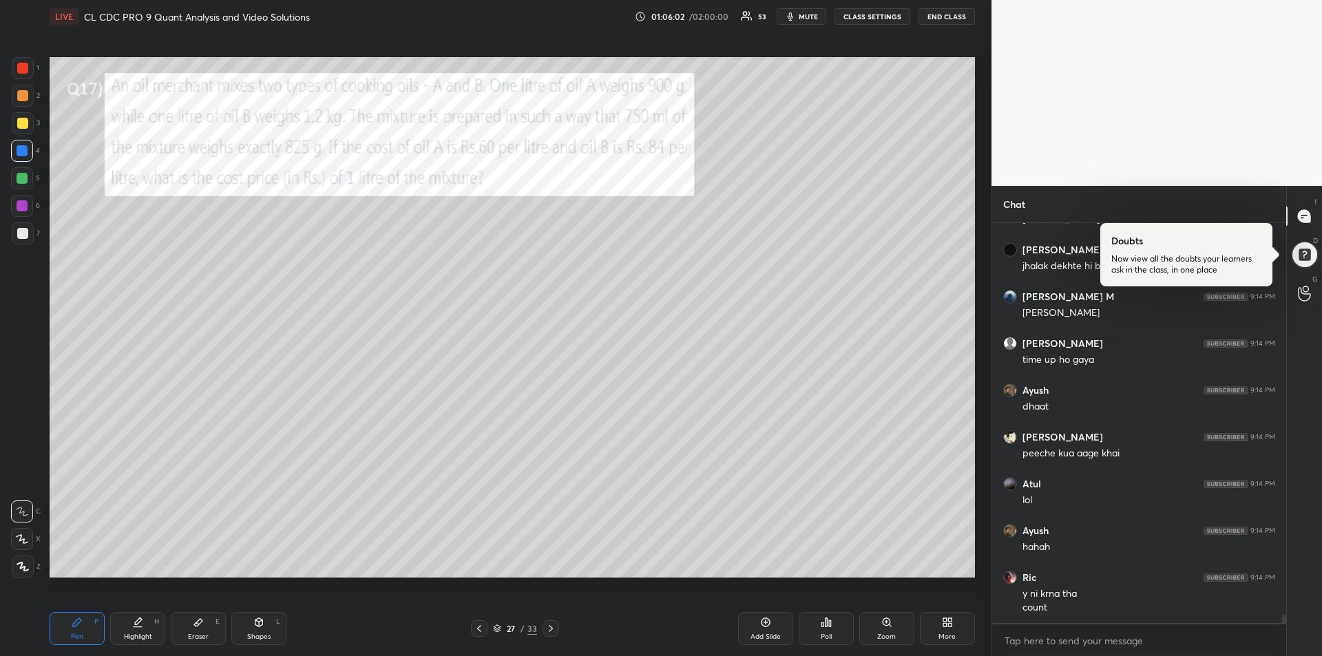
click at [552, 629] on icon at bounding box center [550, 628] width 11 height 11
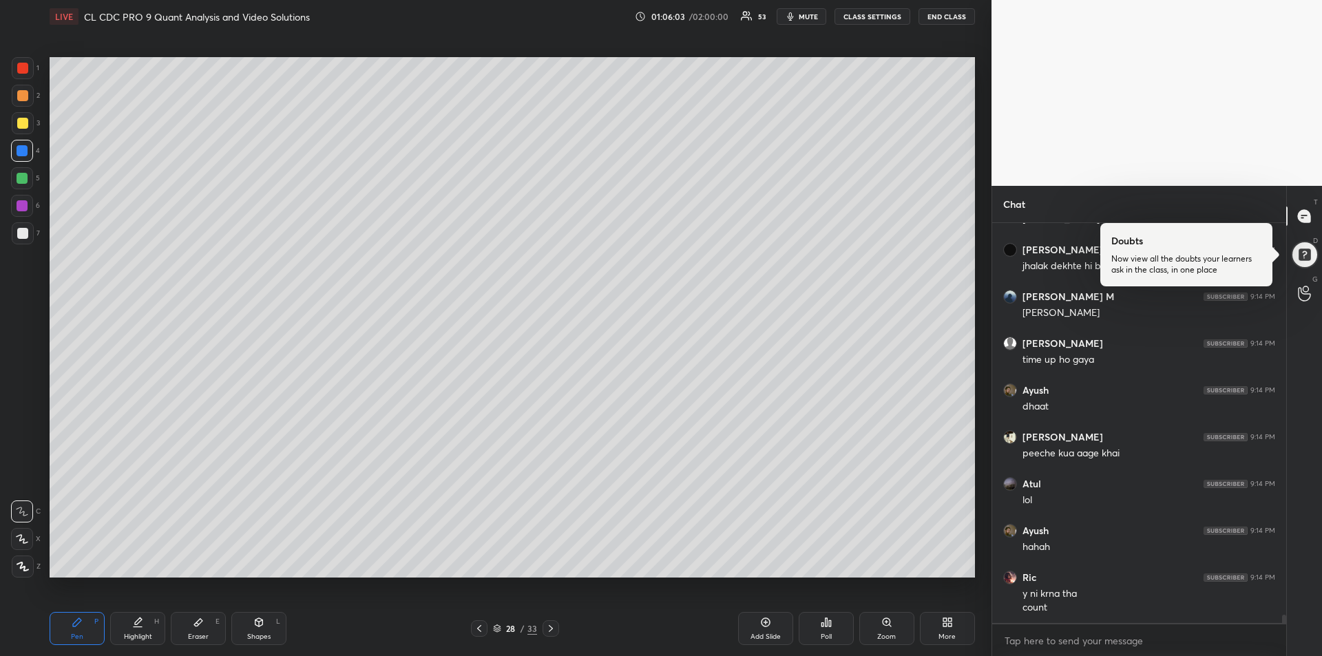
click at [552, 629] on icon at bounding box center [550, 628] width 11 height 11
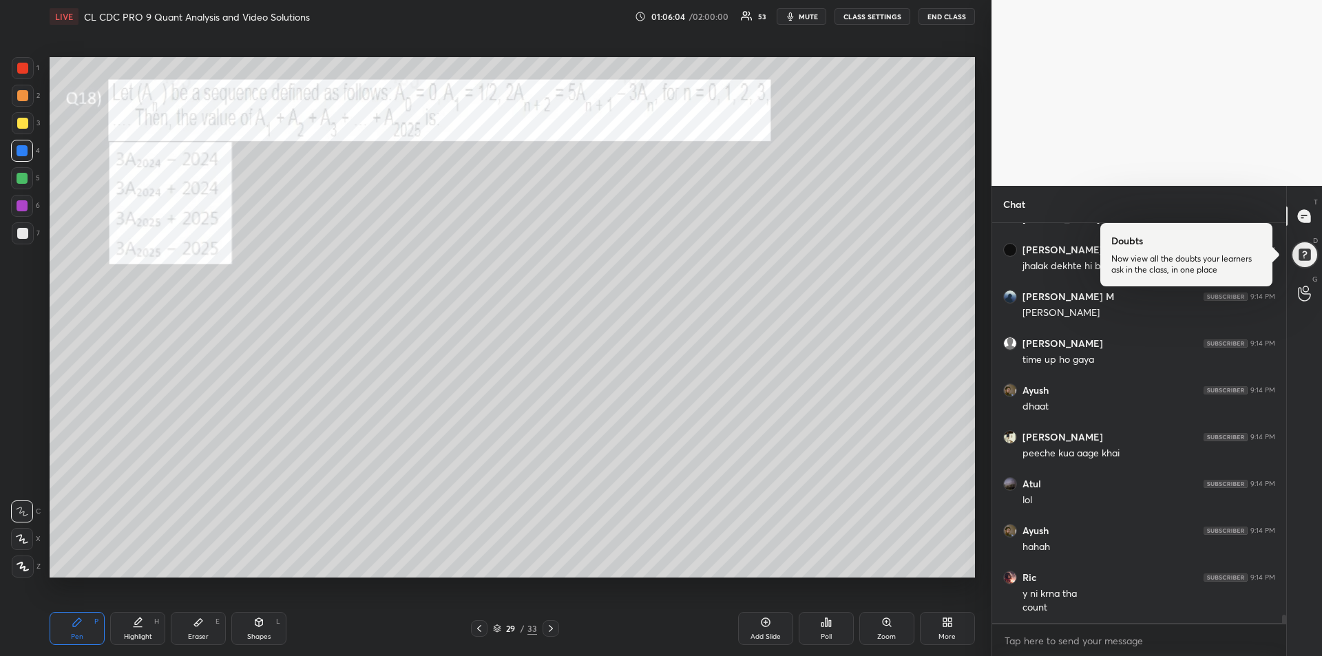
click at [551, 630] on icon at bounding box center [550, 628] width 11 height 11
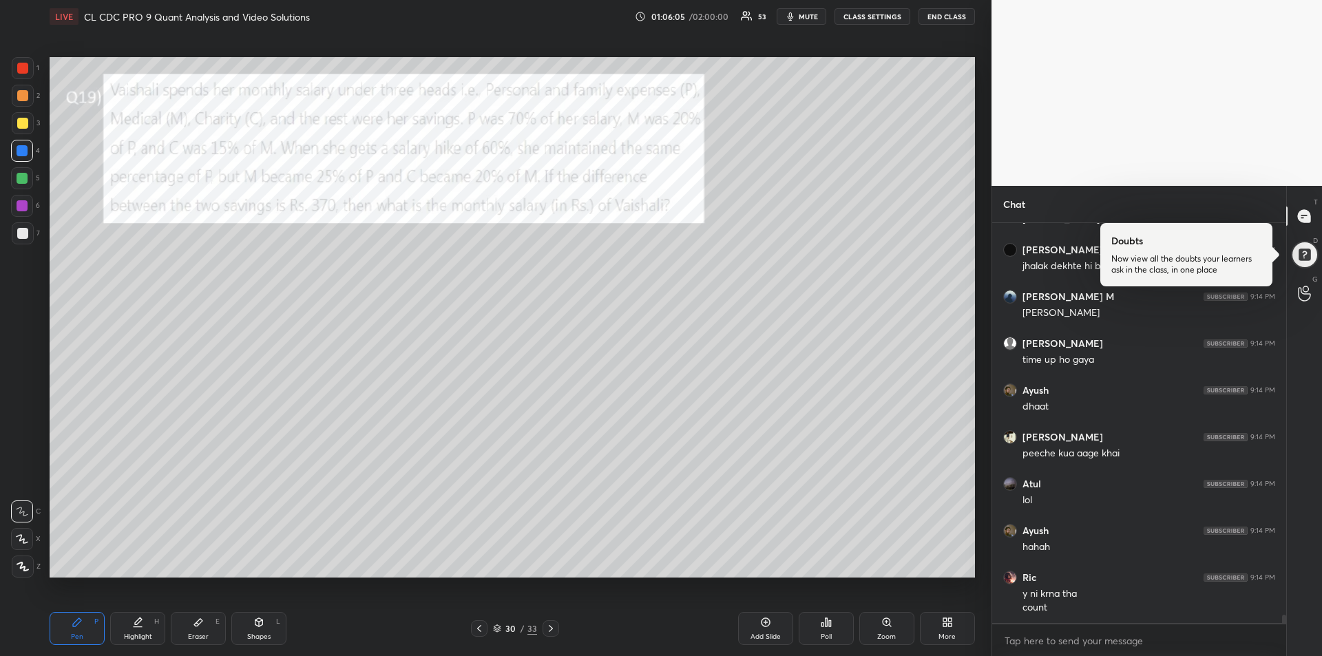
click at [551, 630] on icon at bounding box center [550, 628] width 11 height 11
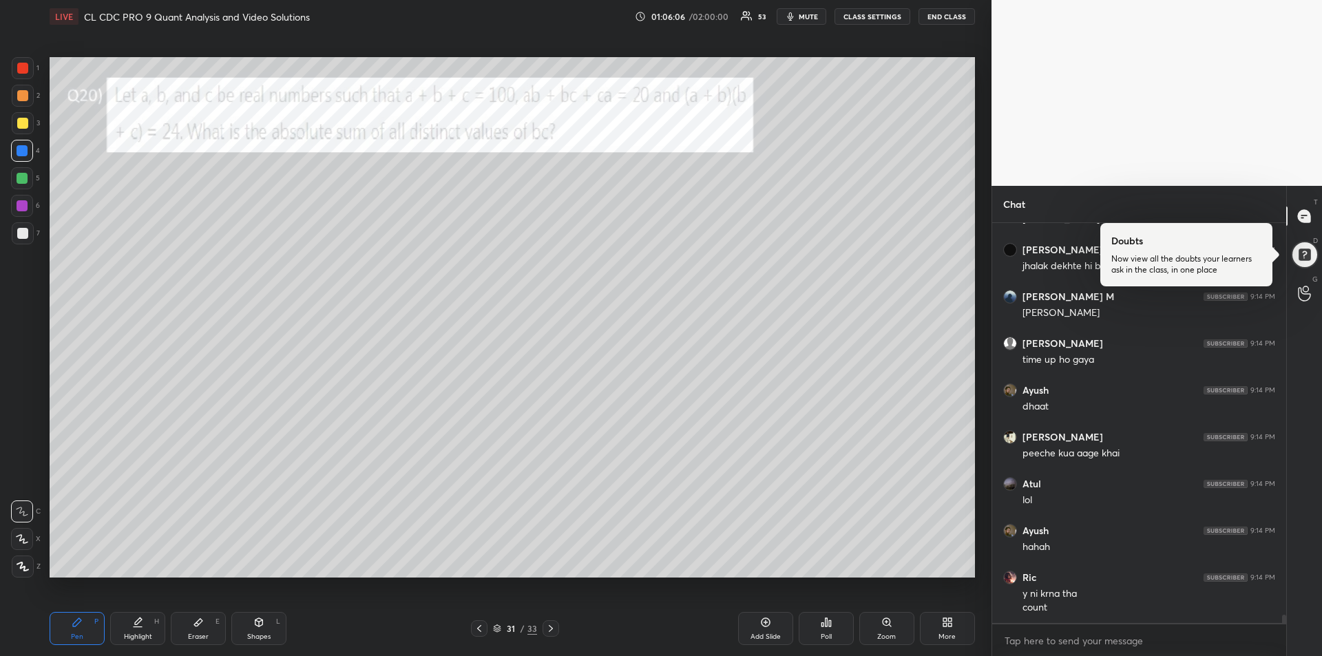
click at [551, 630] on icon at bounding box center [550, 628] width 11 height 11
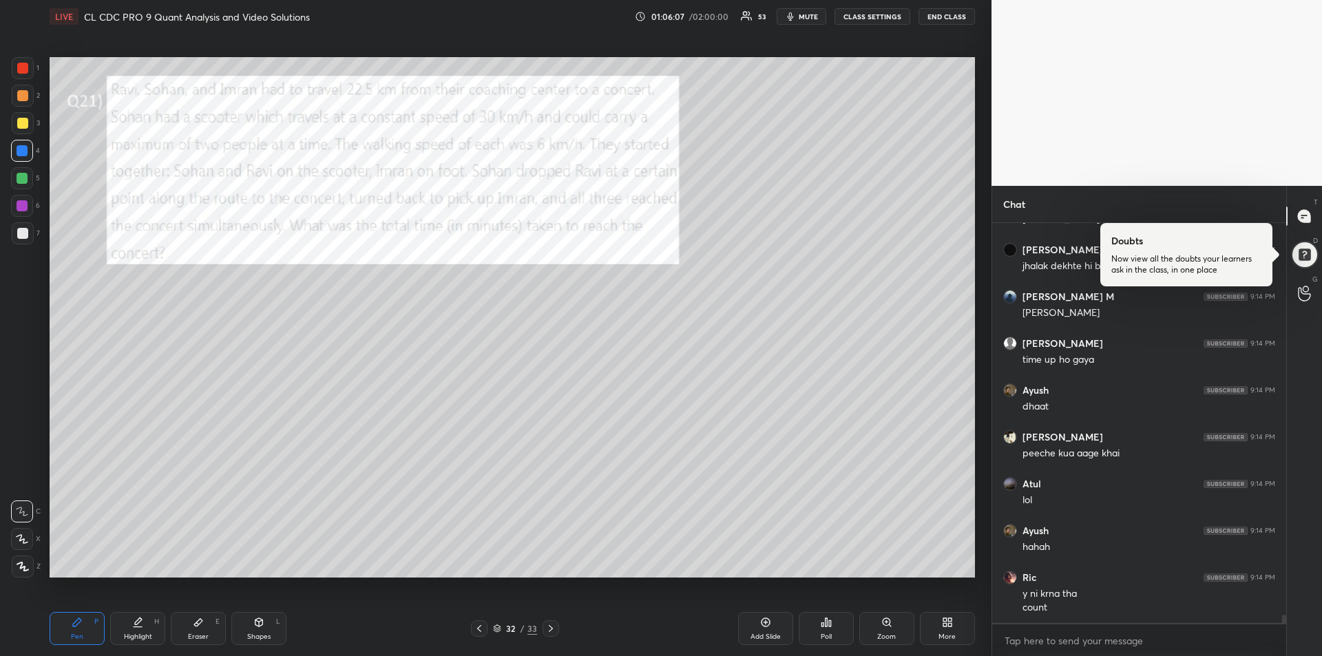
click at [551, 629] on icon at bounding box center [551, 628] width 4 height 7
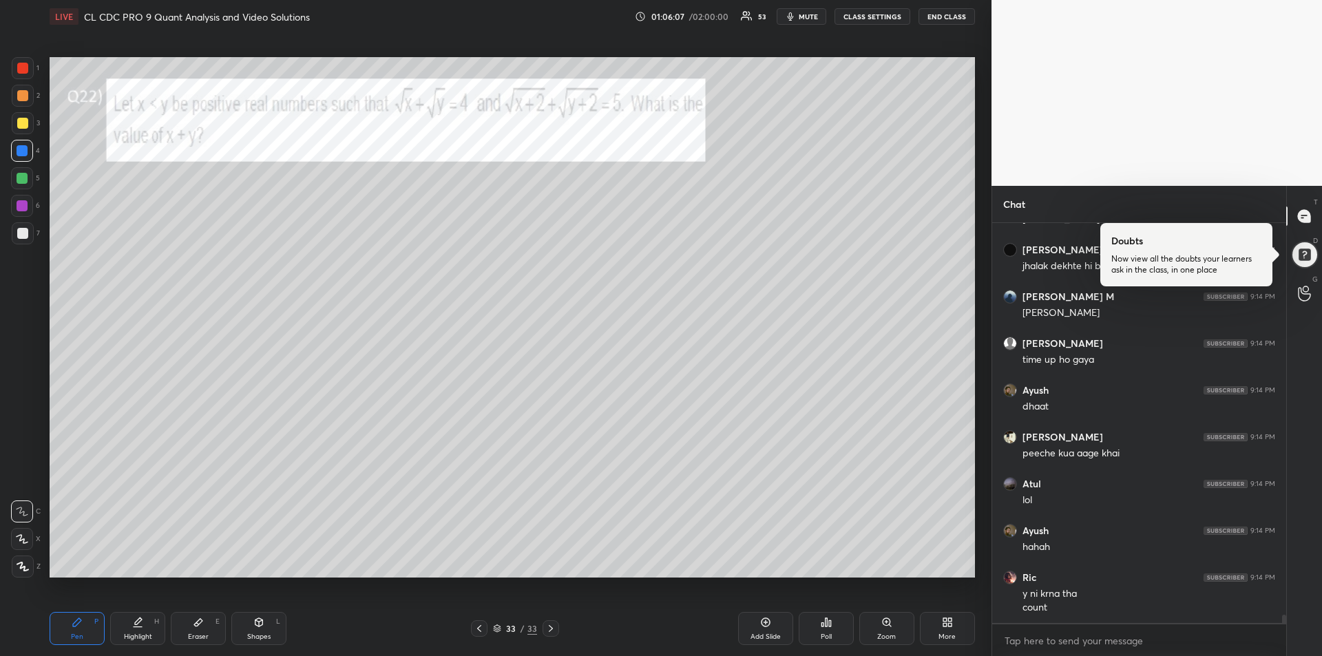
click at [550, 631] on icon at bounding box center [551, 628] width 4 height 7
click at [760, 631] on div "Add Slide" at bounding box center [765, 628] width 55 height 33
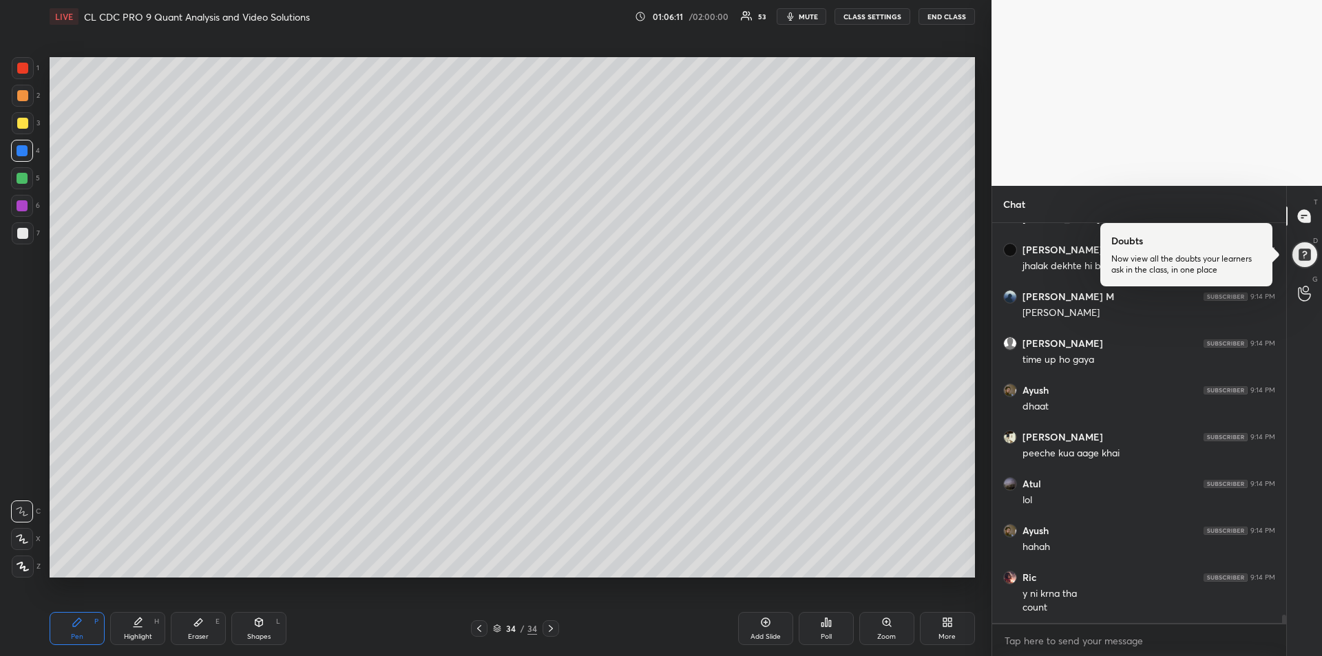
scroll to position [19684, 0]
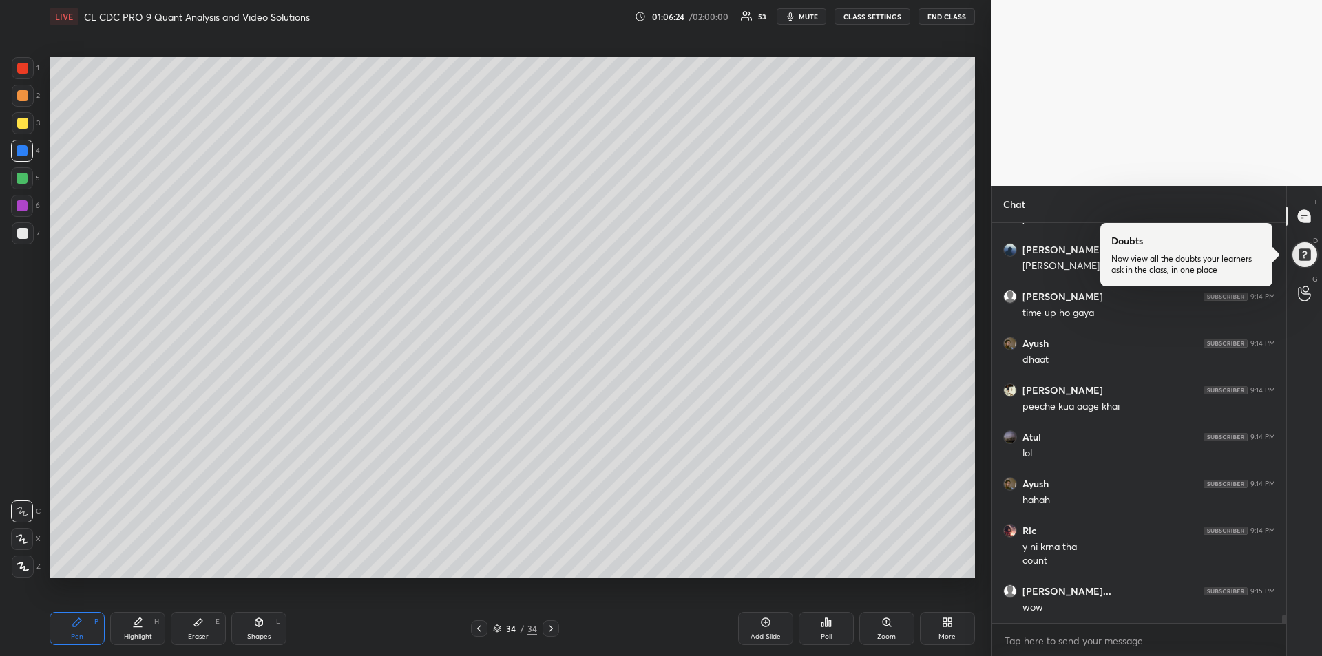
click at [478, 629] on icon at bounding box center [479, 628] width 4 height 7
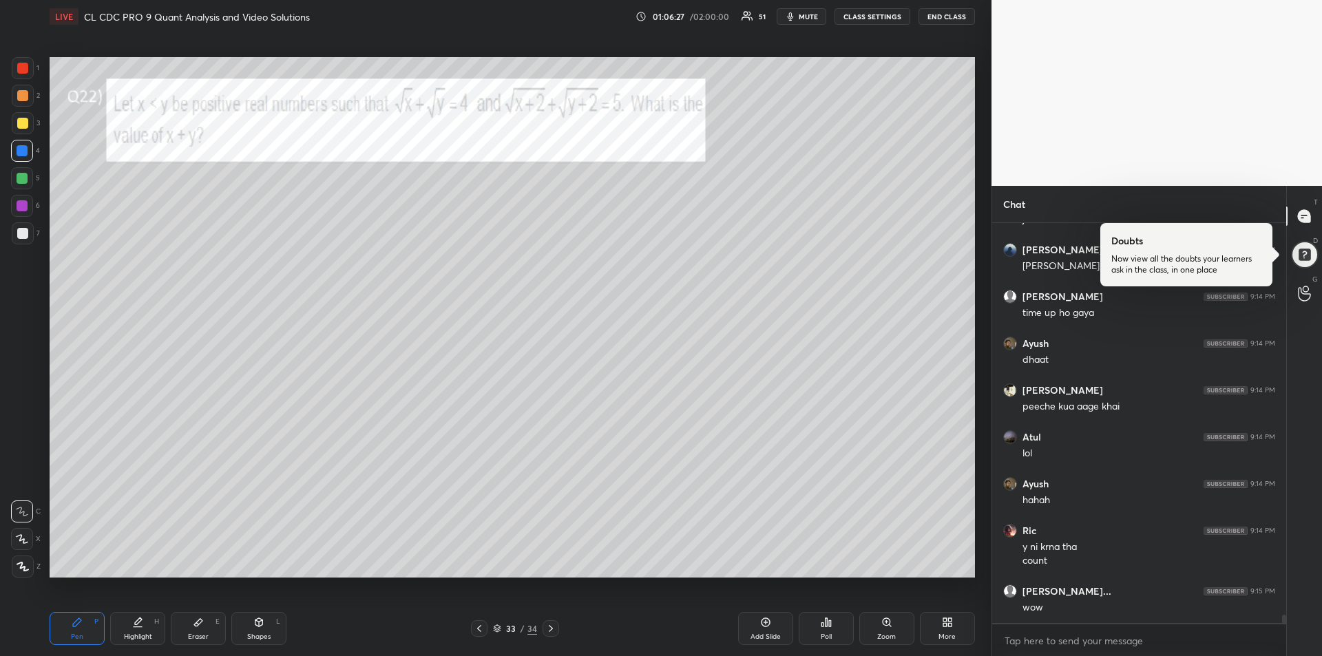
click at [21, 179] on div at bounding box center [22, 178] width 11 height 11
click at [138, 624] on icon at bounding box center [138, 620] width 7 height 7
click at [474, 626] on icon at bounding box center [479, 628] width 11 height 11
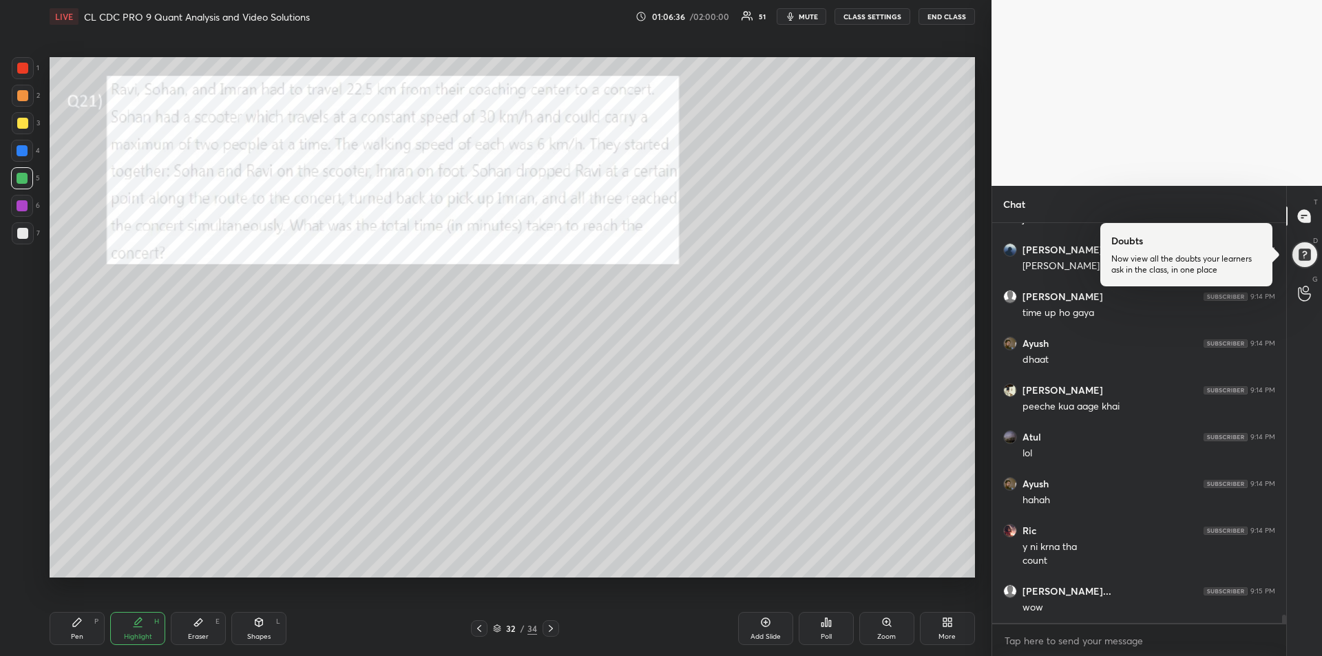
click at [478, 626] on icon at bounding box center [479, 628] width 11 height 11
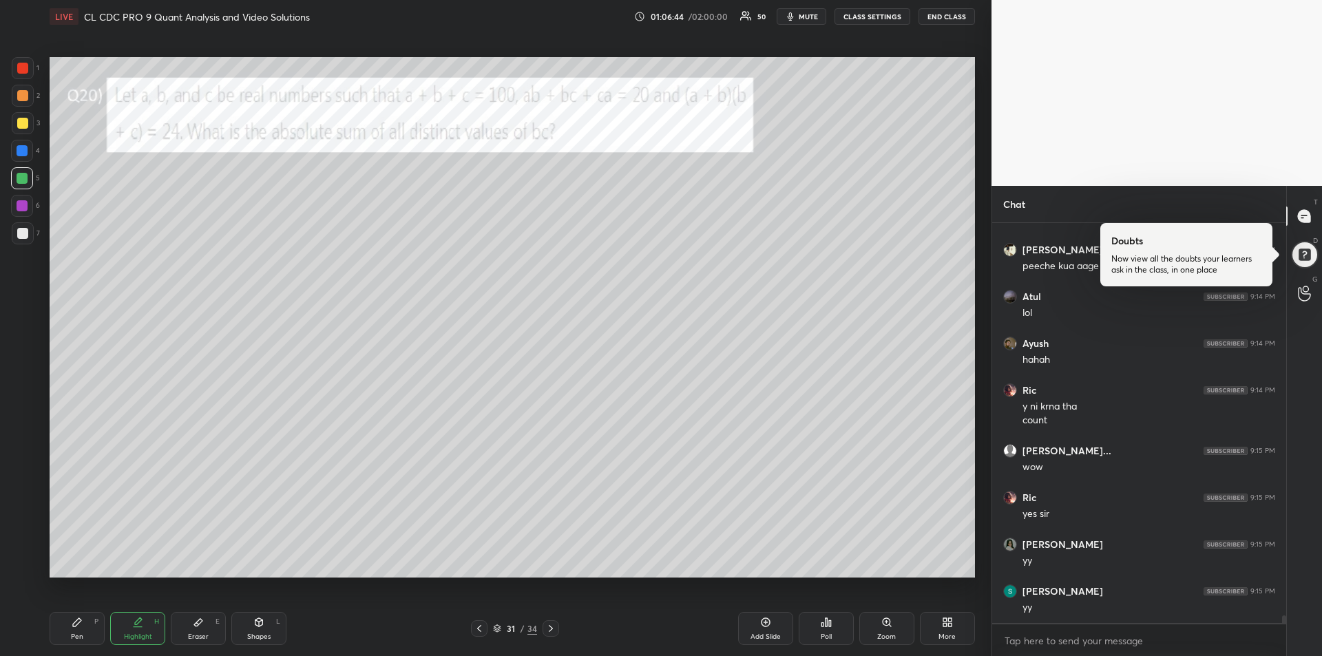
scroll to position [19918, 0]
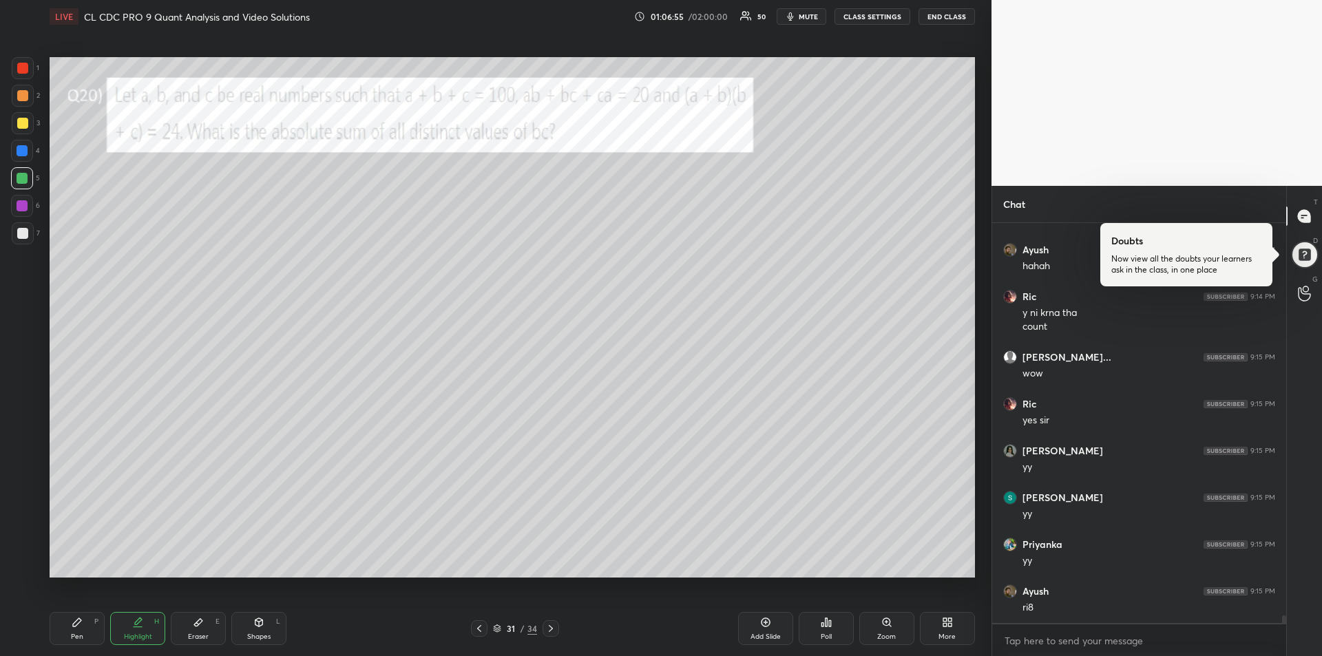
click at [74, 621] on icon at bounding box center [77, 622] width 11 height 11
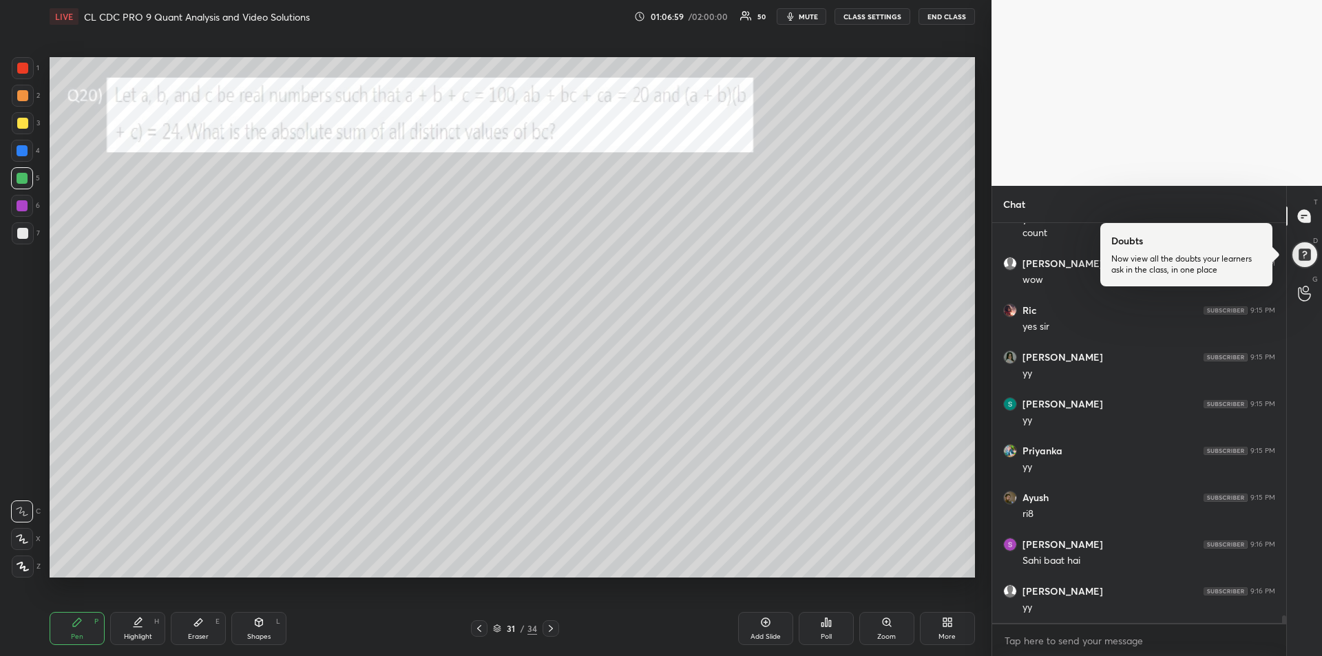
scroll to position [20059, 0]
click at [198, 631] on div "Eraser E" at bounding box center [198, 628] width 55 height 33
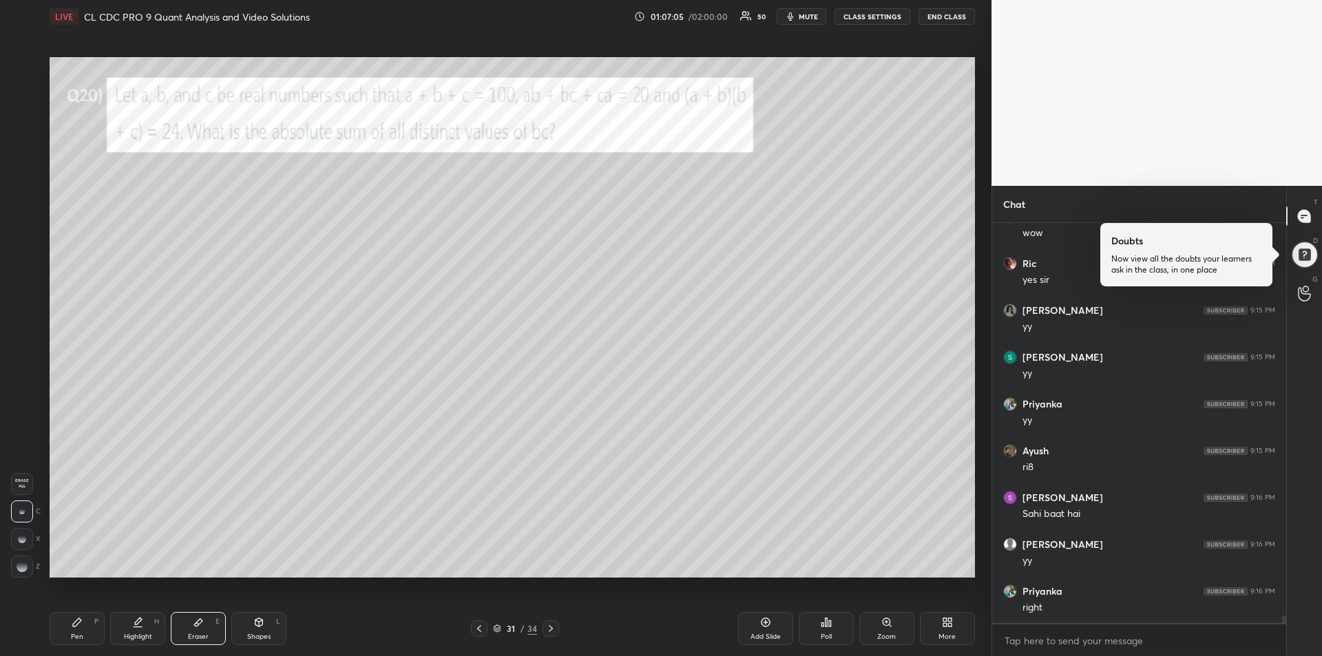
scroll to position [20105, 0]
click at [23, 563] on rect at bounding box center [23, 562] width 1 height 1
click at [67, 631] on div "Pen P" at bounding box center [77, 628] width 55 height 33
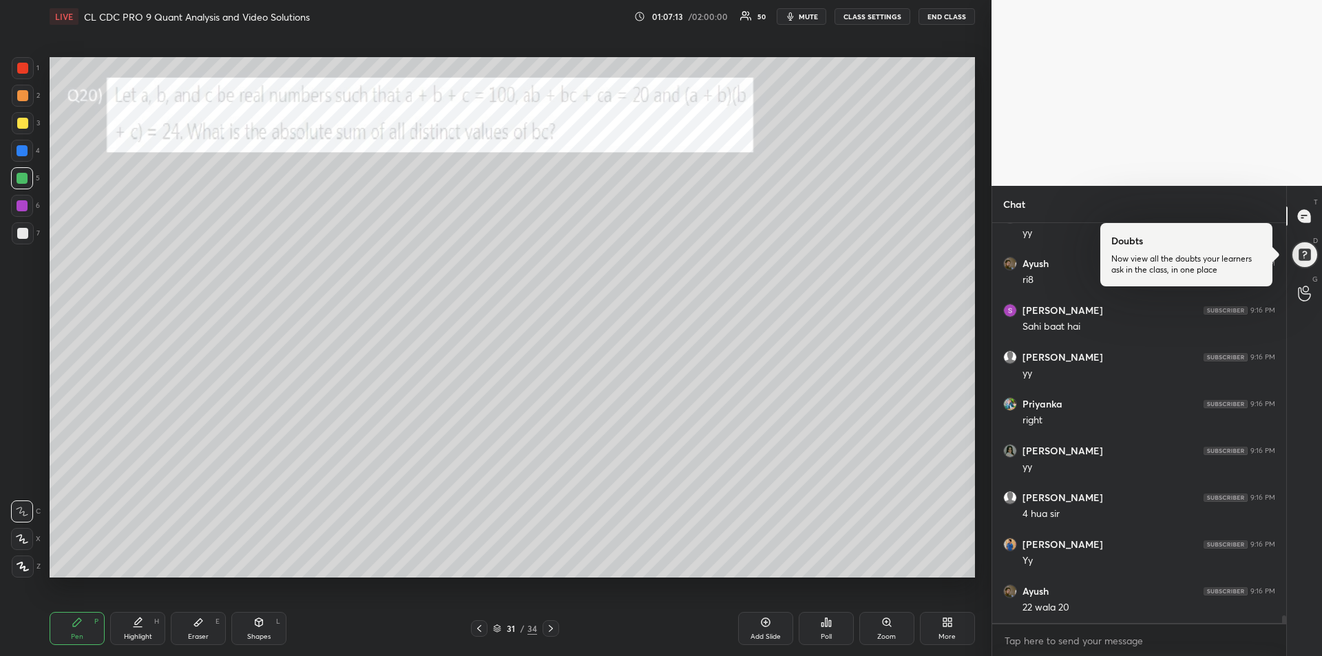
click at [480, 628] on icon at bounding box center [479, 628] width 11 height 11
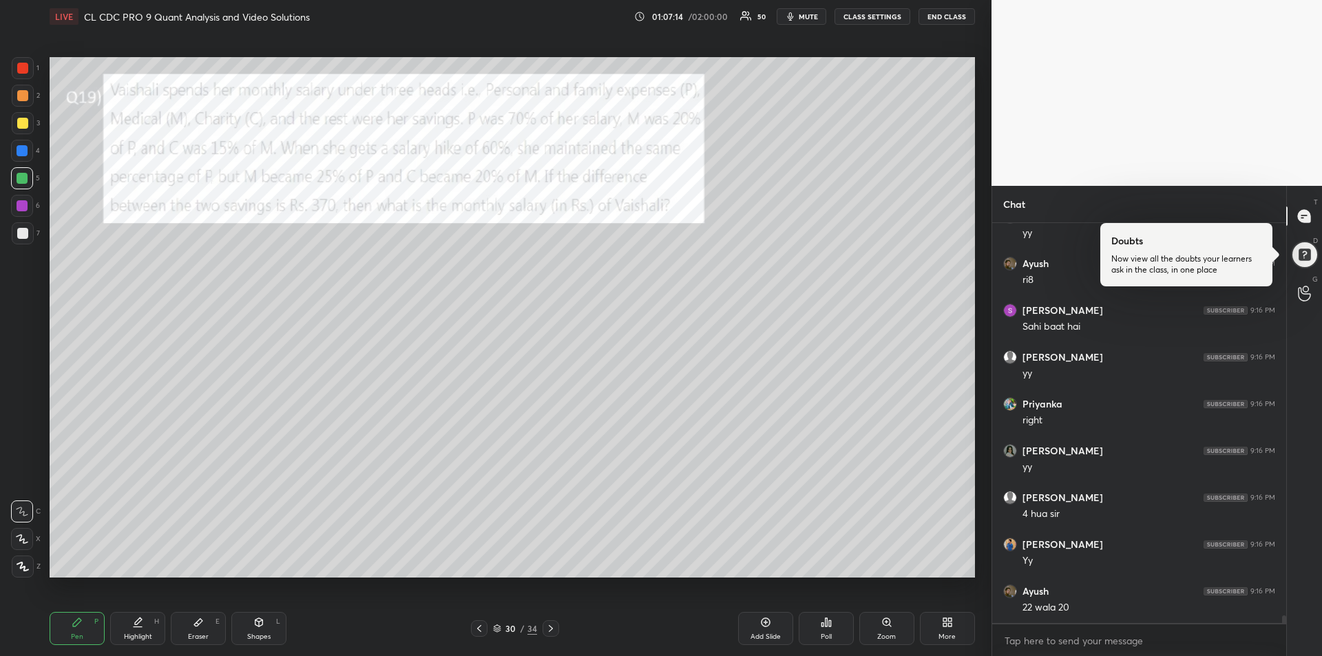
click at [552, 633] on icon at bounding box center [550, 628] width 11 height 11
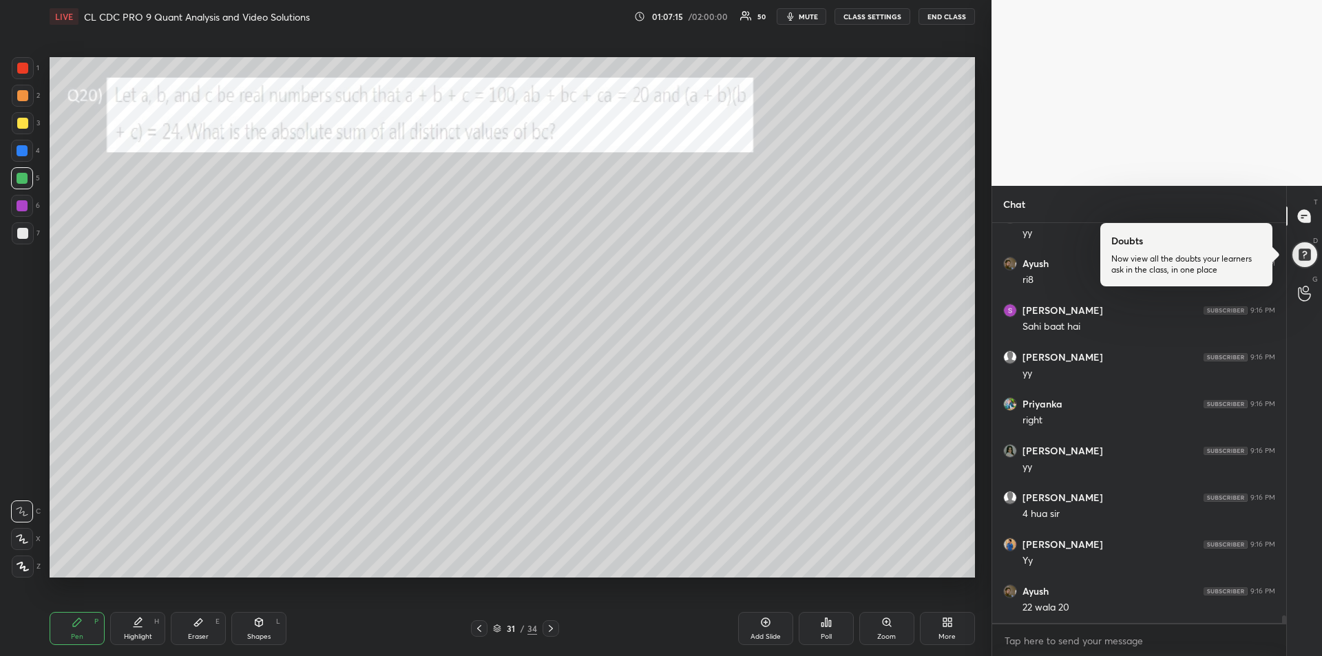
click at [21, 127] on div at bounding box center [22, 123] width 11 height 11
click at [29, 69] on div at bounding box center [23, 68] width 22 height 22
click at [23, 152] on div at bounding box center [22, 150] width 11 height 11
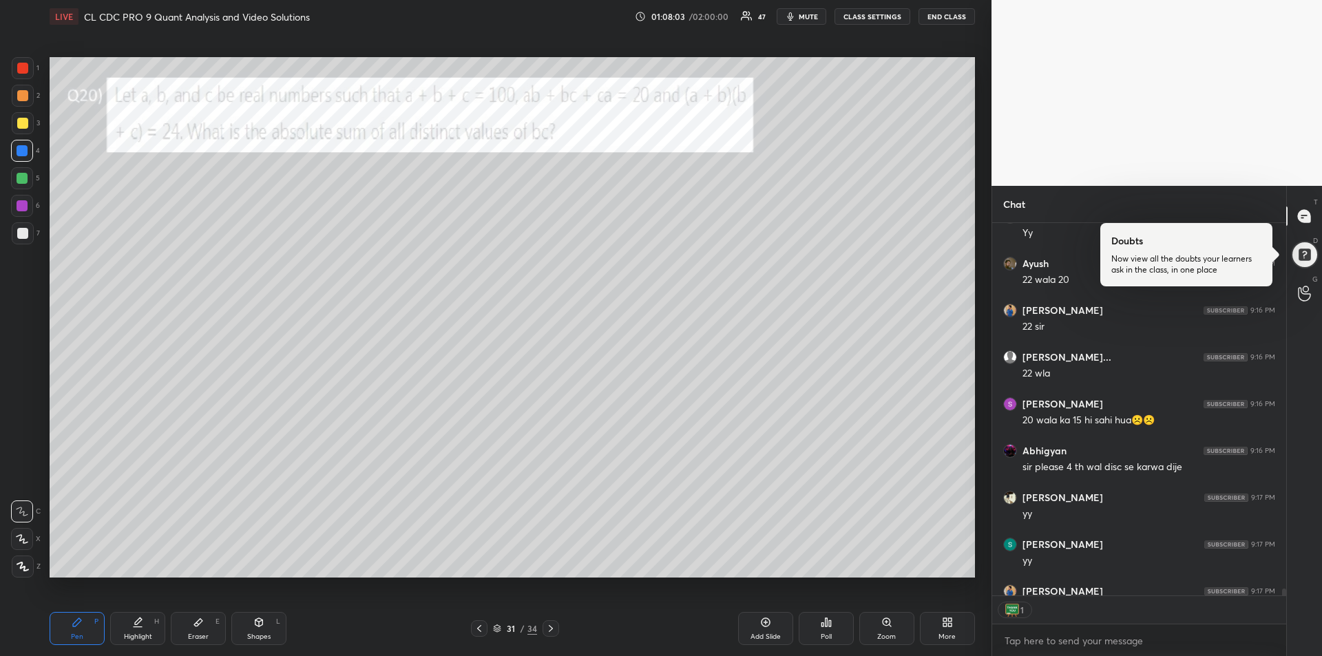
click at [21, 100] on div at bounding box center [22, 95] width 11 height 11
click at [23, 75] on div at bounding box center [23, 68] width 22 height 22
click at [199, 612] on div "Eraser E" at bounding box center [198, 628] width 55 height 33
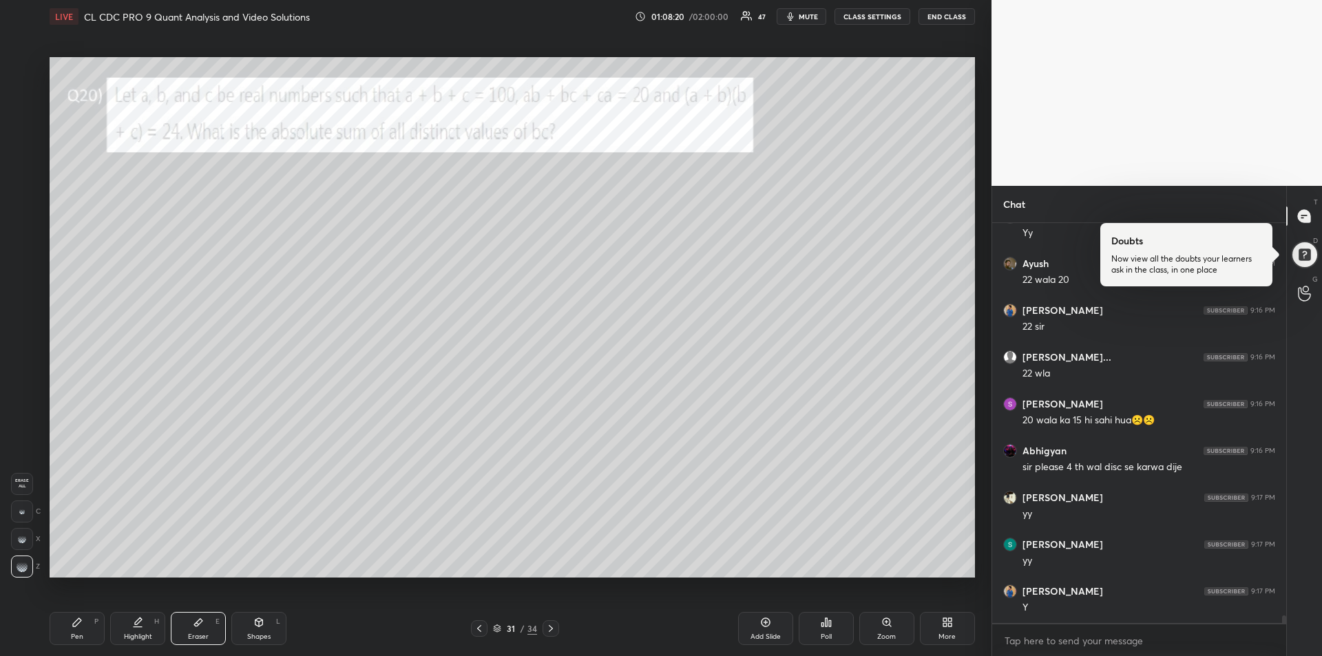
click at [88, 625] on div "Pen P" at bounding box center [77, 628] width 55 height 33
click at [191, 627] on div "Eraser E" at bounding box center [198, 628] width 55 height 33
click at [73, 625] on icon at bounding box center [77, 622] width 8 height 8
click at [20, 150] on div at bounding box center [22, 150] width 11 height 11
click at [22, 206] on div at bounding box center [22, 205] width 11 height 11
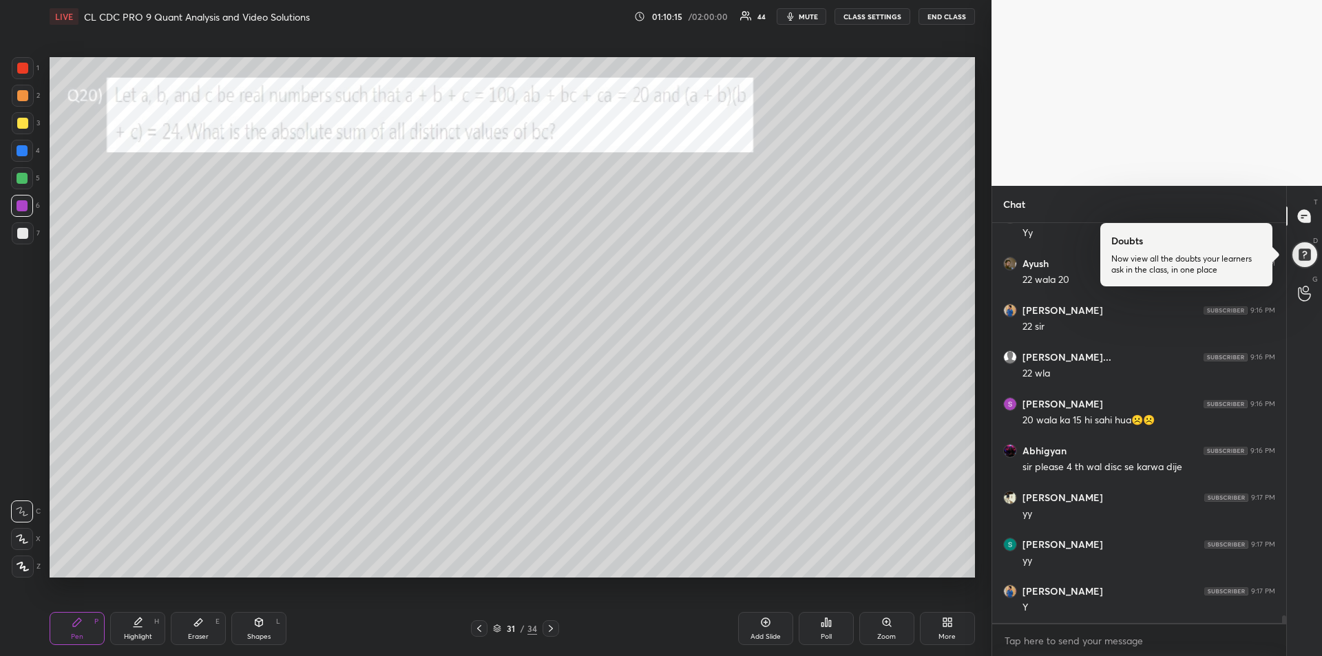
click at [195, 620] on icon at bounding box center [198, 622] width 11 height 11
click at [85, 622] on div "Pen P" at bounding box center [77, 628] width 55 height 33
click at [21, 120] on div at bounding box center [22, 123] width 11 height 11
click at [17, 63] on div at bounding box center [23, 68] width 22 height 22
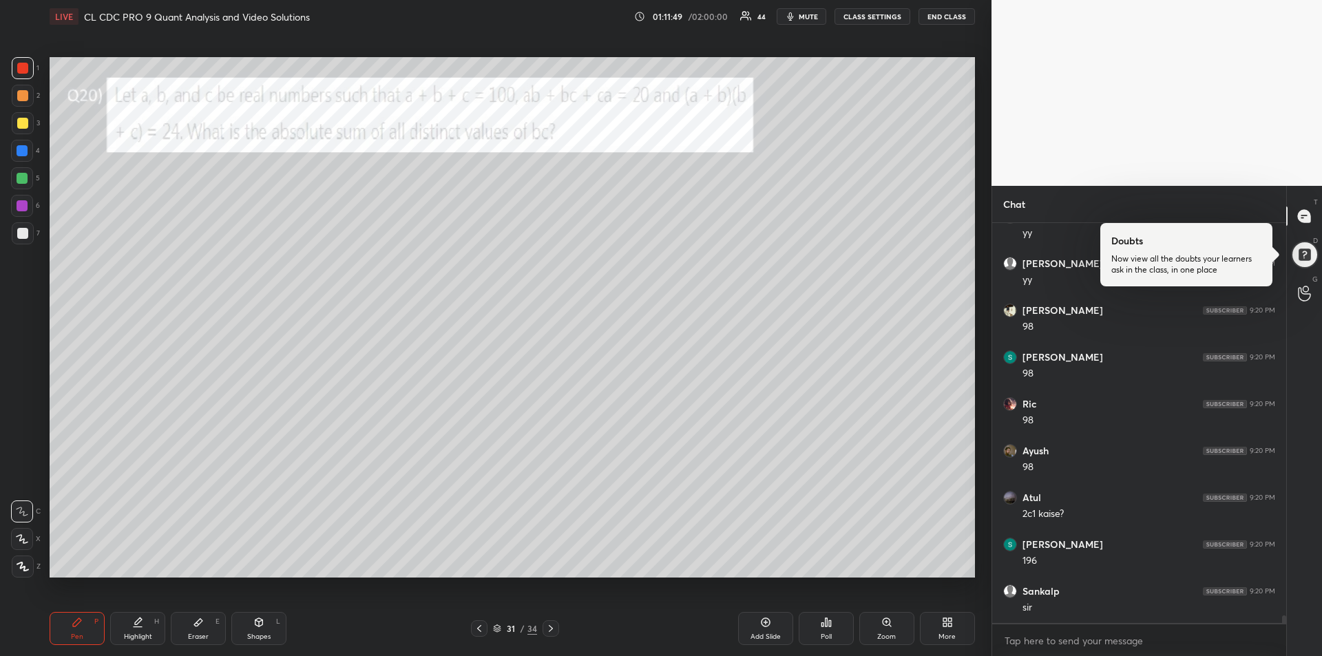
scroll to position [21135, 0]
click at [195, 624] on icon at bounding box center [198, 623] width 8 height 8
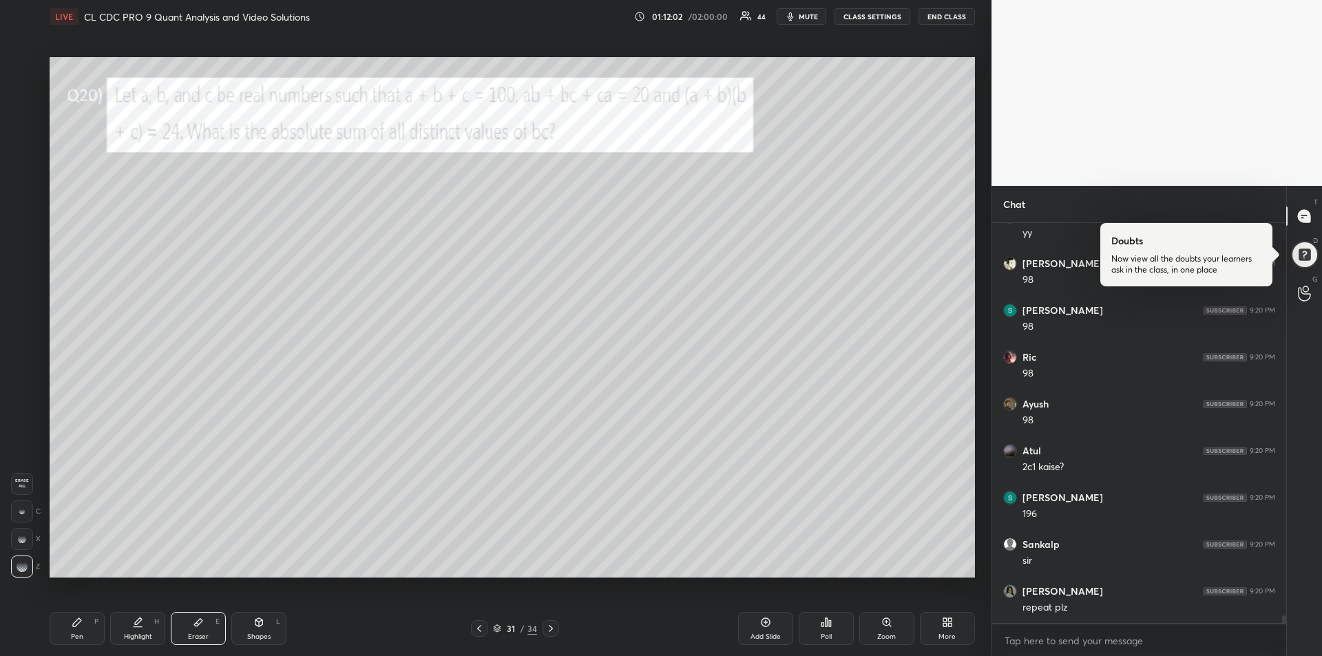
click at [66, 625] on div "Pen P" at bounding box center [77, 628] width 55 height 33
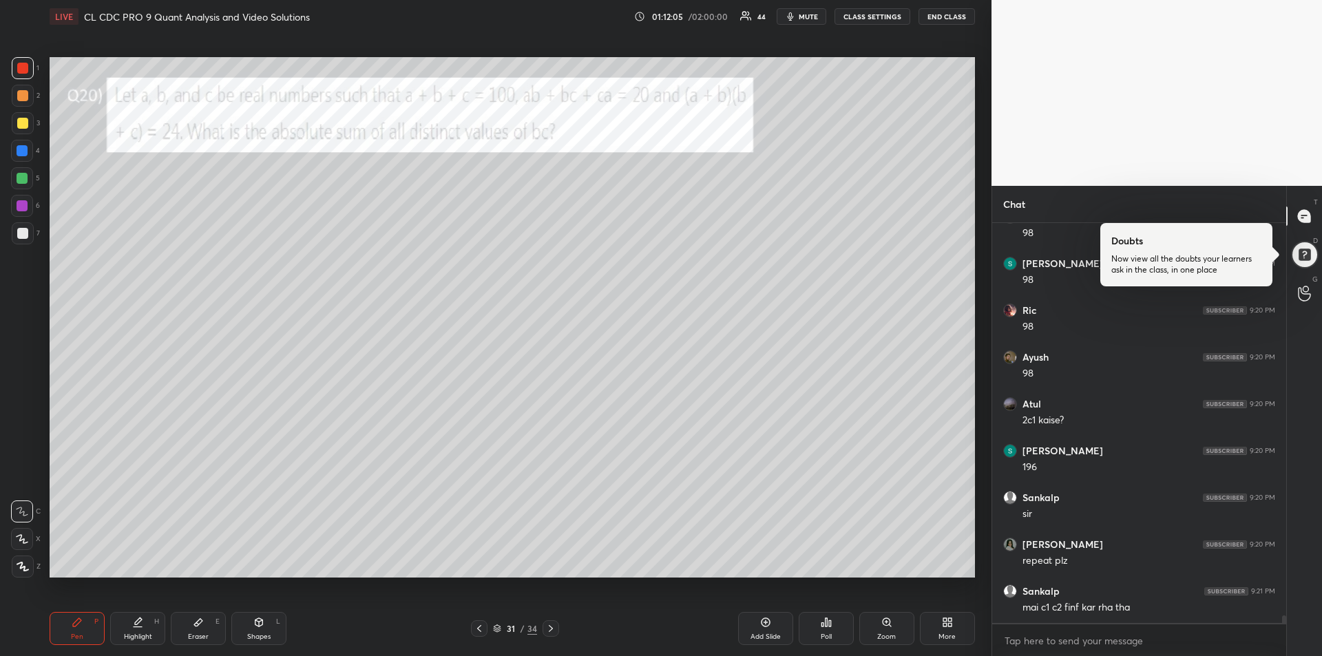
click at [19, 155] on div at bounding box center [22, 150] width 11 height 11
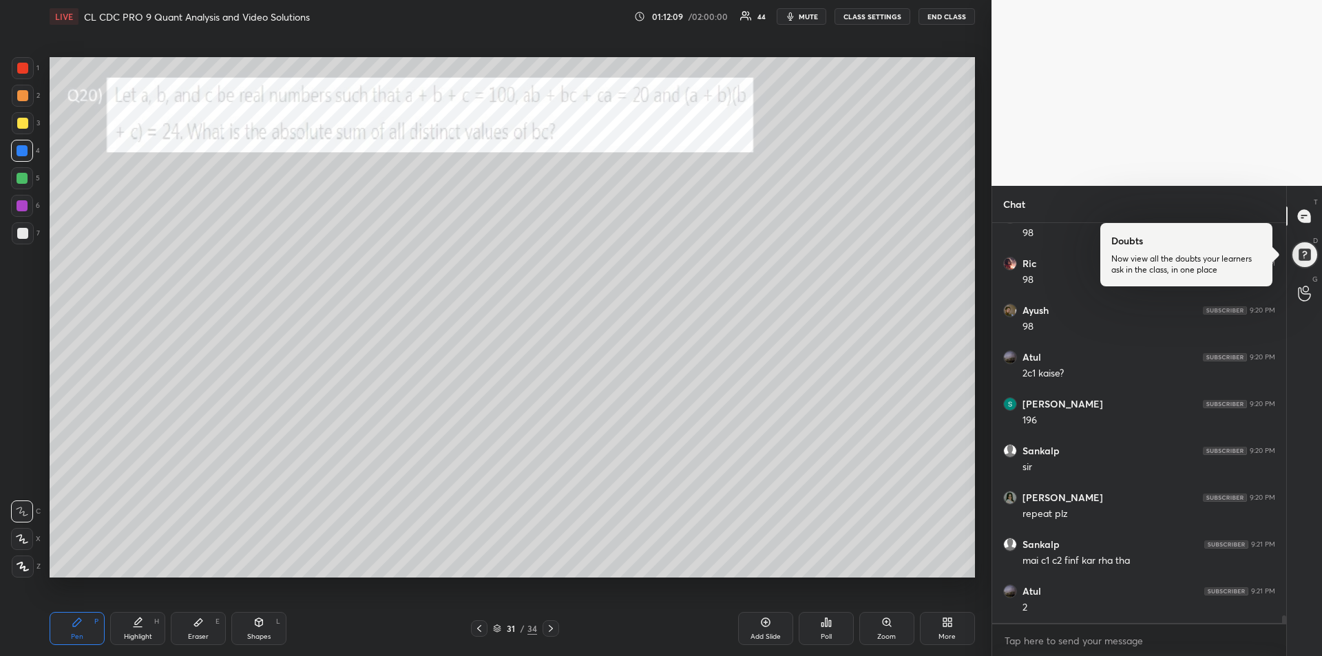
click at [17, 76] on div at bounding box center [23, 68] width 22 height 22
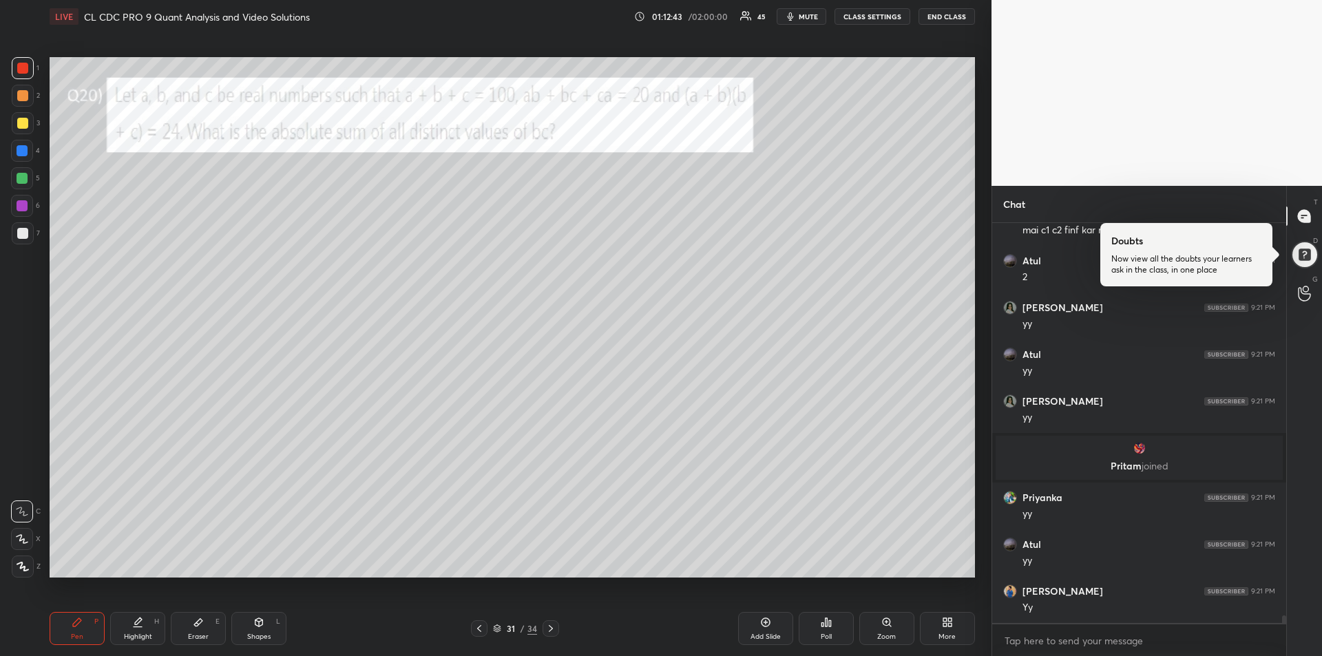
scroll to position [20173, 0]
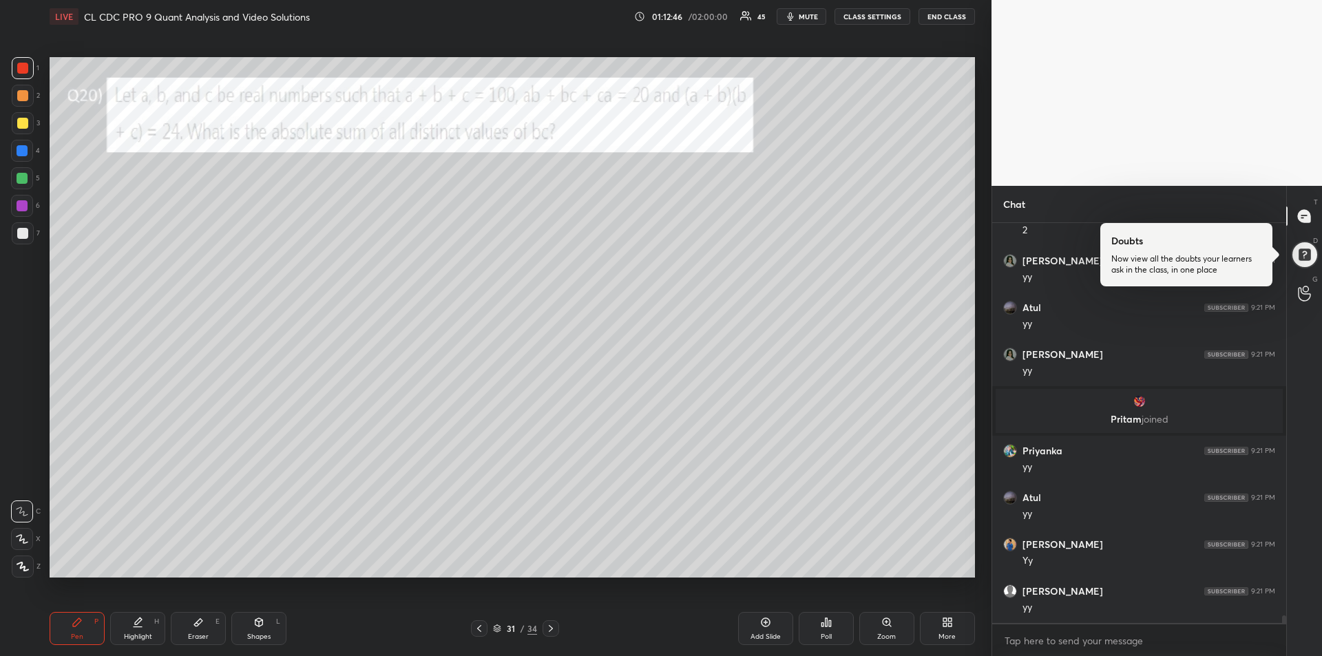
click at [189, 629] on div "Eraser E" at bounding box center [198, 628] width 55 height 33
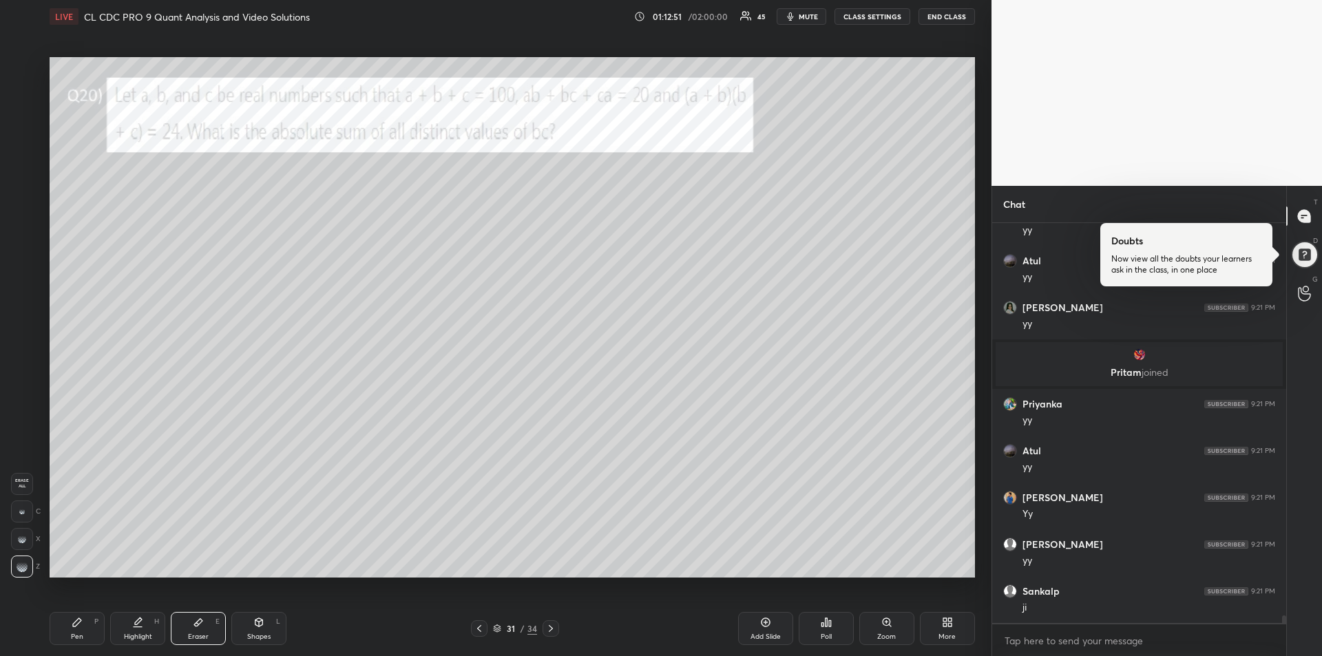
click at [62, 626] on div "Pen P" at bounding box center [77, 628] width 55 height 33
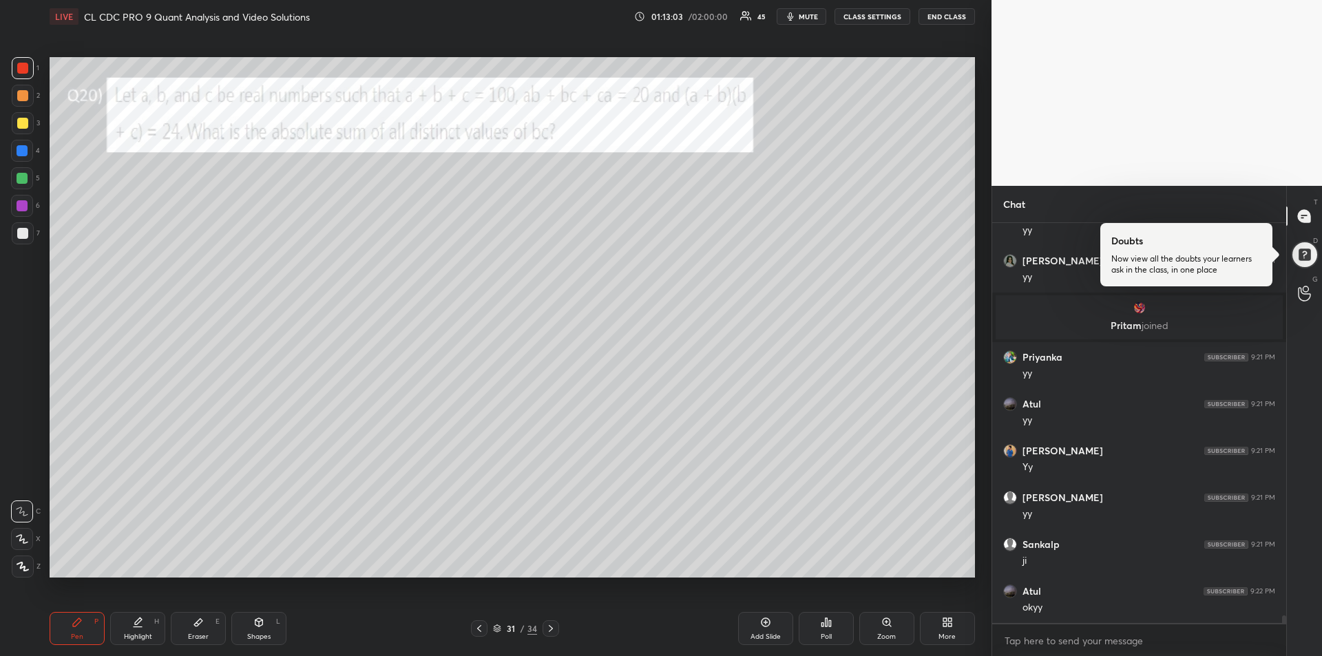
click at [202, 628] on div "Eraser E" at bounding box center [198, 628] width 55 height 33
click at [71, 628] on div "Pen P" at bounding box center [77, 628] width 55 height 33
click at [23, 98] on div at bounding box center [22, 95] width 11 height 11
click at [19, 150] on div at bounding box center [22, 150] width 11 height 11
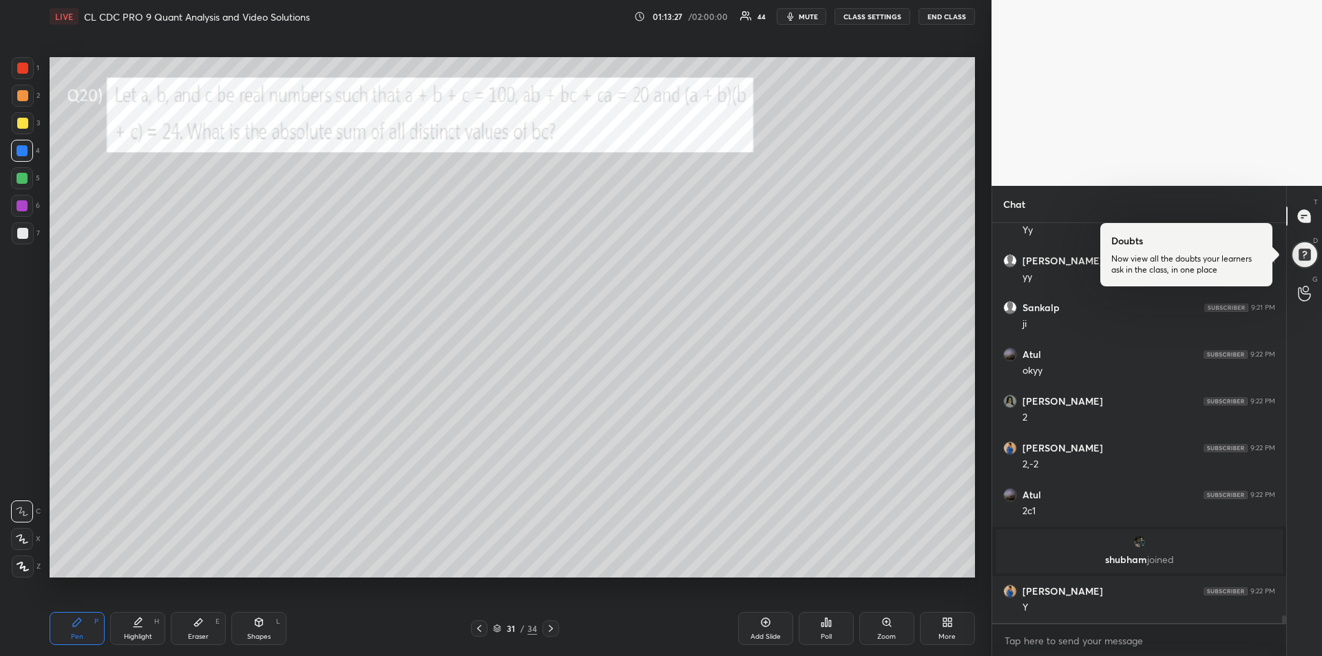
scroll to position [20426, 0]
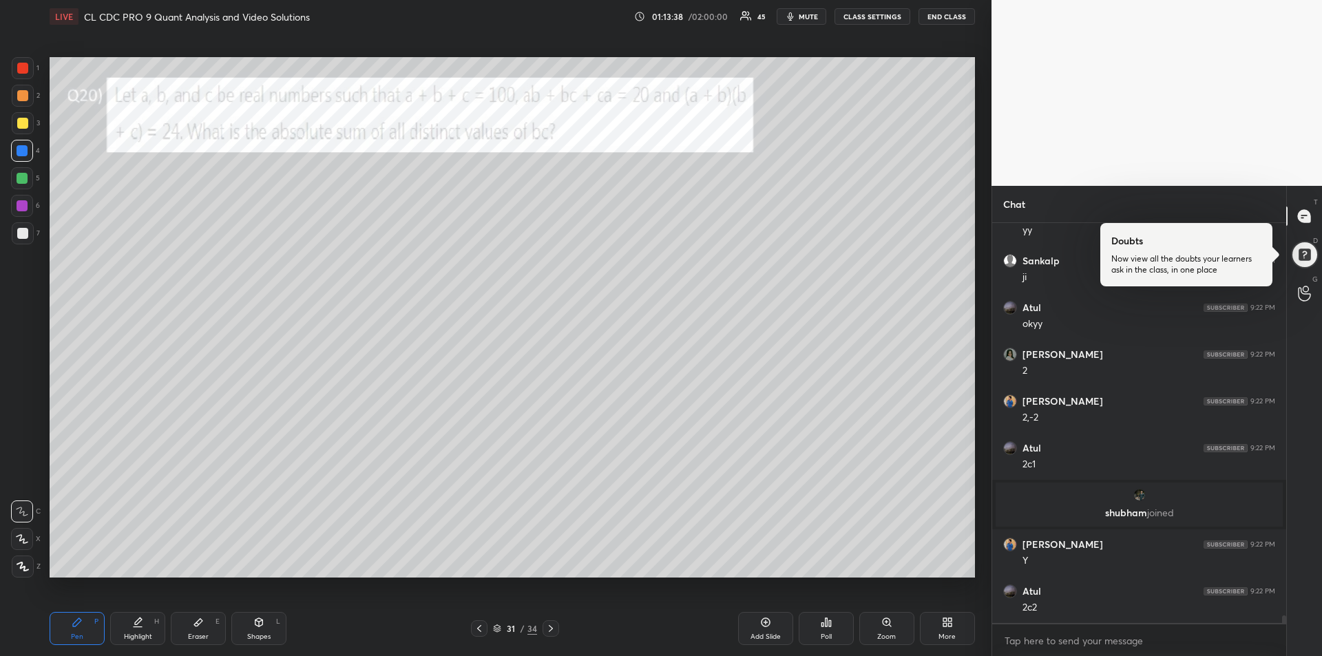
click at [138, 626] on icon at bounding box center [137, 622] width 11 height 11
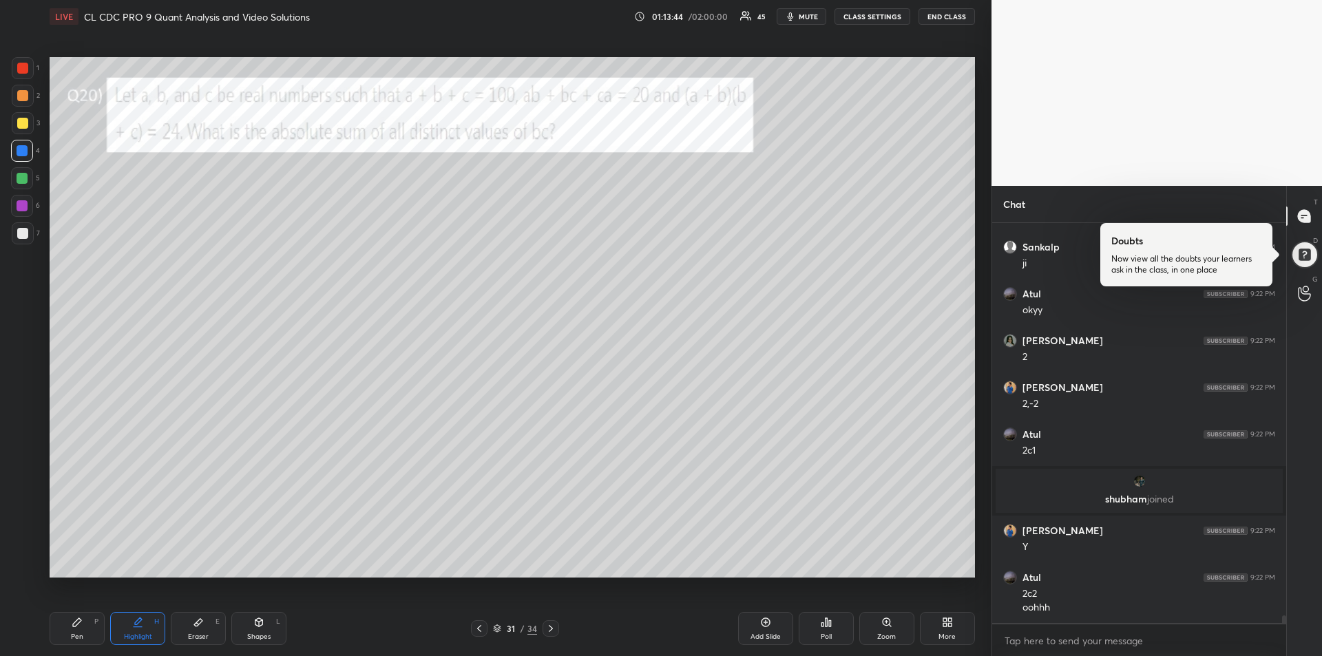
scroll to position [20487, 0]
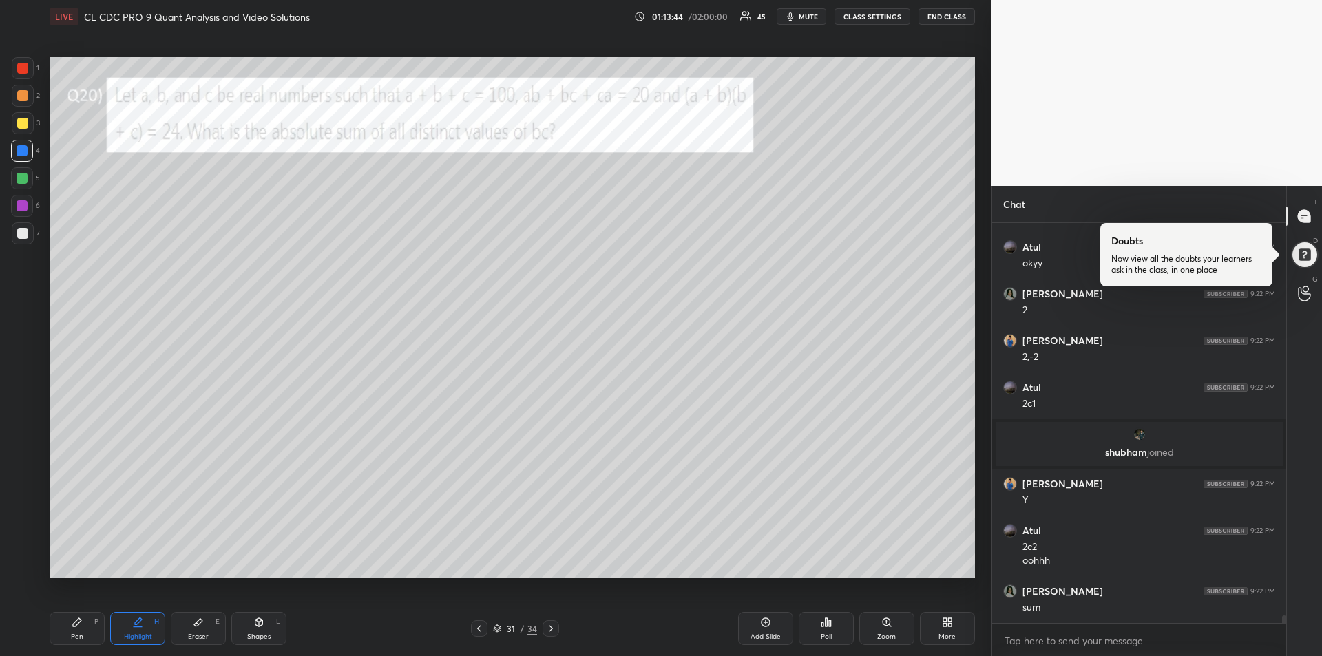
click at [77, 626] on icon at bounding box center [77, 622] width 11 height 11
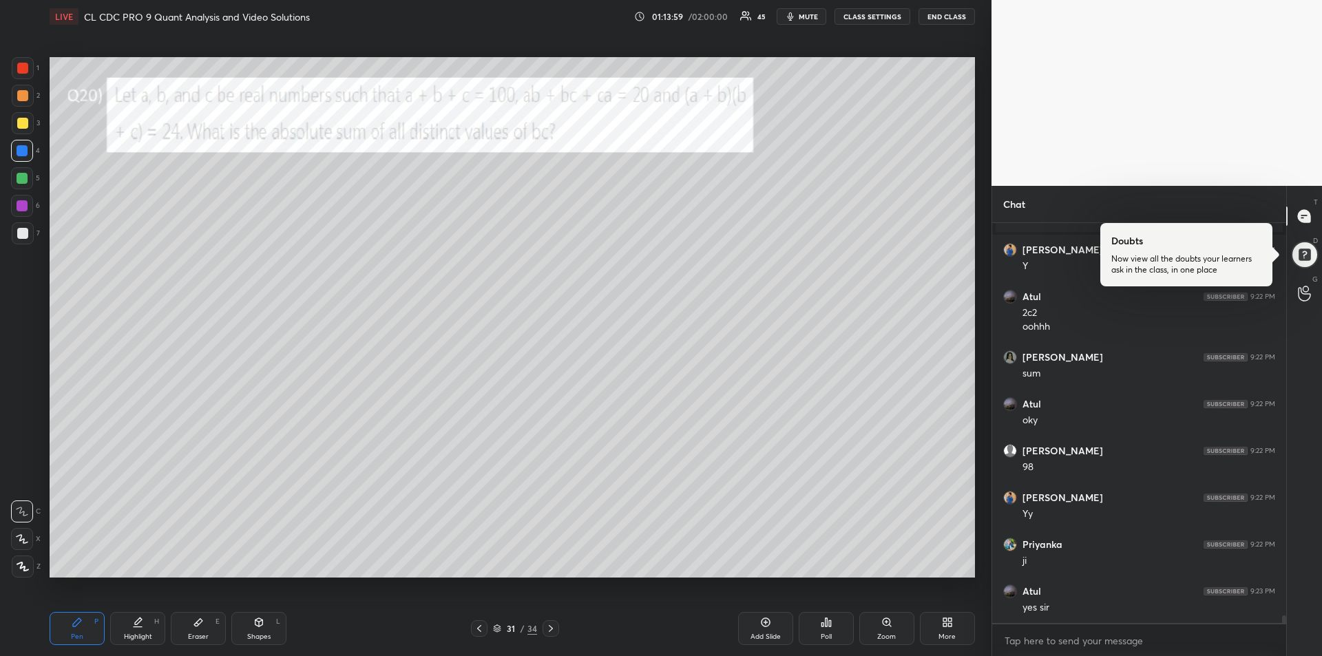
scroll to position [20768, 0]
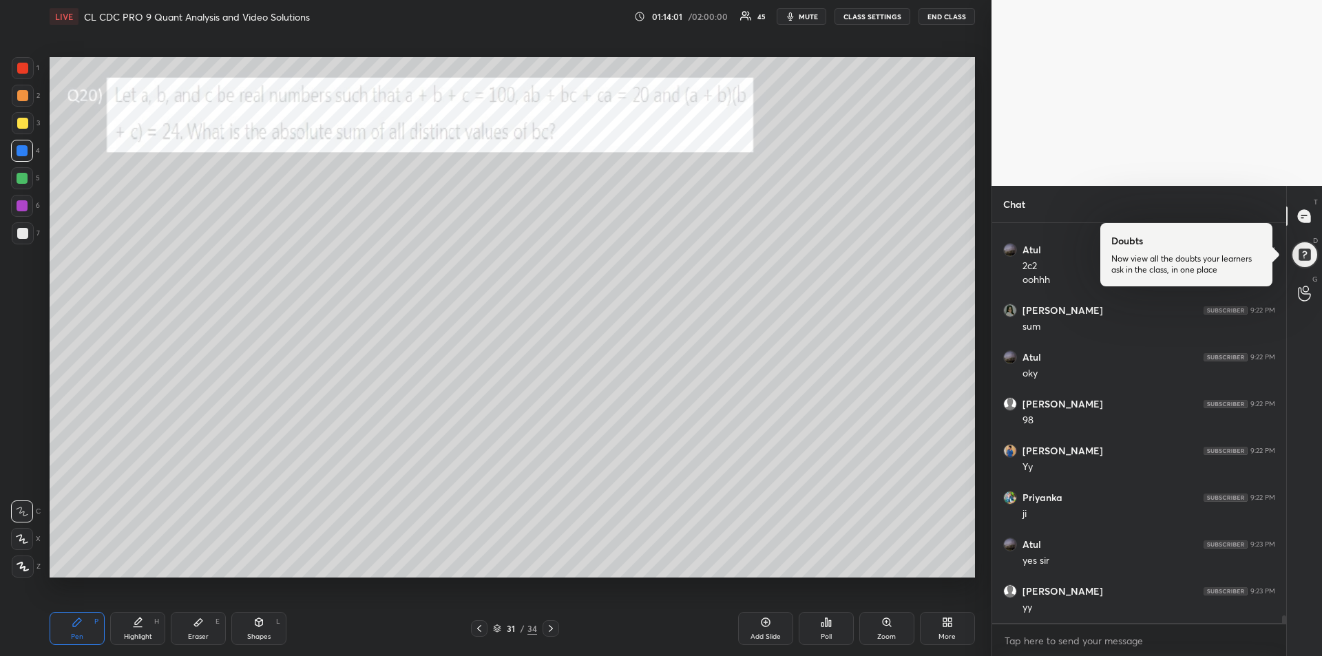
click at [147, 633] on div "Highlight" at bounding box center [138, 636] width 28 height 7
click at [69, 633] on div "Pen P" at bounding box center [77, 628] width 55 height 33
click at [20, 211] on div at bounding box center [22, 205] width 11 height 11
click at [10, 242] on div "1 2 3 4 5 6 7 R O A L C X Z Erase all C X Z" at bounding box center [22, 317] width 44 height 520
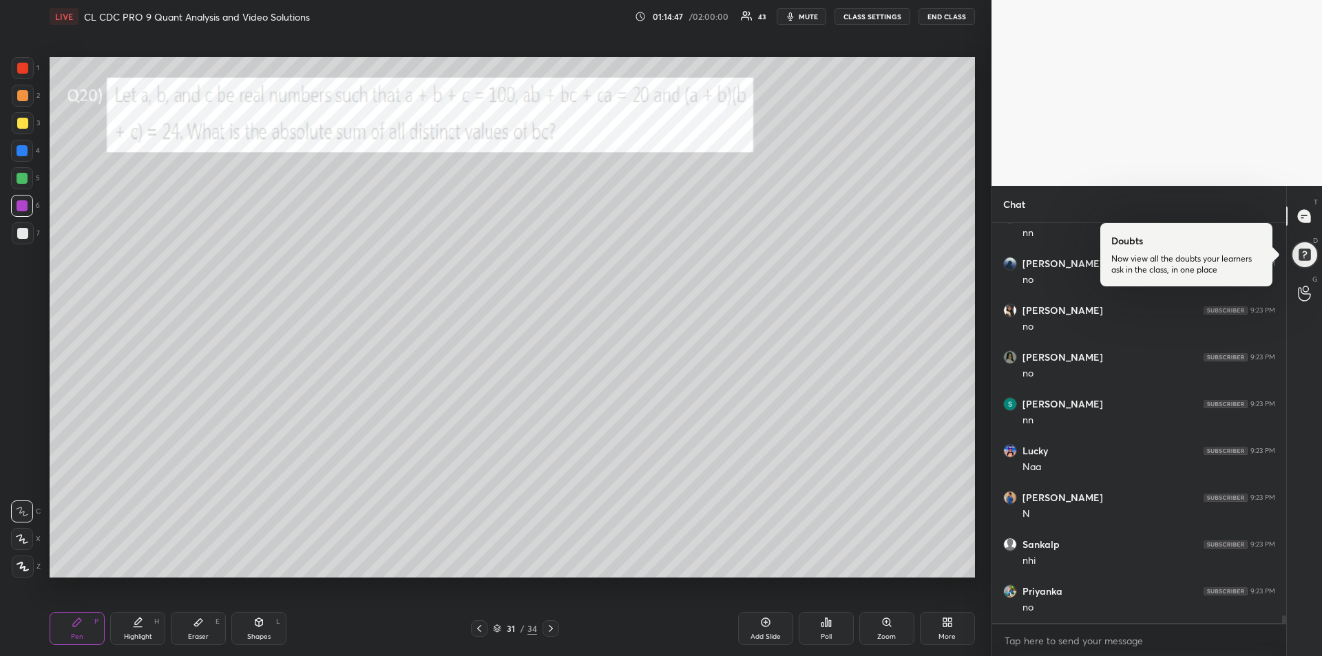
click at [24, 129] on div at bounding box center [23, 123] width 22 height 22
click at [197, 618] on icon at bounding box center [198, 622] width 11 height 11
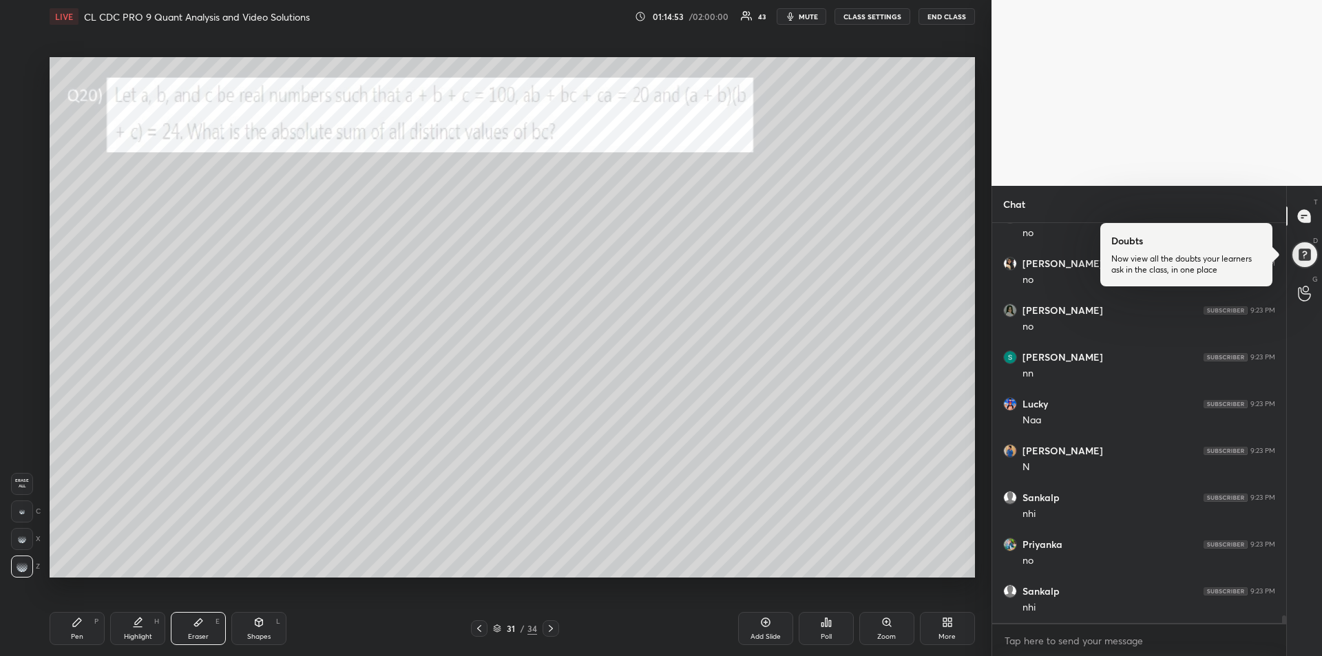
click at [72, 621] on icon at bounding box center [77, 622] width 11 height 11
click at [29, 72] on div at bounding box center [23, 68] width 22 height 22
click at [193, 624] on icon at bounding box center [198, 622] width 11 height 11
click at [70, 625] on div "Pen P" at bounding box center [77, 628] width 55 height 33
click at [22, 236] on div at bounding box center [22, 233] width 11 height 11
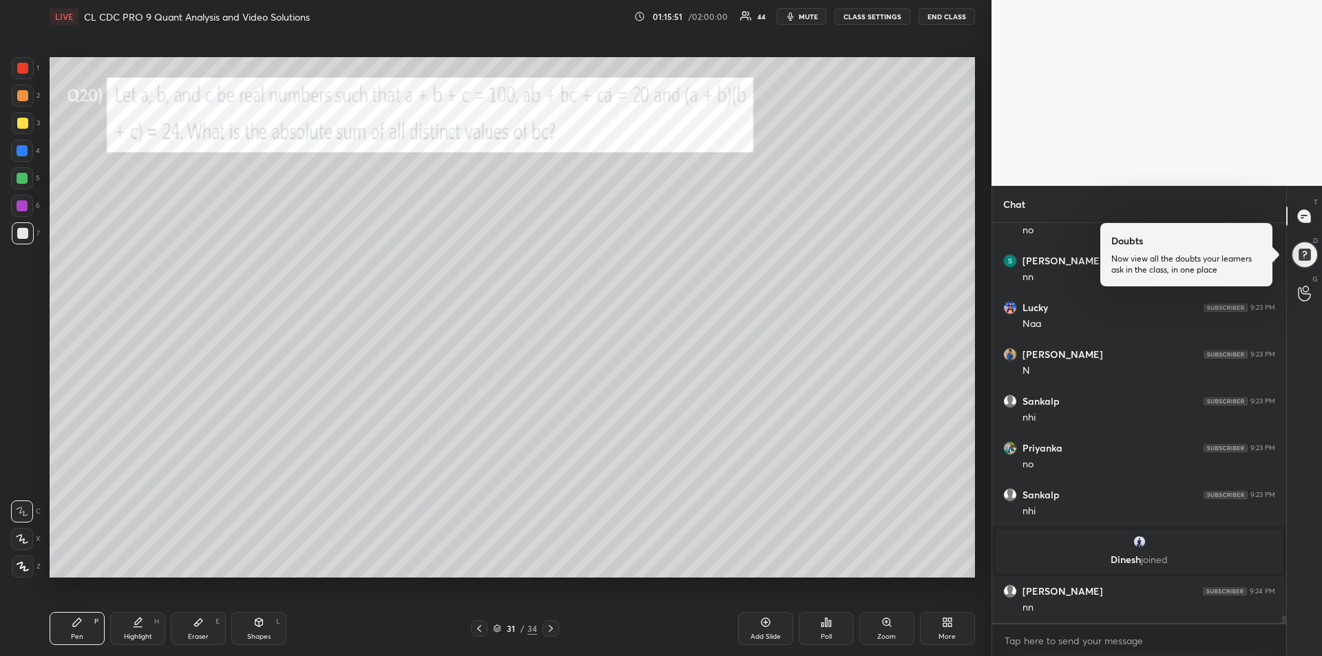
scroll to position [21094, 0]
click at [23, 208] on div at bounding box center [22, 205] width 11 height 11
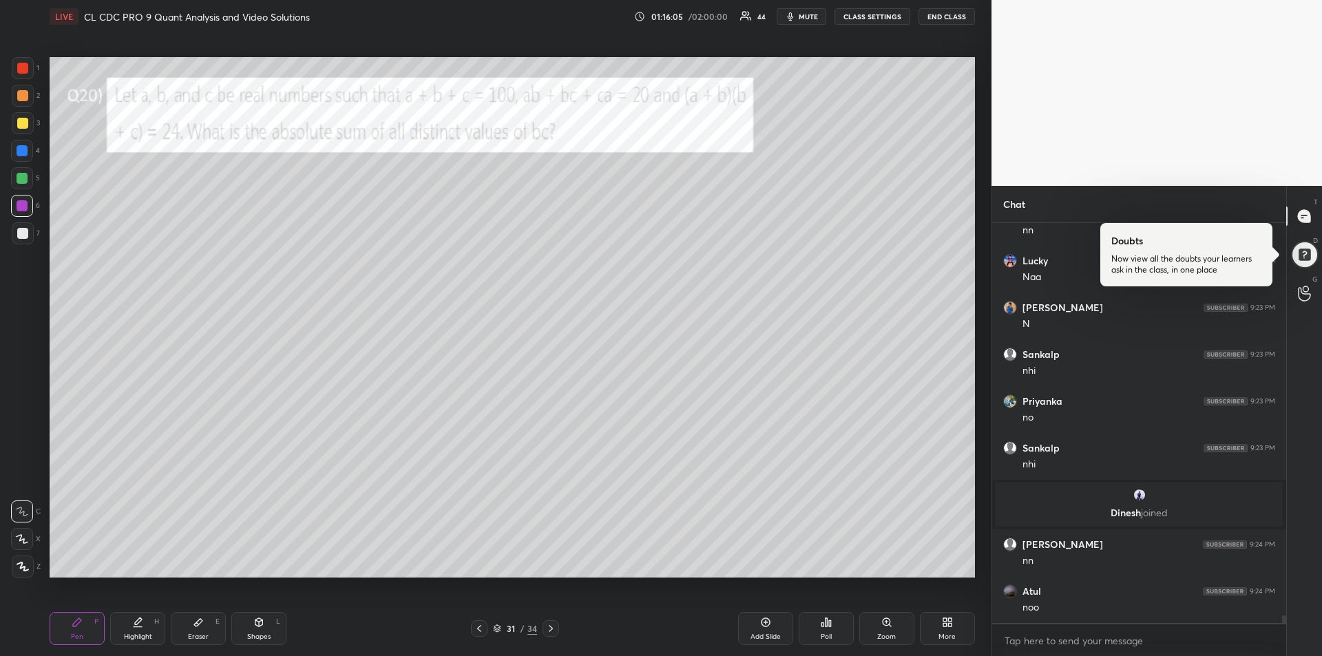
click at [193, 624] on icon at bounding box center [198, 622] width 11 height 11
click at [81, 624] on icon at bounding box center [77, 622] width 11 height 11
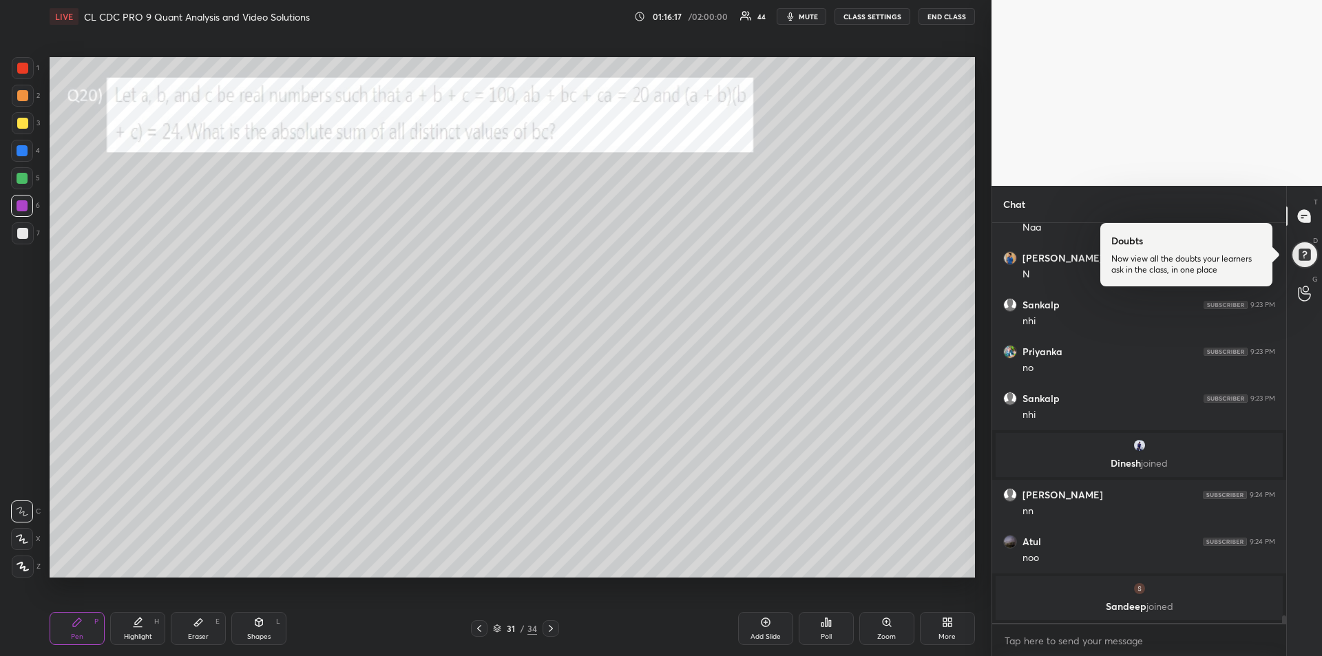
click at [23, 127] on div at bounding box center [22, 123] width 11 height 11
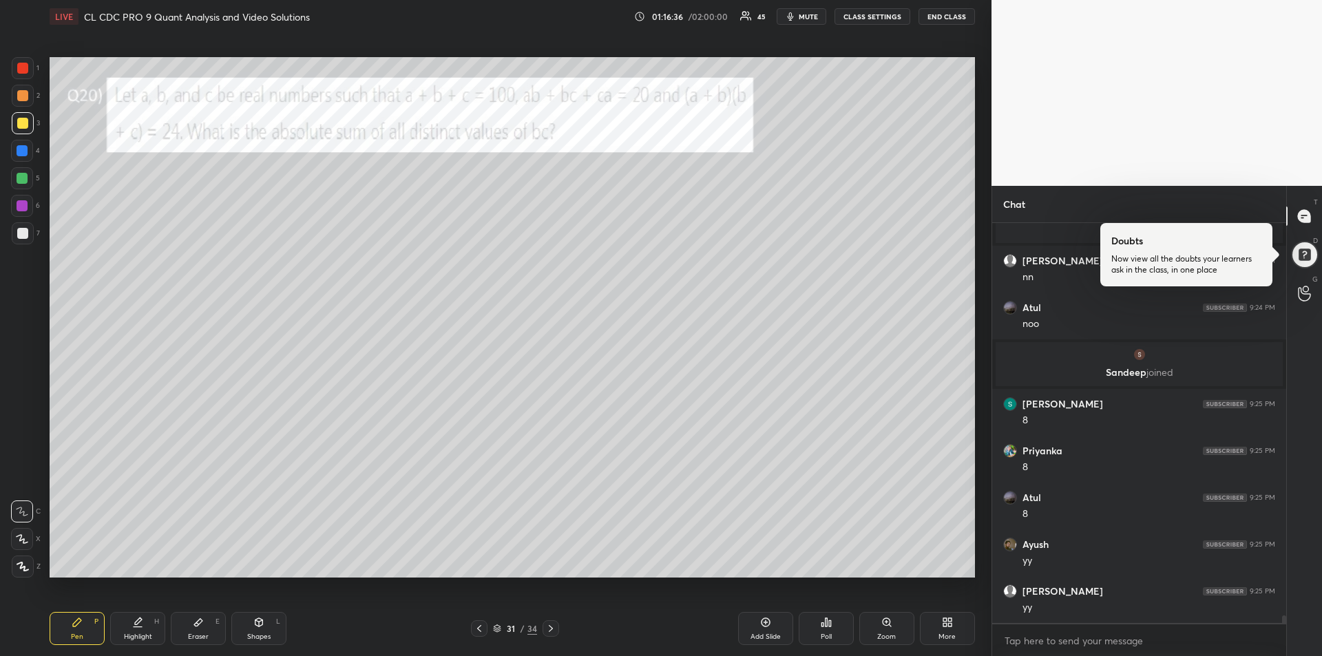
scroll to position [21405, 0]
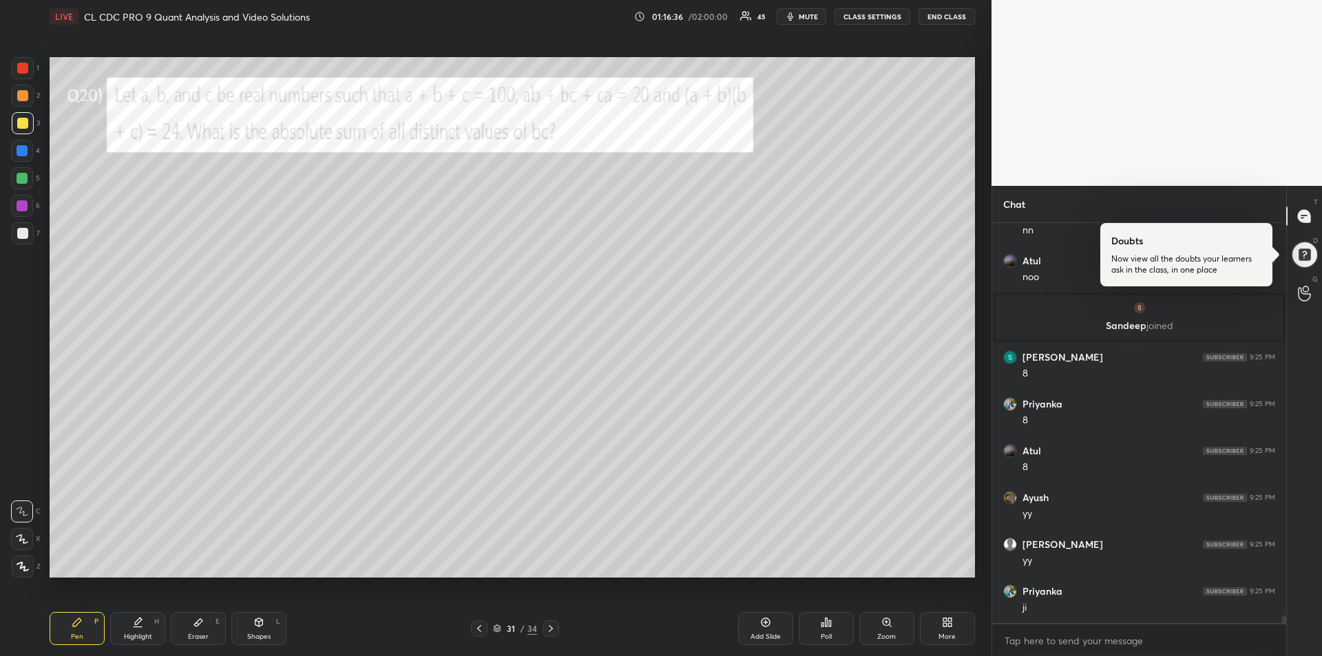
click at [16, 98] on div at bounding box center [23, 96] width 22 height 22
click at [16, 74] on div at bounding box center [23, 68] width 22 height 22
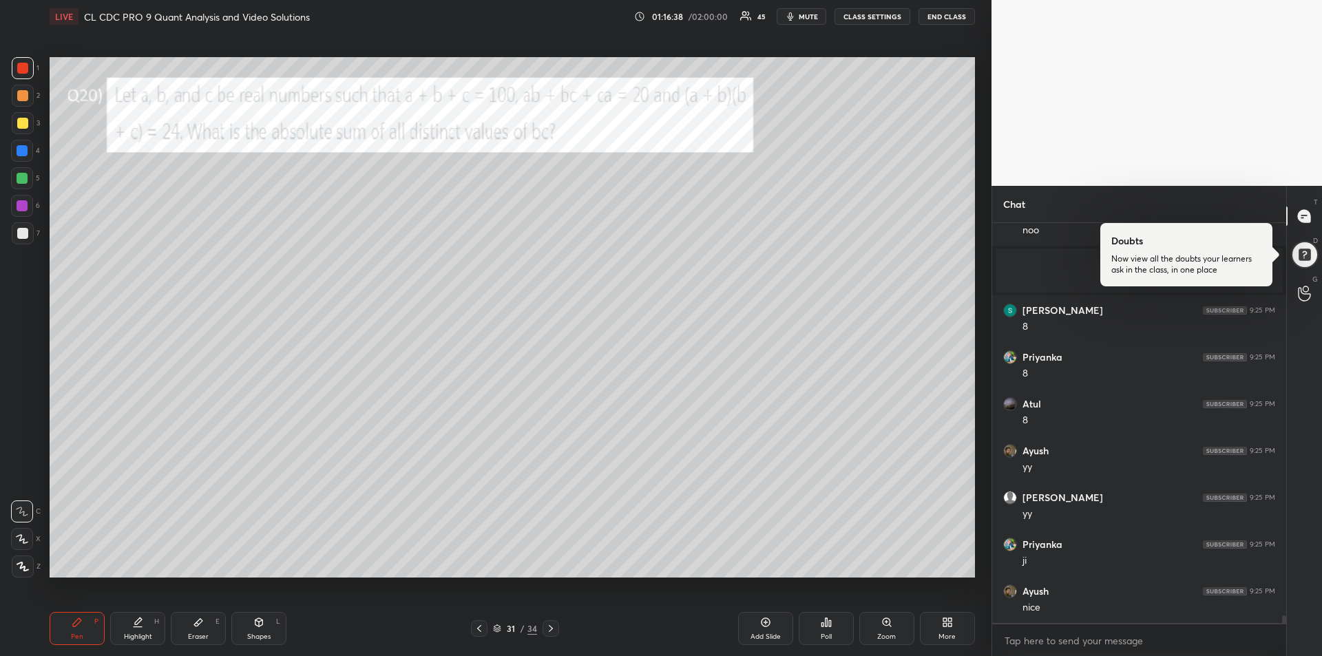
click at [759, 628] on div "Add Slide" at bounding box center [765, 628] width 55 height 33
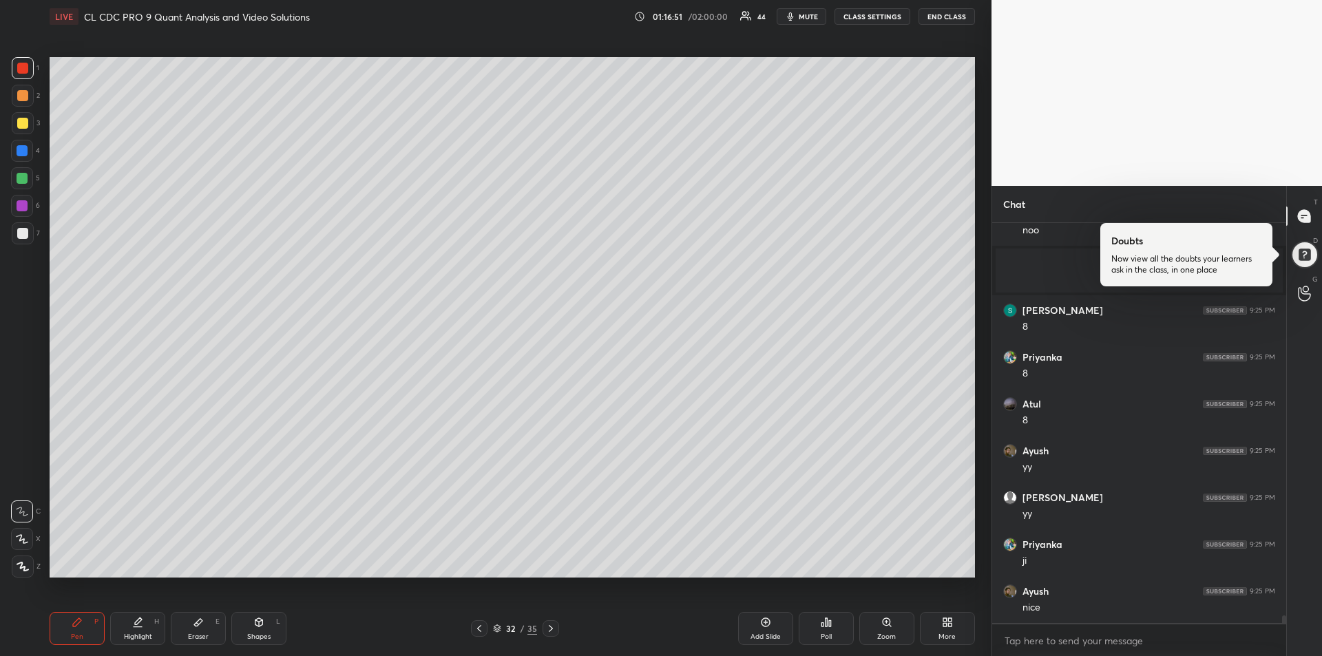
click at [200, 626] on icon at bounding box center [198, 622] width 11 height 11
click at [76, 622] on icon at bounding box center [77, 622] width 8 height 8
click at [549, 624] on icon at bounding box center [550, 628] width 11 height 11
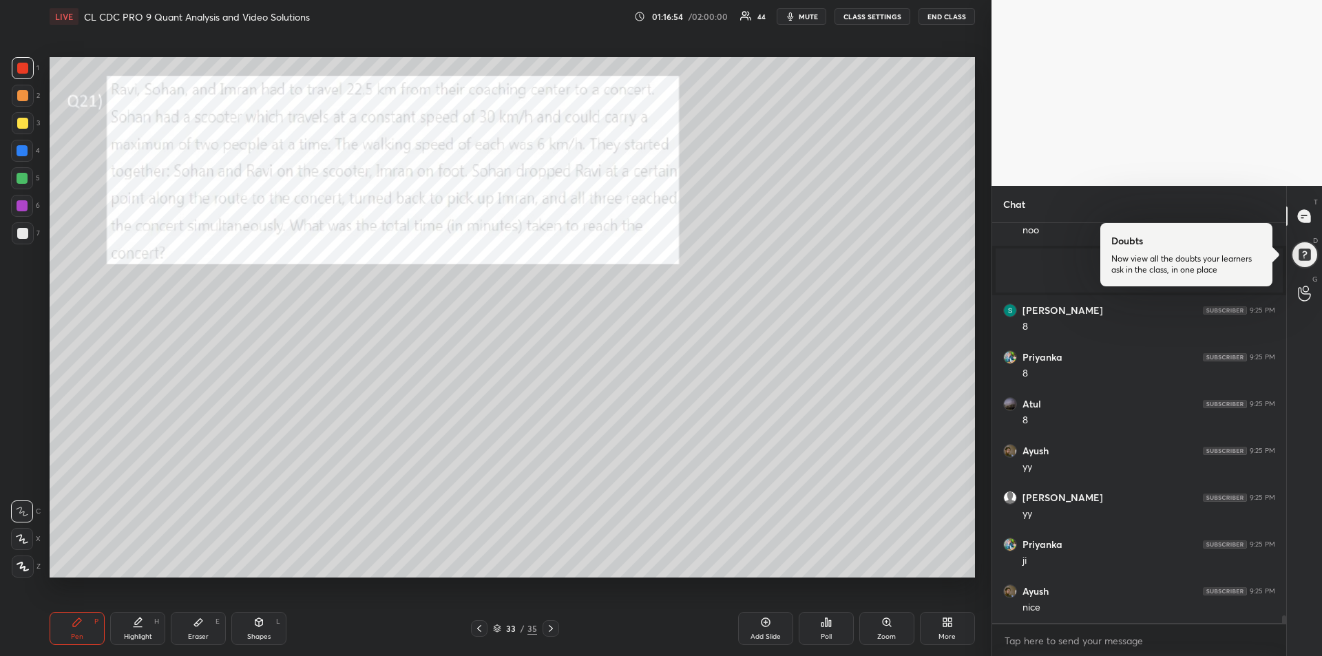
scroll to position [21499, 0]
click at [201, 621] on icon at bounding box center [198, 623] width 8 height 8
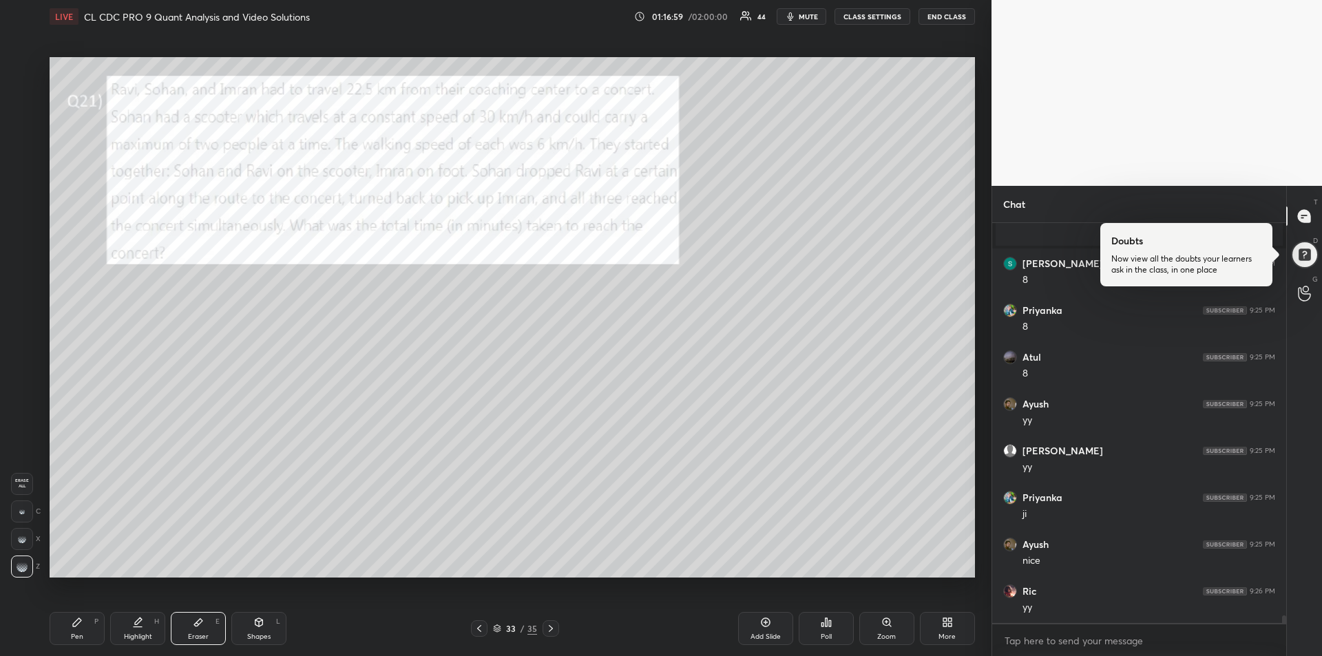
click at [68, 637] on div "Pen P" at bounding box center [77, 628] width 55 height 33
click at [22, 95] on div at bounding box center [22, 95] width 11 height 11
click at [25, 151] on div at bounding box center [22, 150] width 11 height 11
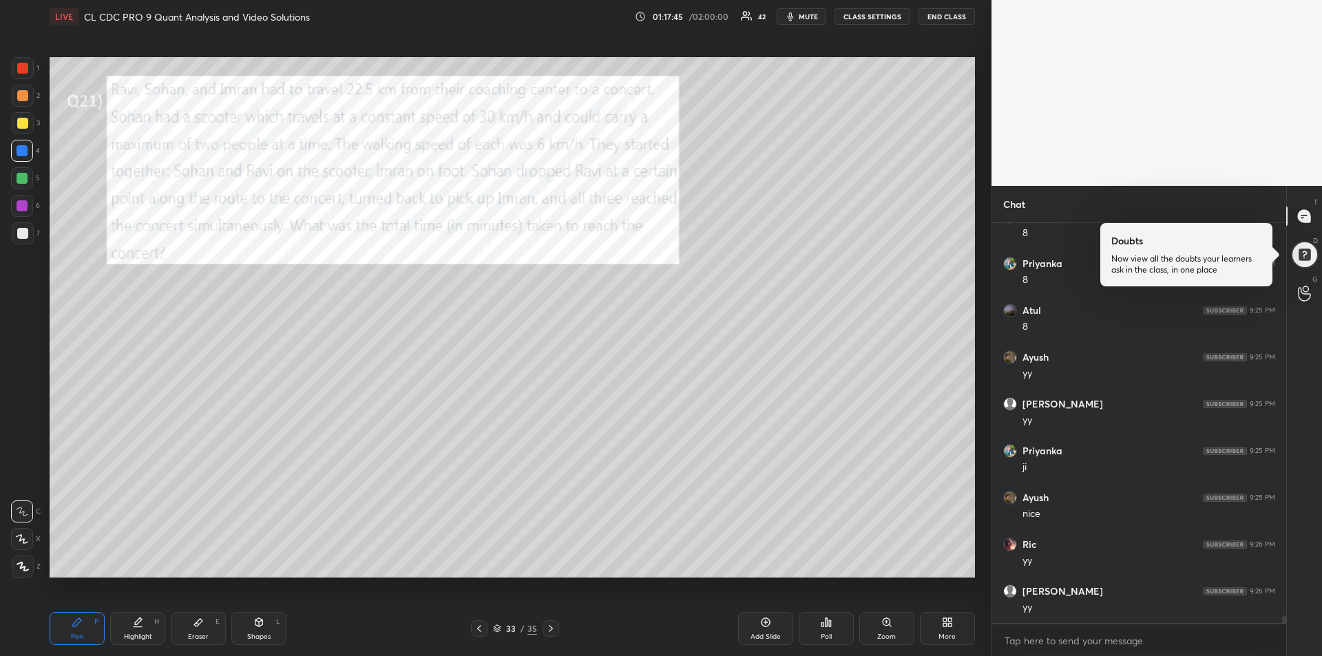
click at [25, 213] on div at bounding box center [22, 206] width 22 height 22
click at [255, 630] on div "Shapes L" at bounding box center [258, 628] width 55 height 33
click at [20, 537] on icon at bounding box center [22, 538] width 14 height 14
click at [79, 627] on icon at bounding box center [77, 622] width 11 height 11
click at [20, 541] on icon at bounding box center [22, 539] width 12 height 10
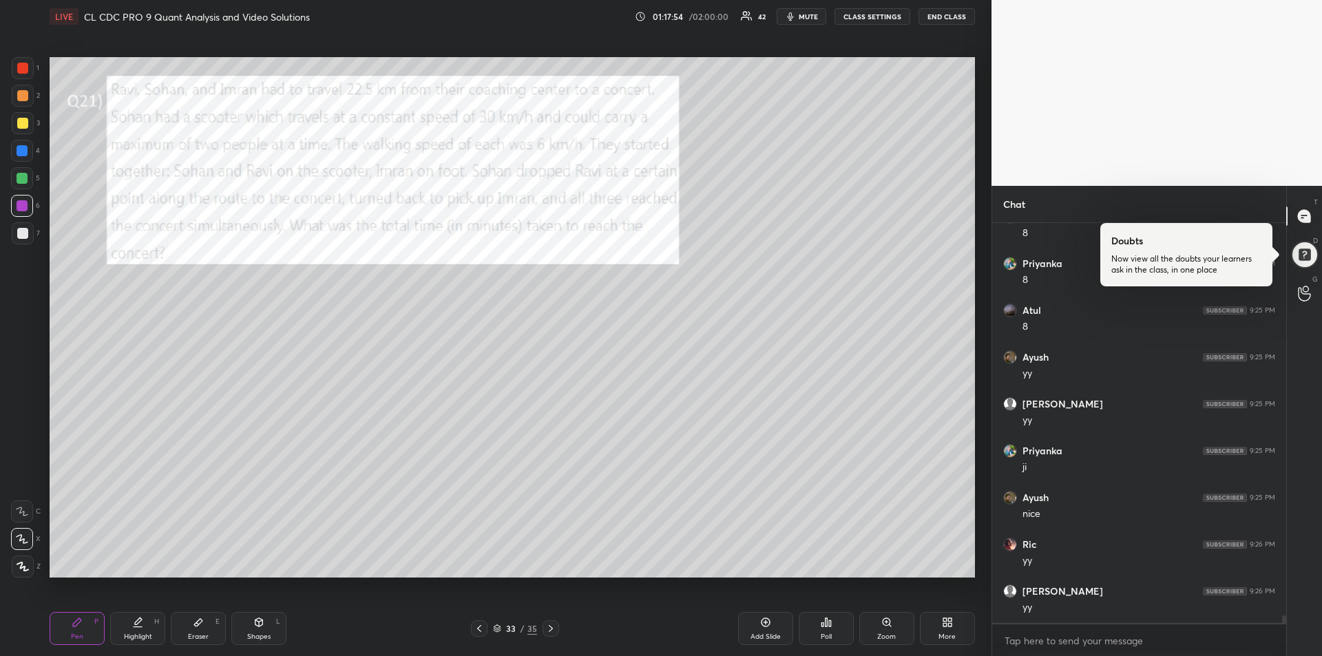
click at [205, 631] on div "Eraser E" at bounding box center [198, 628] width 55 height 33
click at [260, 628] on div "Shapes L" at bounding box center [258, 628] width 55 height 33
click at [18, 538] on icon at bounding box center [22, 538] width 14 height 14
click at [74, 622] on icon at bounding box center [77, 622] width 11 height 11
click at [25, 235] on div at bounding box center [22, 233] width 11 height 11
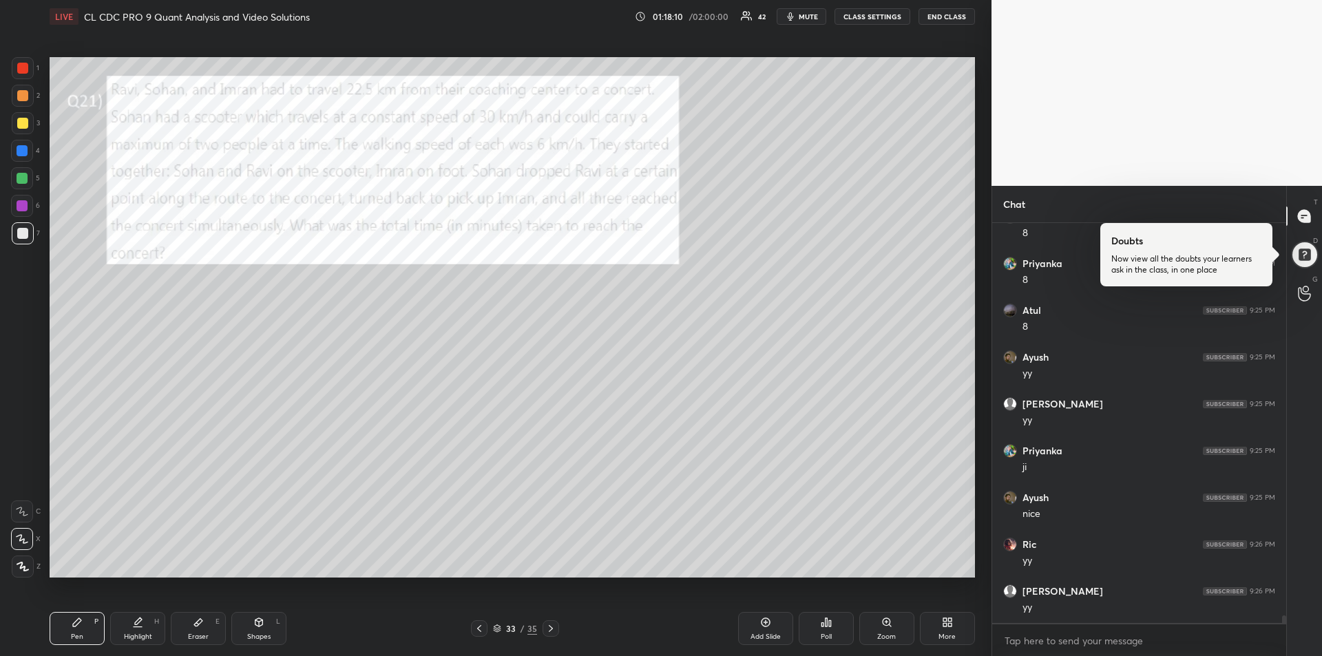
click at [23, 513] on icon at bounding box center [22, 512] width 12 height 10
click at [253, 631] on div "Shapes L" at bounding box center [258, 628] width 55 height 33
click at [21, 538] on icon at bounding box center [22, 538] width 14 height 14
click at [75, 630] on div "Pen P" at bounding box center [77, 628] width 55 height 33
click at [22, 566] on icon at bounding box center [23, 567] width 12 height 10
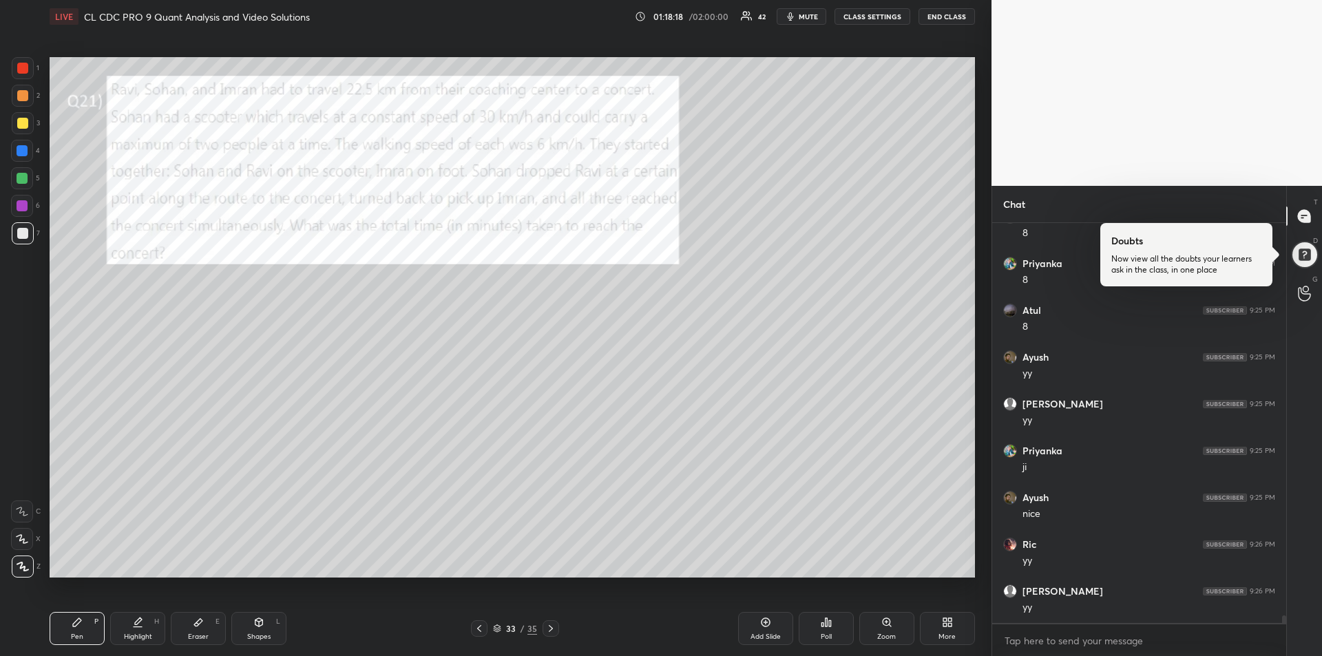
scroll to position [21595, 0]
click at [255, 630] on div "Shapes L" at bounding box center [258, 628] width 55 height 33
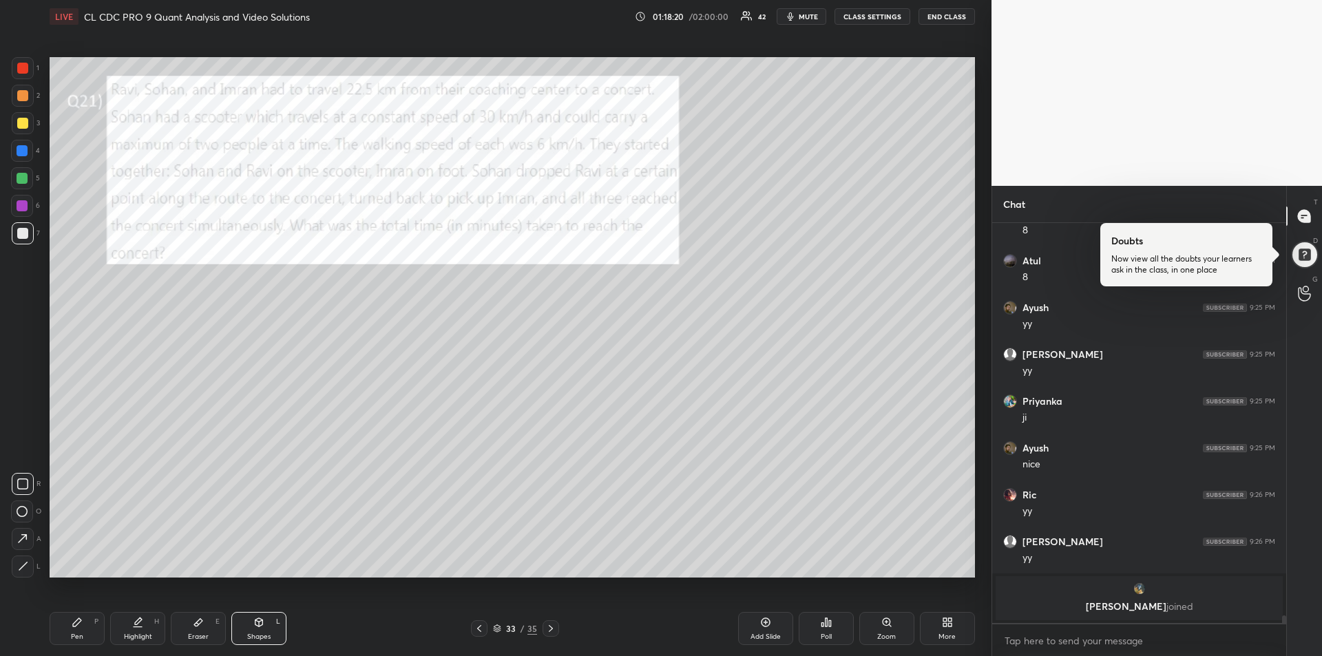
click at [20, 536] on icon at bounding box center [22, 538] width 14 height 14
click at [70, 628] on div "Pen P" at bounding box center [77, 628] width 55 height 33
click at [23, 184] on div at bounding box center [22, 178] width 22 height 22
click at [255, 633] on div "Shapes" at bounding box center [258, 636] width 23 height 7
click at [22, 538] on icon at bounding box center [22, 538] width 14 height 14
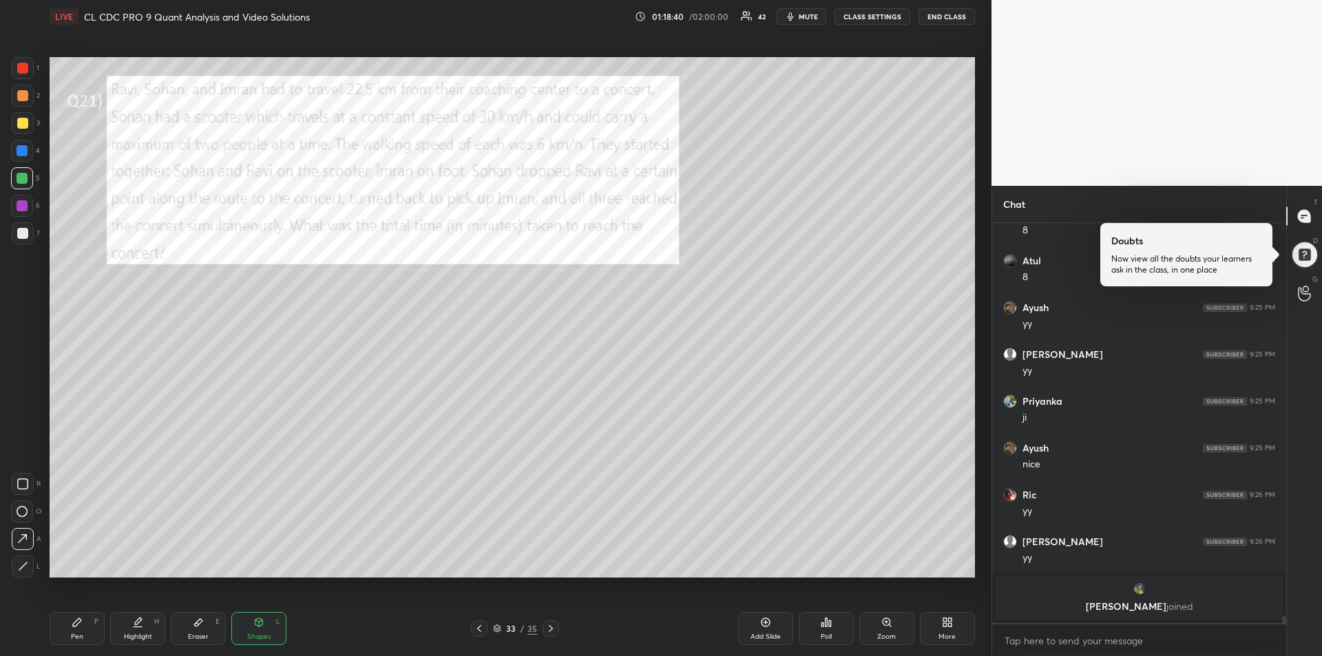
click at [21, 207] on div at bounding box center [22, 205] width 11 height 11
click at [72, 625] on icon at bounding box center [77, 622] width 11 height 11
click at [18, 228] on div at bounding box center [22, 233] width 11 height 11
click at [17, 509] on icon at bounding box center [22, 512] width 12 height 10
click at [260, 626] on icon at bounding box center [258, 622] width 11 height 11
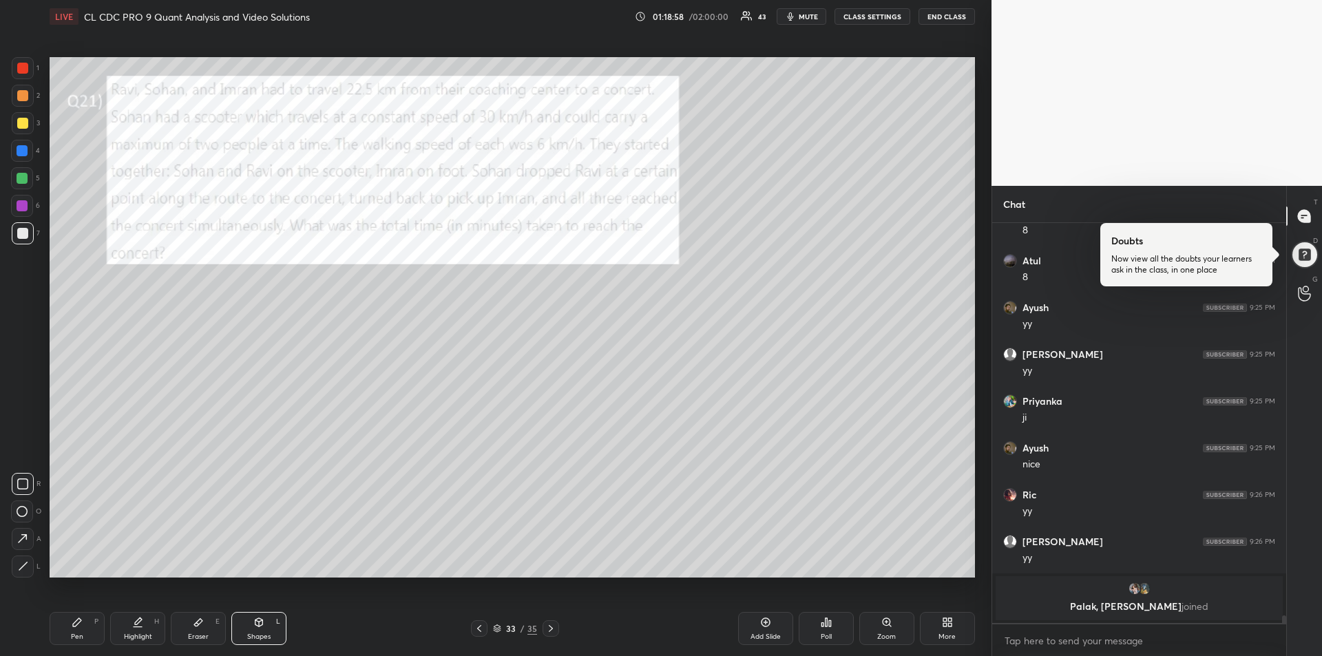
click at [23, 533] on icon at bounding box center [22, 538] width 14 height 14
click at [19, 208] on div at bounding box center [22, 205] width 11 height 11
click at [21, 564] on icon at bounding box center [23, 566] width 10 height 10
click at [68, 636] on div "Pen P" at bounding box center [77, 628] width 55 height 33
click at [23, 562] on icon at bounding box center [23, 567] width 12 height 10
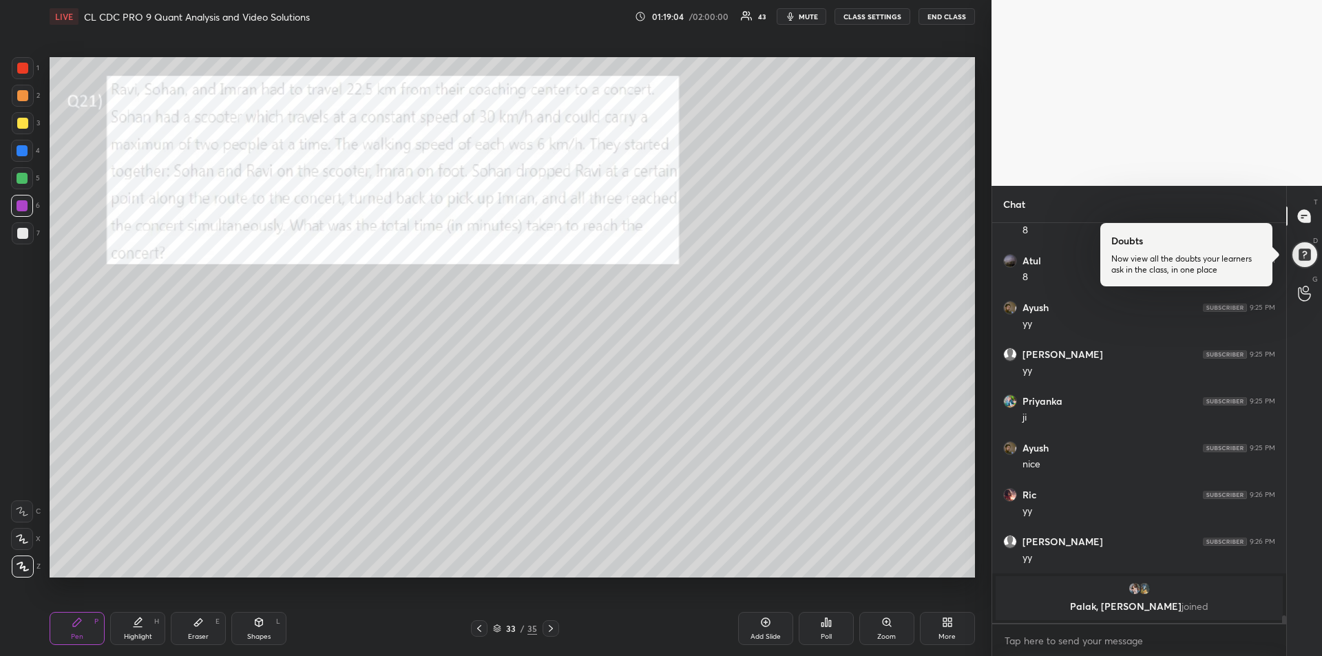
click at [267, 624] on div "Shapes L" at bounding box center [258, 628] width 55 height 33
click at [21, 560] on div at bounding box center [23, 567] width 22 height 22
click at [78, 627] on icon at bounding box center [77, 622] width 11 height 11
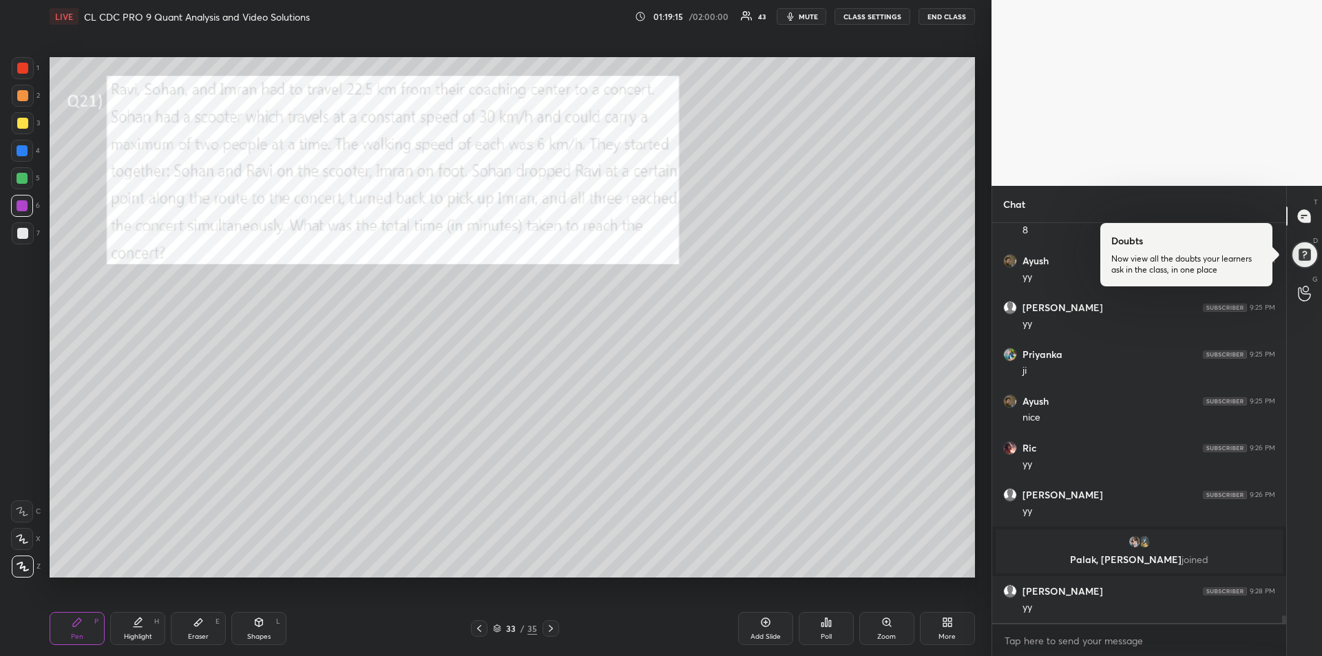
scroll to position [21565, 0]
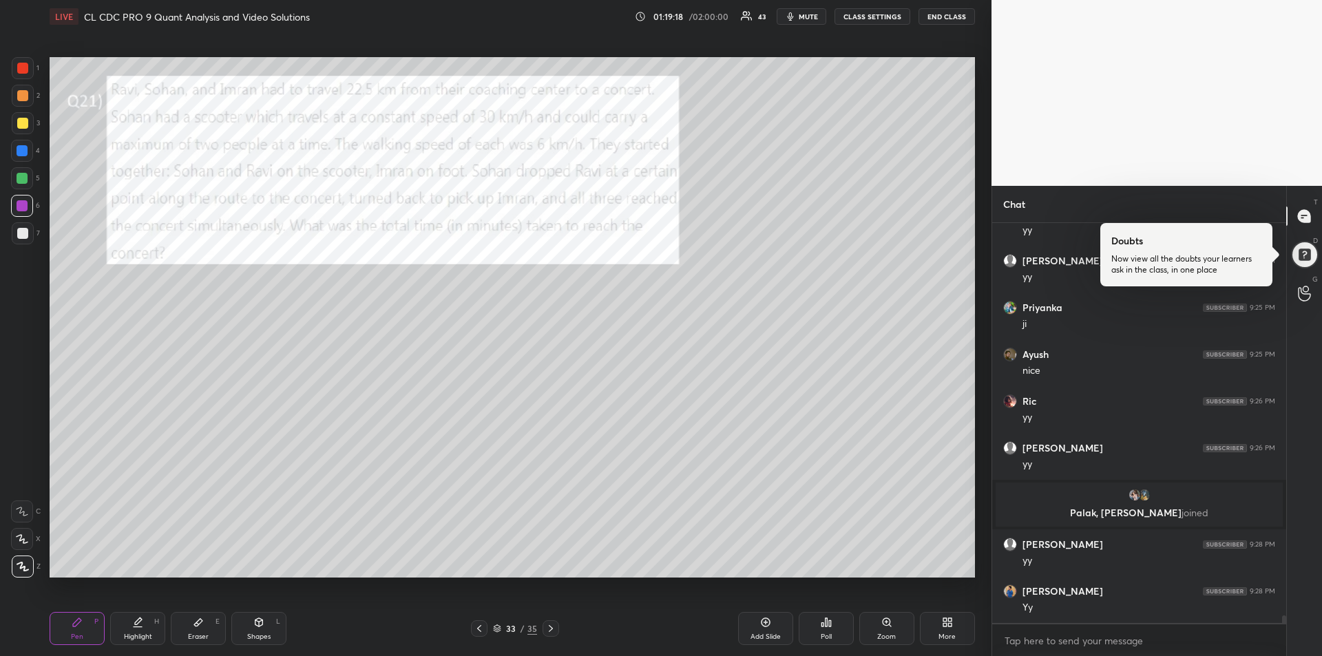
click at [72, 633] on div "Pen" at bounding box center [77, 636] width 12 height 7
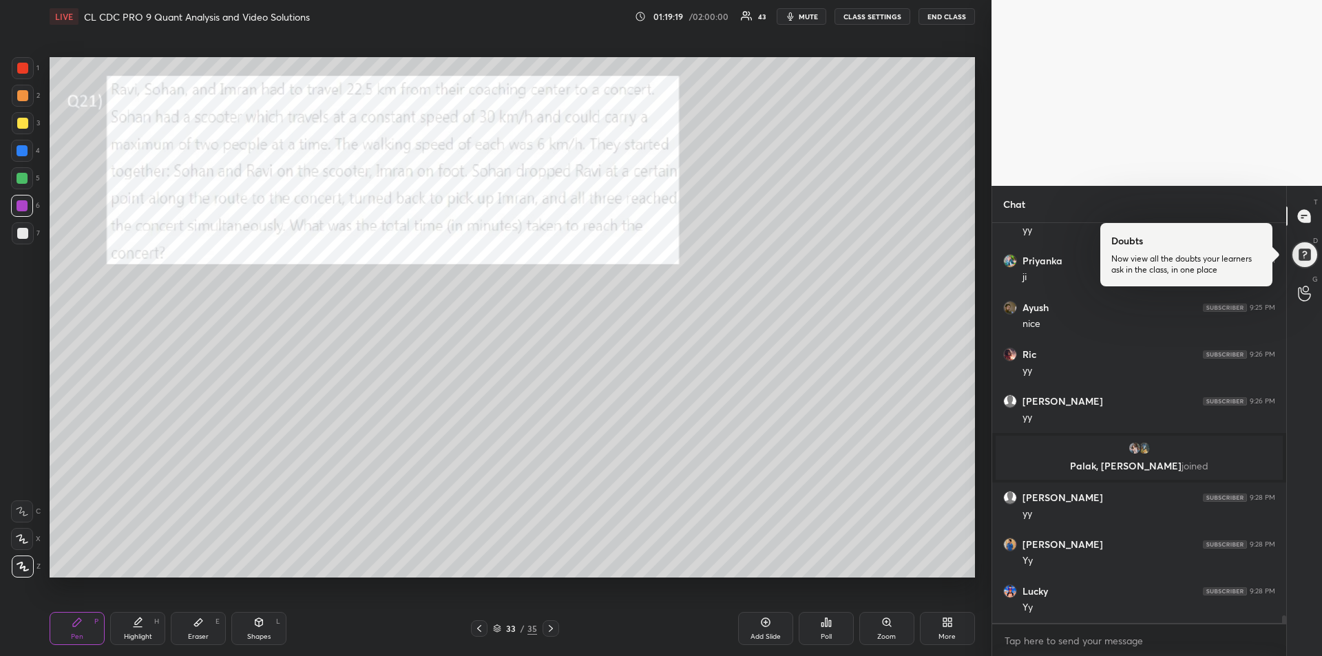
click at [23, 76] on div at bounding box center [23, 68] width 22 height 22
click at [123, 627] on div "Highlight H" at bounding box center [137, 628] width 55 height 33
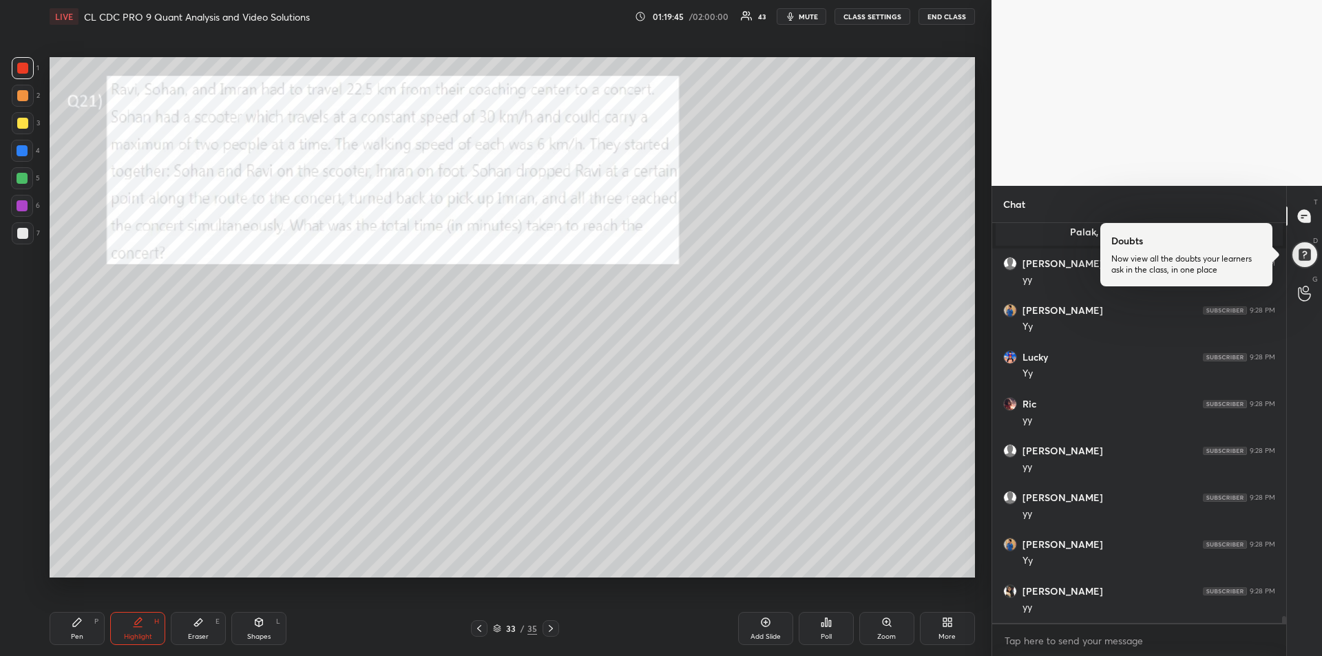
scroll to position [21892, 0]
click at [69, 625] on div "Pen P" at bounding box center [77, 628] width 55 height 33
click at [22, 241] on div at bounding box center [23, 233] width 22 height 22
click at [21, 516] on icon at bounding box center [22, 512] width 12 height 10
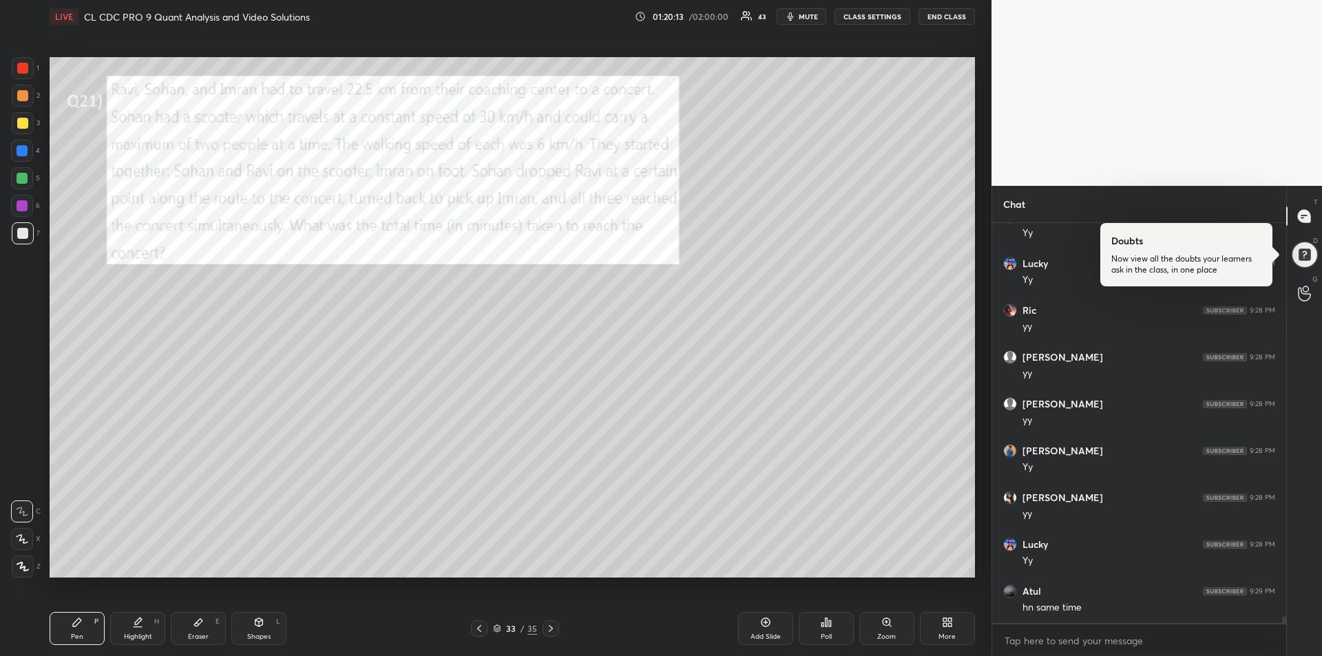
click at [21, 75] on div at bounding box center [23, 68] width 22 height 22
click at [254, 633] on div "Shapes" at bounding box center [258, 636] width 23 height 7
click at [20, 562] on icon at bounding box center [23, 566] width 10 height 10
click at [75, 635] on div "Pen" at bounding box center [77, 636] width 12 height 7
click at [145, 633] on div "Highlight" at bounding box center [138, 636] width 28 height 7
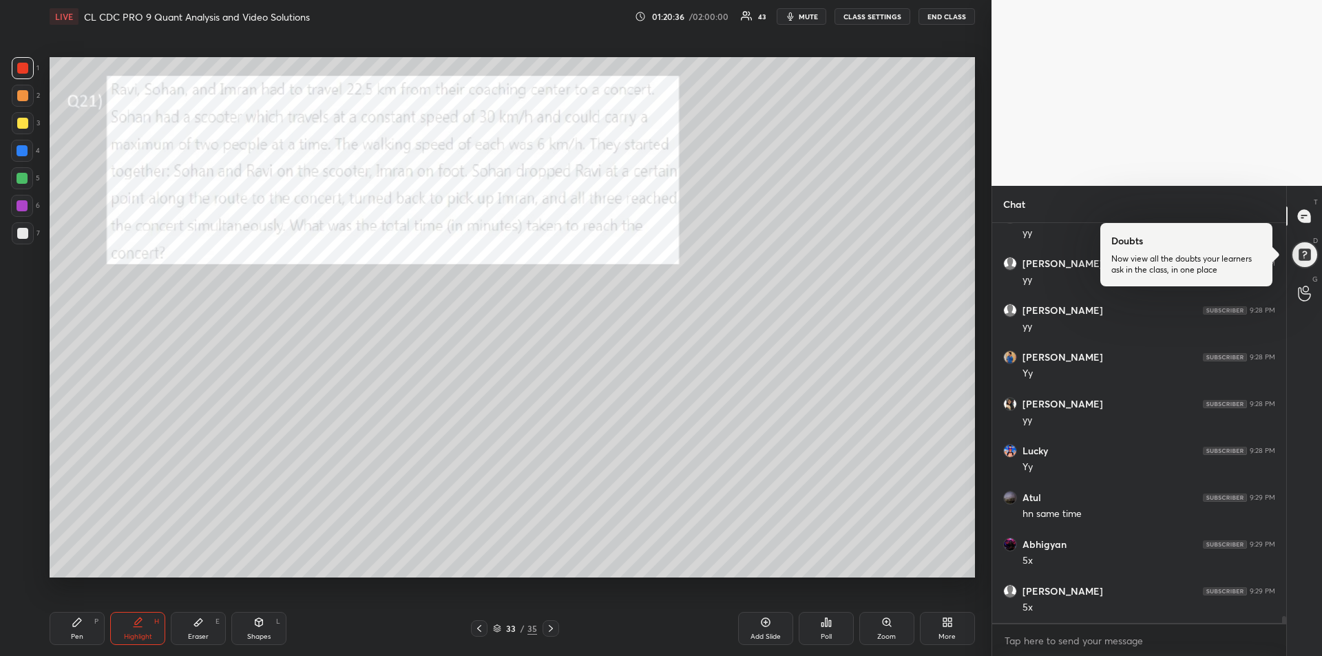
scroll to position [22080, 0]
click at [67, 624] on div "Pen P" at bounding box center [77, 628] width 55 height 33
click at [134, 616] on div "Highlight H" at bounding box center [137, 628] width 55 height 33
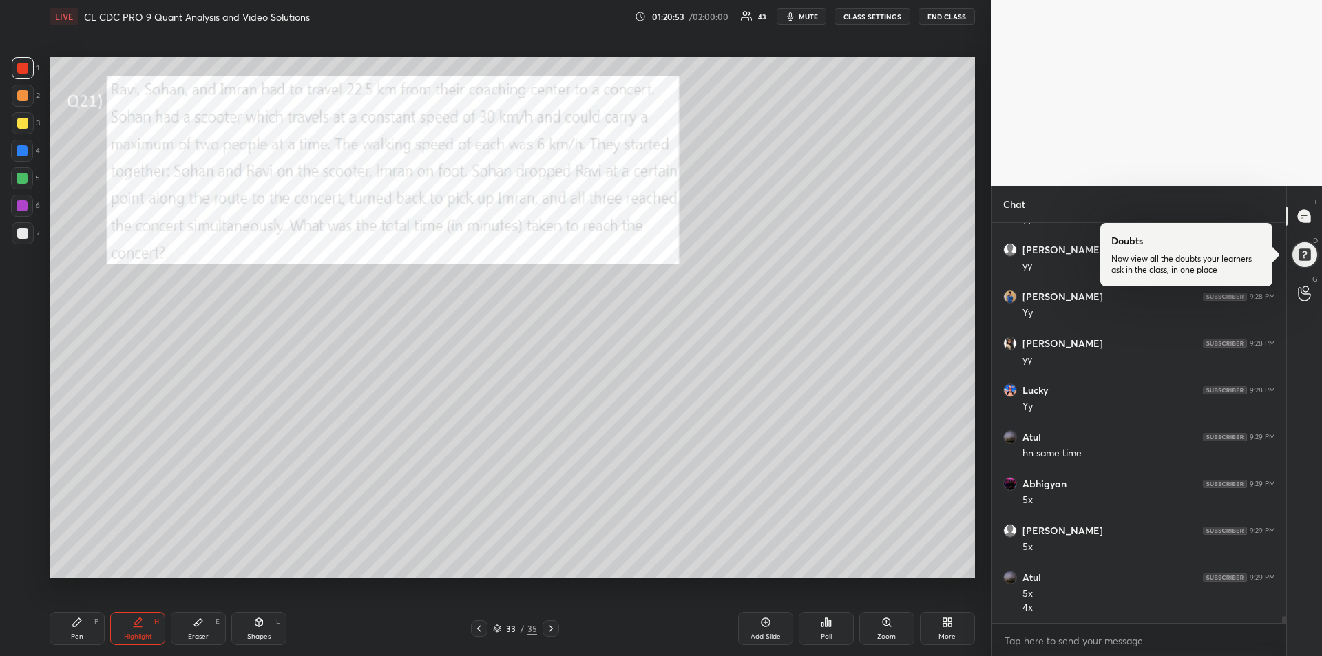
scroll to position [22140, 0]
click at [74, 625] on icon at bounding box center [77, 622] width 8 height 8
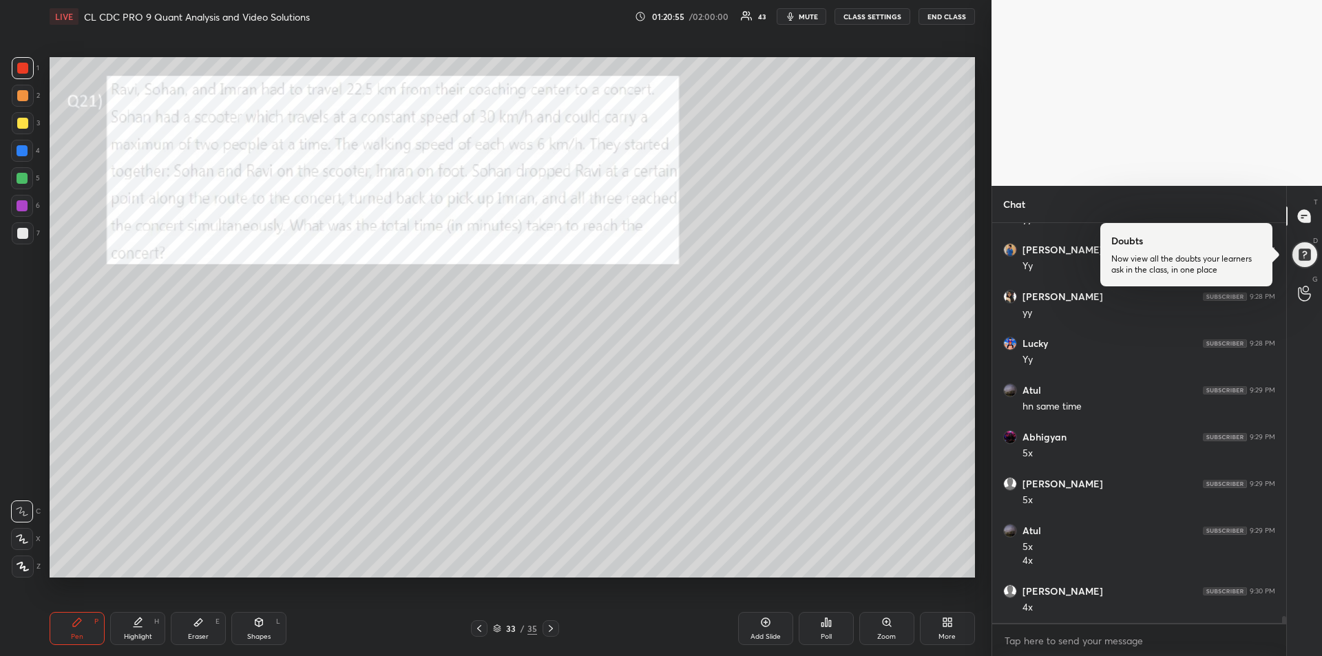
click at [259, 630] on div "Shapes L" at bounding box center [258, 628] width 55 height 33
click at [21, 566] on icon at bounding box center [23, 566] width 10 height 10
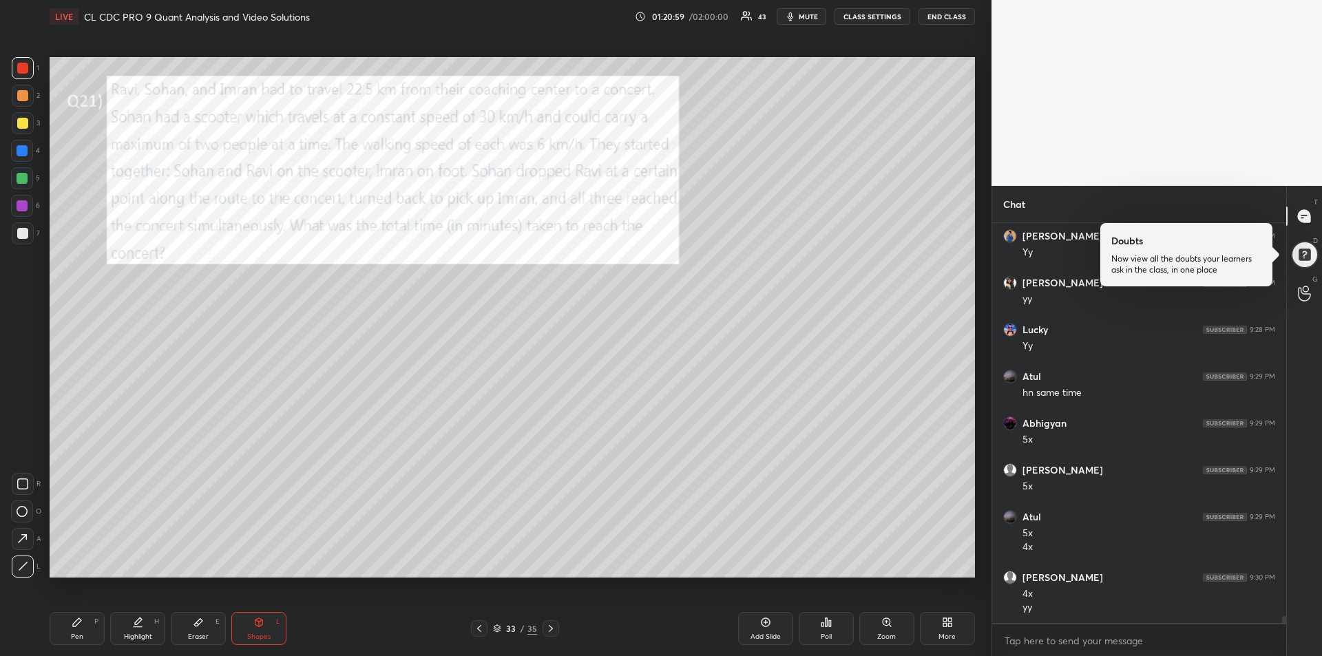
click at [81, 624] on icon at bounding box center [77, 622] width 11 height 11
click at [134, 629] on div "Highlight H" at bounding box center [137, 628] width 55 height 33
click at [25, 125] on div at bounding box center [22, 123] width 11 height 11
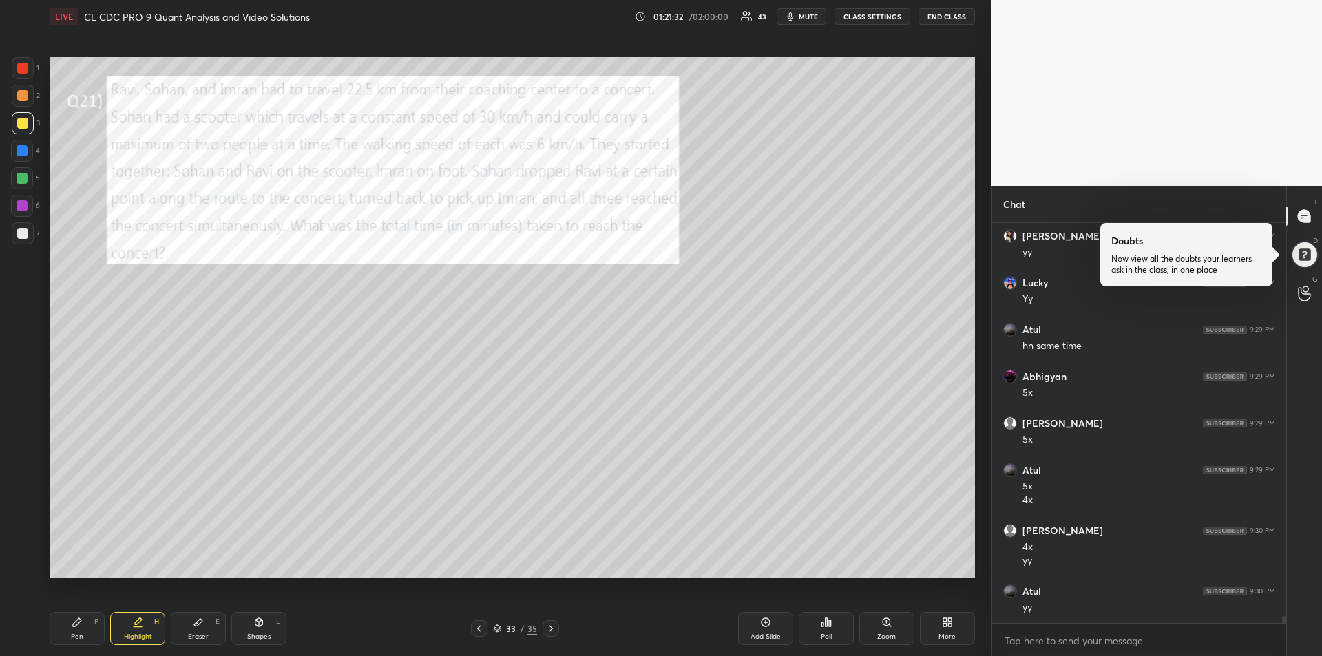
click at [67, 640] on div "Pen P" at bounding box center [77, 628] width 55 height 33
click at [261, 626] on icon at bounding box center [258, 622] width 11 height 11
click at [21, 571] on div at bounding box center [23, 567] width 22 height 22
click at [70, 634] on div "Pen P" at bounding box center [77, 628] width 55 height 33
click at [19, 534] on icon at bounding box center [22, 539] width 12 height 10
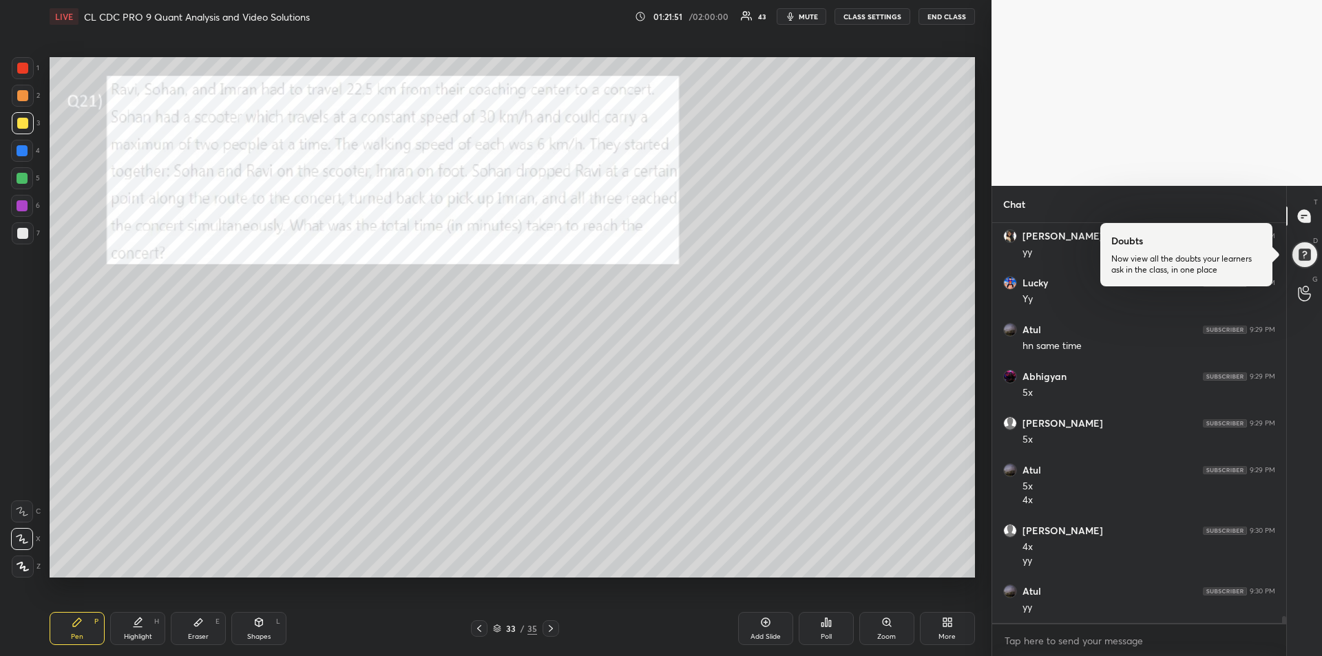
click at [18, 509] on icon at bounding box center [22, 512] width 12 height 10
click at [22, 180] on div at bounding box center [22, 178] width 11 height 11
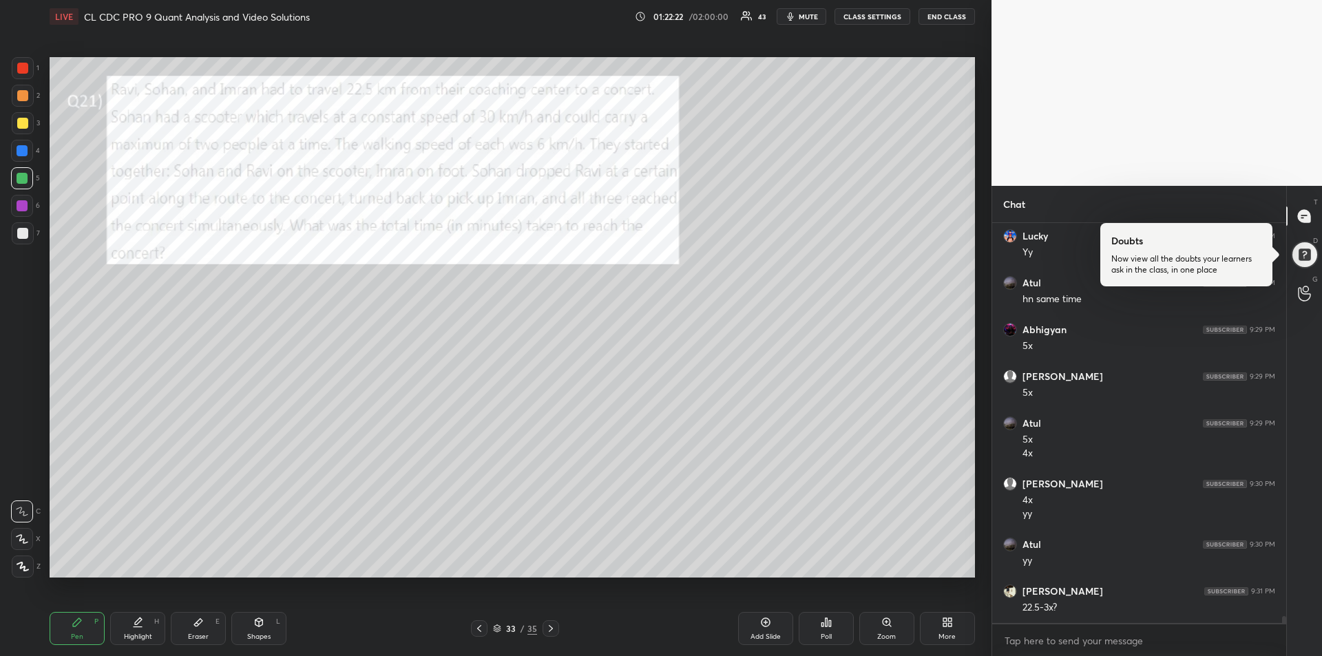
click at [130, 628] on div "Highlight H" at bounding box center [137, 628] width 55 height 33
click at [76, 624] on icon at bounding box center [77, 622] width 8 height 8
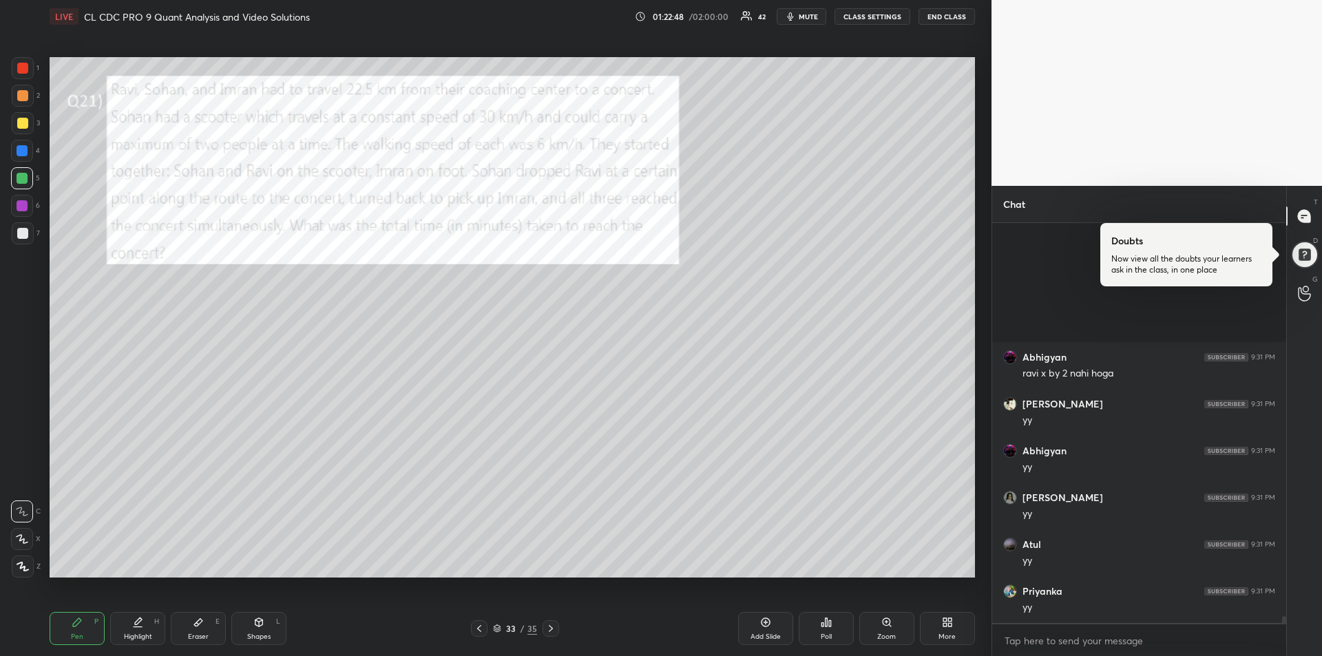
scroll to position [22763, 0]
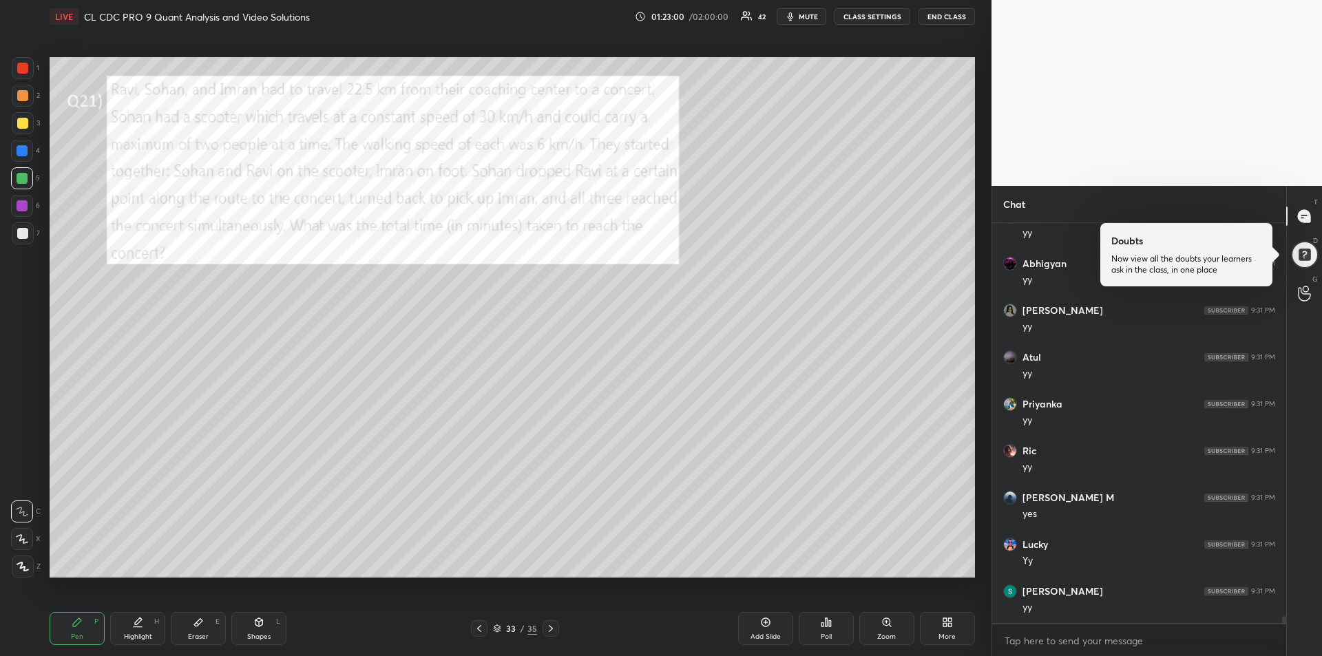
click at [135, 623] on icon at bounding box center [138, 620] width 7 height 7
click at [67, 625] on div "Pen P" at bounding box center [77, 628] width 55 height 33
click at [22, 207] on div at bounding box center [22, 205] width 11 height 11
click at [19, 70] on div at bounding box center [22, 68] width 11 height 11
click at [19, 541] on icon at bounding box center [22, 539] width 12 height 10
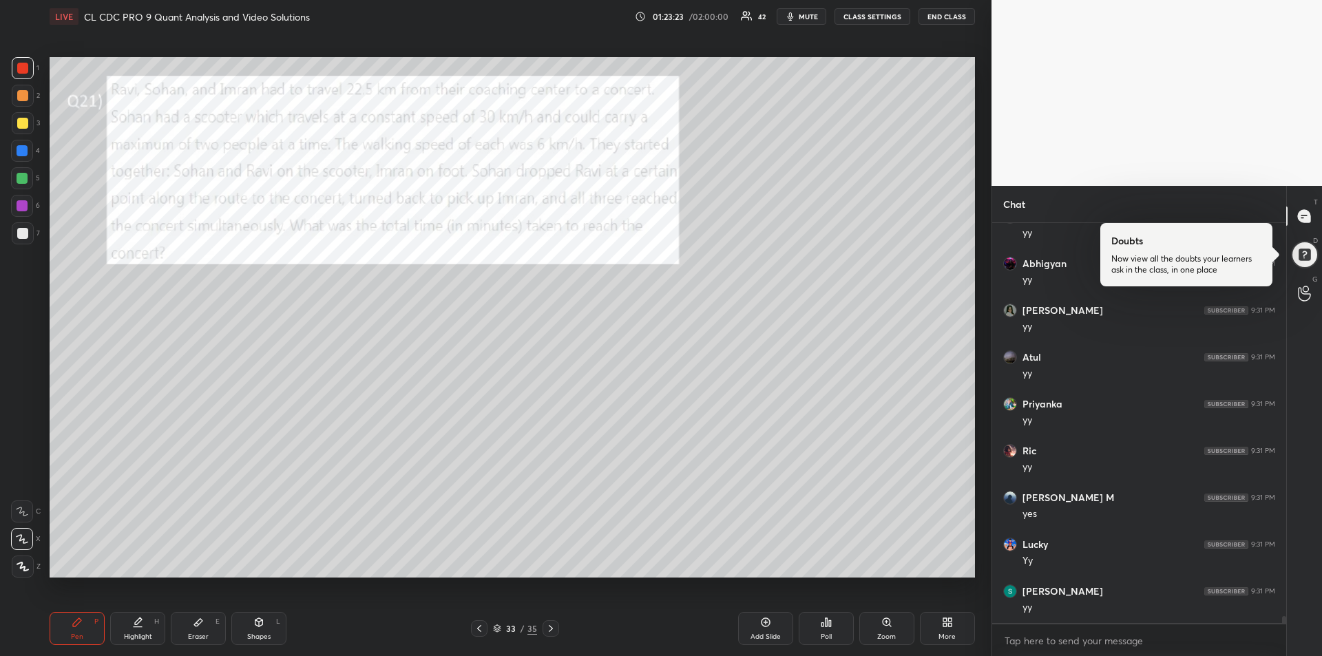
click at [149, 622] on div "Highlight H" at bounding box center [137, 628] width 55 height 33
click at [68, 626] on div "Pen P" at bounding box center [77, 628] width 55 height 33
click at [134, 620] on icon at bounding box center [137, 622] width 11 height 11
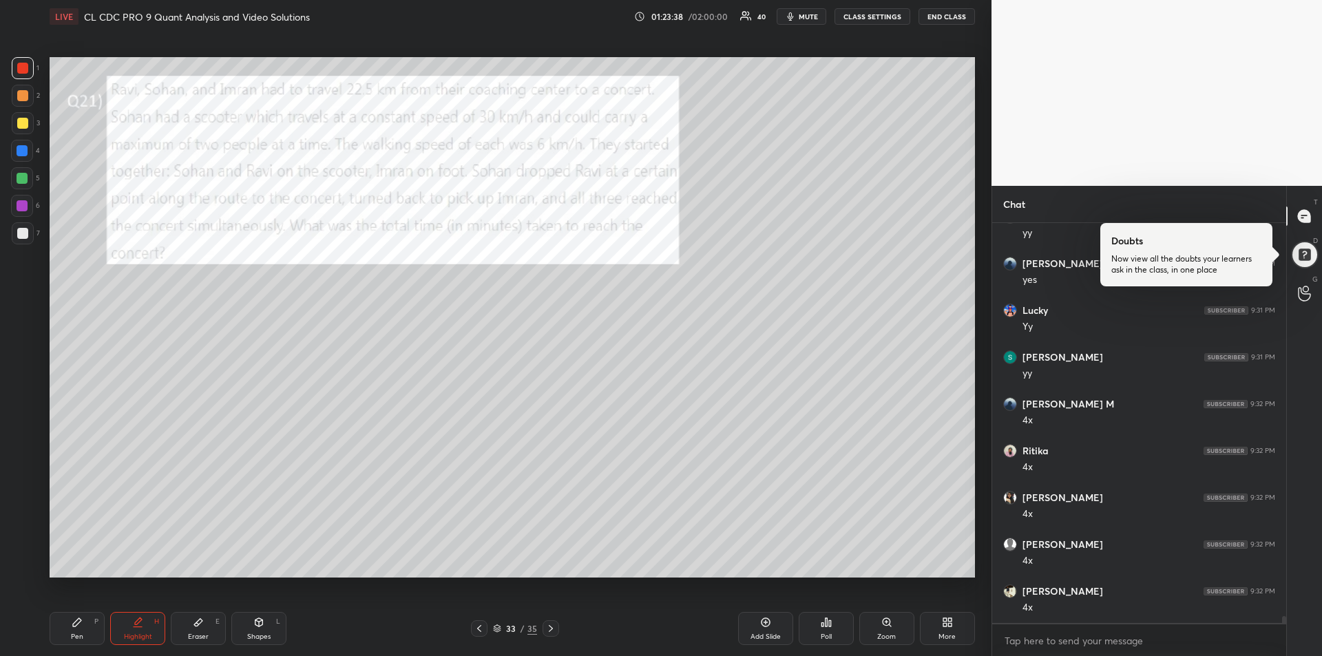
scroll to position [23043, 0]
click at [208, 626] on div "Eraser E" at bounding box center [198, 628] width 55 height 33
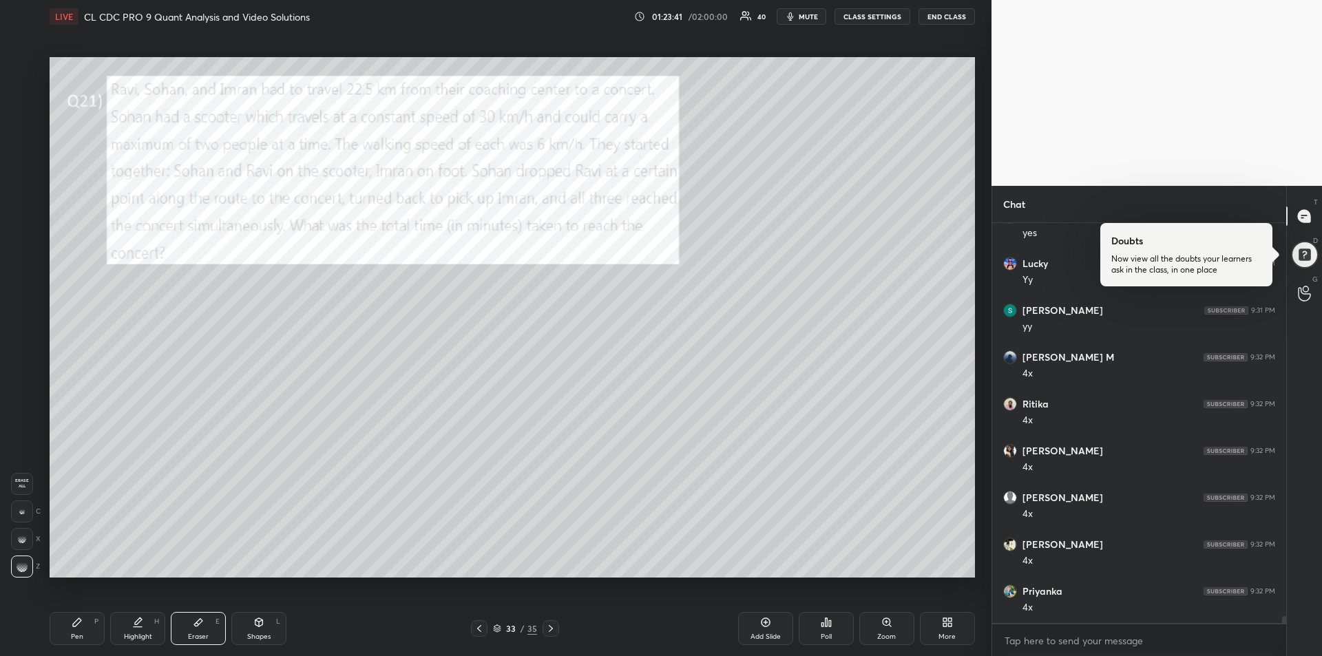
click at [69, 622] on div "Pen P" at bounding box center [77, 628] width 55 height 33
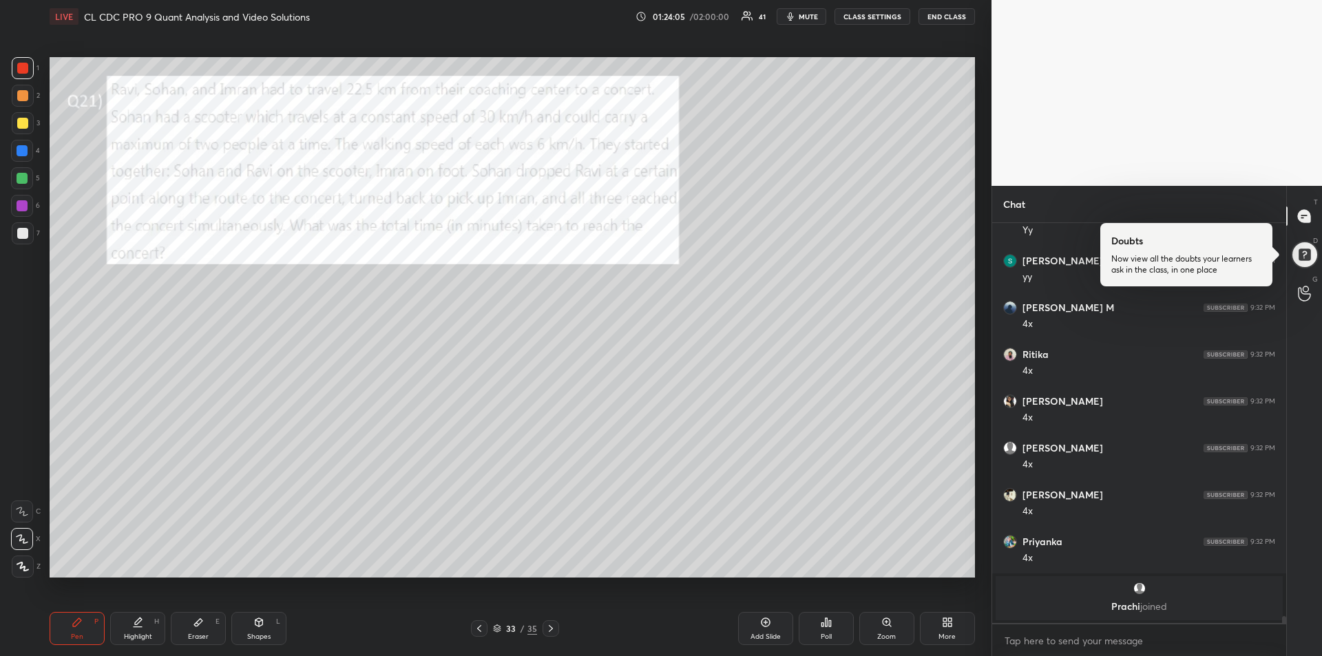
scroll to position [22683, 0]
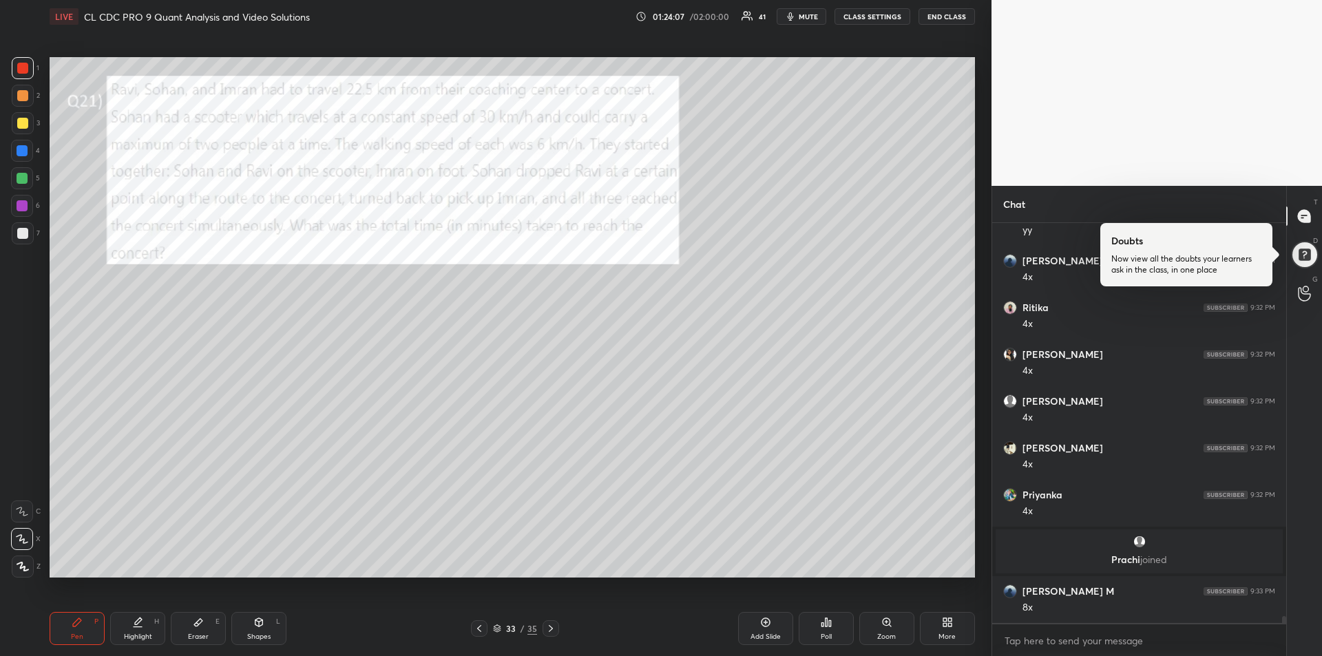
click at [142, 622] on icon at bounding box center [137, 622] width 11 height 11
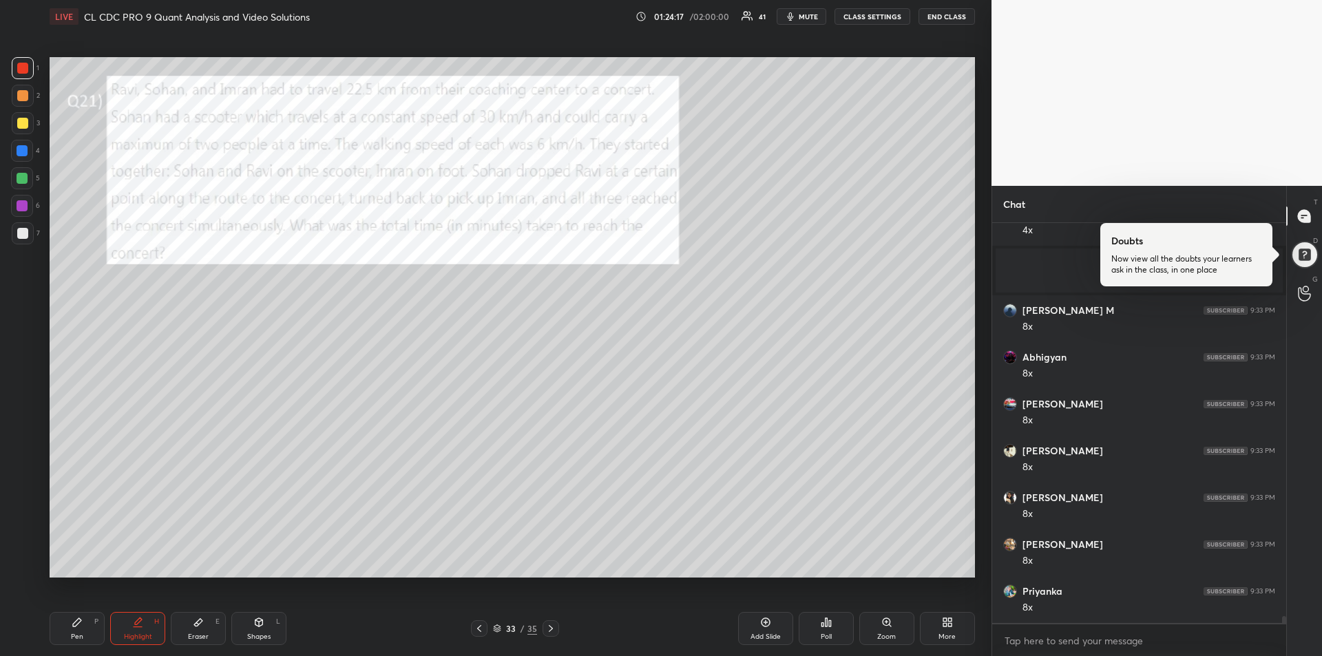
scroll to position [23010, 0]
click at [64, 620] on div "Pen P" at bounding box center [77, 628] width 55 height 33
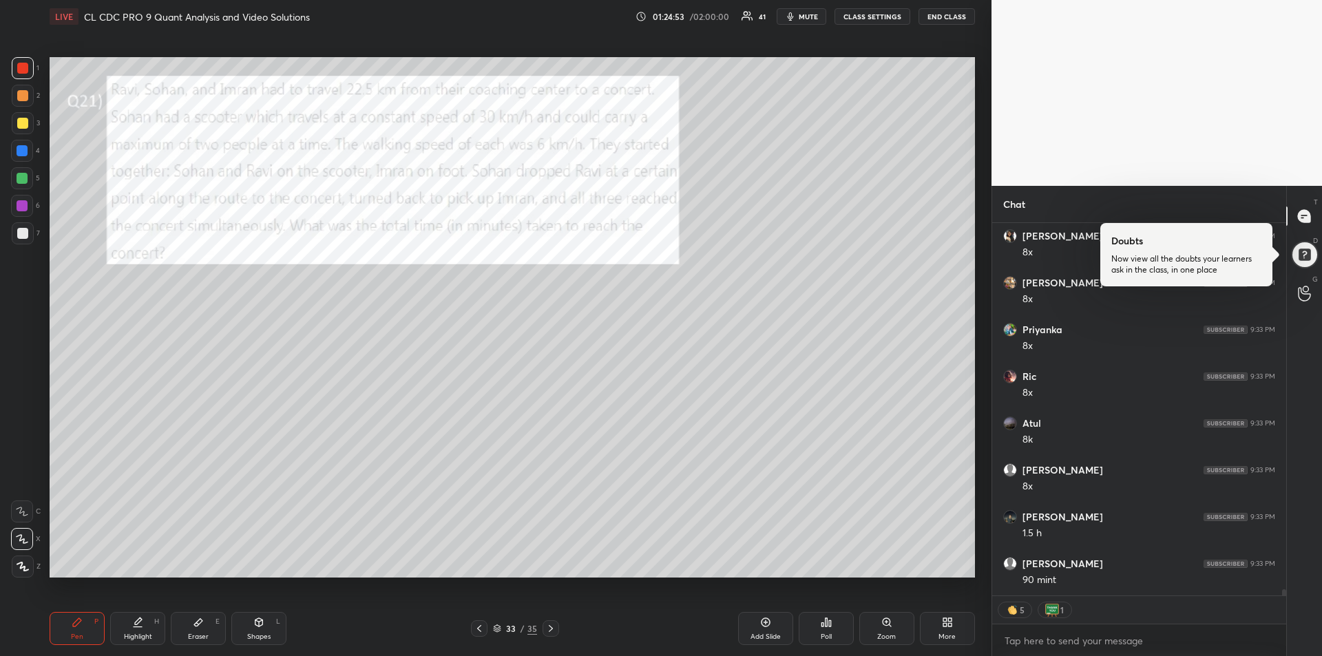
click at [20, 125] on div at bounding box center [22, 123] width 11 height 11
click at [549, 631] on icon at bounding box center [551, 628] width 4 height 7
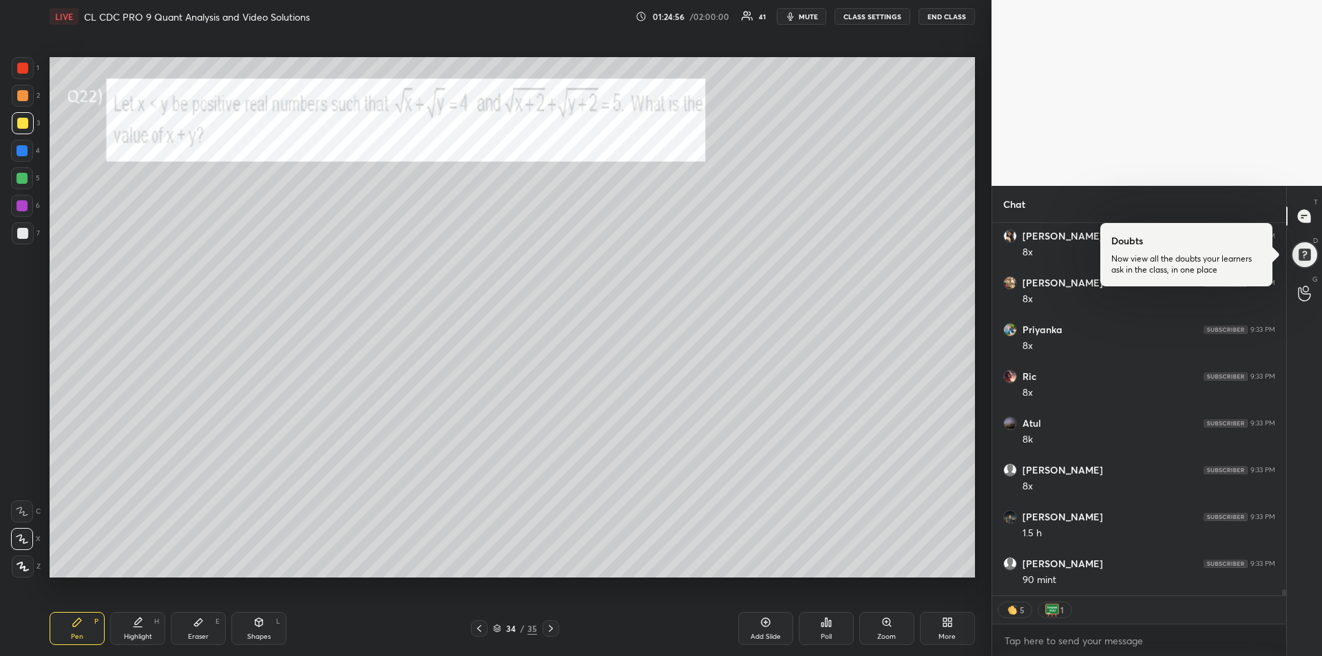
click at [195, 623] on icon at bounding box center [198, 622] width 11 height 11
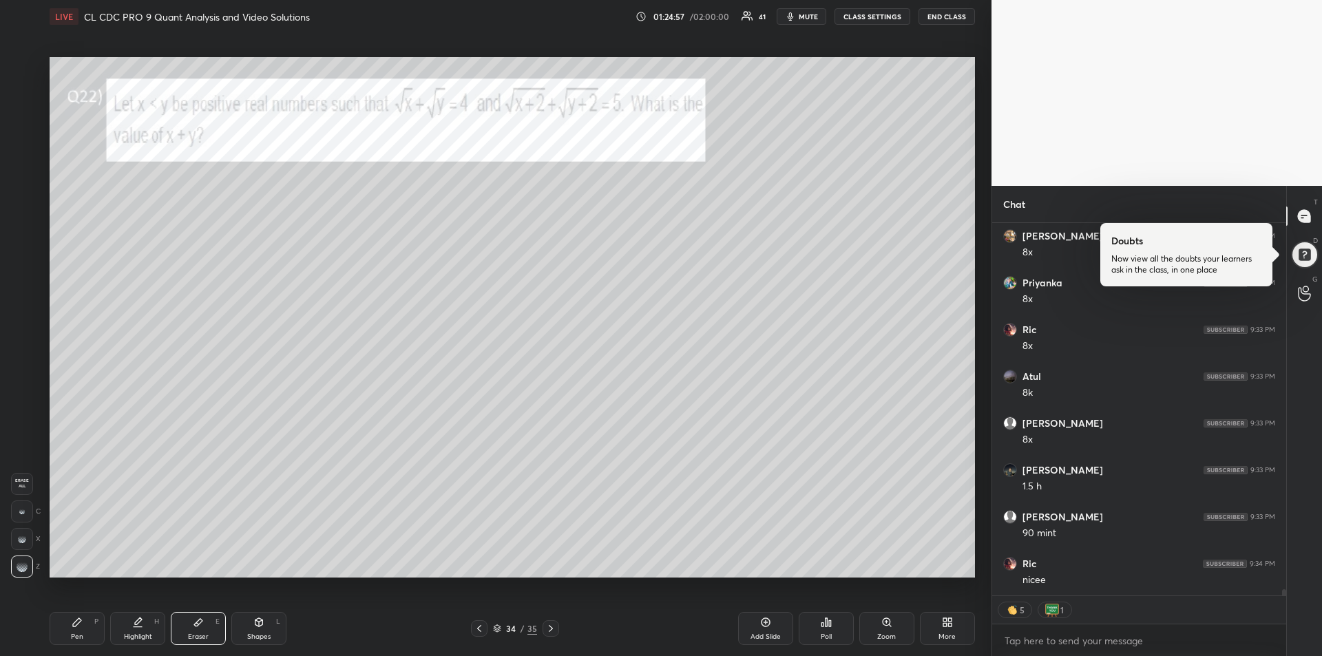
scroll to position [23319, 0]
click at [73, 620] on icon at bounding box center [77, 622] width 11 height 11
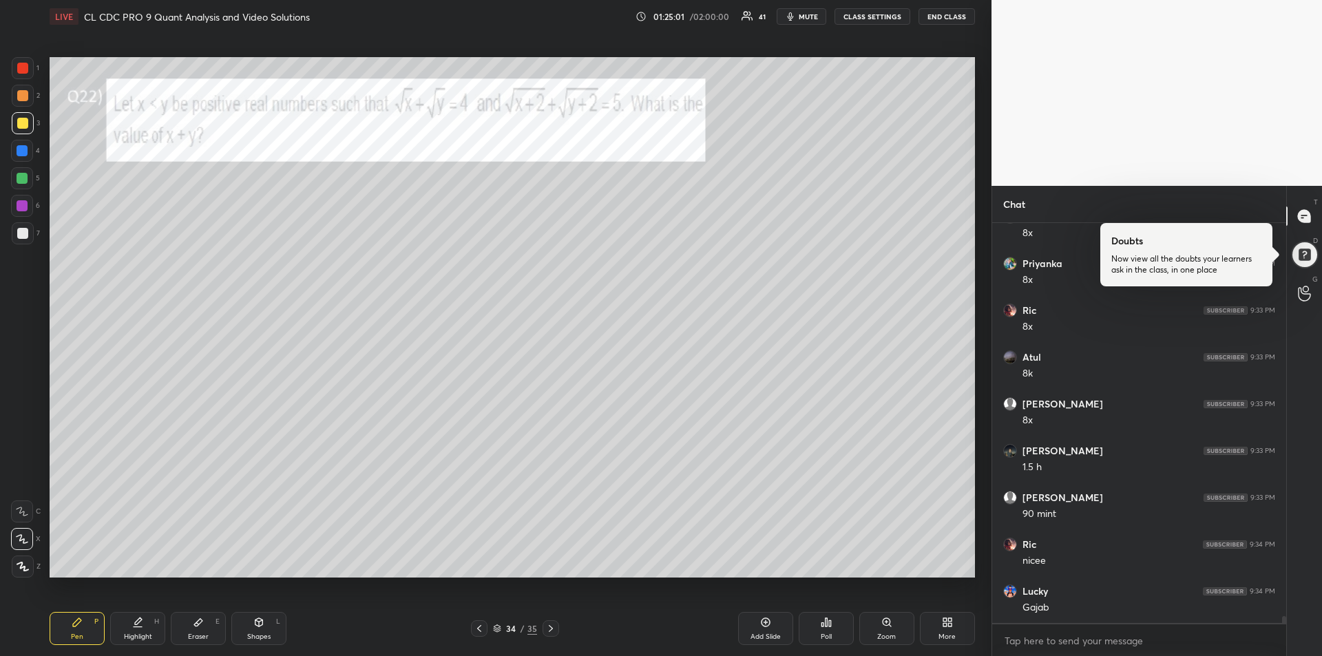
scroll to position [23338, 0]
click at [203, 624] on icon at bounding box center [198, 622] width 11 height 11
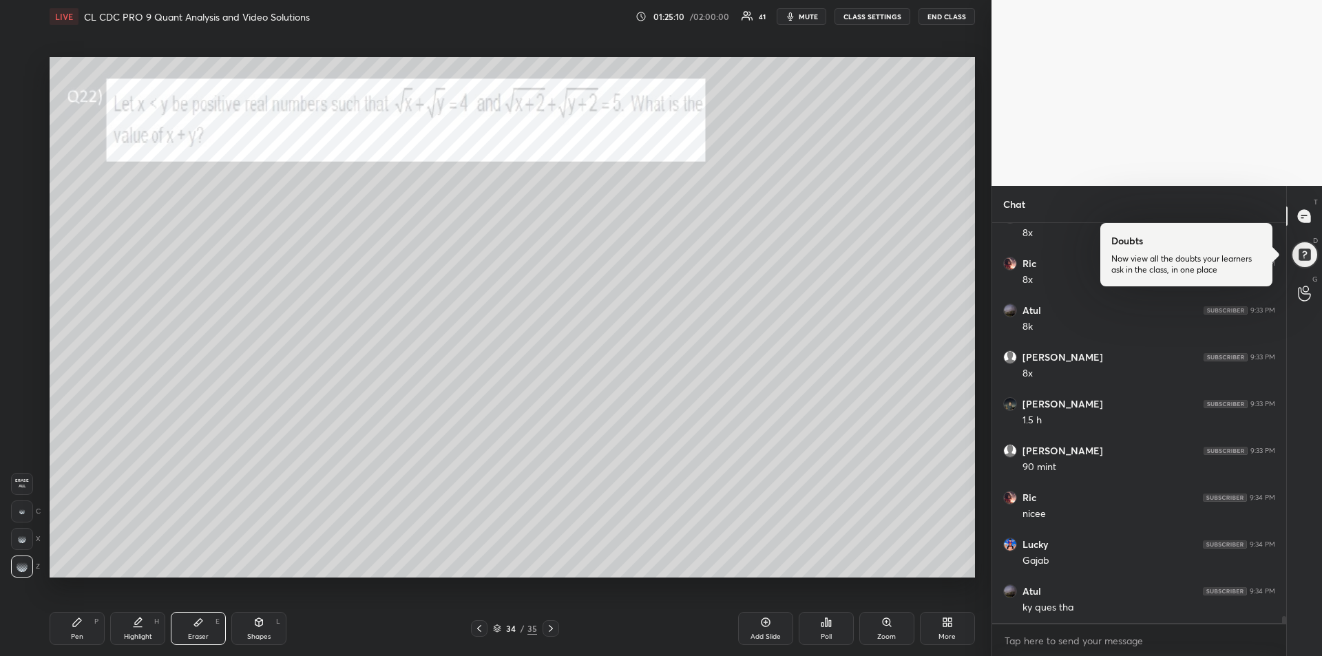
click at [71, 633] on div "Pen" at bounding box center [77, 636] width 12 height 7
click at [22, 125] on div at bounding box center [22, 123] width 11 height 11
click at [195, 633] on div "Eraser" at bounding box center [198, 636] width 21 height 7
click at [65, 630] on div "Pen P" at bounding box center [77, 628] width 55 height 33
click at [22, 74] on div at bounding box center [23, 68] width 22 height 22
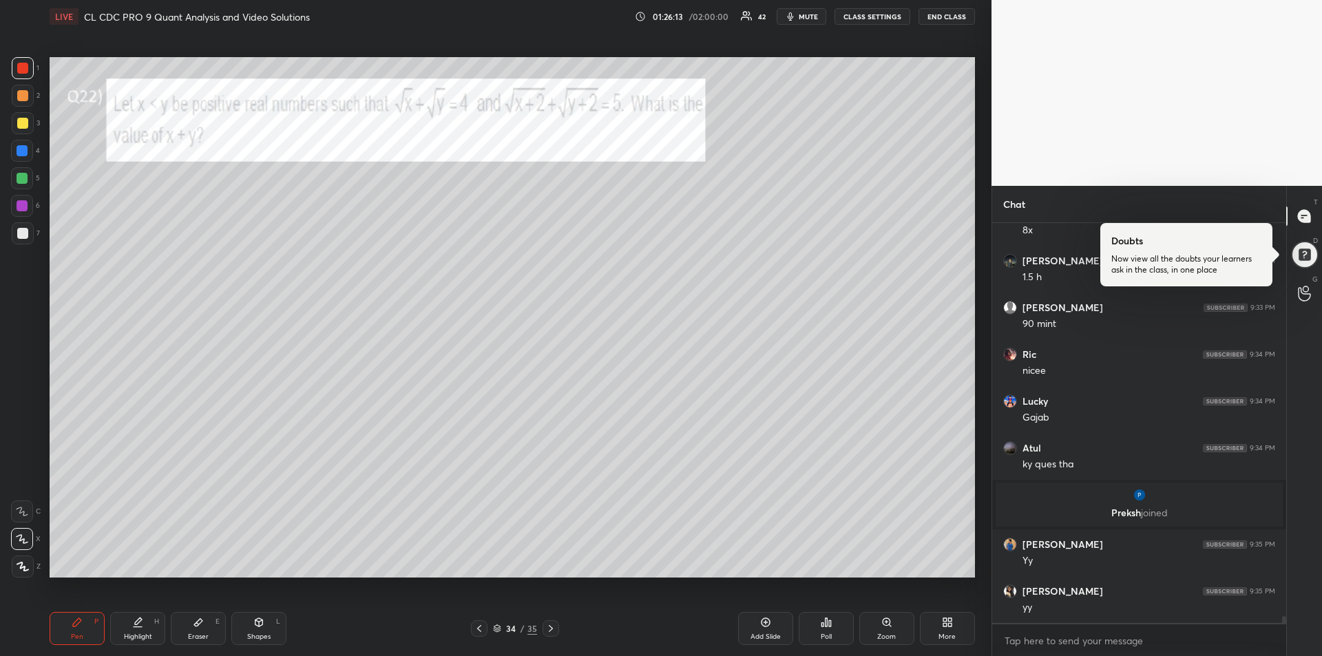
scroll to position [23330, 0]
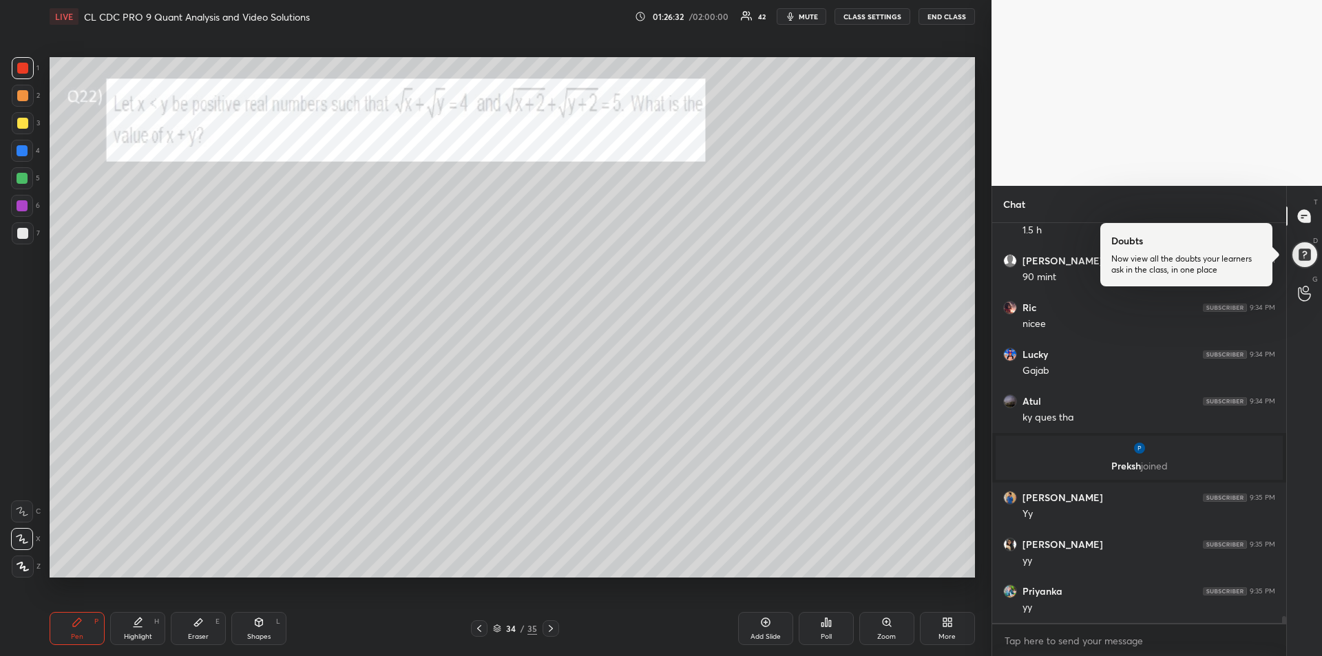
click at [189, 623] on div "Eraser E" at bounding box center [198, 628] width 55 height 33
click at [23, 479] on span "Erase all" at bounding box center [22, 483] width 21 height 10
click at [78, 618] on icon at bounding box center [77, 622] width 8 height 8
click at [21, 100] on div at bounding box center [22, 95] width 11 height 11
click at [134, 628] on div "Highlight H" at bounding box center [137, 628] width 55 height 33
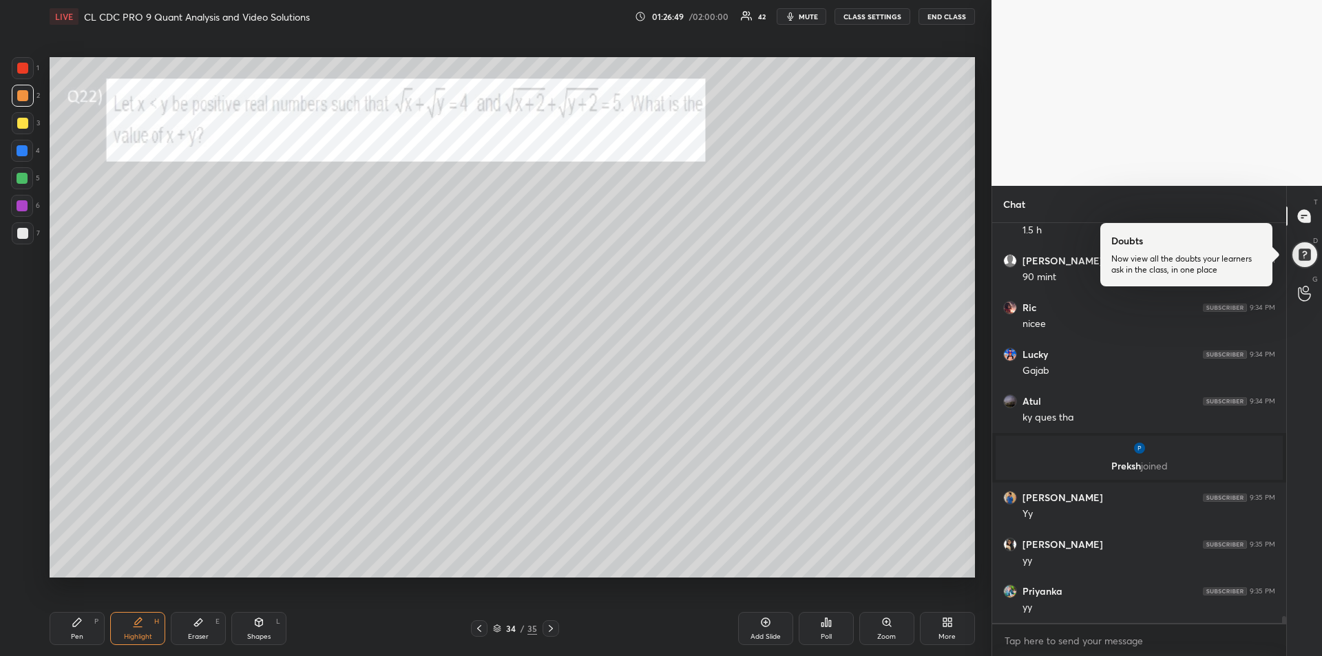
scroll to position [23377, 0]
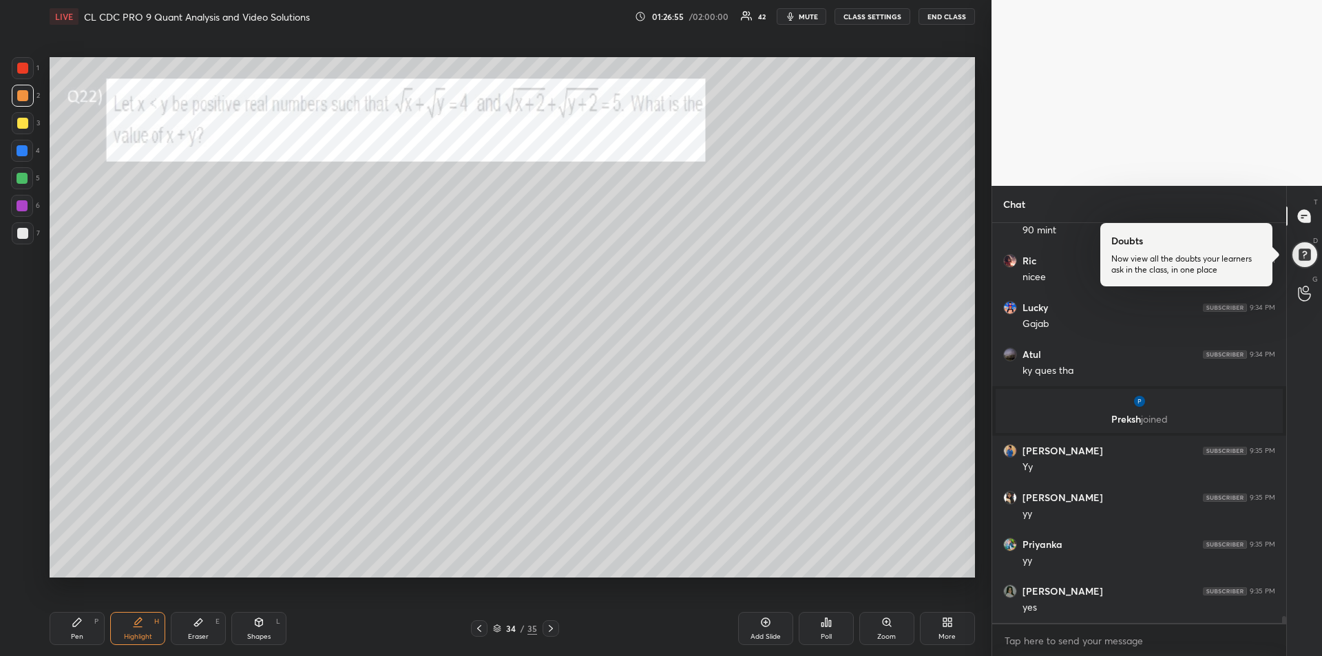
click at [25, 171] on div at bounding box center [22, 178] width 22 height 22
click at [74, 617] on icon at bounding box center [77, 622] width 11 height 11
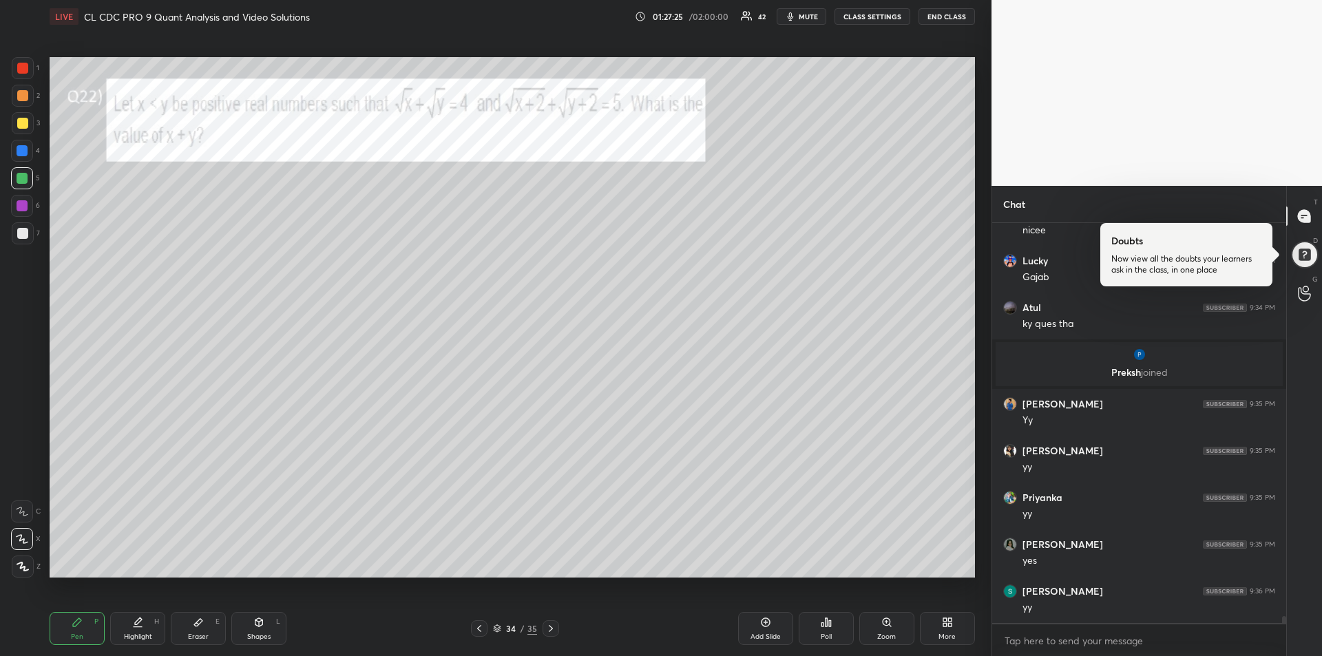
click at [198, 633] on div "Eraser" at bounding box center [198, 636] width 21 height 7
click at [81, 628] on div "Pen P" at bounding box center [77, 628] width 55 height 33
click at [21, 209] on div at bounding box center [22, 205] width 11 height 11
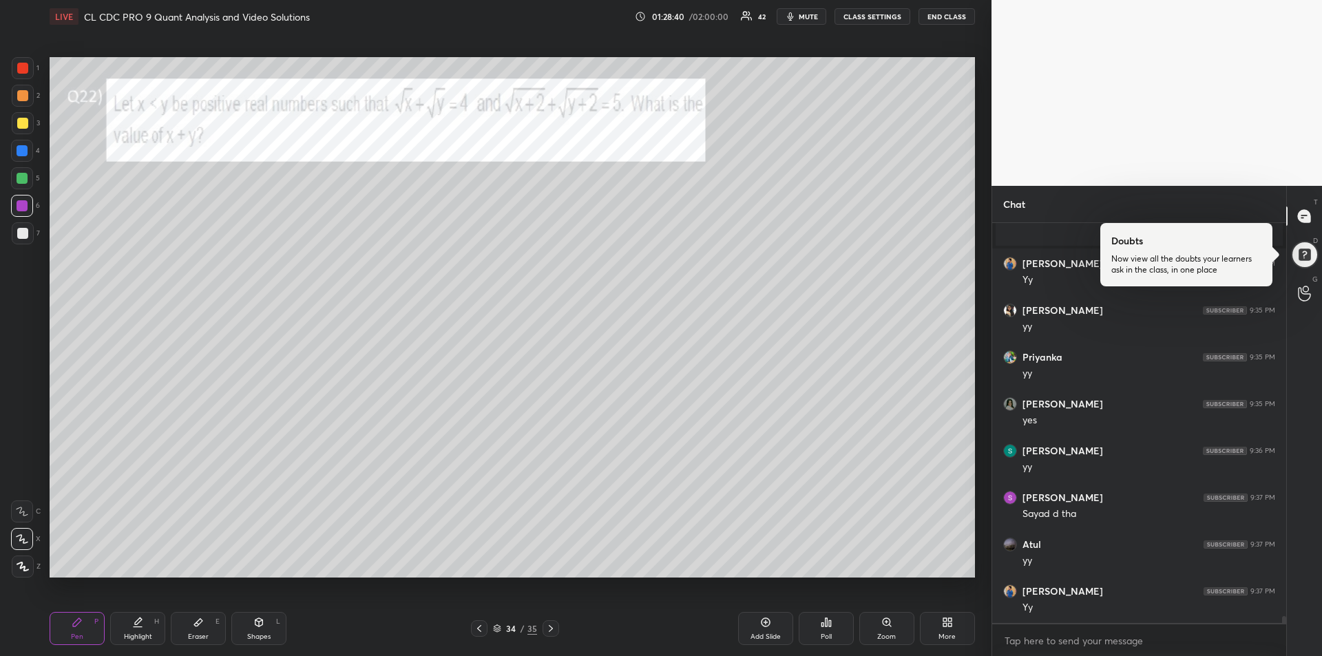
scroll to position [23611, 0]
click at [204, 628] on div "Eraser E" at bounding box center [198, 628] width 55 height 33
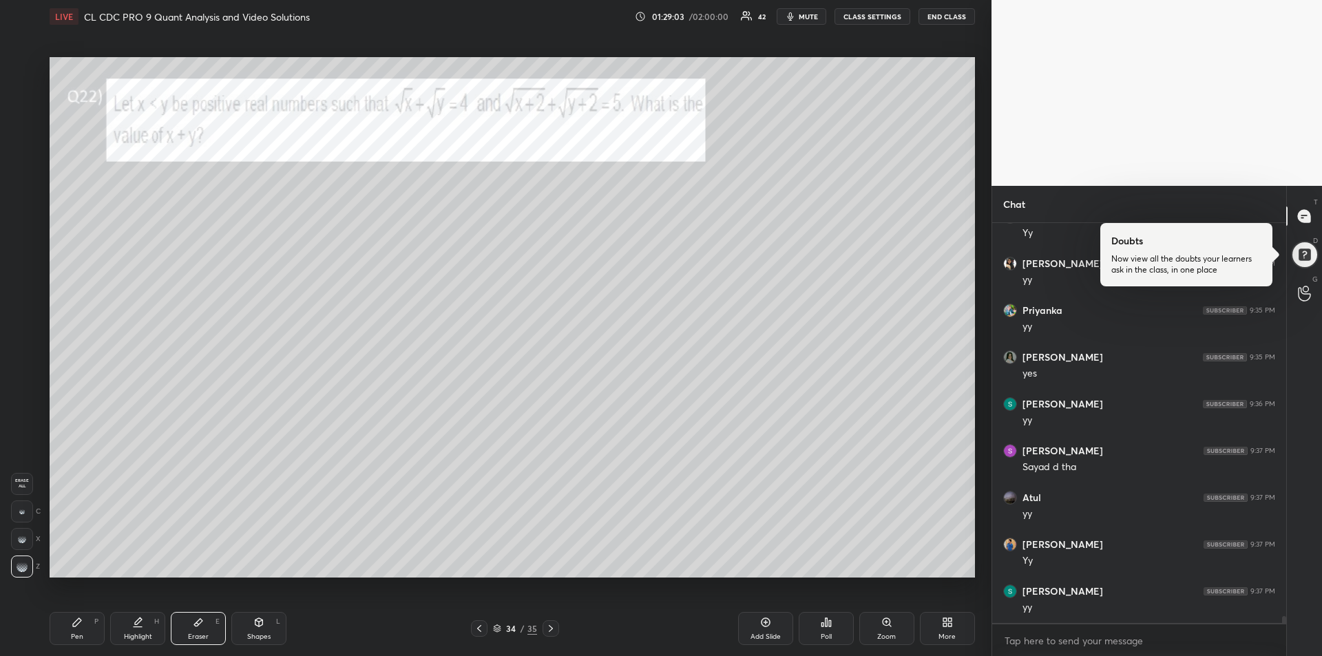
click at [78, 629] on div "Pen P" at bounding box center [77, 628] width 55 height 33
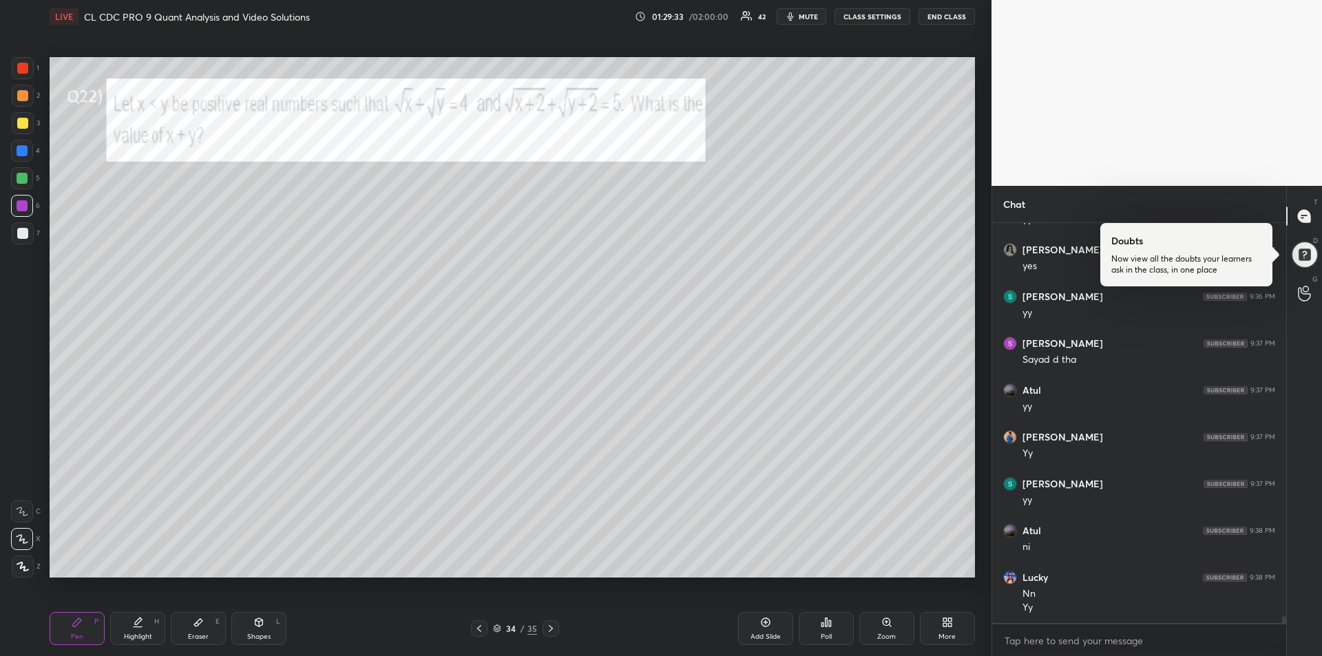
scroll to position [23768, 0]
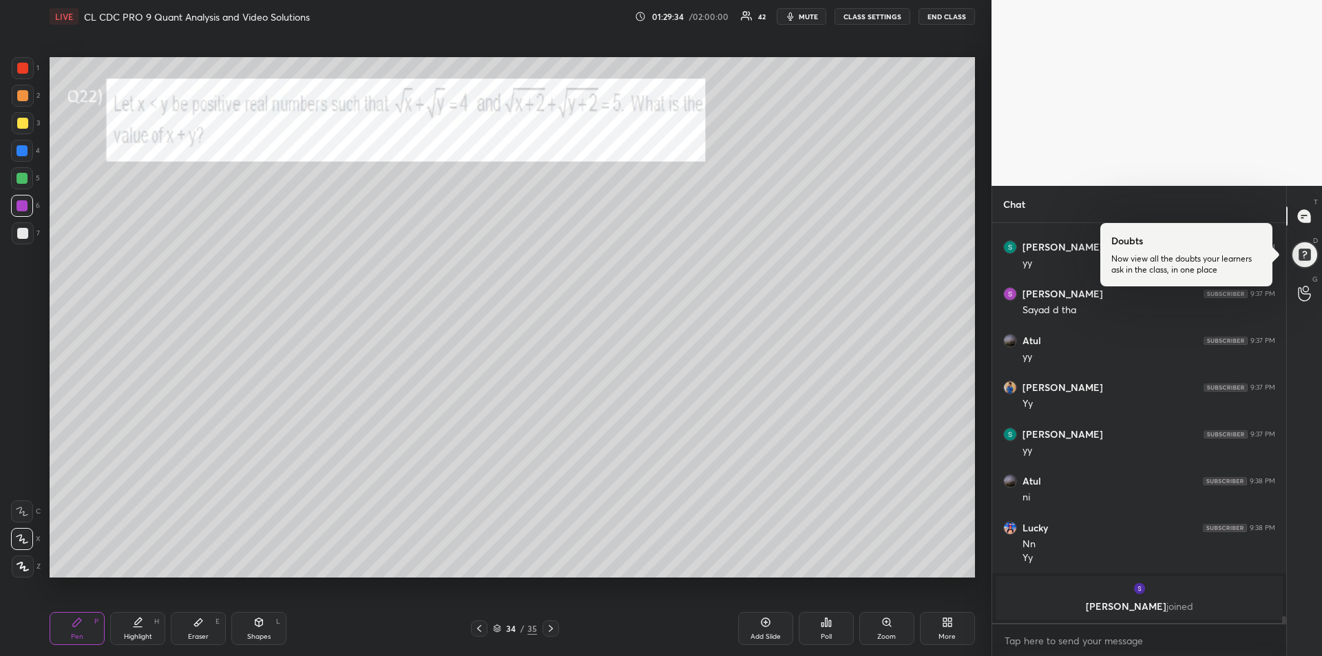
click at [195, 628] on div "Eraser E" at bounding box center [198, 628] width 55 height 33
click at [71, 618] on div "Pen P" at bounding box center [77, 628] width 55 height 33
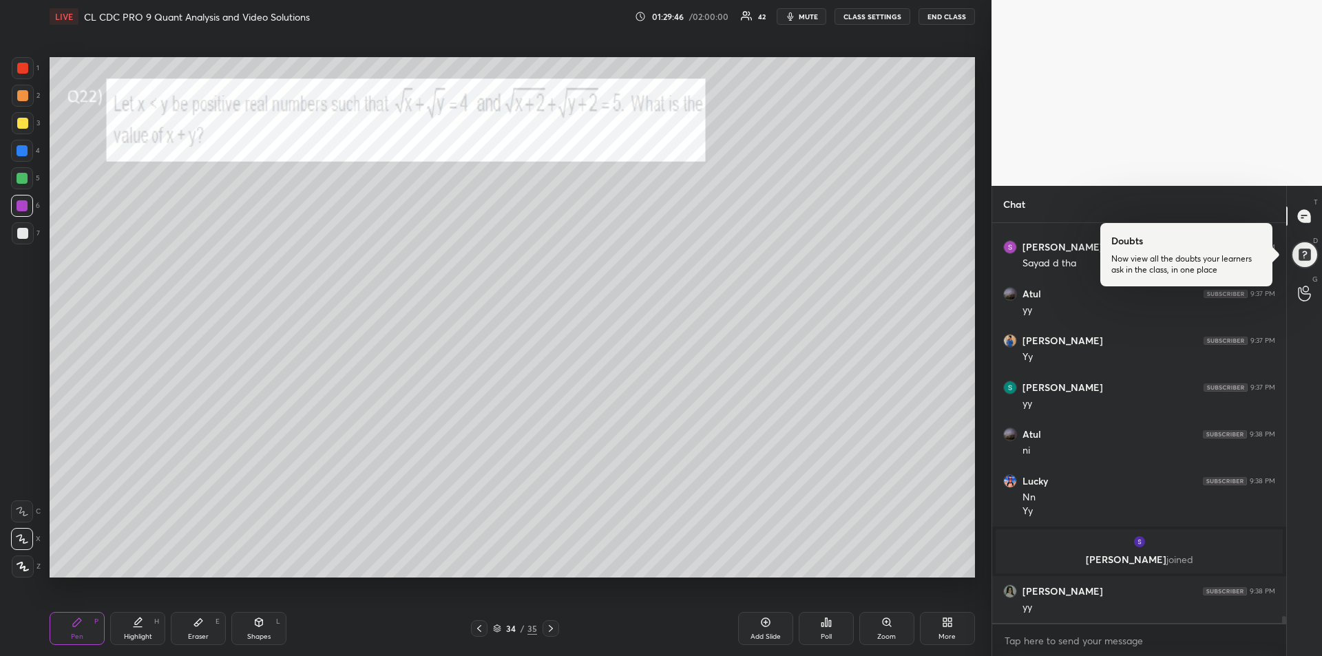
click at [20, 148] on div at bounding box center [22, 150] width 11 height 11
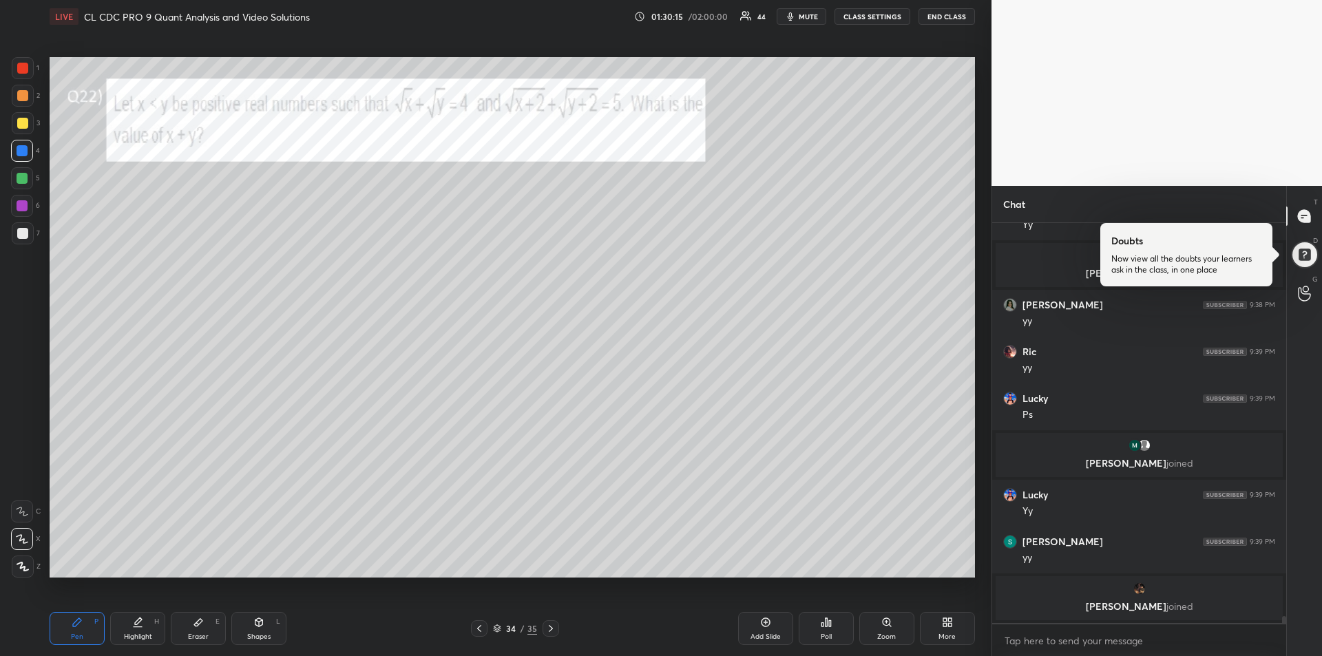
scroll to position [23909, 0]
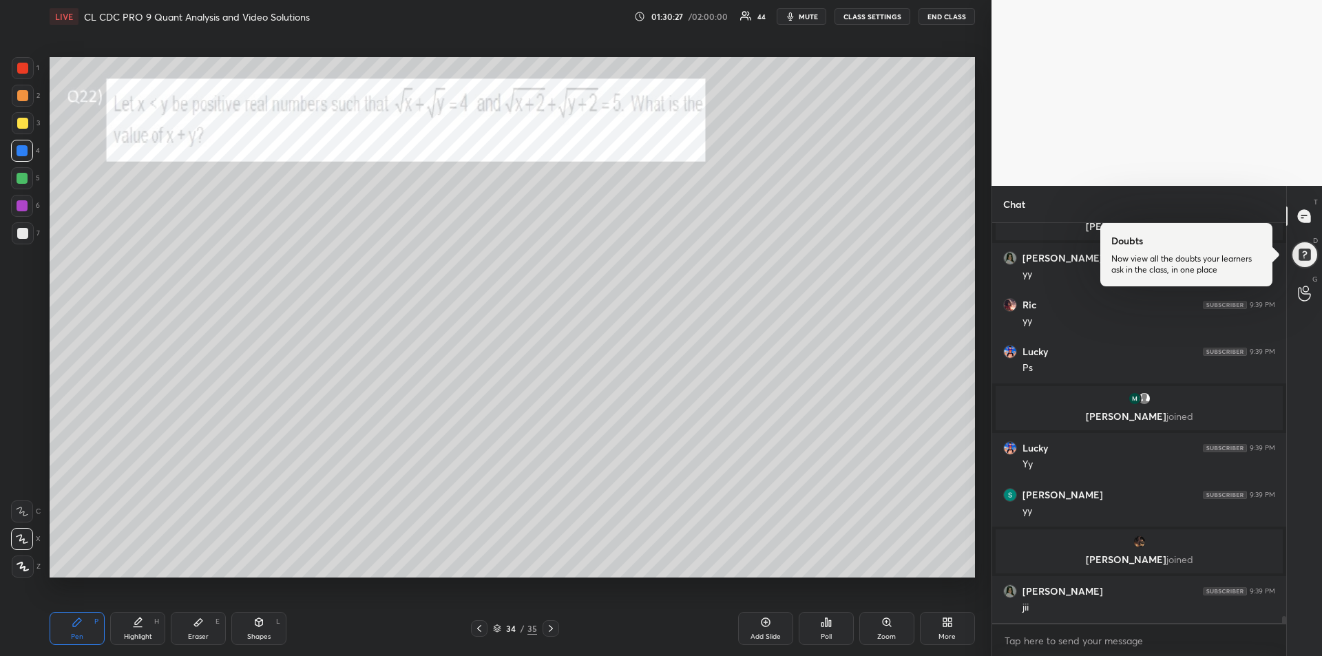
click at [191, 625] on div "Eraser E" at bounding box center [198, 628] width 55 height 33
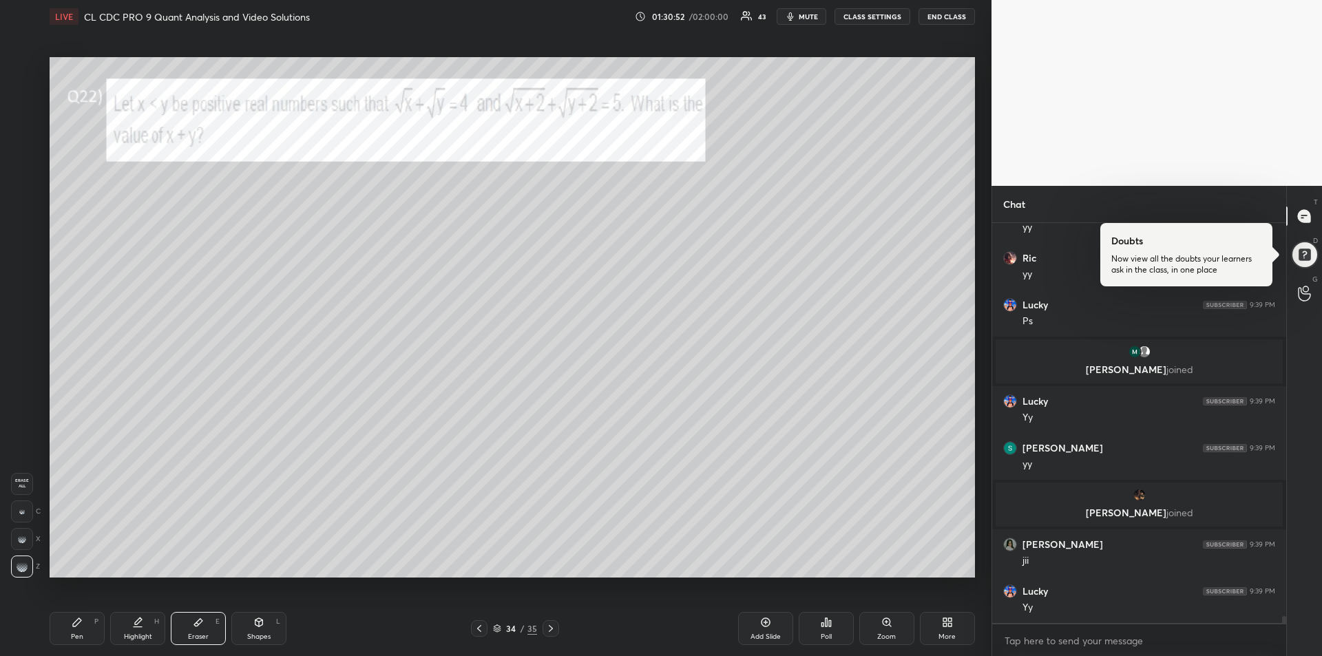
click at [74, 628] on div "Pen P" at bounding box center [77, 628] width 55 height 33
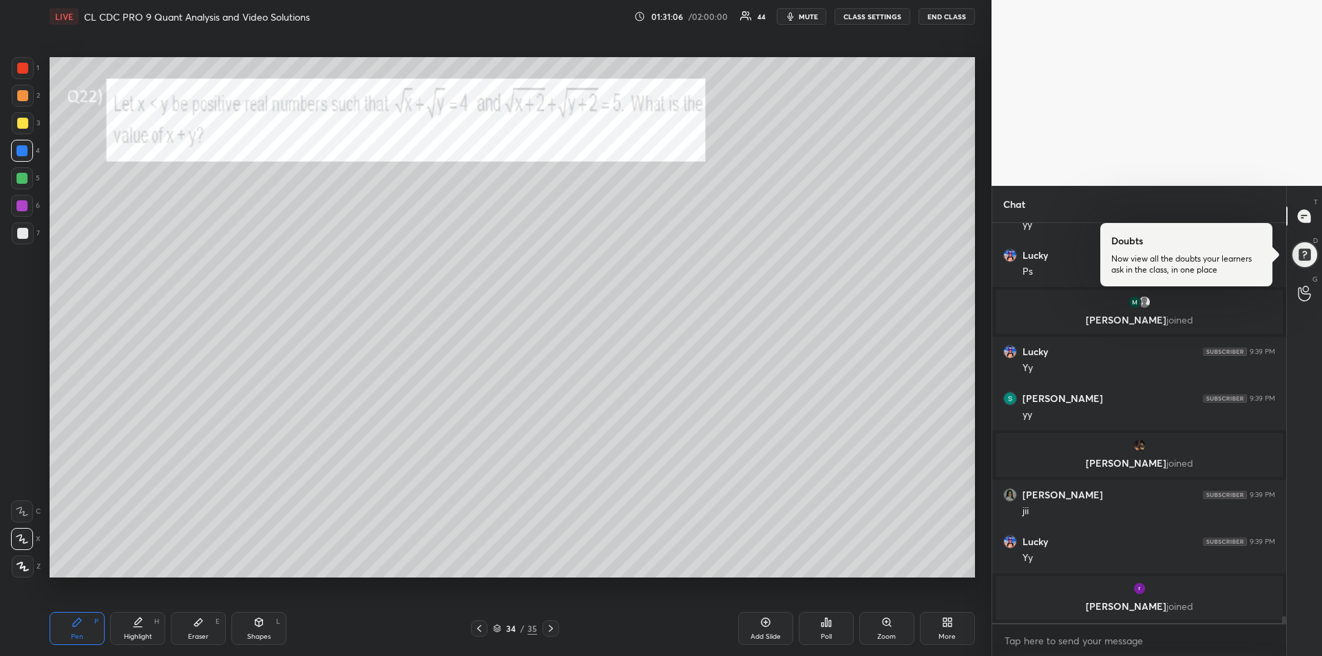
click at [752, 627] on div "Add Slide" at bounding box center [765, 628] width 55 height 33
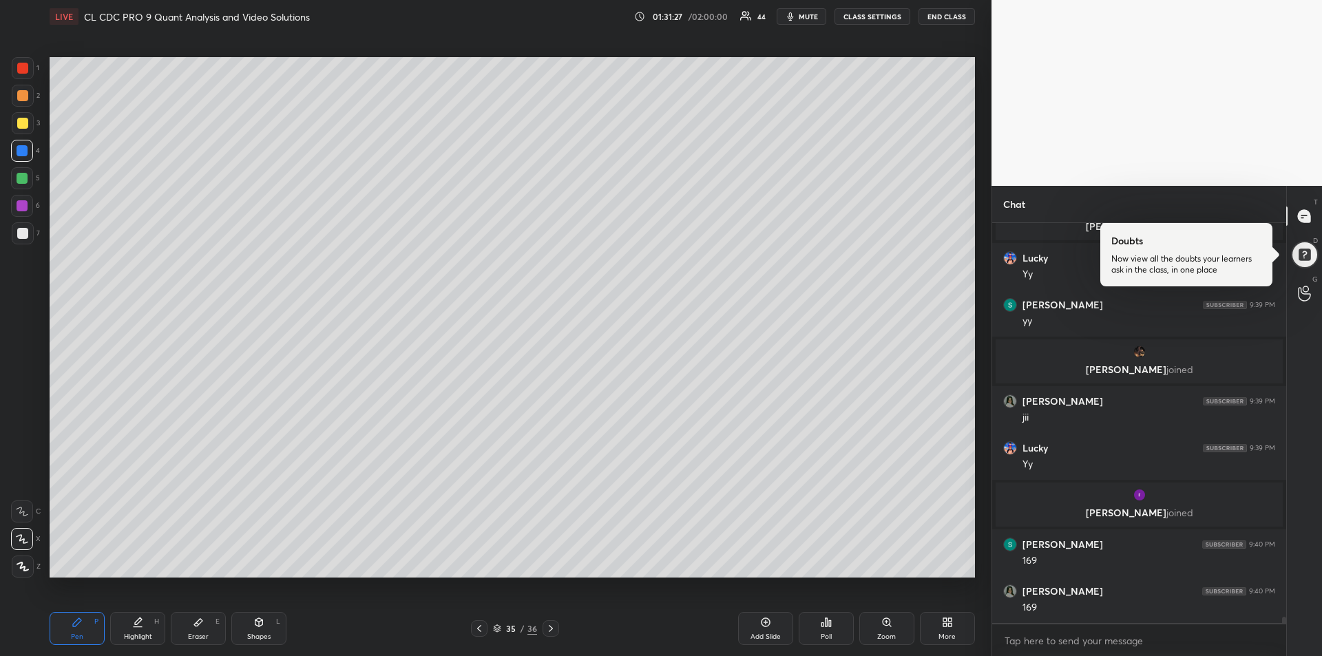
scroll to position [24119, 0]
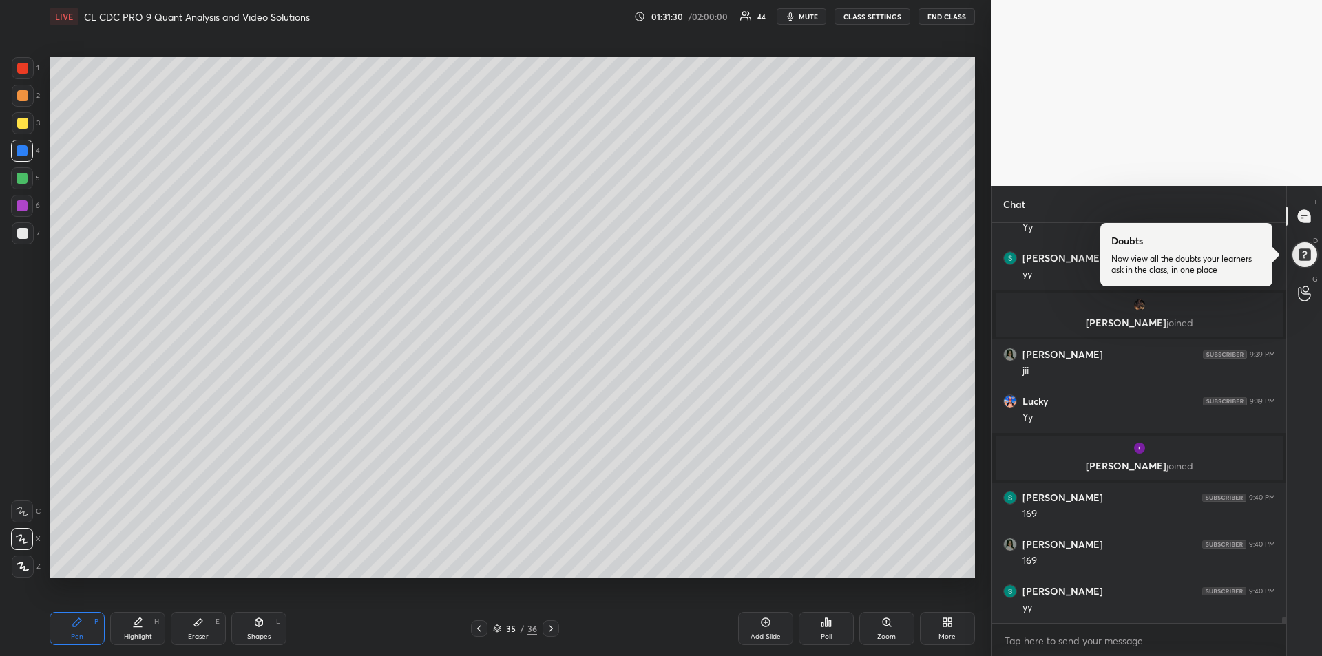
click at [475, 626] on icon at bounding box center [479, 628] width 11 height 11
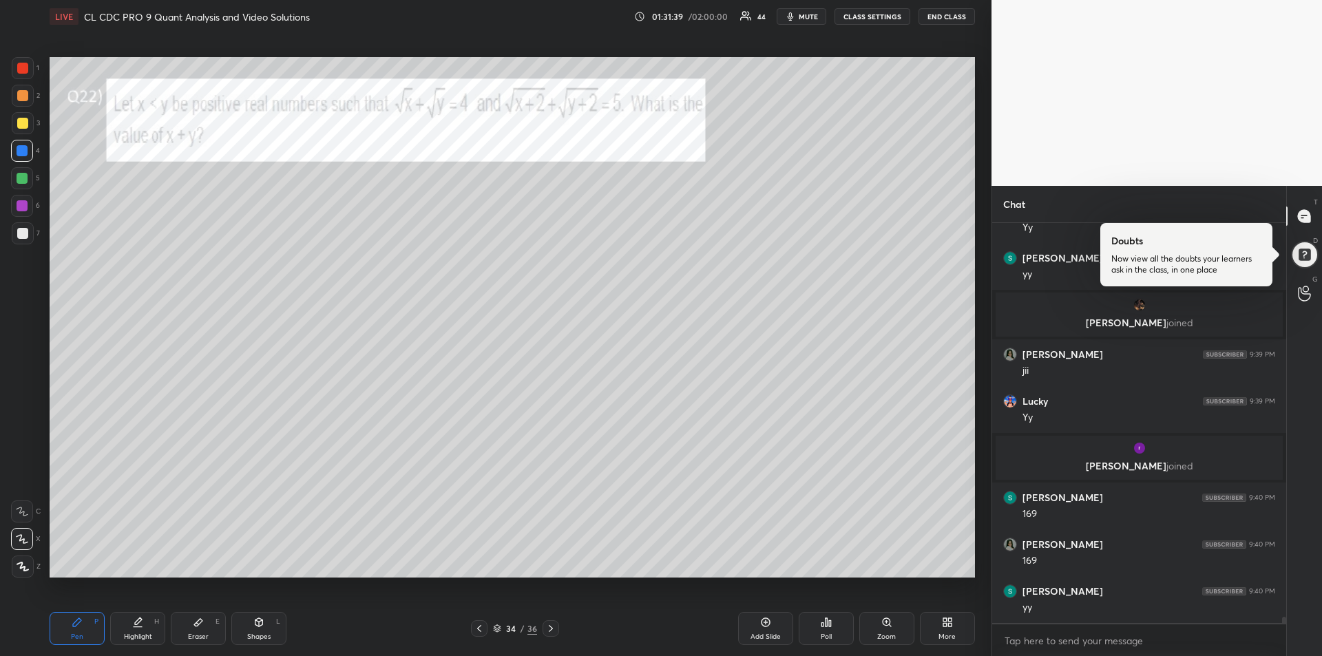
click at [213, 639] on div "Eraser E" at bounding box center [198, 628] width 55 height 33
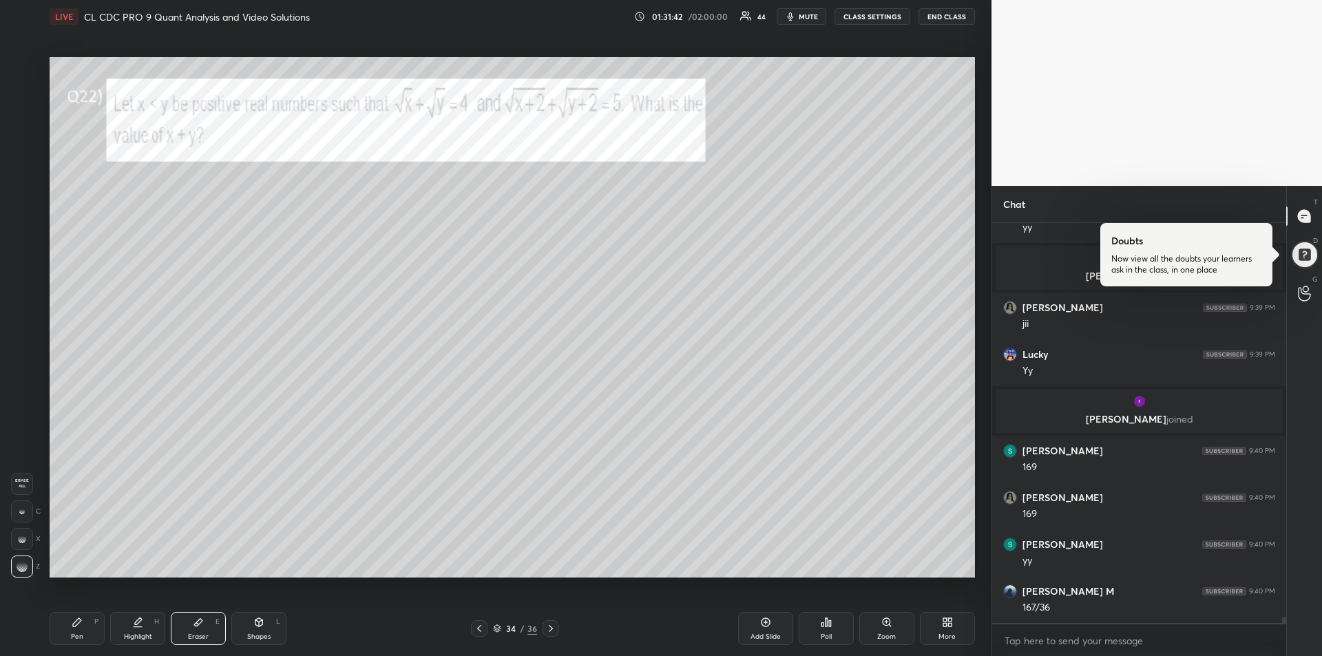
click at [89, 615] on div "Pen P" at bounding box center [77, 628] width 55 height 33
click at [26, 131] on div at bounding box center [23, 123] width 22 height 22
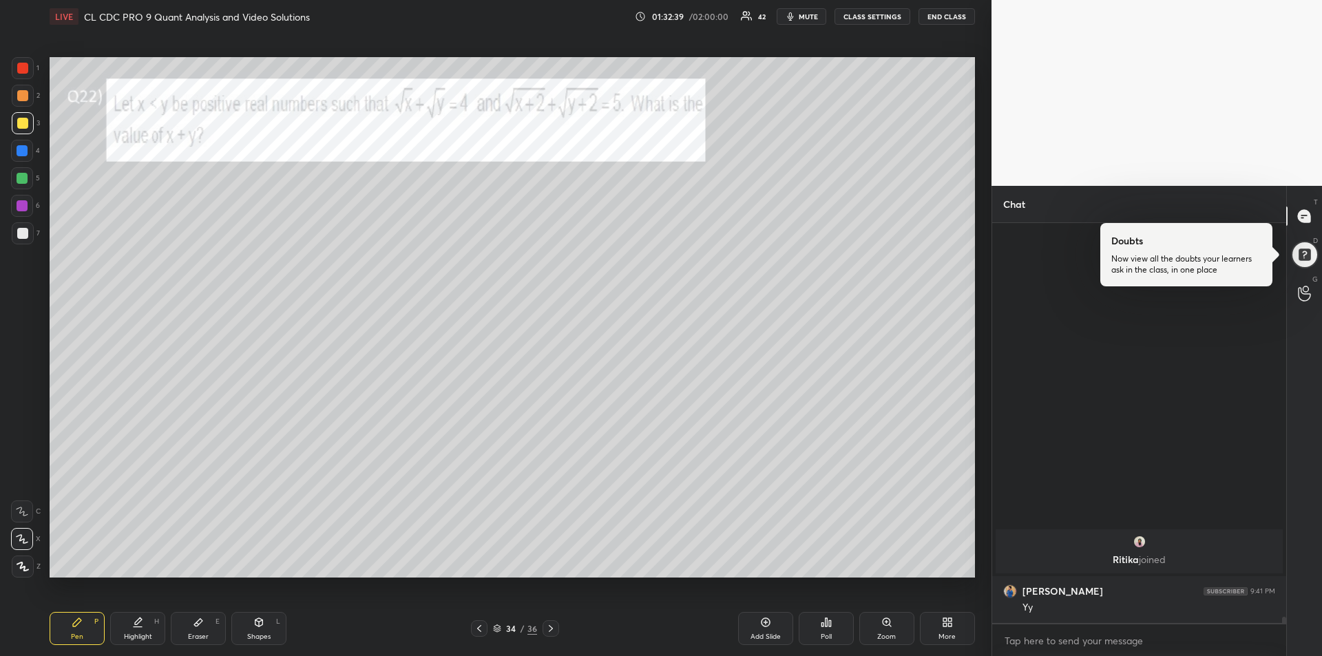
scroll to position [24748, 0]
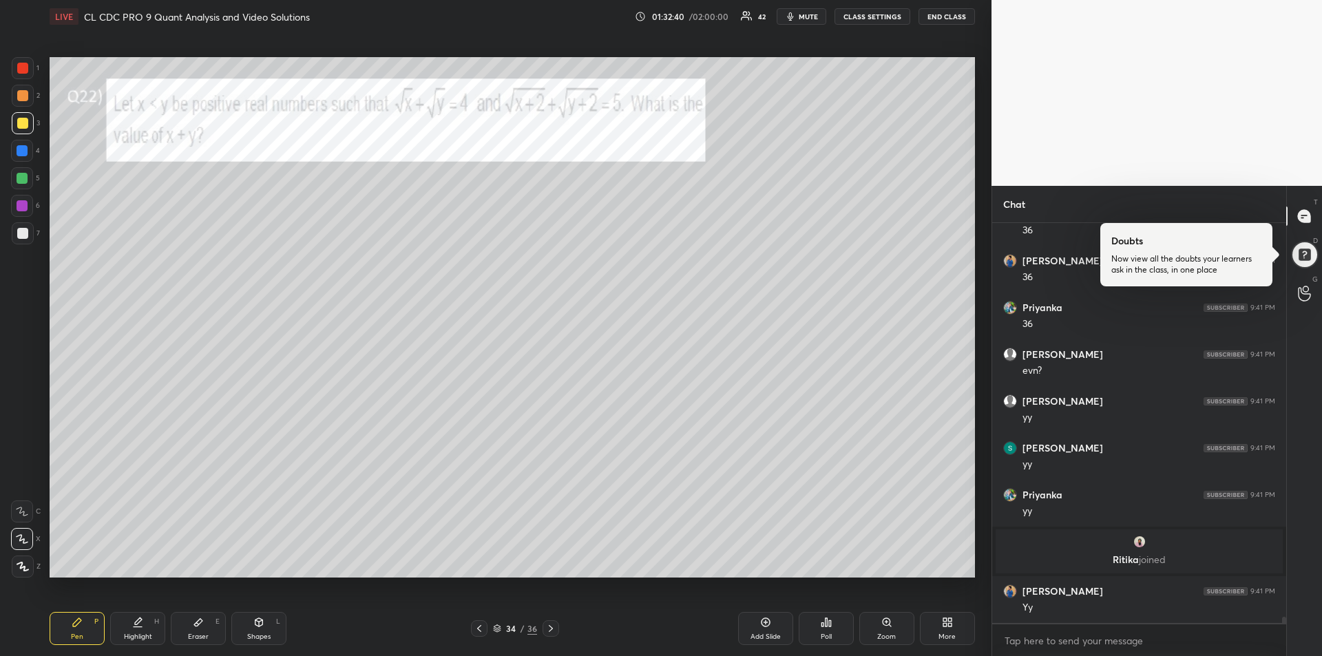
click at [202, 624] on icon at bounding box center [198, 622] width 11 height 11
click at [72, 633] on div "Pen" at bounding box center [77, 636] width 12 height 7
click at [194, 630] on div "Eraser E" at bounding box center [198, 628] width 55 height 33
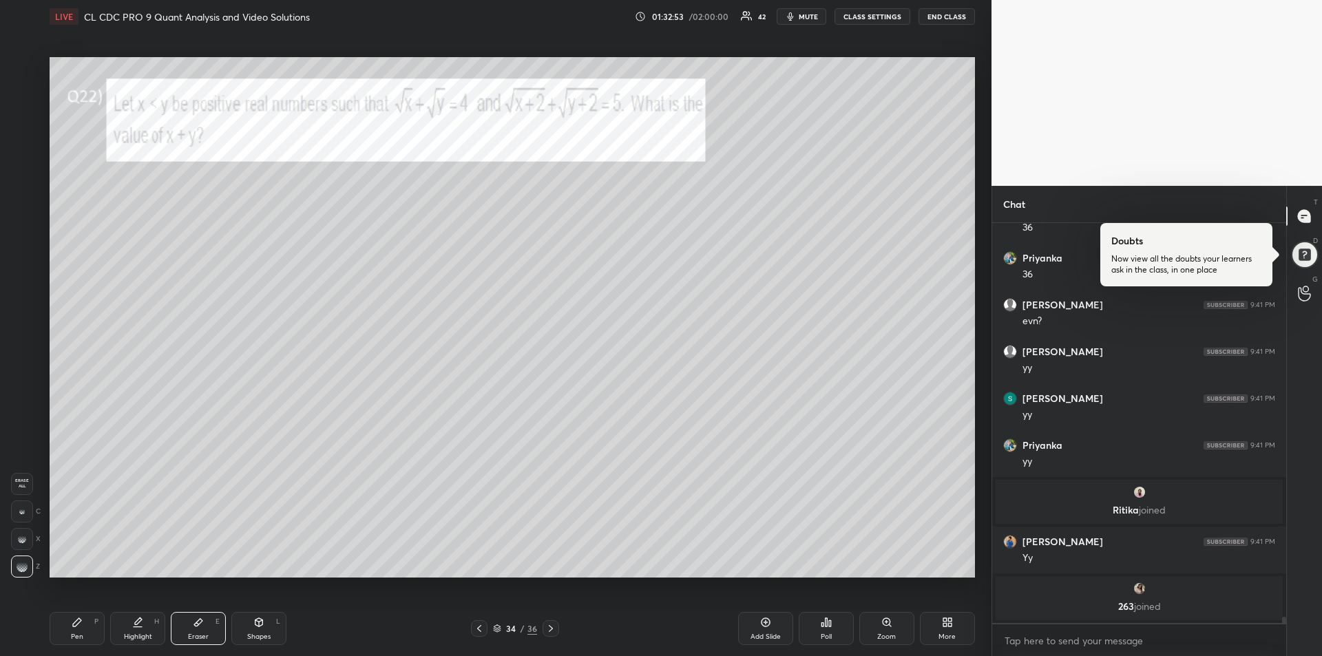
click at [86, 628] on div "Pen P" at bounding box center [77, 628] width 55 height 33
click at [75, 633] on div "Pen" at bounding box center [77, 636] width 12 height 7
click at [198, 620] on icon at bounding box center [198, 622] width 11 height 11
click at [76, 620] on icon at bounding box center [77, 622] width 11 height 11
click at [18, 513] on icon at bounding box center [22, 512] width 12 height 10
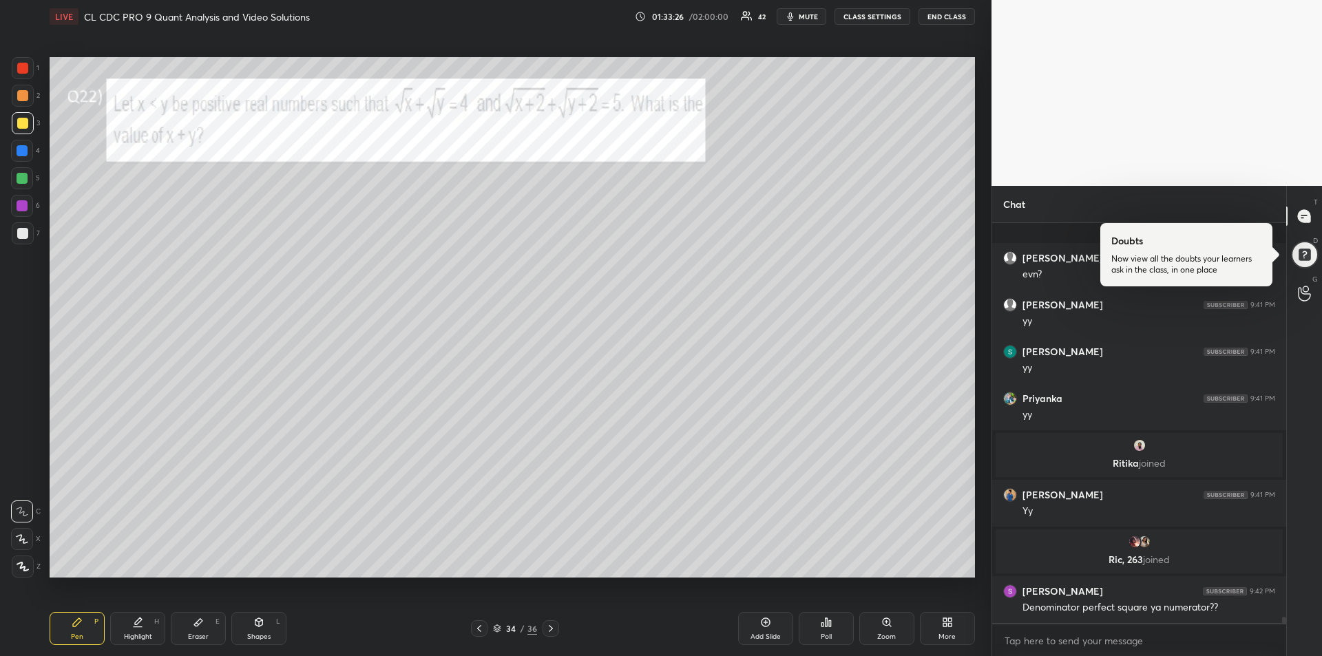
scroll to position [24819, 0]
click at [206, 627] on div "Eraser E" at bounding box center [198, 628] width 55 height 33
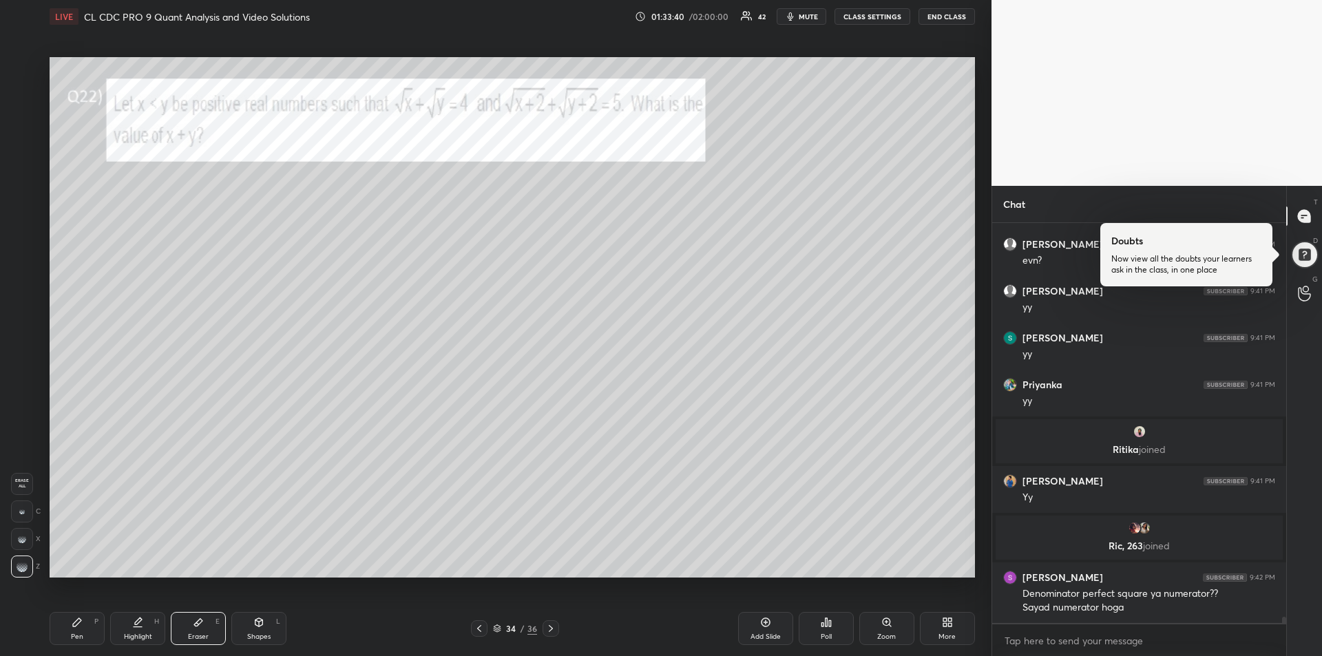
click at [131, 626] on div "Highlight H" at bounding box center [137, 628] width 55 height 33
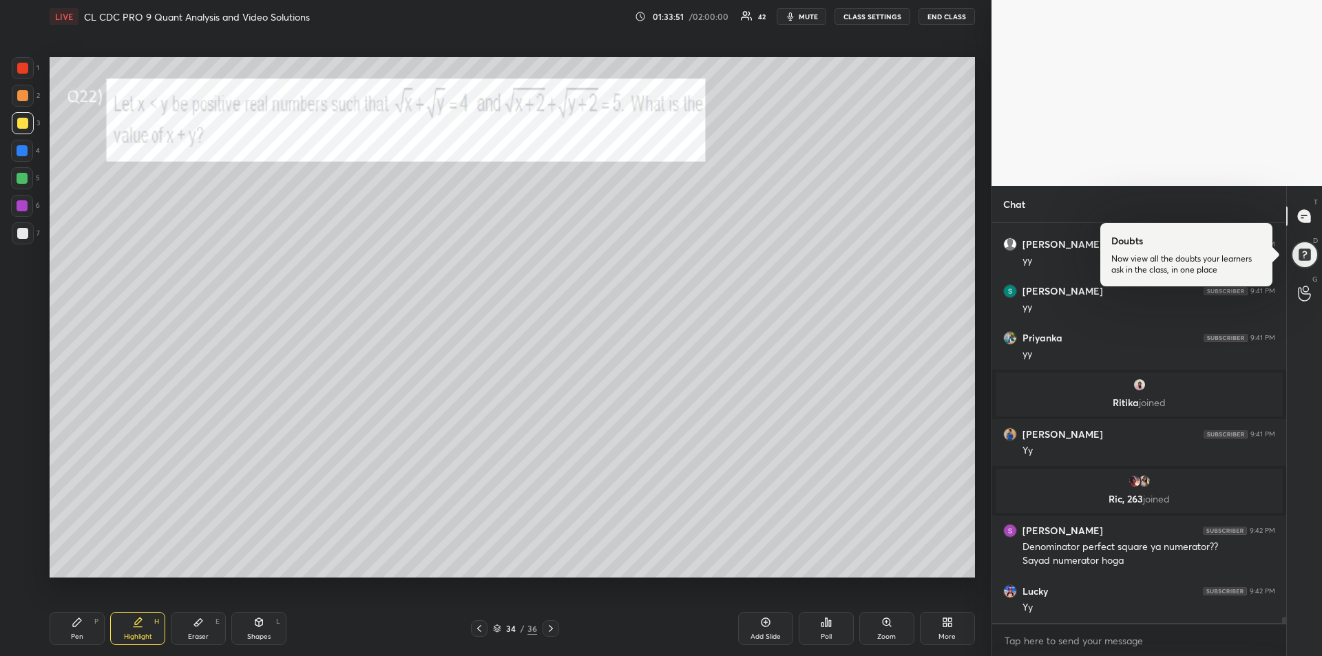
scroll to position [24927, 0]
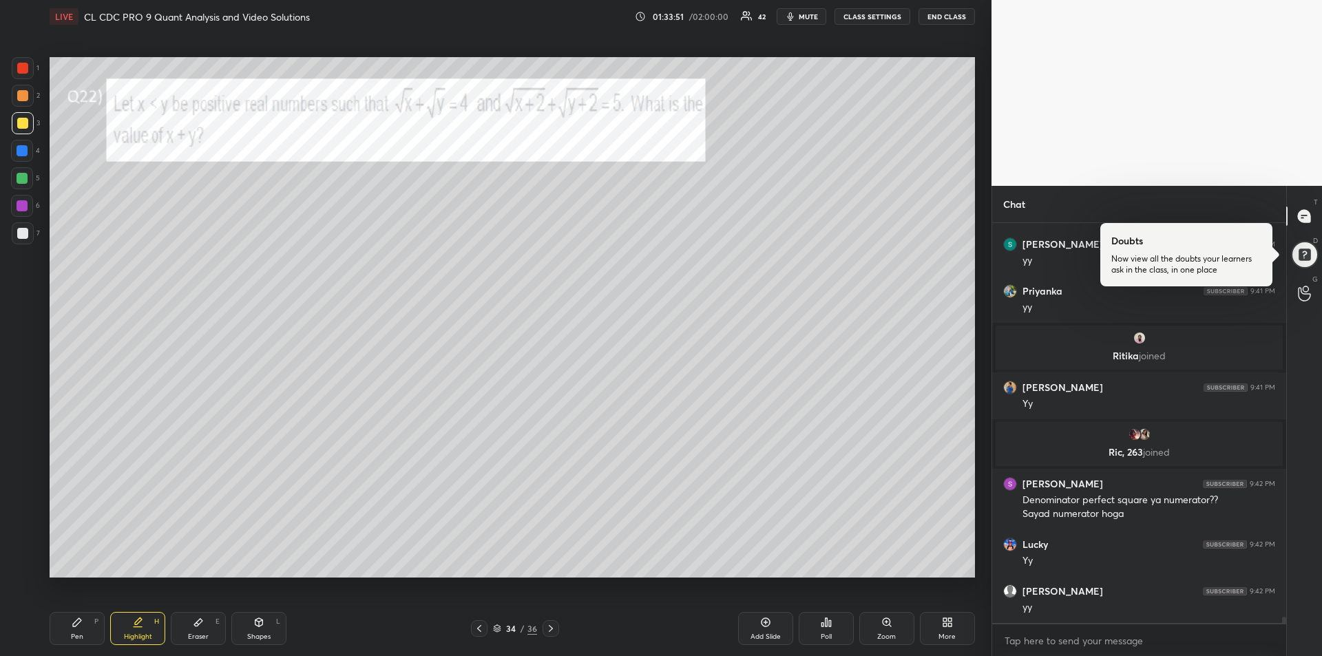
click at [199, 626] on icon at bounding box center [198, 622] width 11 height 11
click at [72, 626] on icon at bounding box center [77, 622] width 11 height 11
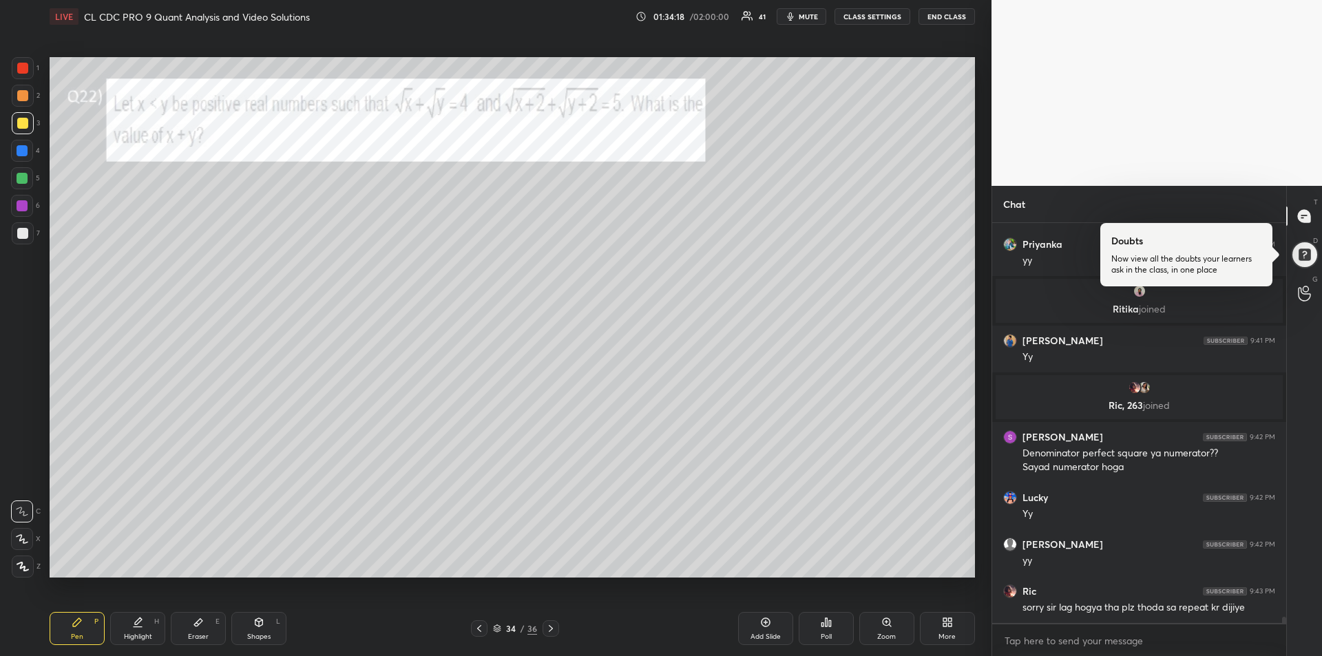
click at [195, 628] on div "Eraser E" at bounding box center [198, 628] width 55 height 33
click at [81, 635] on div "Pen" at bounding box center [77, 636] width 12 height 7
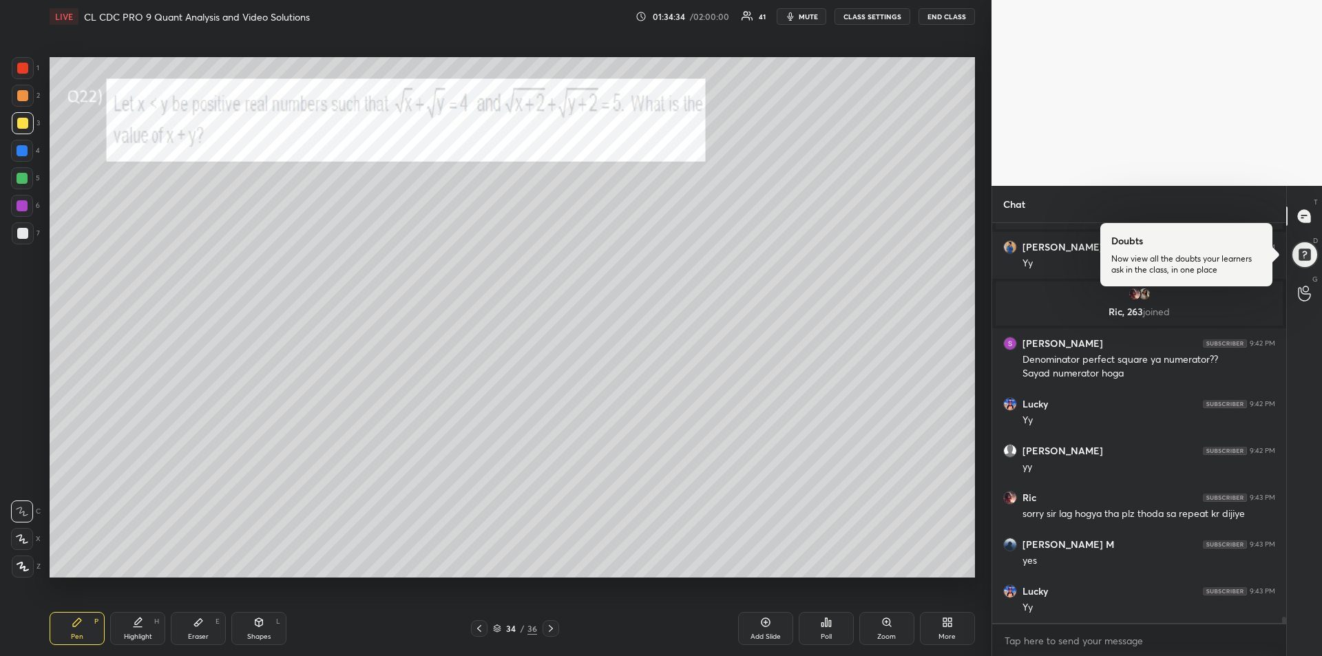
scroll to position [25114, 0]
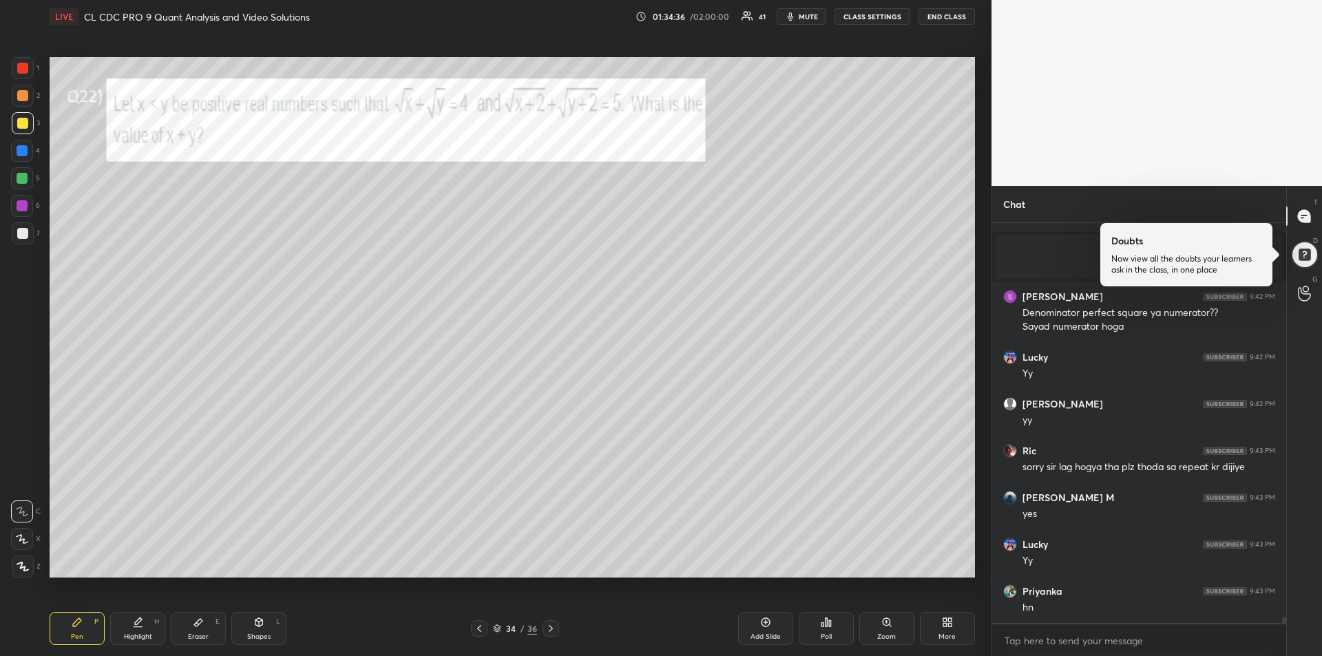
click at [201, 636] on div "Eraser" at bounding box center [198, 636] width 21 height 7
click at [79, 628] on div "Pen P" at bounding box center [77, 628] width 55 height 33
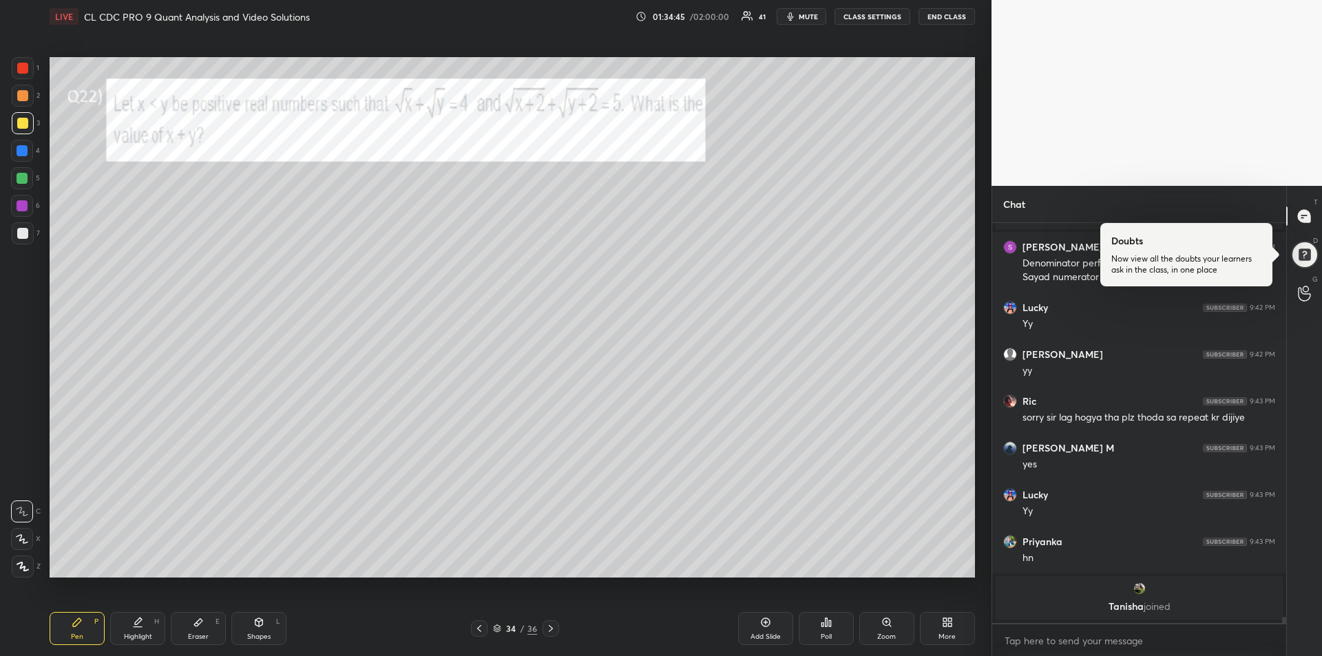
click at [26, 98] on div at bounding box center [22, 95] width 11 height 11
click at [198, 633] on div "Eraser" at bounding box center [198, 636] width 21 height 7
click at [76, 621] on icon at bounding box center [77, 622] width 8 height 8
click at [20, 150] on div at bounding box center [22, 150] width 11 height 11
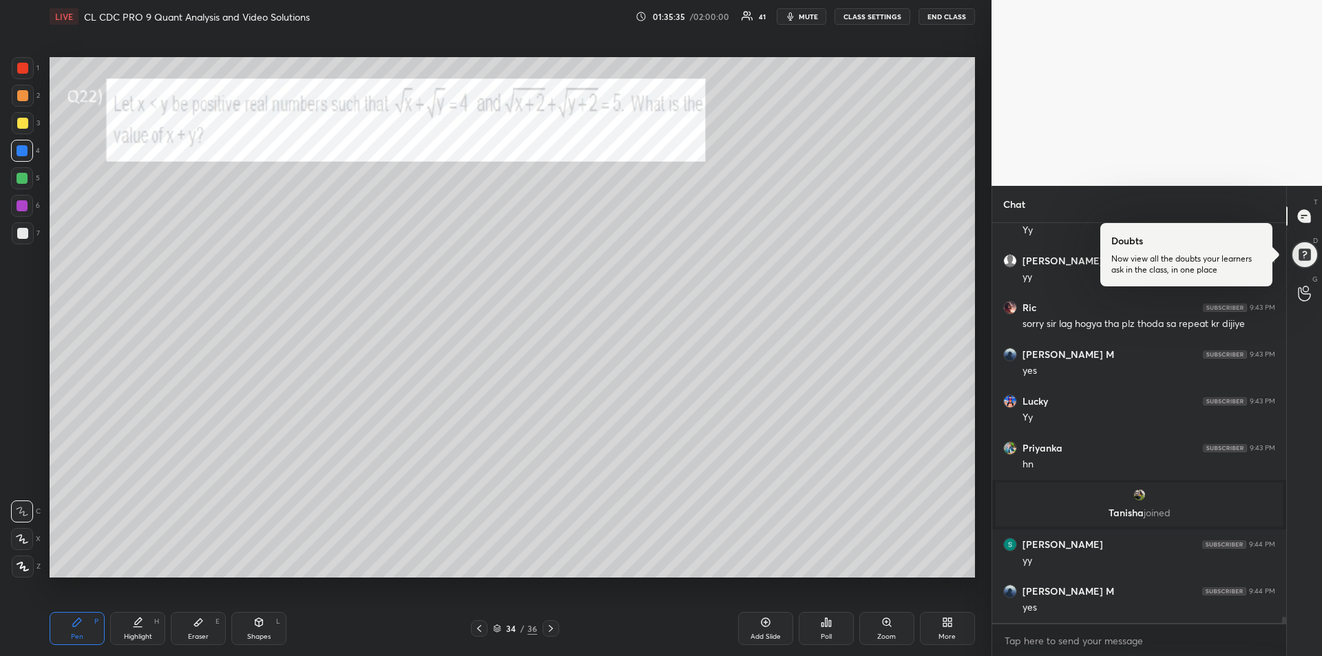
scroll to position [25205, 0]
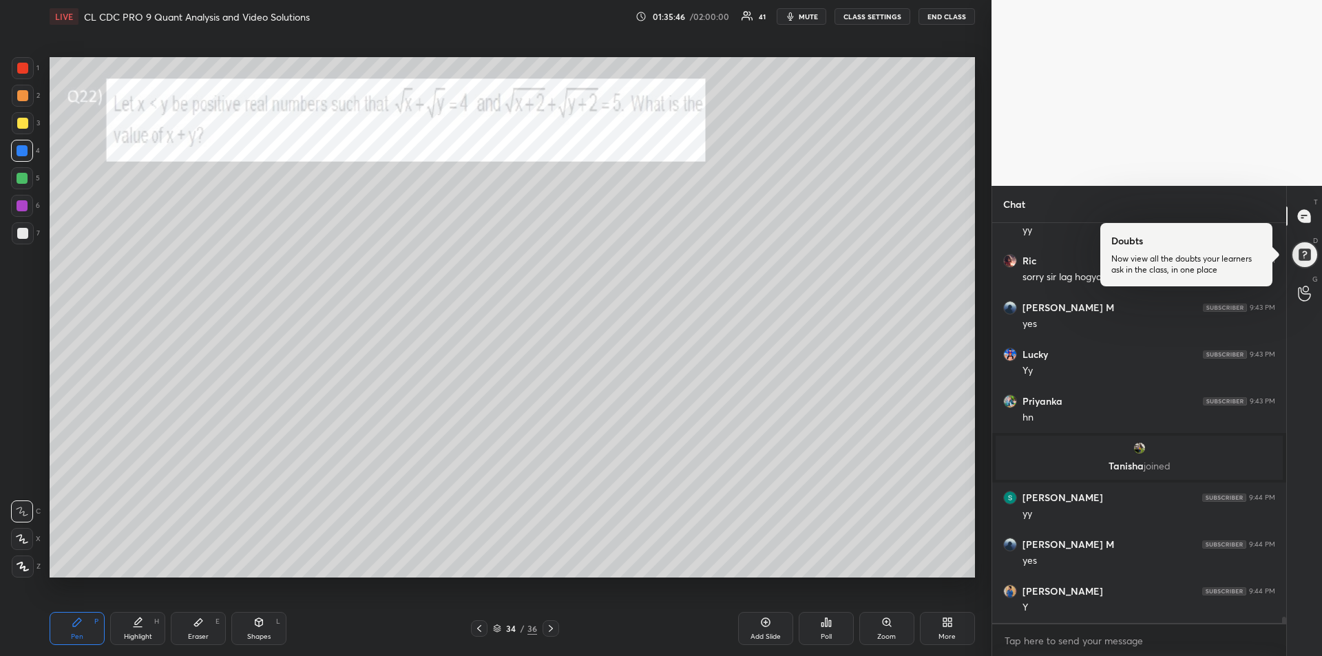
click at [195, 617] on icon at bounding box center [198, 622] width 11 height 11
click at [66, 622] on div "Pen P" at bounding box center [77, 628] width 55 height 33
click at [19, 94] on div at bounding box center [22, 95] width 11 height 11
click at [25, 70] on div at bounding box center [22, 68] width 11 height 11
click at [204, 615] on div "Eraser E" at bounding box center [198, 628] width 55 height 33
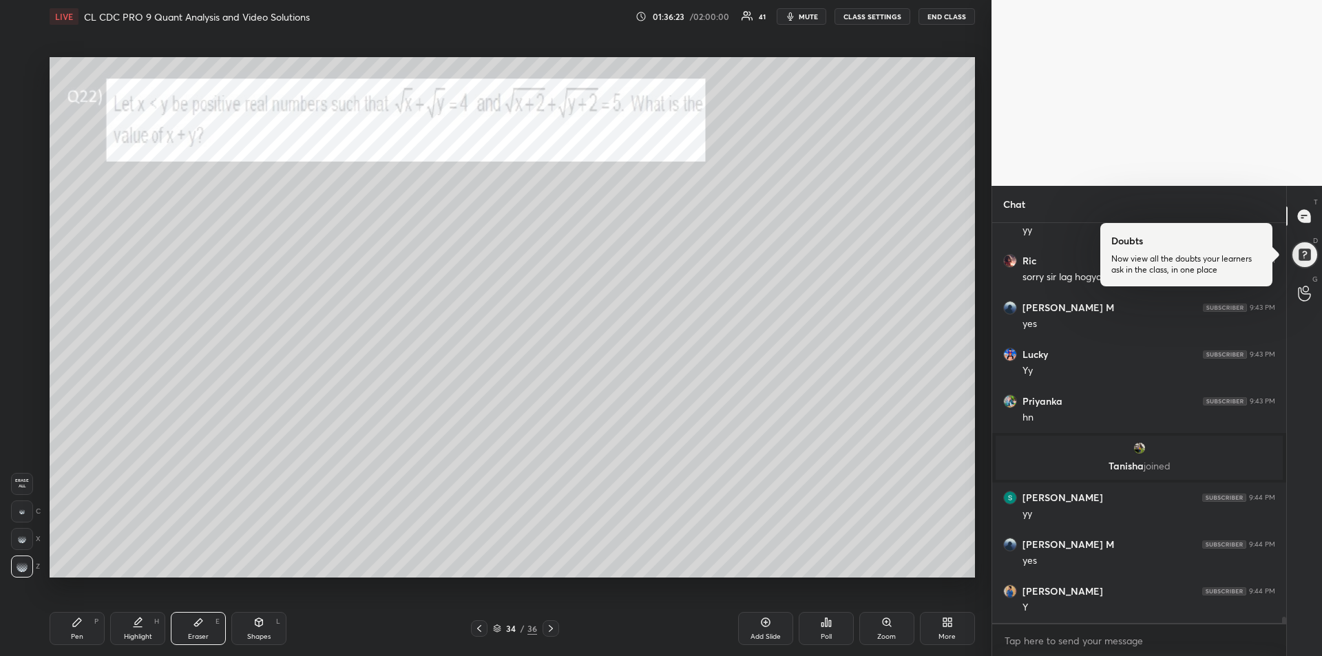
click at [69, 629] on div "Pen P" at bounding box center [77, 628] width 55 height 33
click at [200, 625] on icon at bounding box center [198, 622] width 11 height 11
click at [68, 630] on div "Pen P" at bounding box center [77, 628] width 55 height 33
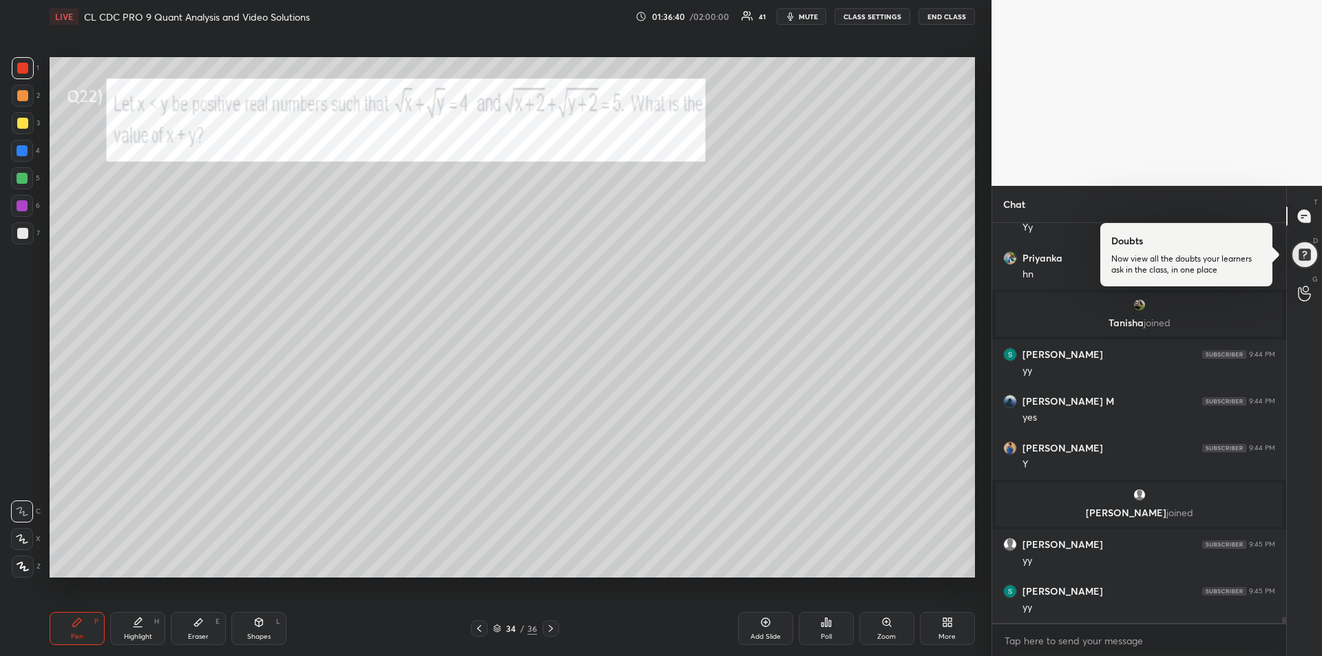
scroll to position [25358, 0]
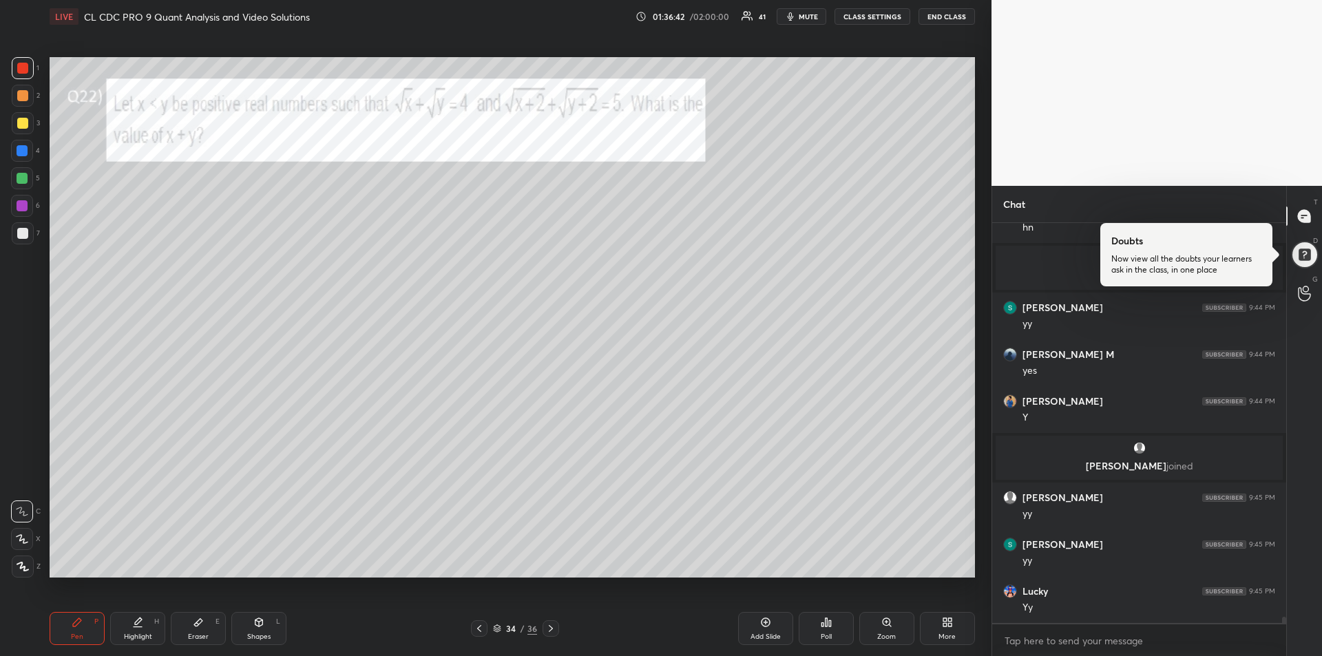
click at [143, 624] on div "Highlight H" at bounding box center [137, 628] width 55 height 33
click at [77, 621] on icon at bounding box center [77, 622] width 8 height 8
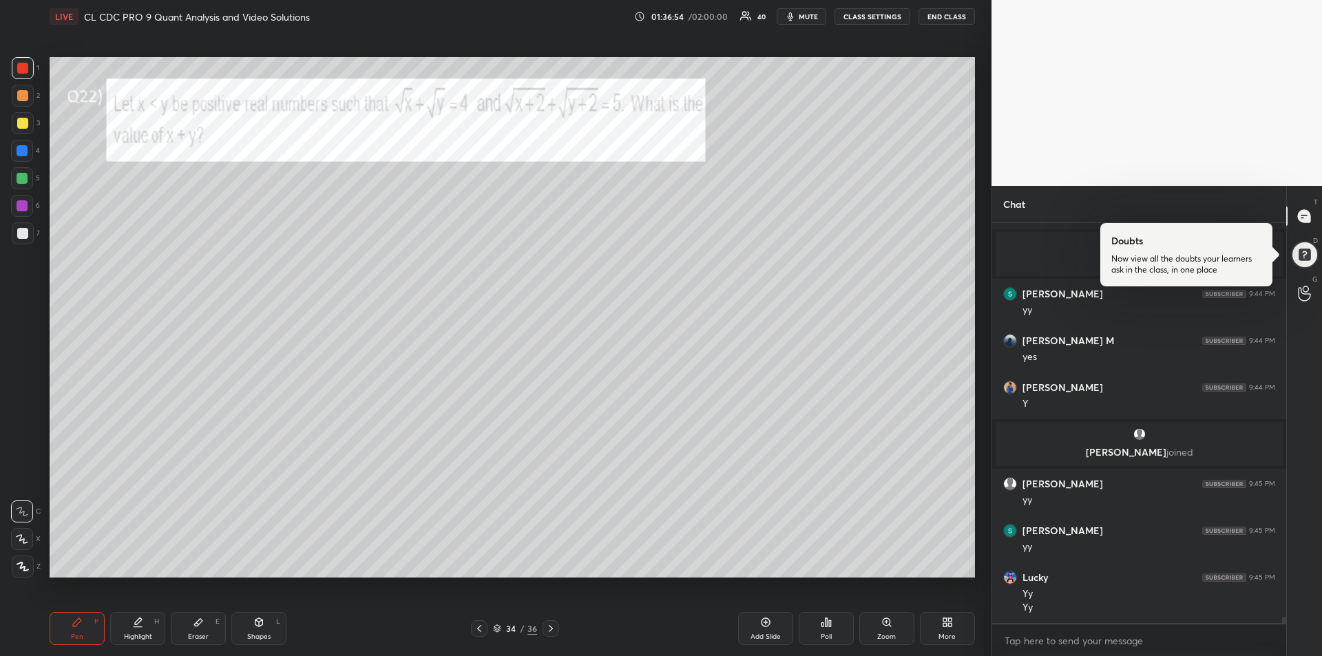
click at [139, 624] on icon at bounding box center [137, 622] width 11 height 11
click at [67, 628] on div "Pen P" at bounding box center [77, 628] width 55 height 33
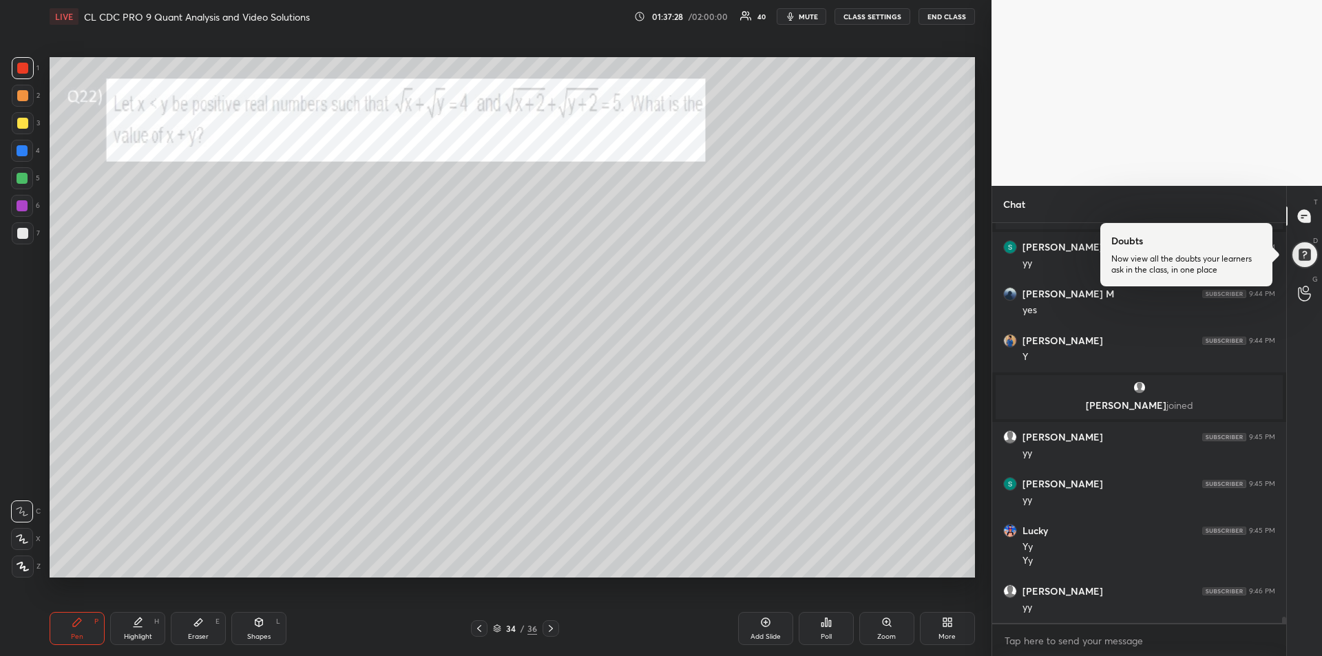
click at [208, 633] on div "Eraser E" at bounding box center [198, 628] width 55 height 33
click at [56, 620] on div "Pen P" at bounding box center [77, 628] width 55 height 33
click at [23, 210] on div at bounding box center [22, 205] width 11 height 11
click at [23, 233] on div at bounding box center [22, 233] width 11 height 11
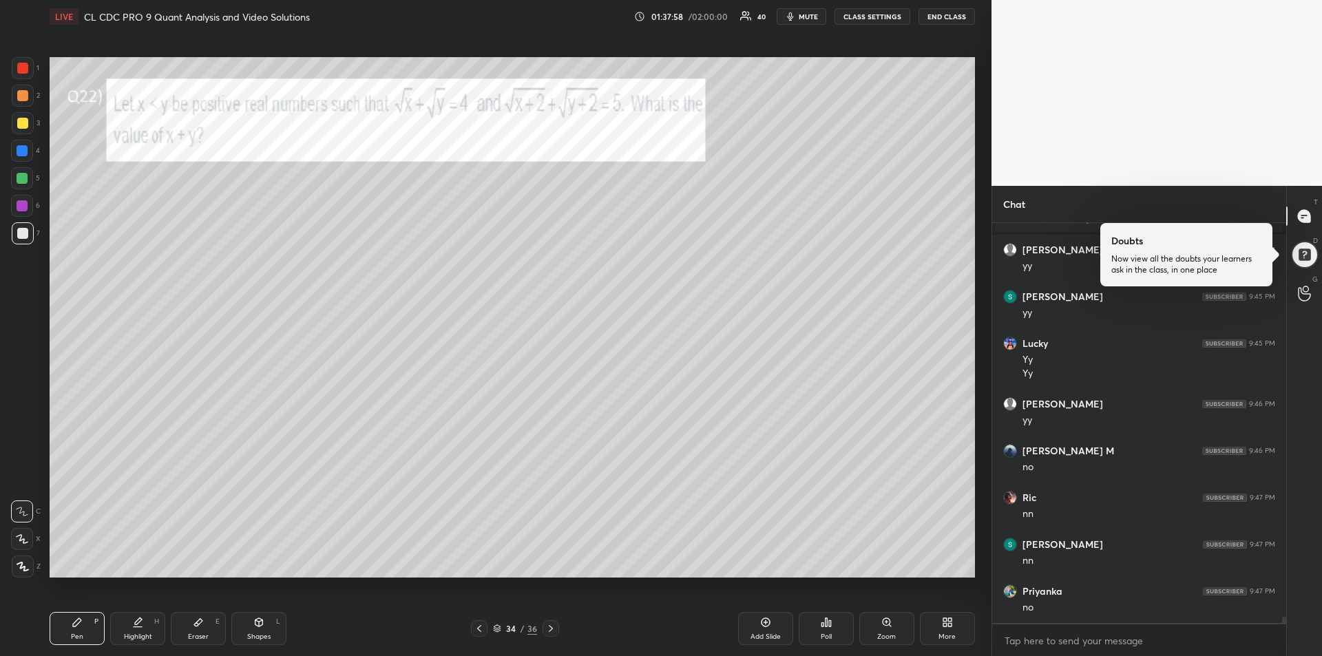
scroll to position [25652, 0]
click at [196, 624] on icon at bounding box center [198, 623] width 8 height 8
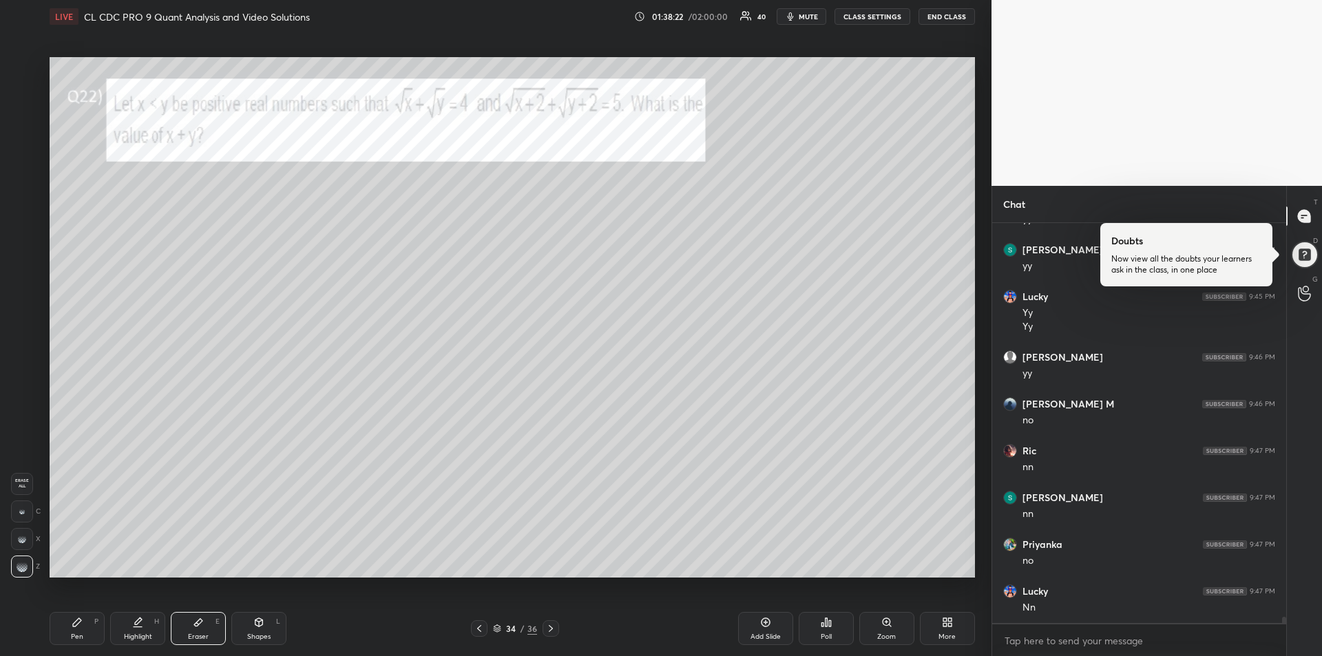
click at [76, 626] on icon at bounding box center [77, 622] width 8 height 8
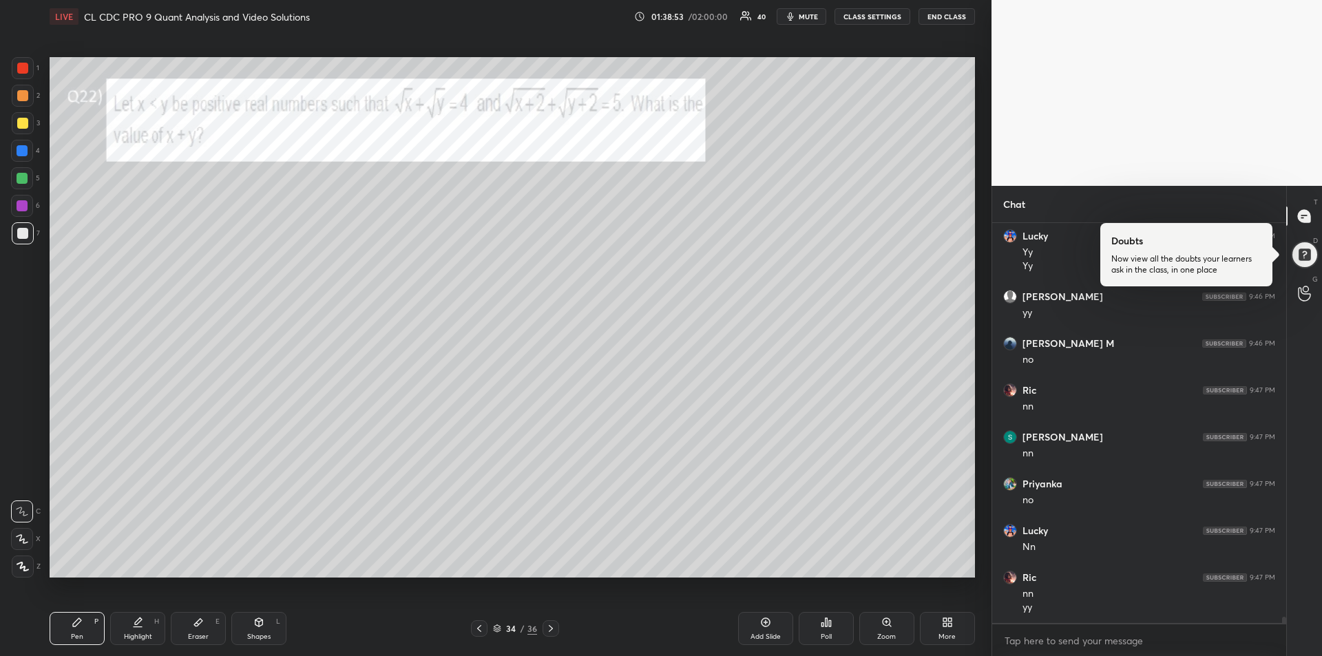
scroll to position [25760, 0]
click at [20, 71] on div at bounding box center [22, 68] width 11 height 11
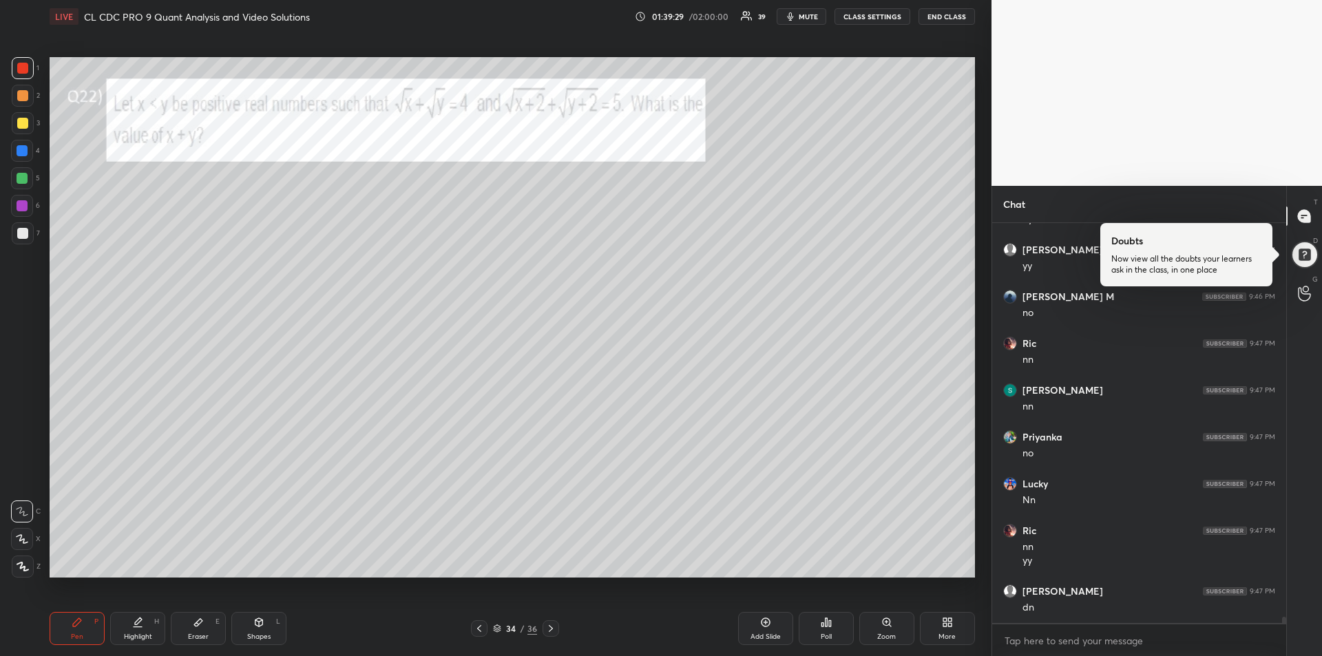
click at [131, 631] on div "Highlight H" at bounding box center [137, 628] width 55 height 33
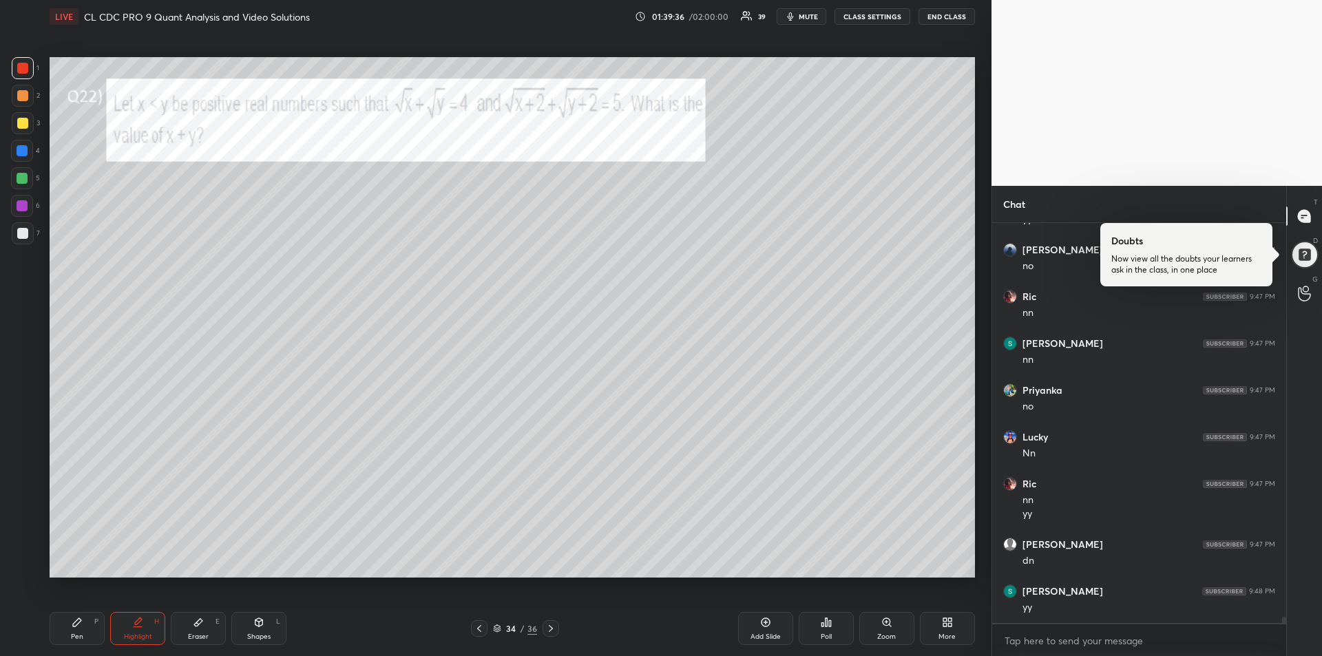
scroll to position [25853, 0]
click at [149, 624] on div "Highlight H" at bounding box center [137, 628] width 55 height 33
click at [79, 628] on div "Pen P" at bounding box center [77, 628] width 55 height 33
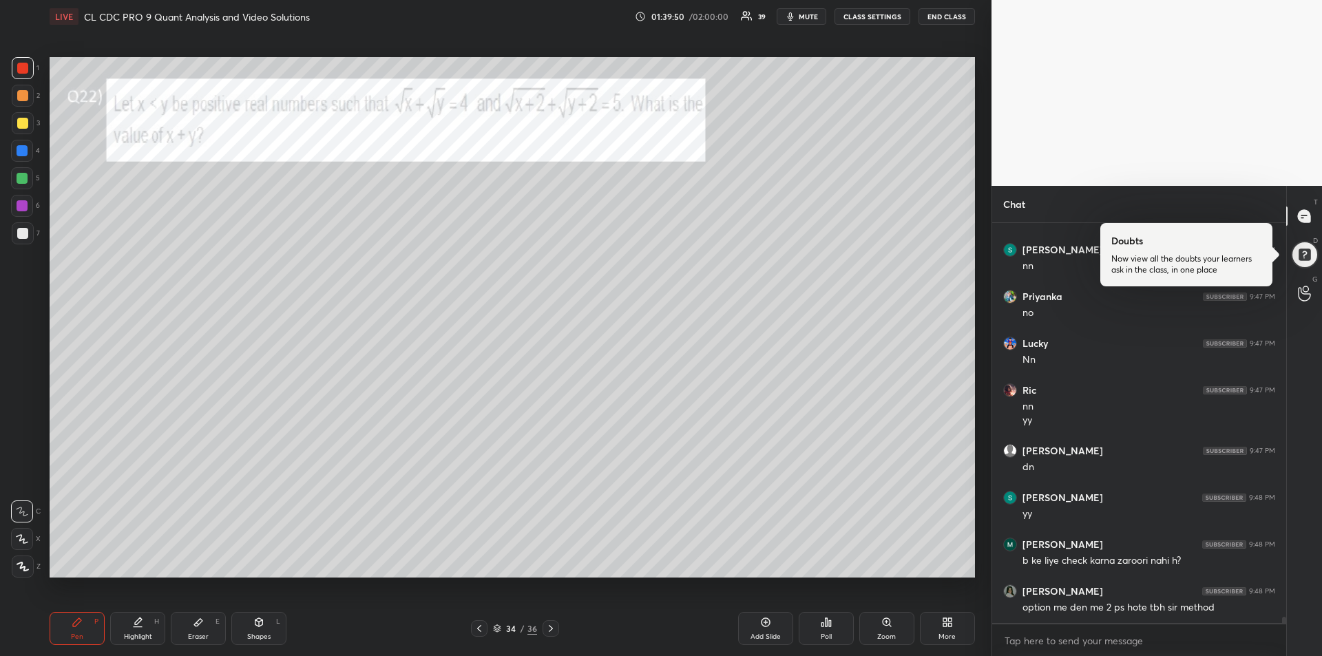
scroll to position [25947, 0]
click at [29, 126] on div at bounding box center [23, 123] width 22 height 22
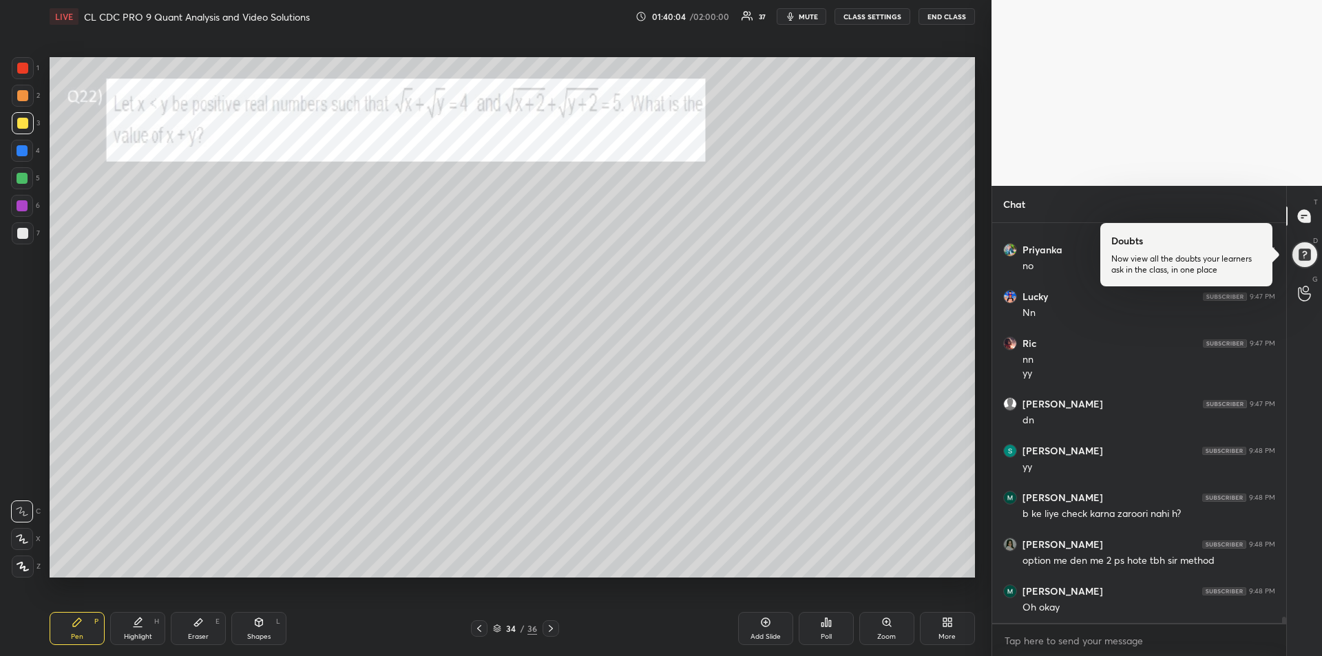
scroll to position [25994, 0]
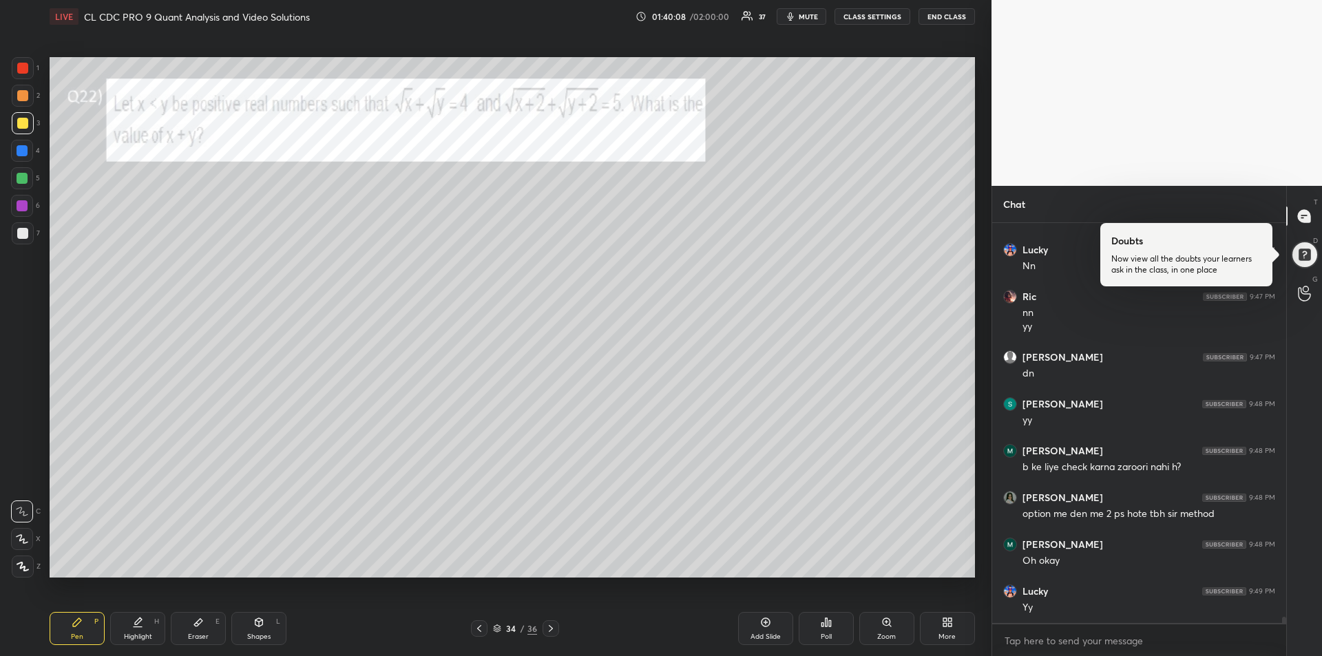
click at [129, 630] on div "Highlight H" at bounding box center [137, 628] width 55 height 33
click at [551, 625] on icon at bounding box center [550, 628] width 11 height 11
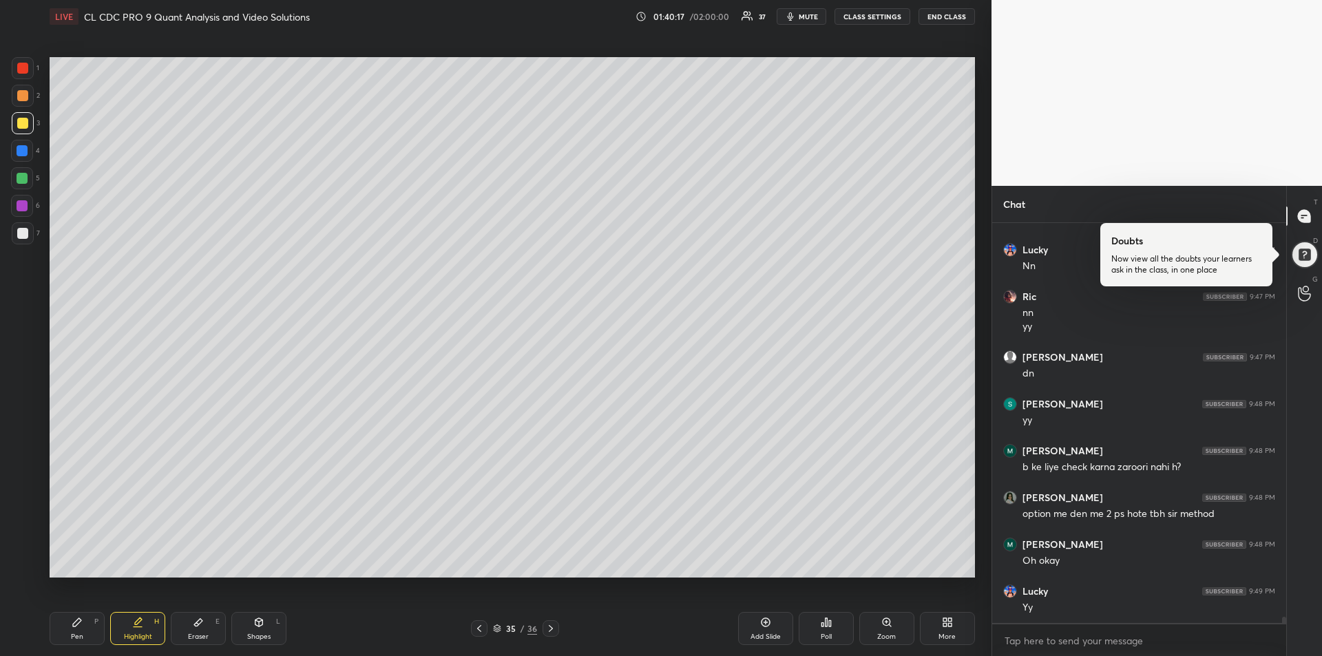
click at [479, 626] on icon at bounding box center [479, 628] width 4 height 7
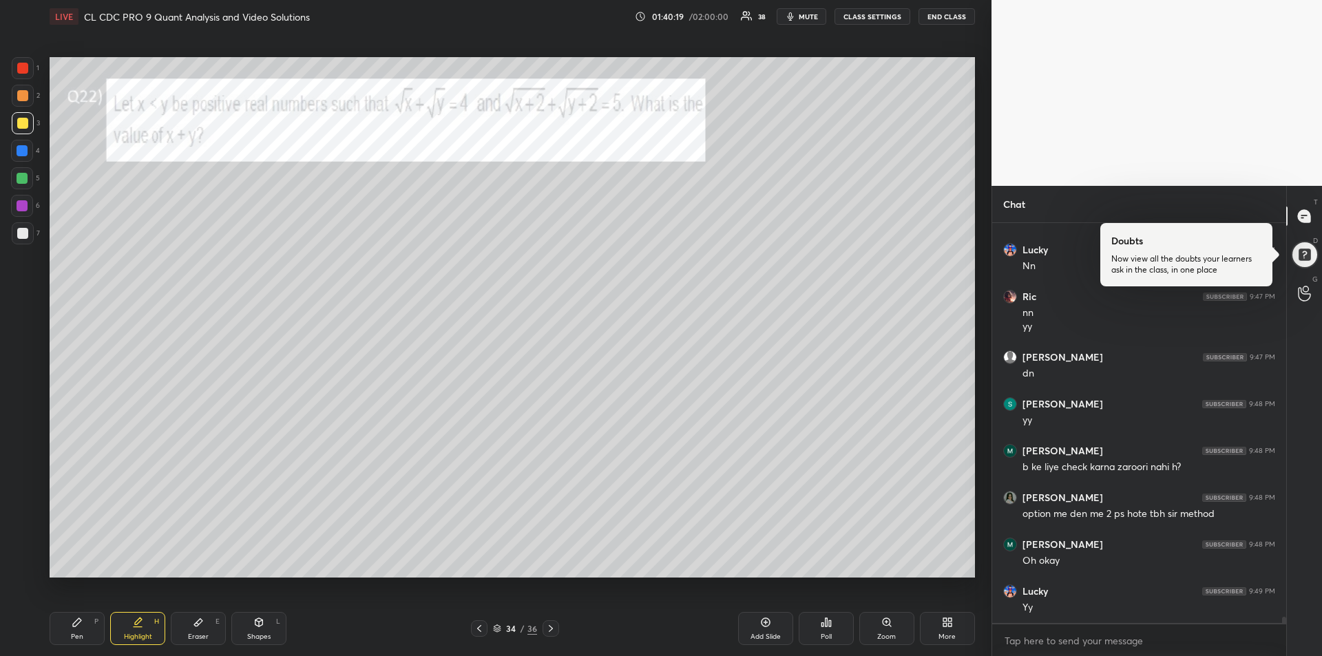
click at [476, 626] on icon at bounding box center [479, 628] width 11 height 11
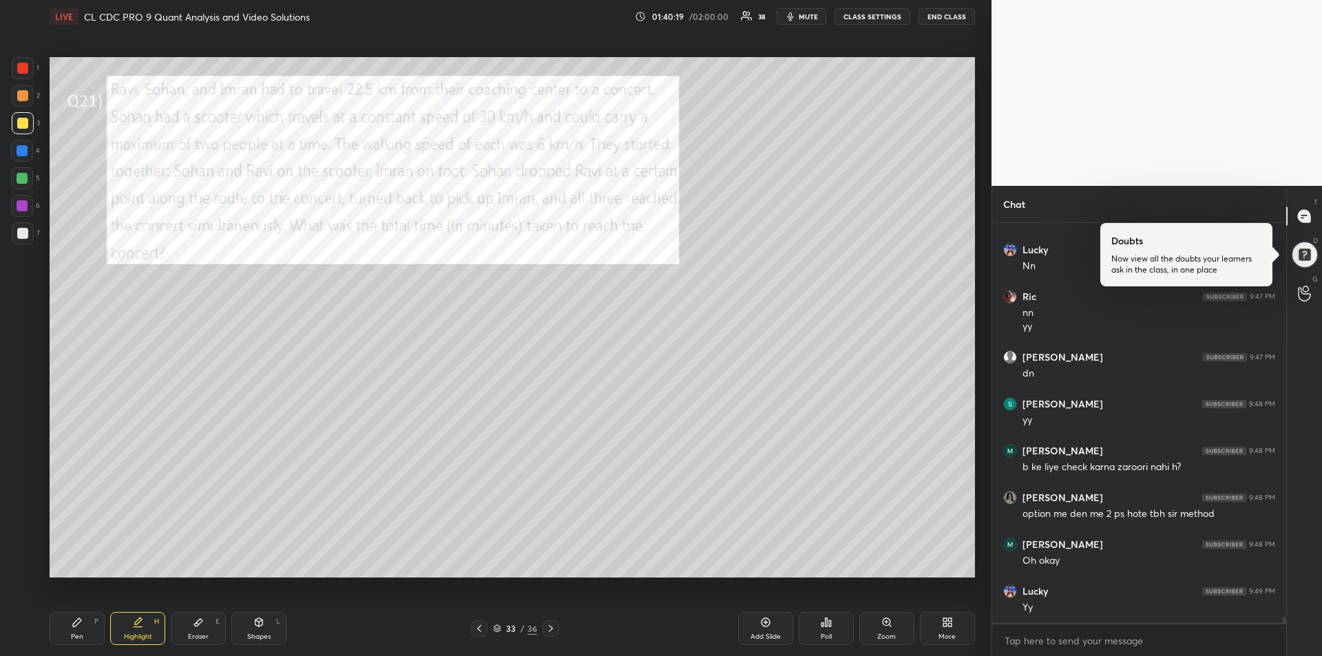
click at [476, 628] on icon at bounding box center [479, 628] width 11 height 11
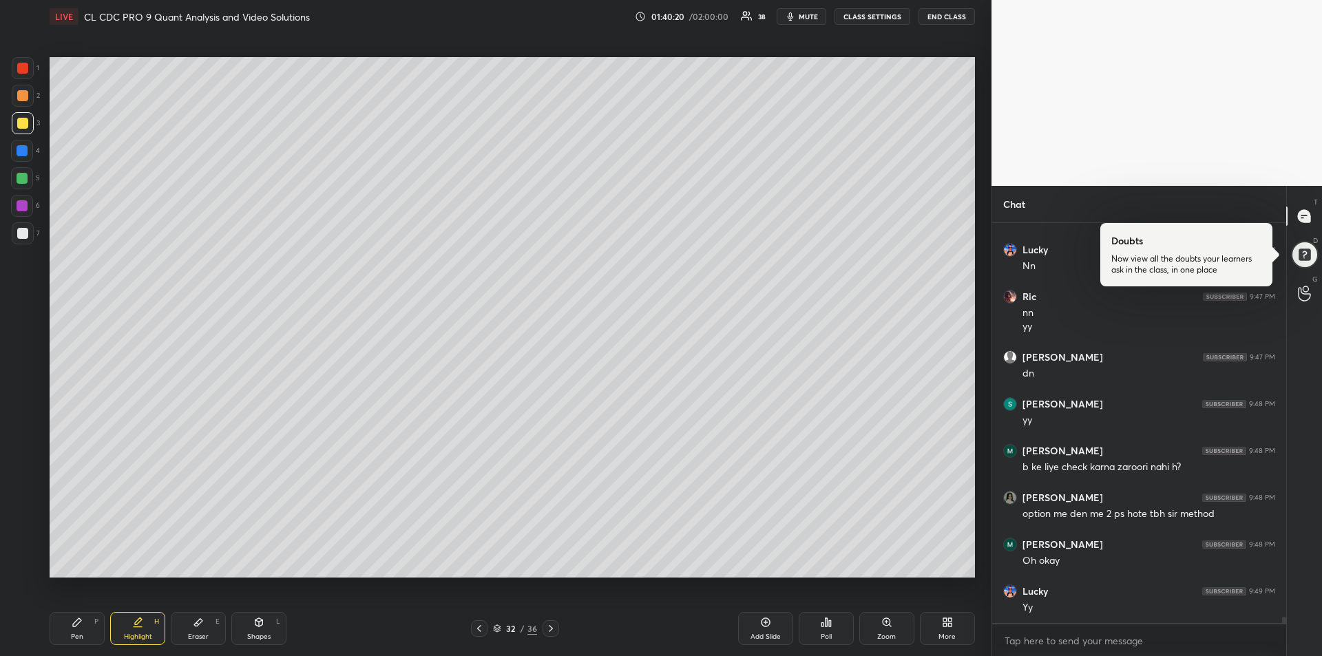
click at [474, 631] on icon at bounding box center [479, 628] width 11 height 11
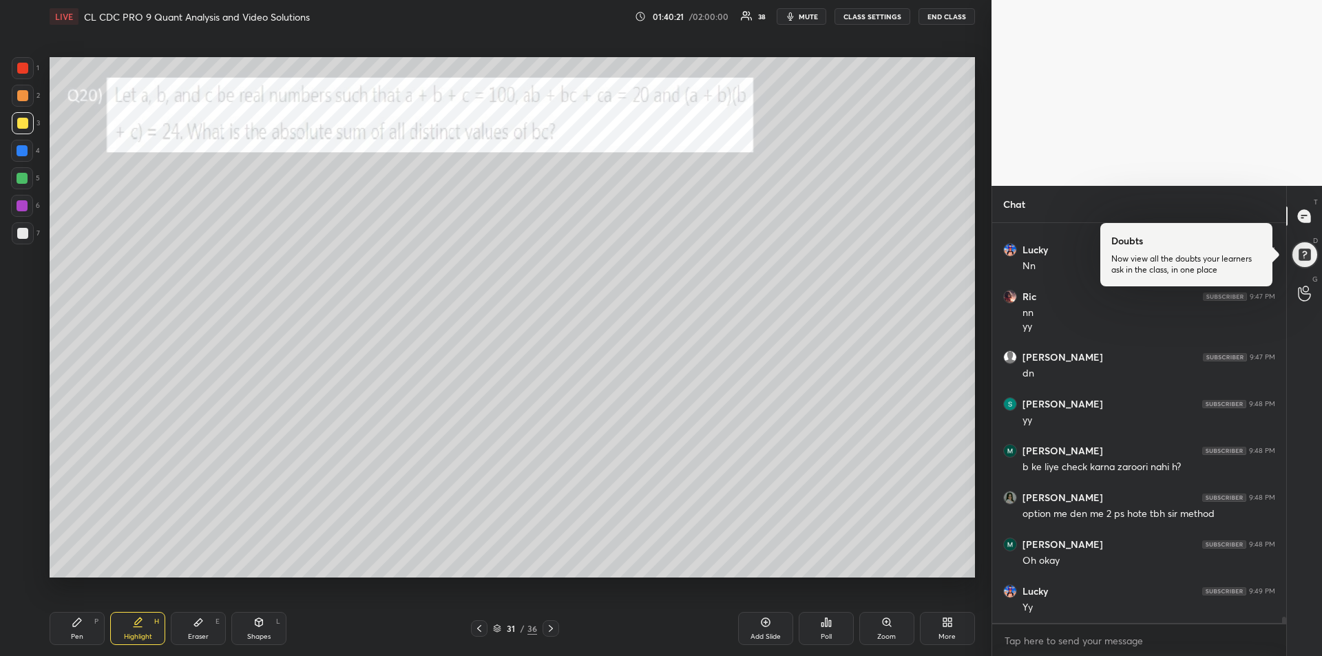
click at [481, 626] on icon at bounding box center [479, 628] width 11 height 11
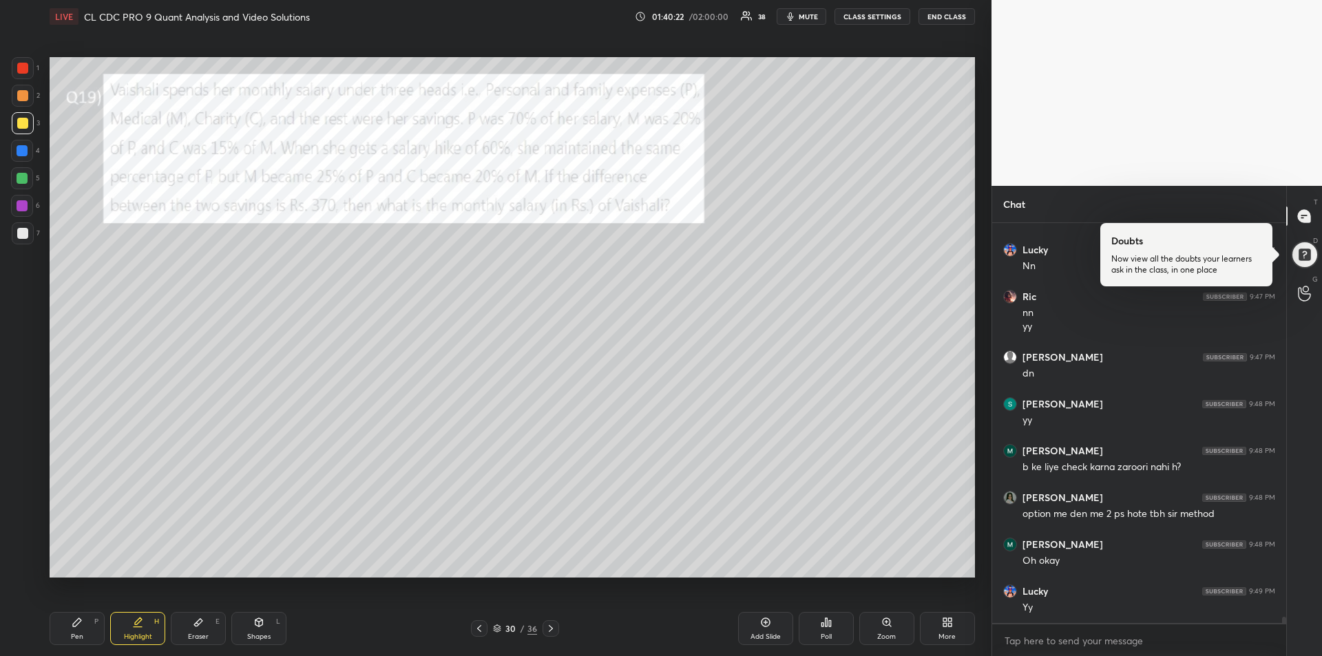
click at [478, 628] on icon at bounding box center [479, 628] width 4 height 7
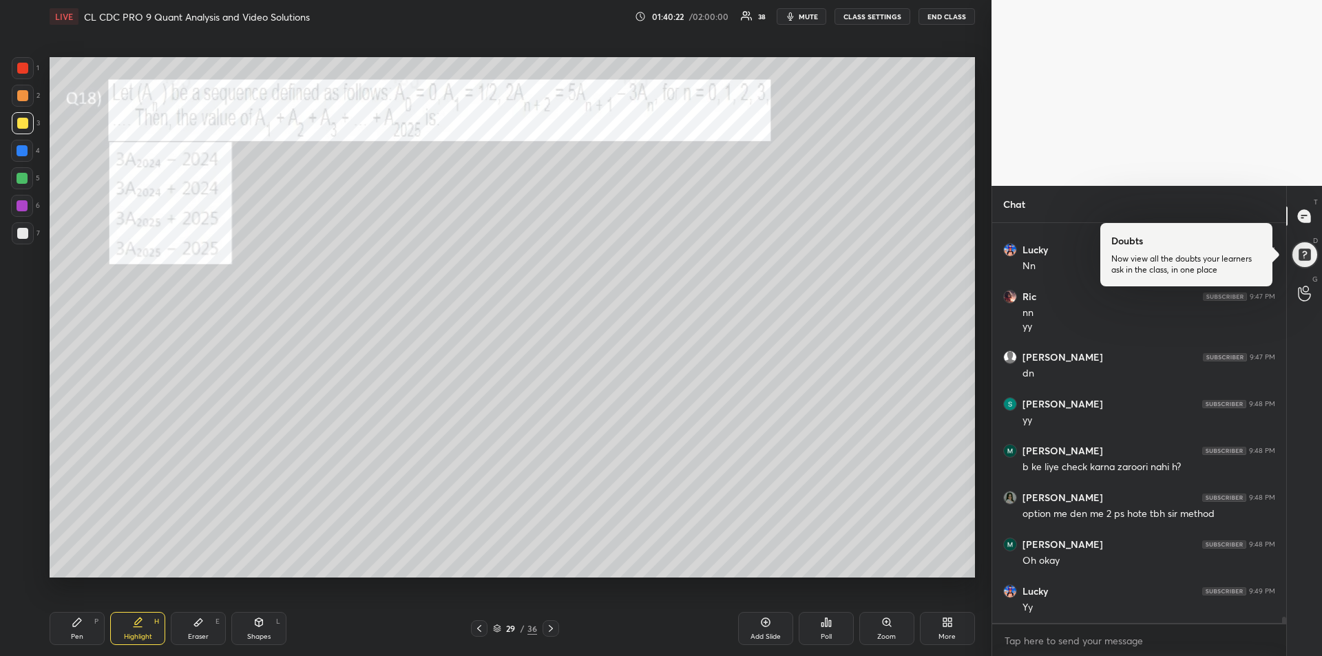
click at [478, 628] on icon at bounding box center [479, 628] width 4 height 7
click at [478, 626] on icon at bounding box center [479, 628] width 11 height 11
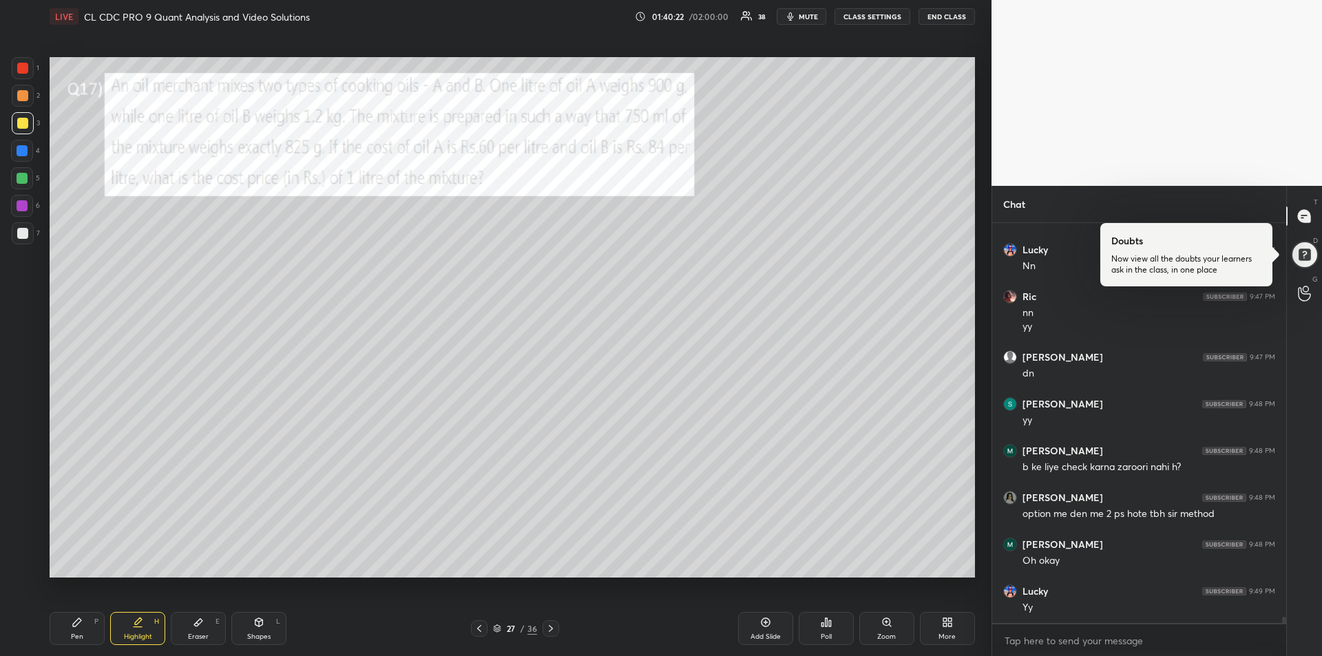
click at [478, 627] on icon at bounding box center [479, 628] width 11 height 11
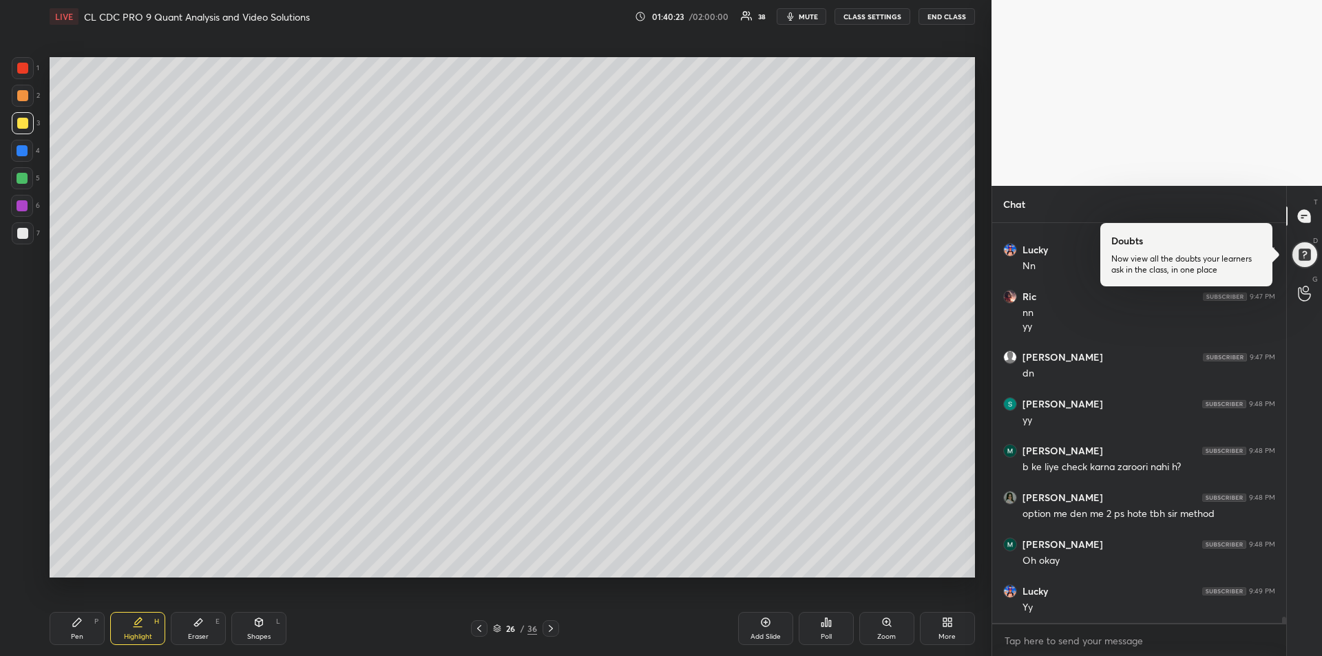
click at [478, 627] on icon at bounding box center [479, 628] width 11 height 11
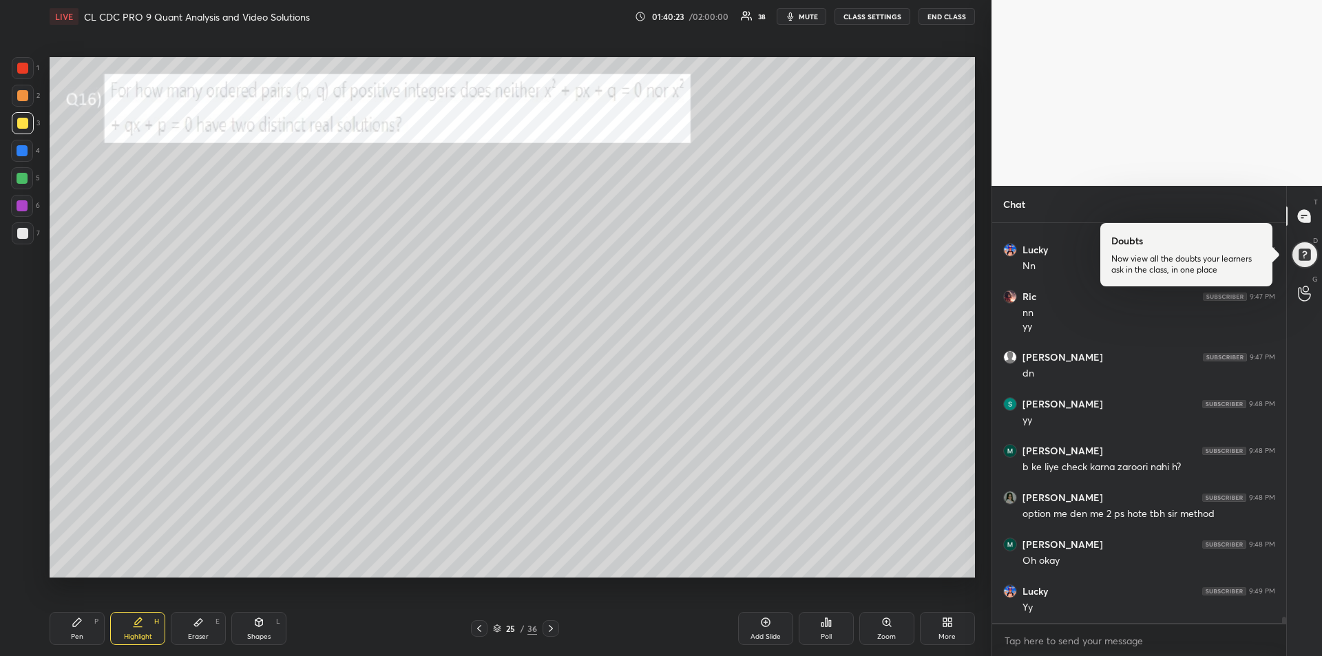
click at [478, 627] on icon at bounding box center [479, 628] width 11 height 11
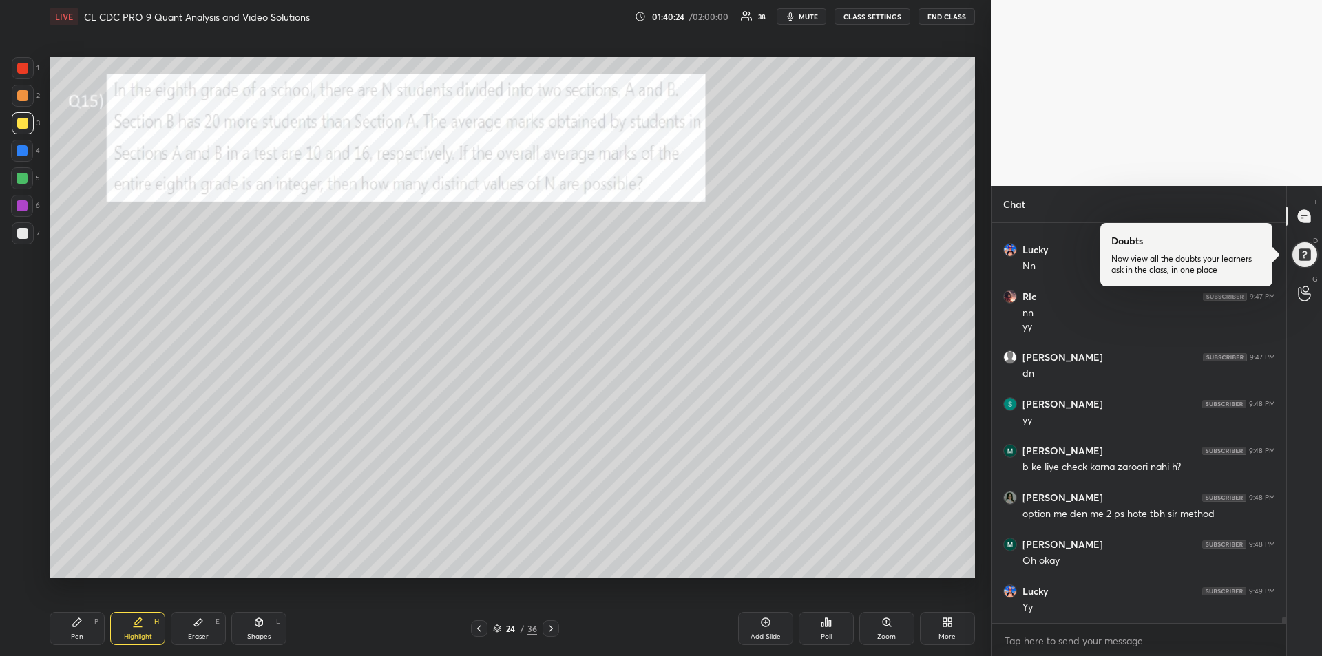
click at [477, 629] on icon at bounding box center [479, 628] width 11 height 11
click at [478, 628] on icon at bounding box center [479, 628] width 4 height 7
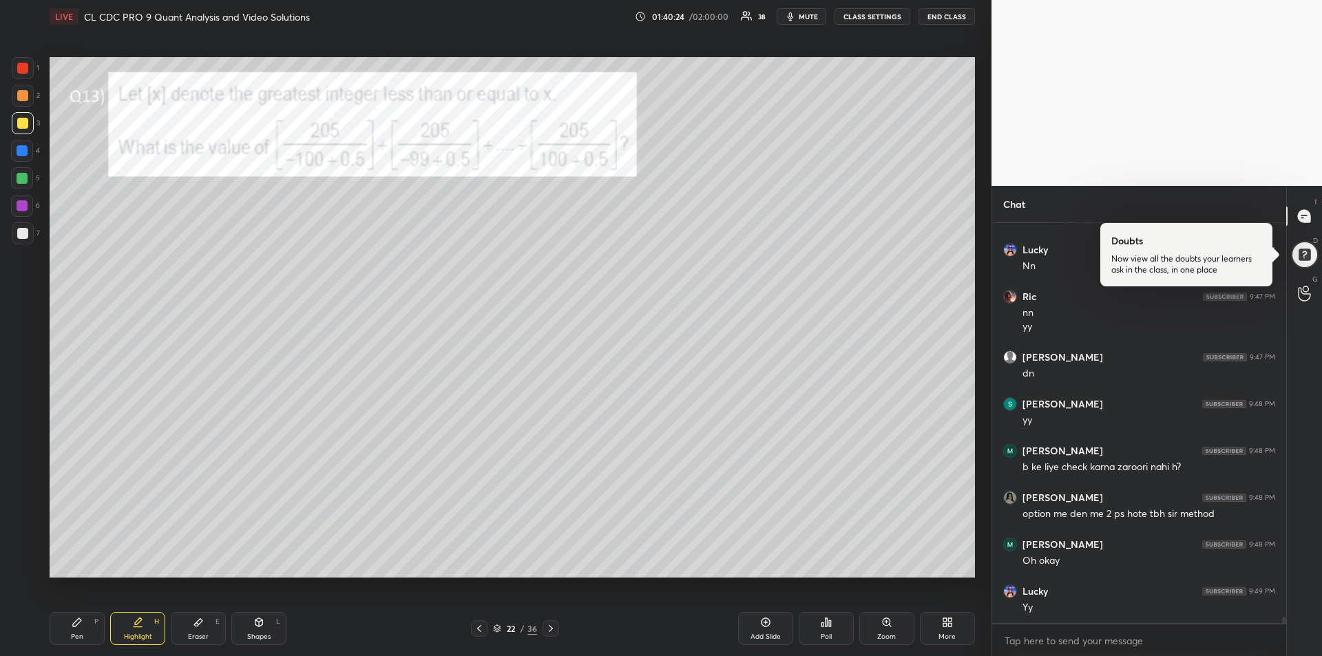
click at [478, 628] on icon at bounding box center [479, 628] width 4 height 7
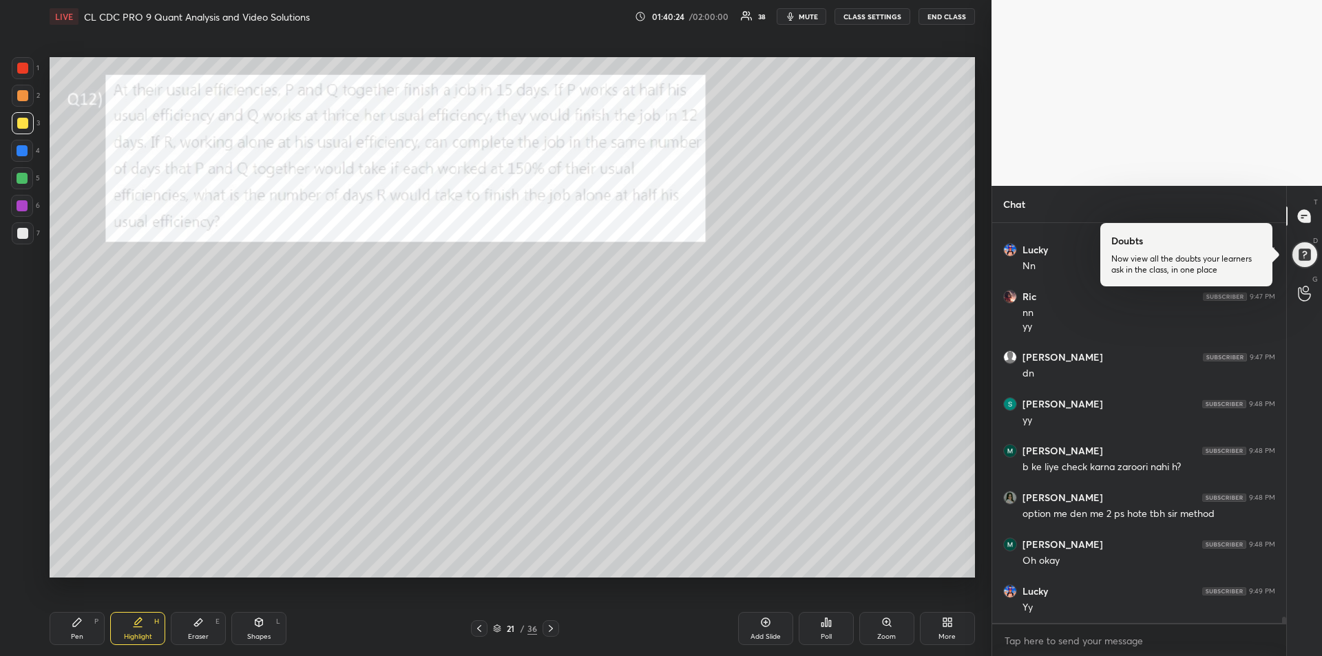
click at [476, 627] on icon at bounding box center [479, 628] width 11 height 11
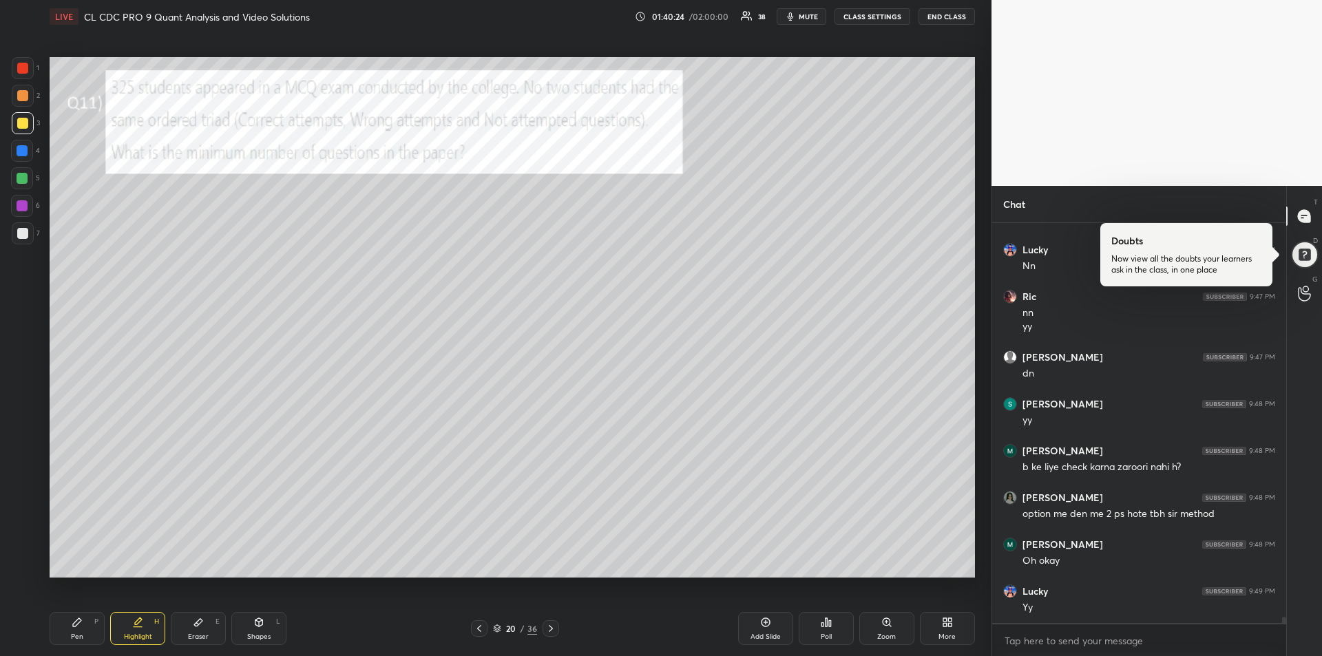
click at [476, 626] on icon at bounding box center [479, 628] width 11 height 11
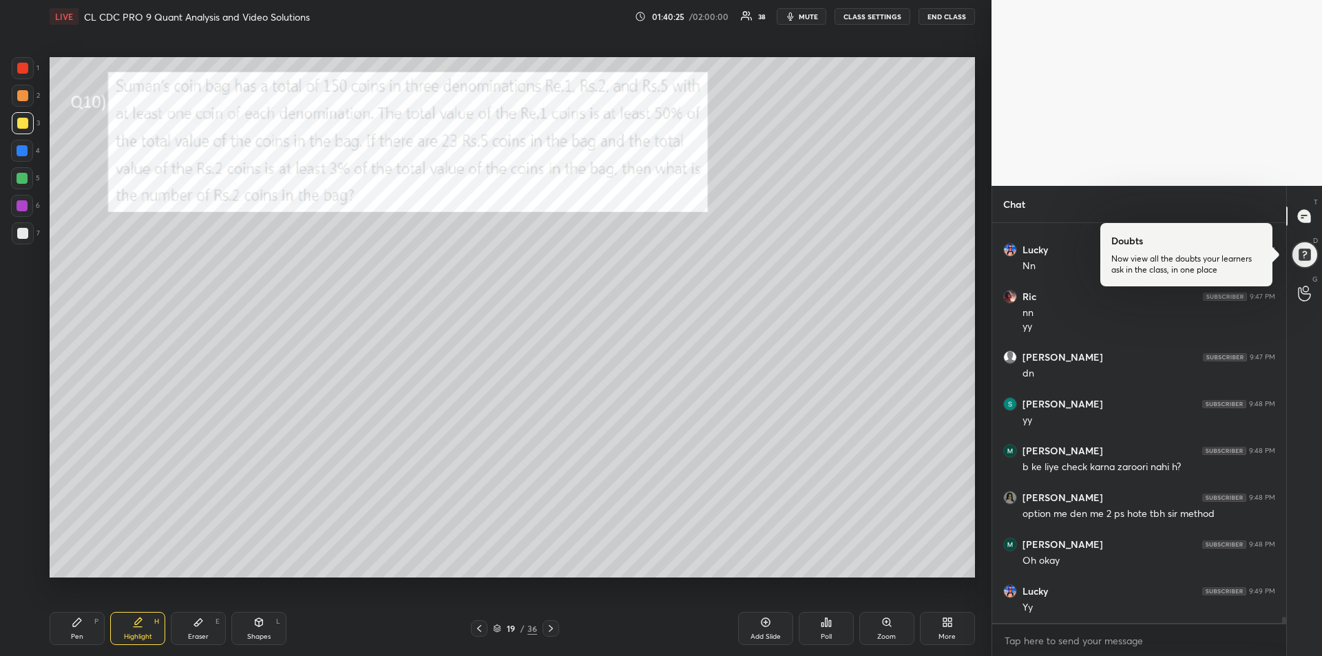
click at [475, 627] on icon at bounding box center [479, 628] width 11 height 11
click at [478, 626] on icon at bounding box center [479, 628] width 11 height 11
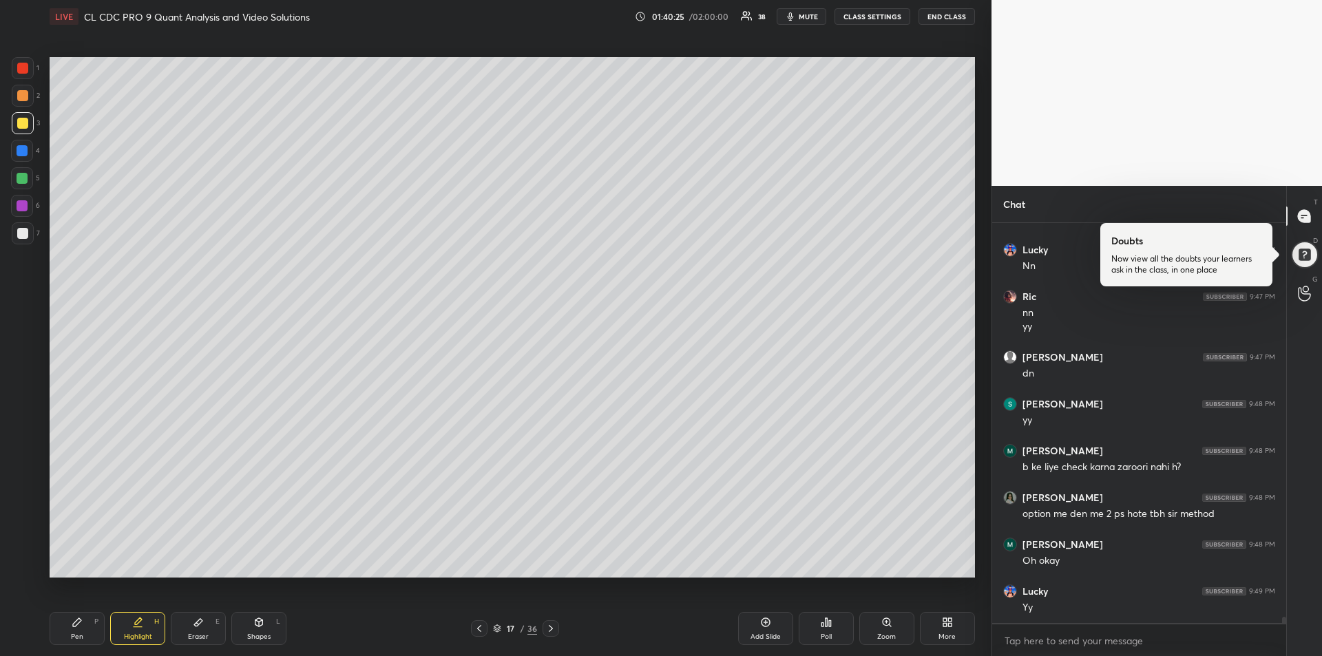
click at [476, 626] on icon at bounding box center [479, 628] width 11 height 11
click at [476, 628] on icon at bounding box center [479, 628] width 11 height 11
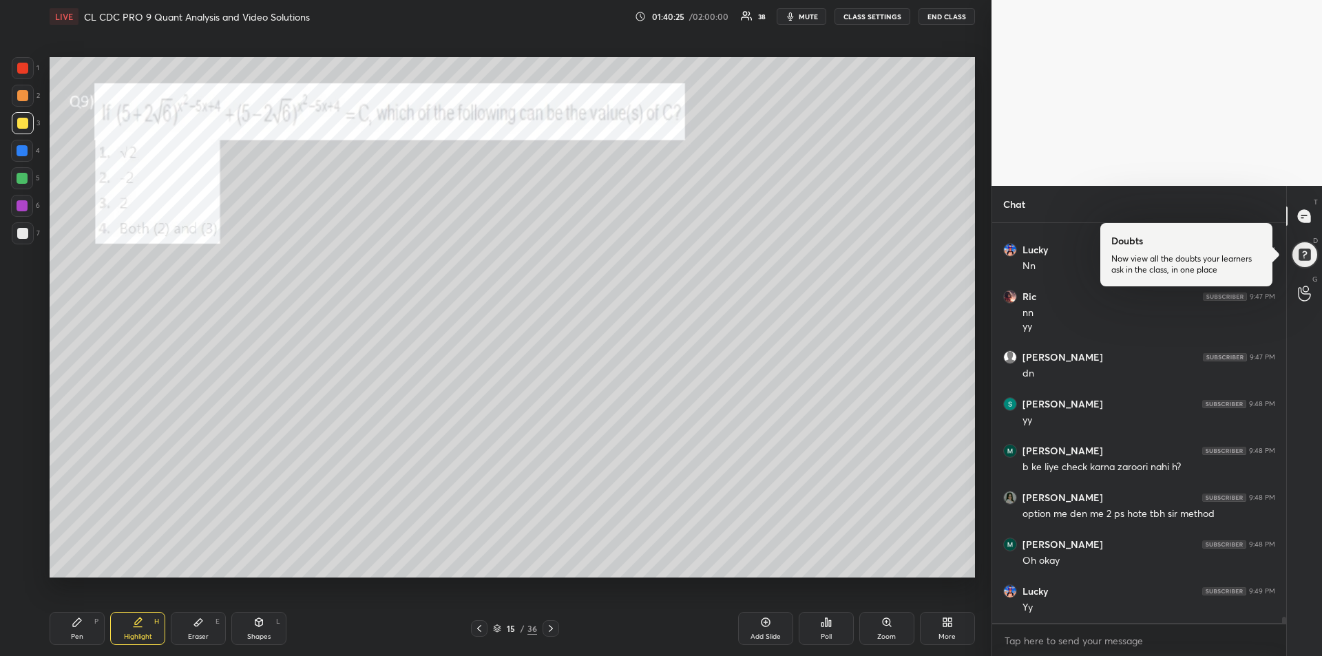
click at [476, 628] on icon at bounding box center [479, 628] width 11 height 11
click at [477, 628] on icon at bounding box center [479, 628] width 11 height 11
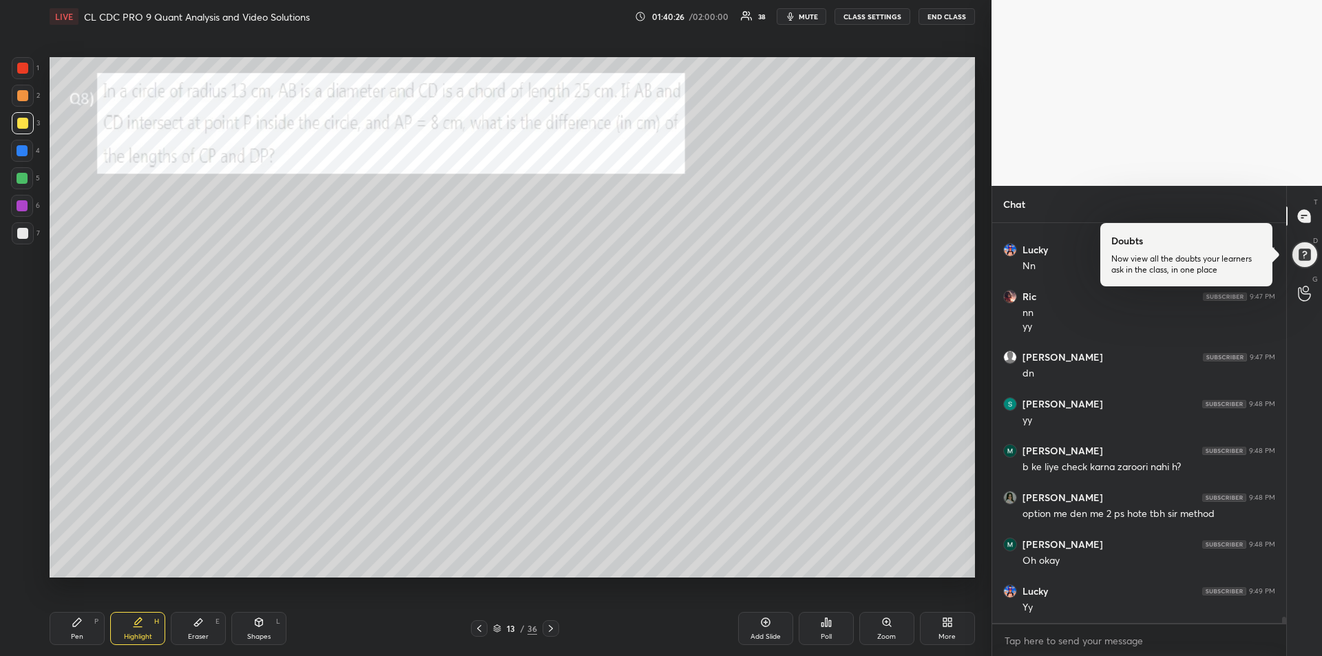
click at [477, 628] on icon at bounding box center [479, 628] width 11 height 11
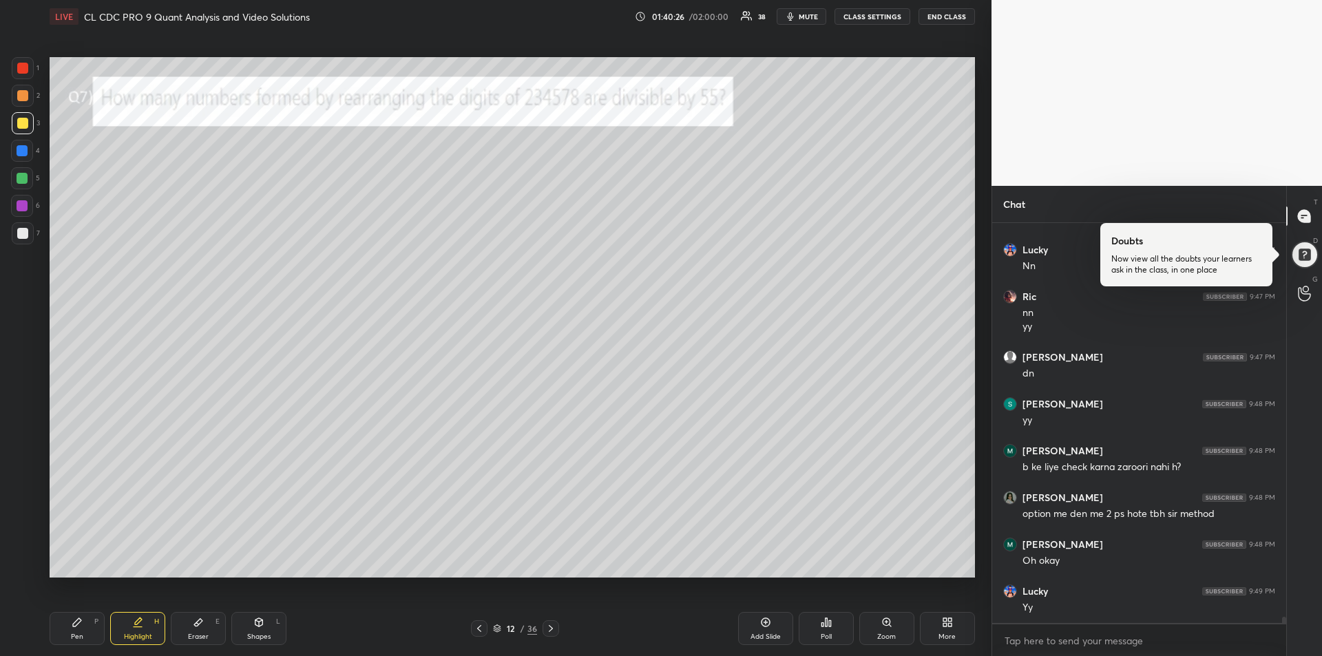
click at [476, 627] on icon at bounding box center [479, 628] width 11 height 11
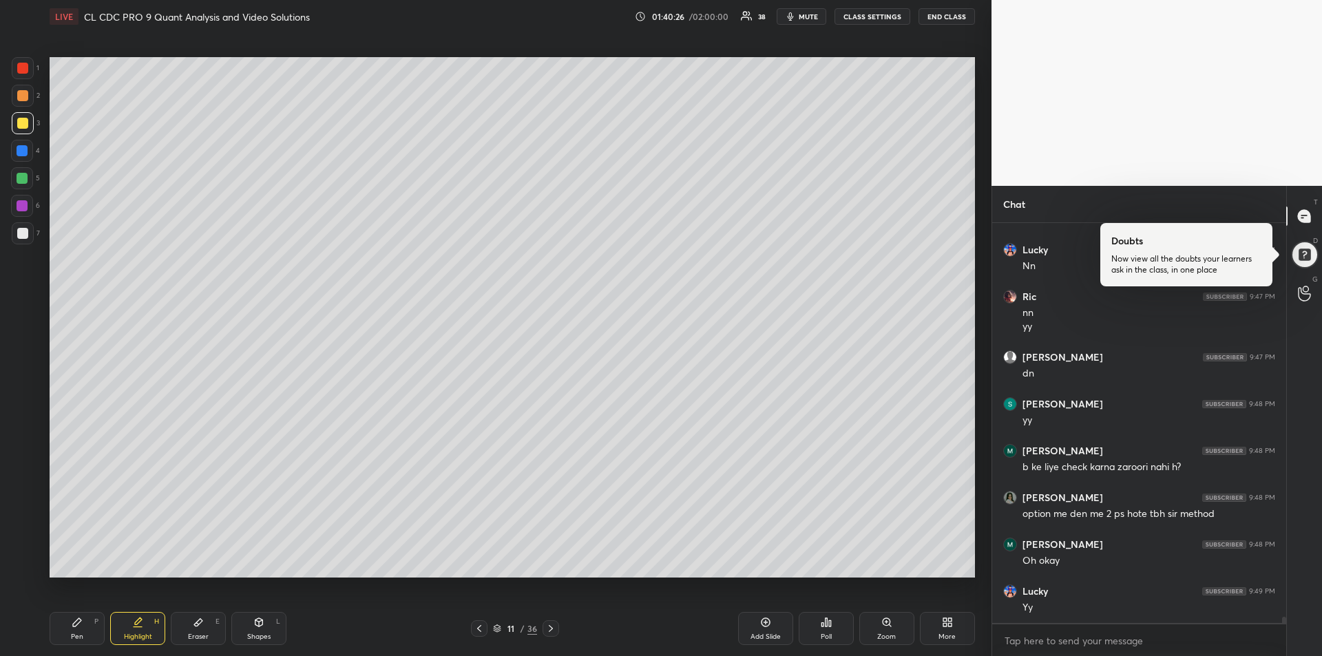
click at [476, 628] on icon at bounding box center [479, 628] width 11 height 11
click at [477, 627] on icon at bounding box center [479, 628] width 11 height 11
click at [478, 628] on icon at bounding box center [479, 628] width 4 height 7
click at [476, 628] on icon at bounding box center [479, 628] width 11 height 11
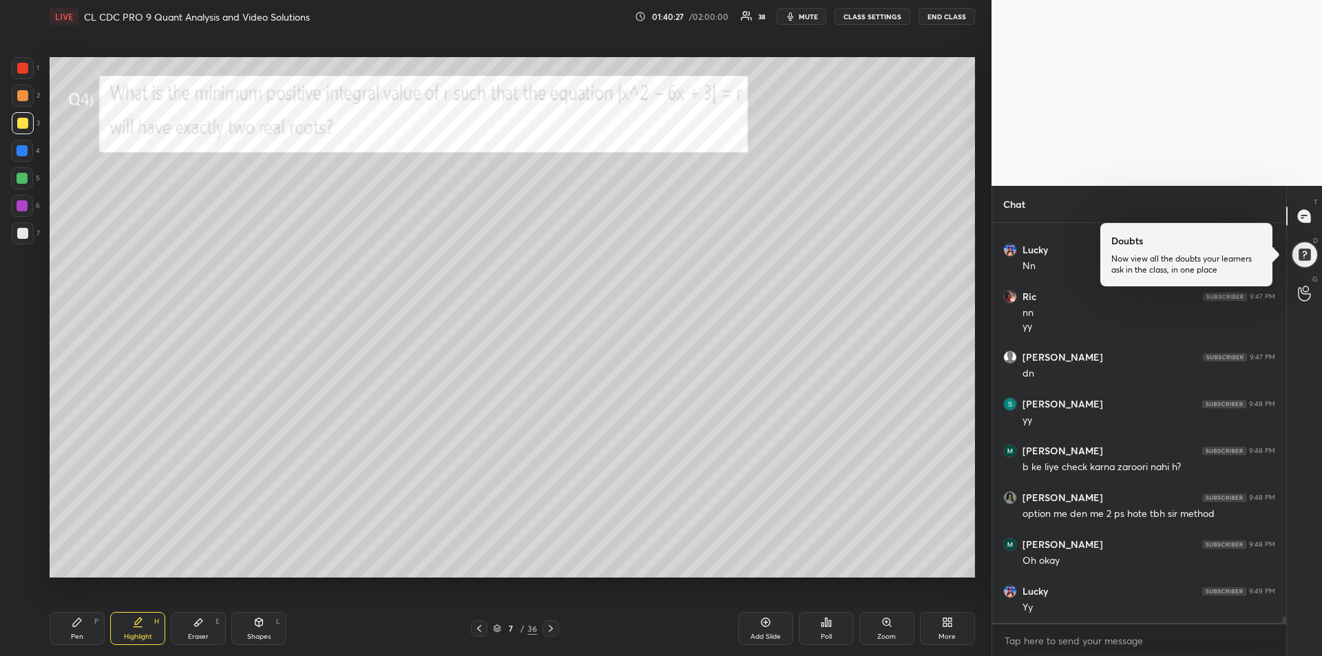
click at [477, 628] on icon at bounding box center [479, 628] width 4 height 7
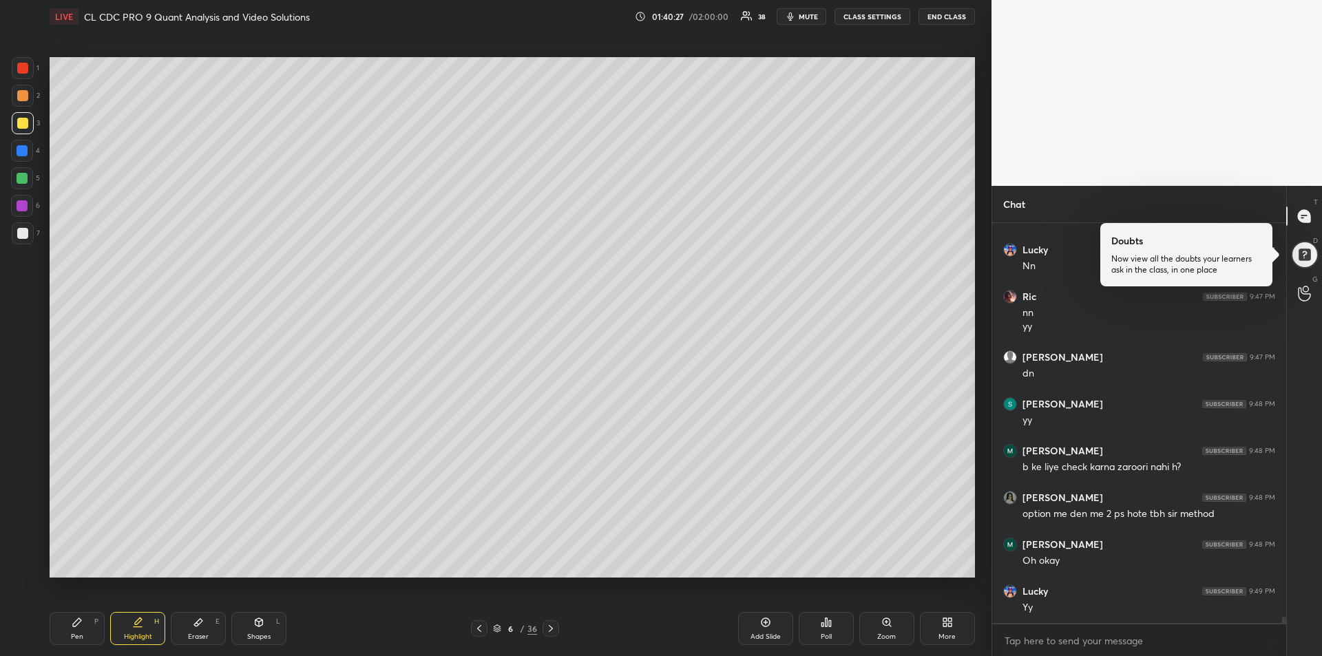
click at [477, 628] on icon at bounding box center [479, 628] width 4 height 7
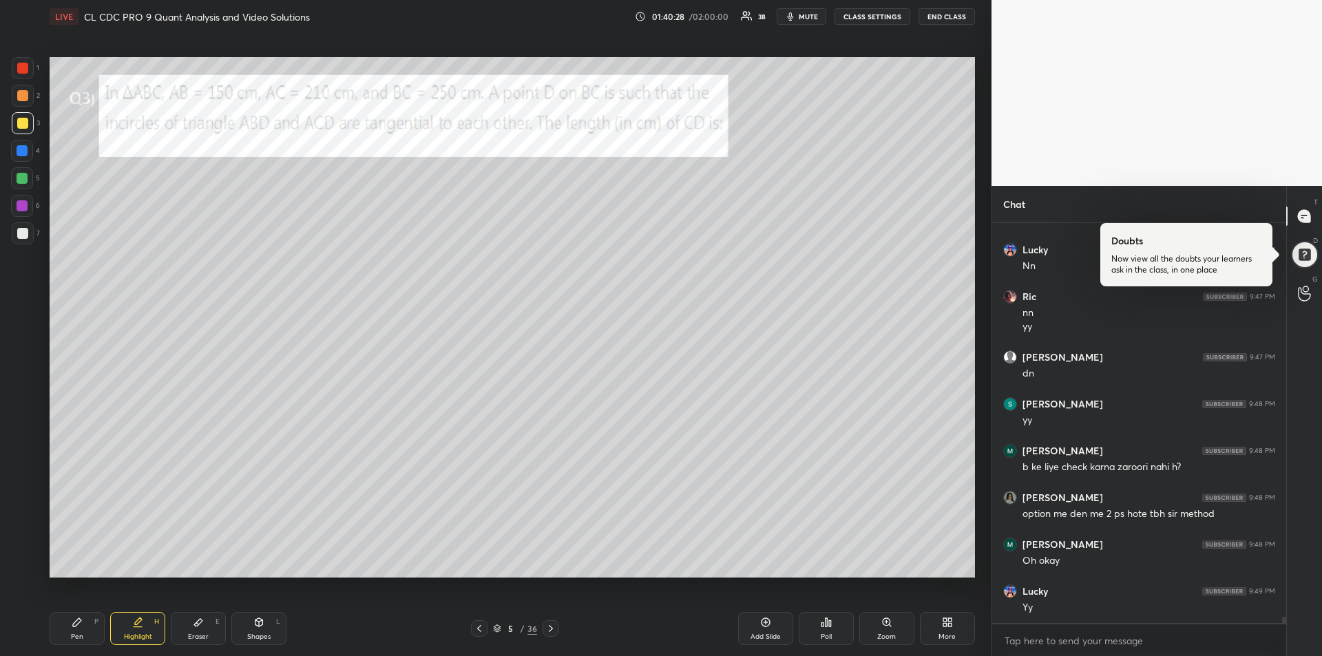
click at [477, 628] on icon at bounding box center [479, 628] width 11 height 11
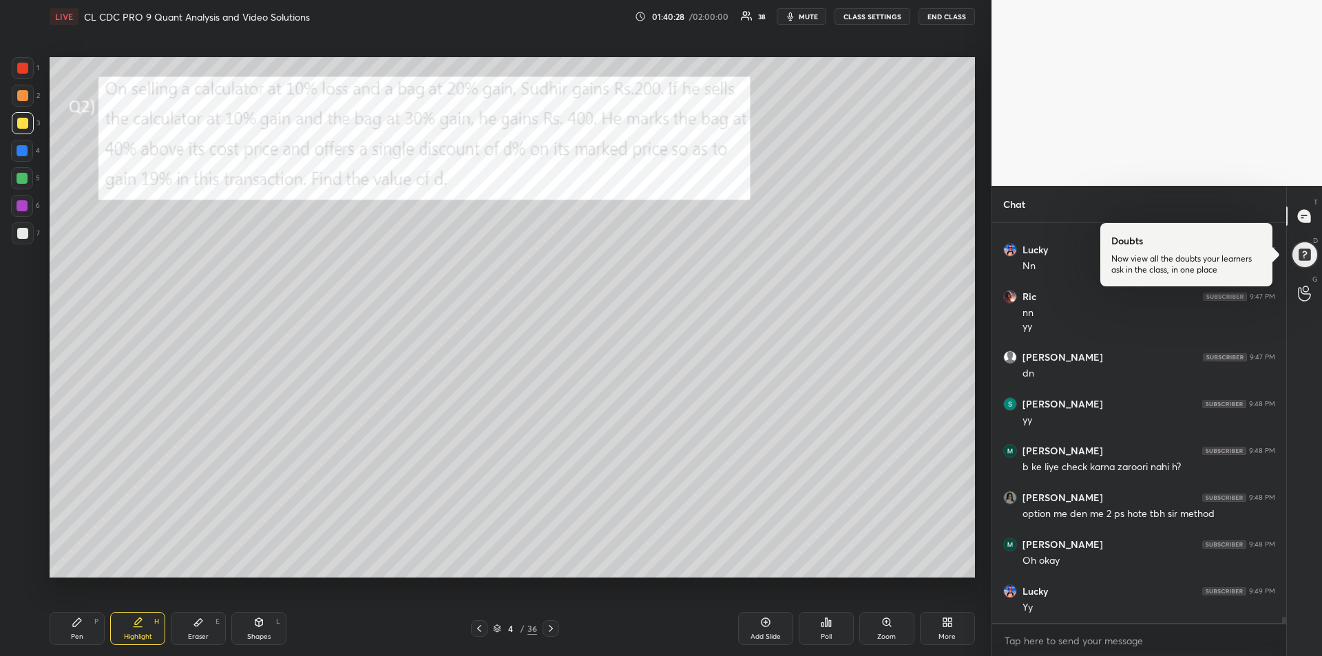
click at [476, 628] on icon at bounding box center [479, 628] width 11 height 11
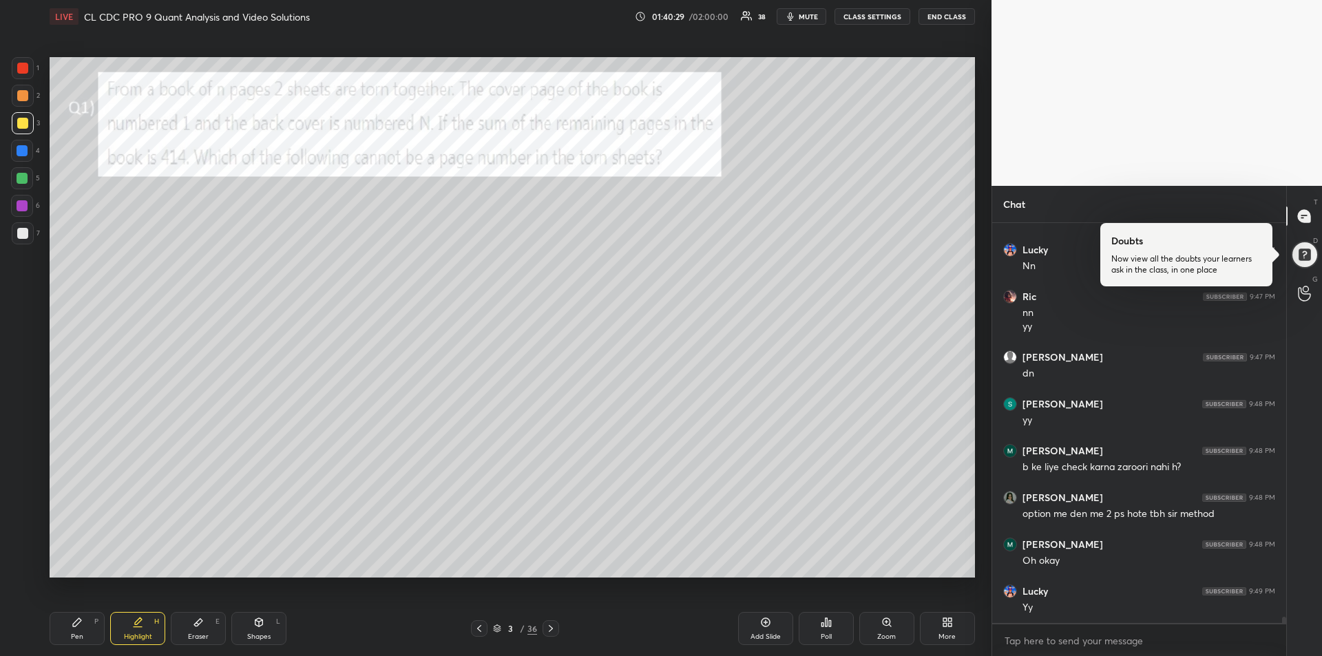
click at [478, 628] on icon at bounding box center [479, 628] width 11 height 11
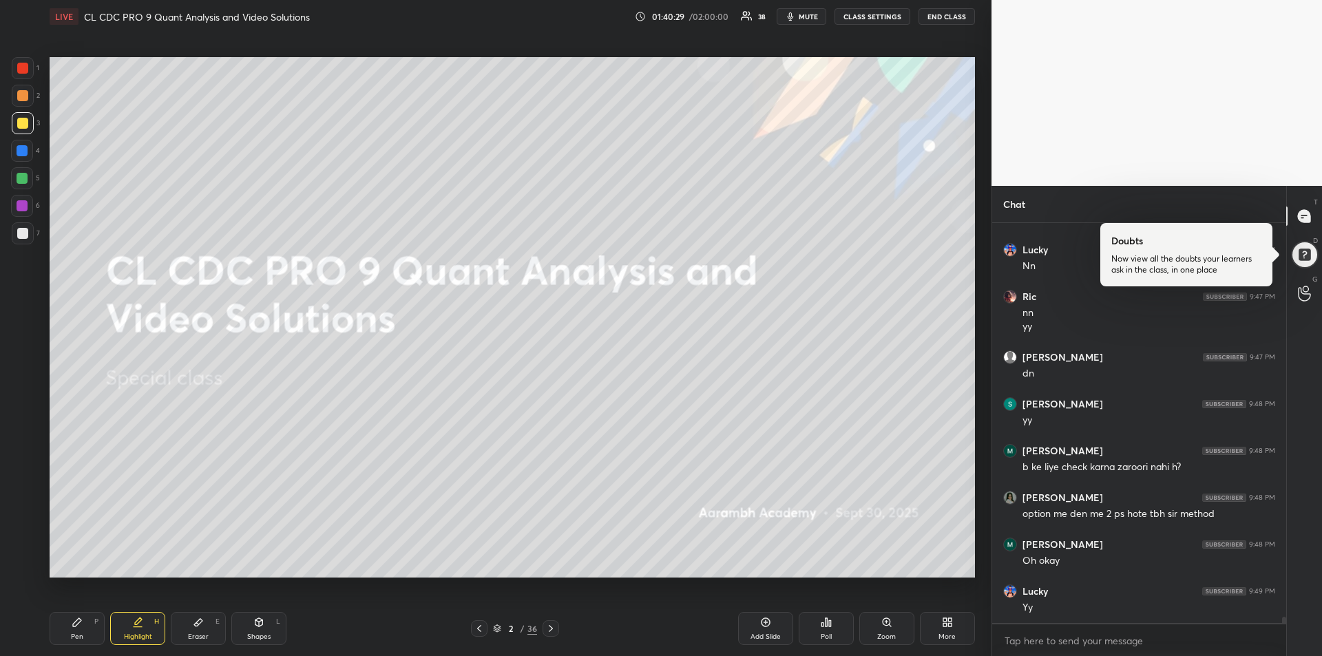
click at [551, 629] on icon at bounding box center [551, 628] width 4 height 7
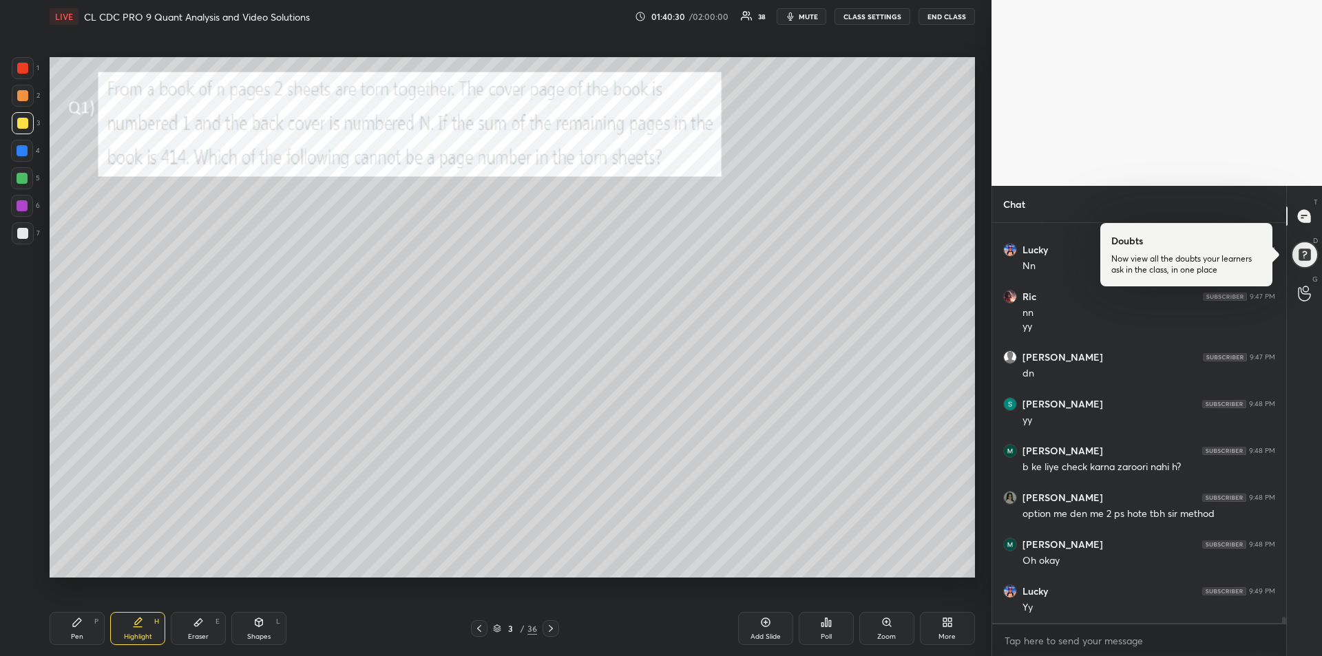
click at [554, 630] on icon at bounding box center [550, 628] width 11 height 11
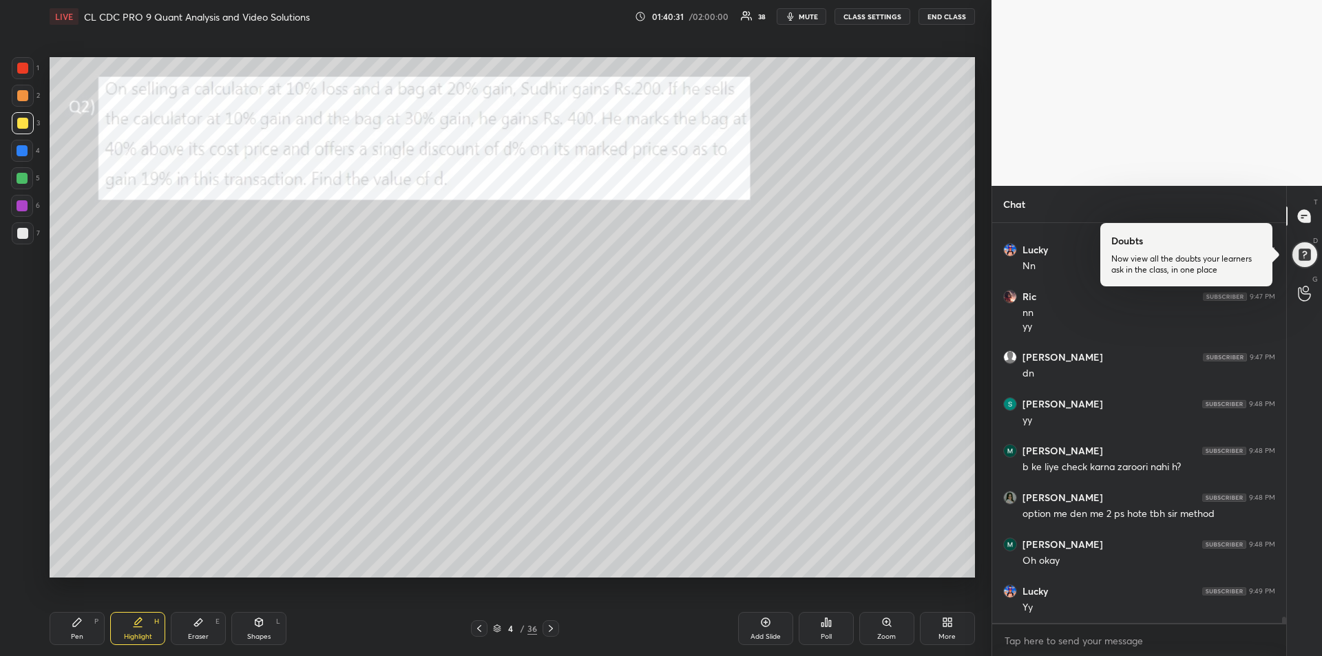
click at [552, 630] on icon at bounding box center [550, 628] width 11 height 11
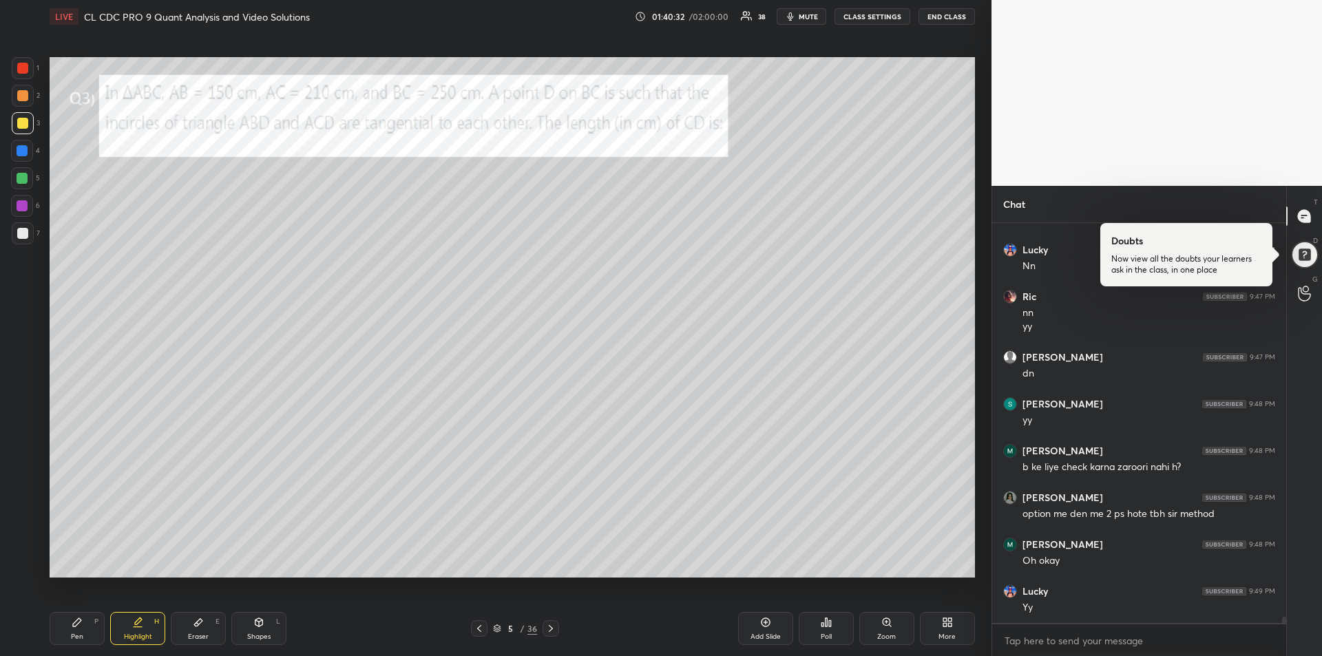
click at [551, 631] on icon at bounding box center [550, 628] width 11 height 11
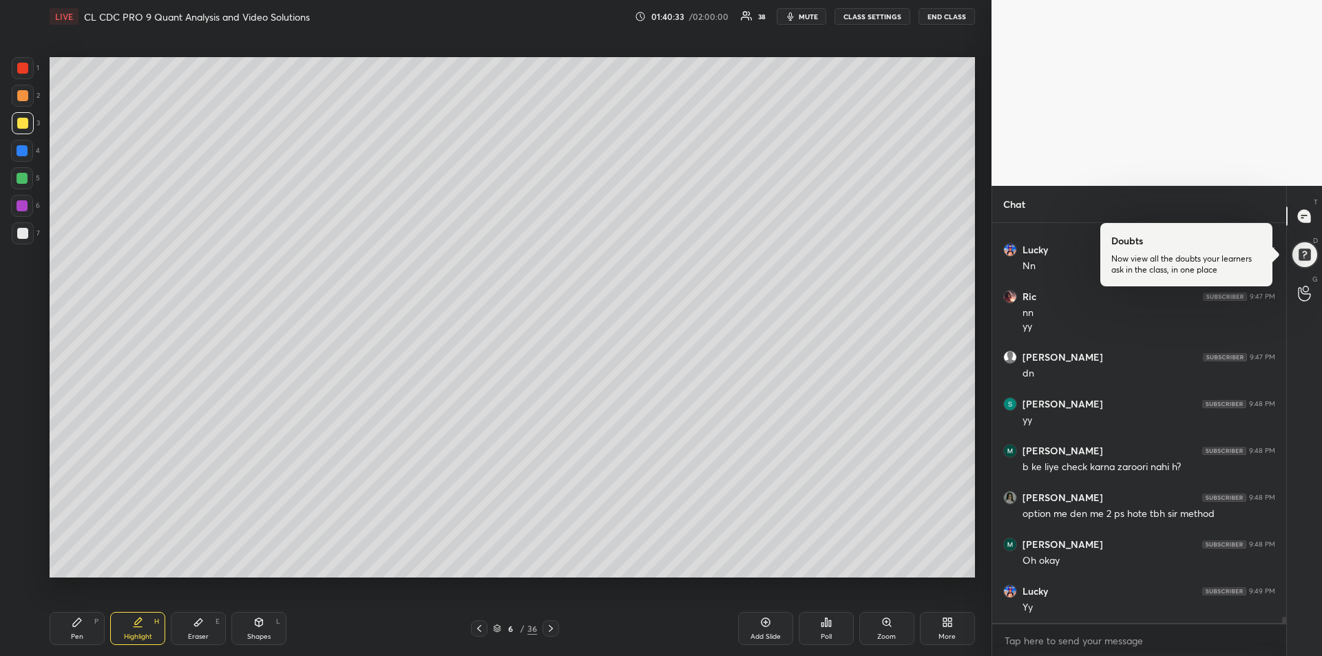
click at [549, 631] on icon at bounding box center [551, 628] width 4 height 7
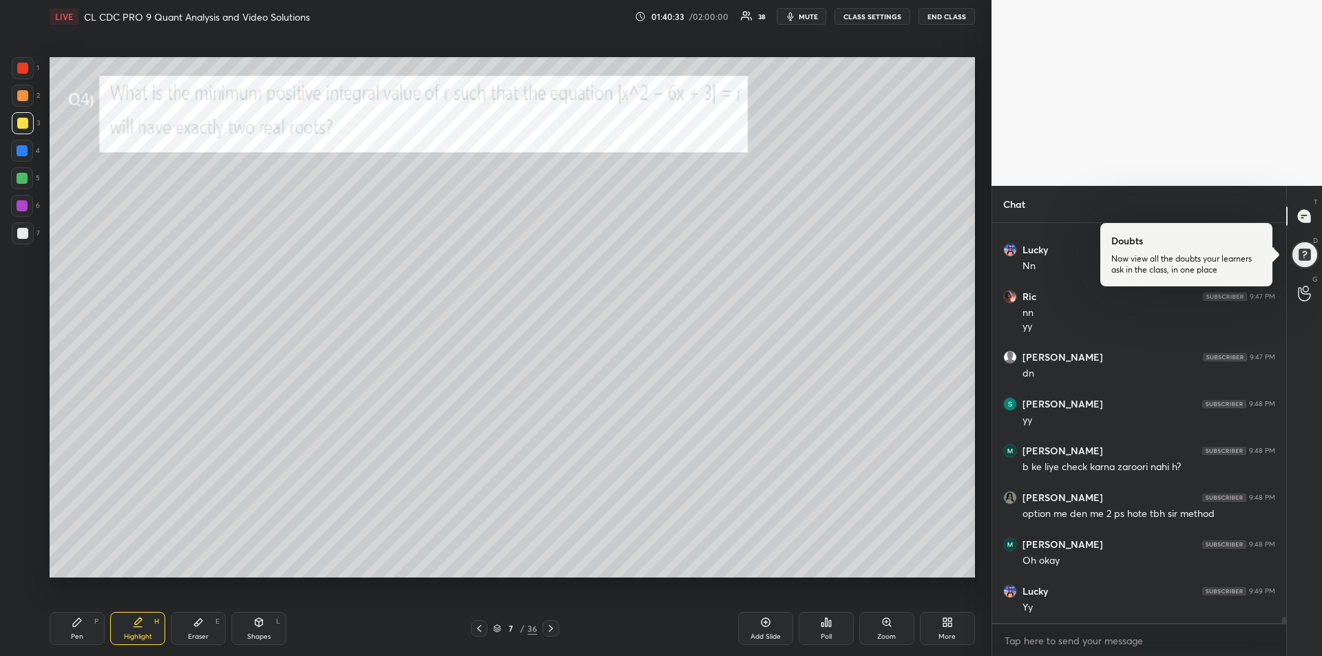
click at [549, 631] on icon at bounding box center [551, 628] width 4 height 7
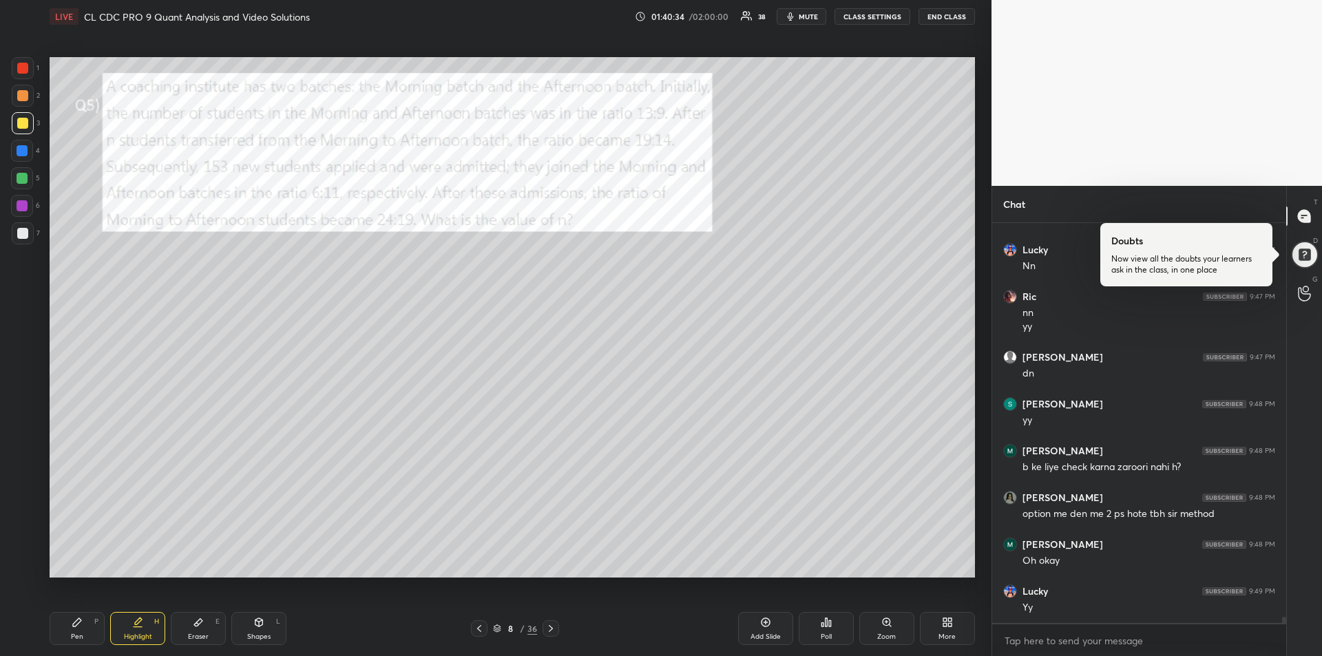
click at [551, 631] on icon at bounding box center [550, 628] width 11 height 11
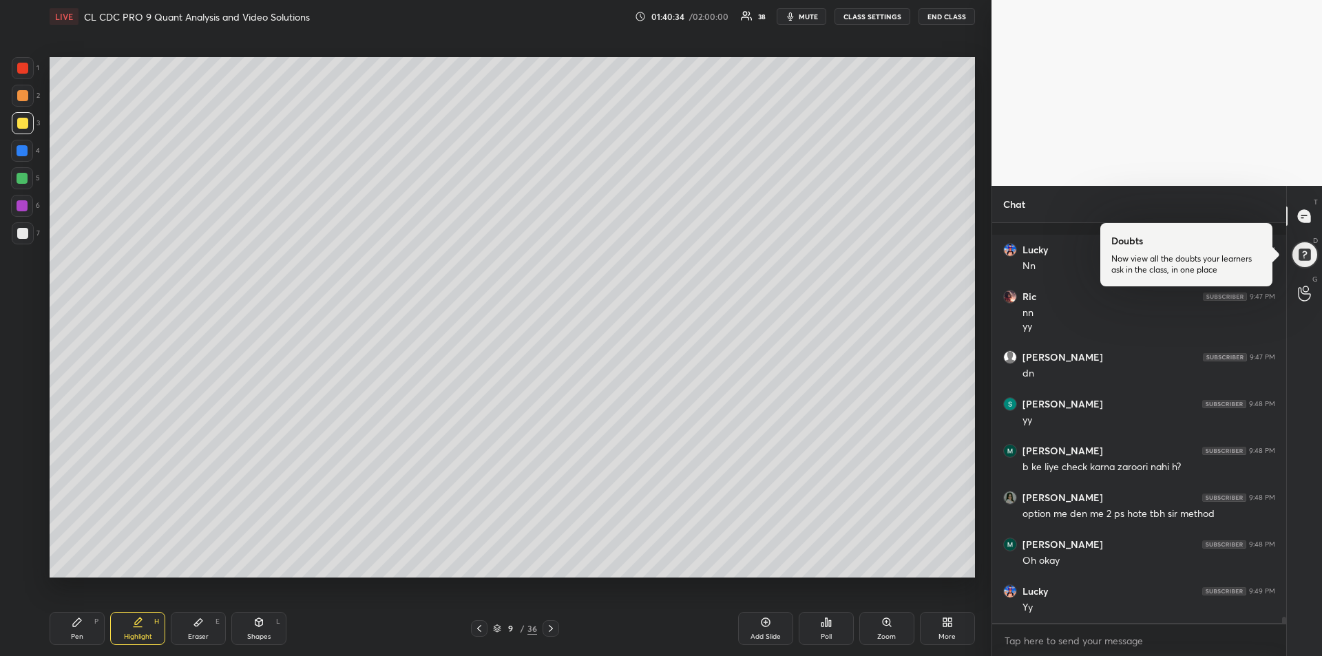
scroll to position [26053, 0]
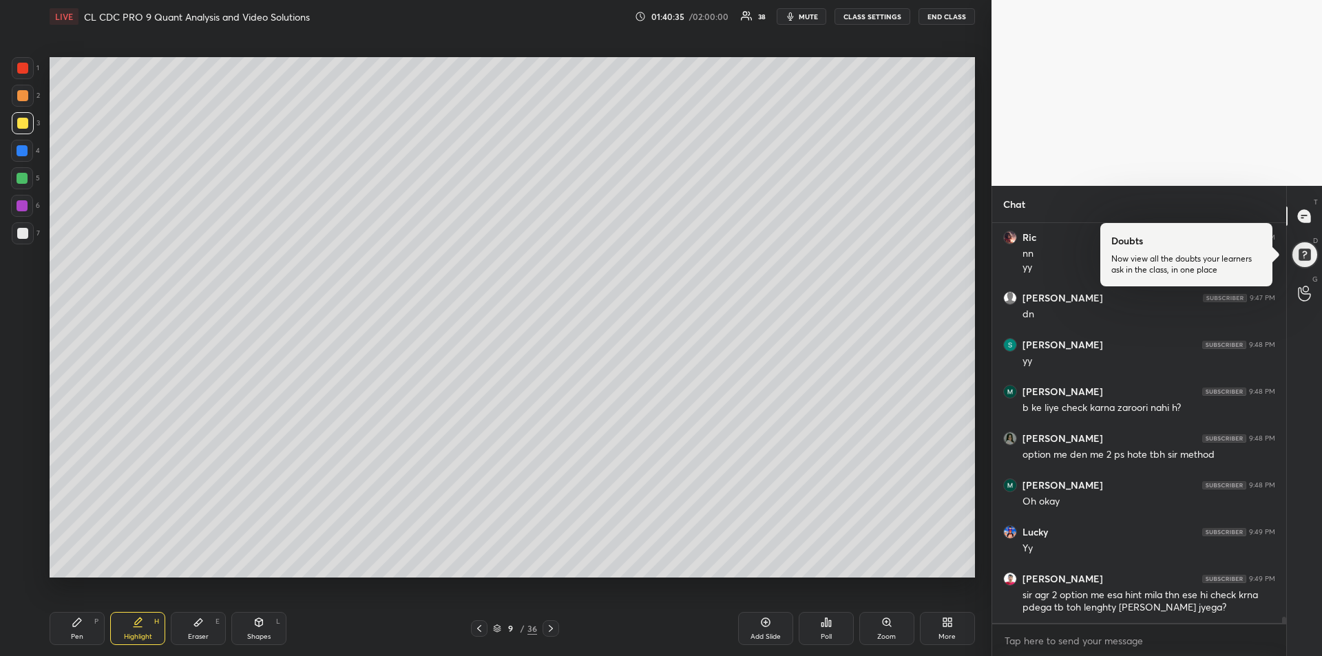
click at [549, 630] on icon at bounding box center [550, 628] width 11 height 11
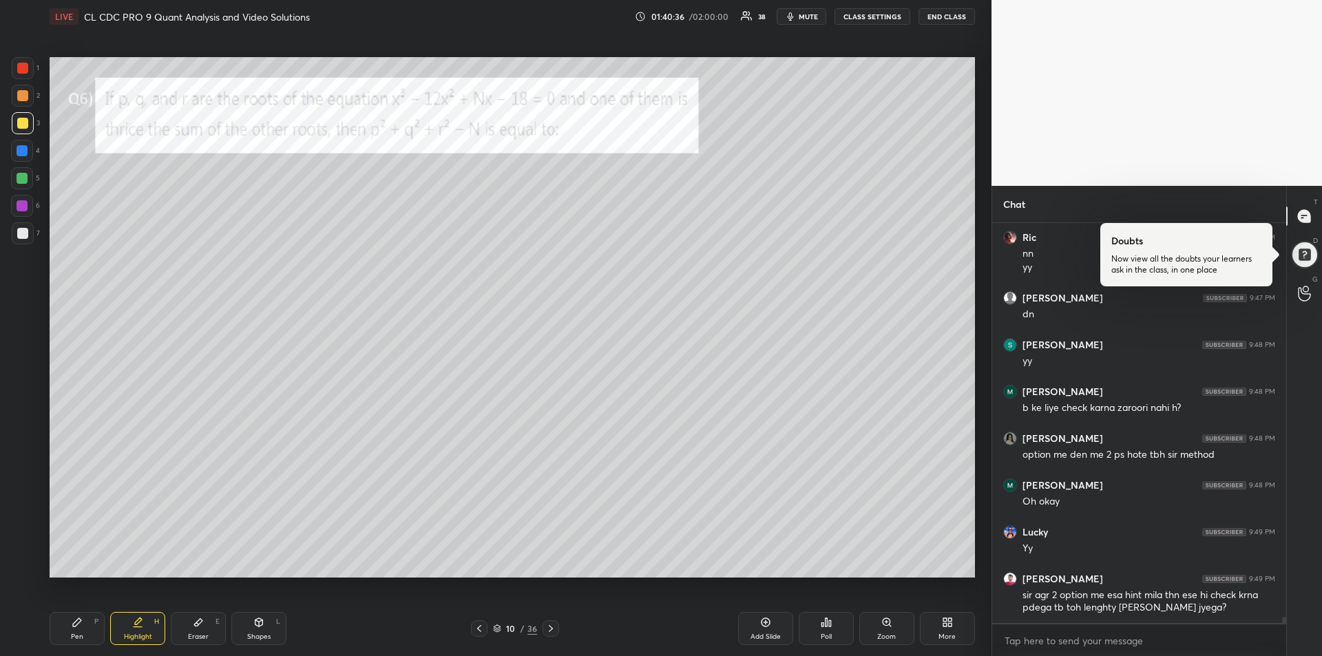
click at [549, 629] on icon at bounding box center [550, 628] width 11 height 11
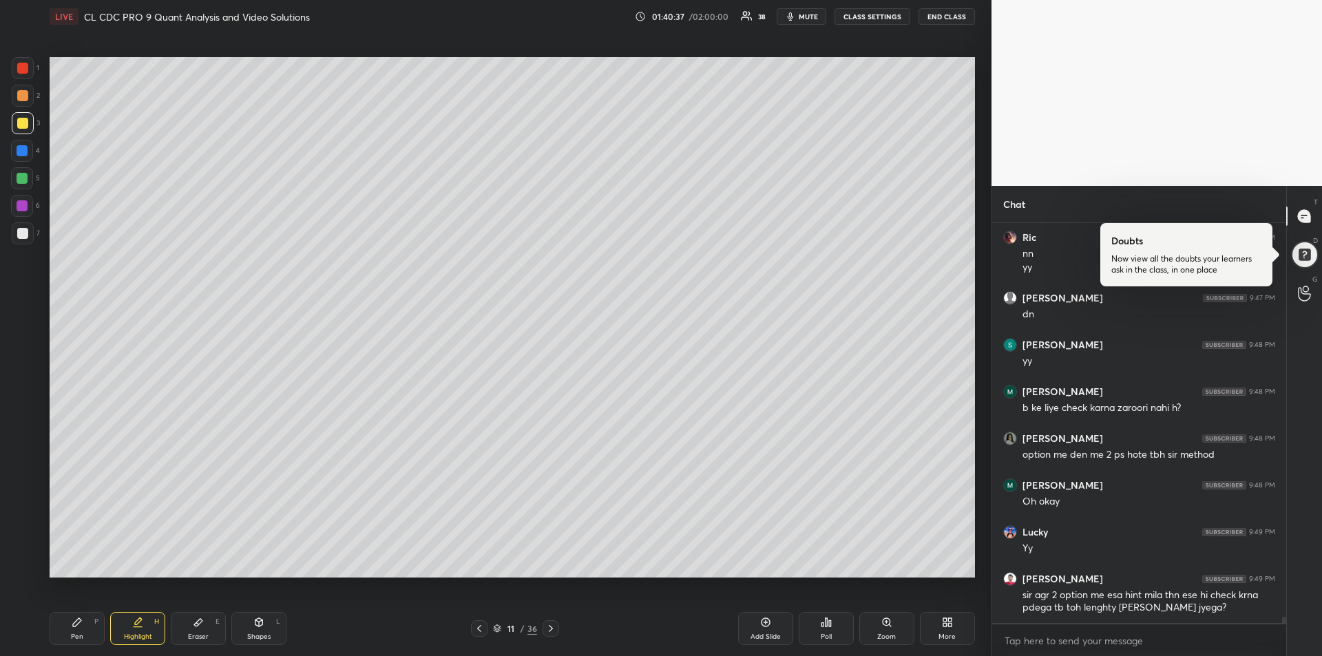
click at [549, 628] on icon at bounding box center [550, 628] width 11 height 11
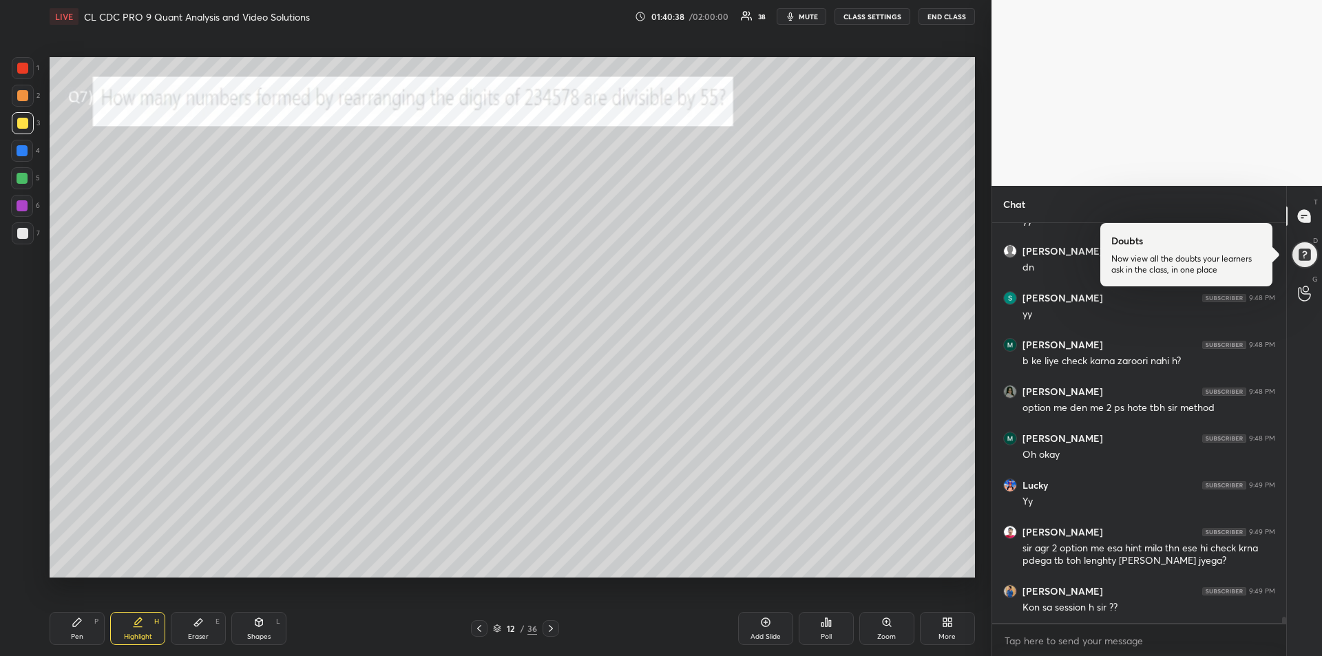
click at [550, 628] on icon at bounding box center [550, 628] width 11 height 11
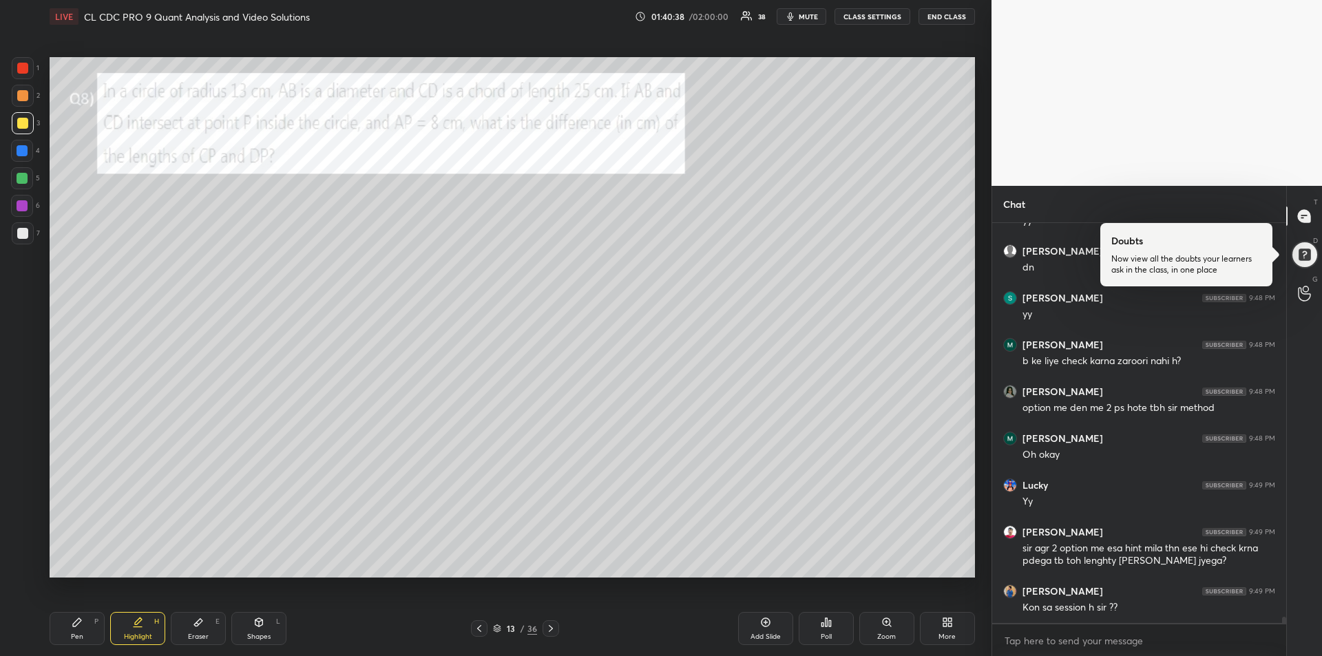
scroll to position [26147, 0]
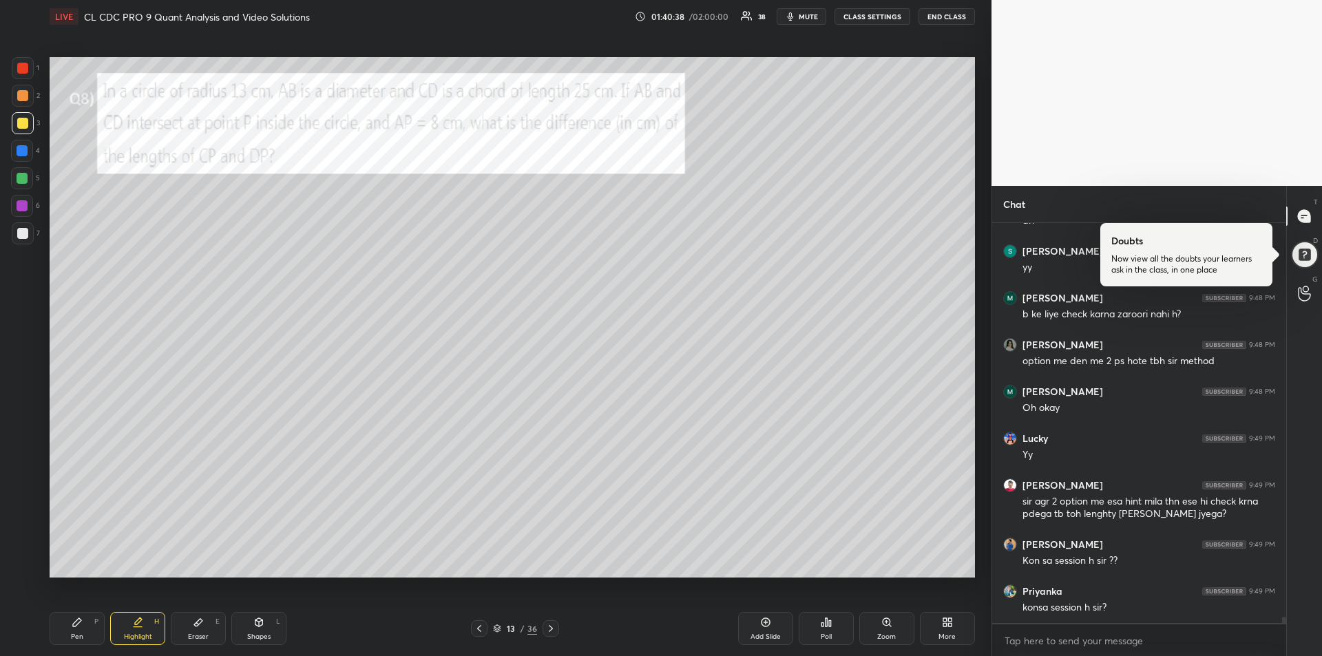
click at [551, 629] on icon at bounding box center [551, 628] width 4 height 7
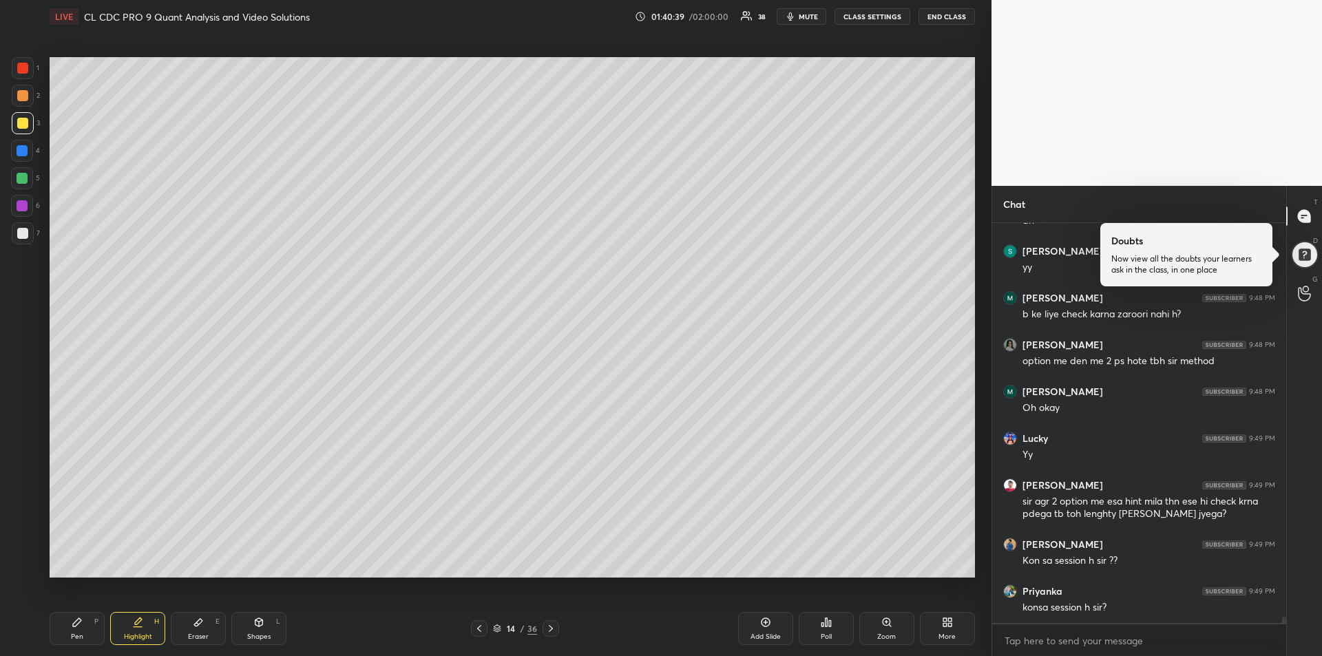
click at [551, 629] on icon at bounding box center [550, 628] width 11 height 11
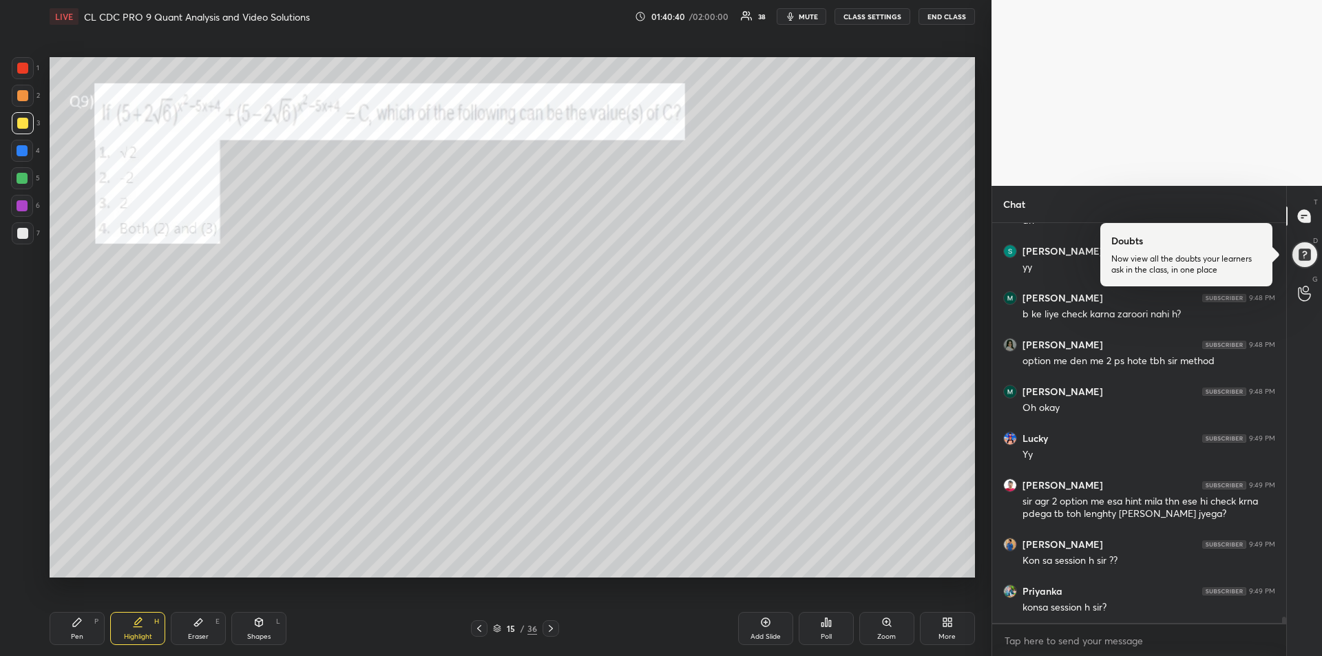
click at [551, 628] on icon at bounding box center [550, 628] width 11 height 11
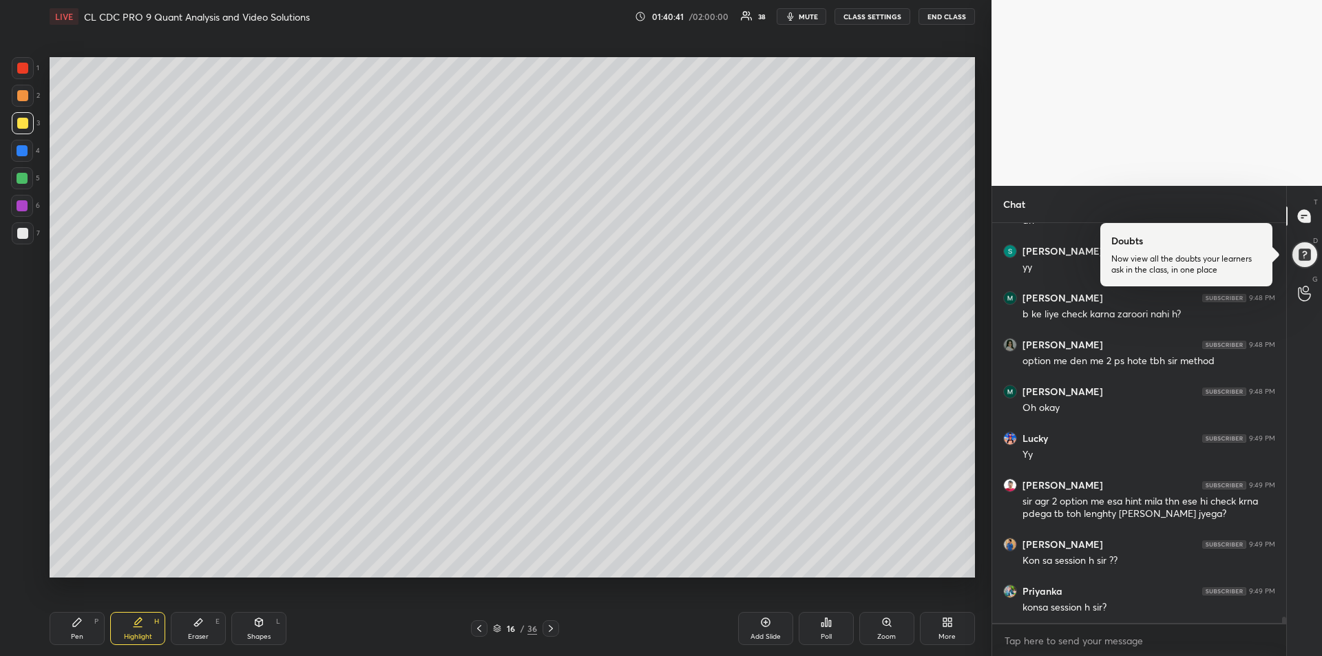
click at [551, 629] on icon at bounding box center [550, 628] width 11 height 11
click at [551, 628] on icon at bounding box center [550, 628] width 11 height 11
click at [551, 629] on icon at bounding box center [550, 628] width 11 height 11
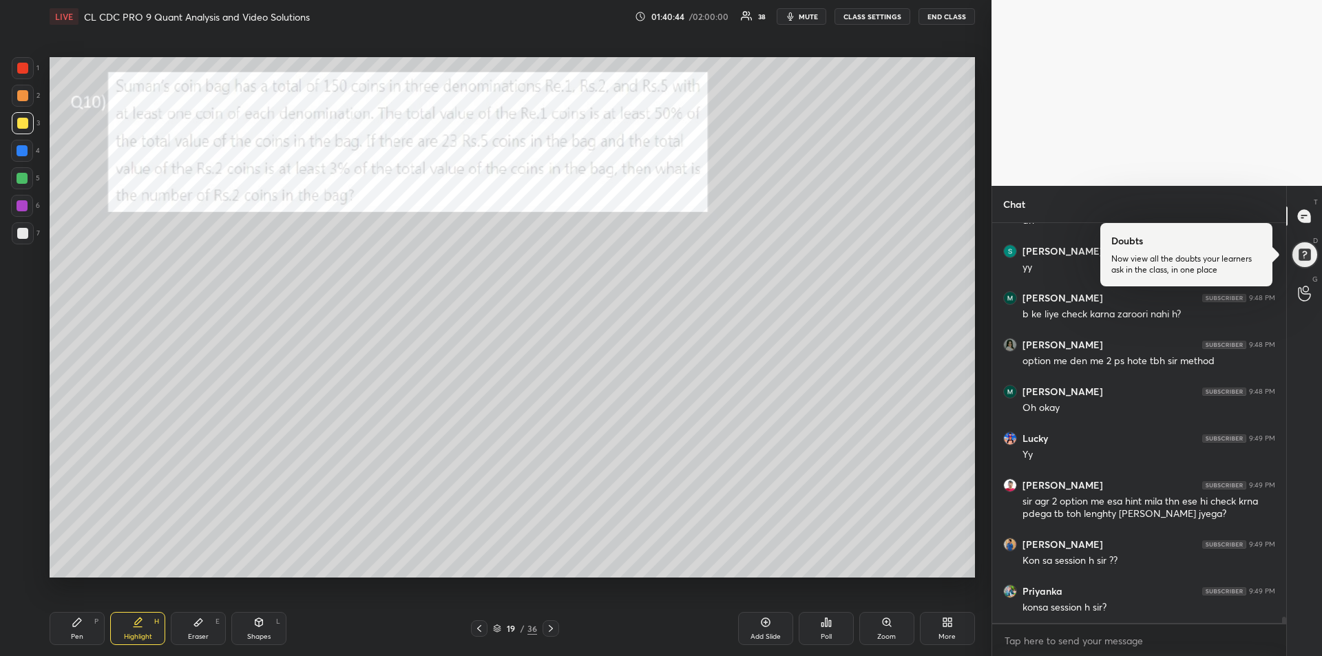
click at [550, 628] on icon at bounding box center [550, 628] width 11 height 11
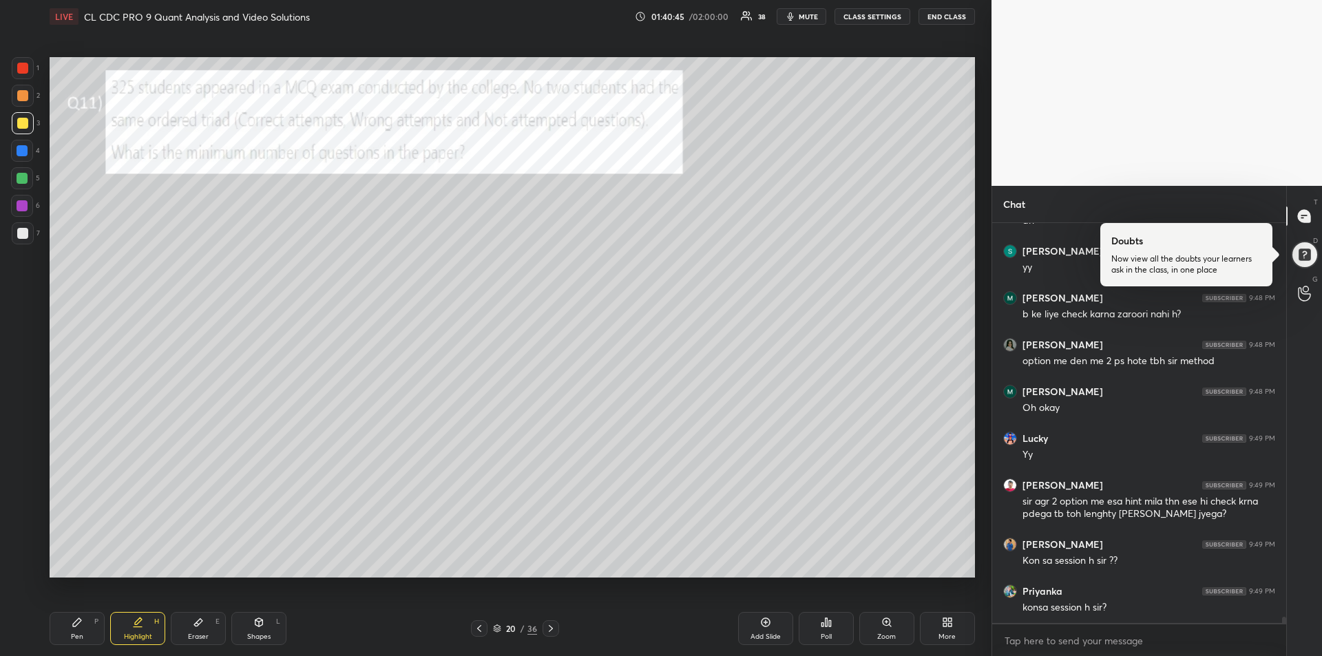
click at [551, 628] on icon at bounding box center [551, 628] width 4 height 7
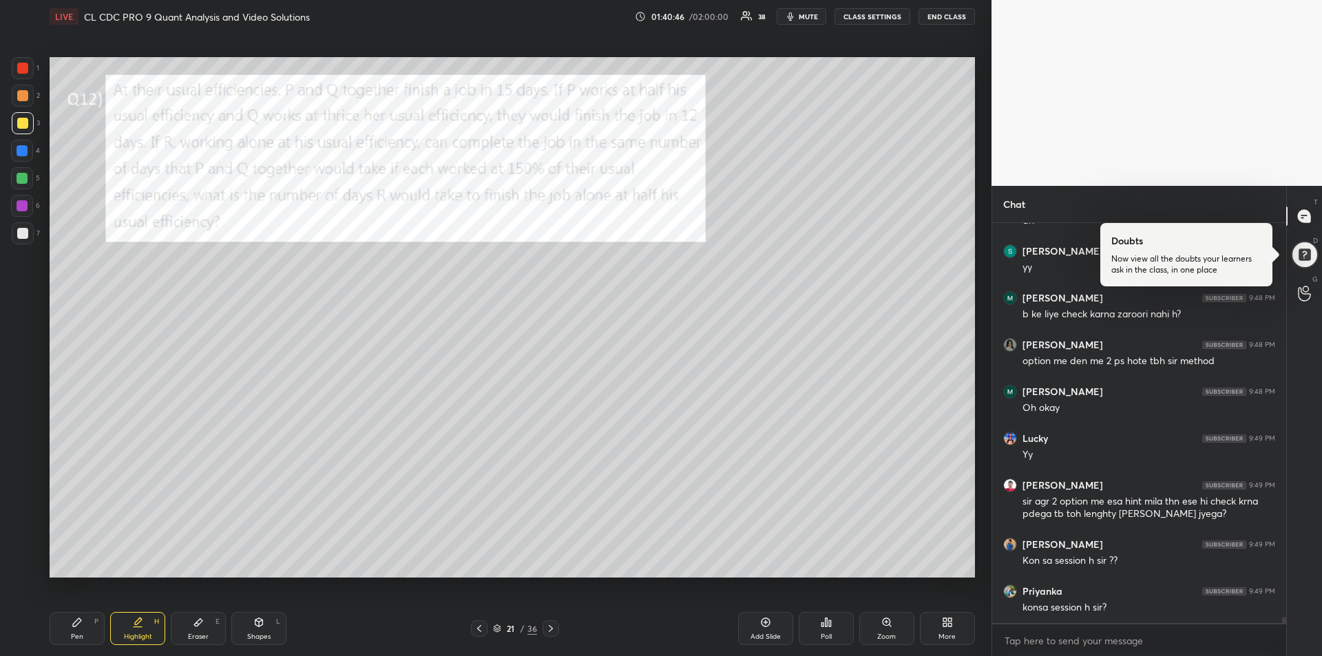
click at [551, 628] on icon at bounding box center [551, 628] width 4 height 7
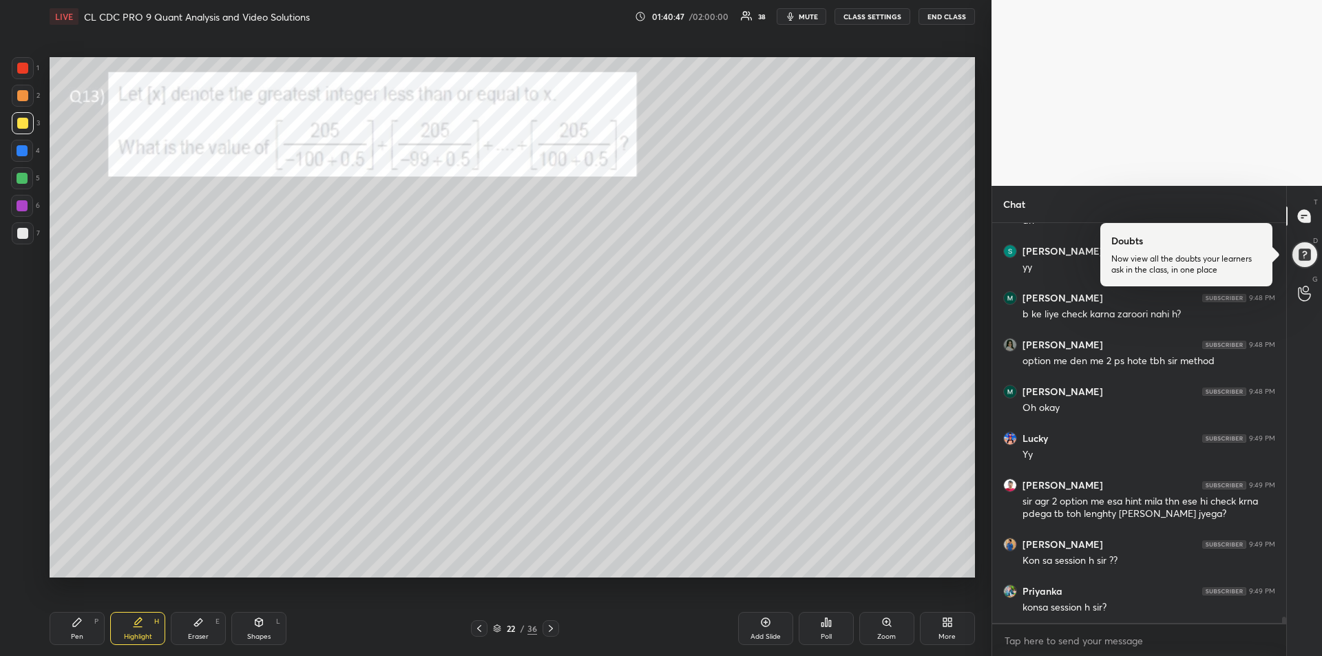
click at [551, 626] on icon at bounding box center [550, 628] width 11 height 11
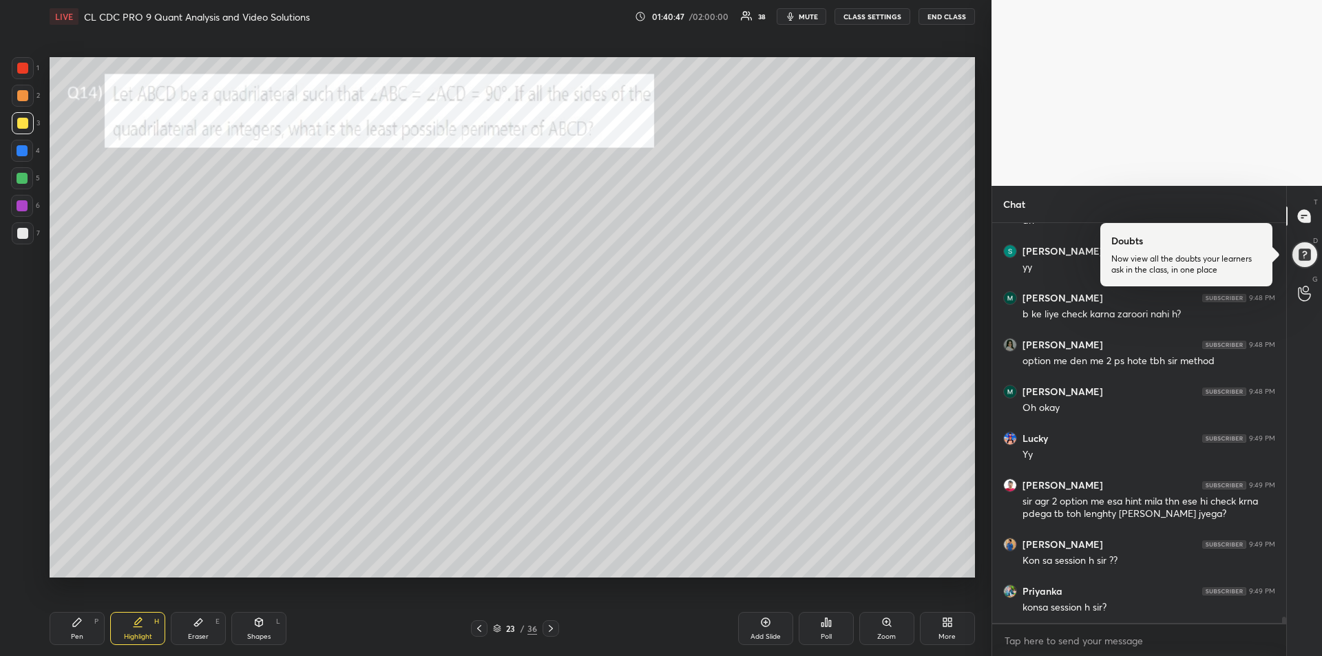
click at [549, 628] on icon at bounding box center [550, 628] width 11 height 11
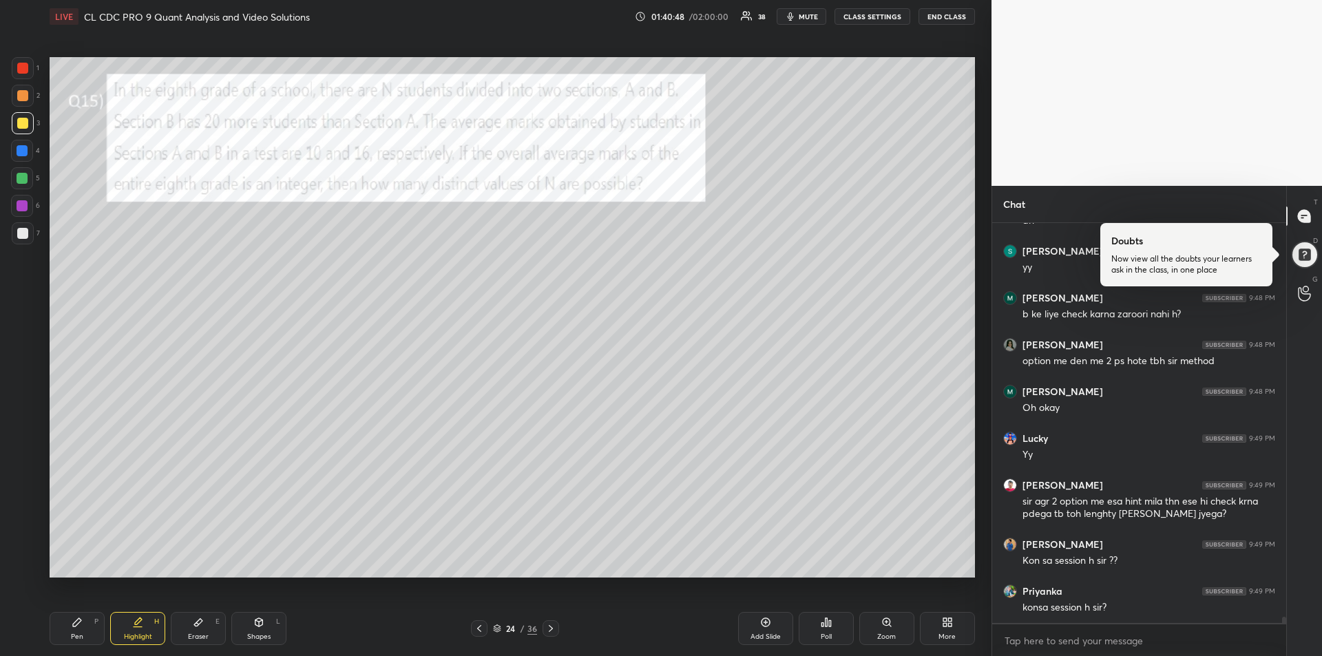
click at [550, 628] on icon at bounding box center [550, 628] width 11 height 11
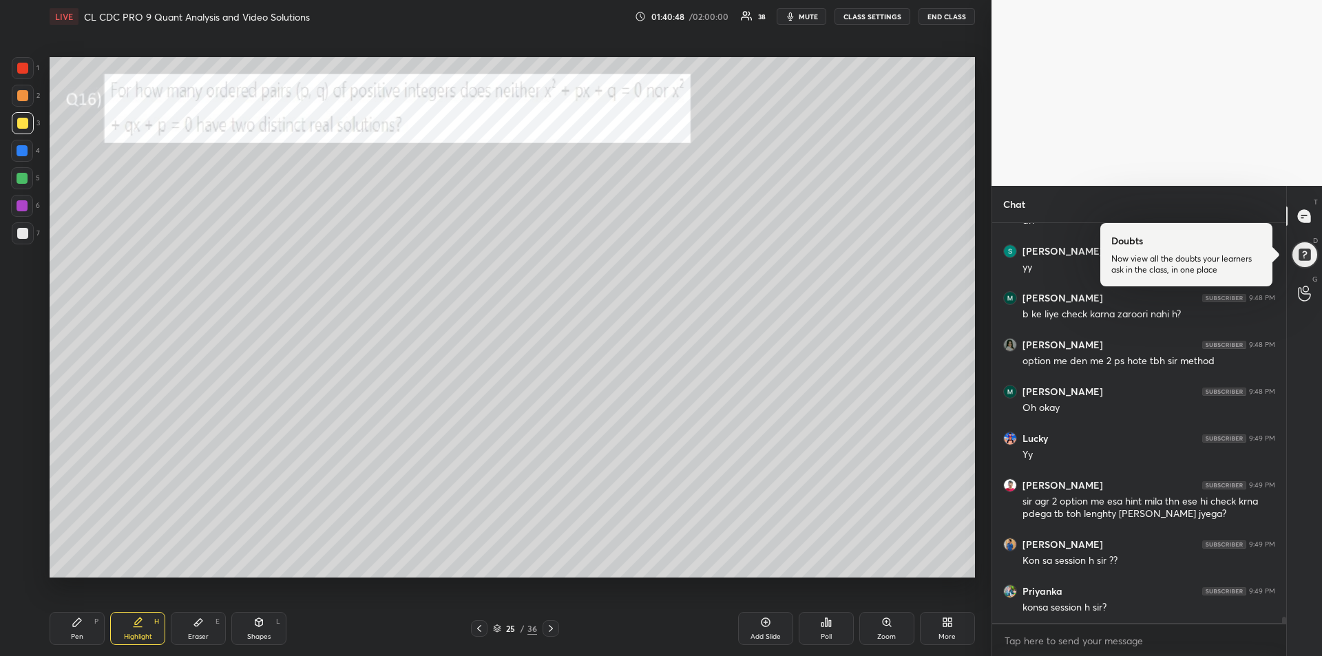
click at [549, 628] on icon at bounding box center [550, 628] width 11 height 11
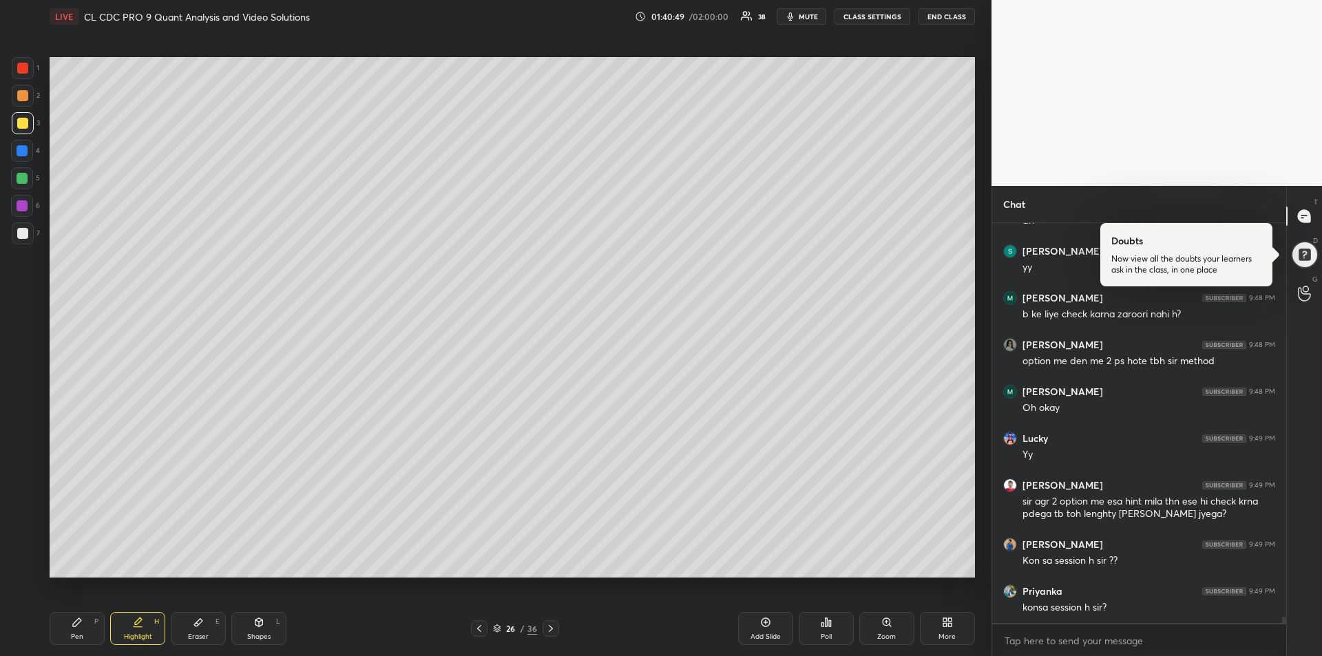
click at [549, 627] on icon at bounding box center [550, 628] width 11 height 11
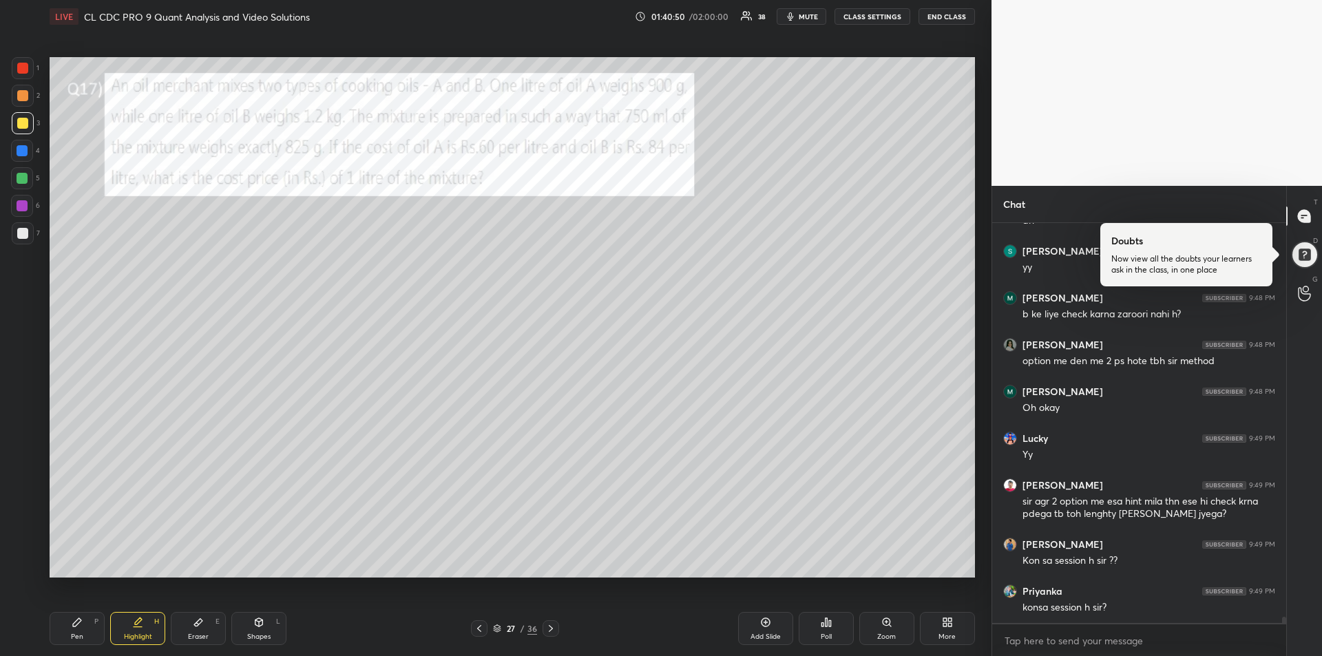
click at [551, 628] on icon at bounding box center [550, 628] width 11 height 11
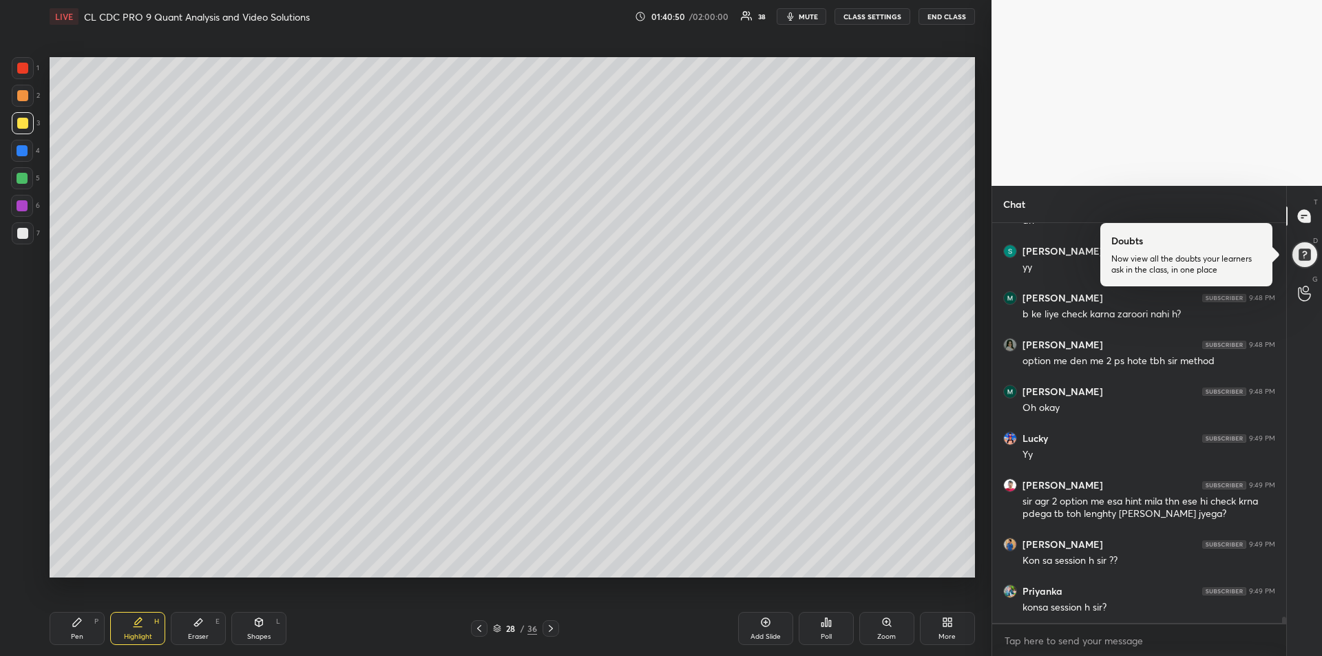
click at [551, 629] on icon at bounding box center [551, 628] width 4 height 7
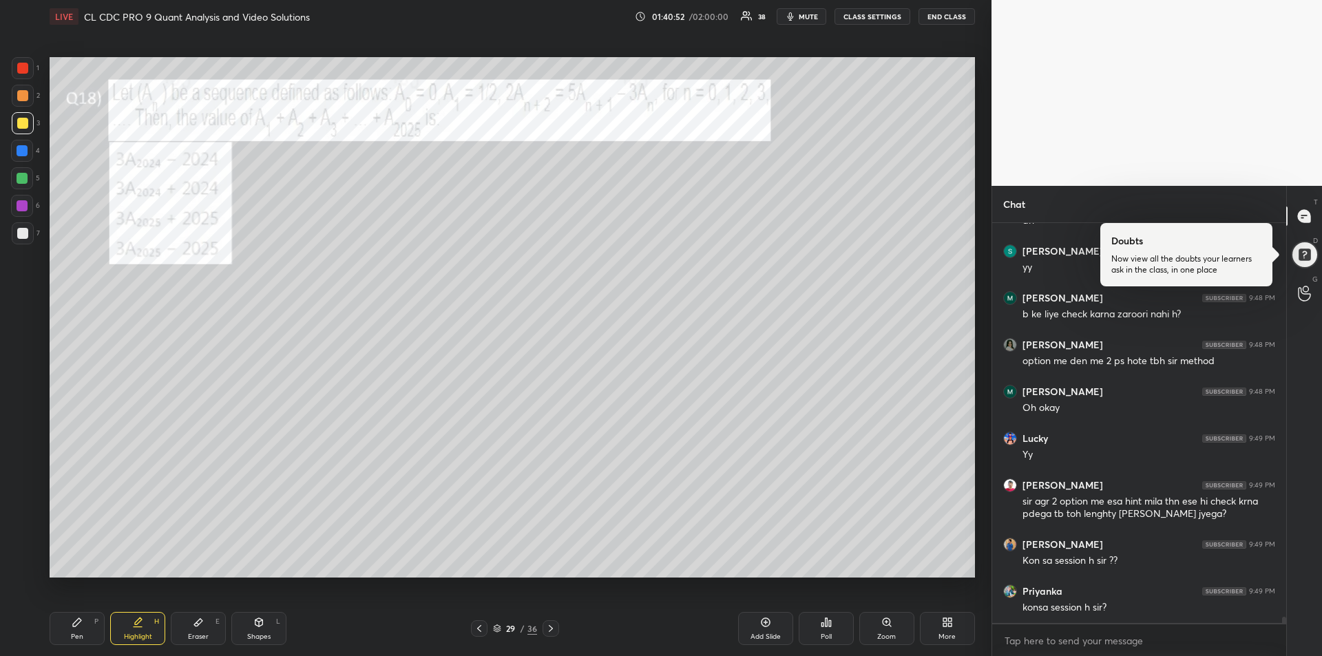
click at [551, 628] on icon at bounding box center [550, 628] width 11 height 11
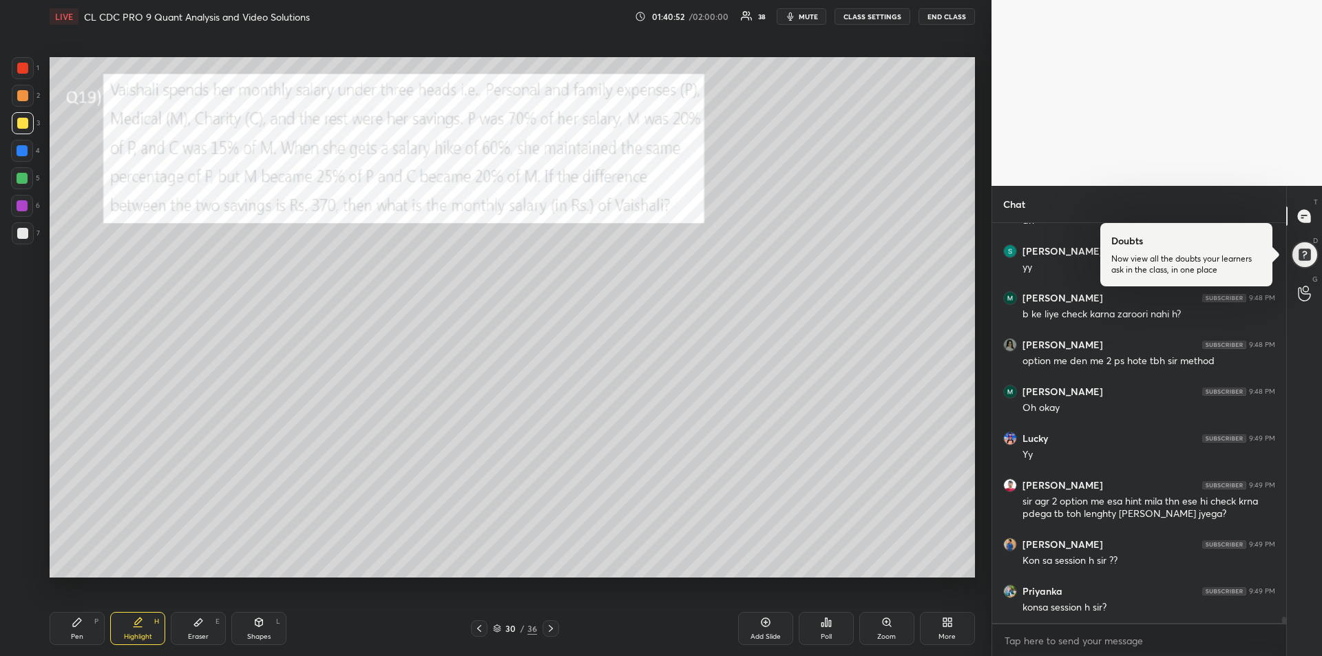
click at [552, 629] on icon at bounding box center [550, 628] width 11 height 11
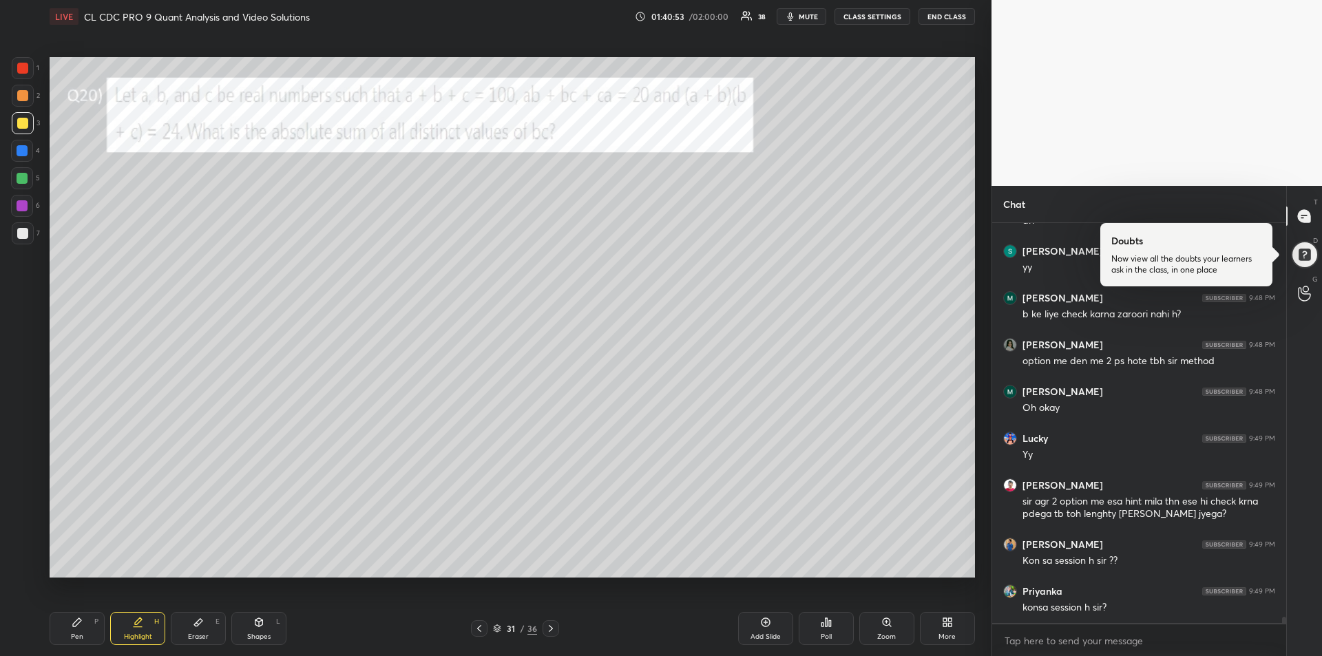
click at [552, 629] on icon at bounding box center [550, 628] width 11 height 11
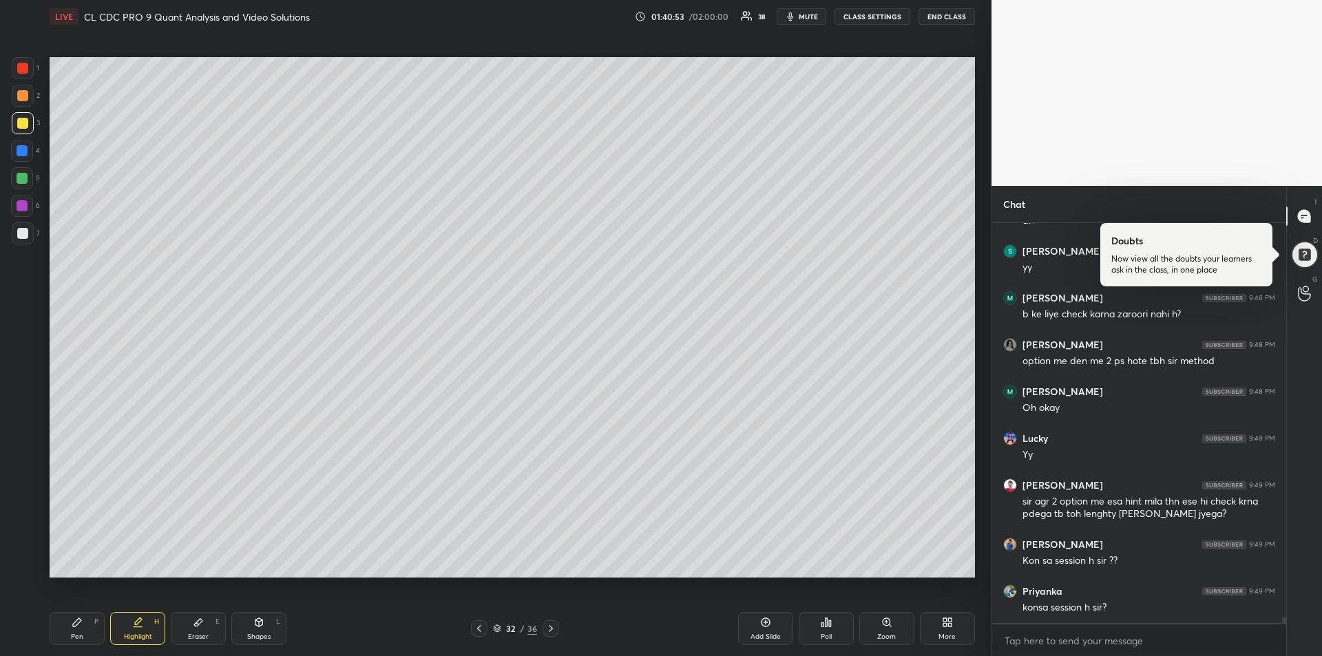
click at [551, 628] on icon at bounding box center [551, 628] width 4 height 7
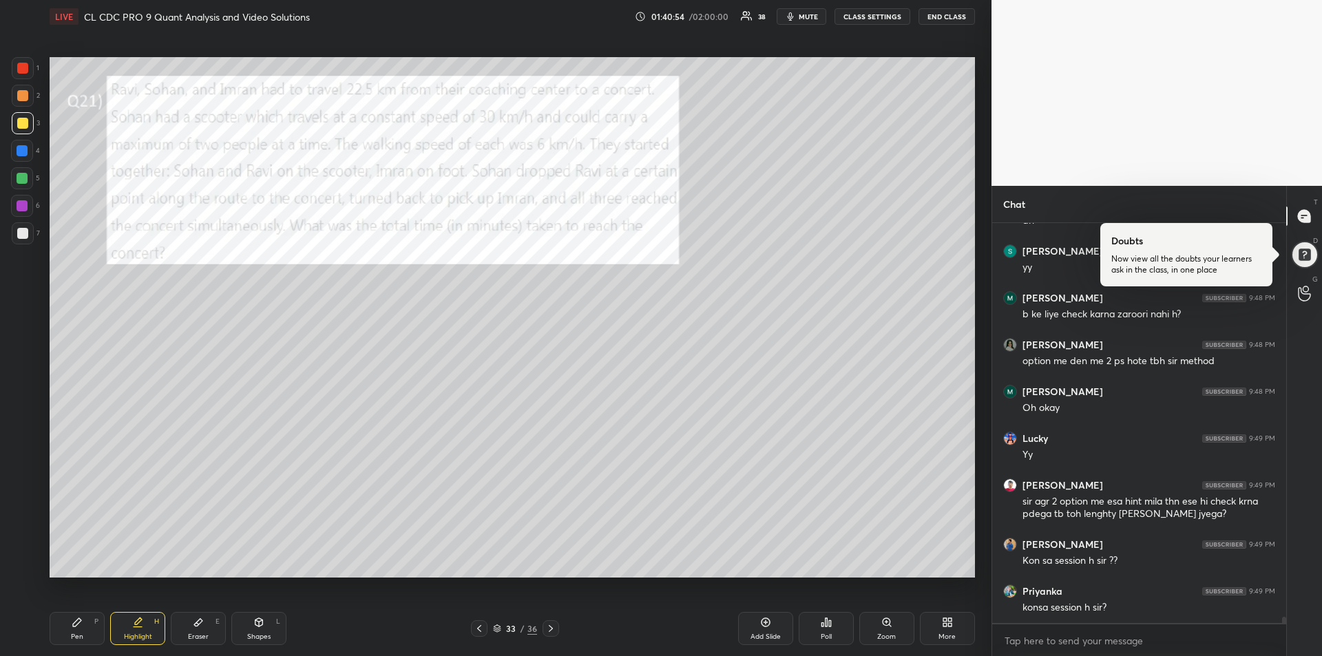
scroll to position [26193, 0]
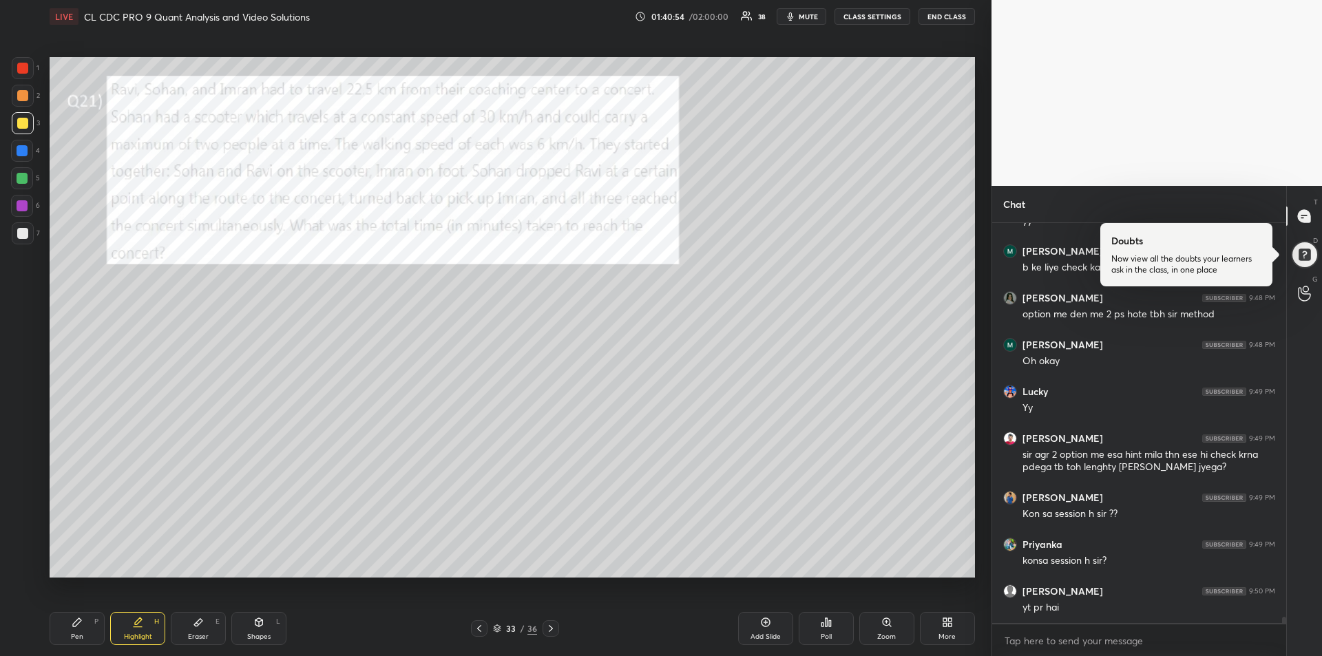
click at [552, 629] on icon at bounding box center [550, 628] width 11 height 11
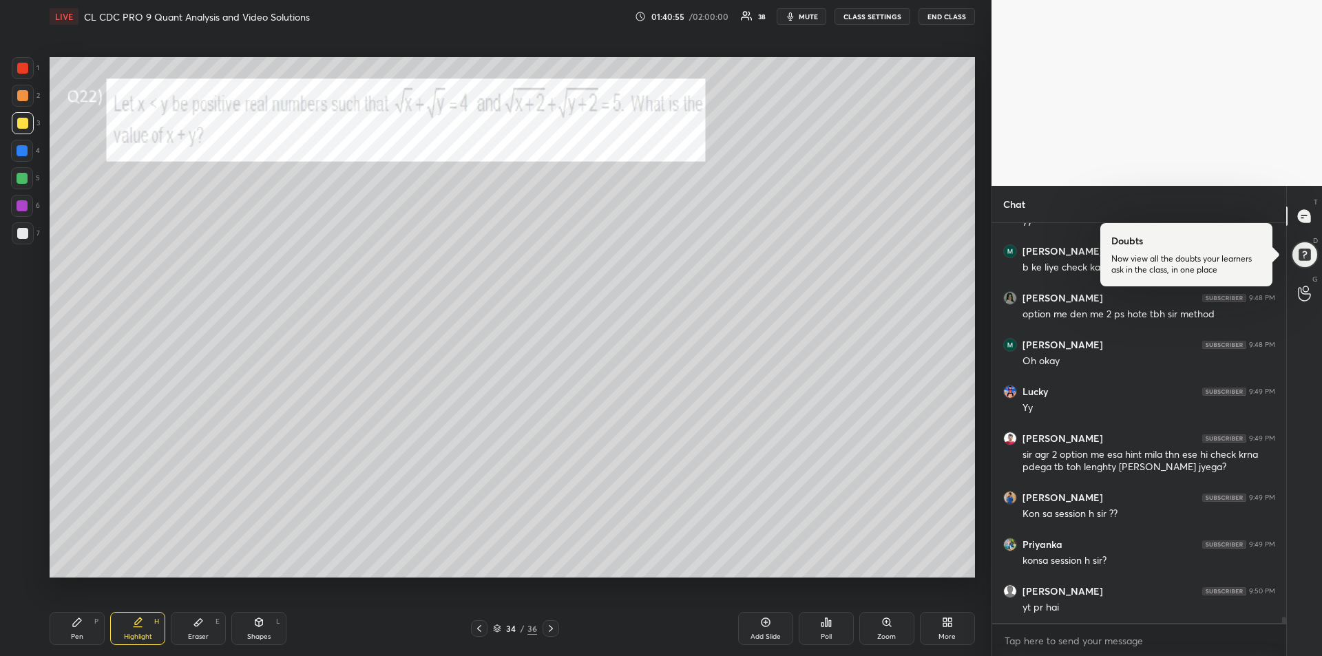
click at [553, 629] on icon at bounding box center [550, 628] width 11 height 11
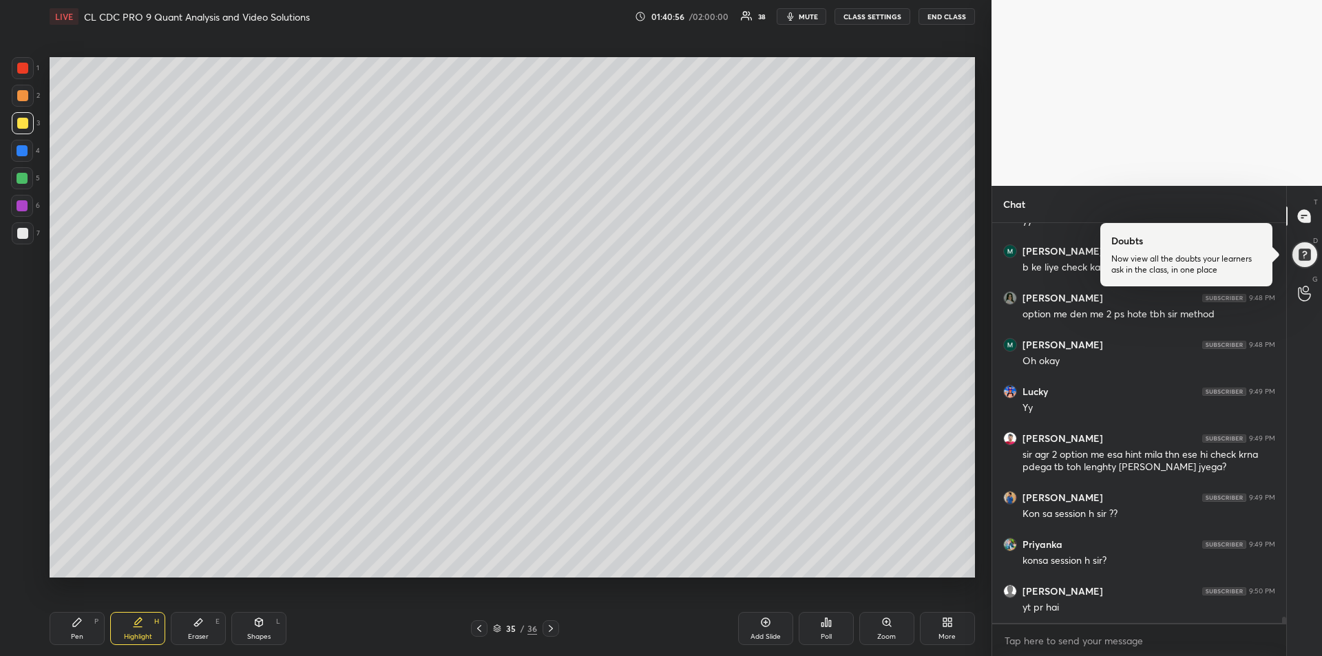
click at [553, 629] on icon at bounding box center [550, 628] width 11 height 11
click at [553, 630] on icon at bounding box center [550, 628] width 11 height 11
click at [552, 629] on icon at bounding box center [550, 628] width 11 height 11
click at [745, 631] on div "Add Slide" at bounding box center [765, 628] width 55 height 33
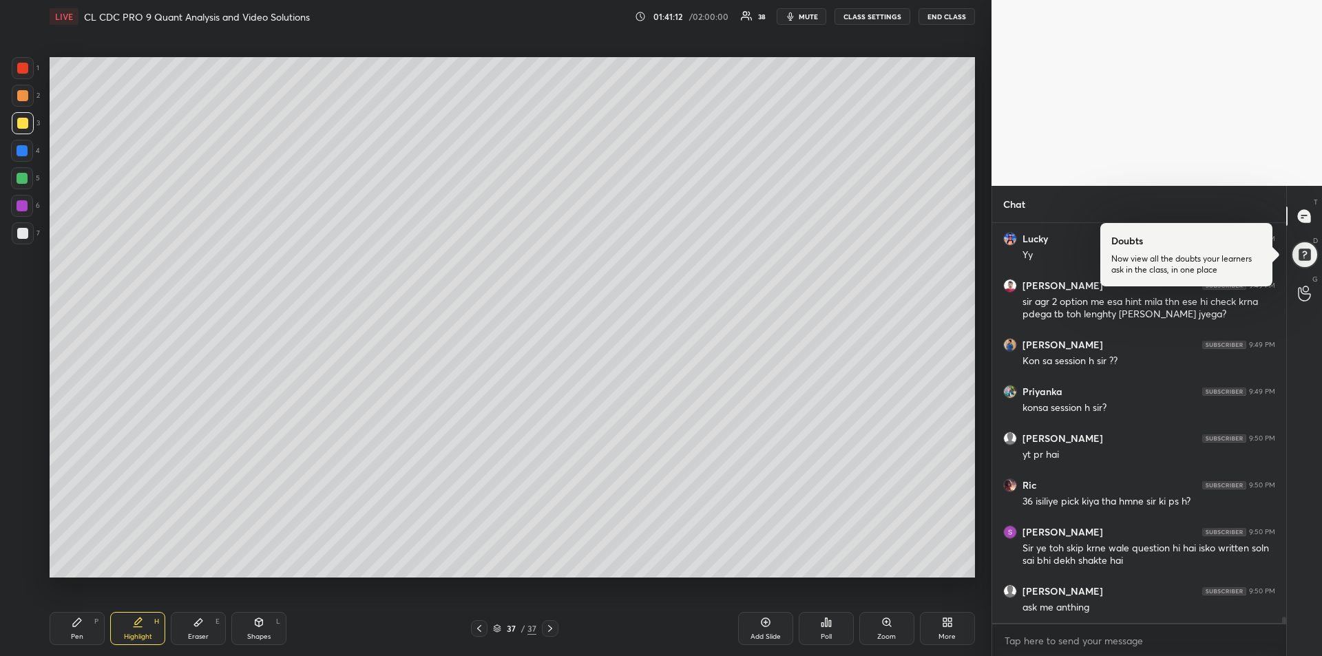
scroll to position [26393, 0]
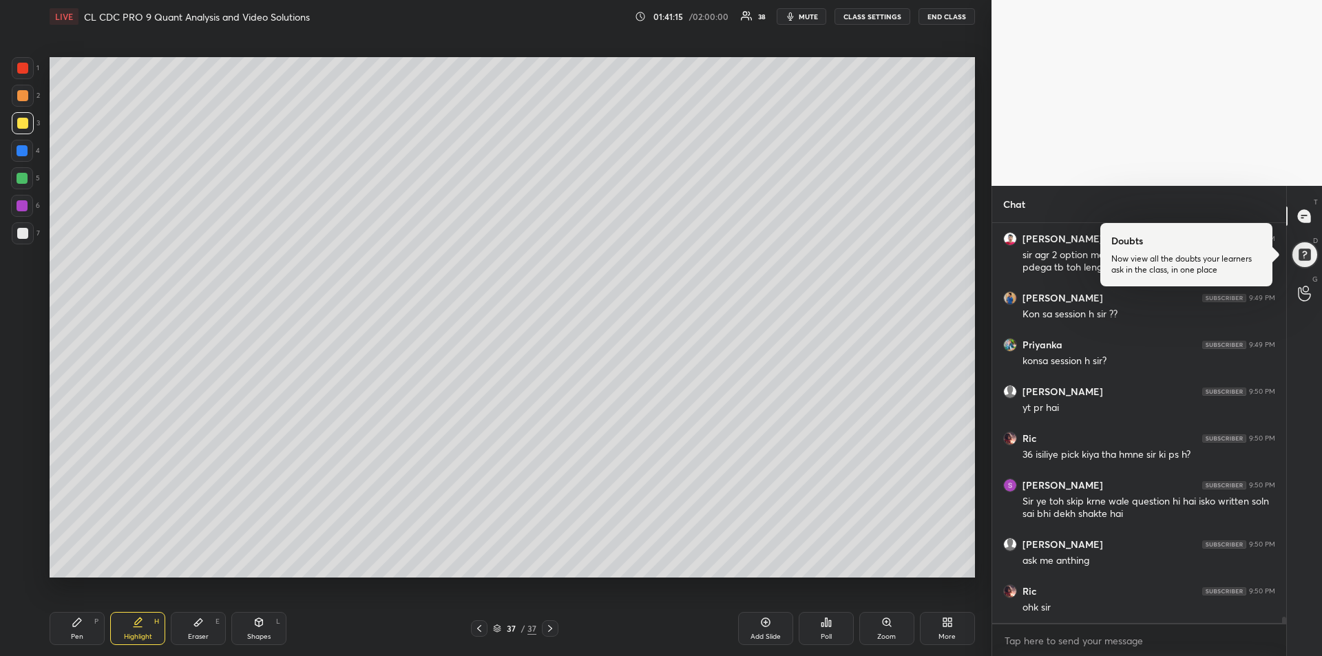
click at [24, 153] on div at bounding box center [22, 150] width 11 height 11
click at [67, 623] on div "Pen P" at bounding box center [77, 628] width 55 height 33
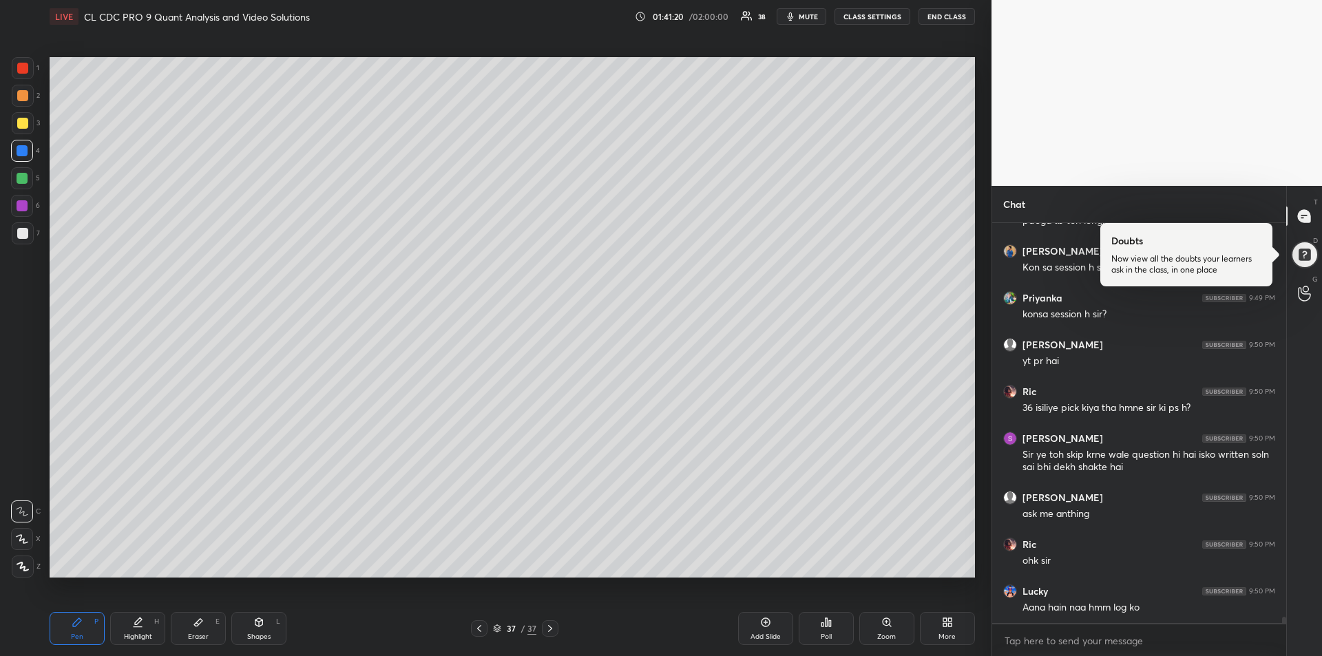
click at [17, 185] on div at bounding box center [22, 178] width 22 height 22
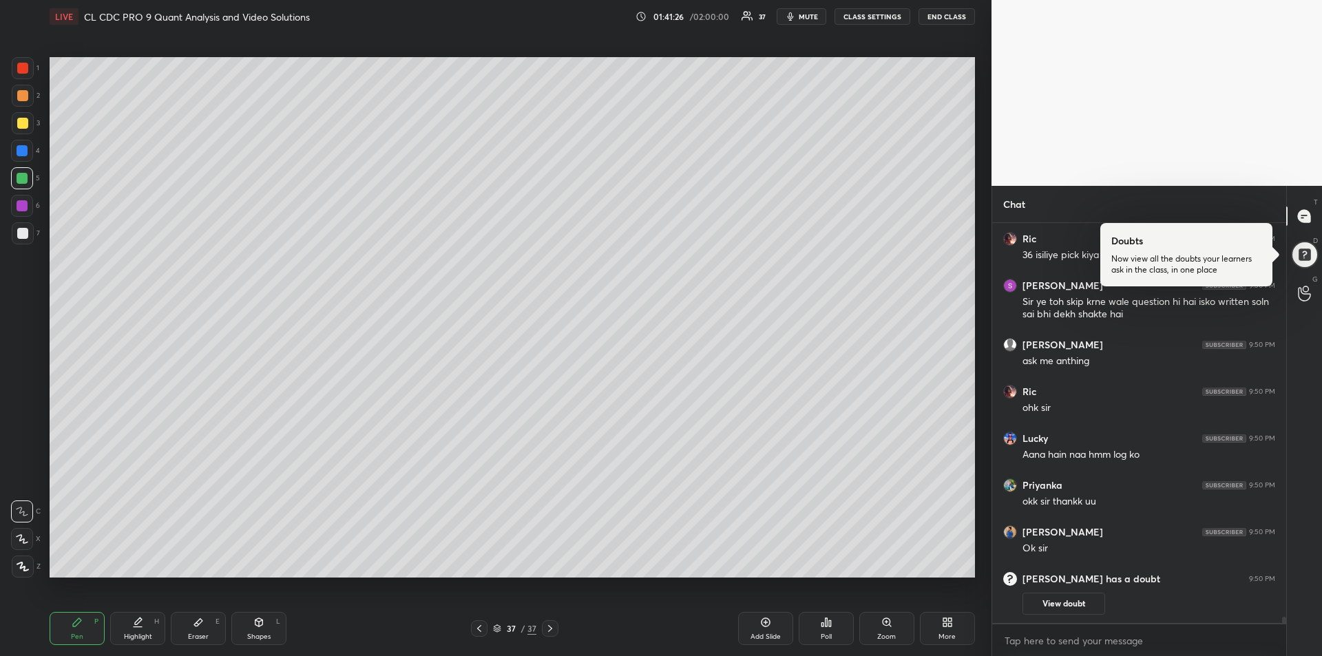
scroll to position [26242, 0]
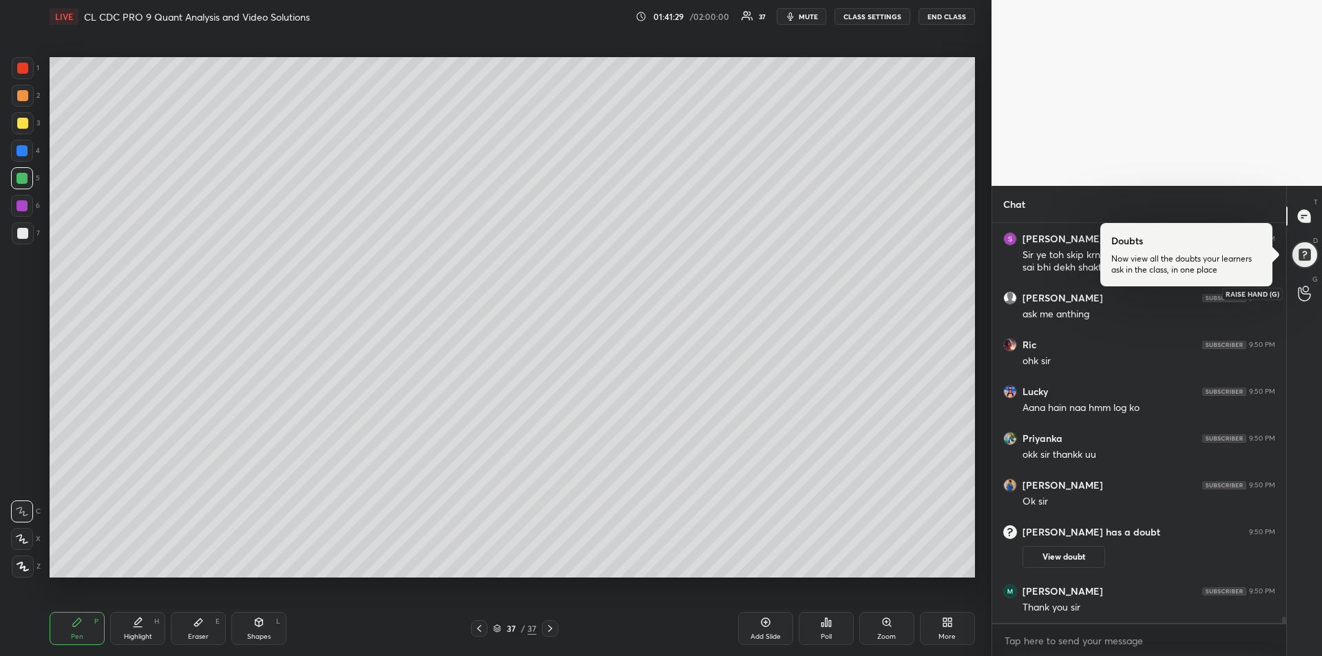
click at [1309, 293] on icon at bounding box center [1304, 294] width 12 height 14
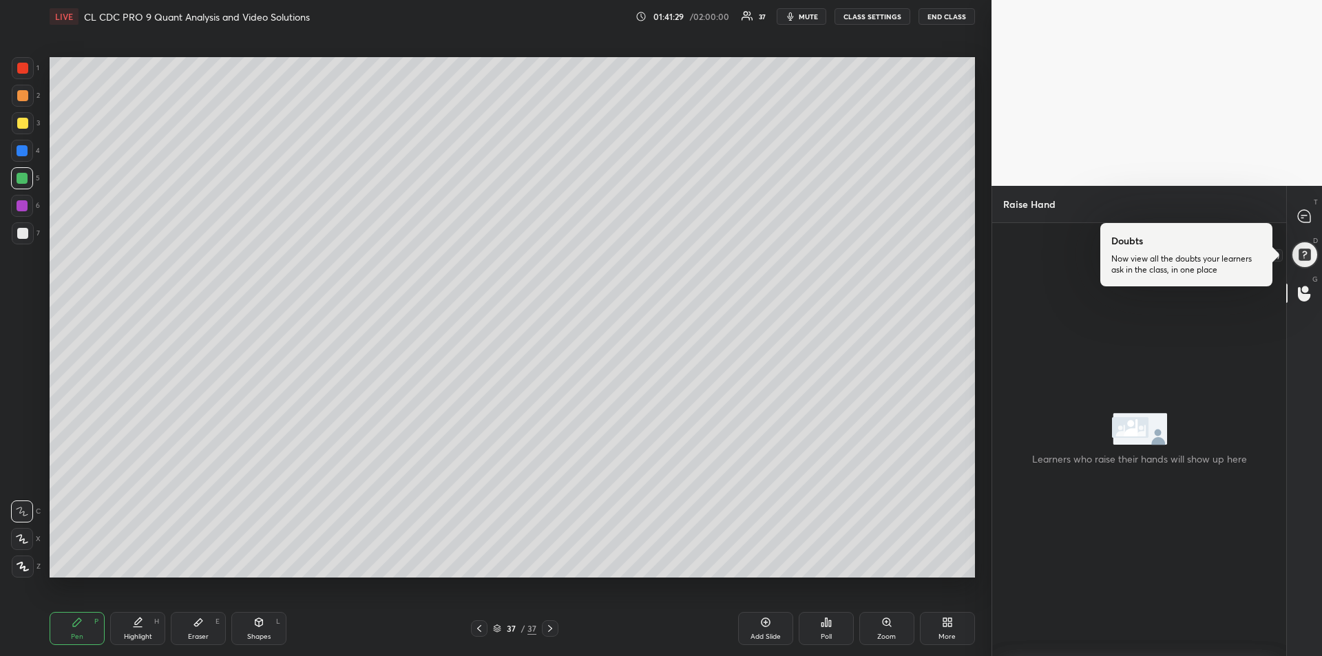
click at [1301, 253] on div at bounding box center [1305, 255] width 28 height 28
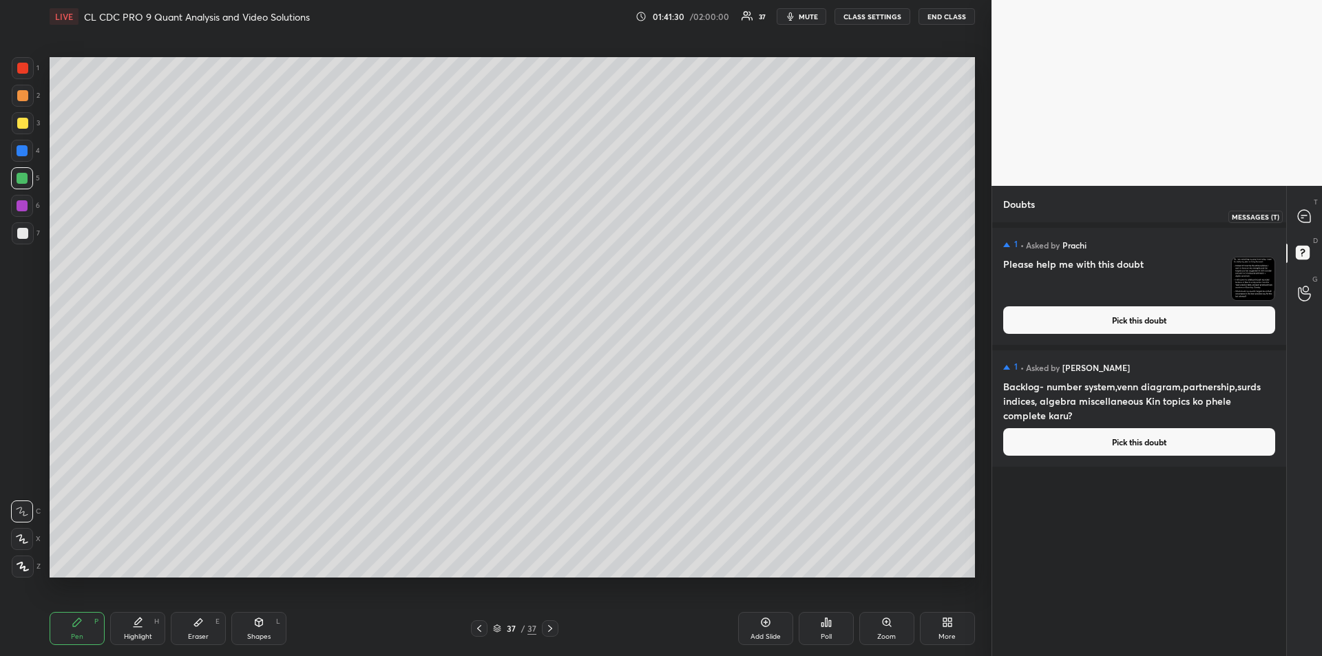
click at [1308, 211] on icon at bounding box center [1304, 216] width 12 height 12
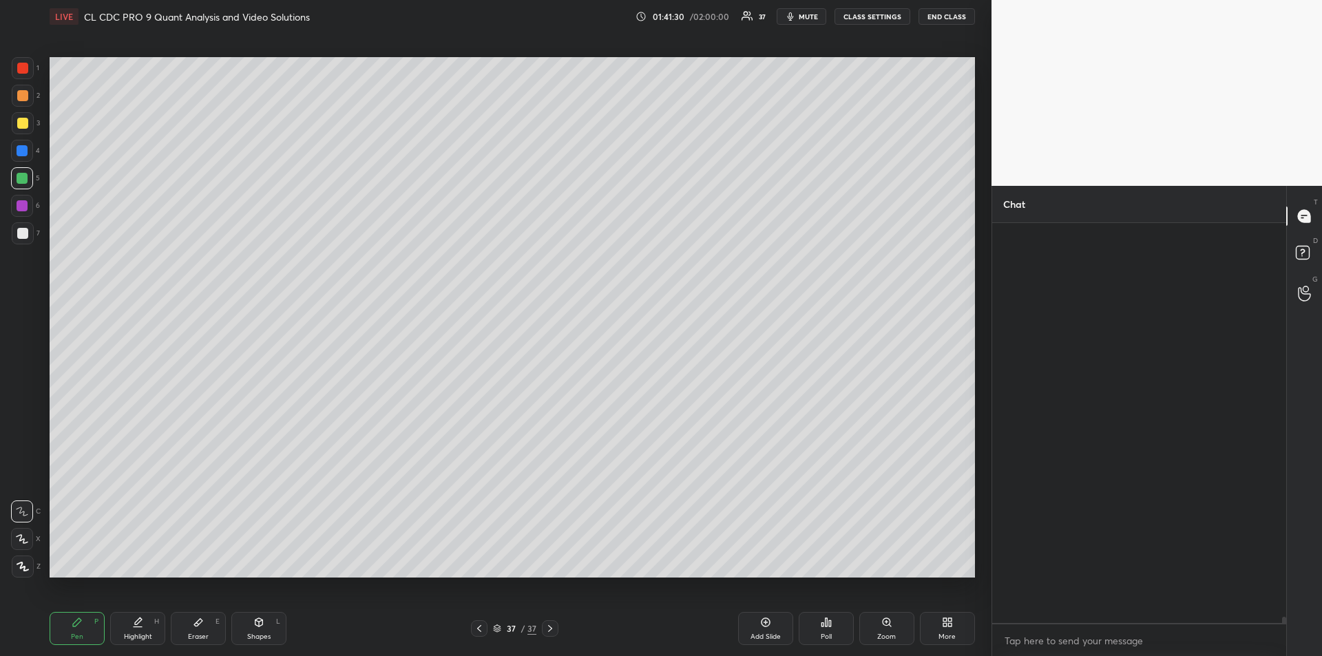
scroll to position [396, 290]
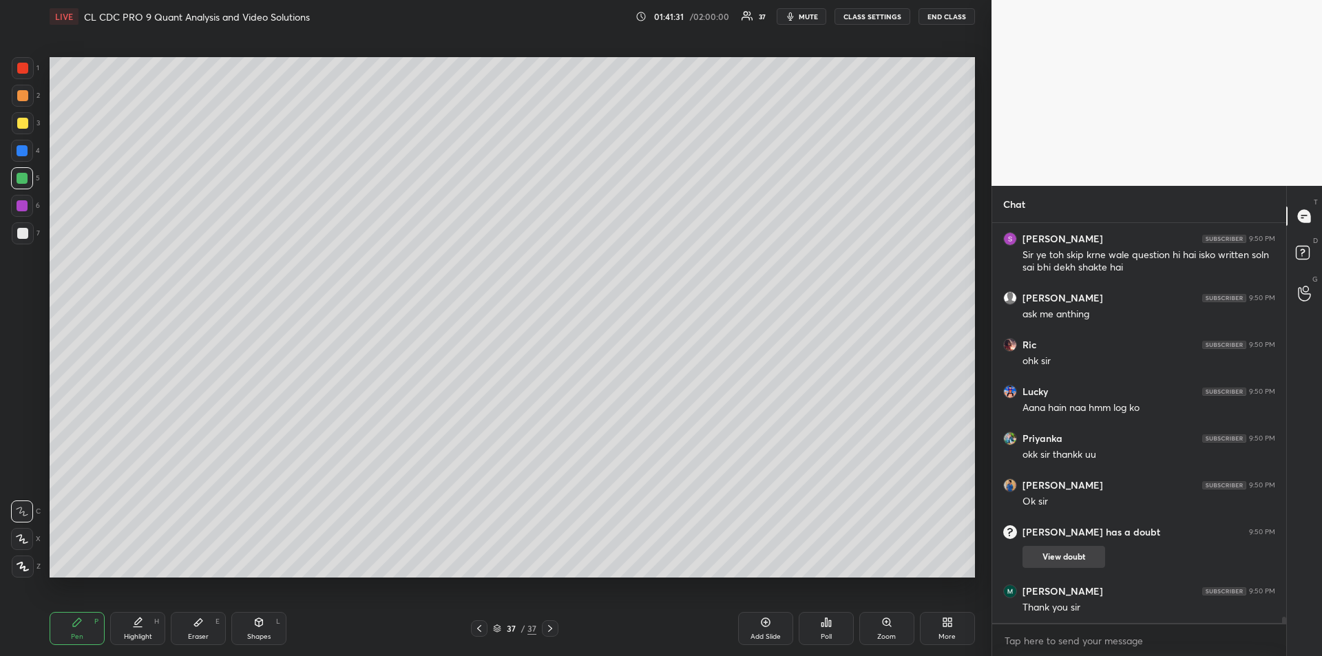
click at [1064, 550] on button "View doubt" at bounding box center [1063, 557] width 83 height 22
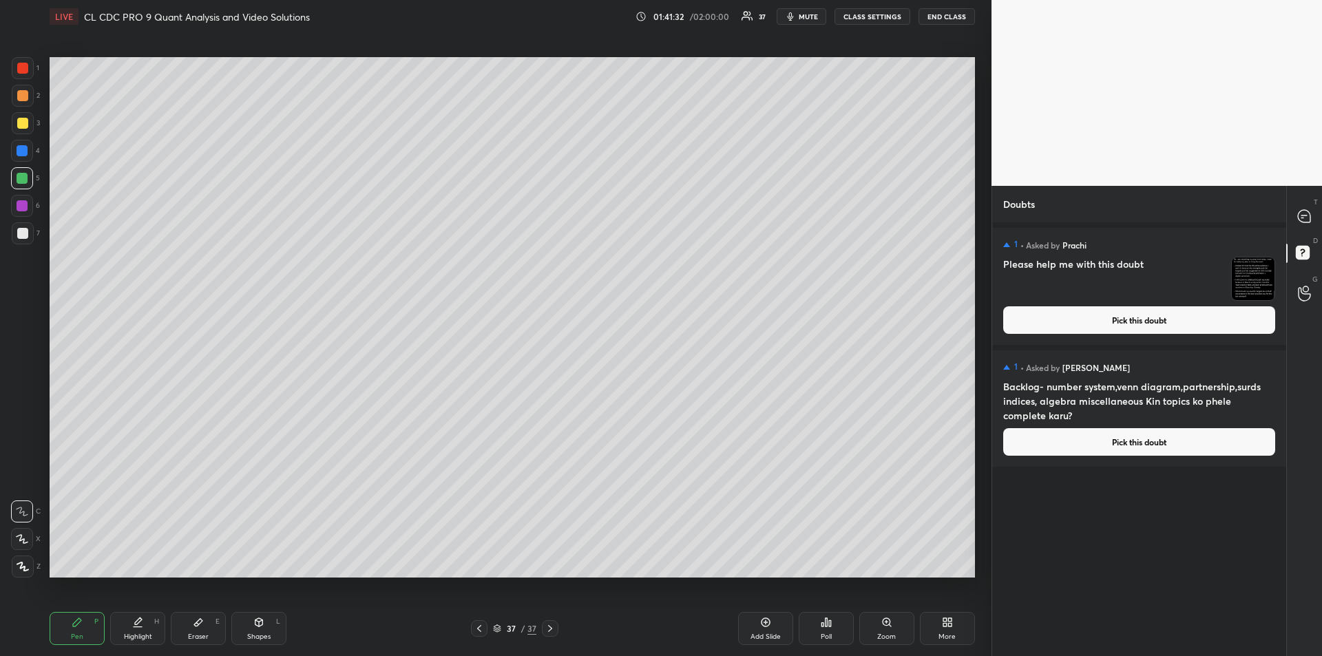
click at [1152, 323] on button "Pick this doubt" at bounding box center [1139, 320] width 272 height 28
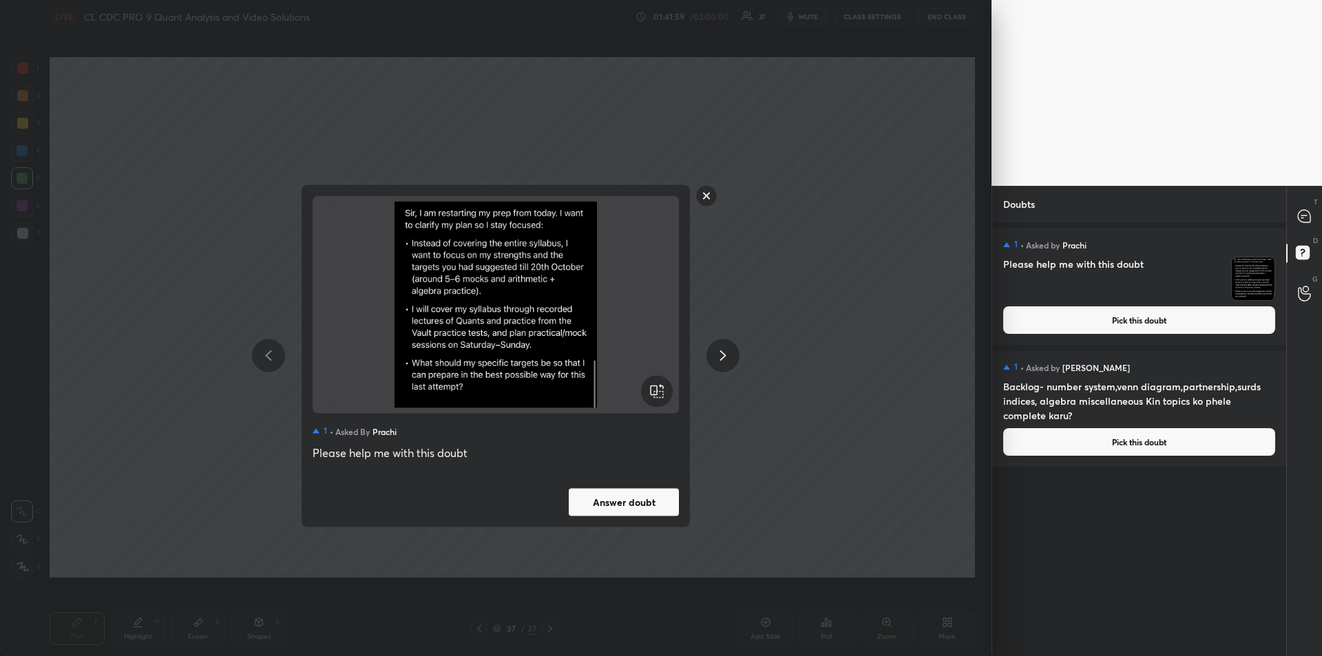
click at [708, 200] on rect at bounding box center [706, 195] width 21 height 21
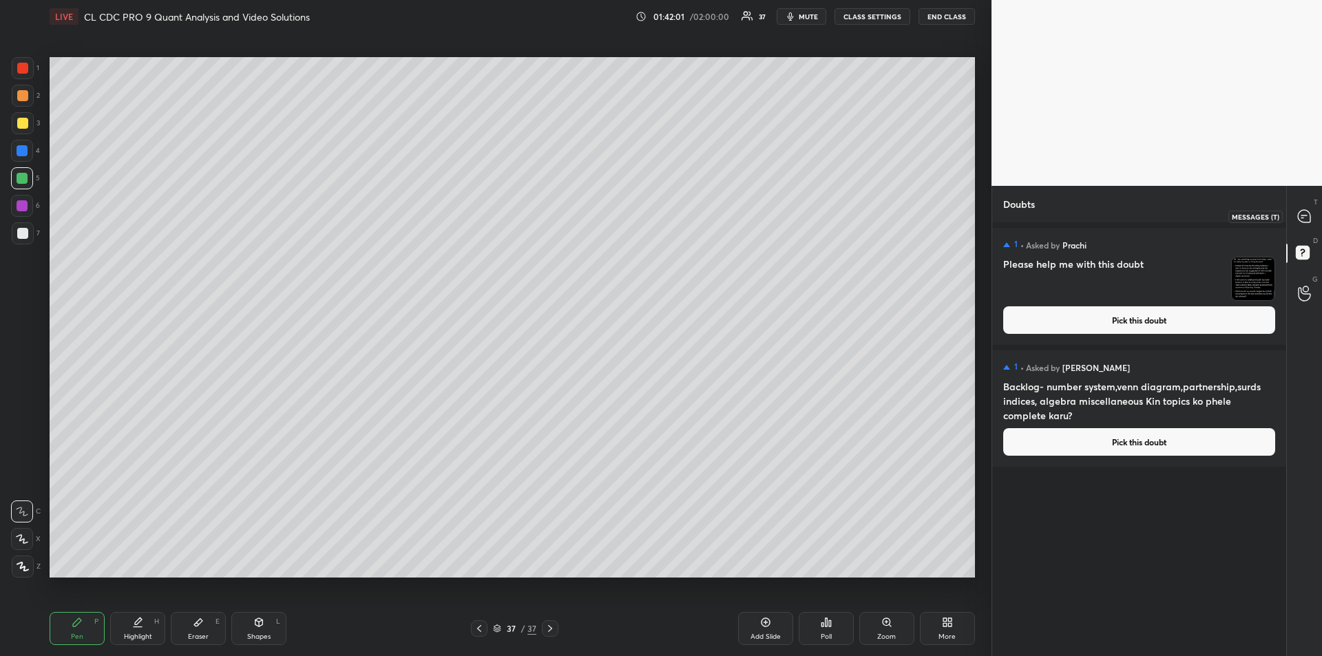
click at [1304, 219] on icon at bounding box center [1304, 216] width 12 height 12
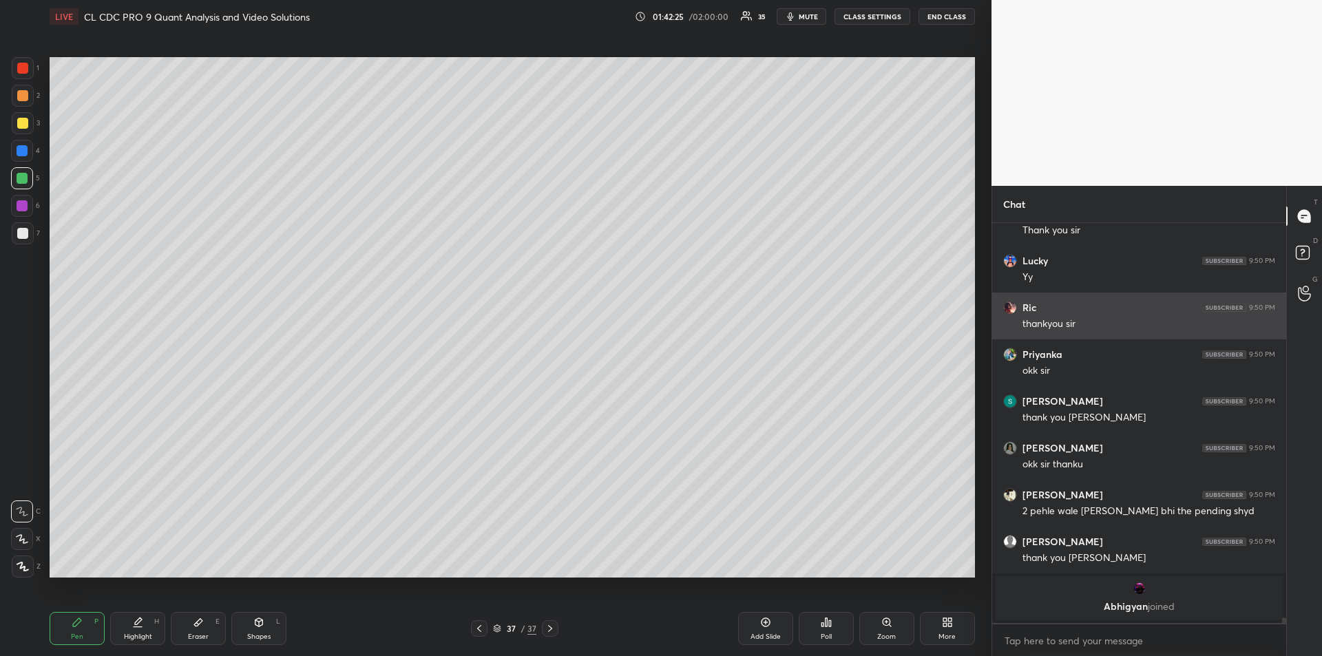
scroll to position [26528, 0]
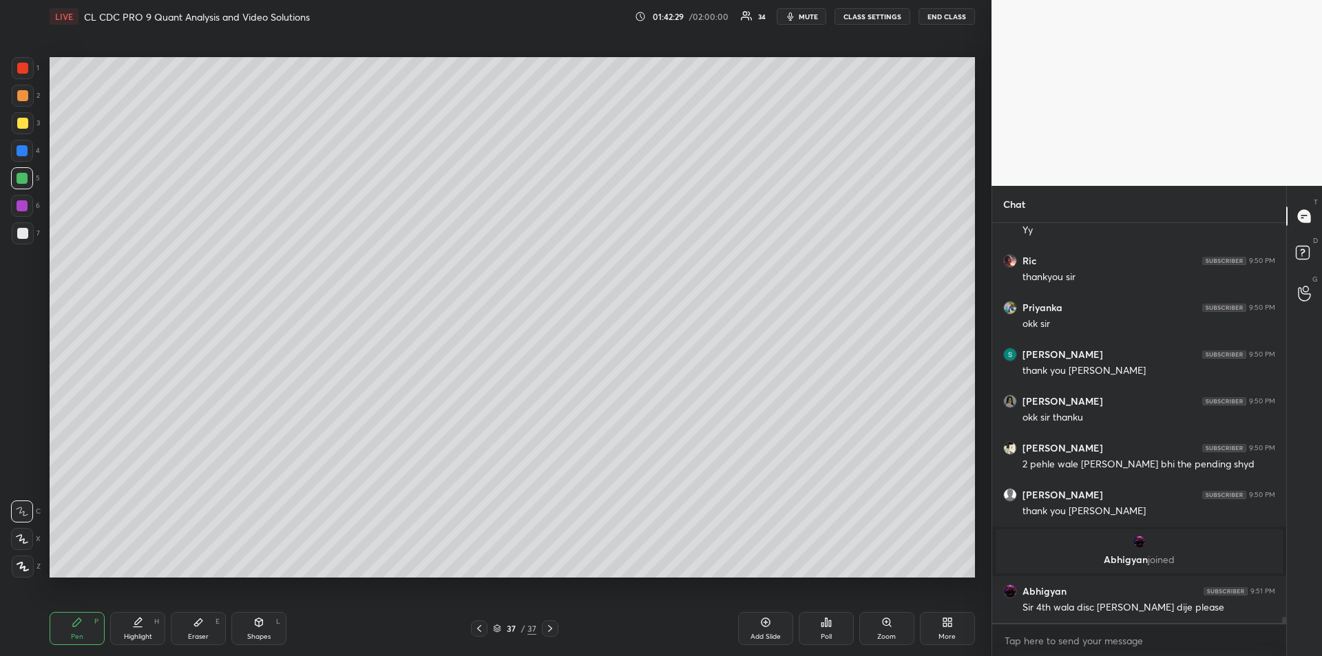
click at [25, 179] on div at bounding box center [22, 178] width 11 height 11
click at [481, 628] on icon at bounding box center [479, 628] width 11 height 11
click at [483, 628] on icon at bounding box center [479, 628] width 11 height 11
click at [482, 628] on icon at bounding box center [479, 628] width 11 height 11
click at [483, 628] on icon at bounding box center [479, 628] width 11 height 11
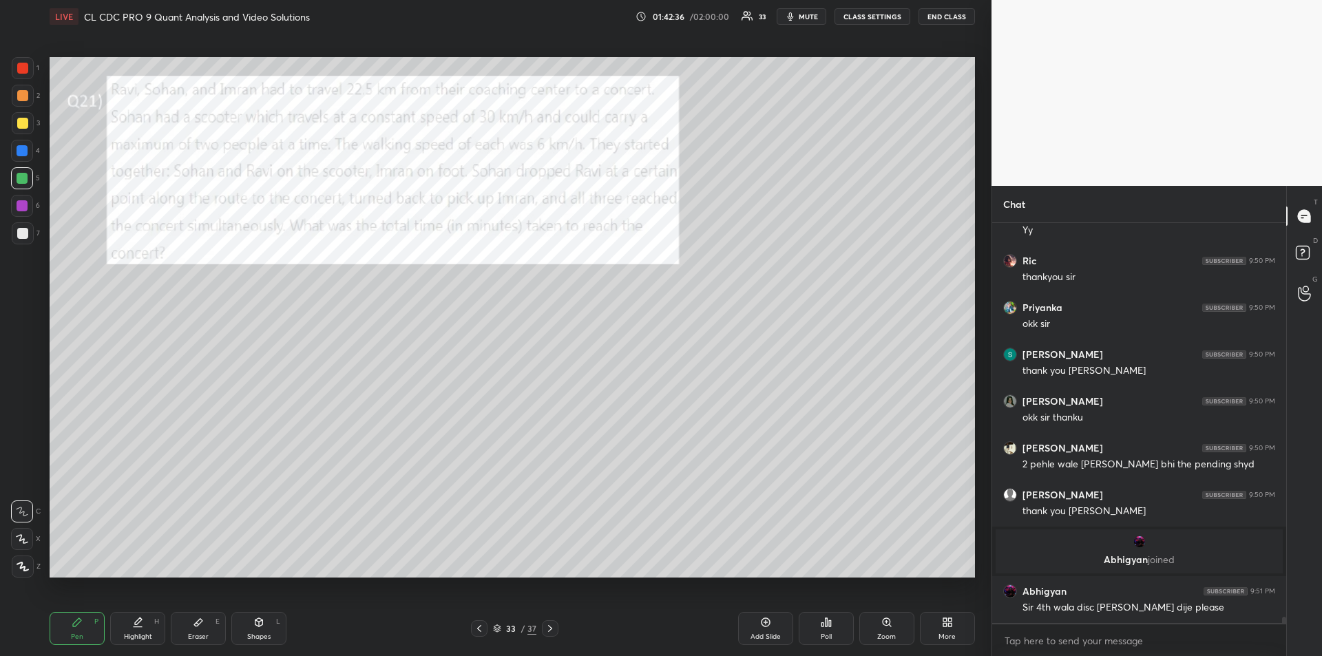
click at [483, 628] on icon at bounding box center [479, 628] width 11 height 11
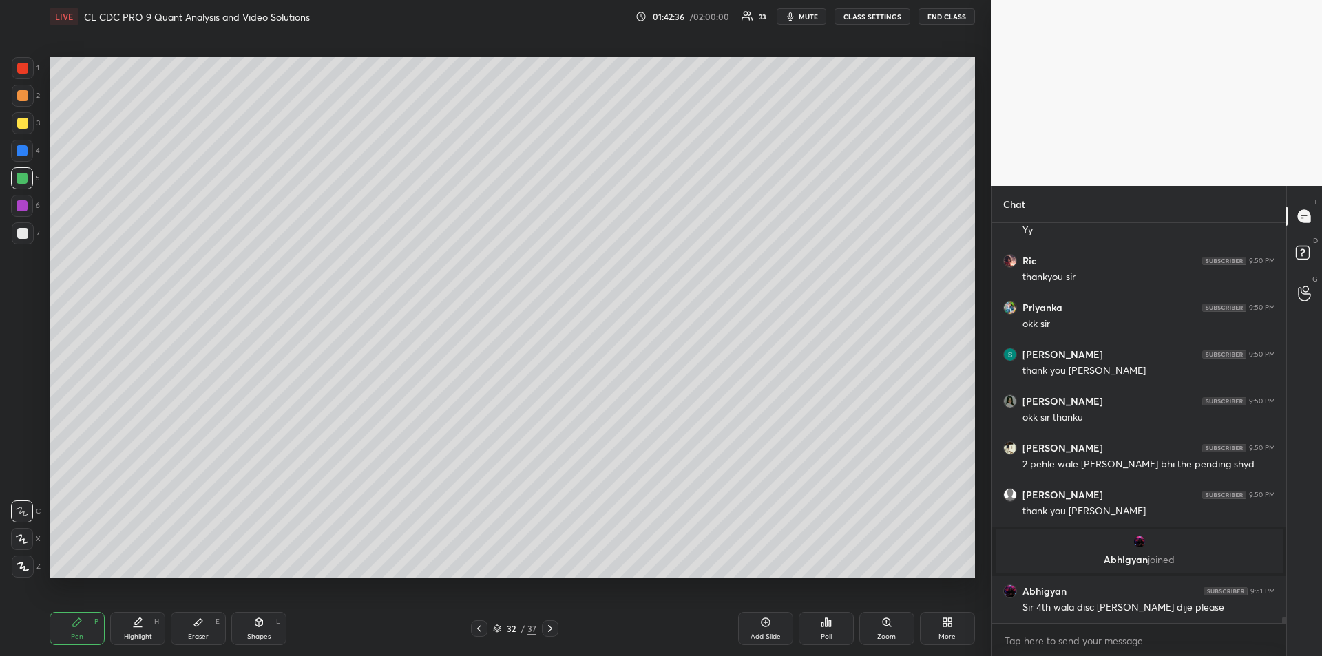
click at [483, 628] on icon at bounding box center [479, 628] width 11 height 11
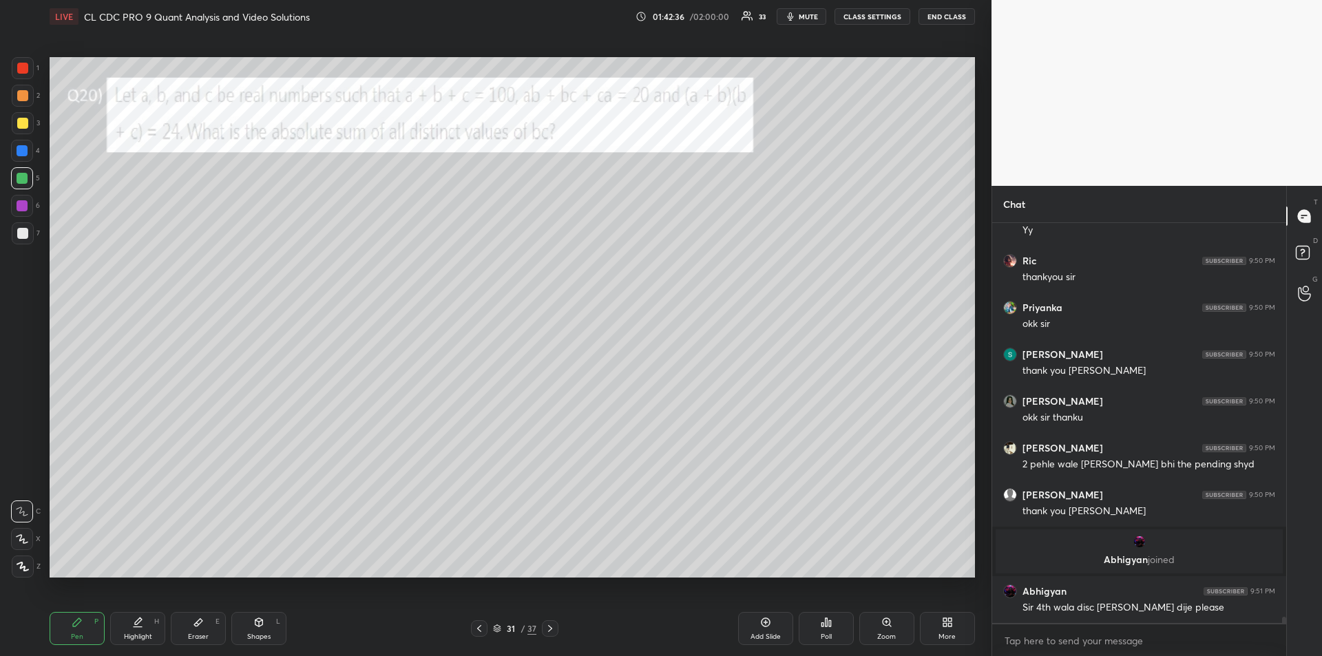
click at [483, 628] on icon at bounding box center [479, 628] width 11 height 11
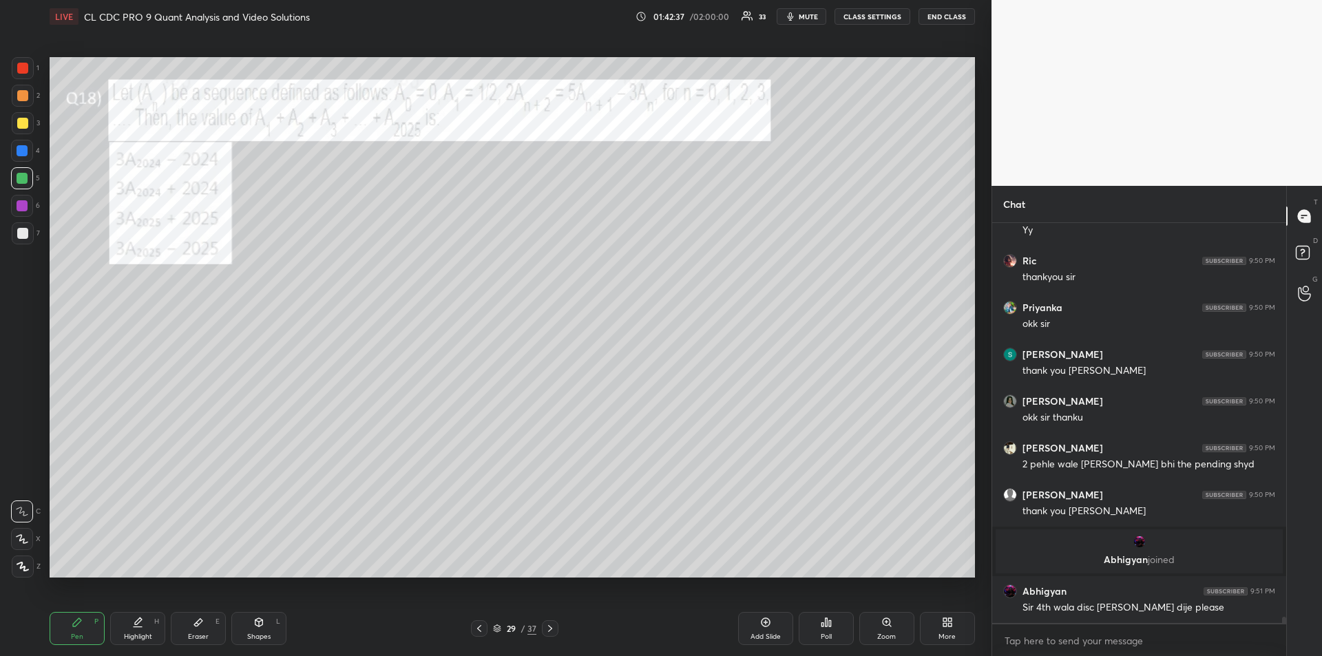
click at [482, 628] on icon at bounding box center [479, 628] width 11 height 11
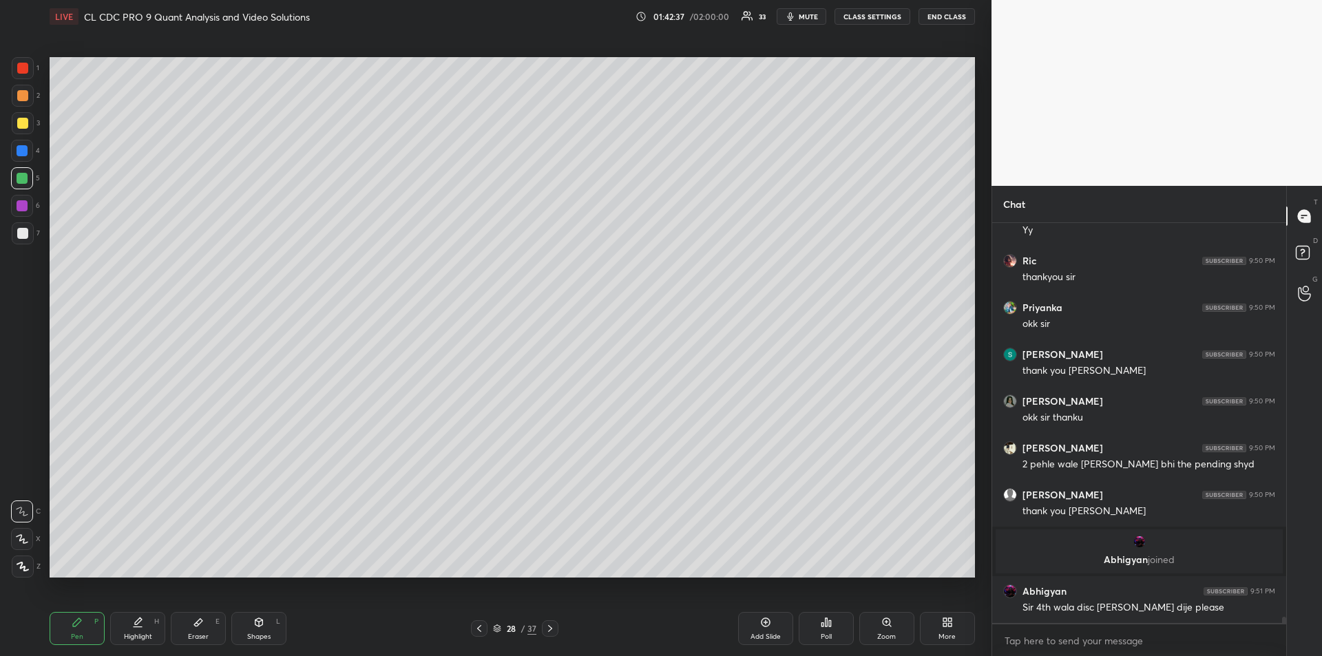
click at [481, 630] on icon at bounding box center [479, 628] width 11 height 11
click at [480, 629] on icon at bounding box center [479, 628] width 11 height 11
click at [480, 628] on icon at bounding box center [479, 628] width 11 height 11
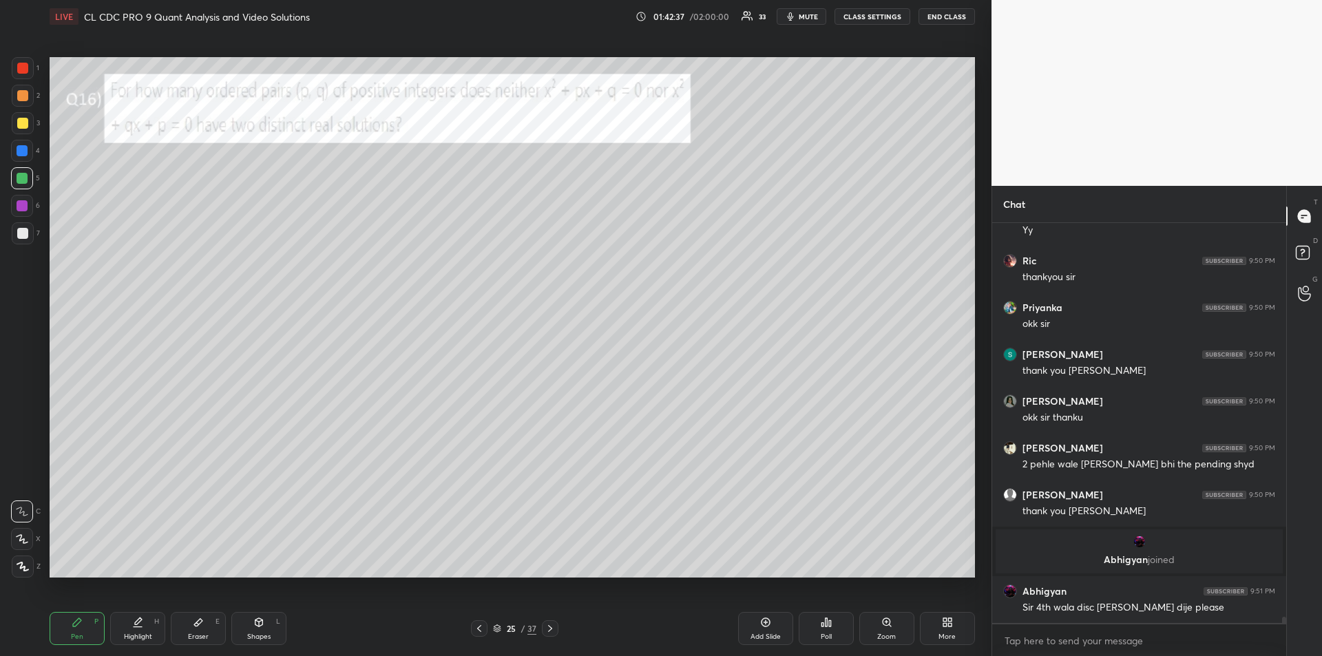
click at [480, 627] on icon at bounding box center [479, 628] width 11 height 11
click at [481, 628] on icon at bounding box center [479, 628] width 11 height 11
click at [481, 627] on icon at bounding box center [479, 628] width 11 height 11
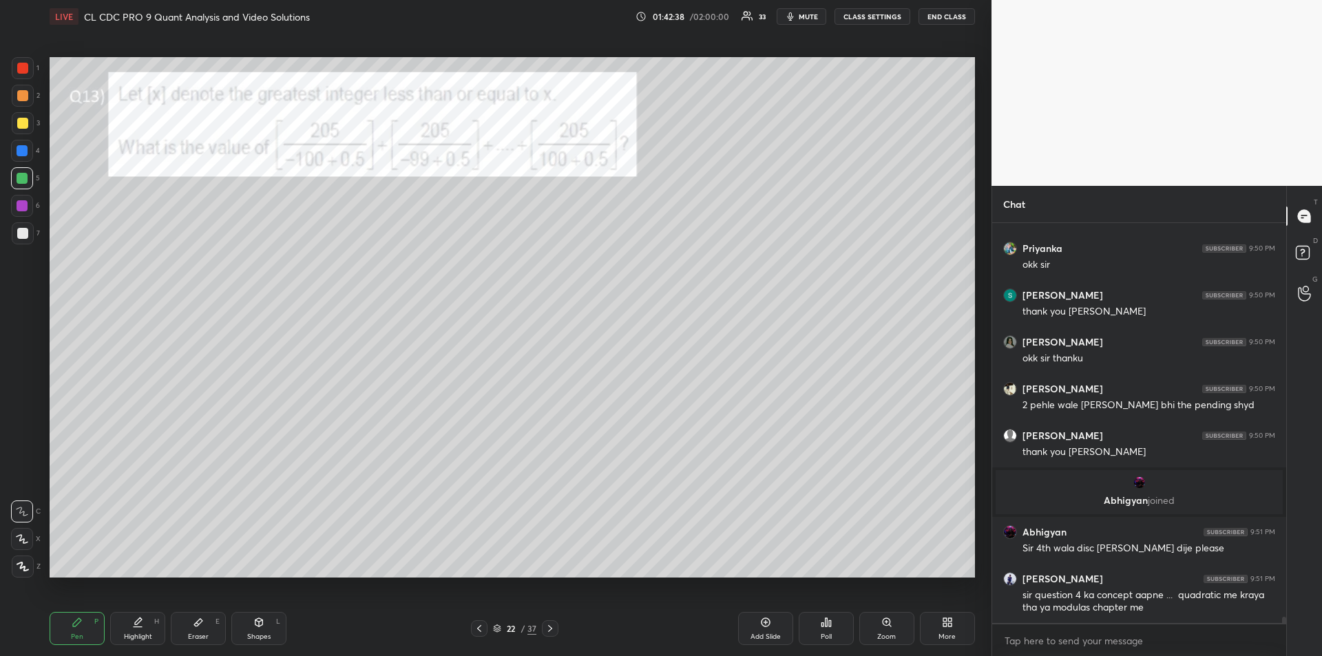
click at [481, 628] on icon at bounding box center [479, 628] width 11 height 11
click at [480, 627] on icon at bounding box center [479, 628] width 11 height 11
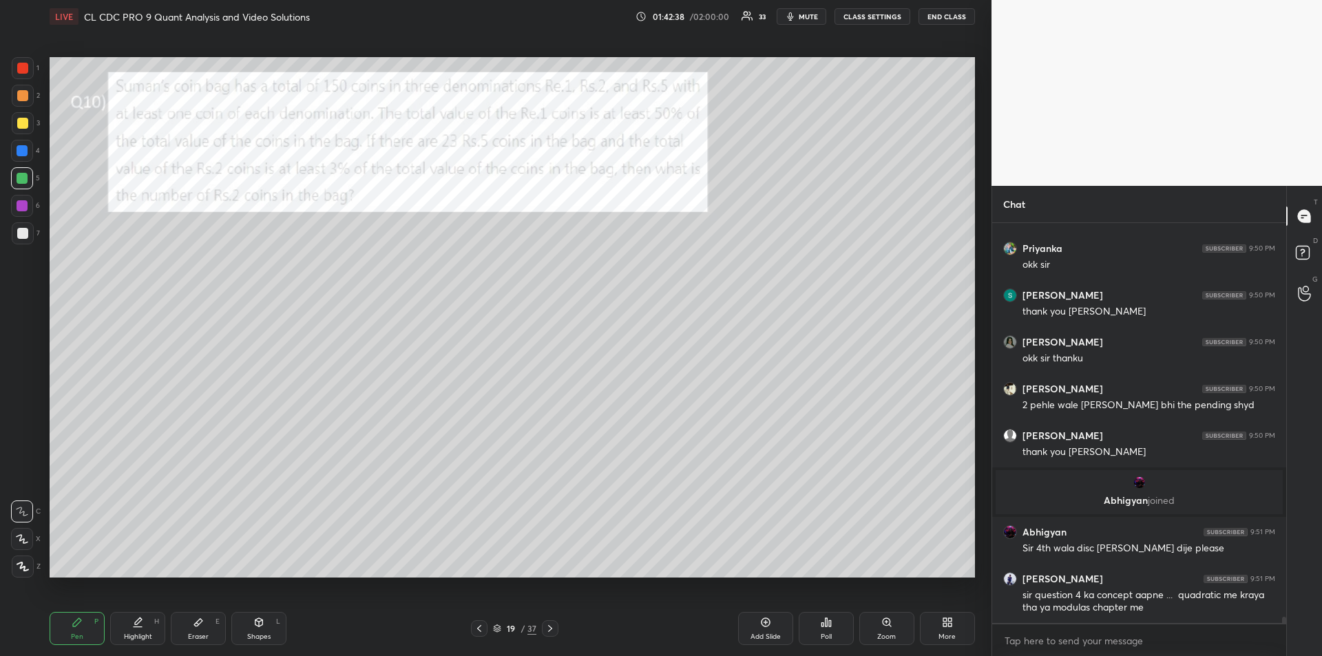
click at [480, 628] on icon at bounding box center [479, 628] width 11 height 11
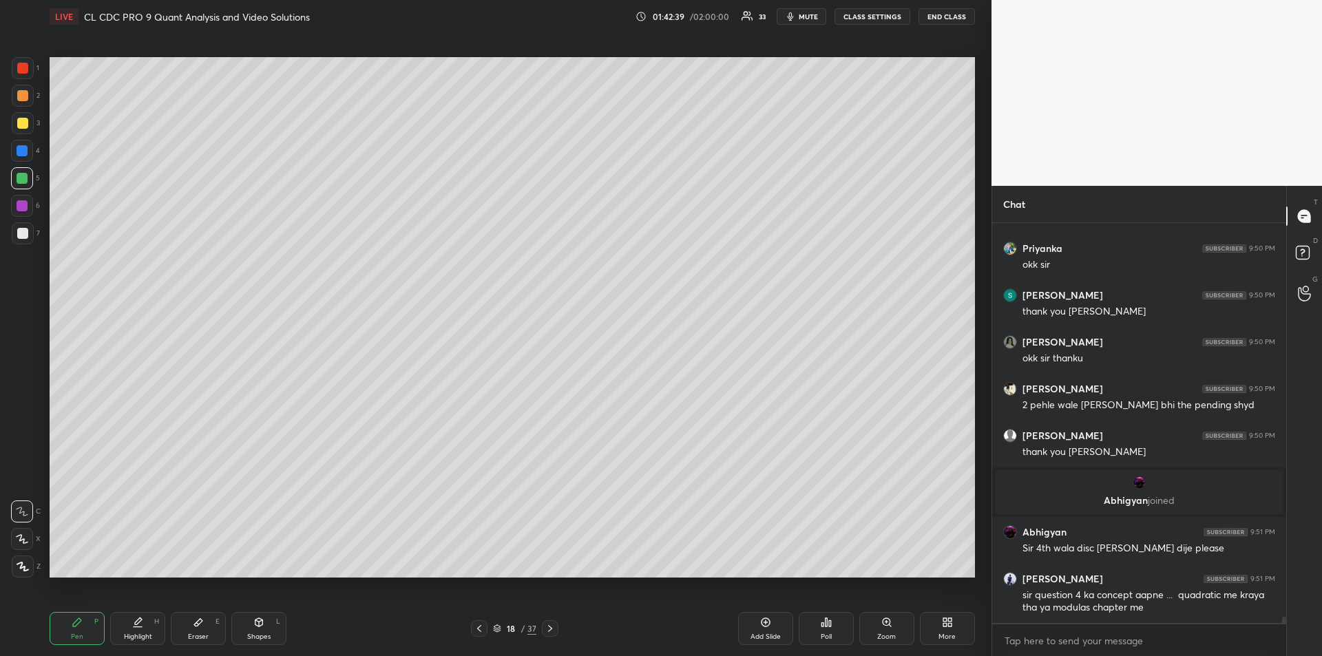
scroll to position [26646, 0]
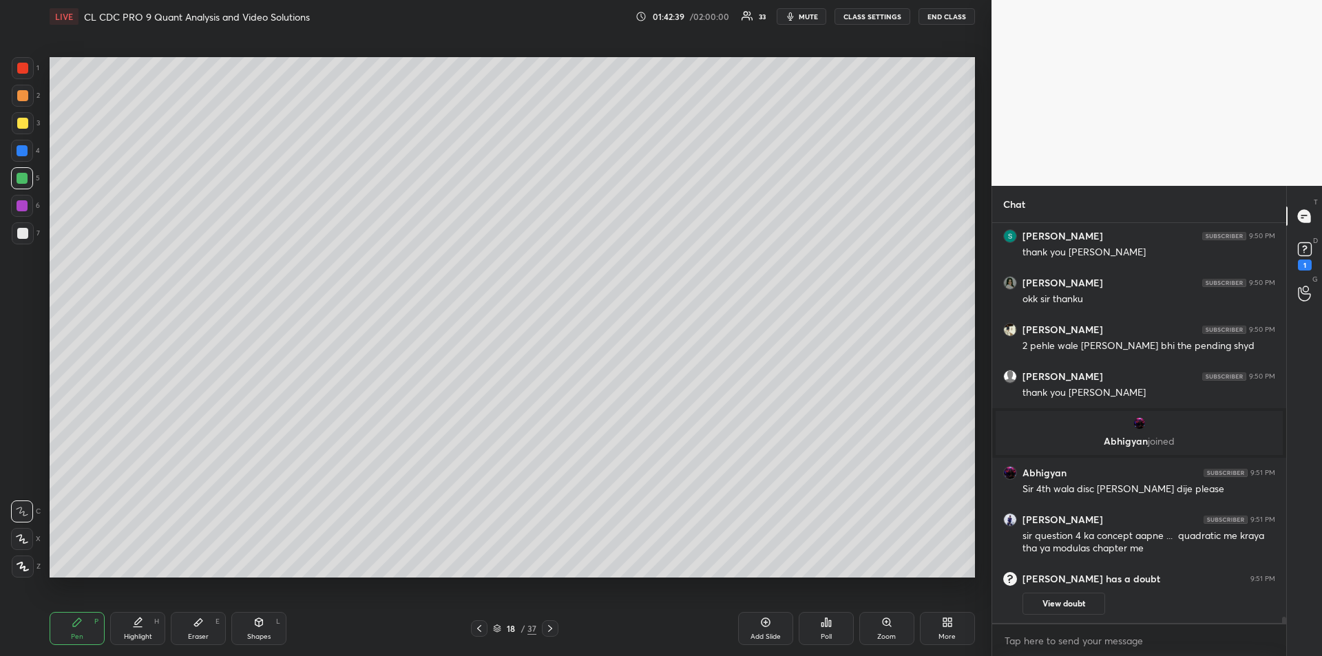
click at [480, 629] on icon at bounding box center [479, 628] width 11 height 11
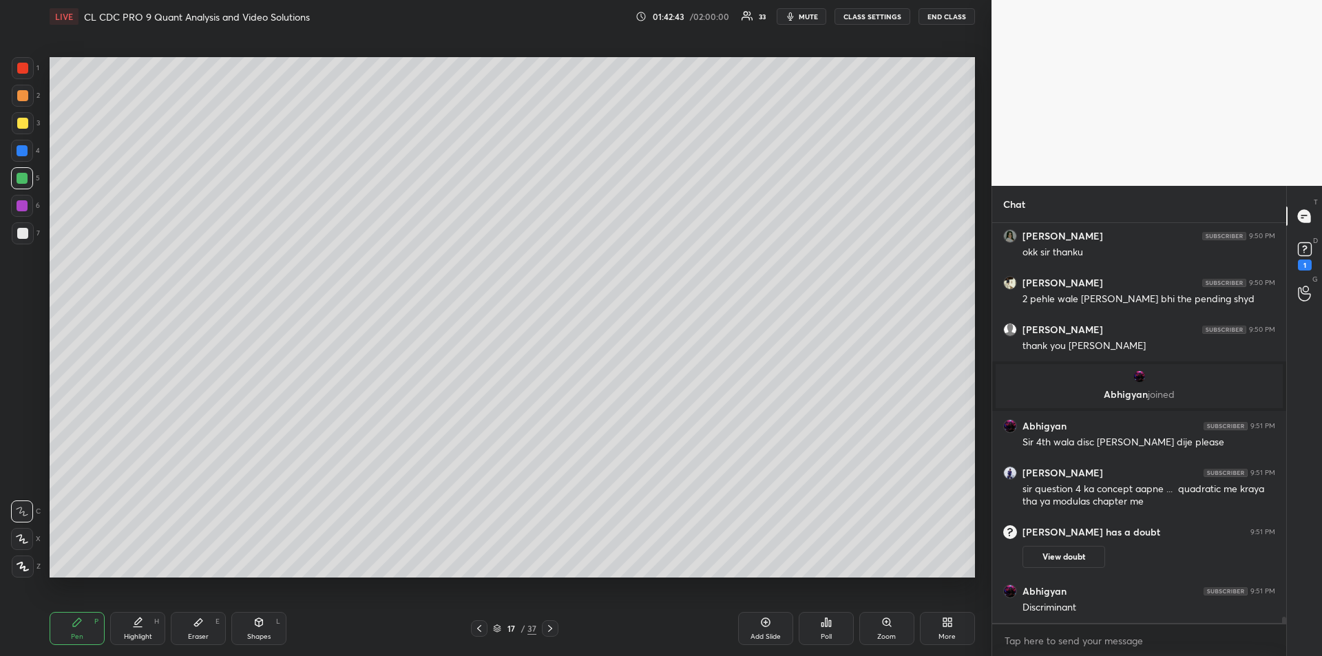
click at [480, 631] on icon at bounding box center [479, 628] width 4 height 7
click at [480, 630] on icon at bounding box center [479, 628] width 11 height 11
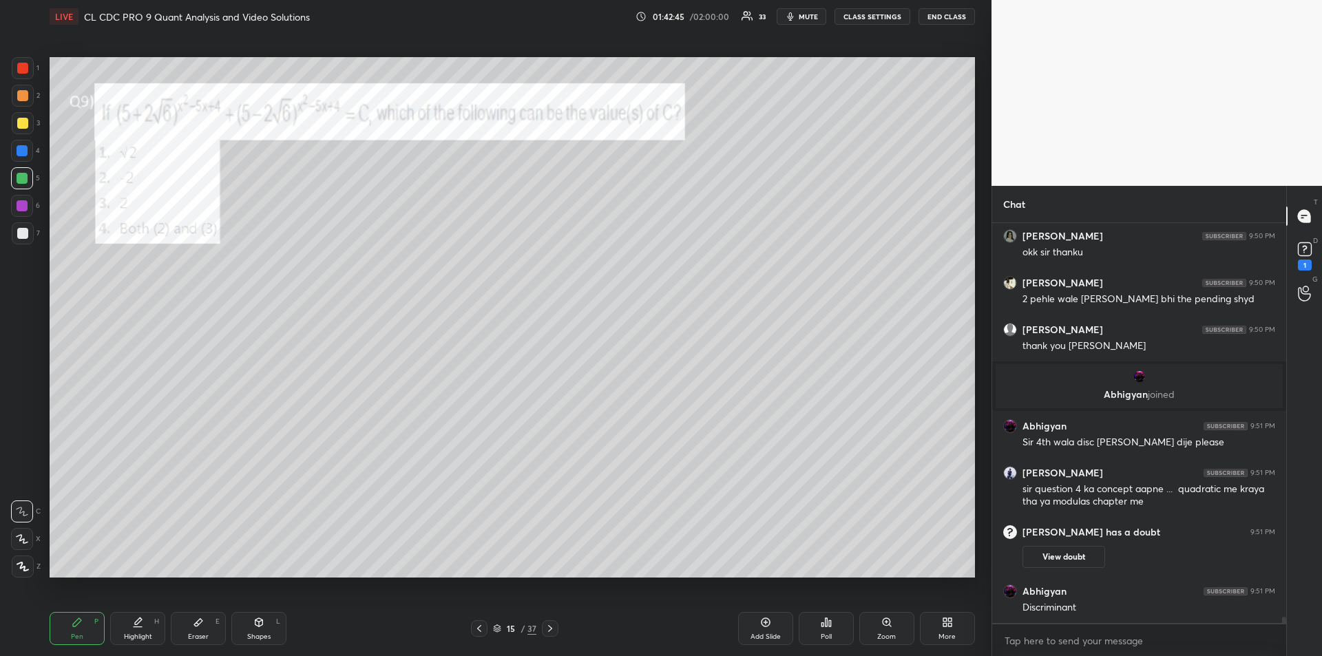
click at [478, 632] on icon at bounding box center [479, 628] width 11 height 11
click at [480, 631] on icon at bounding box center [479, 628] width 4 height 7
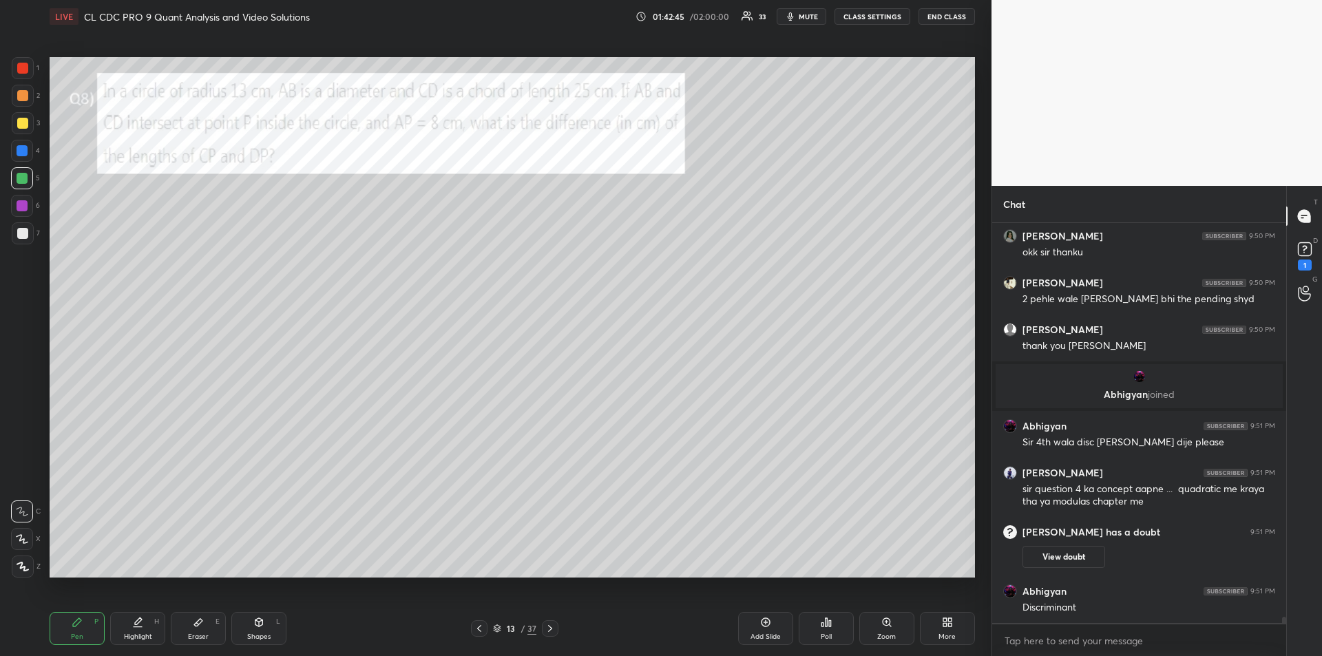
click at [479, 631] on icon at bounding box center [479, 628] width 11 height 11
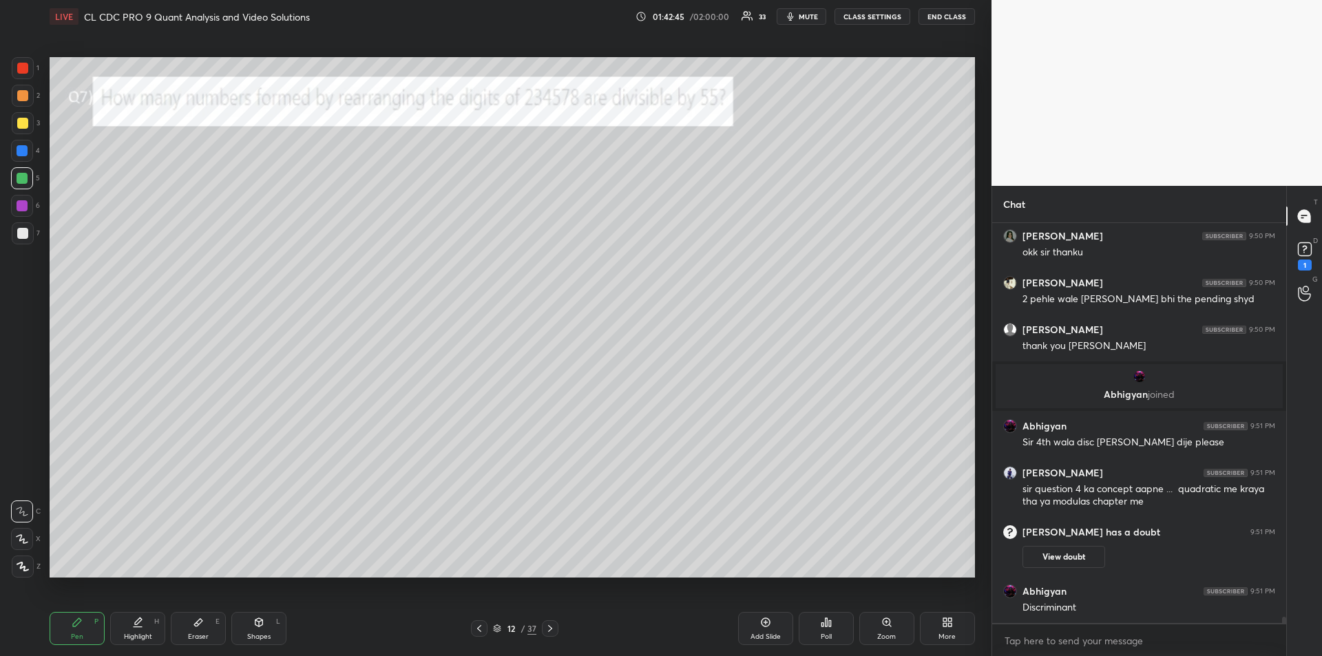
click at [479, 631] on icon at bounding box center [479, 628] width 11 height 11
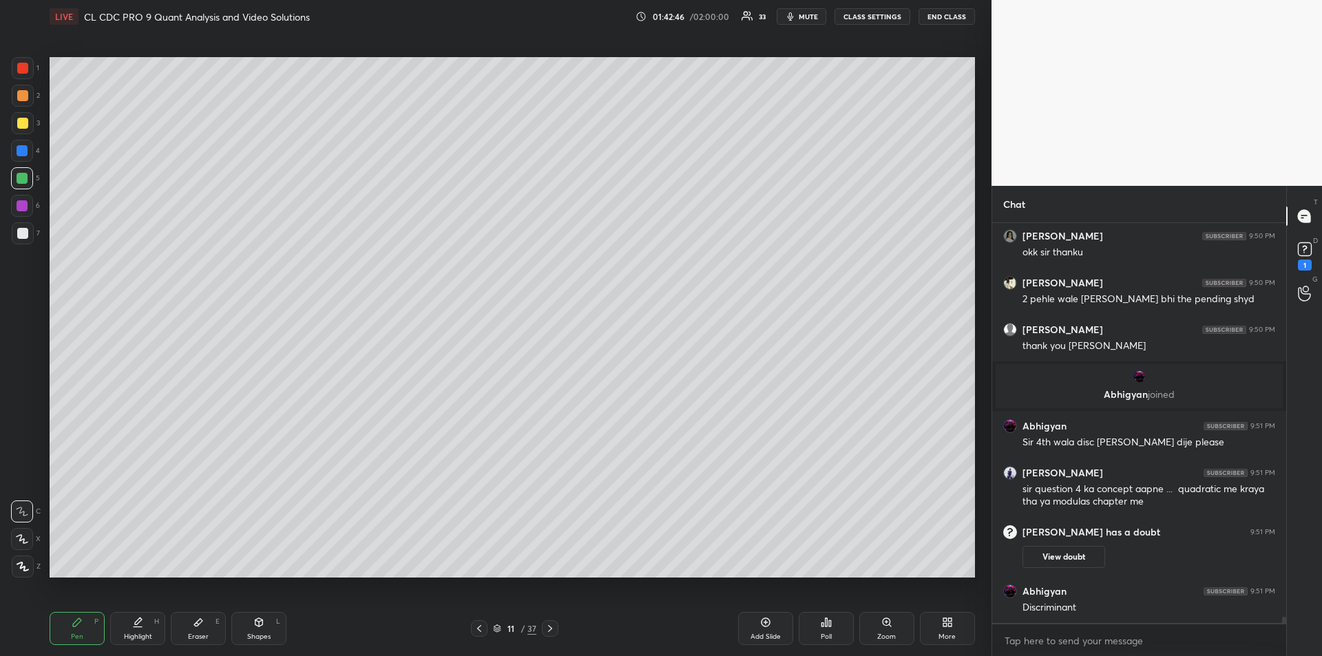
click at [478, 631] on icon at bounding box center [479, 628] width 11 height 11
click at [478, 630] on icon at bounding box center [479, 628] width 11 height 11
click at [478, 631] on icon at bounding box center [479, 628] width 11 height 11
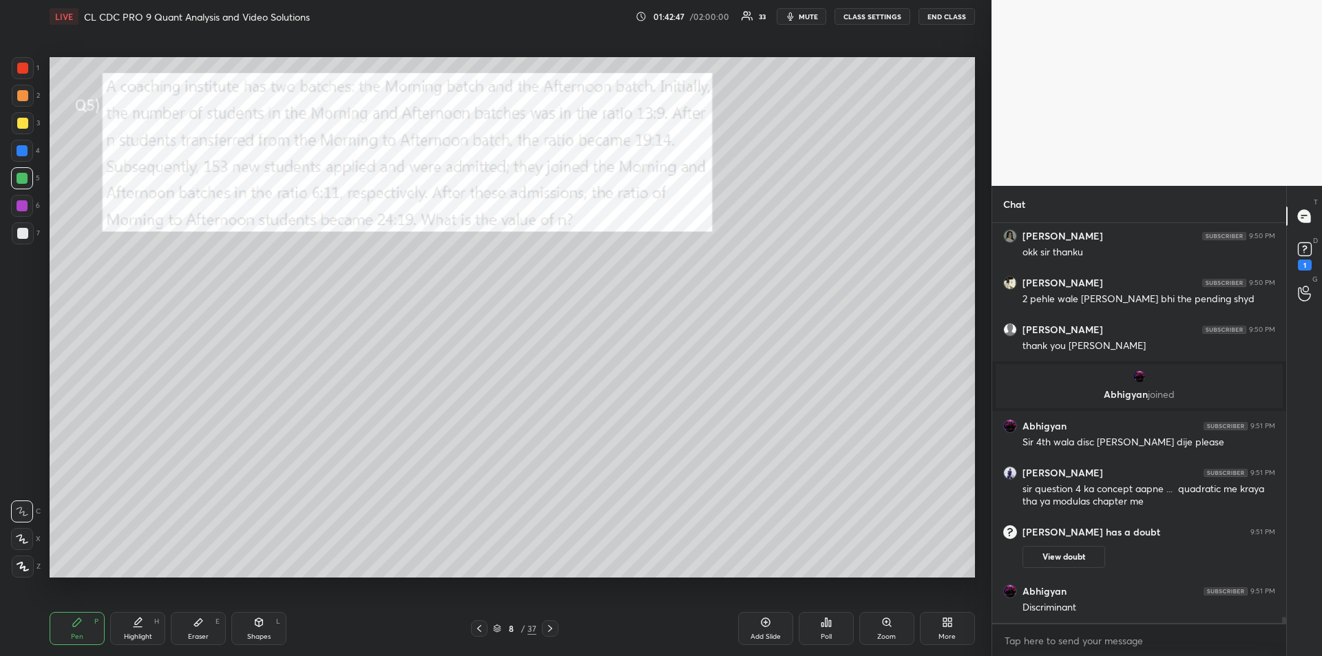
click at [478, 631] on icon at bounding box center [479, 628] width 11 height 11
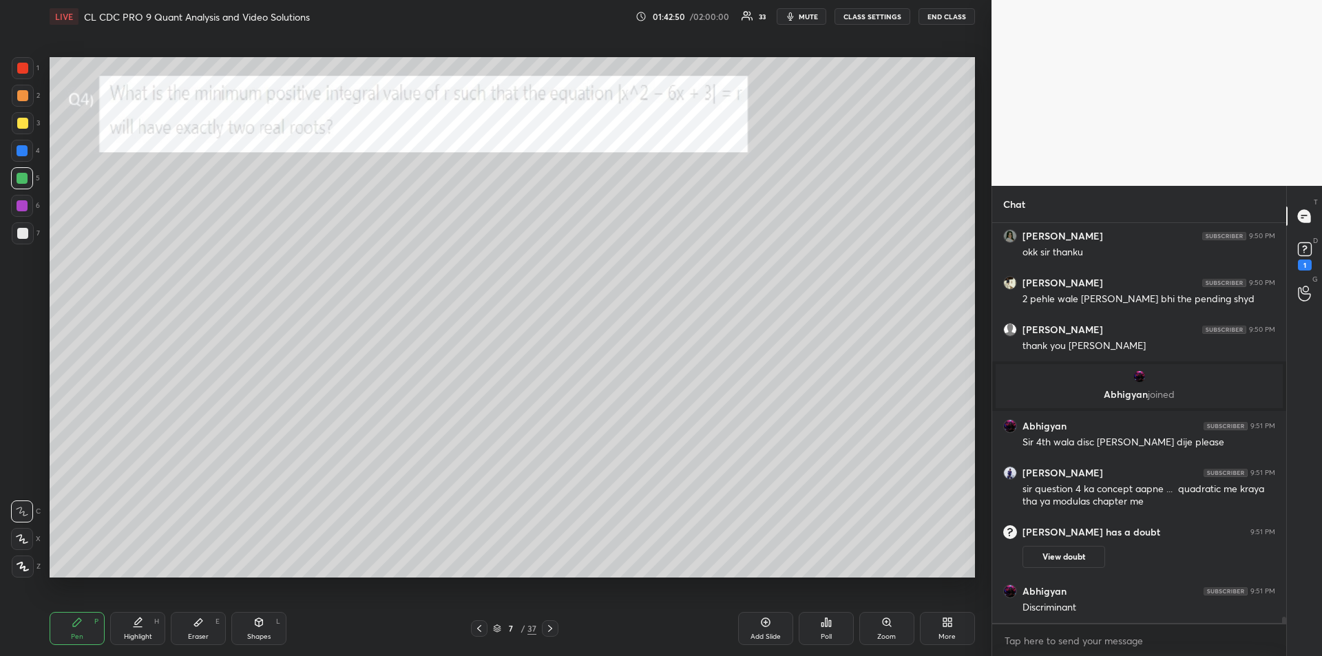
scroll to position [26703, 0]
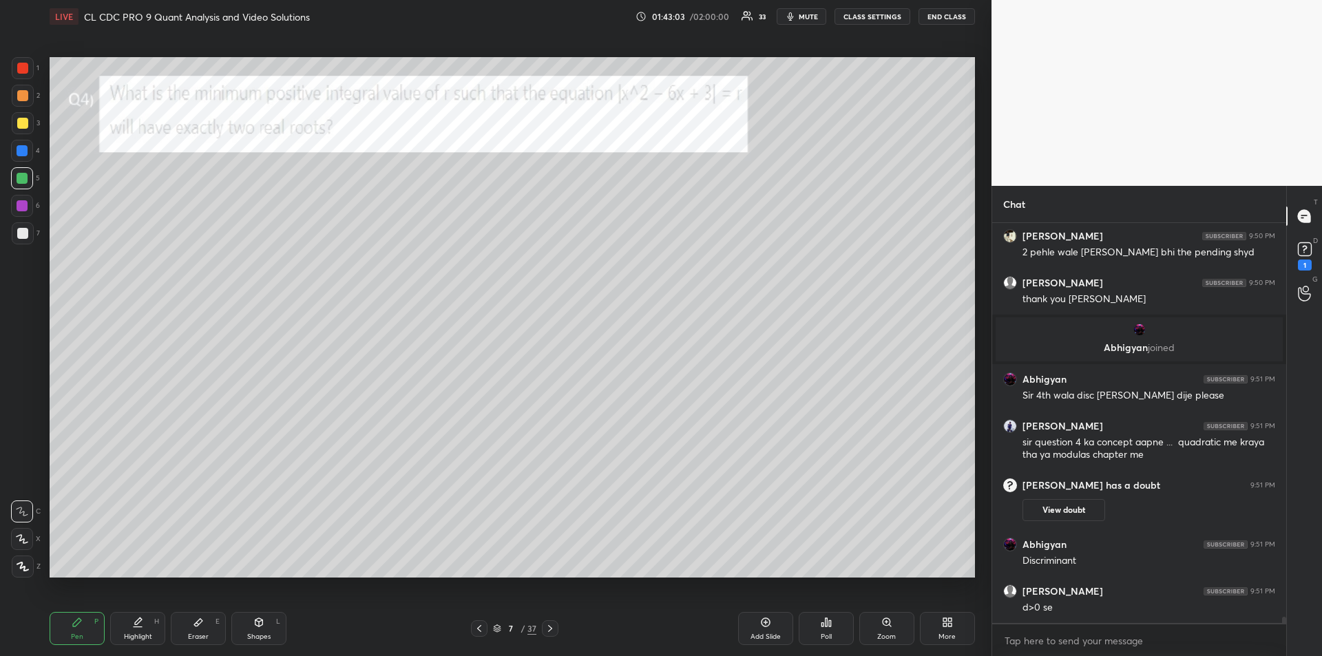
click at [23, 127] on div at bounding box center [22, 123] width 11 height 11
click at [23, 207] on div at bounding box center [22, 205] width 11 height 11
click at [763, 630] on div "Add Slide" at bounding box center [765, 628] width 55 height 33
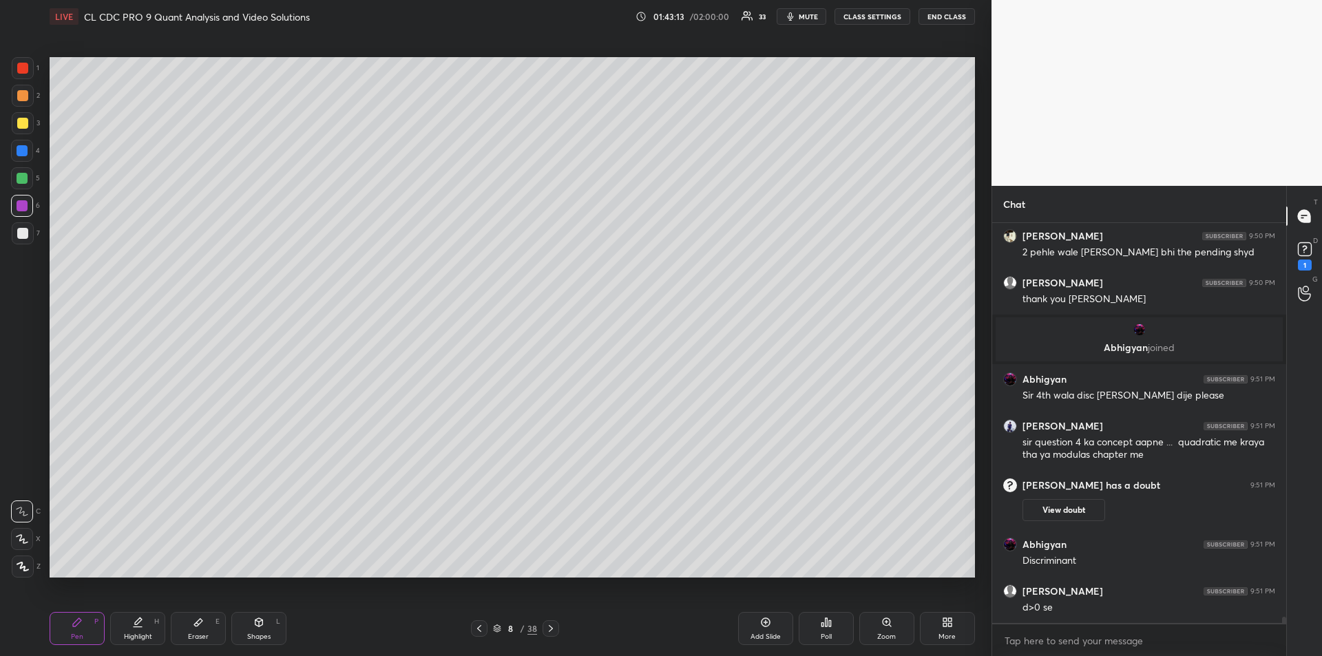
click at [481, 625] on icon at bounding box center [479, 628] width 11 height 11
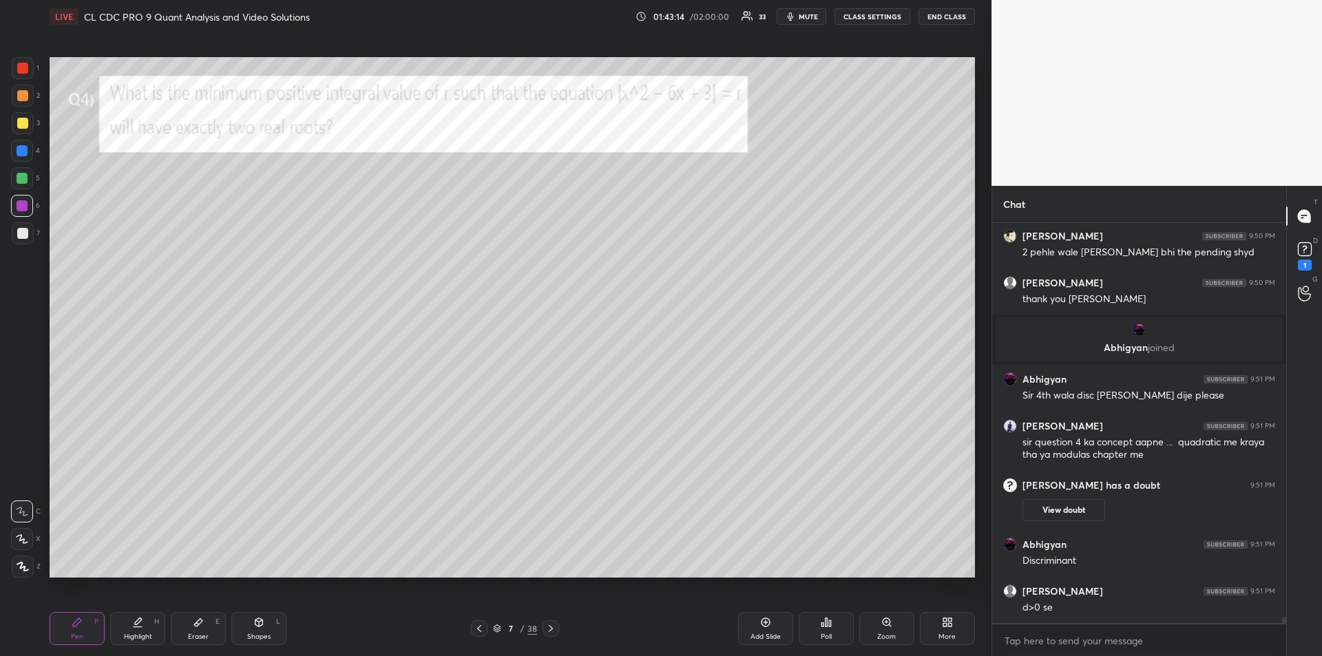
click at [551, 633] on icon at bounding box center [550, 628] width 11 height 11
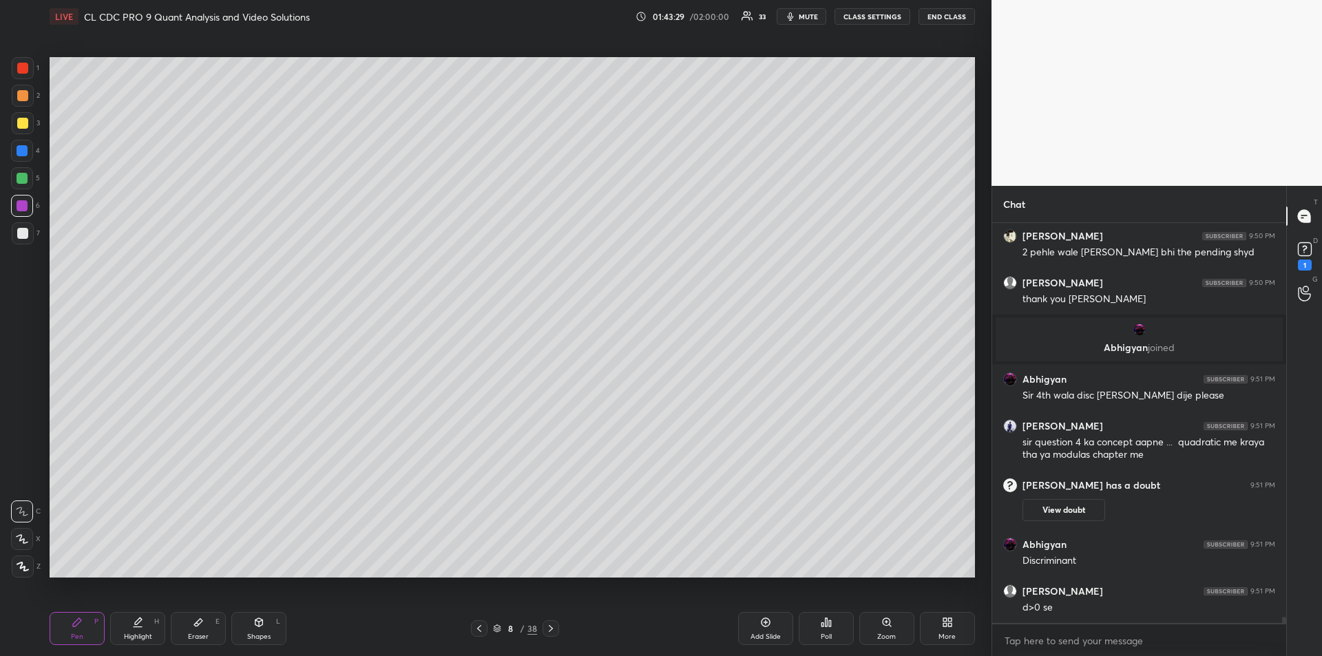
scroll to position [26750, 0]
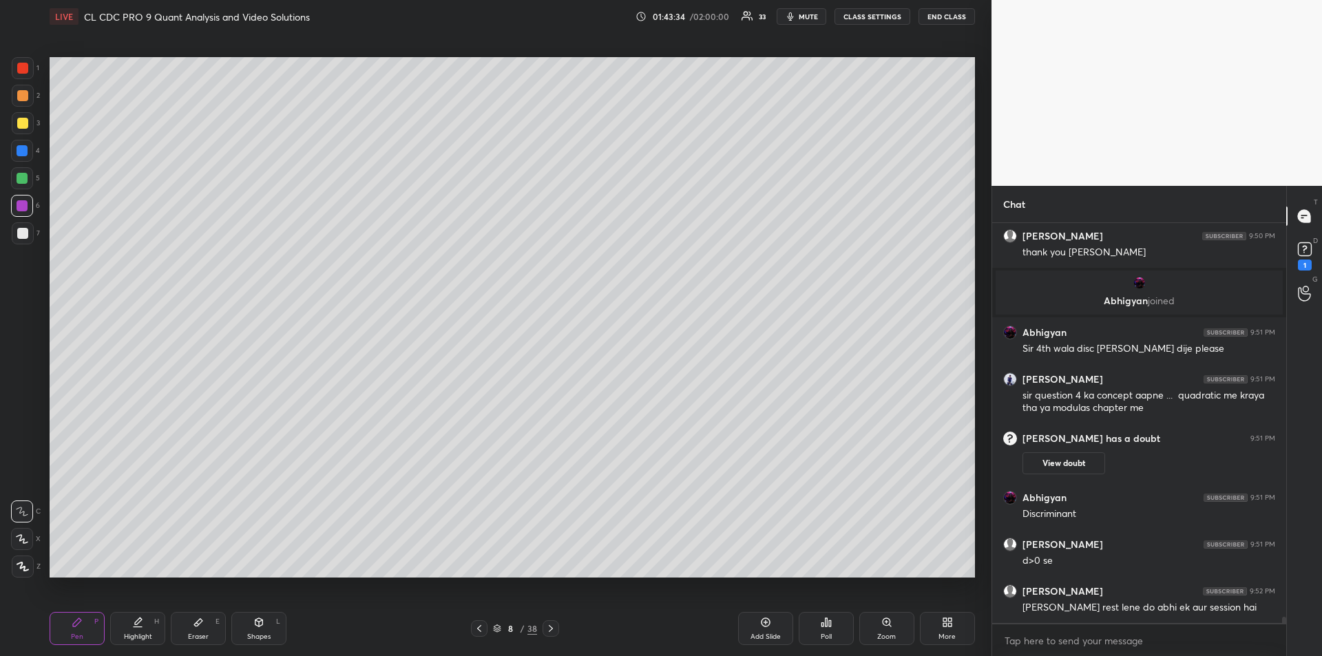
click at [26, 185] on div at bounding box center [22, 178] width 22 height 22
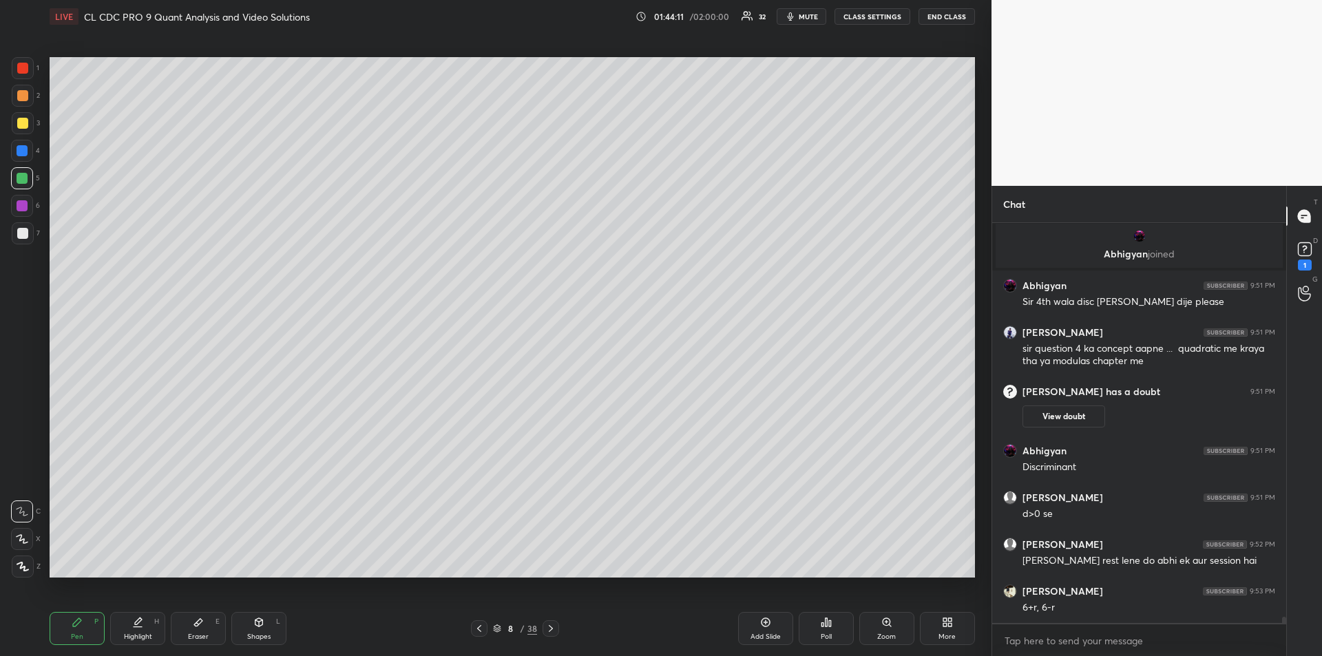
click at [23, 204] on div at bounding box center [22, 205] width 11 height 11
click at [480, 629] on icon at bounding box center [479, 628] width 11 height 11
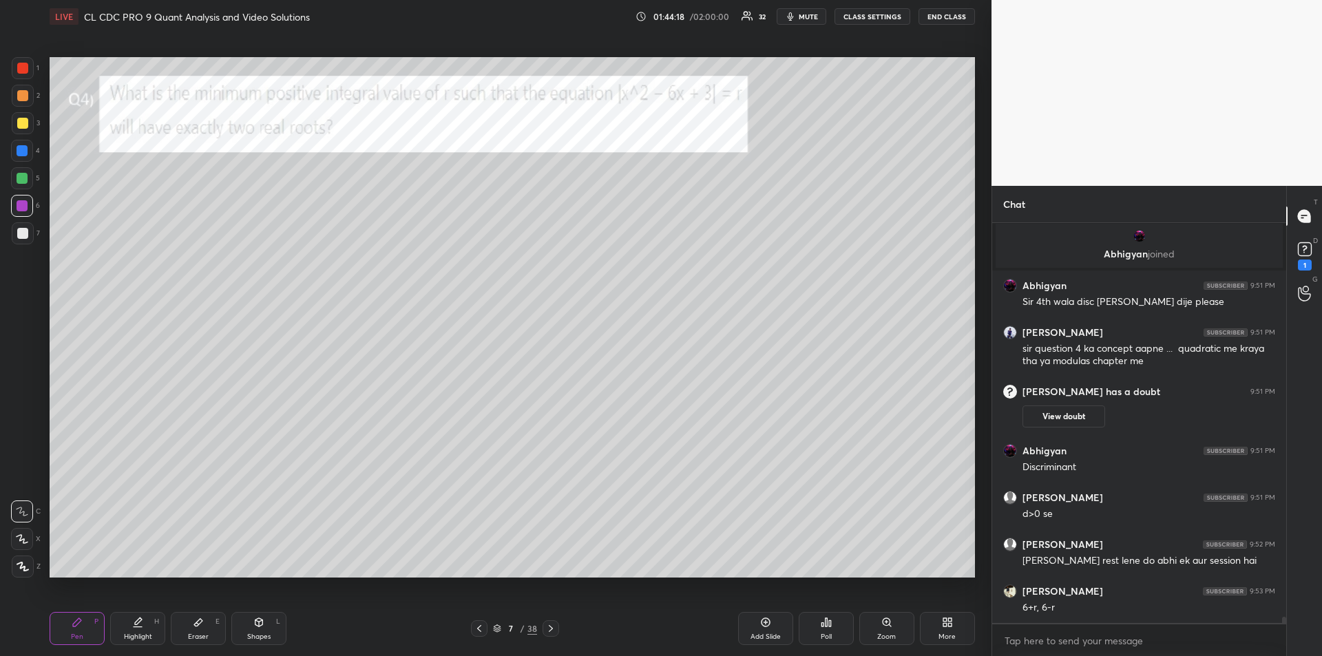
click at [554, 631] on icon at bounding box center [550, 628] width 11 height 11
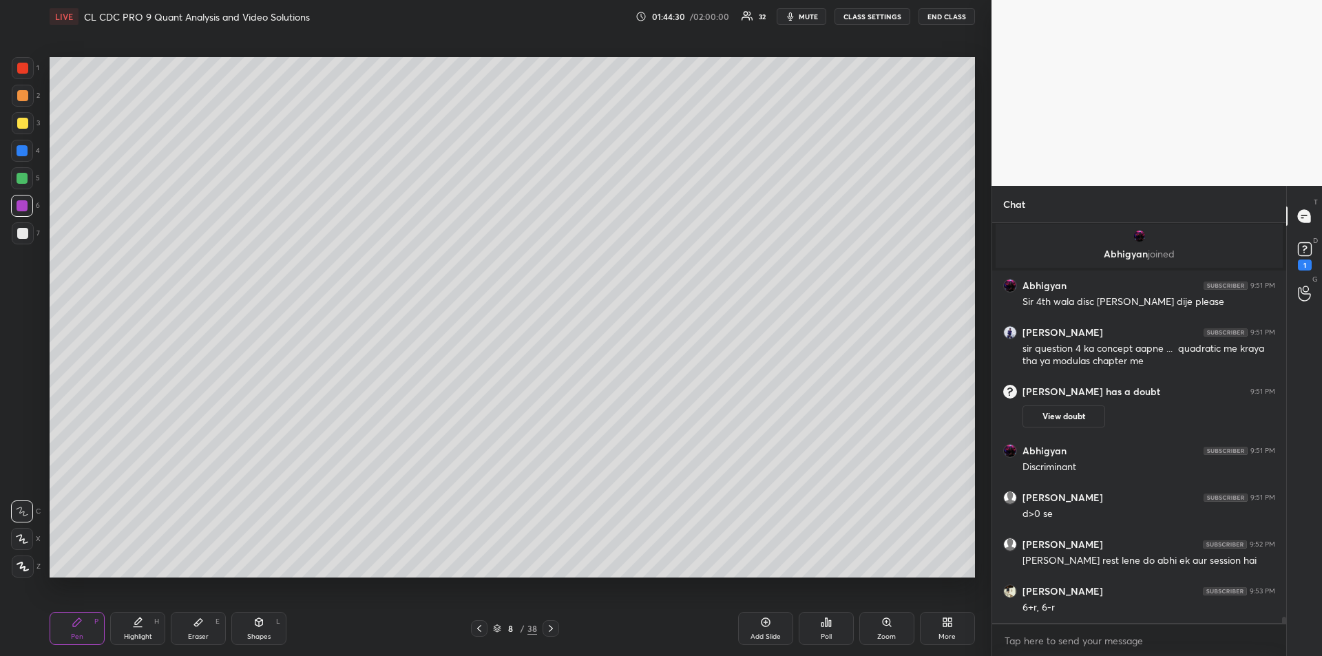
click at [184, 629] on div "Eraser E" at bounding box center [198, 628] width 55 height 33
click at [65, 625] on div "Pen P" at bounding box center [77, 628] width 55 height 33
click at [19, 232] on div at bounding box center [22, 233] width 11 height 11
click at [18, 174] on div at bounding box center [22, 178] width 11 height 11
click at [202, 633] on div "Eraser" at bounding box center [198, 636] width 21 height 7
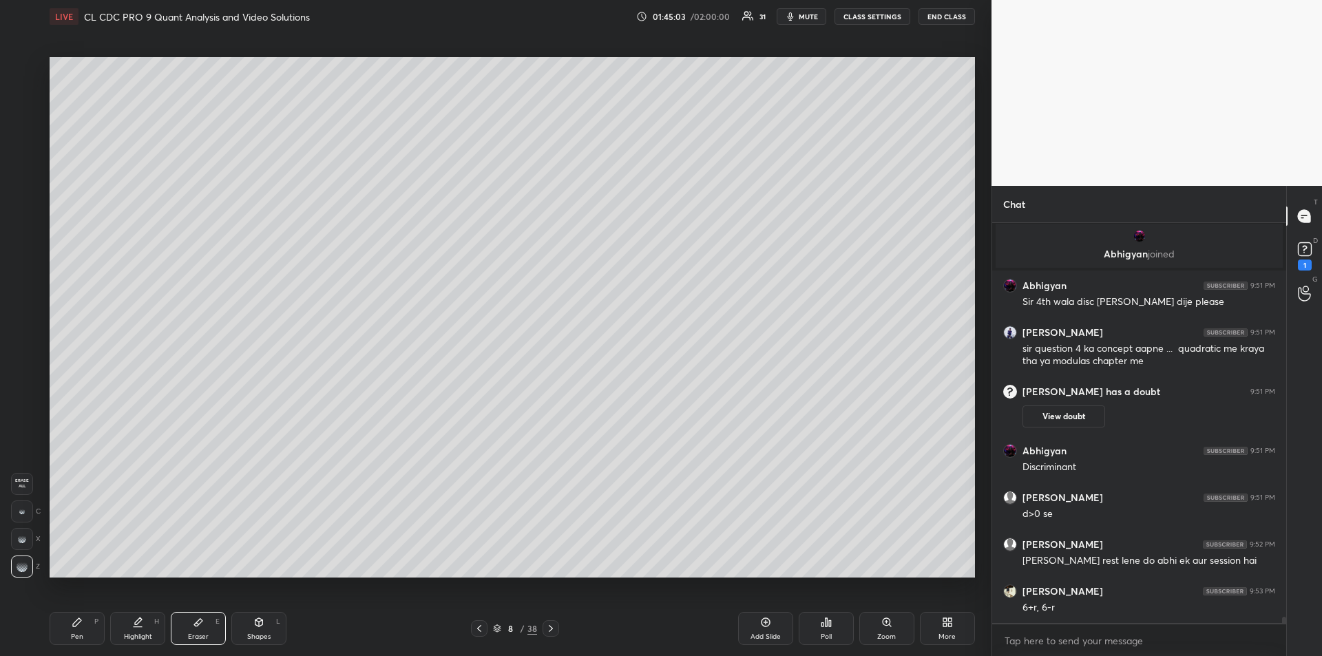
click at [83, 621] on div "Pen P" at bounding box center [77, 628] width 55 height 33
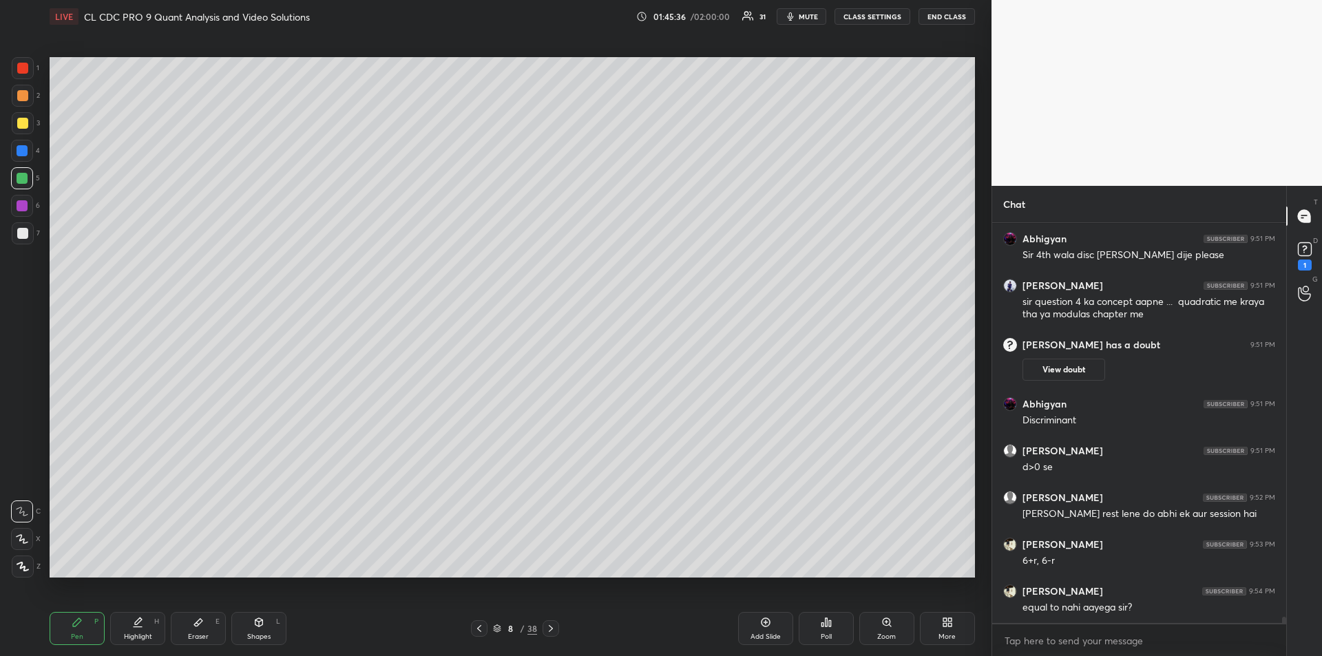
click at [25, 155] on div at bounding box center [22, 150] width 11 height 11
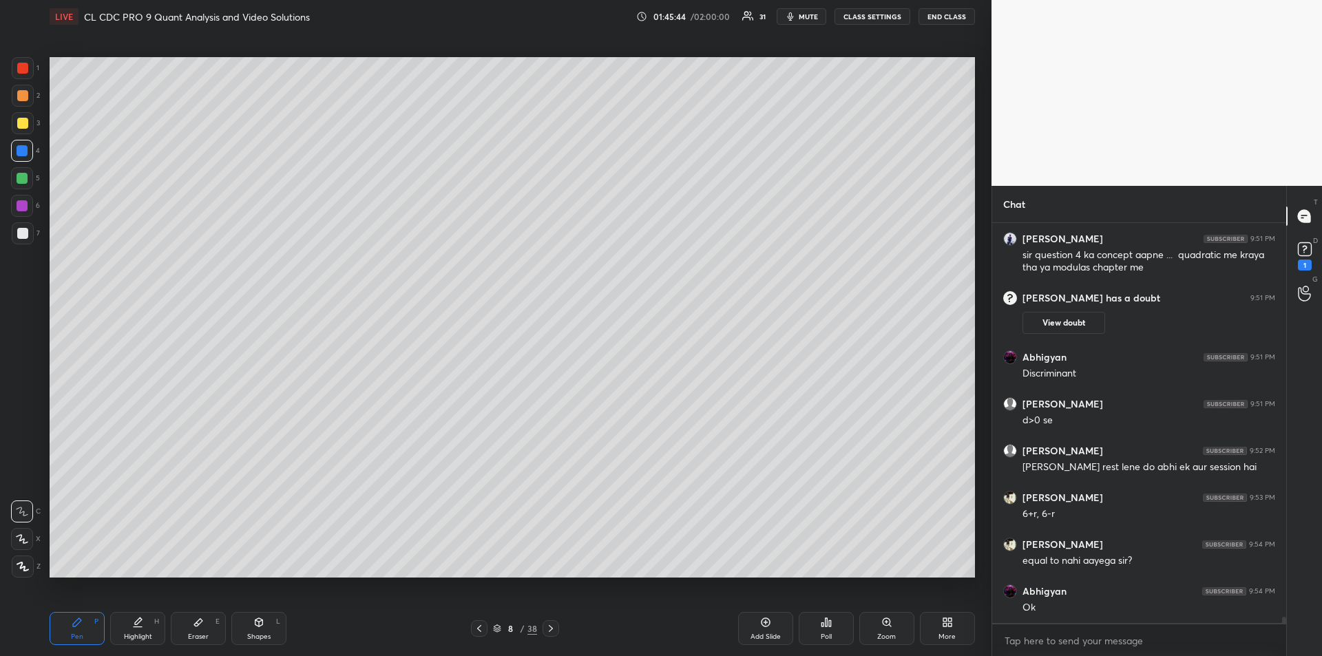
click at [213, 627] on div "Eraser E" at bounding box center [198, 628] width 55 height 33
click at [480, 619] on div "Pen P Highlight H Eraser E Shapes L 8 / 38 Add Slide Poll Zoom More" at bounding box center [512, 628] width 925 height 55
click at [474, 627] on icon at bounding box center [479, 628] width 11 height 11
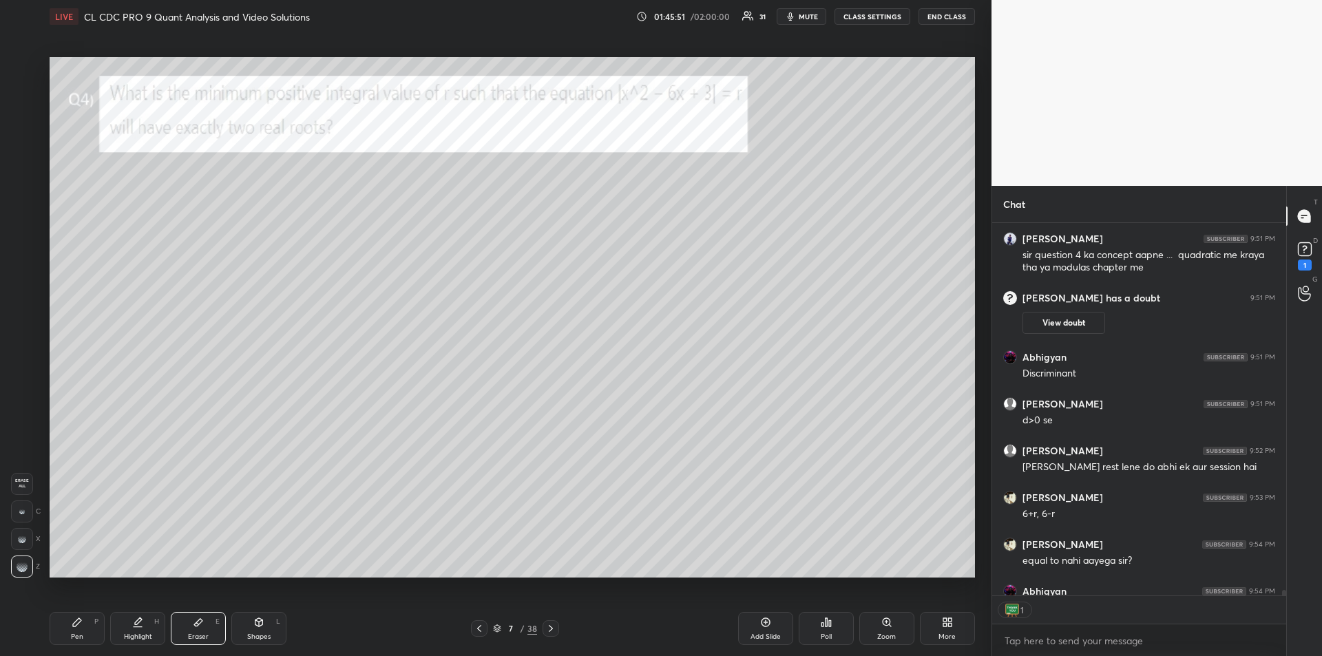
click at [139, 630] on div "Highlight H" at bounding box center [137, 628] width 55 height 33
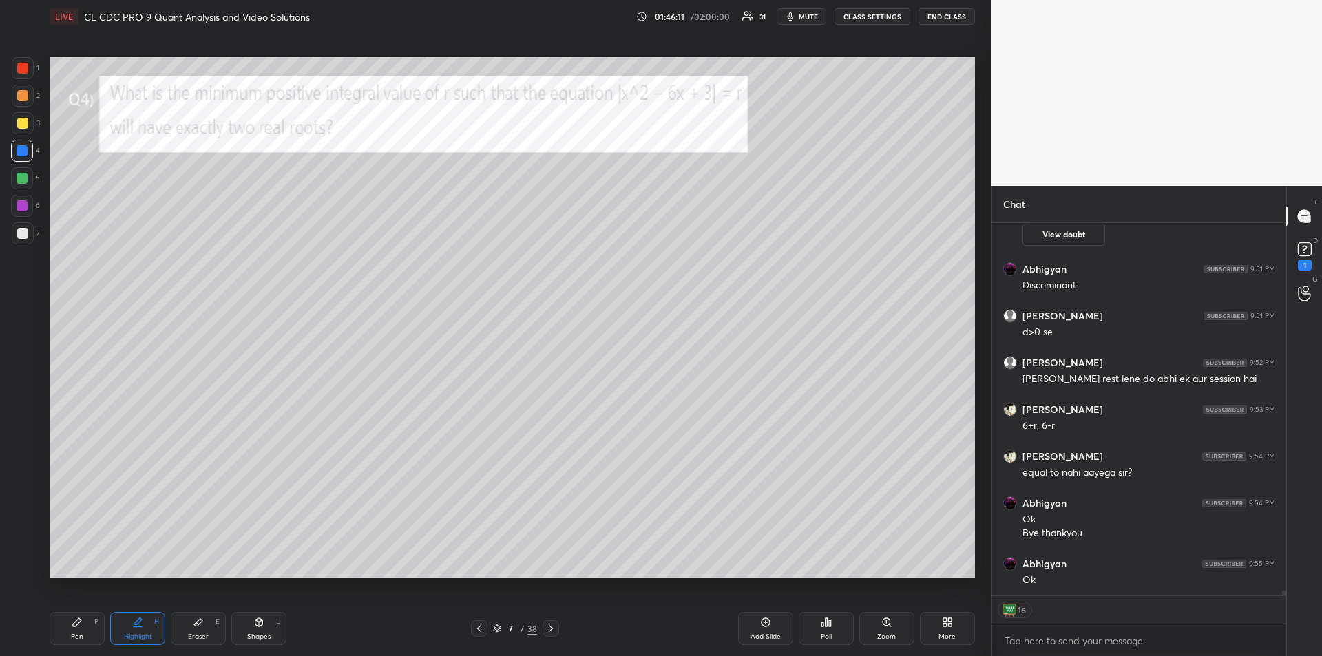
scroll to position [26951, 0]
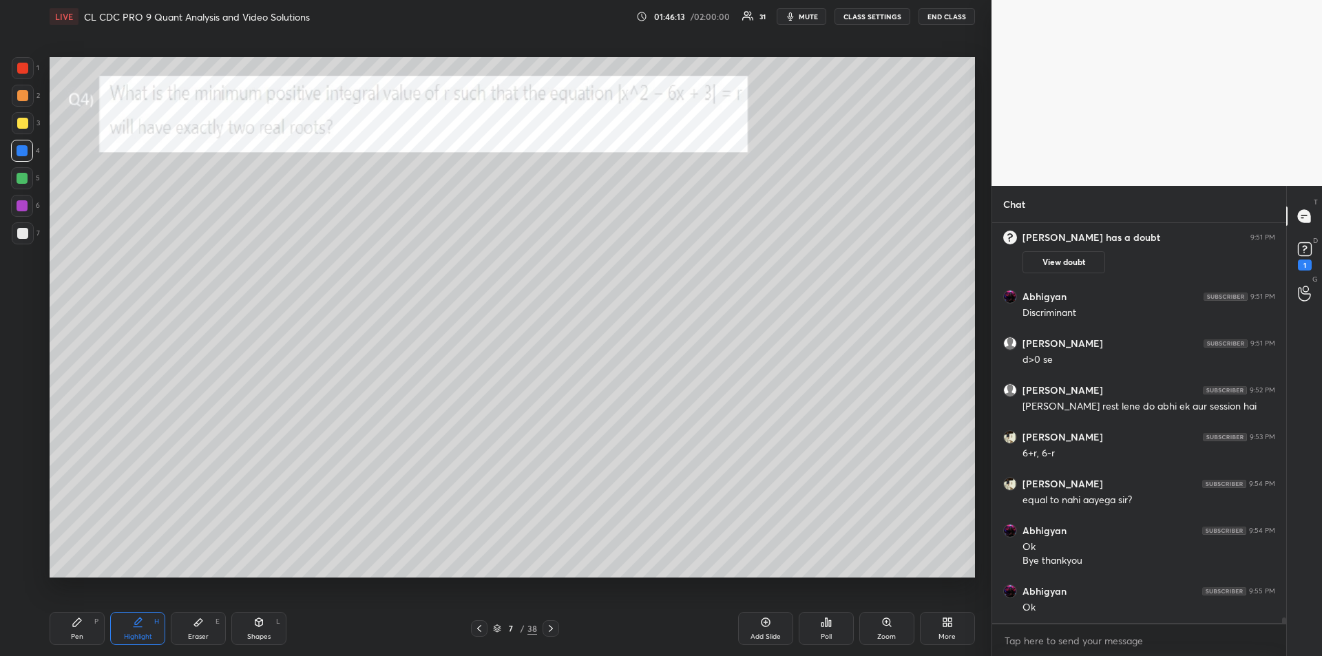
click at [65, 628] on div "Pen P" at bounding box center [77, 628] width 55 height 33
click at [25, 129] on div at bounding box center [23, 123] width 22 height 22
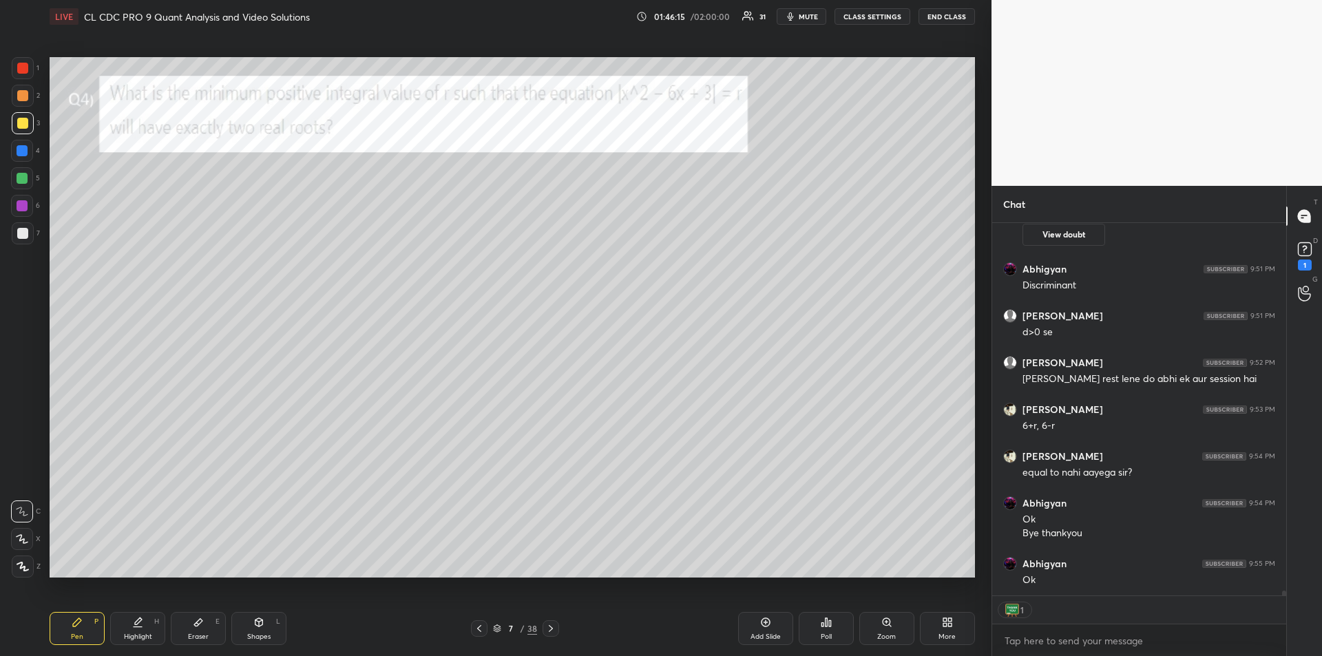
scroll to position [27025, 0]
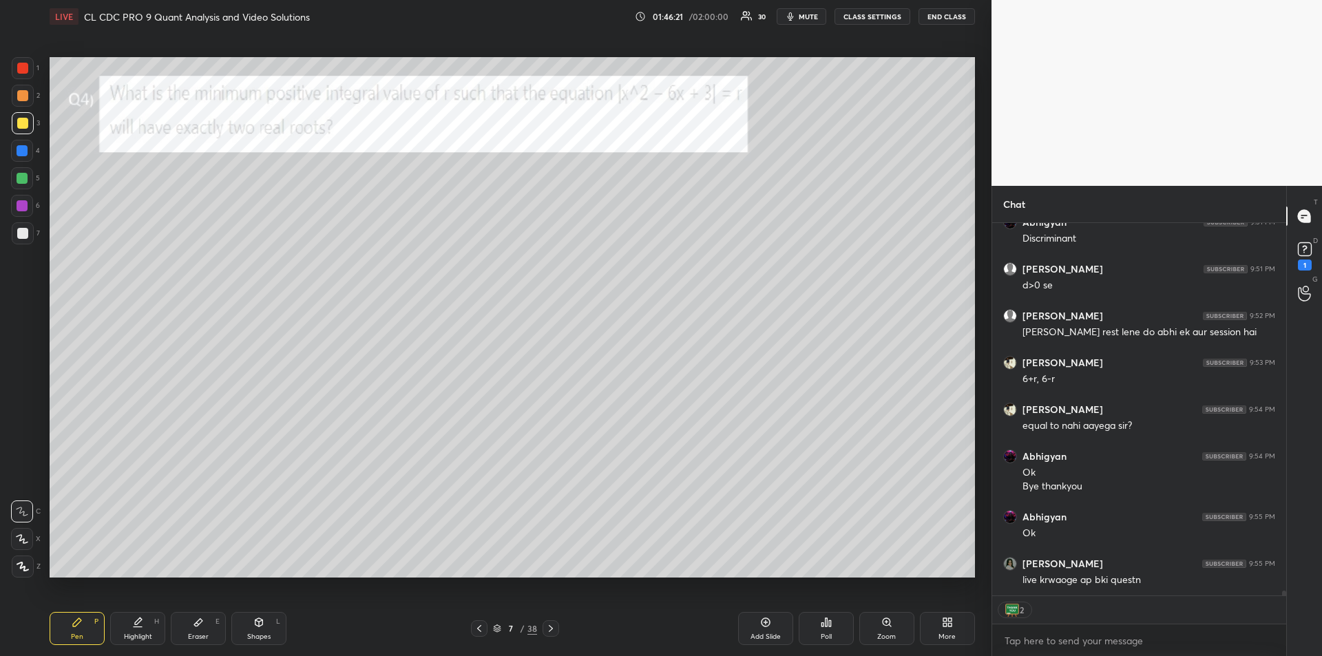
click at [19, 104] on div at bounding box center [23, 96] width 22 height 22
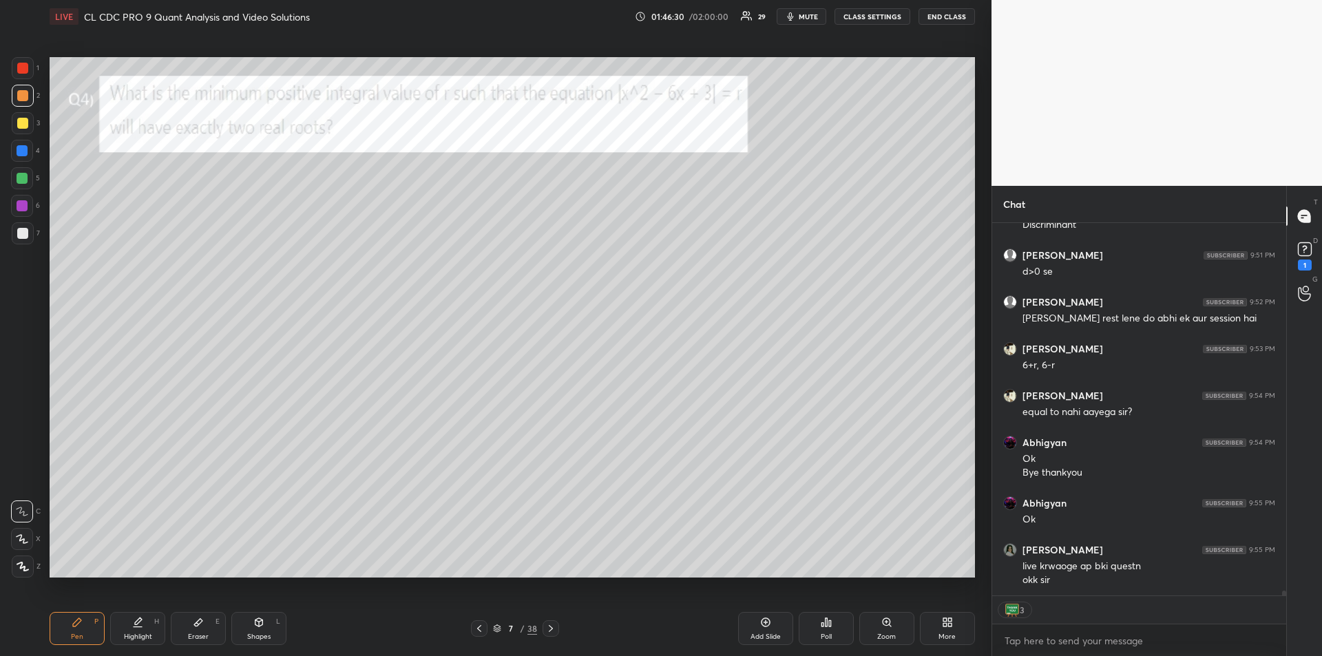
click at [942, 19] on button "END CLASS" at bounding box center [946, 16] width 56 height 17
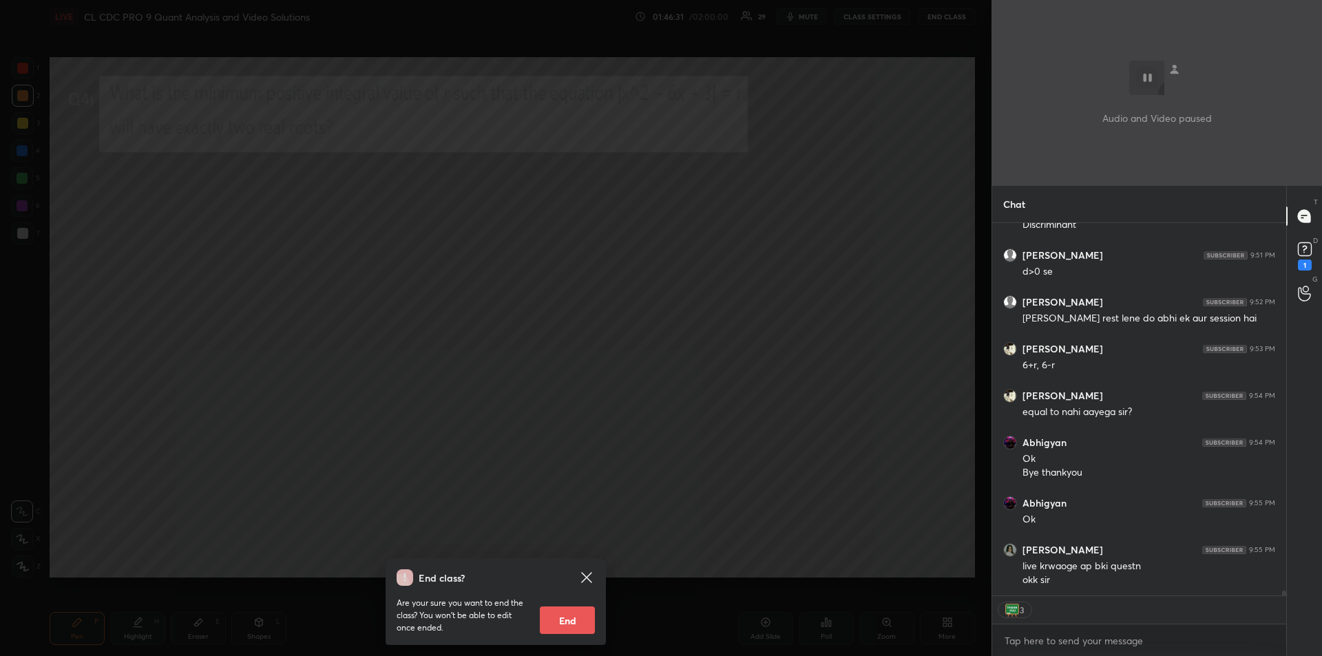
click at [567, 618] on button "End" at bounding box center [567, 620] width 55 height 28
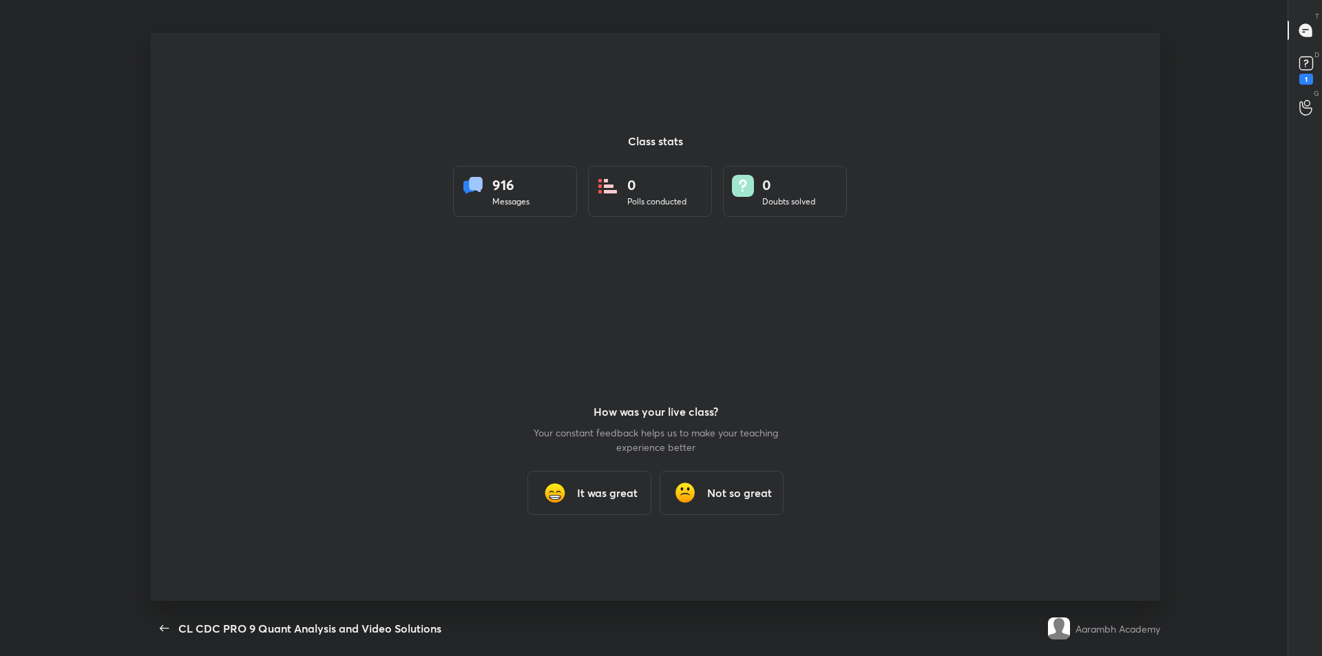
scroll to position [568, 1311]
type textarea "x"
click at [595, 496] on h3 "It was great" at bounding box center [607, 493] width 61 height 17
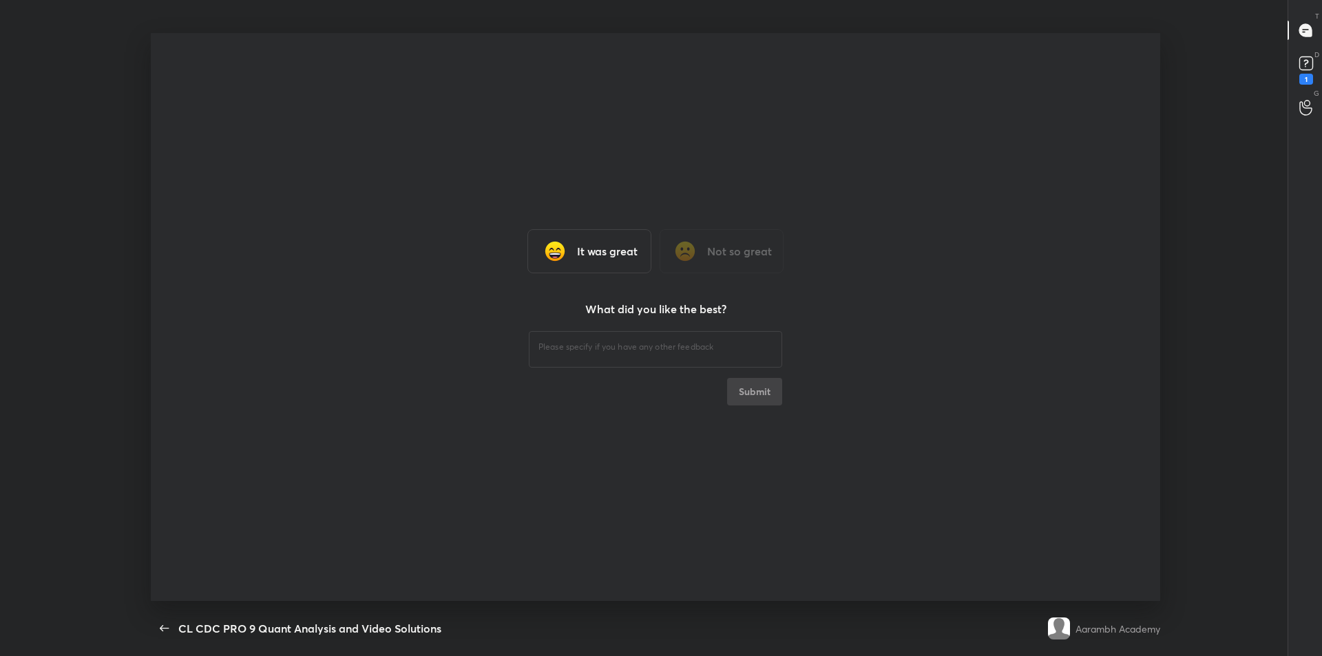
click at [558, 347] on textarea at bounding box center [655, 347] width 234 height 13
type textarea "ggggg"
click at [757, 390] on button "Submit" at bounding box center [754, 392] width 55 height 28
